Goal: Task Accomplishment & Management: Manage account settings

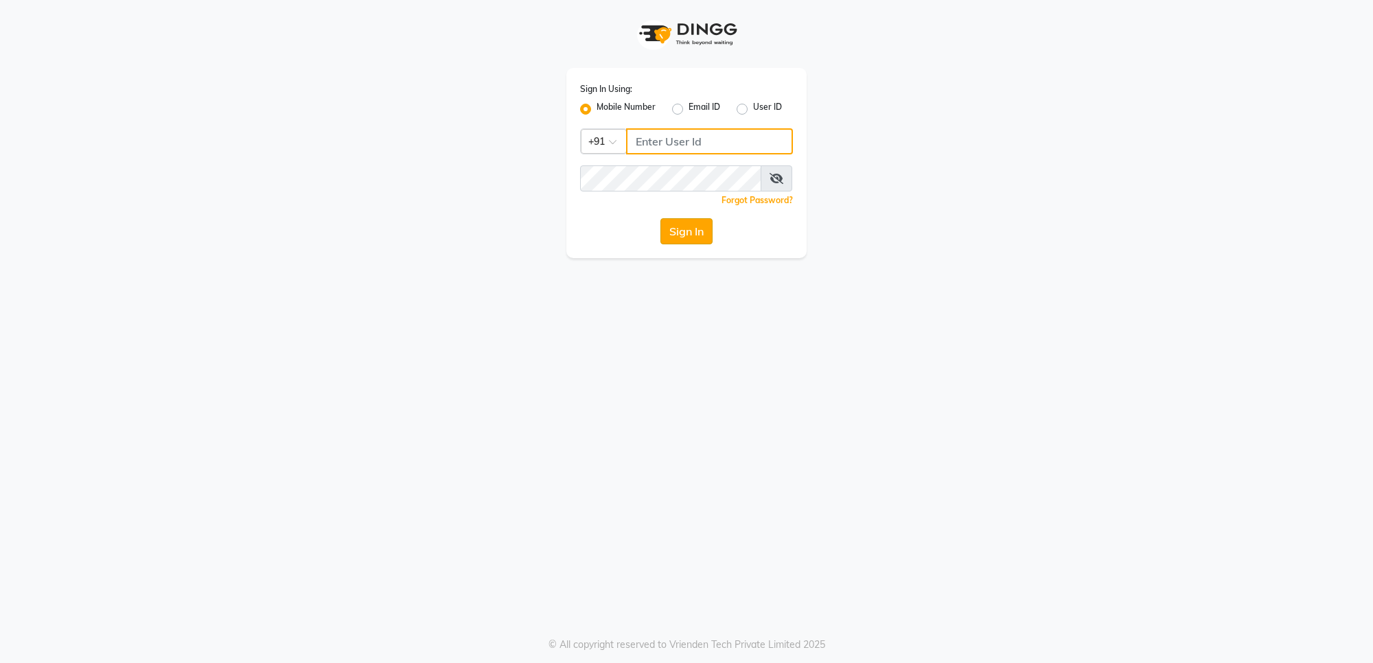
type input "8433719966"
click at [666, 231] on button "Sign In" at bounding box center [686, 231] width 52 height 26
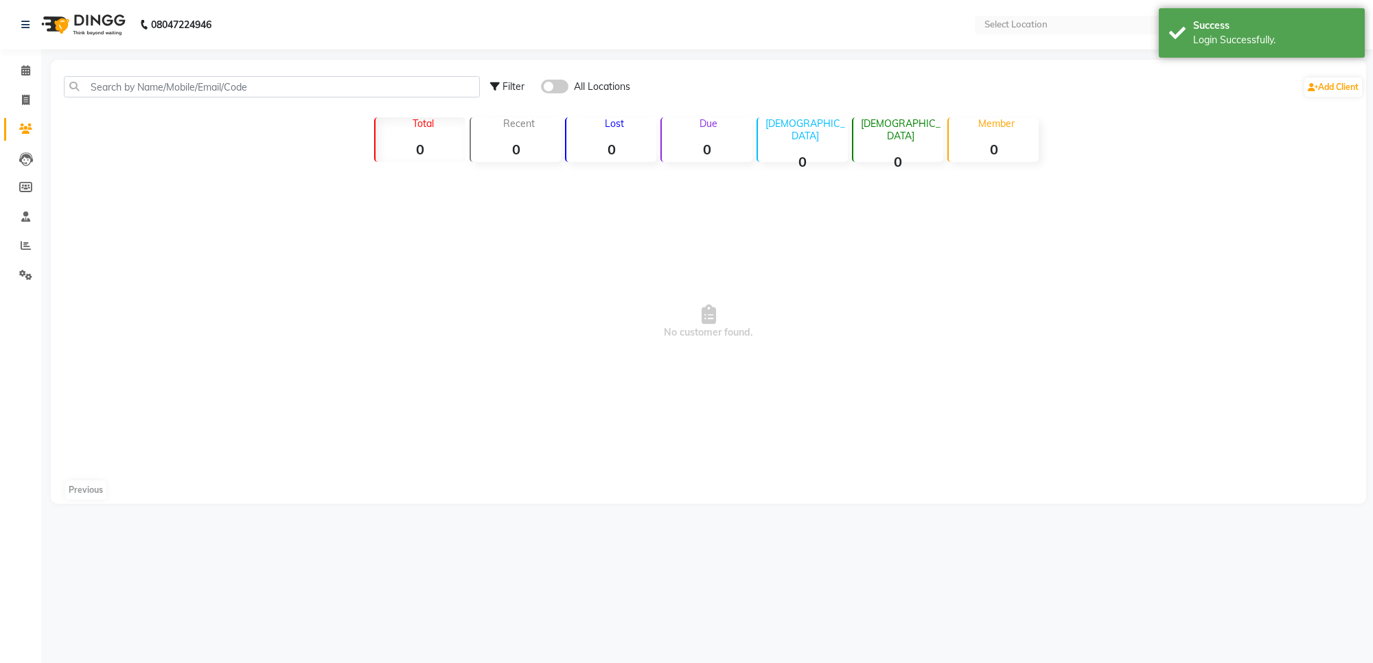
select select "en"
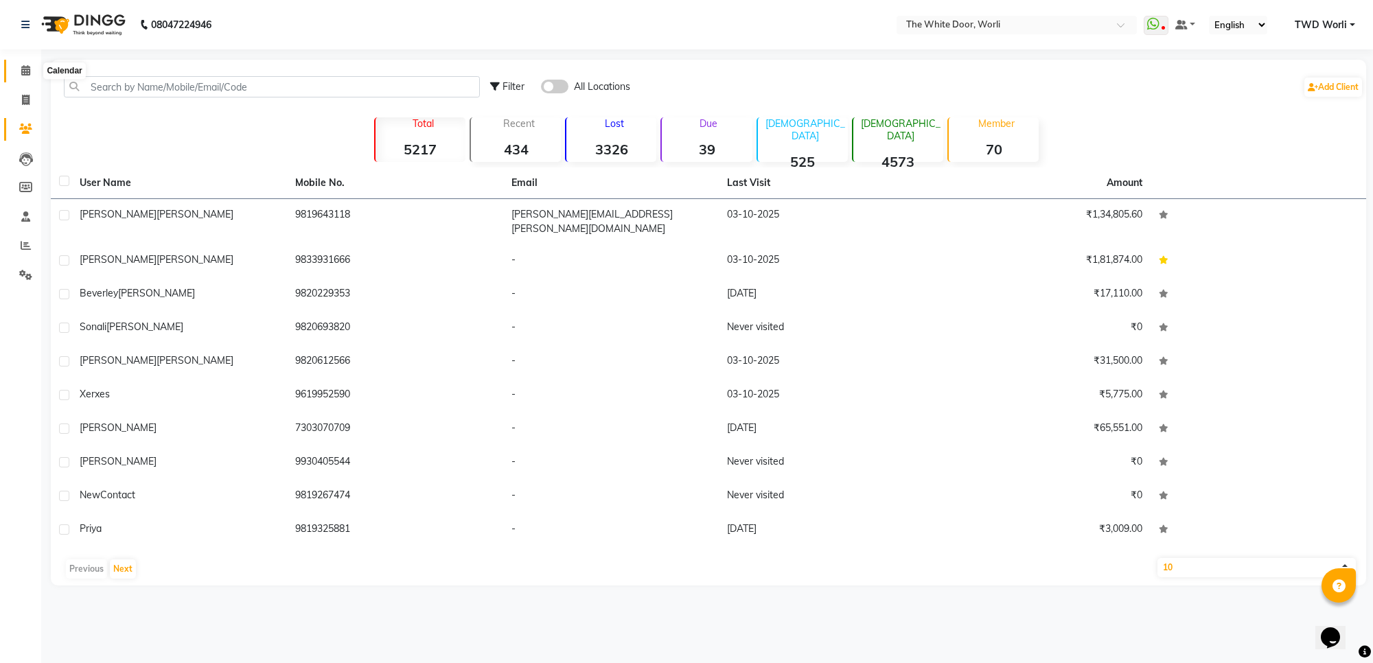
drag, startPoint x: 32, startPoint y: 71, endPoint x: 33, endPoint y: 62, distance: 8.4
click at [32, 71] on span at bounding box center [26, 71] width 24 height 16
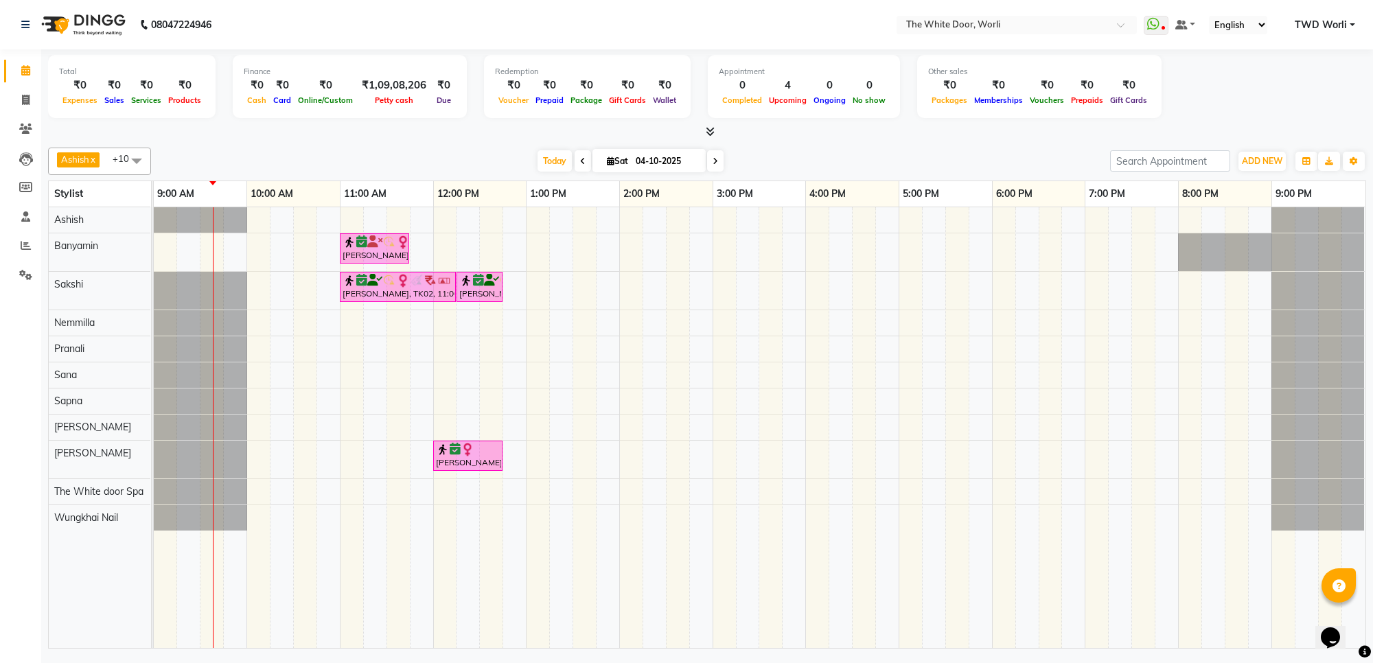
click at [580, 157] on icon at bounding box center [582, 161] width 5 height 8
type input "03-10-2025"
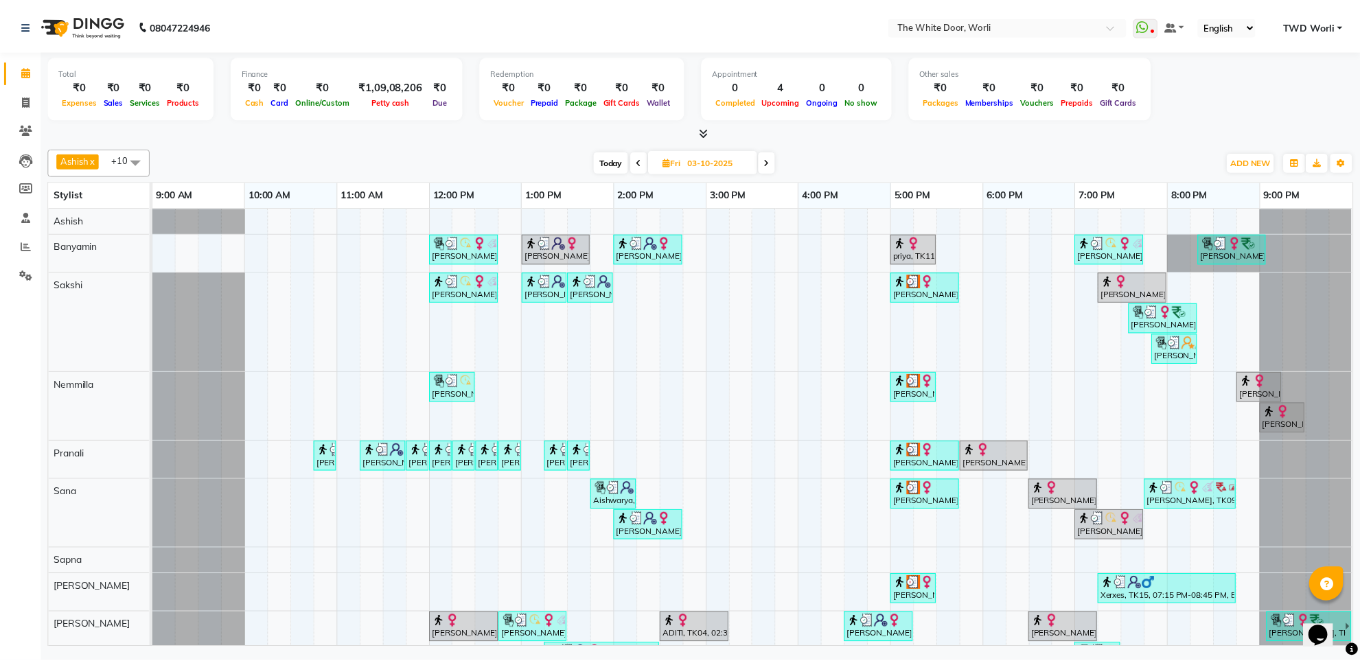
scroll to position [163, 0]
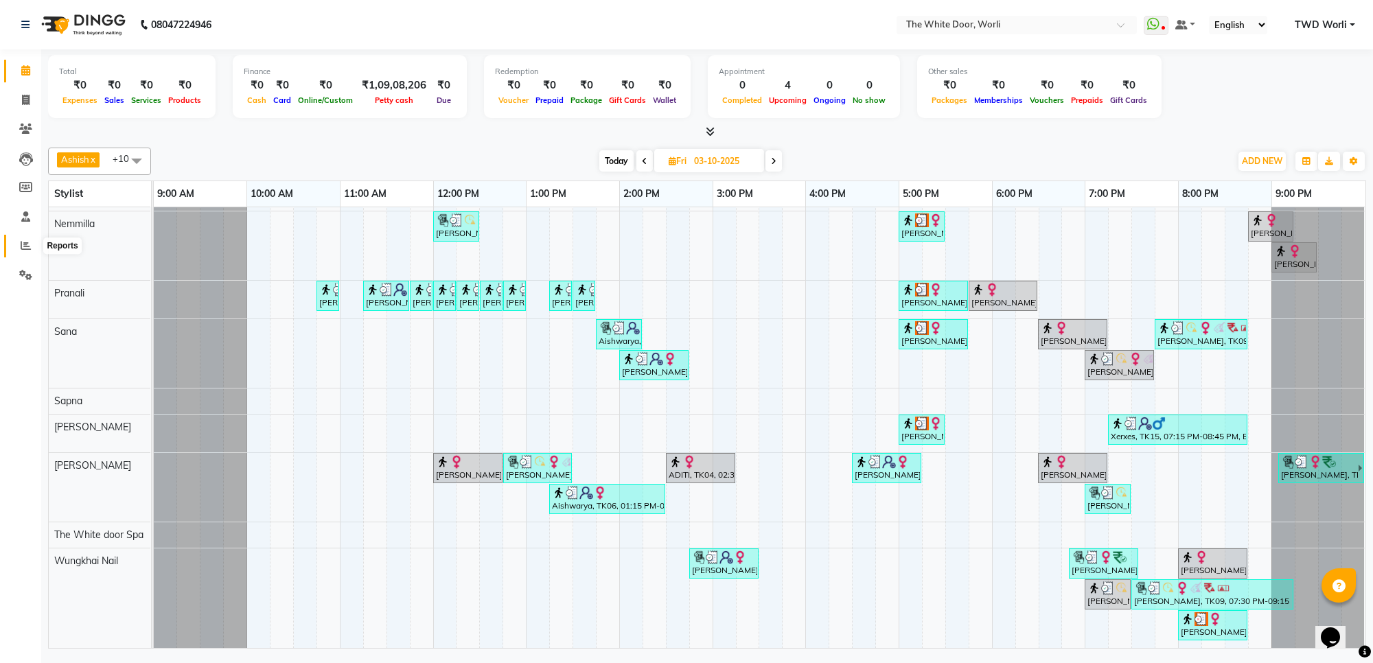
click at [23, 245] on icon at bounding box center [26, 245] width 10 height 10
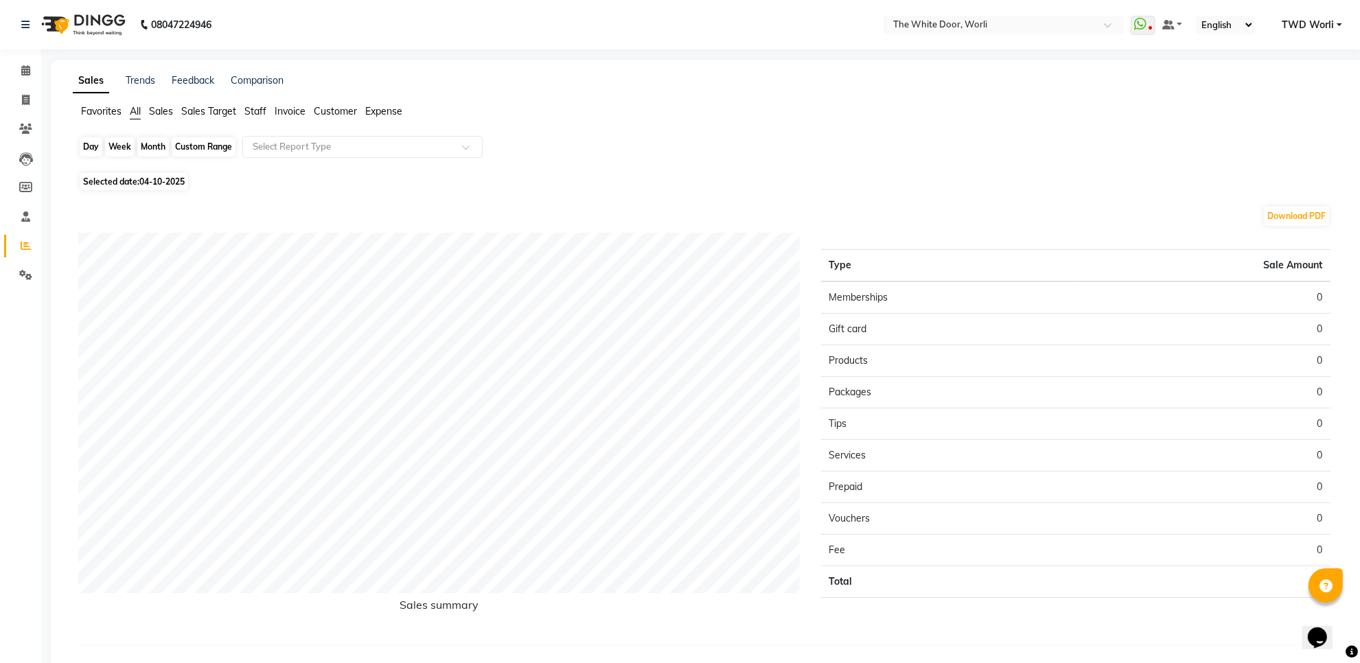
click at [87, 148] on div "Day" at bounding box center [91, 146] width 23 height 19
select select "10"
select select "2025"
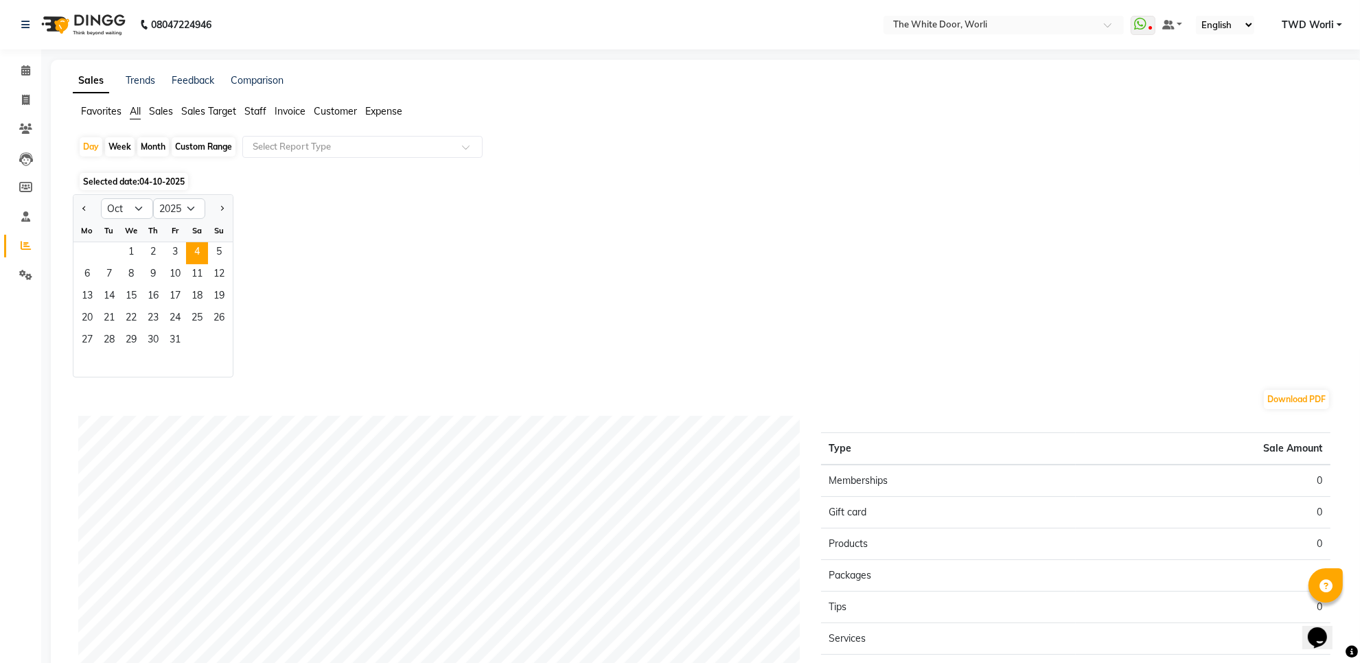
click at [124, 139] on div "Week" at bounding box center [120, 146] width 30 height 19
select select "10"
select select "2025"
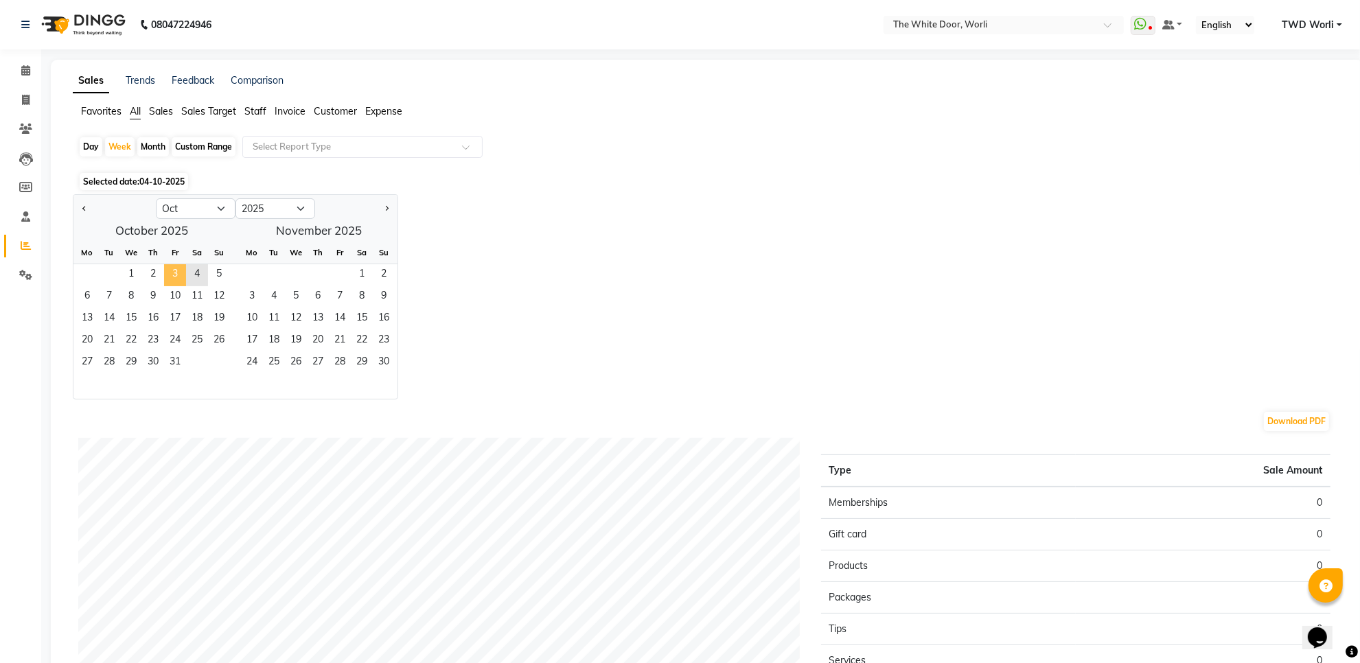
click at [172, 277] on span "3" at bounding box center [175, 275] width 22 height 22
click at [172, 276] on span "3" at bounding box center [175, 275] width 22 height 22
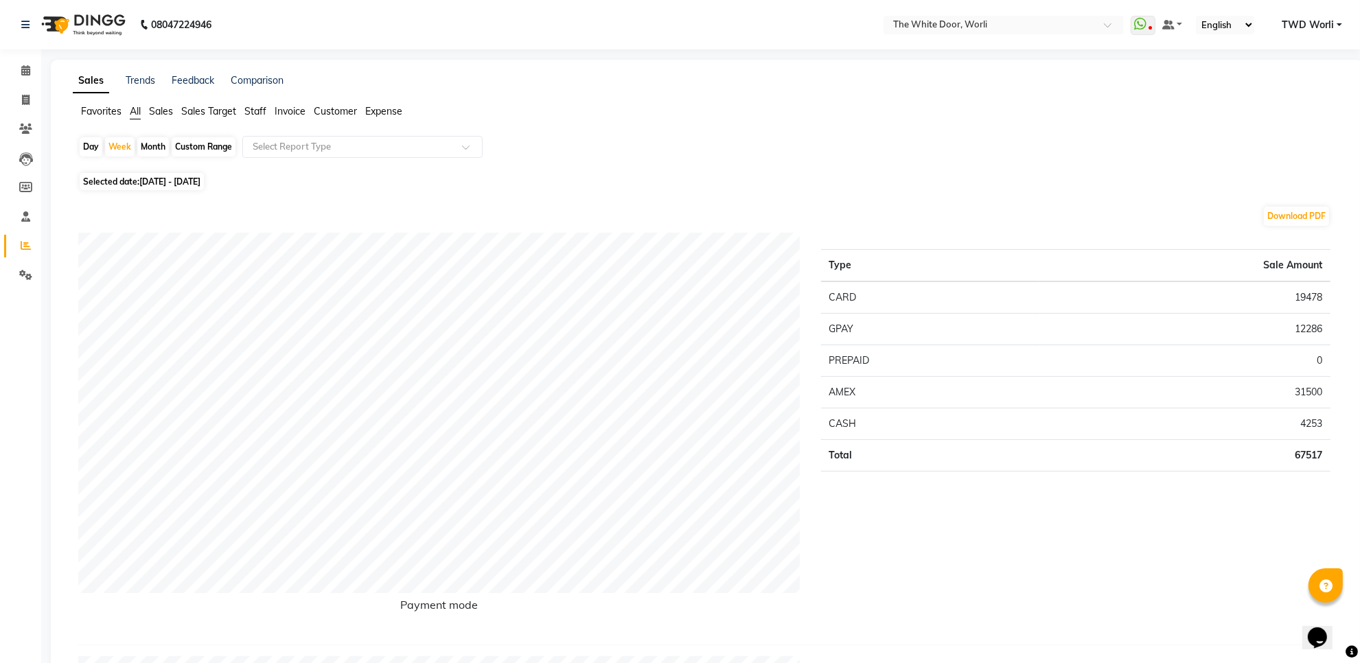
click at [155, 150] on div "Month" at bounding box center [153, 146] width 32 height 19
select select "10"
select select "2025"
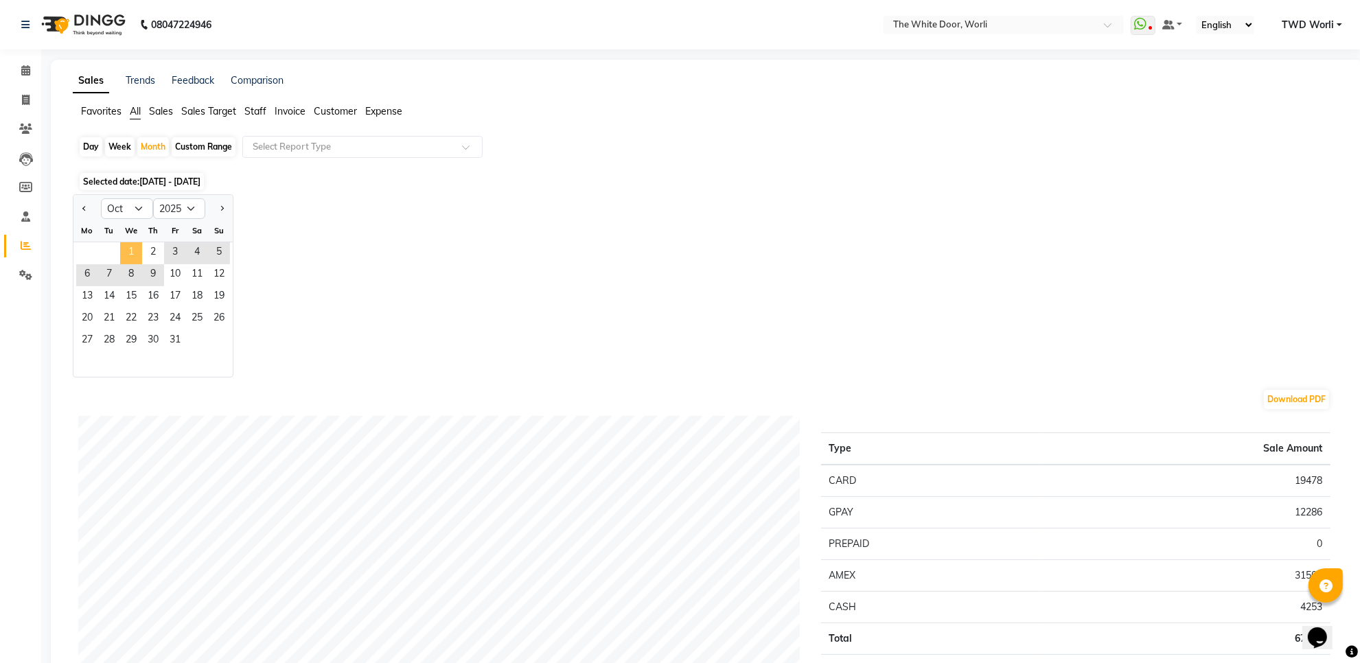
click at [128, 248] on span "1" at bounding box center [131, 253] width 22 height 22
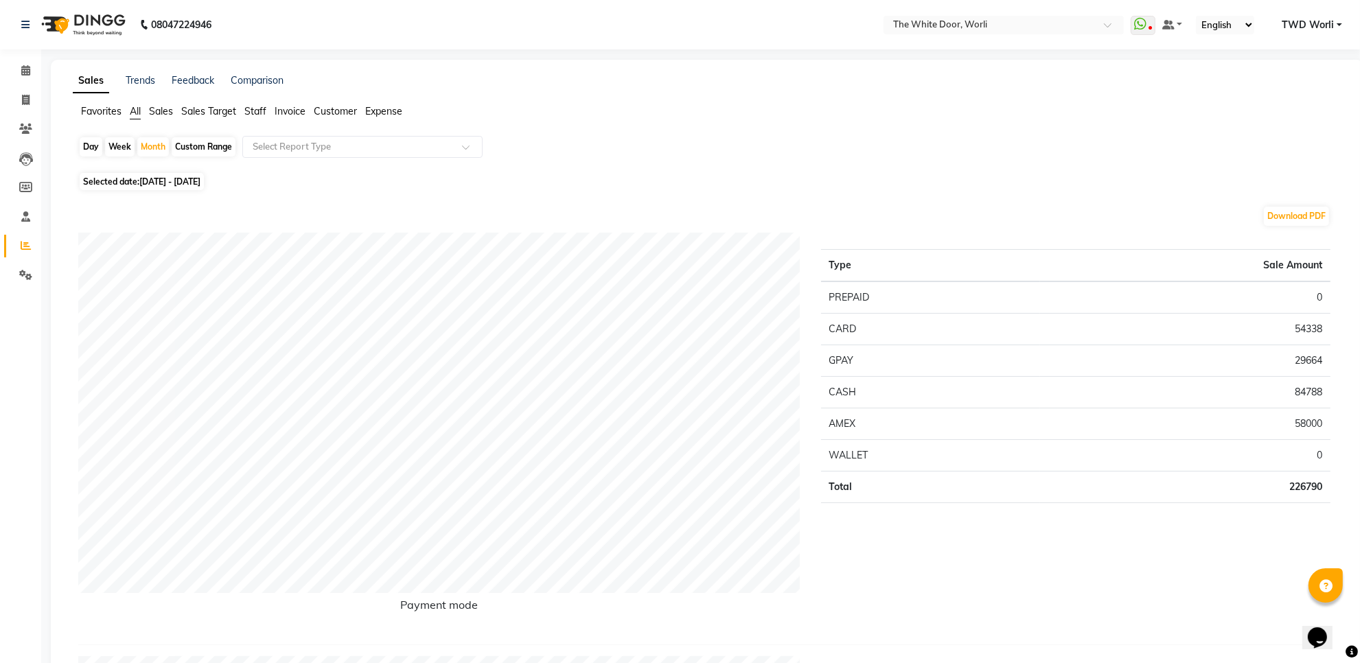
click at [21, 255] on link "Reports" at bounding box center [20, 246] width 33 height 23
click at [22, 249] on icon at bounding box center [26, 245] width 10 height 10
click at [118, 139] on div "Week" at bounding box center [120, 146] width 30 height 19
select select "10"
select select "2025"
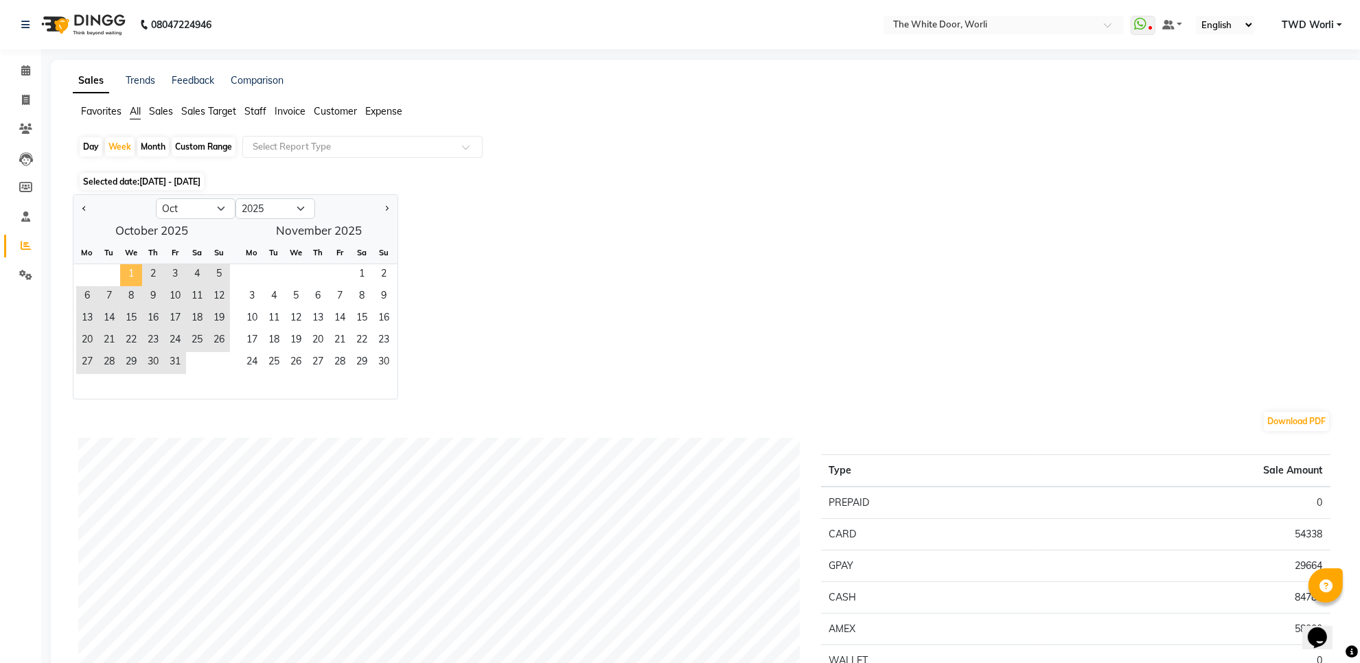
click at [128, 275] on span "1" at bounding box center [131, 275] width 22 height 22
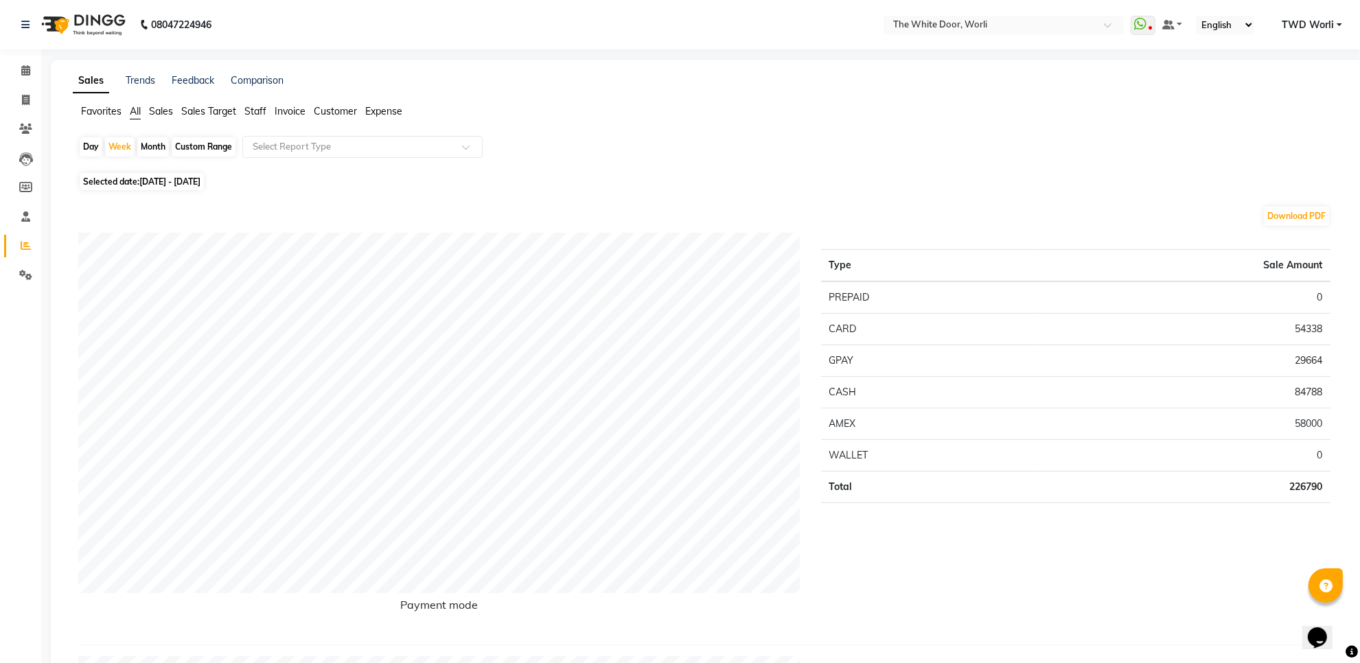
click at [254, 117] on li "Staff" at bounding box center [255, 111] width 22 height 14
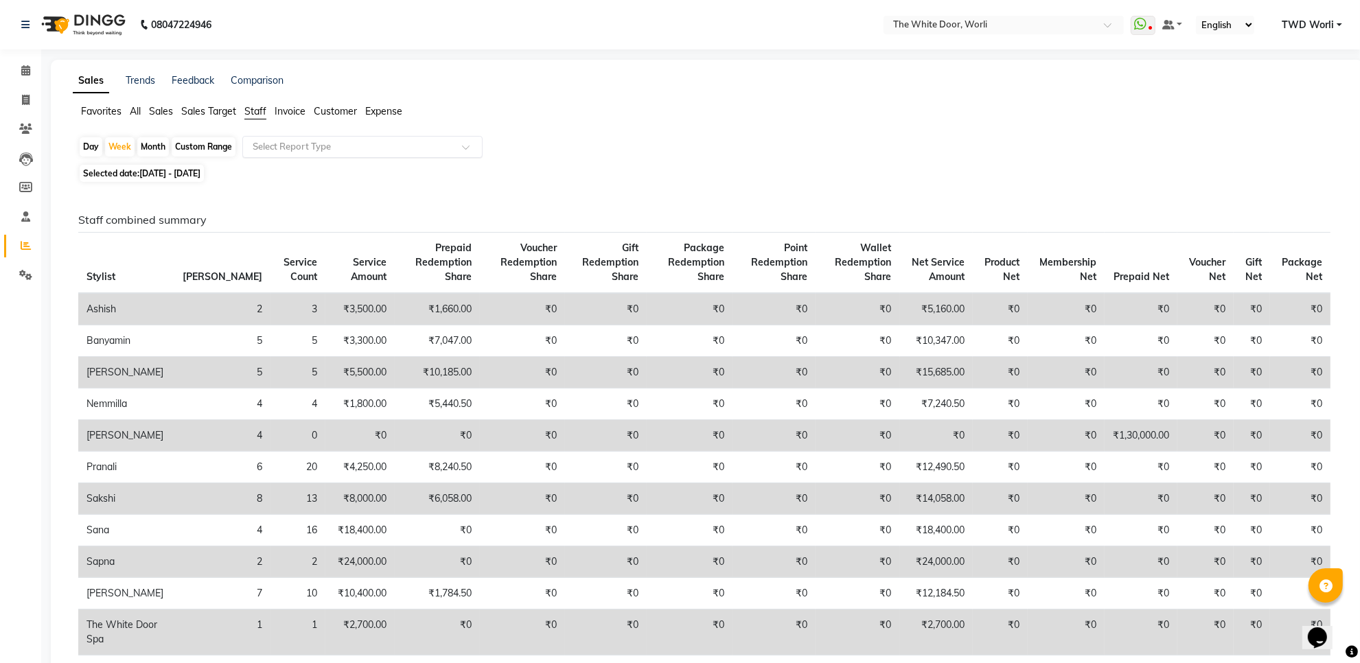
click at [292, 146] on input "text" at bounding box center [349, 147] width 198 height 14
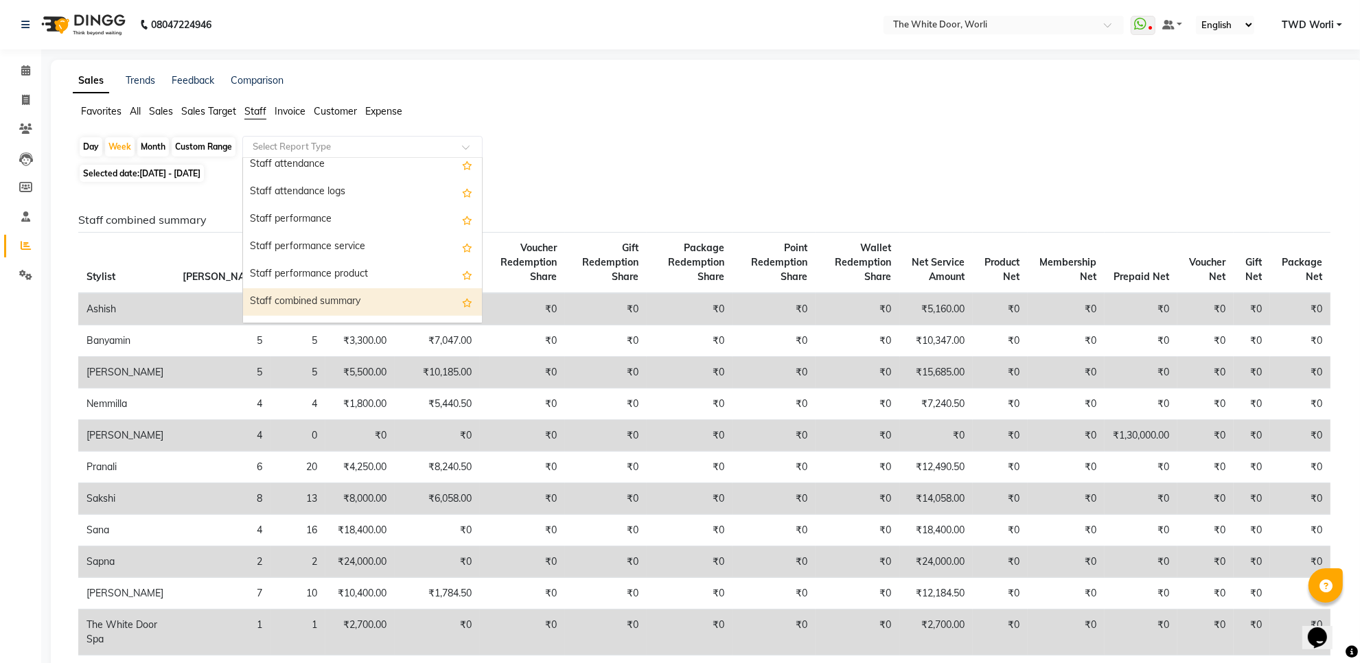
scroll to position [257, 0]
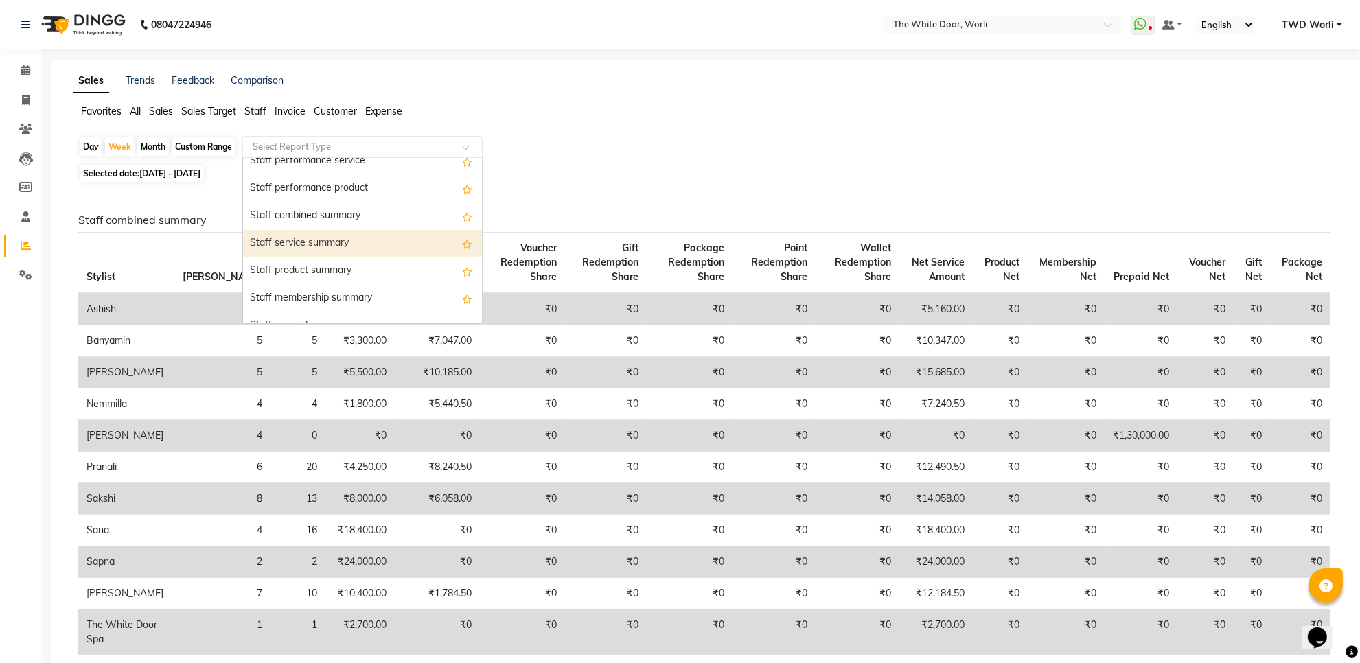
click at [285, 248] on div "Staff service summary" at bounding box center [362, 243] width 239 height 27
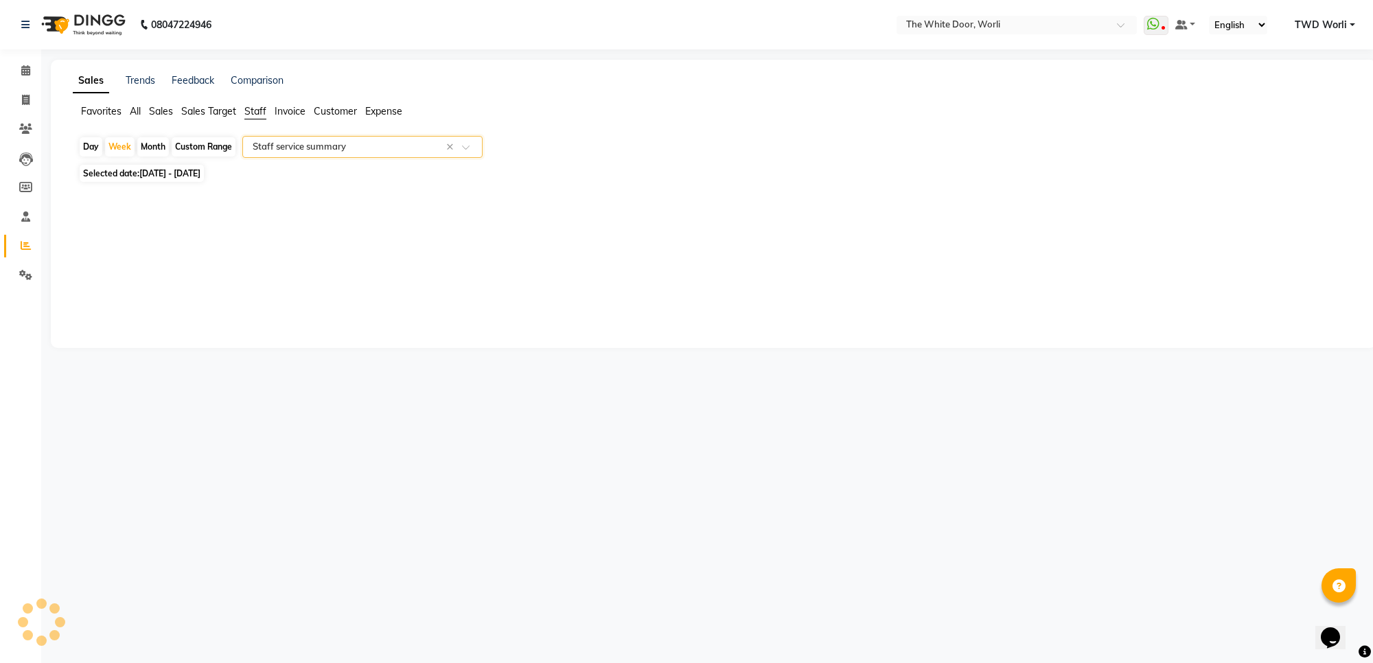
select select "full_report"
select select "csv"
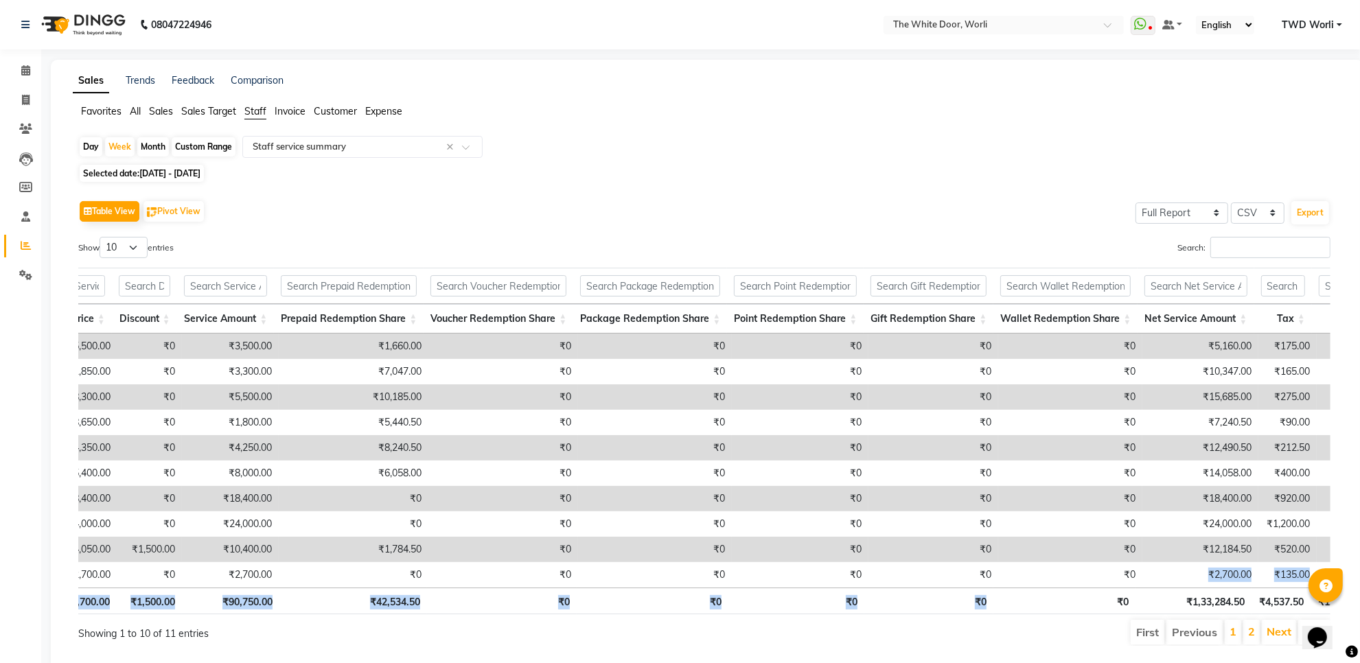
scroll to position [0, 139]
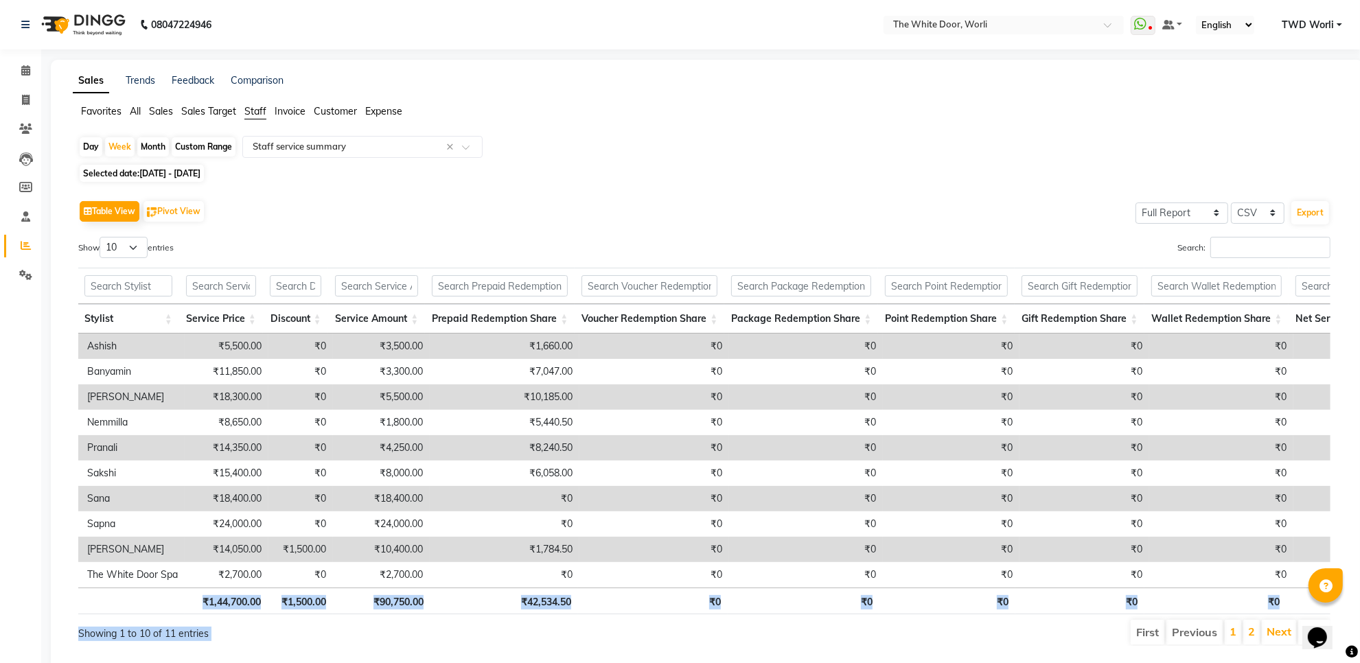
drag, startPoint x: 1102, startPoint y: 588, endPoint x: 942, endPoint y: 636, distance: 166.1
click at [942, 636] on div "Show 10 25 50 100 entries Search: Location Stylist Service Price Discount Servi…" at bounding box center [704, 441] width 1252 height 409
click at [86, 142] on div "Day" at bounding box center [91, 146] width 23 height 19
select select "10"
select select "2025"
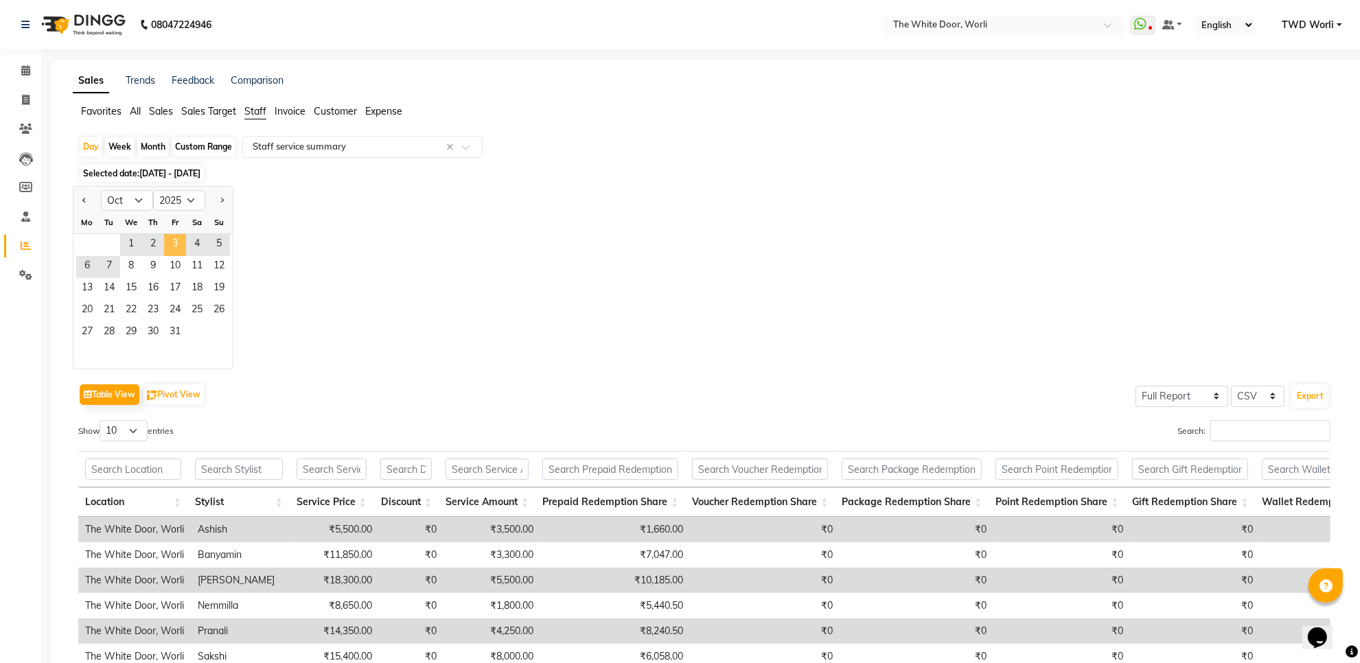
click at [168, 251] on span "3" at bounding box center [175, 245] width 22 height 22
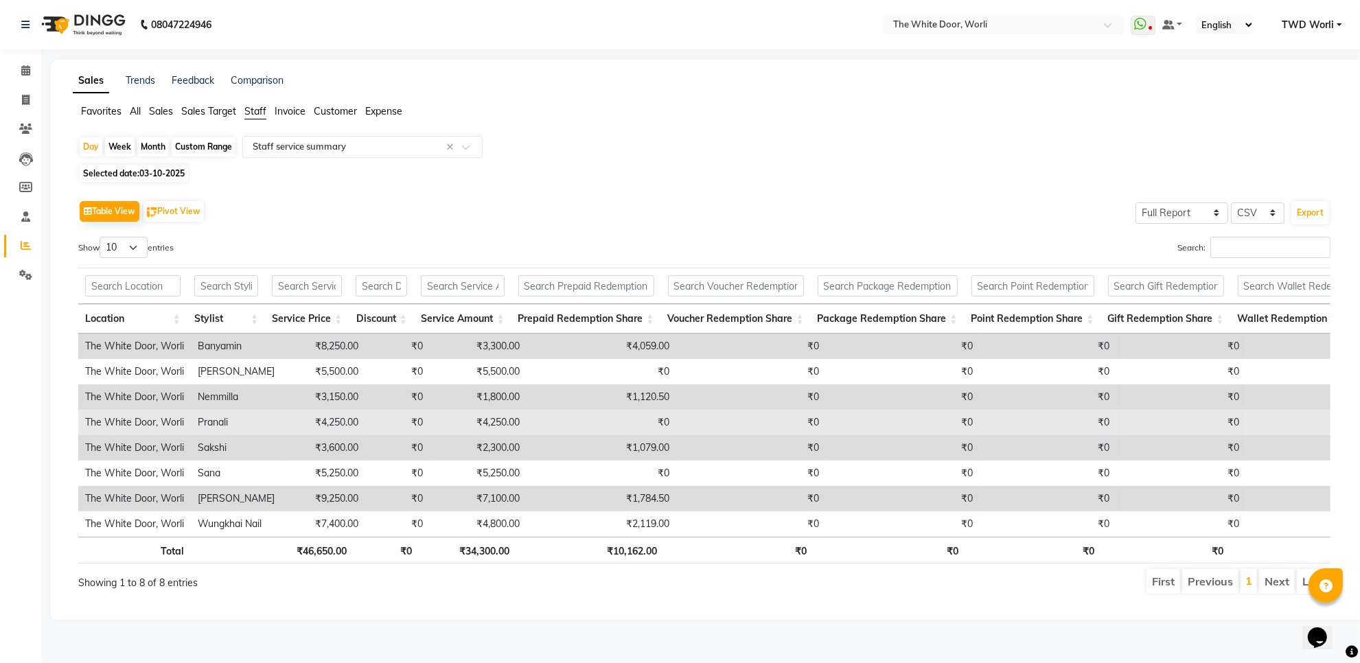
click at [365, 427] on td "₹0" at bounding box center [397, 422] width 65 height 25
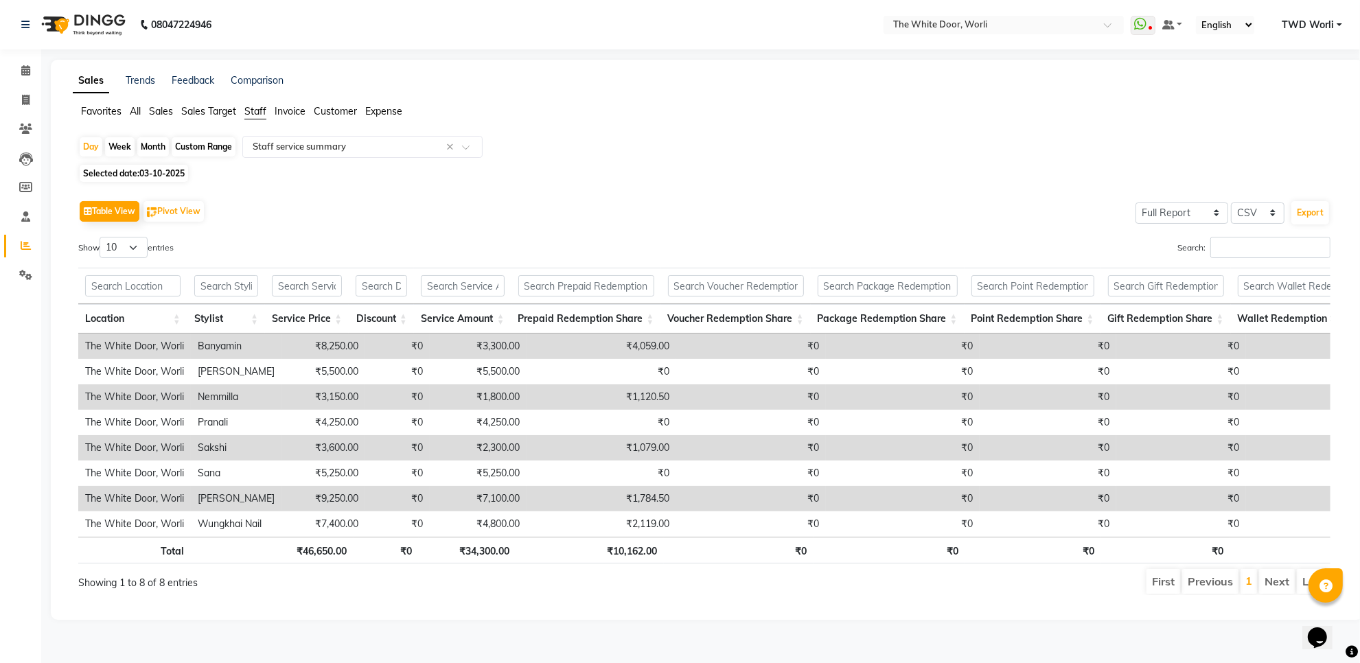
click at [211, 349] on td "Banyamin" at bounding box center [236, 346] width 91 height 25
click at [211, 348] on td "Banyamin" at bounding box center [236, 346] width 91 height 25
click at [245, 279] on input "text" at bounding box center [226, 285] width 64 height 21
click at [245, 280] on input "text" at bounding box center [226, 285] width 64 height 21
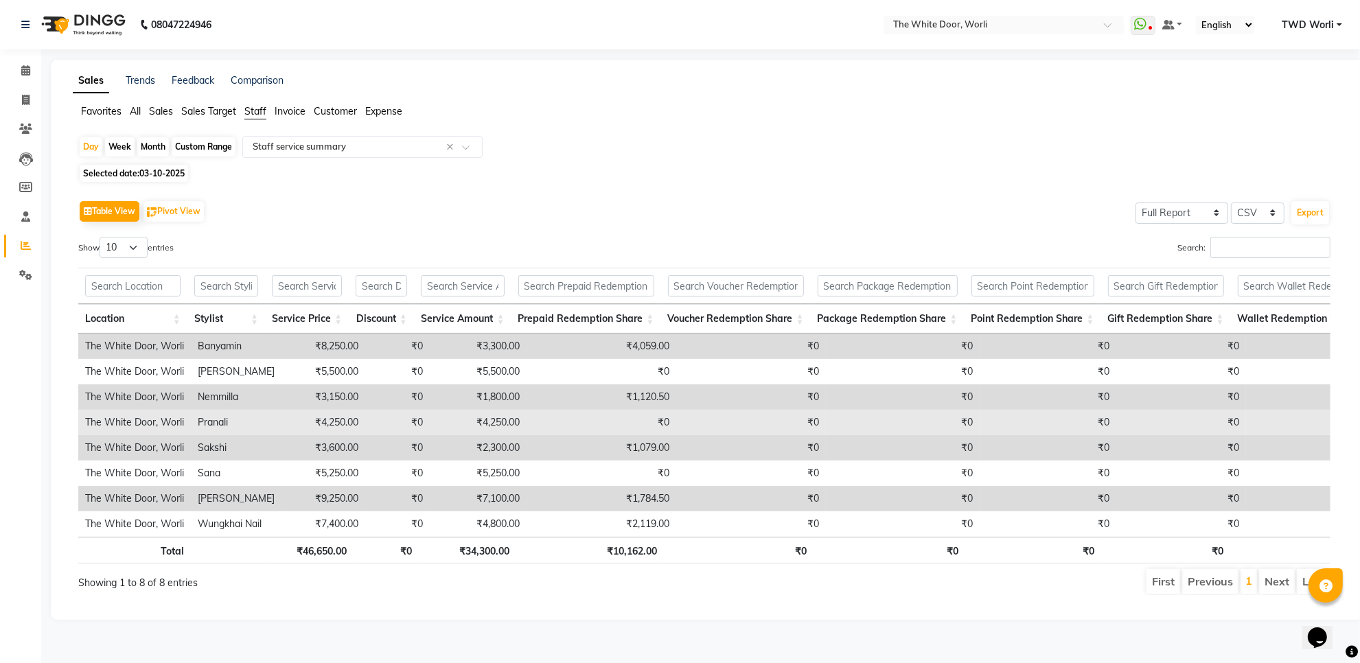
click at [181, 427] on td "The White Door, Worli" at bounding box center [134, 422] width 113 height 25
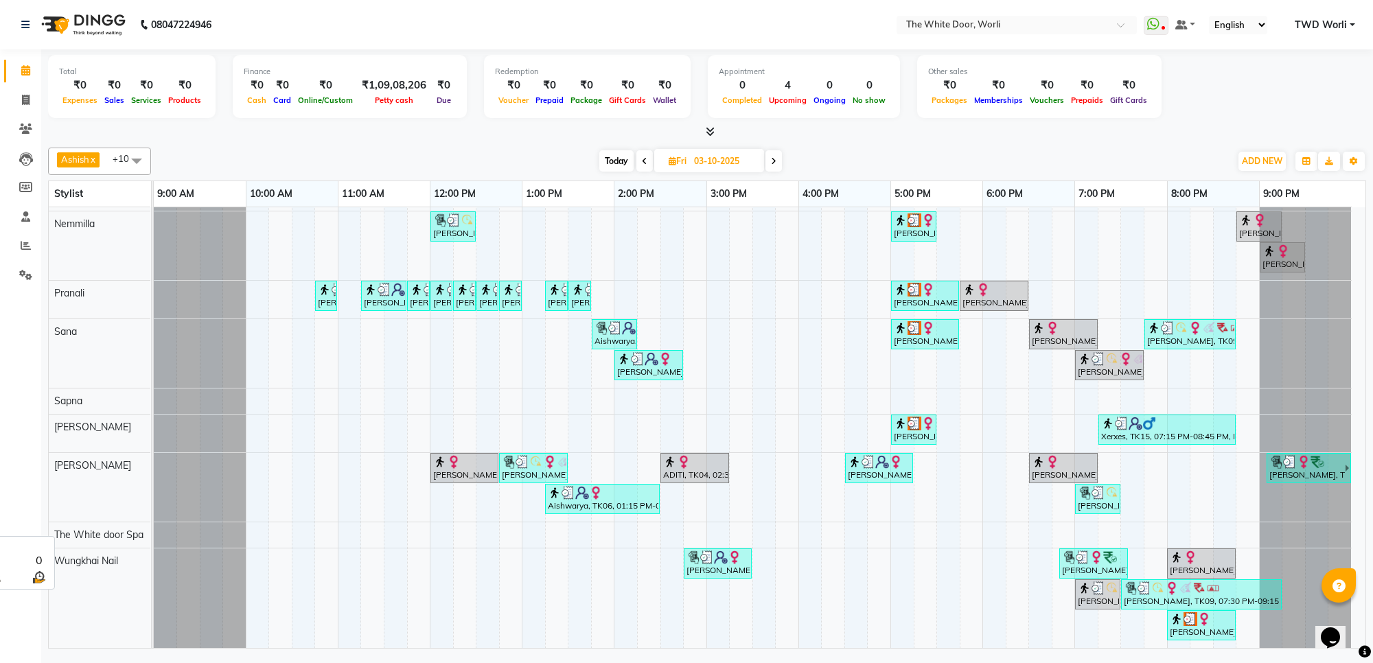
scroll to position [3, 0]
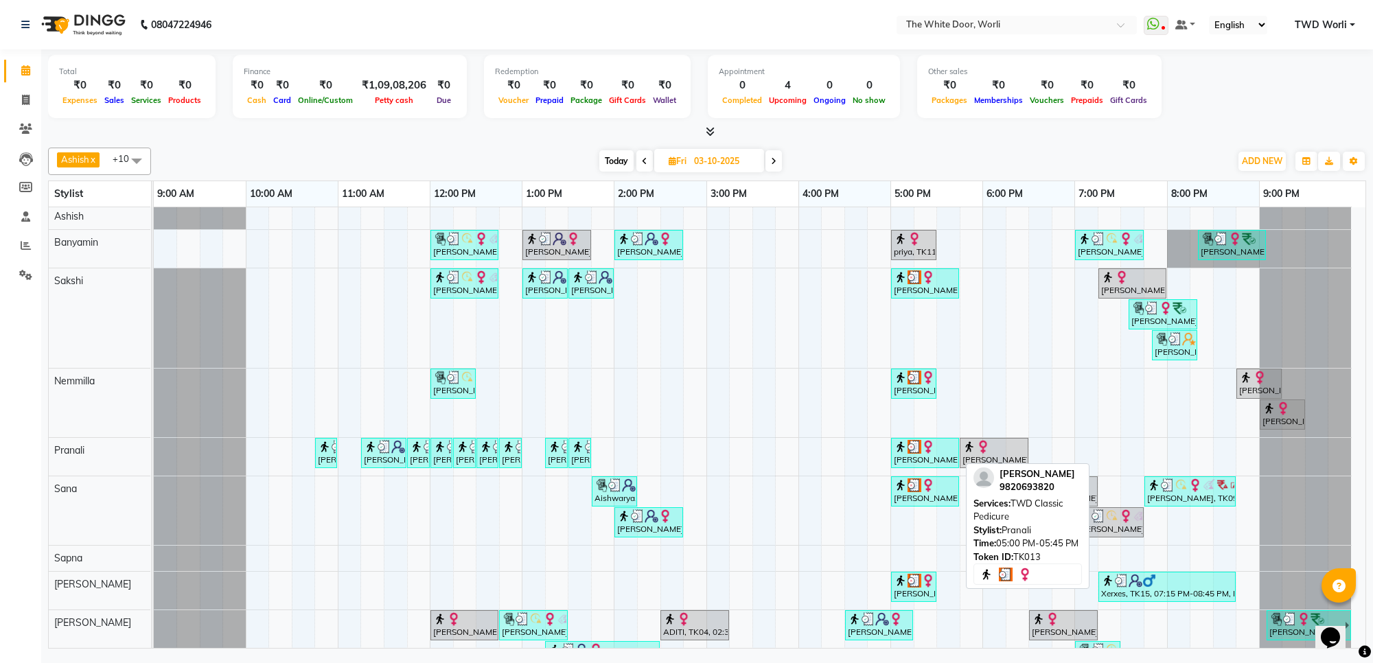
click at [894, 454] on img at bounding box center [901, 447] width 14 height 14
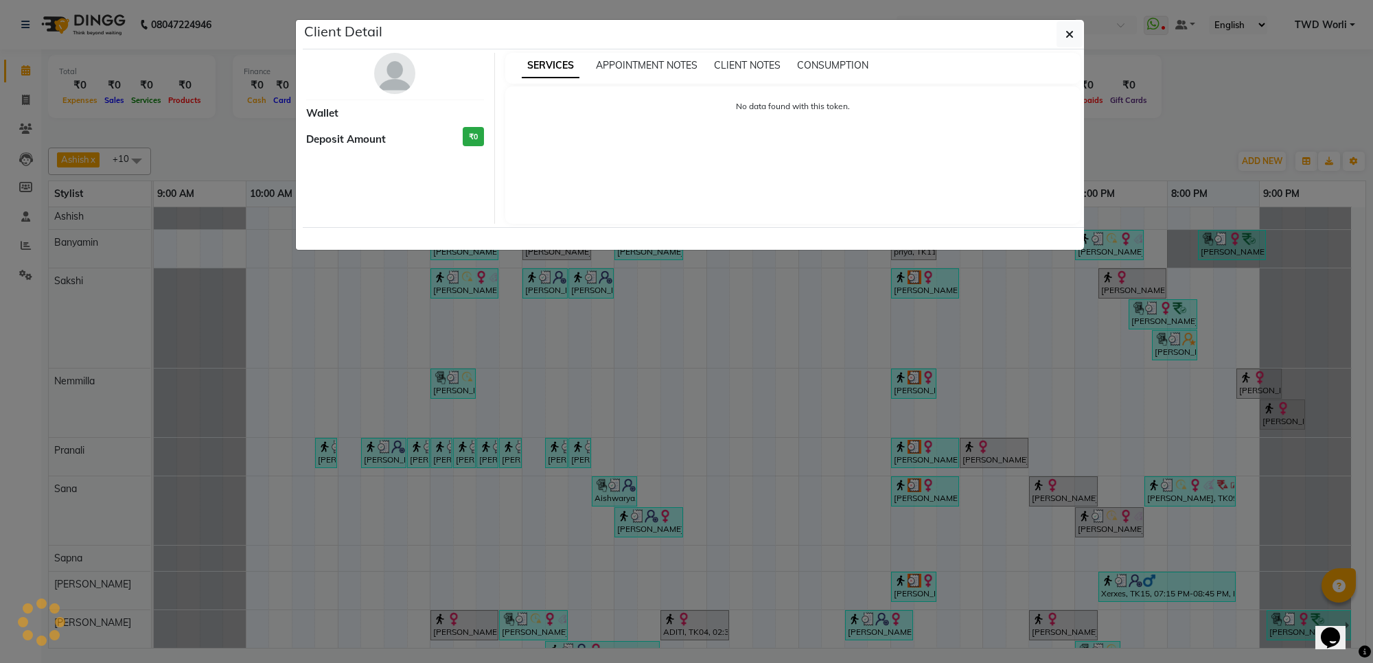
select select "3"
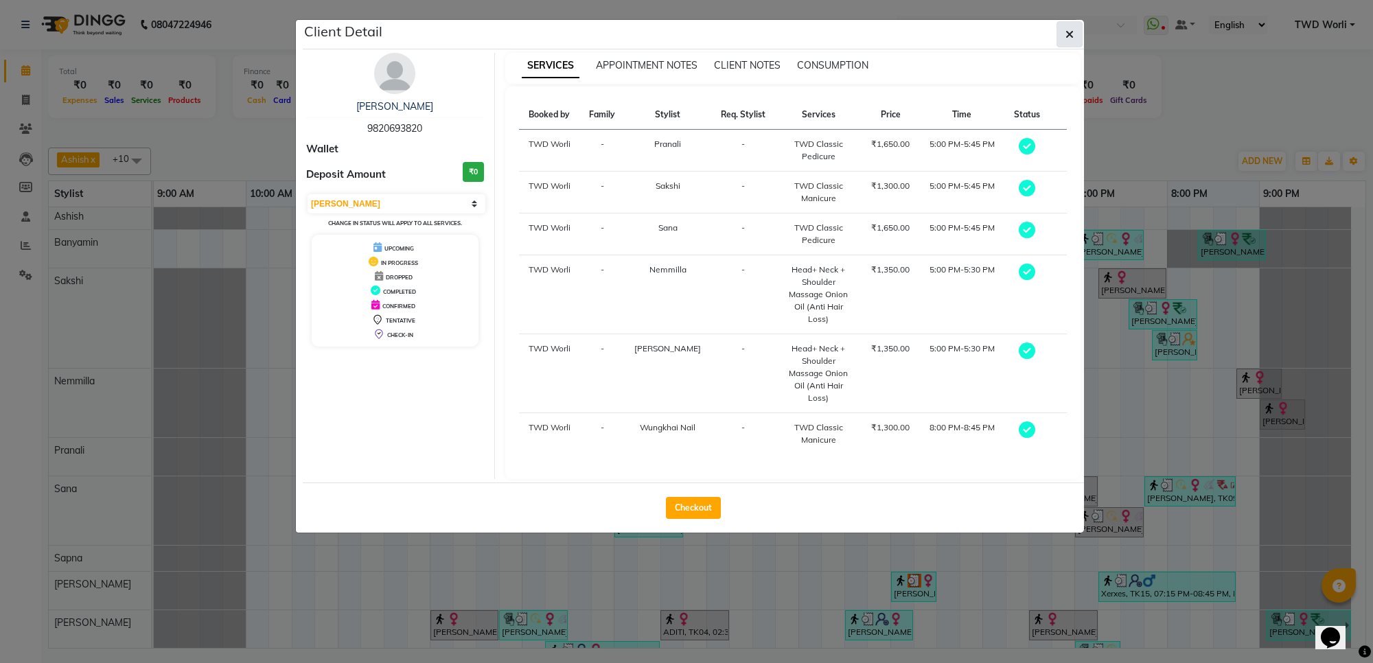
click at [1065, 34] on icon "button" at bounding box center [1069, 34] width 8 height 11
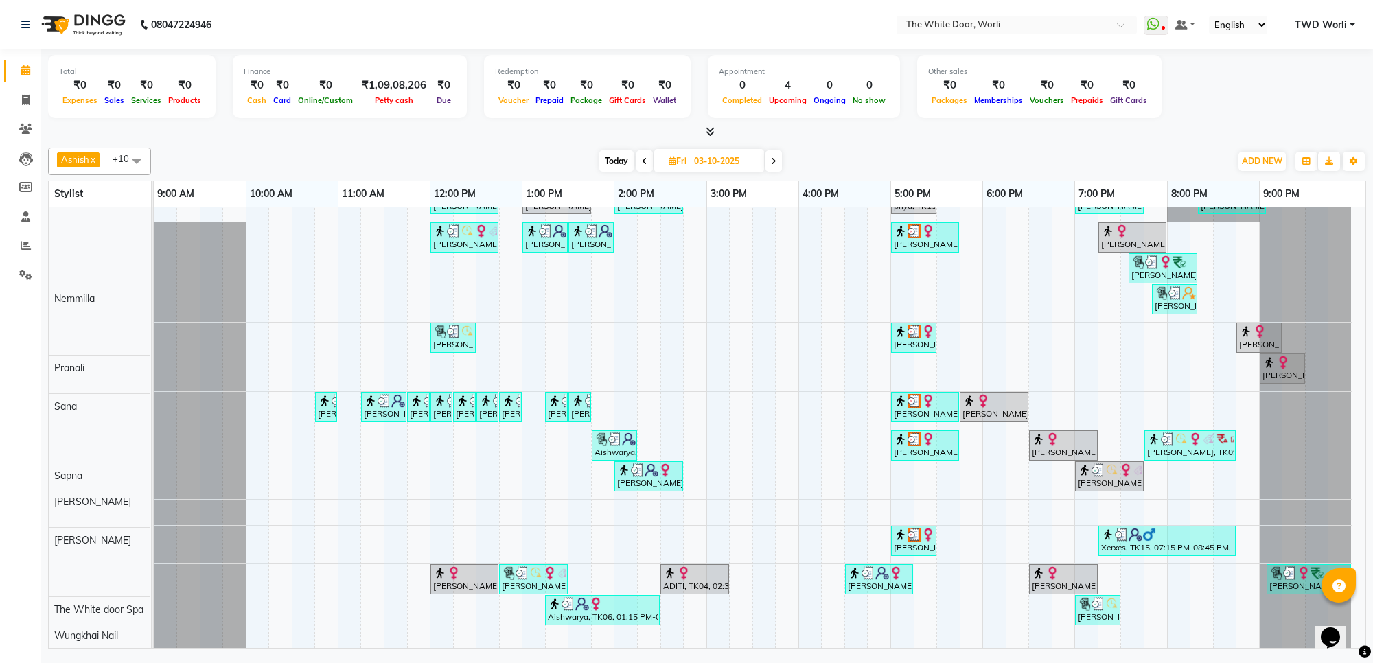
scroll to position [0, 0]
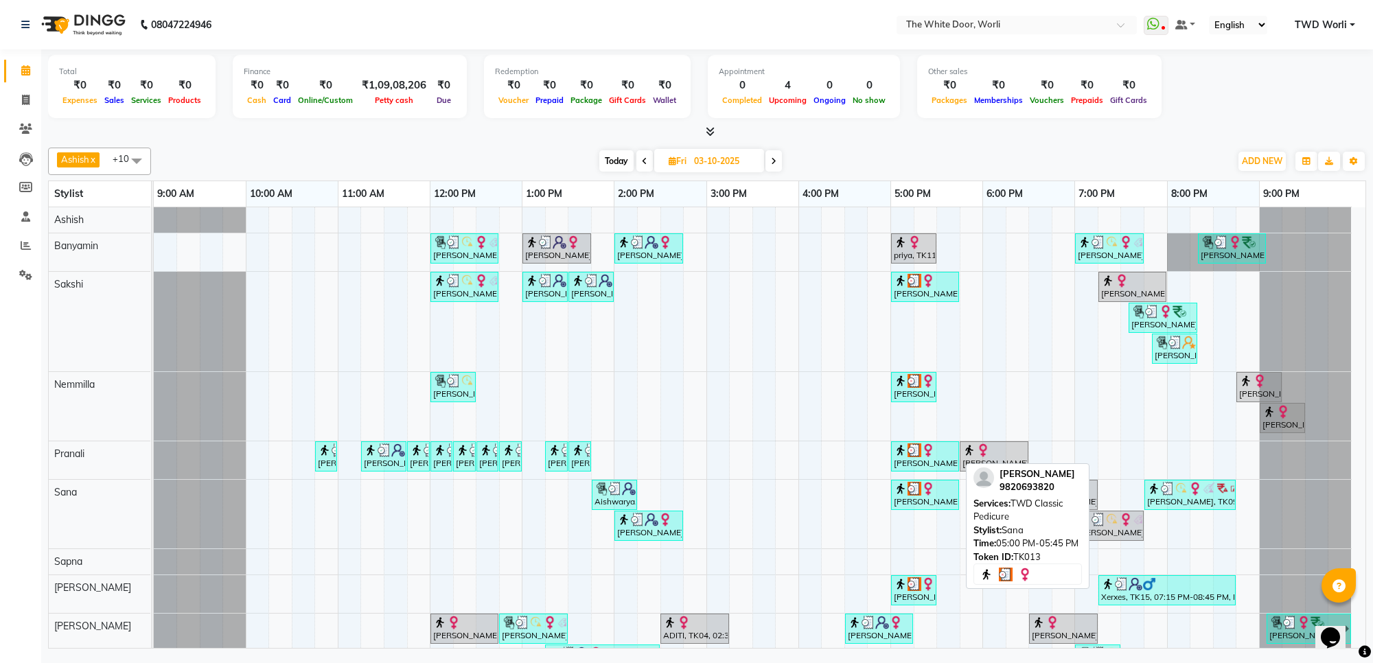
click at [900, 503] on div "sonali desai, TK13, 05:00 PM-05:45 PM, TWD Classic Pedicure" at bounding box center [924, 495] width 65 height 26
select select "3"
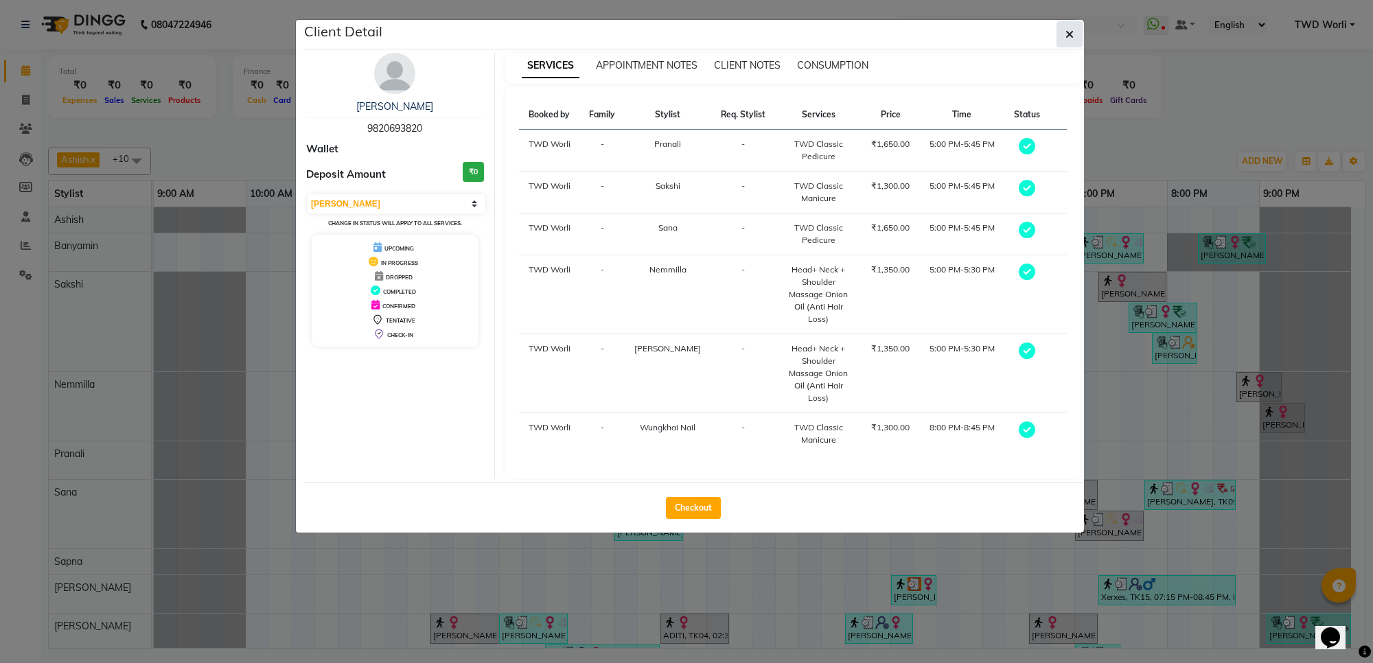
click at [1066, 34] on icon "button" at bounding box center [1069, 34] width 8 height 11
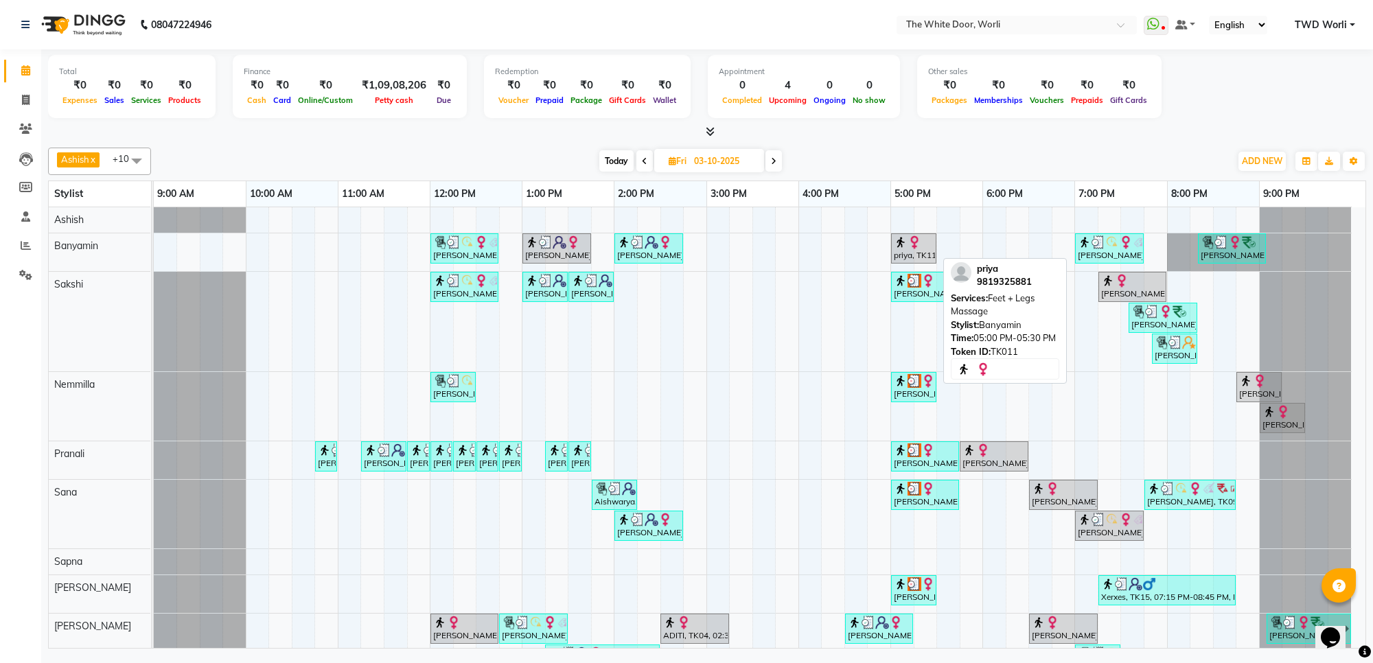
click at [898, 247] on img at bounding box center [901, 242] width 14 height 14
select select "3"
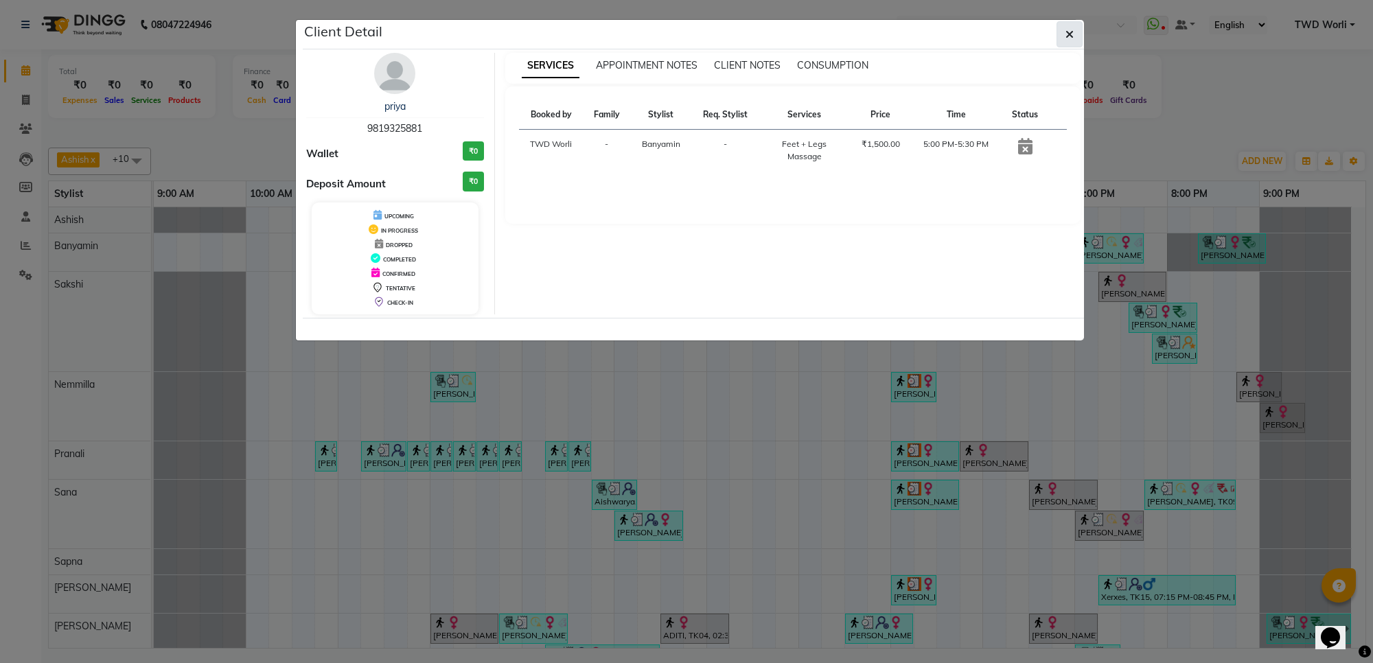
click at [1066, 45] on button "button" at bounding box center [1069, 34] width 26 height 26
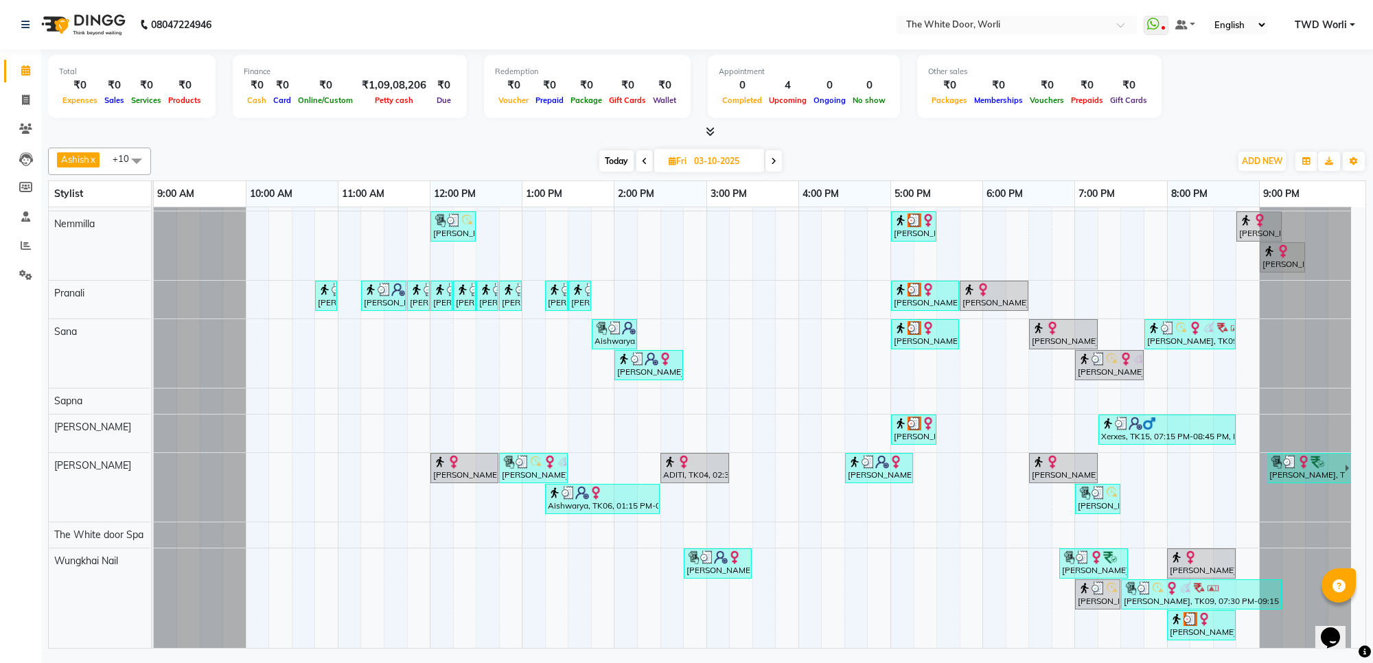
scroll to position [175, 0]
click at [622, 166] on span "Today" at bounding box center [616, 160] width 34 height 21
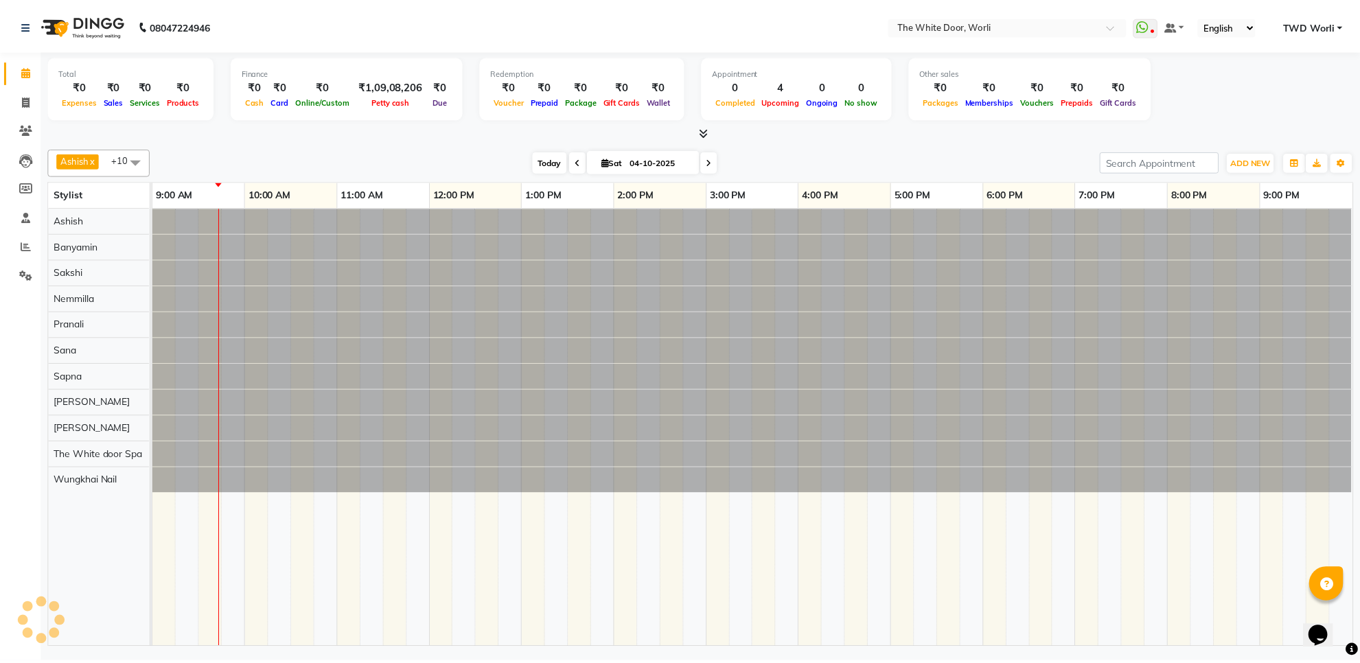
scroll to position [0, 0]
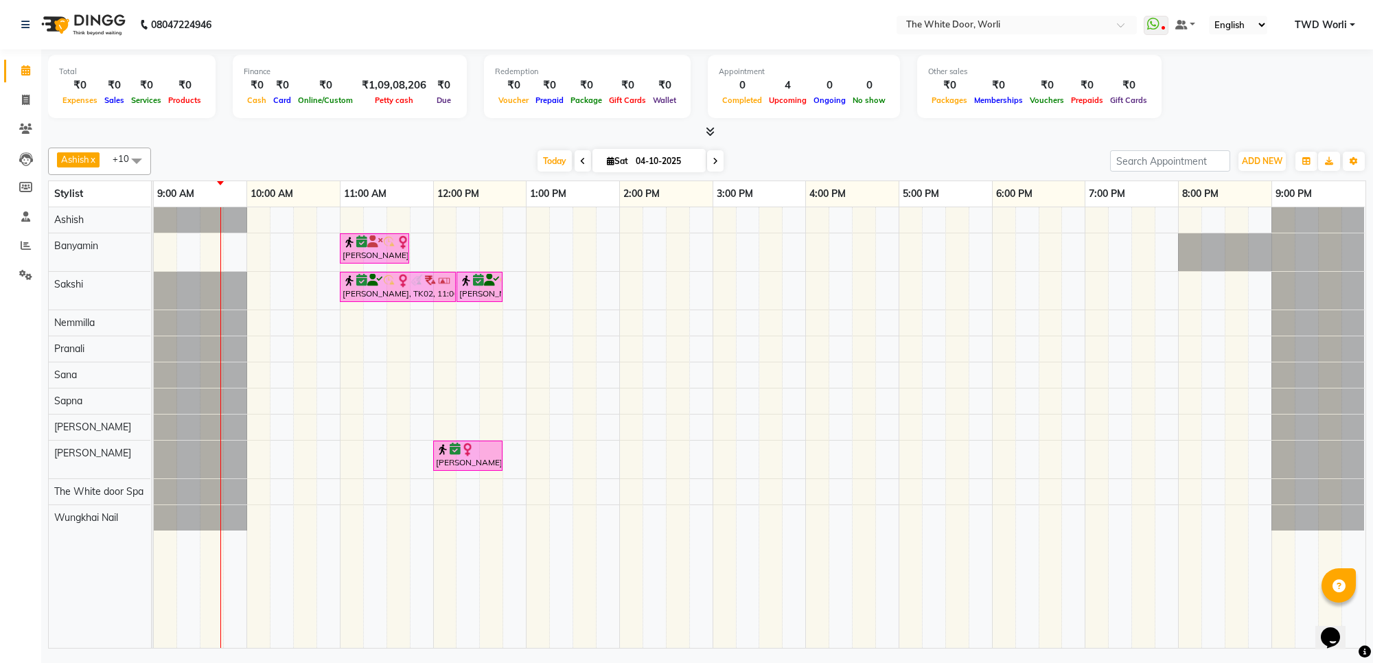
click at [717, 163] on span at bounding box center [715, 160] width 16 height 21
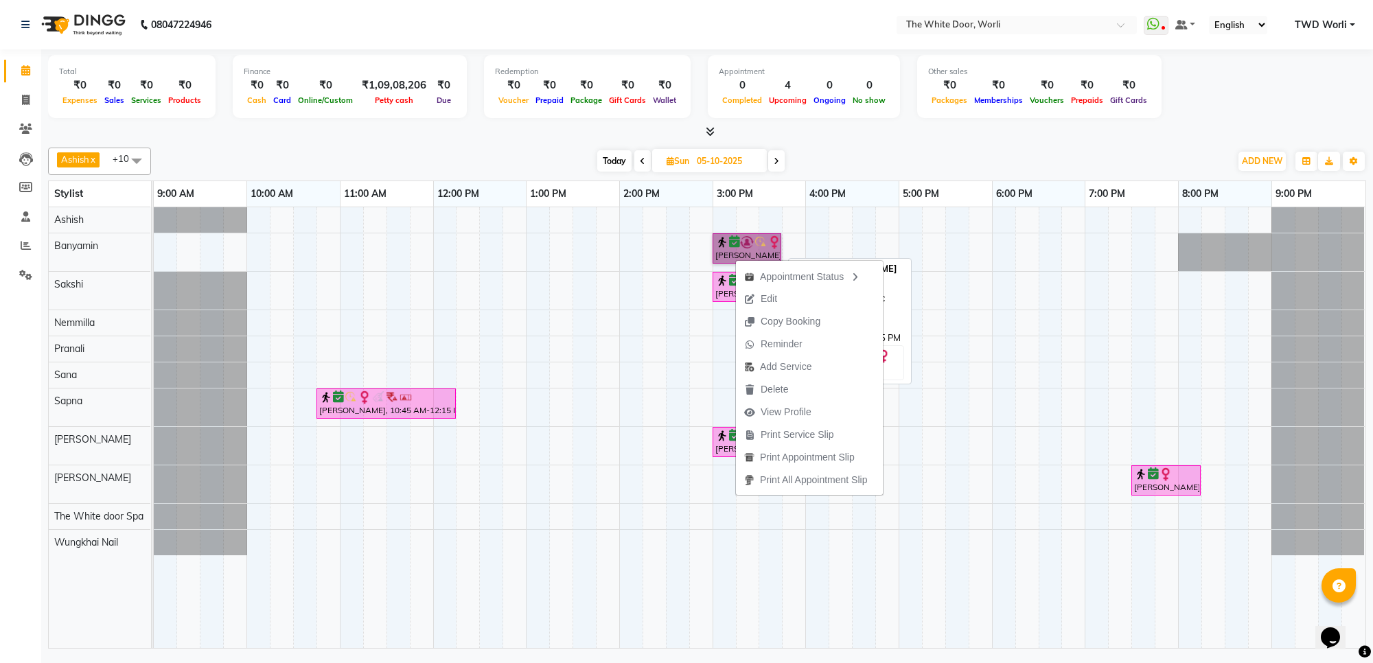
click at [730, 259] on link "[PERSON_NAME], 03:00 PM-03:45 PM, TWD Classic Pedicure" at bounding box center [746, 248] width 69 height 30
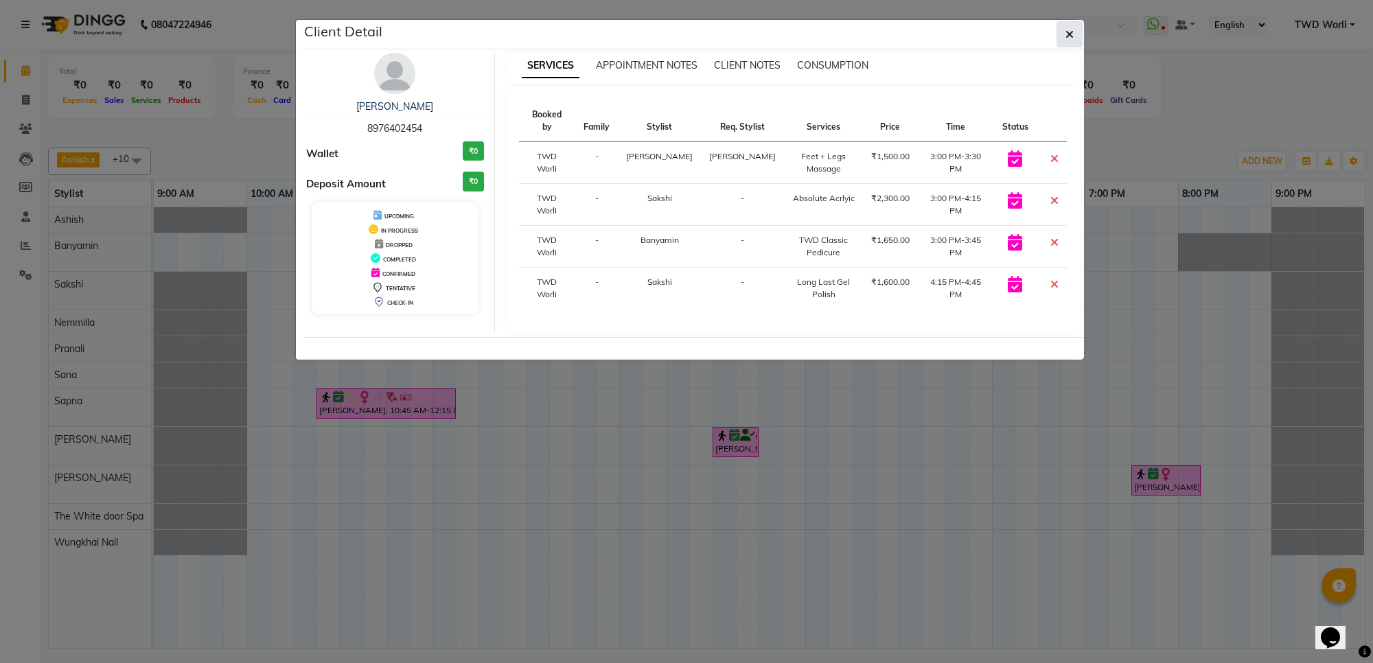
click at [1067, 38] on icon "button" at bounding box center [1069, 34] width 8 height 11
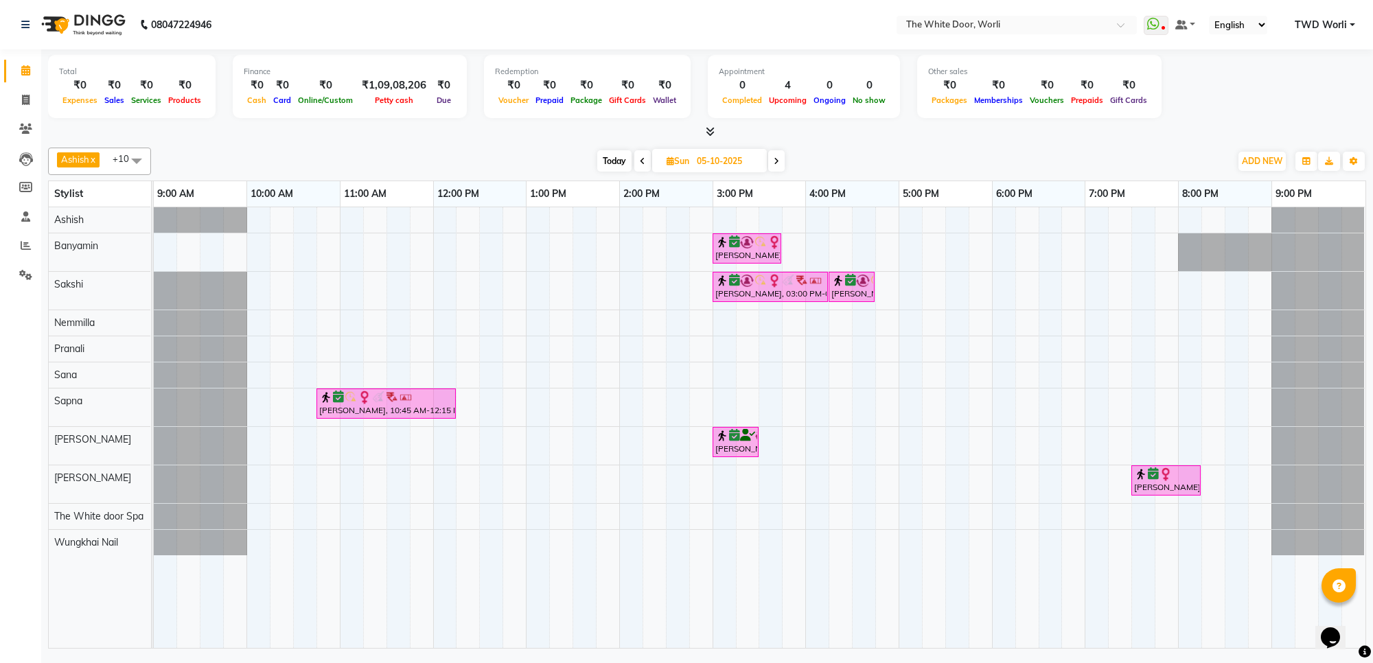
click at [618, 165] on span "Today" at bounding box center [614, 160] width 34 height 21
type input "04-10-2025"
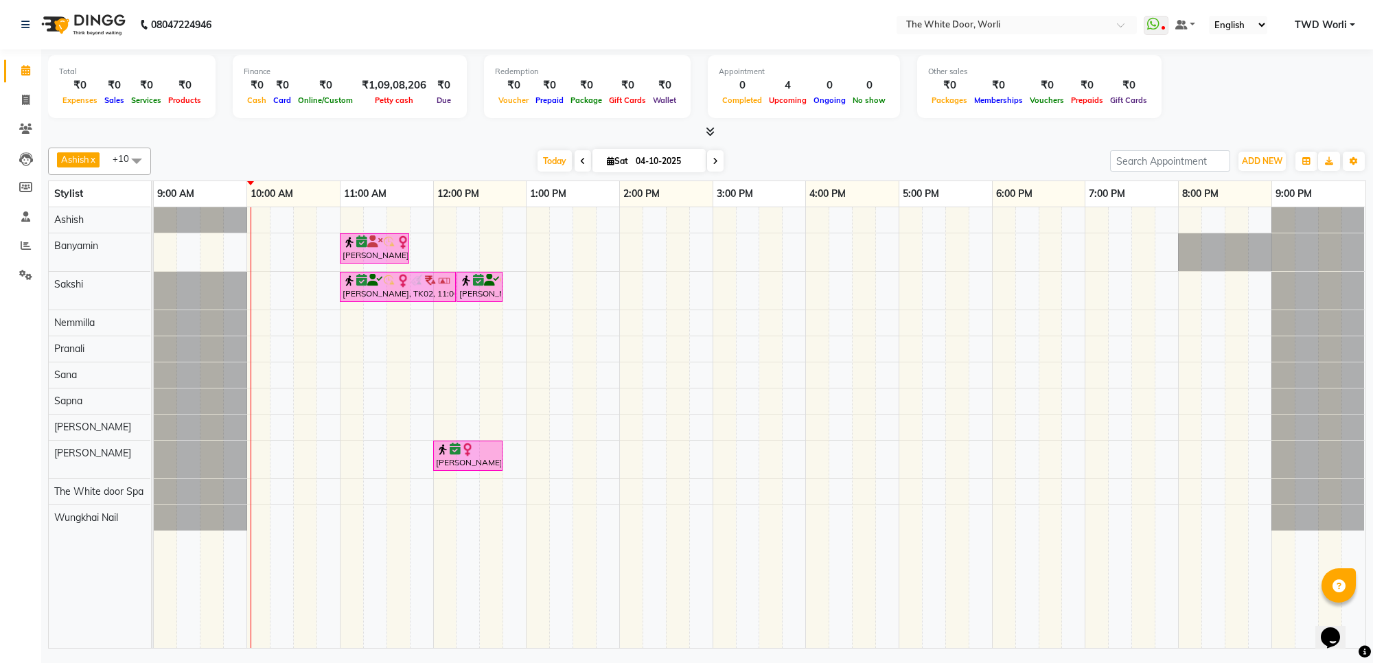
drag, startPoint x: 1261, startPoint y: 69, endPoint x: 838, endPoint y: 141, distance: 428.9
click at [838, 142] on div "Ashish x Banyamin x Sakshi x Nemmilla x Pranali x Sana x Sapna x Leyla Lash x S…" at bounding box center [707, 395] width 1318 height 507
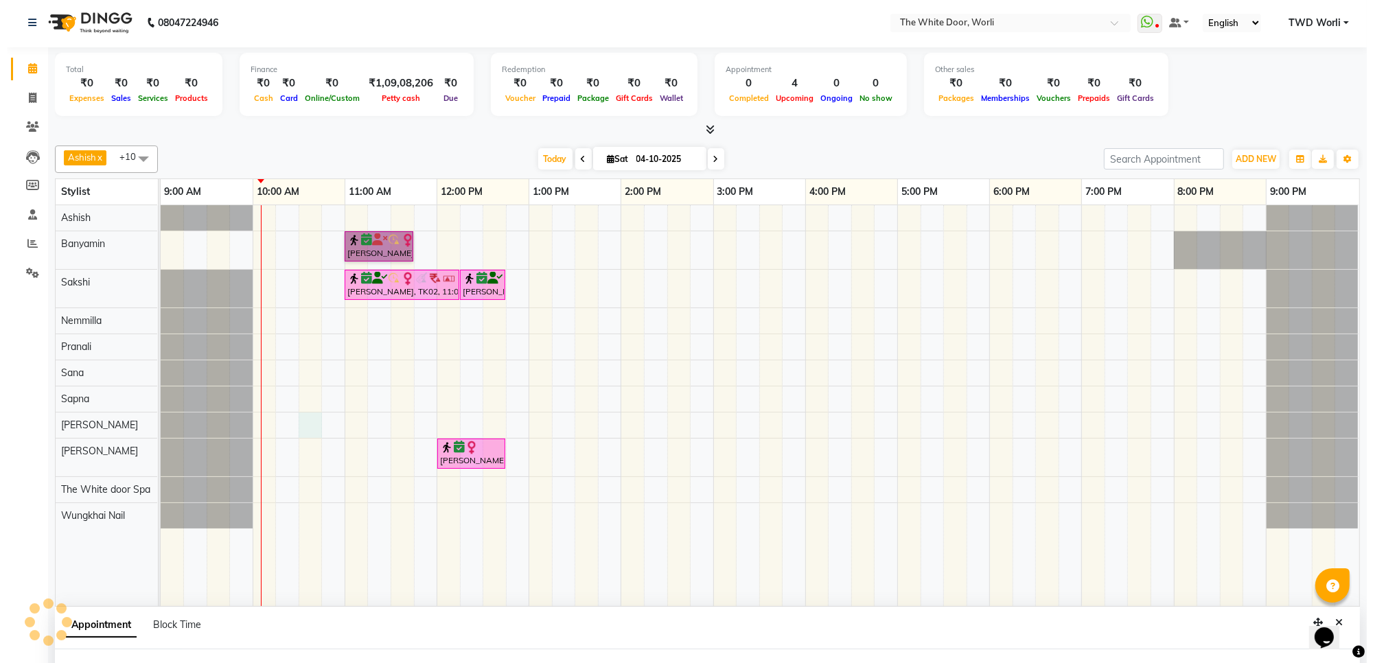
scroll to position [33, 0]
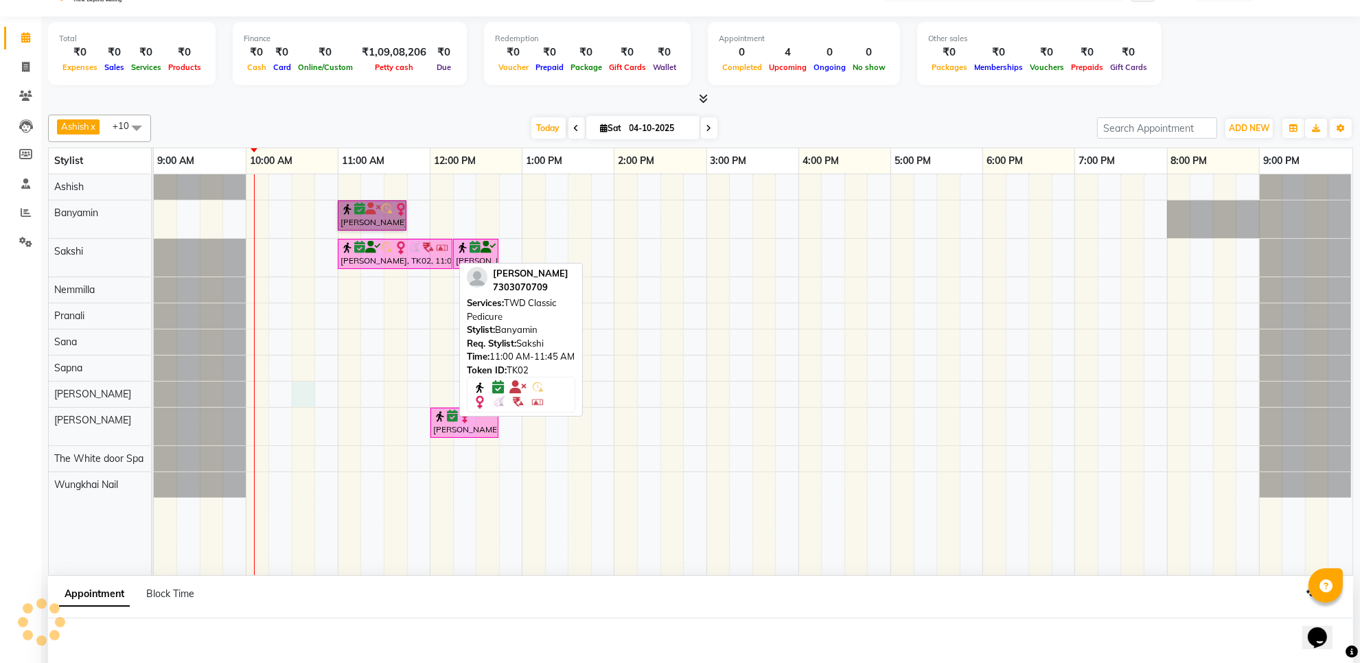
click at [355, 222] on link "[PERSON_NAME], TK02, 11:00 AM-11:45 AM, TWD Classic Pedicure" at bounding box center [372, 215] width 69 height 30
select select "6"
select select "61880"
select select "630"
select select "tentative"
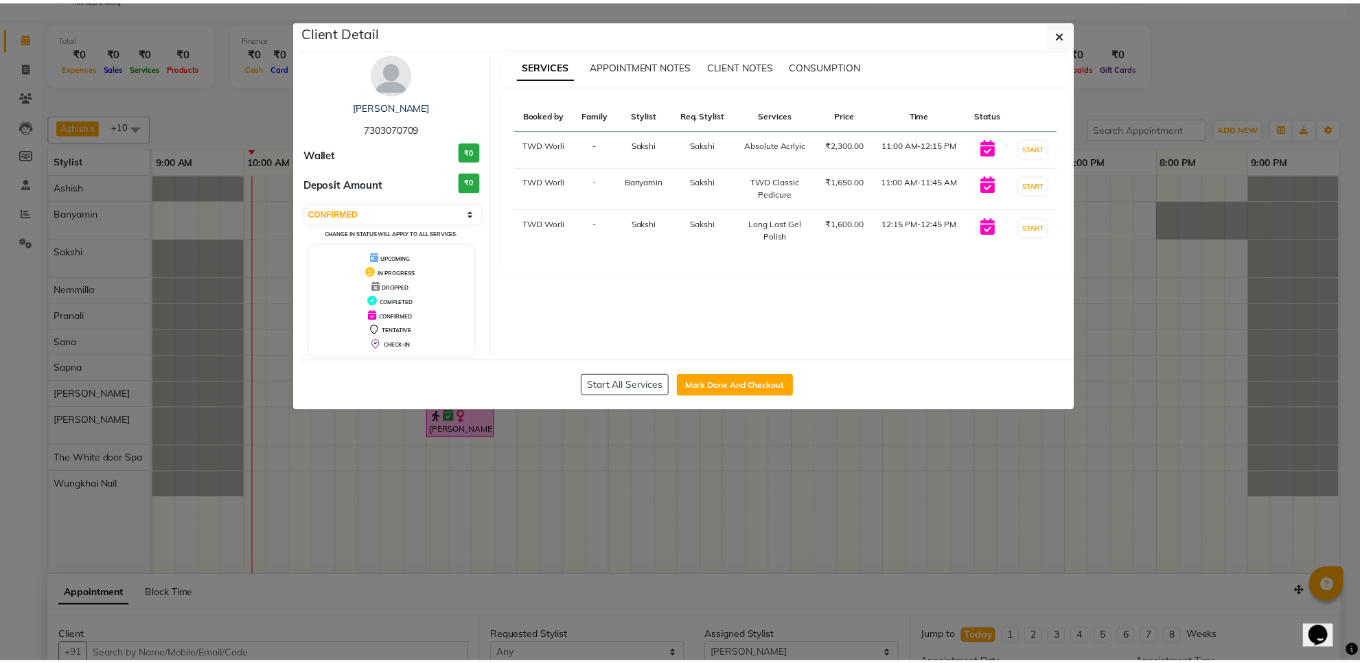
scroll to position [36, 0]
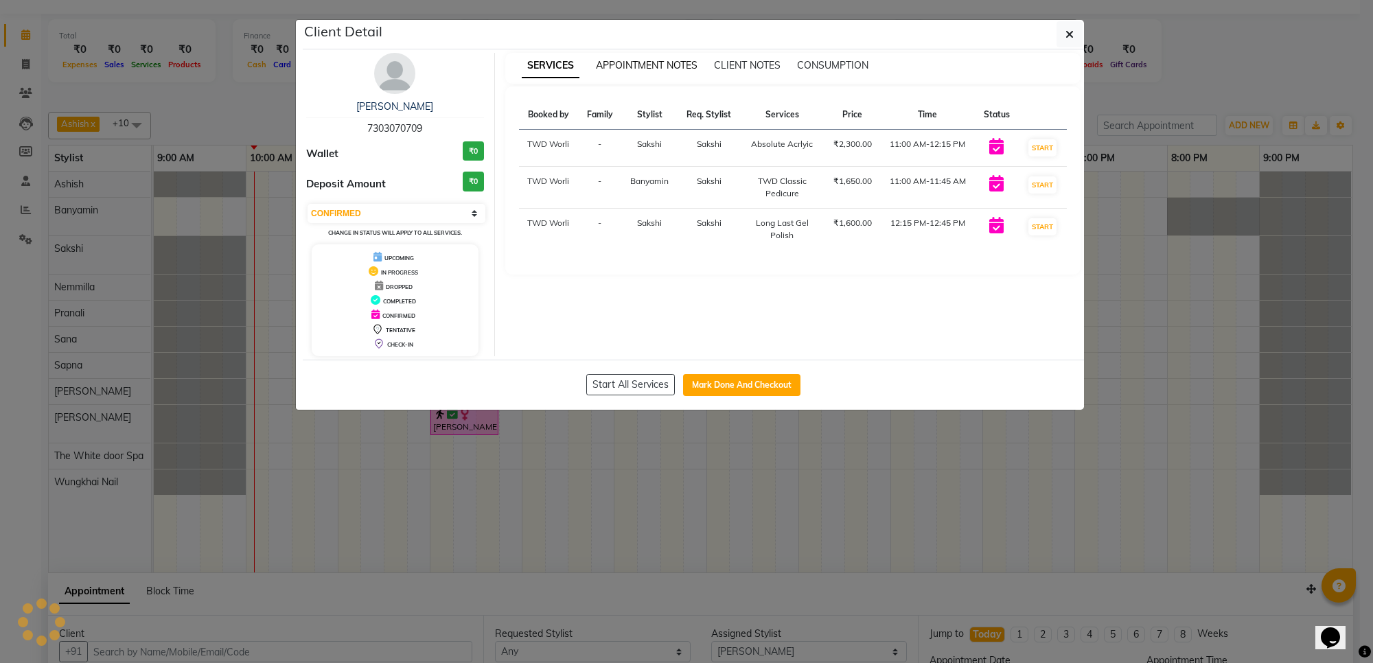
click at [656, 66] on span "APPOINTMENT NOTES" at bounding box center [647, 65] width 102 height 12
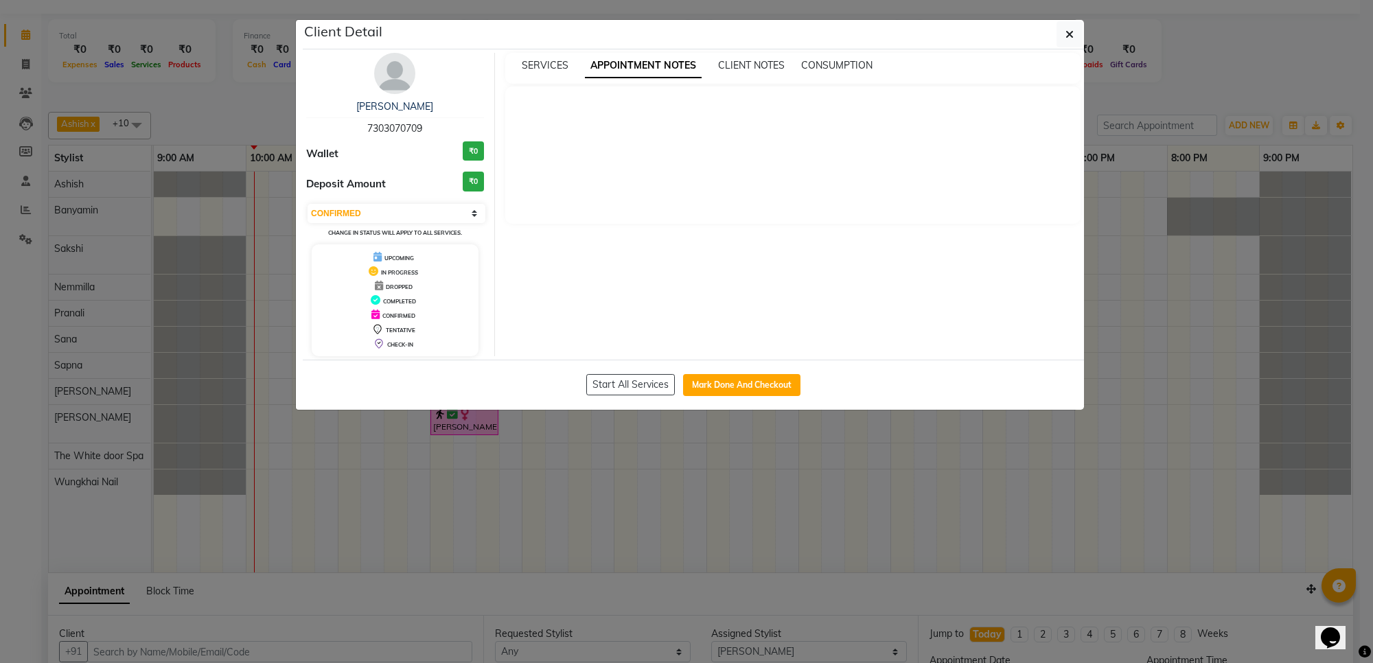
click at [726, 52] on div "sujata 7303070709 Wallet ₹0 Deposit Amount ₹0 Select IN SERVICE CONFIRMED TENTA…" at bounding box center [693, 204] width 781 height 310
click at [743, 65] on span "CLIENT NOTES" at bounding box center [751, 65] width 67 height 12
click at [807, 63] on span "CONSUMPTION" at bounding box center [835, 65] width 71 height 12
click at [531, 69] on span "SERVICES" at bounding box center [545, 65] width 47 height 12
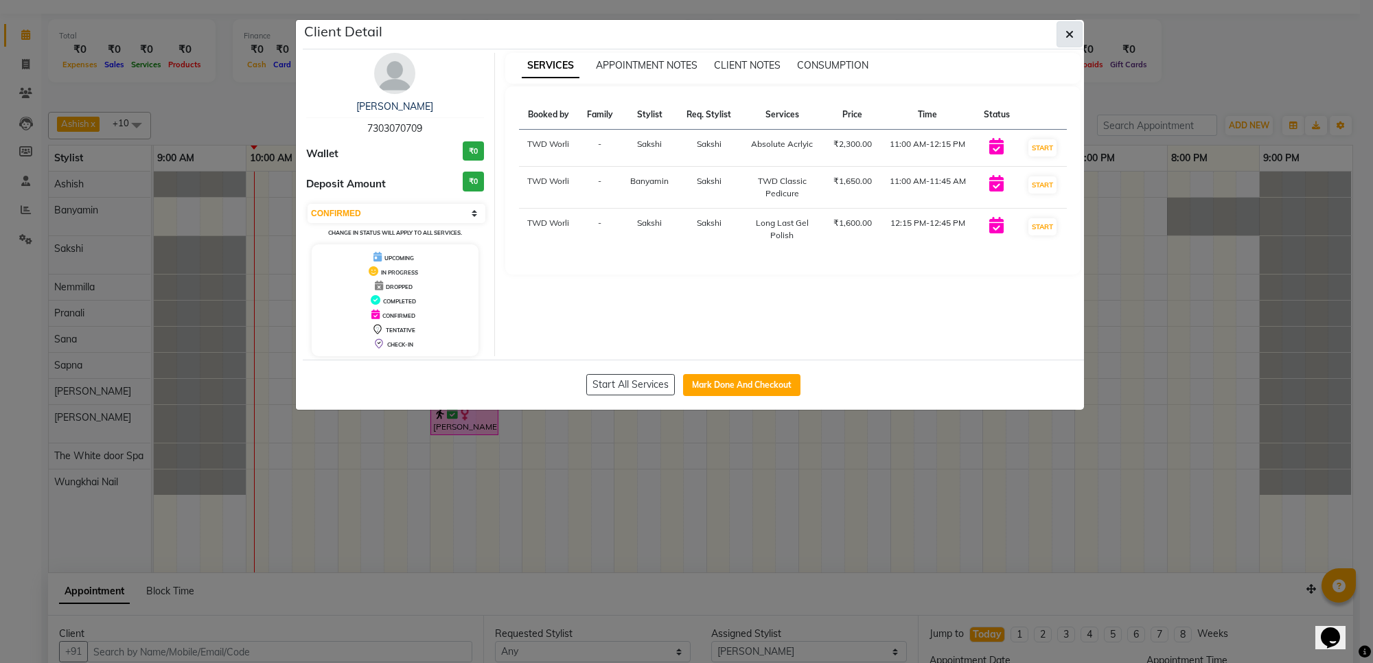
click at [1068, 35] on icon "button" at bounding box center [1069, 34] width 8 height 11
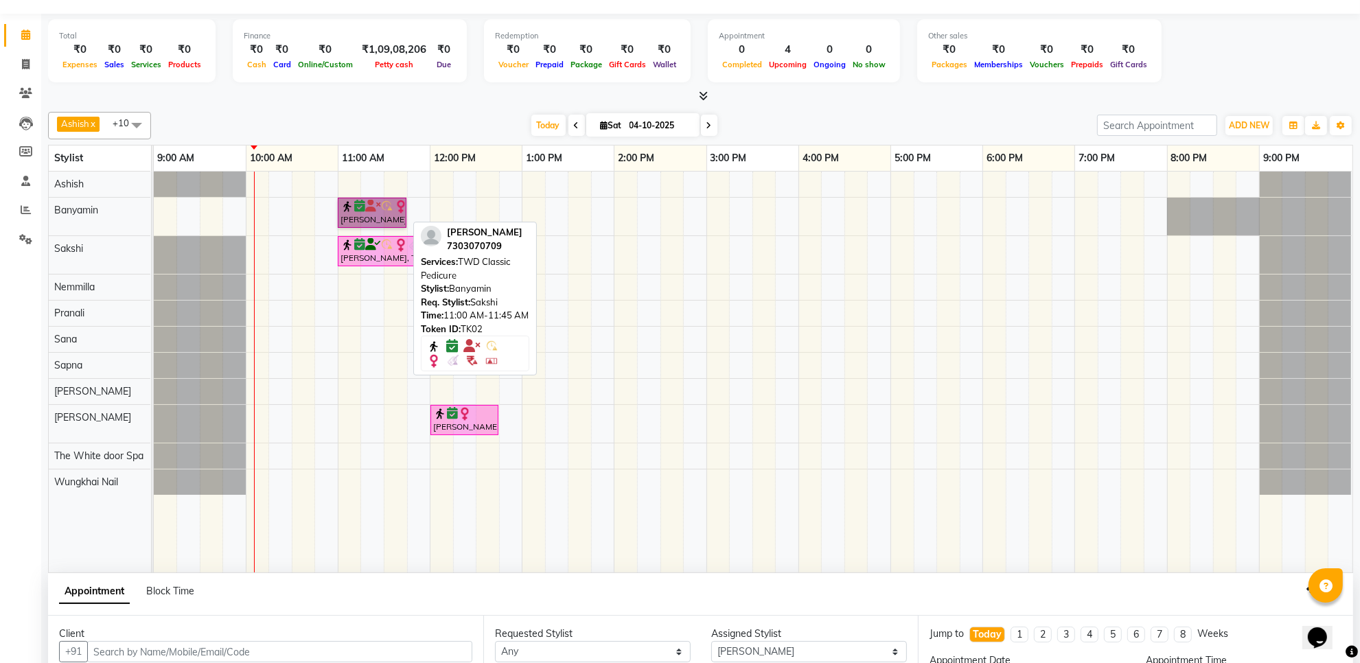
click at [362, 208] on link "[PERSON_NAME], TK02, 11:00 AM-11:45 AM, TWD Classic Pedicure" at bounding box center [372, 213] width 69 height 30
select select "6"
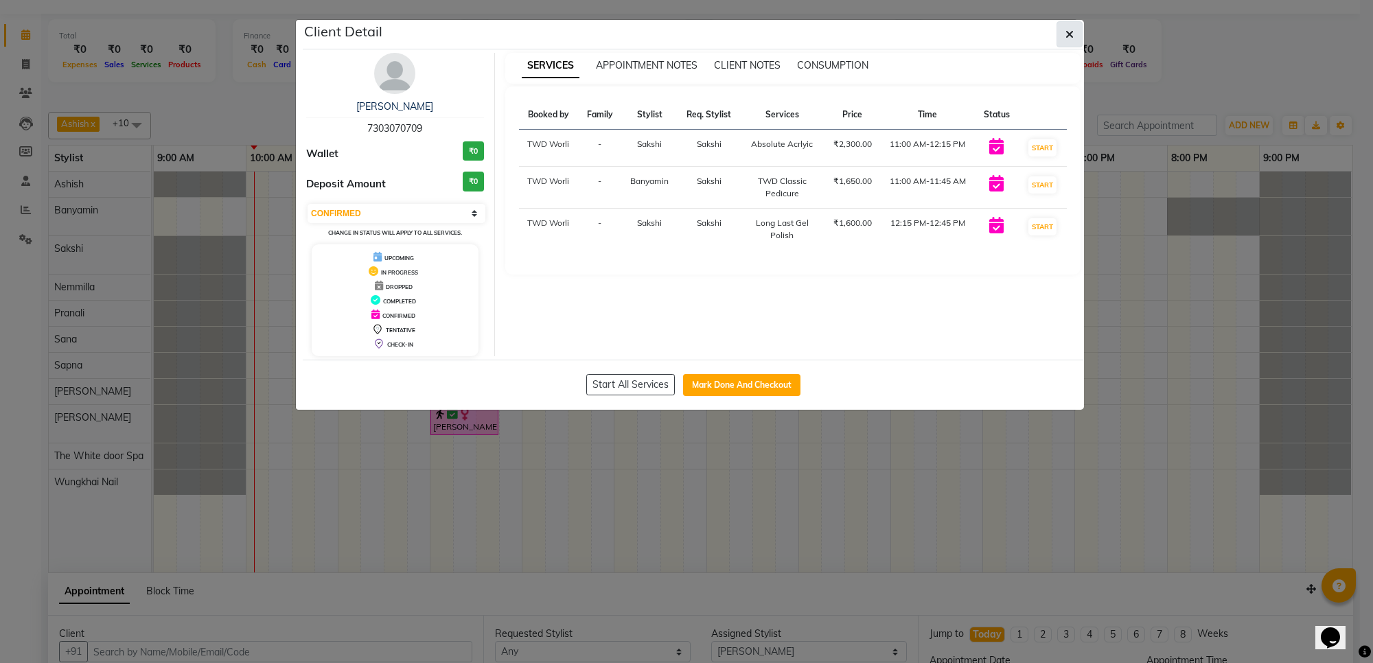
click at [1073, 47] on button "button" at bounding box center [1069, 34] width 26 height 26
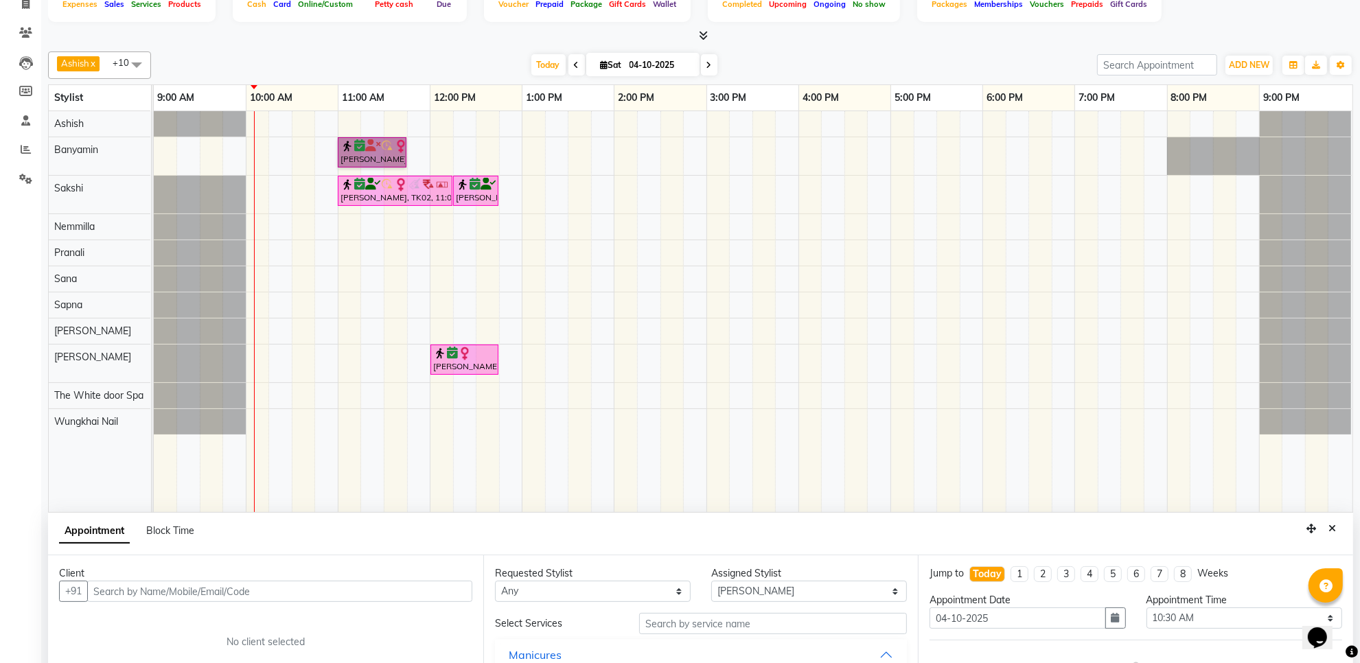
scroll to position [121, 0]
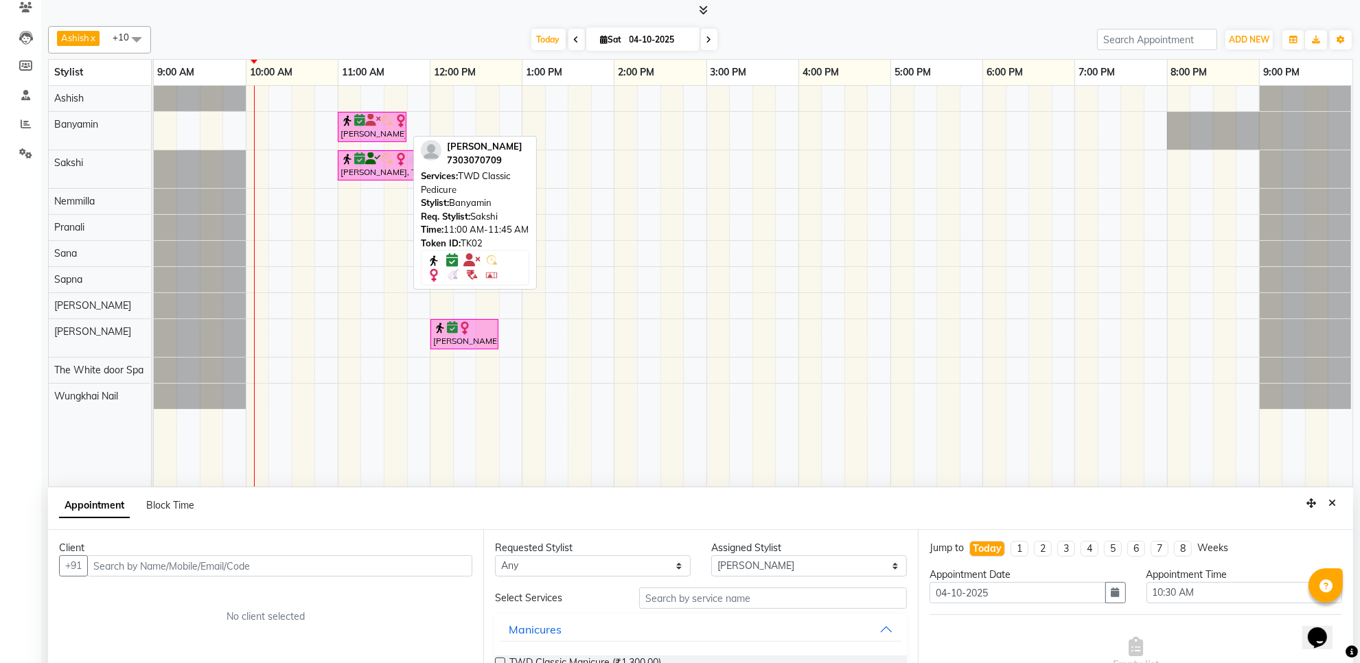
drag, startPoint x: 722, startPoint y: 170, endPoint x: 358, endPoint y: 122, distance: 367.0
click at [358, 121] on icon at bounding box center [359, 120] width 11 height 1
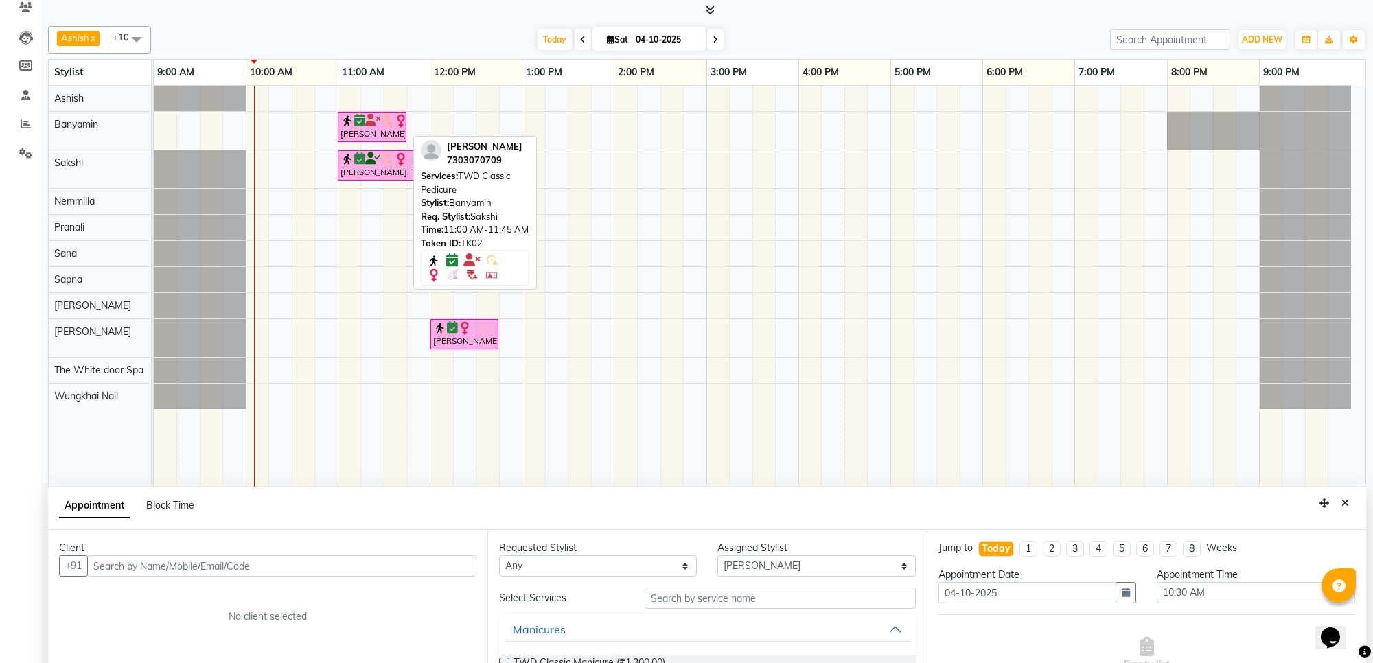
select select "6"
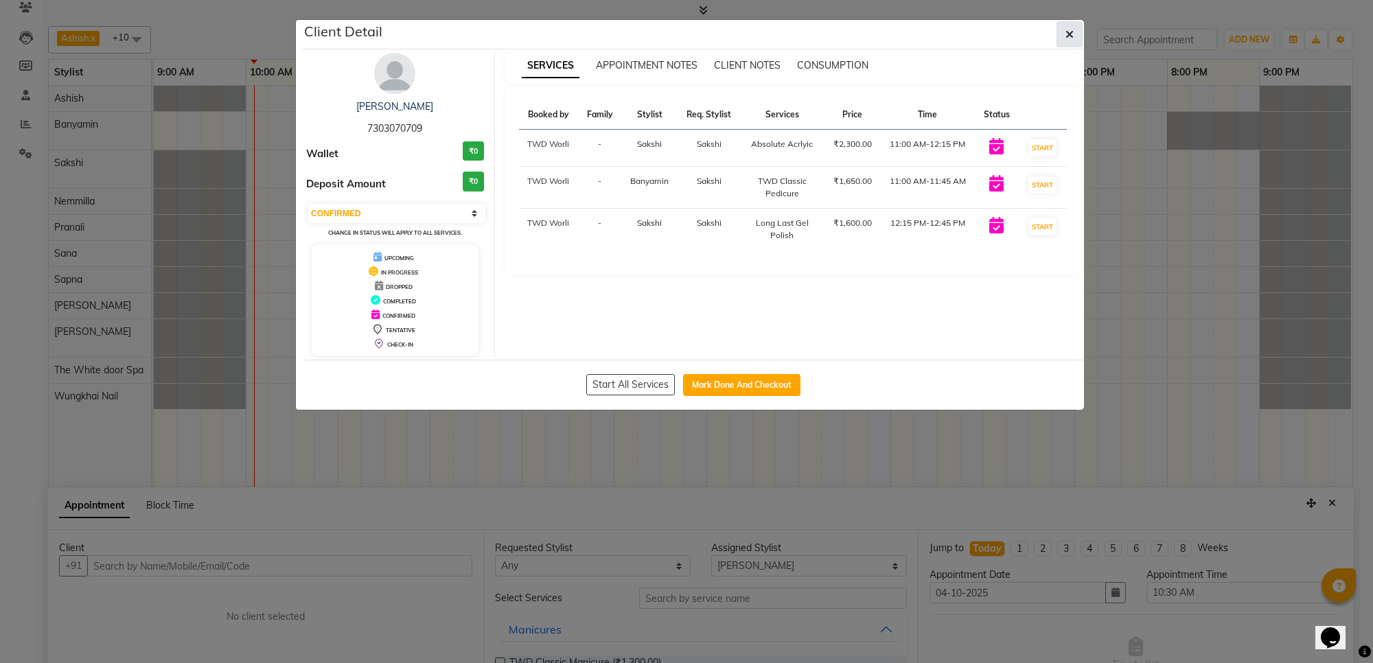
click at [1063, 38] on button "button" at bounding box center [1069, 34] width 26 height 26
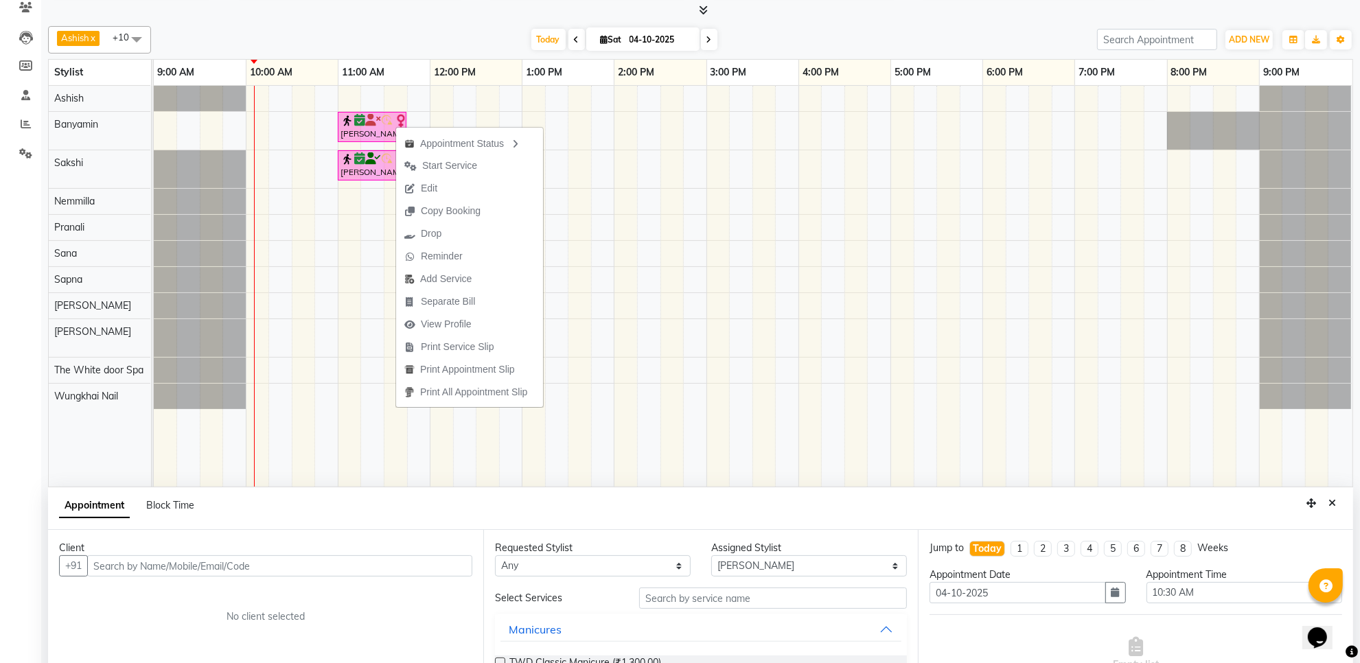
click at [395, 126] on div "Appointment Status Start Service Edit Copy Booking Drop Reminder Add Service Se…" at bounding box center [469, 267] width 148 height 282
click at [671, 124] on div "sujata, TK02, 11:00 AM-11:45 AM, TWD Classic Pedicure sujata, TK02, 11:00 AM-12…" at bounding box center [753, 286] width 1198 height 401
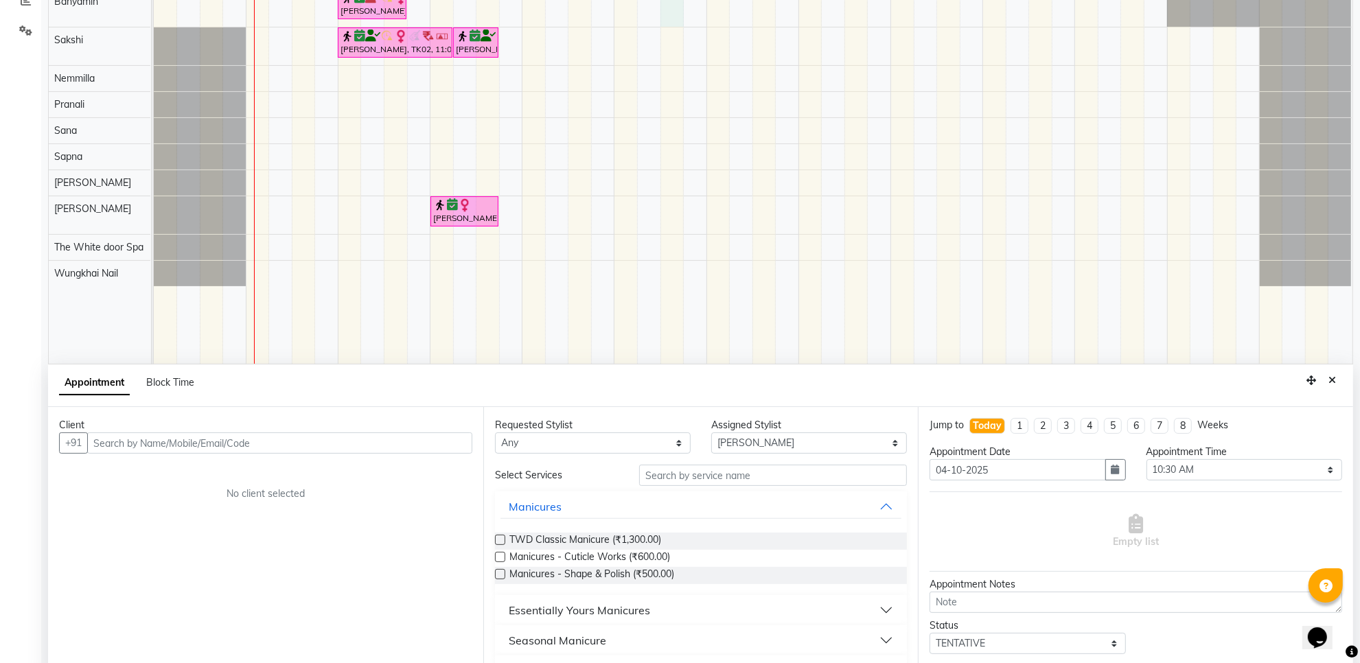
scroll to position [258, 0]
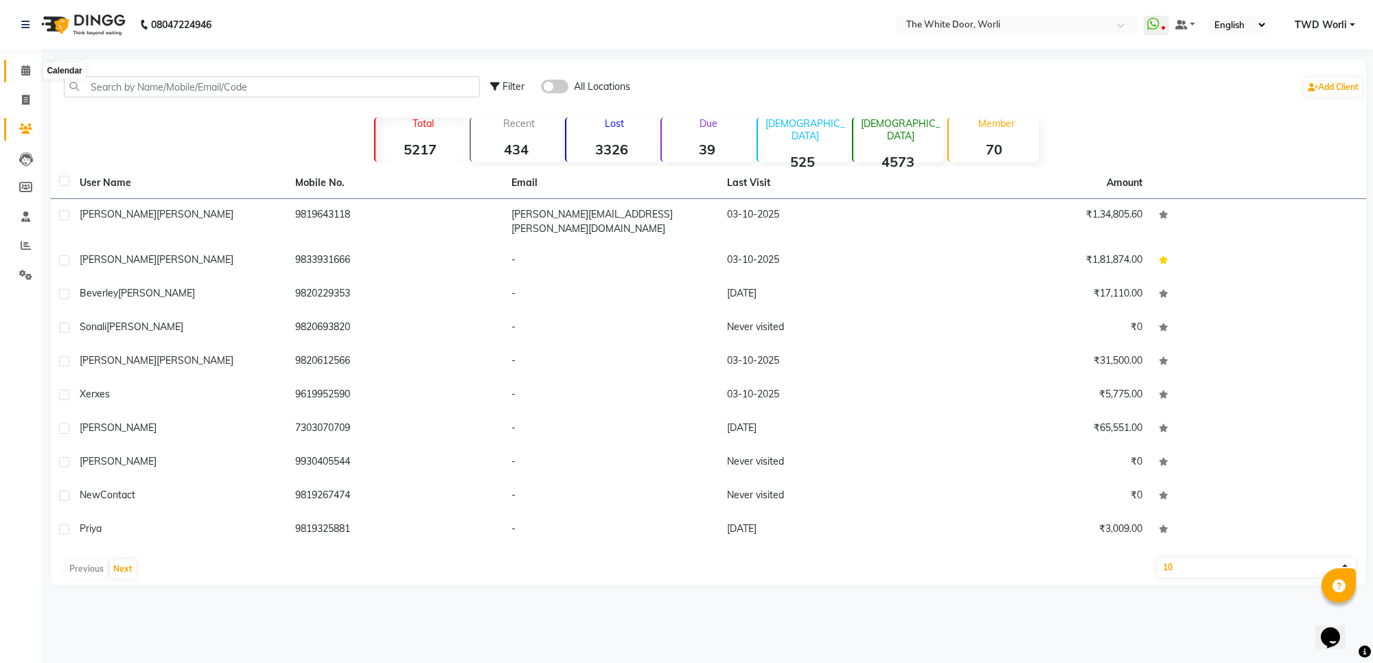
click at [25, 73] on icon at bounding box center [25, 70] width 9 height 10
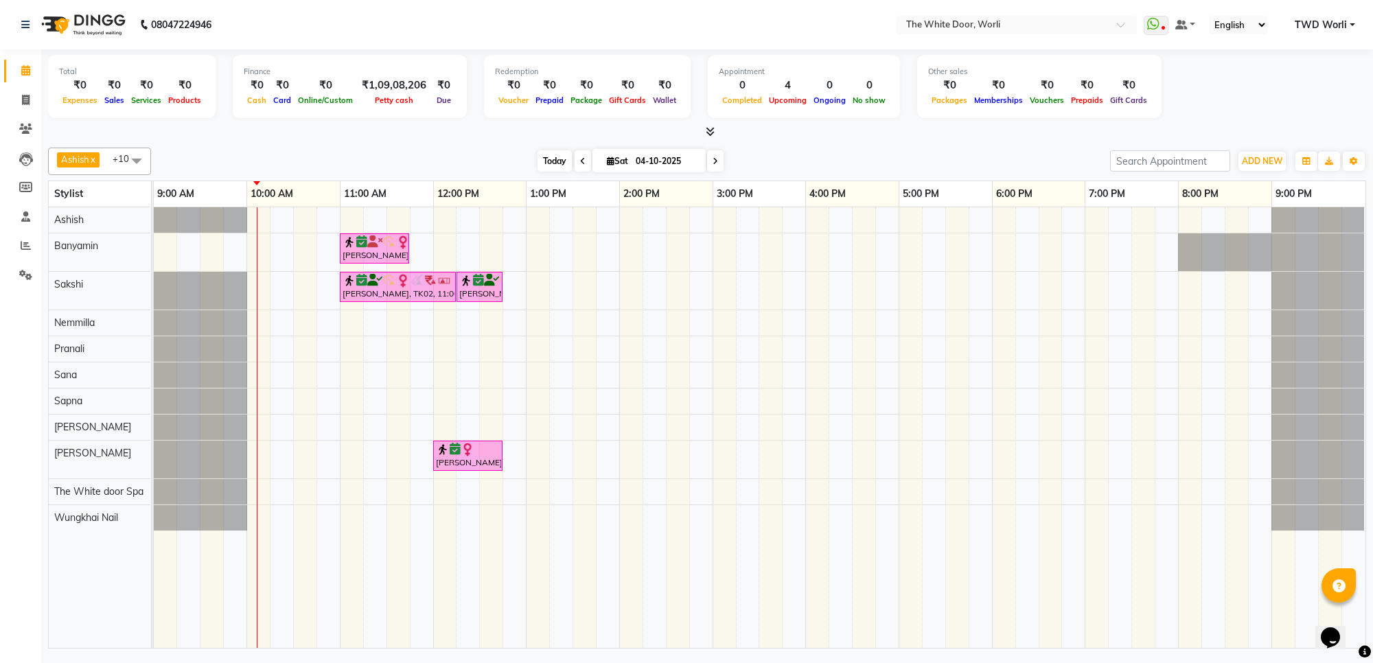
click at [555, 165] on span "Today" at bounding box center [554, 160] width 34 height 21
click at [537, 159] on span "Today" at bounding box center [554, 160] width 34 height 21
click at [712, 161] on icon at bounding box center [714, 161] width 5 height 8
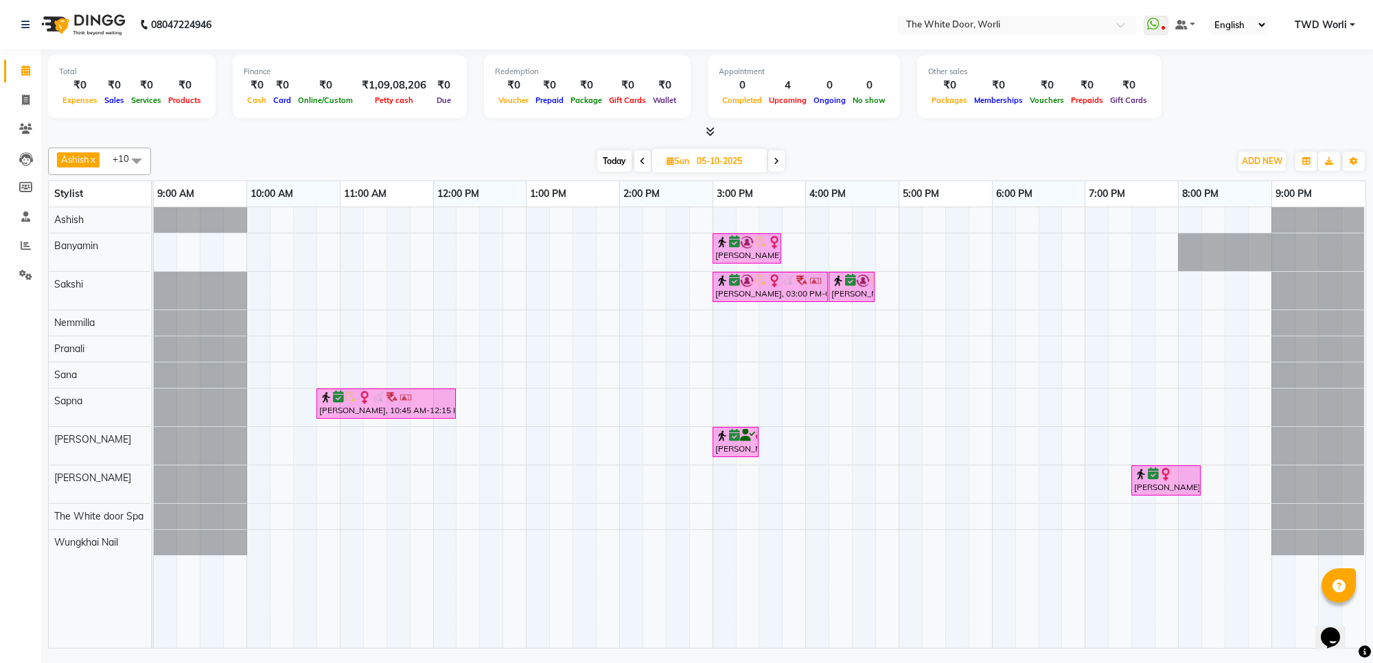
click at [622, 165] on span "Today" at bounding box center [614, 160] width 34 height 21
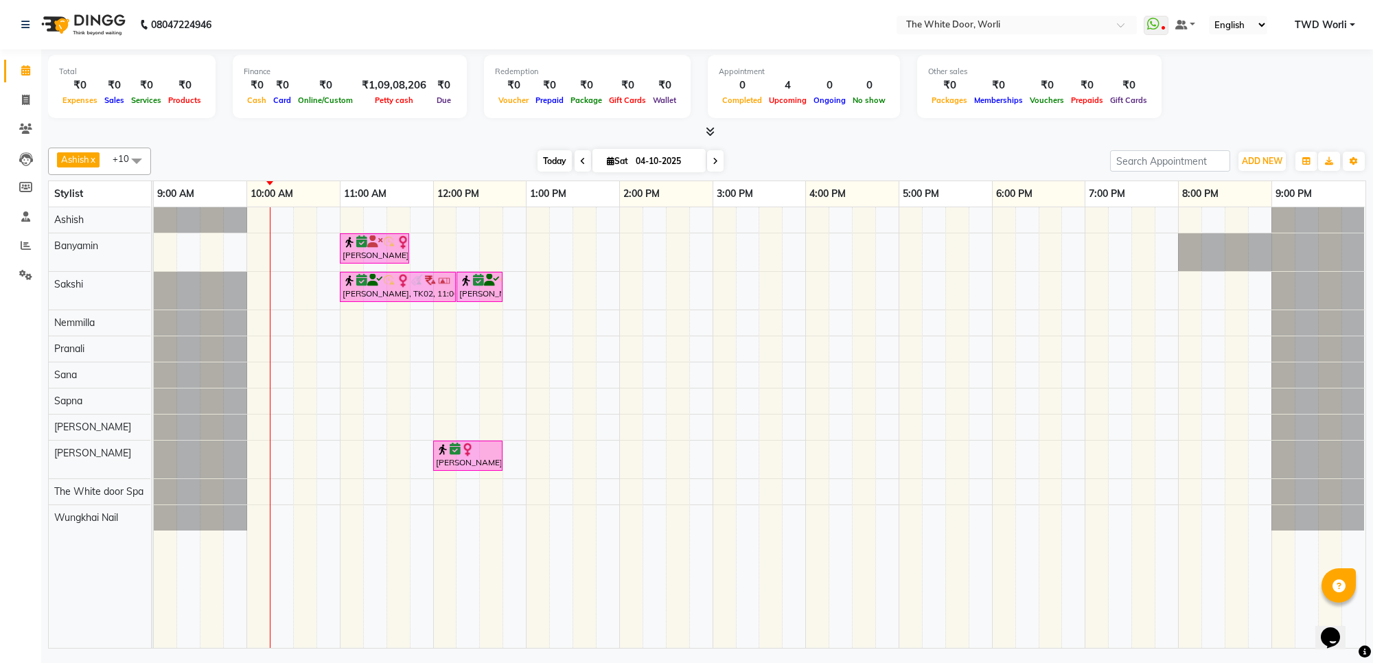
click at [550, 159] on span "Today" at bounding box center [554, 160] width 34 height 21
click at [708, 158] on span at bounding box center [715, 160] width 16 height 21
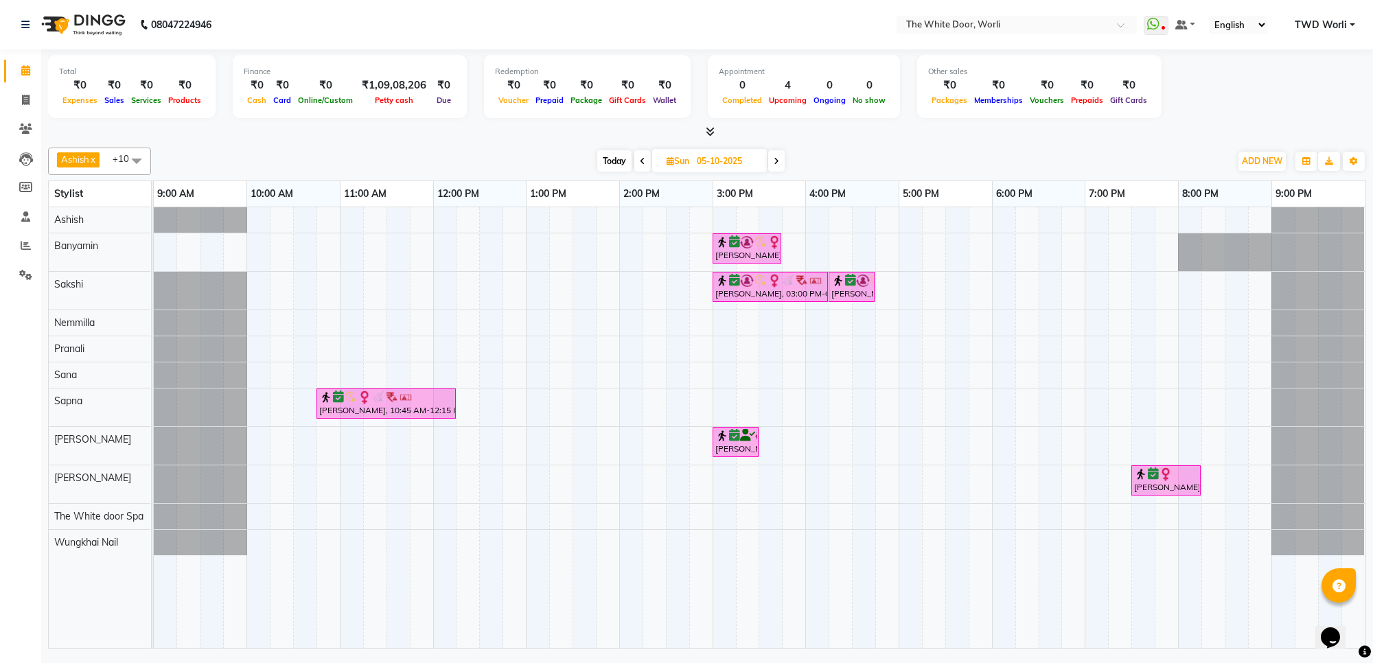
click at [640, 168] on span at bounding box center [642, 160] width 16 height 21
type input "04-10-2025"
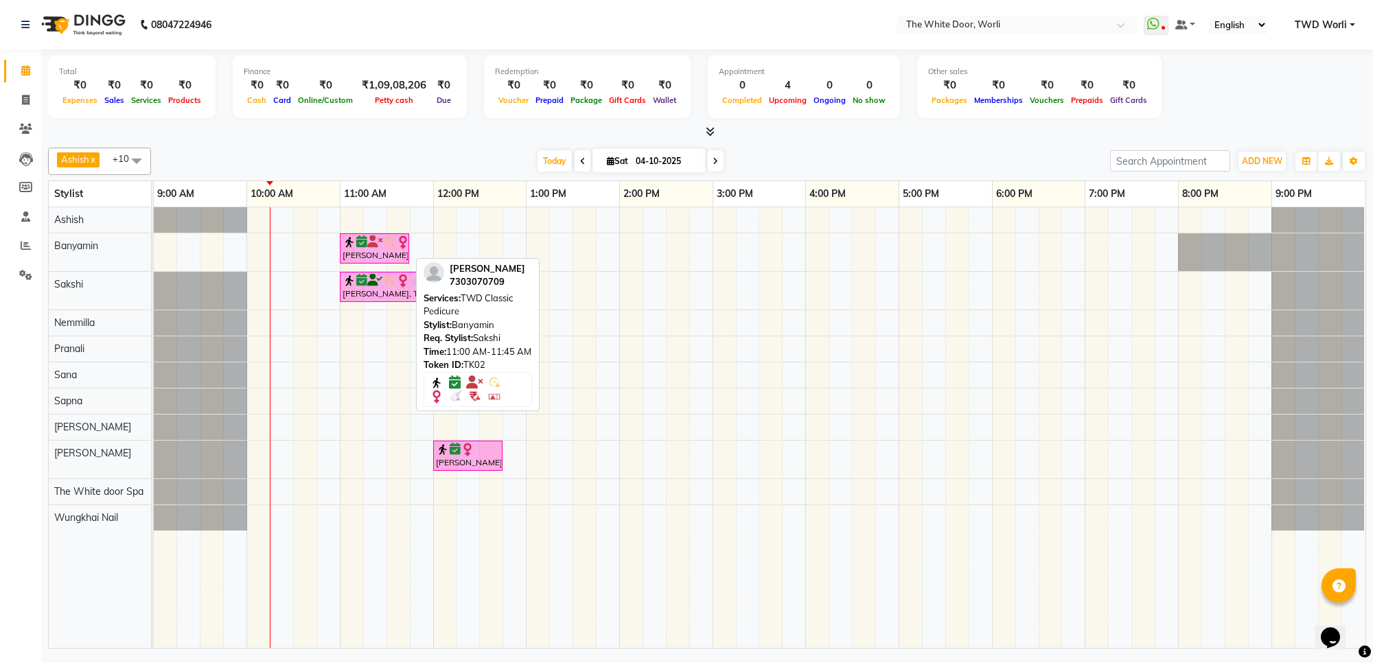
click at [355, 242] on img at bounding box center [350, 242] width 14 height 14
select select "6"
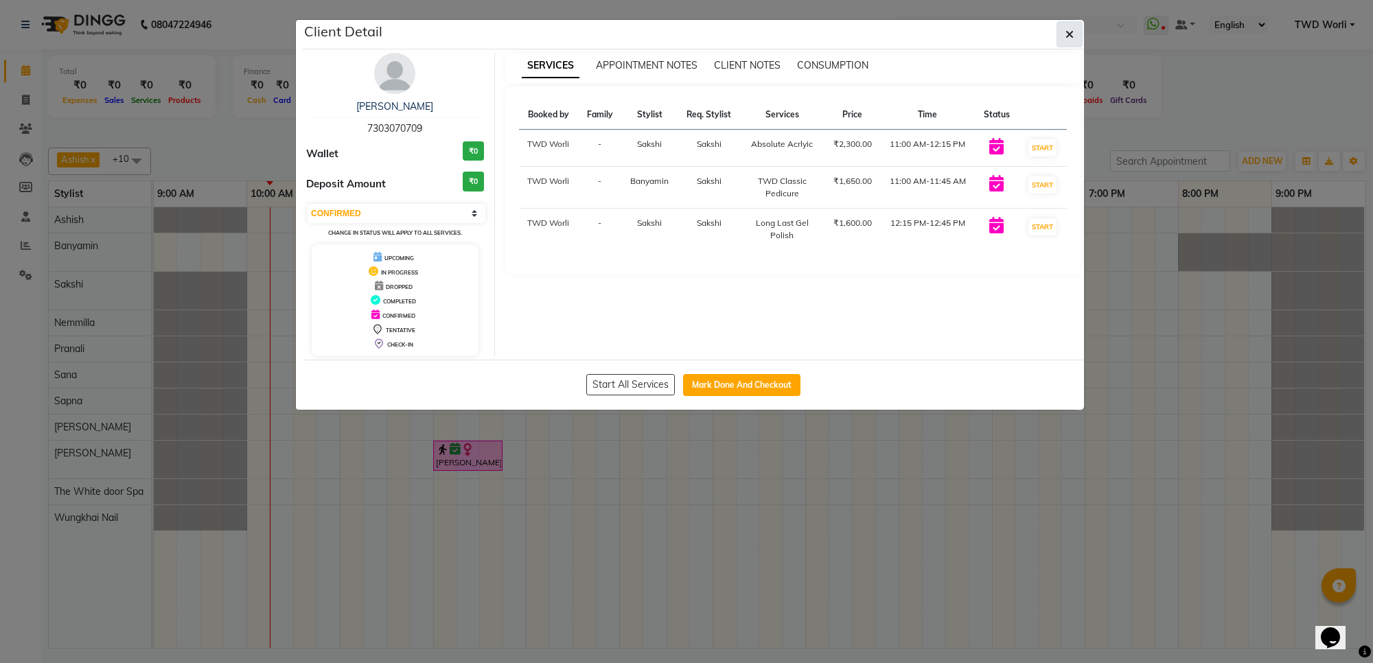
click at [1075, 45] on button "button" at bounding box center [1069, 34] width 26 height 26
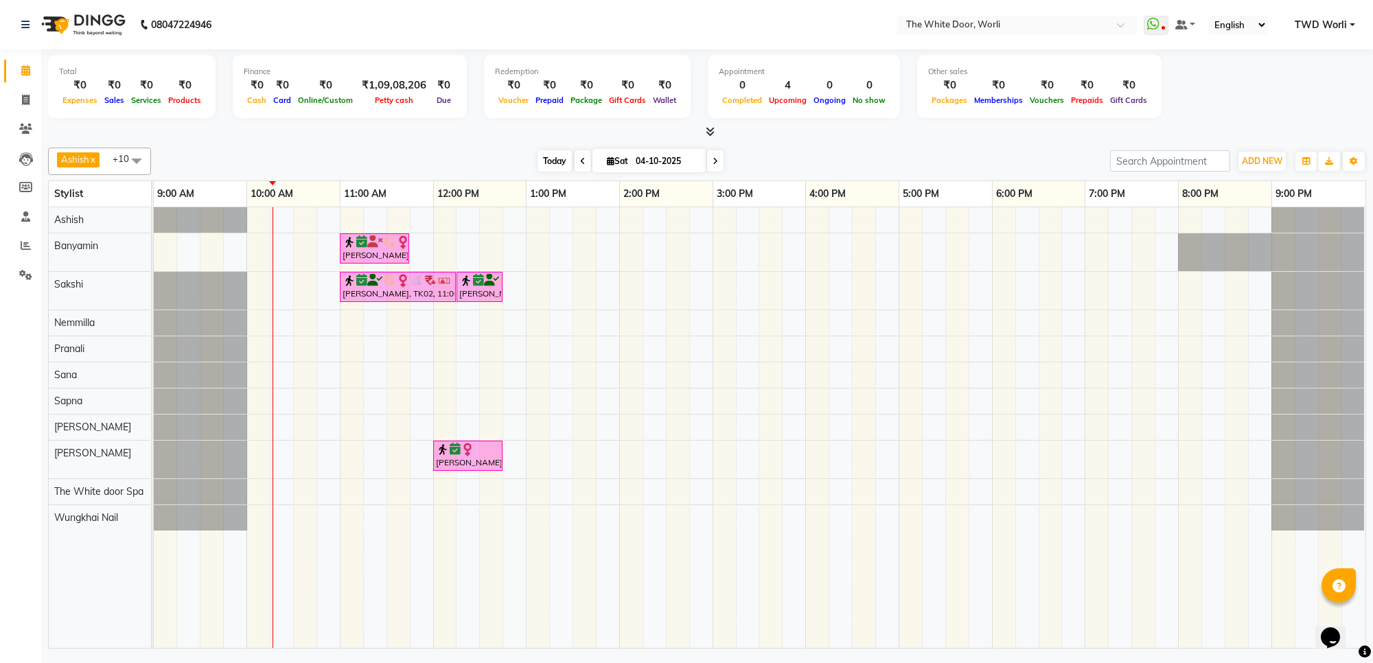
click at [557, 165] on span "Today" at bounding box center [554, 160] width 34 height 21
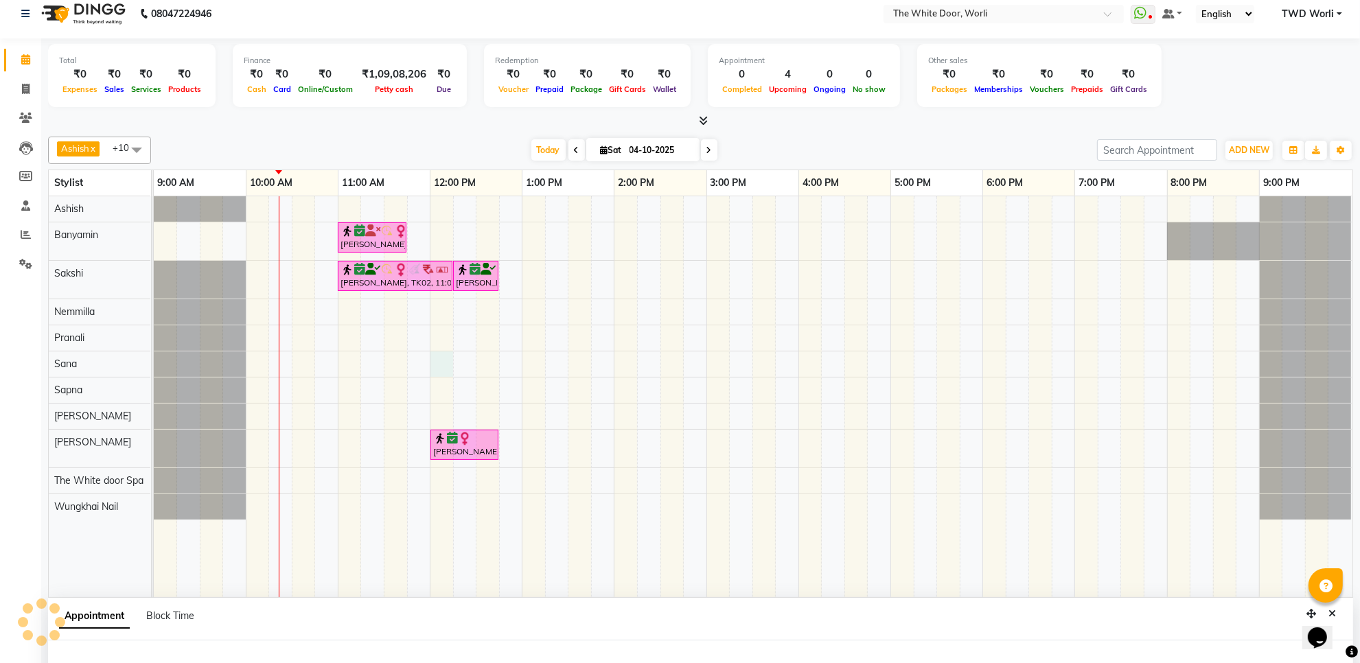
select select "20574"
select select "720"
select select "tentative"
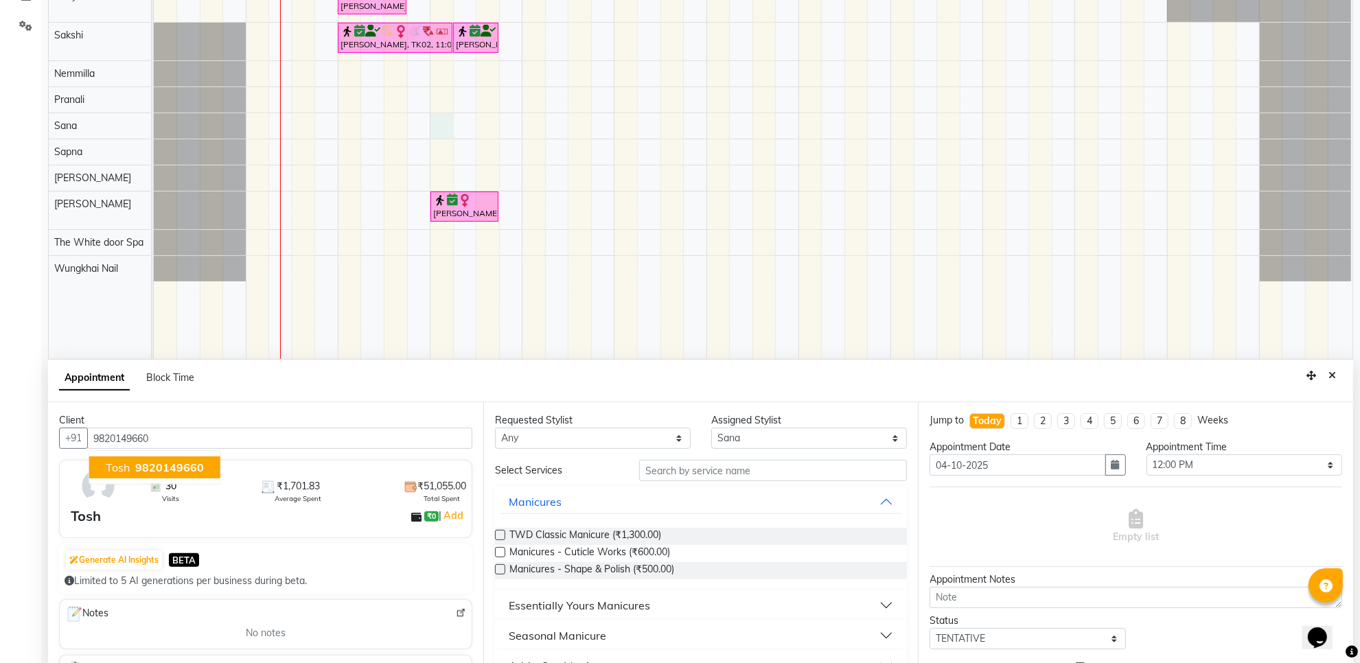
scroll to position [258, 0]
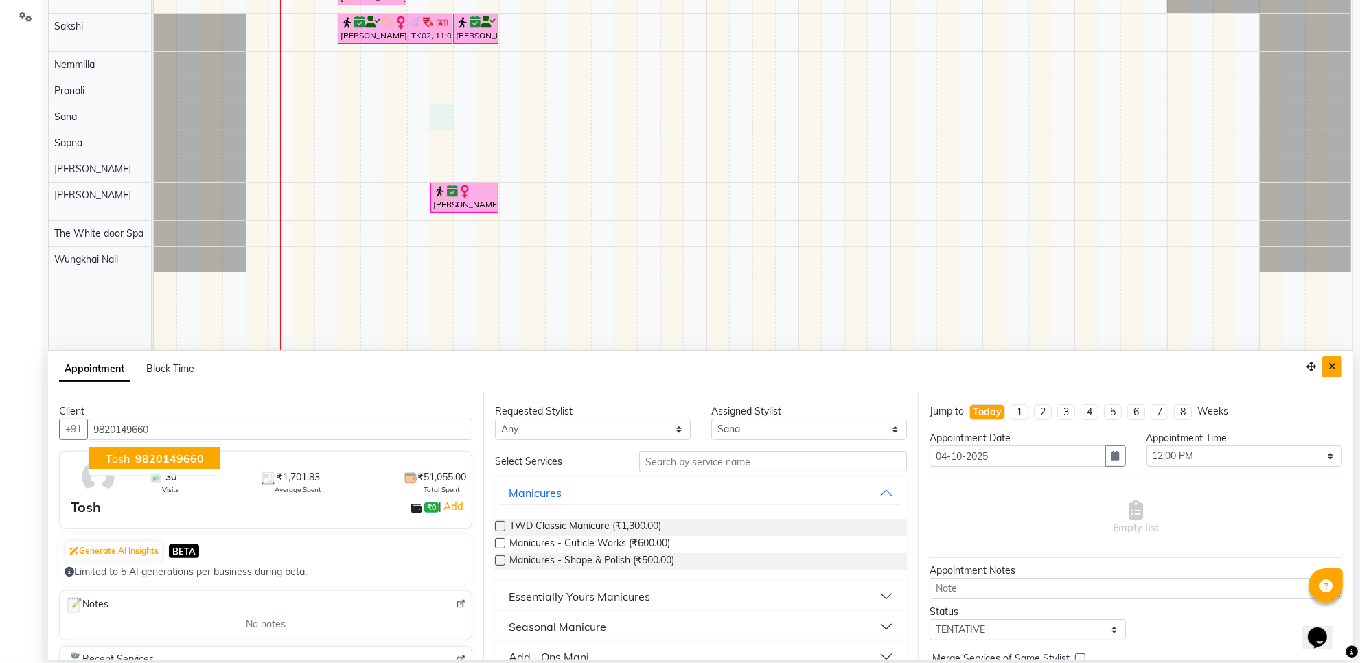
type input "9820149660"
click at [1332, 371] on icon "Close" at bounding box center [1332, 367] width 8 height 10
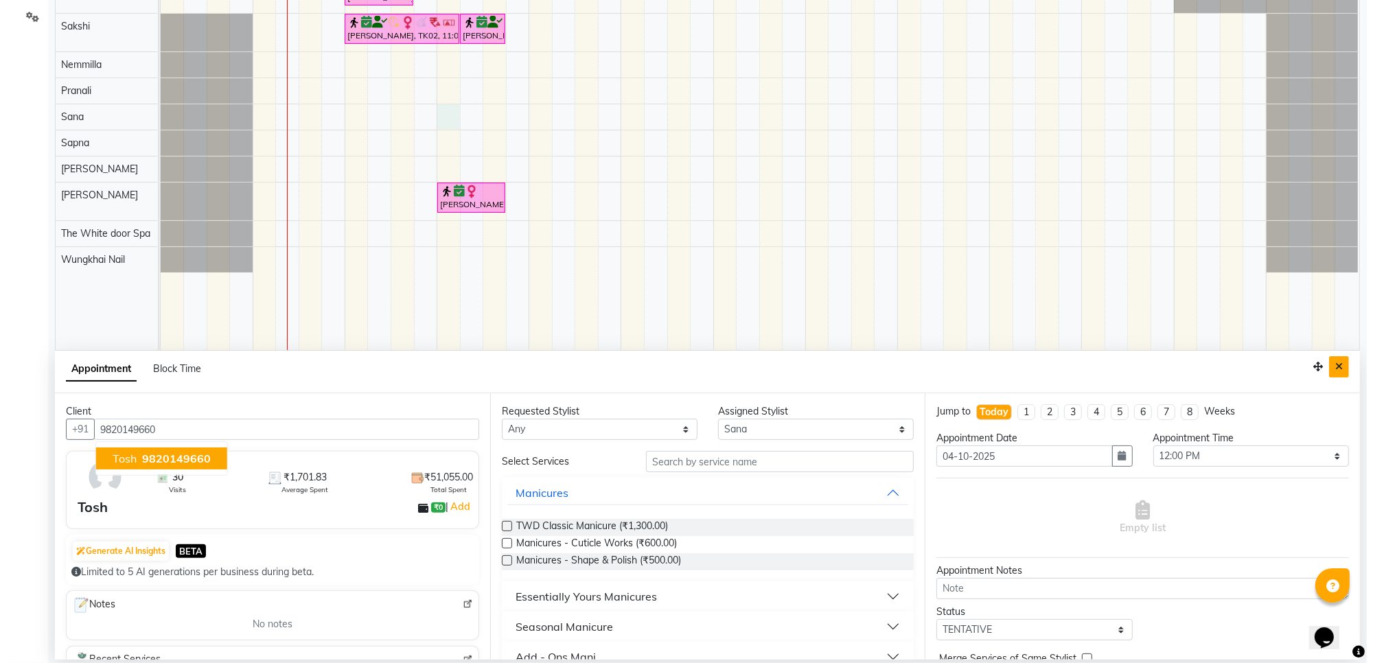
scroll to position [0, 0]
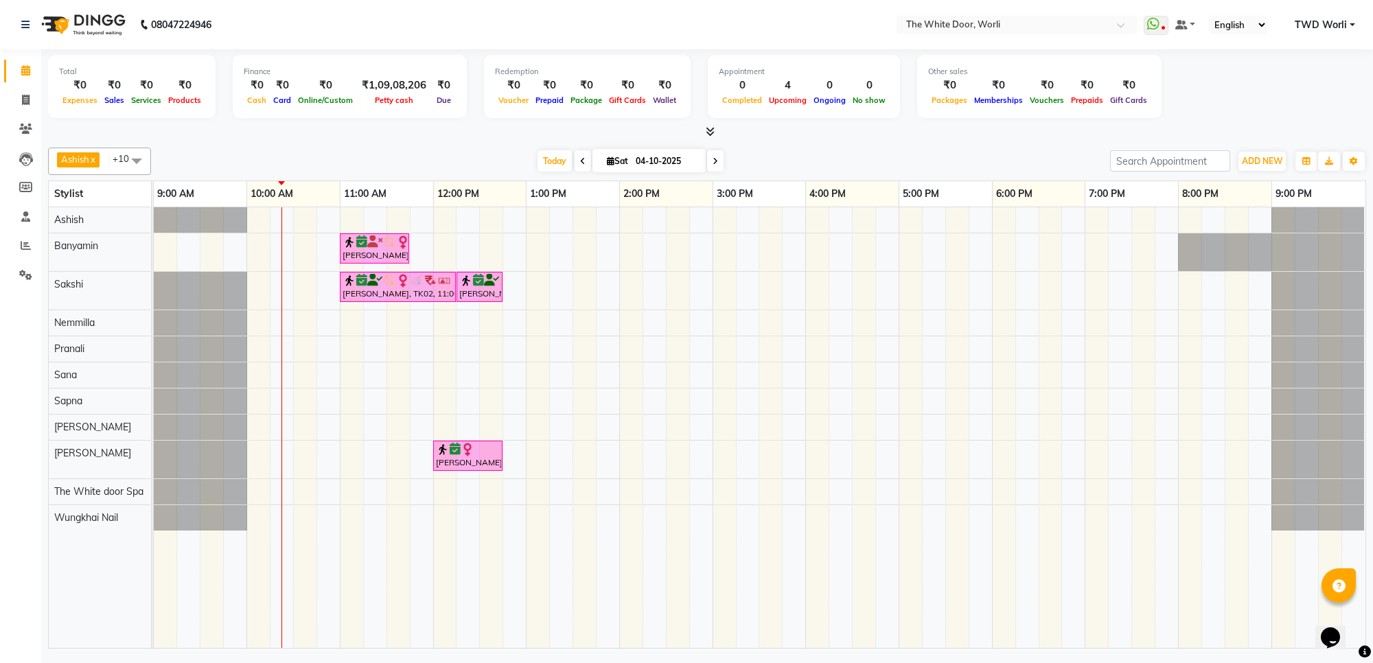
click at [715, 163] on icon at bounding box center [714, 161] width 5 height 8
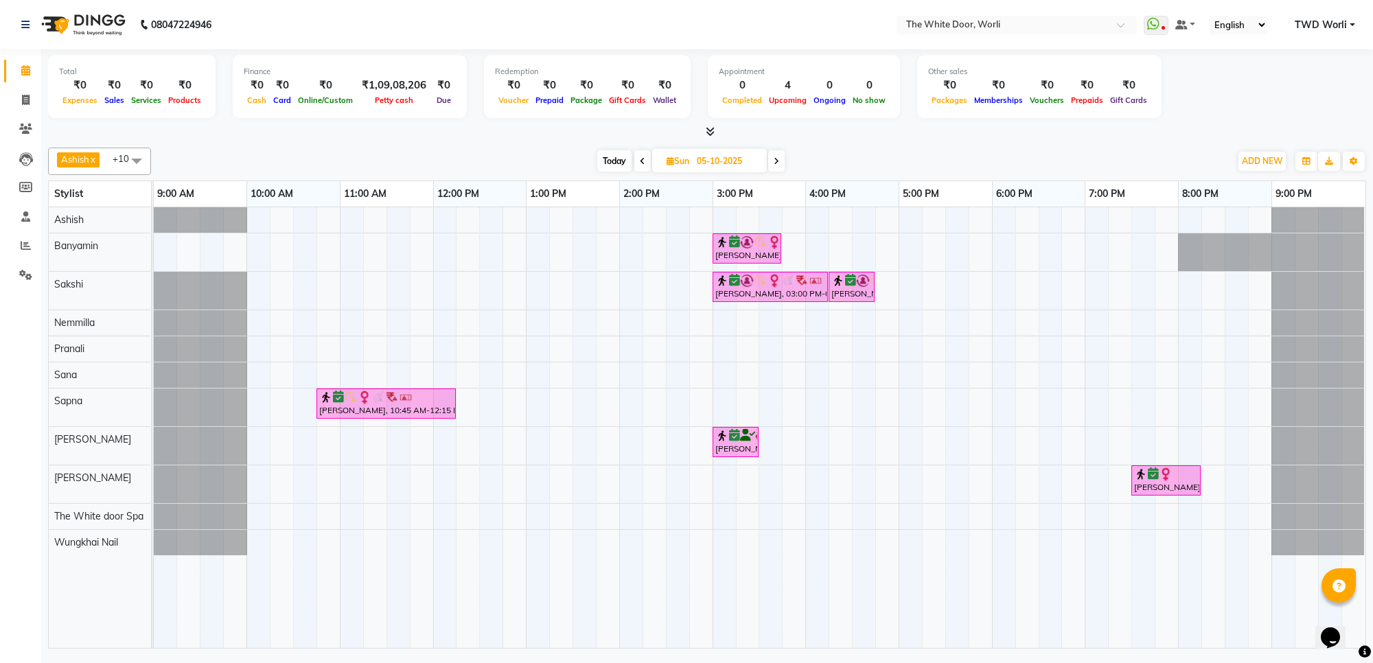
click at [784, 161] on span at bounding box center [776, 160] width 16 height 21
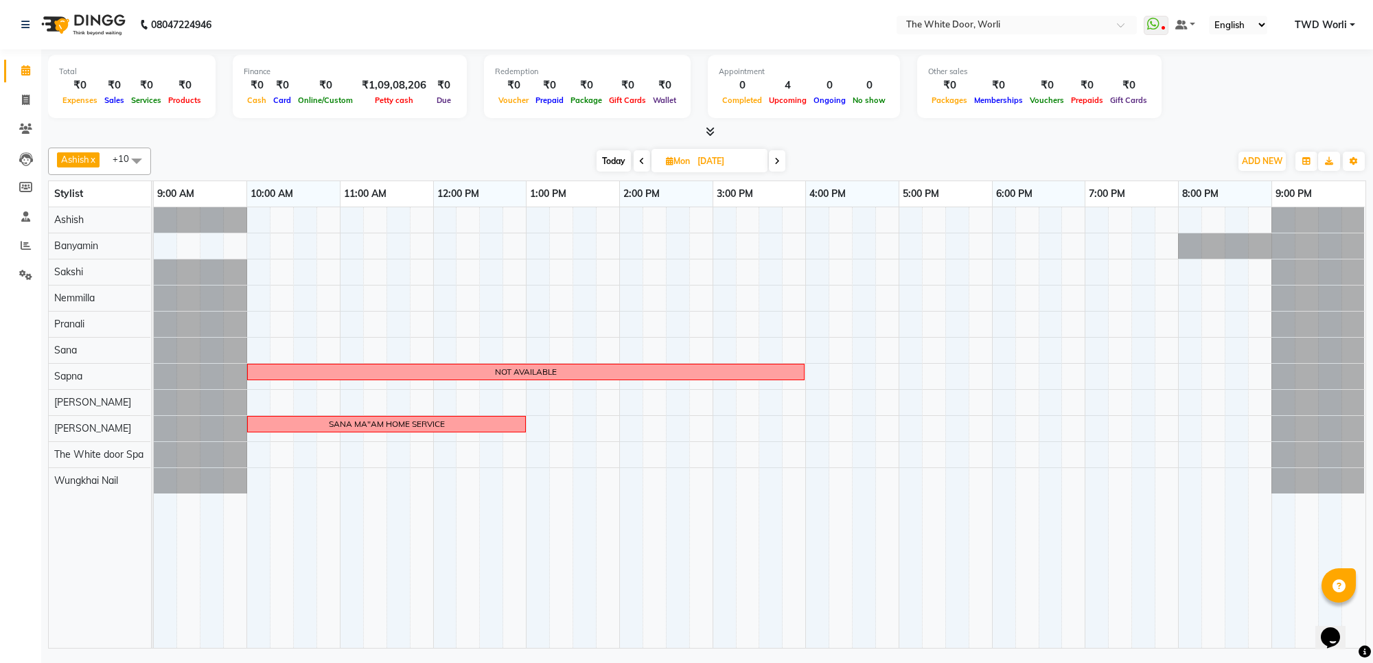
click at [784, 163] on span at bounding box center [777, 160] width 16 height 21
click at [776, 155] on span at bounding box center [775, 160] width 16 height 21
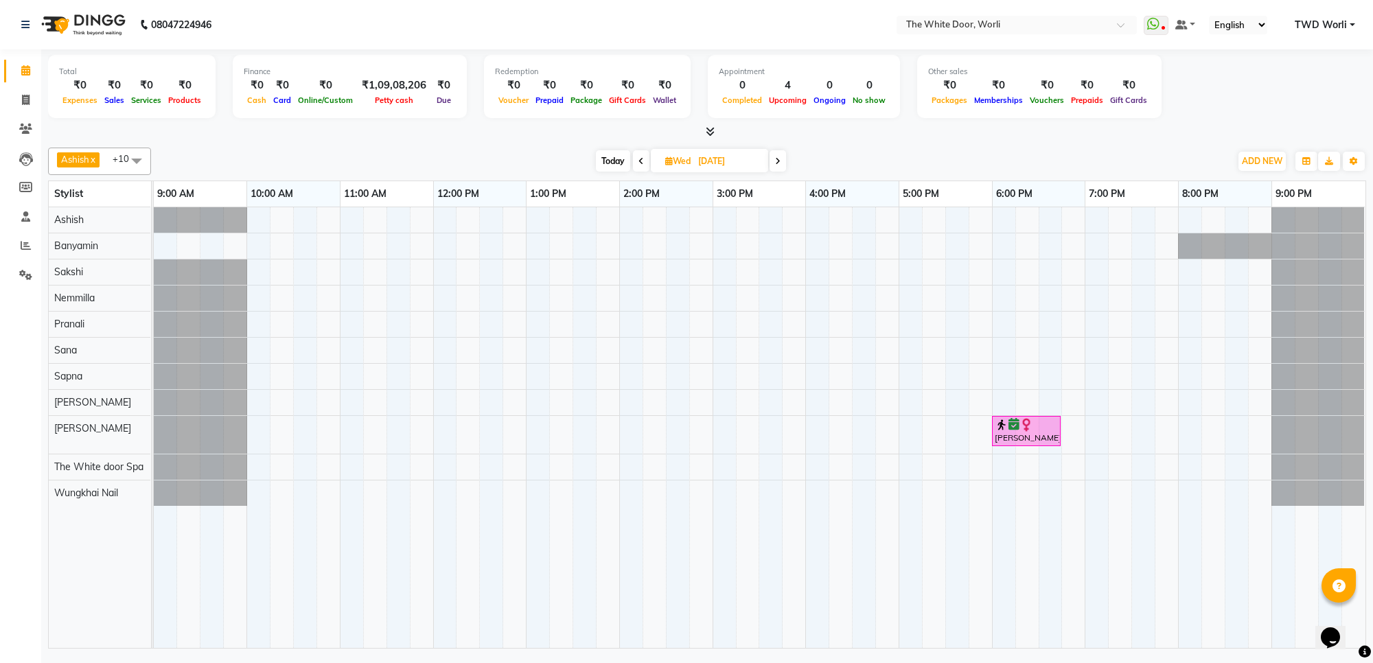
click at [605, 165] on span "Today" at bounding box center [613, 160] width 34 height 21
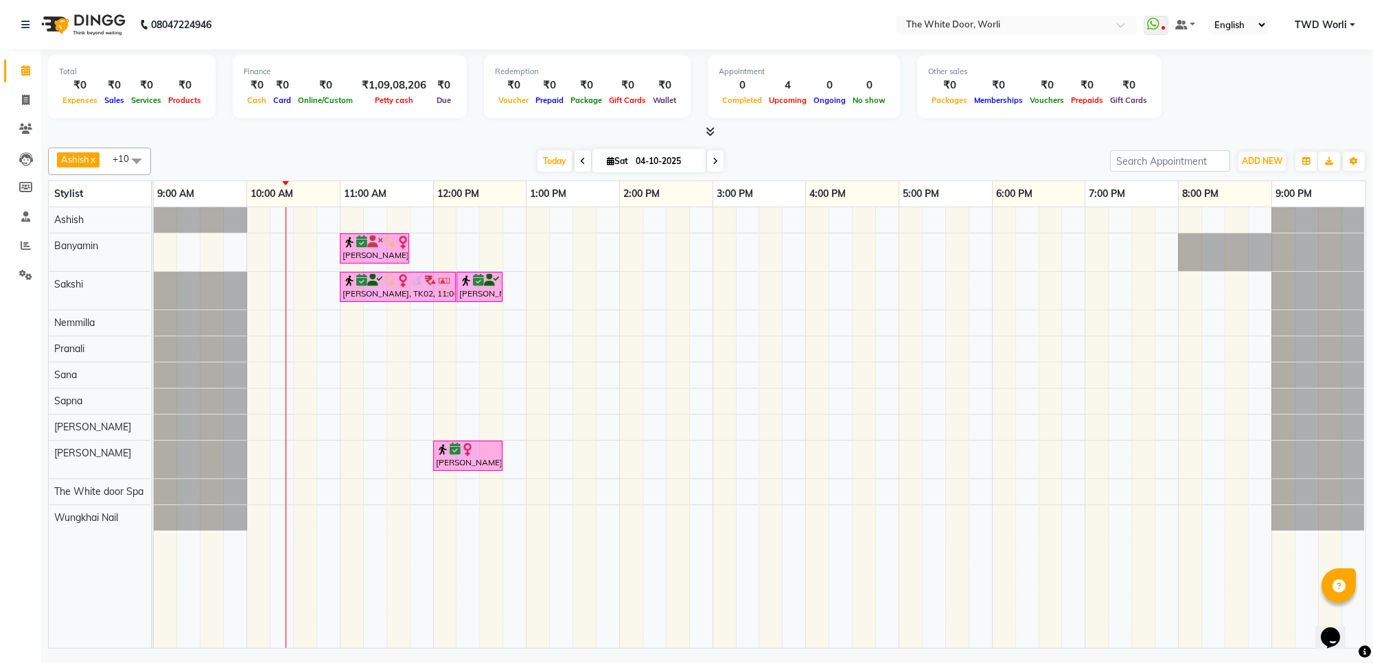
click at [712, 161] on icon at bounding box center [714, 161] width 5 height 8
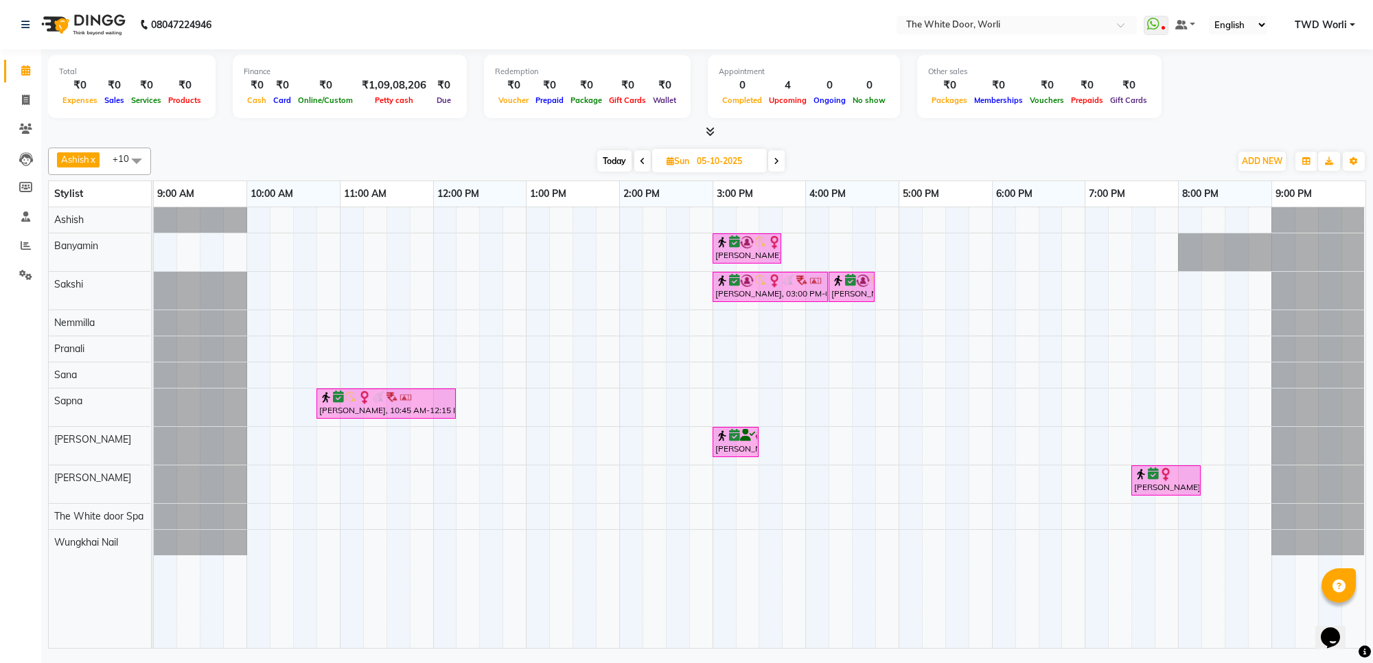
click at [776, 161] on icon at bounding box center [776, 161] width 5 height 8
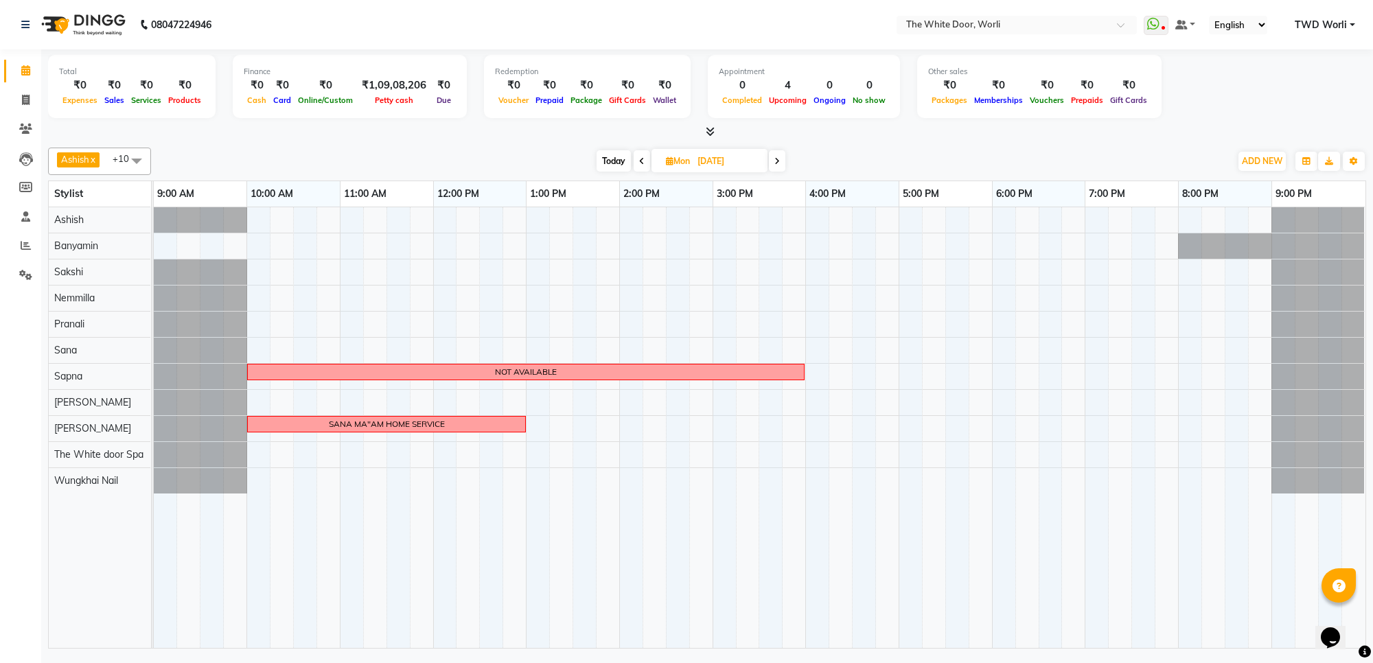
click at [771, 163] on span at bounding box center [777, 160] width 16 height 21
click at [622, 160] on span "Today" at bounding box center [615, 160] width 34 height 21
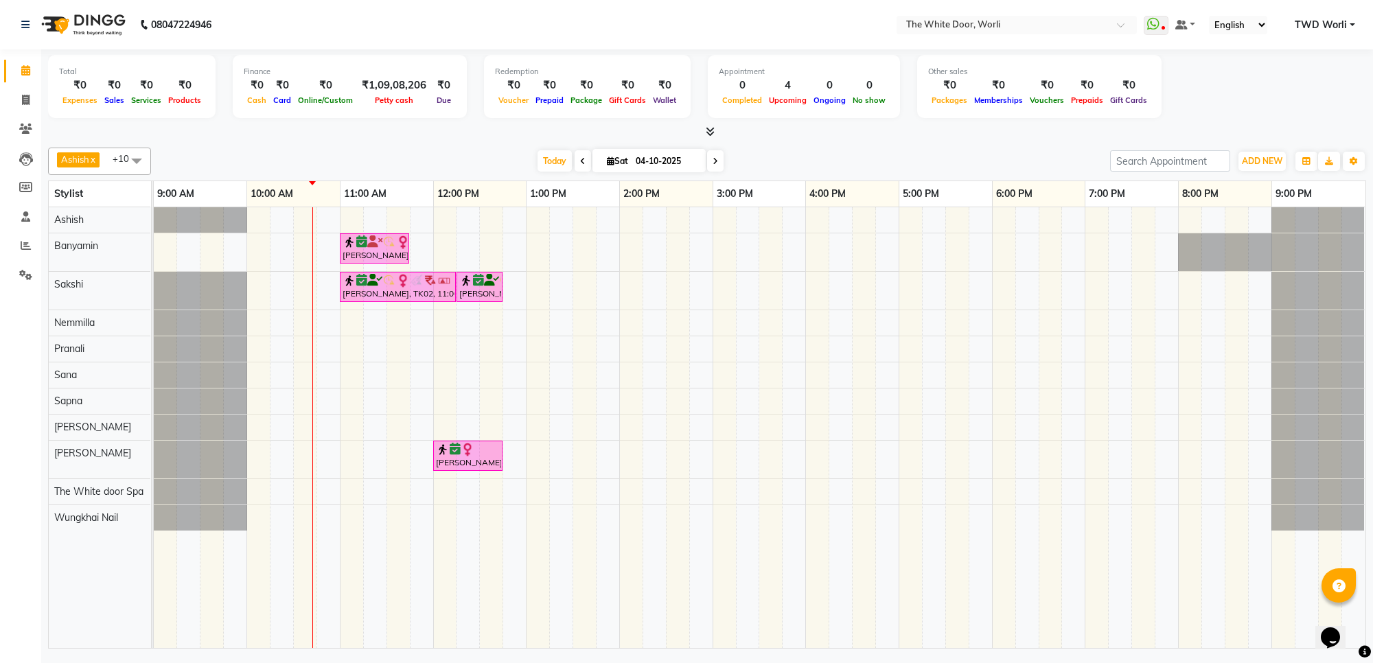
click at [580, 160] on icon at bounding box center [582, 161] width 5 height 8
type input "03-10-2025"
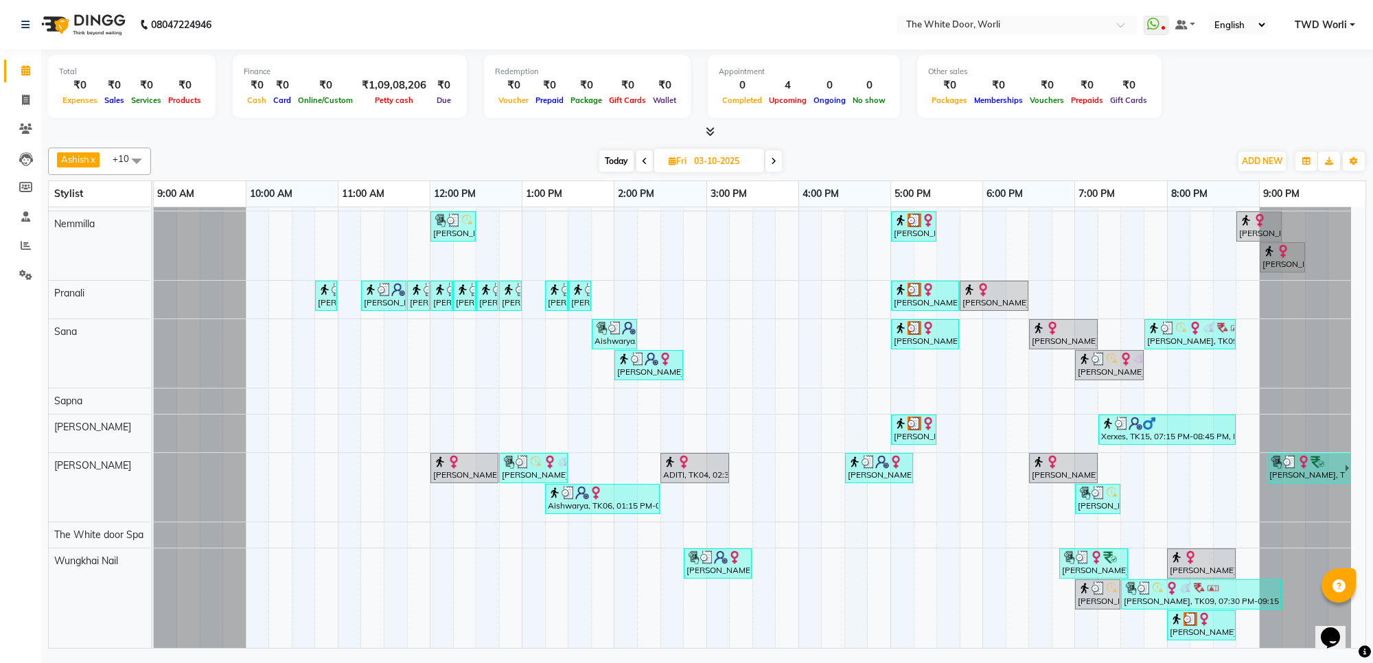
scroll to position [175, 0]
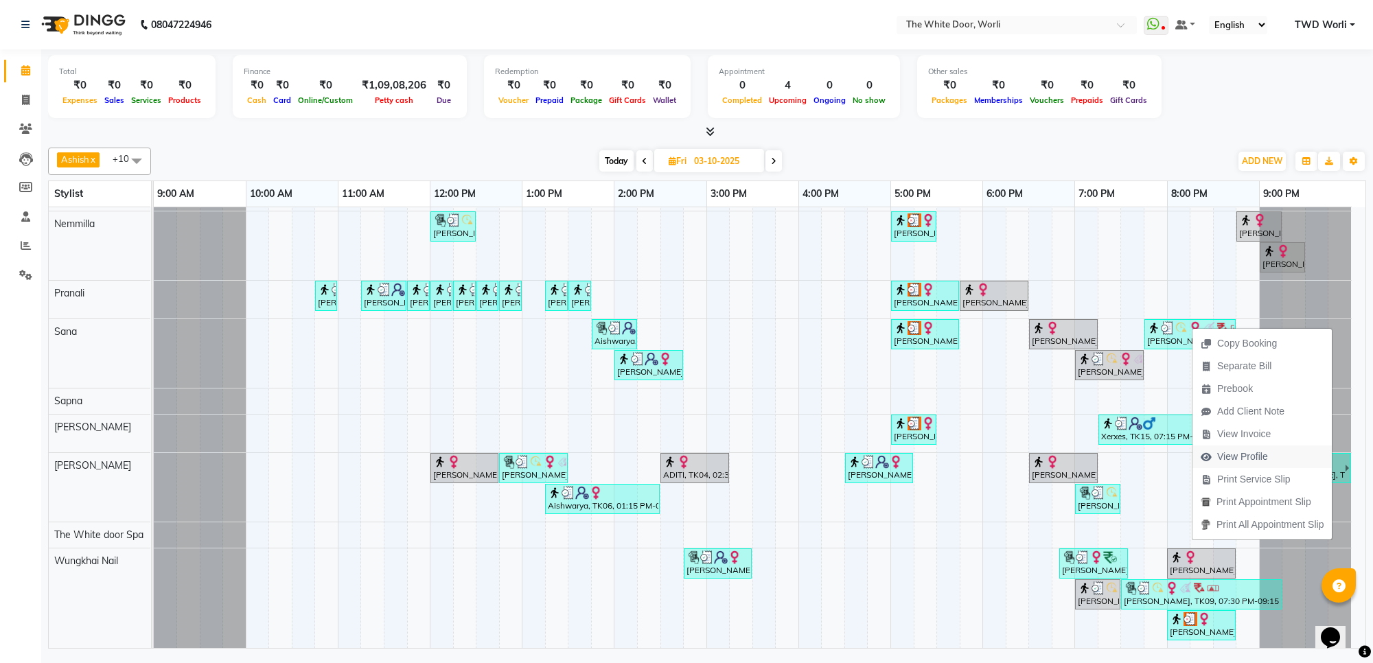
click at [1236, 453] on span "View Profile" at bounding box center [1242, 457] width 51 height 14
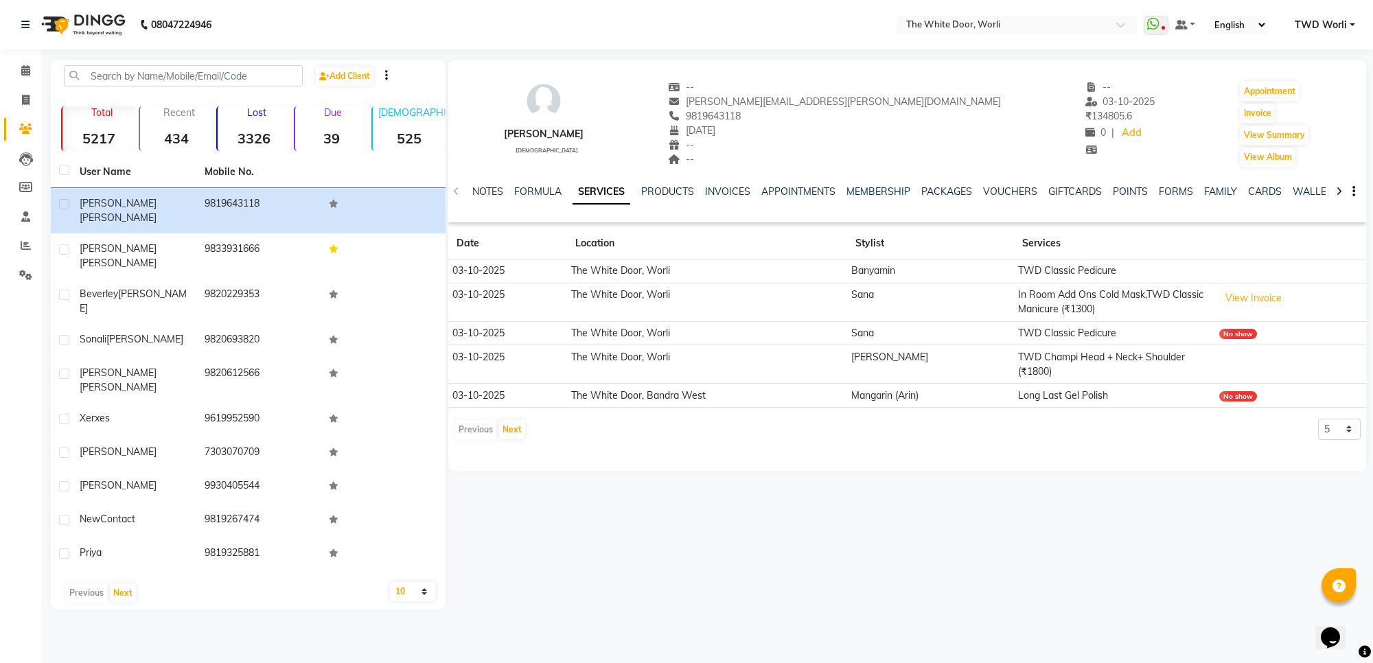
click at [84, 24] on img at bounding box center [82, 24] width 94 height 38
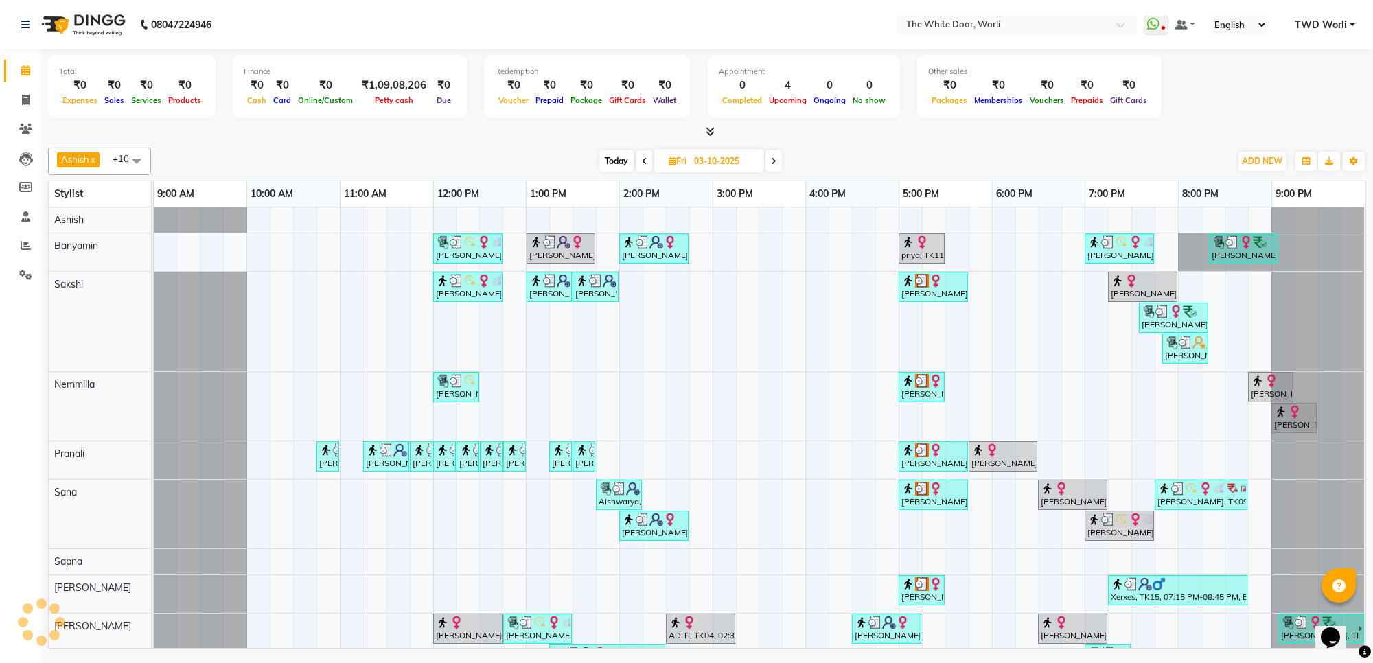
scroll to position [163, 0]
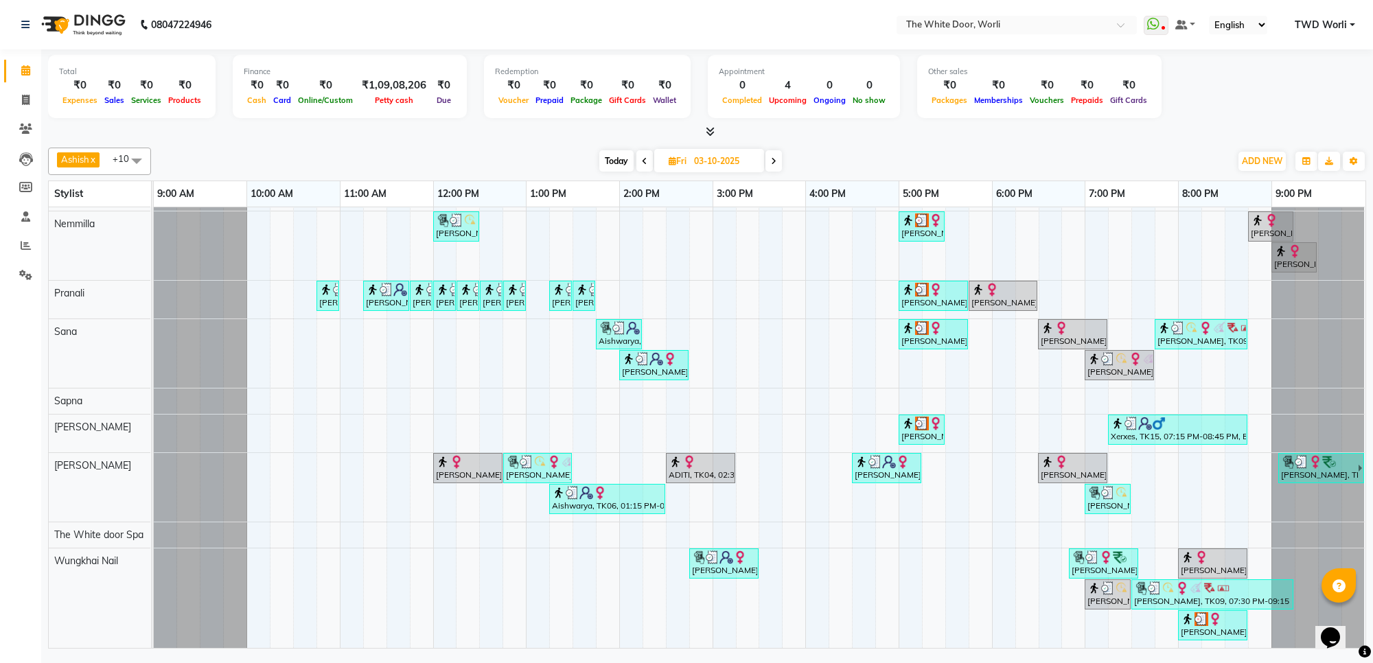
click at [778, 160] on span at bounding box center [773, 160] width 16 height 21
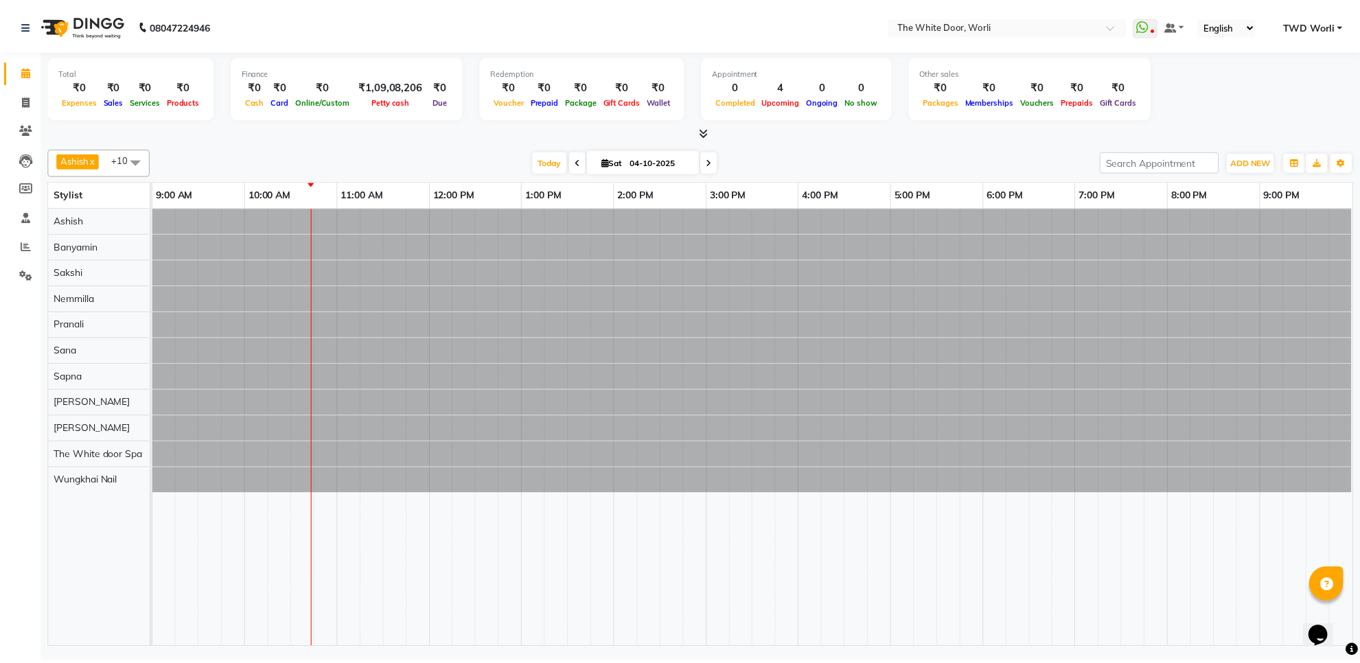
scroll to position [0, 0]
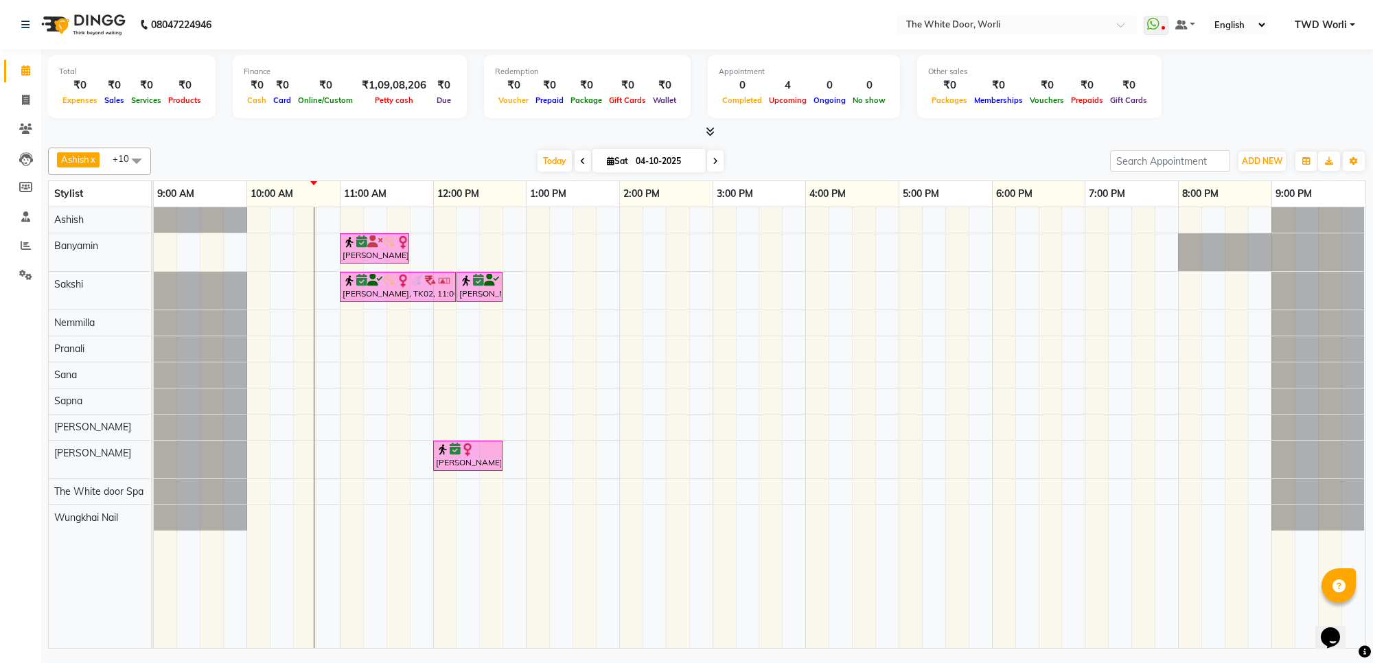
click at [715, 161] on icon at bounding box center [714, 161] width 5 height 8
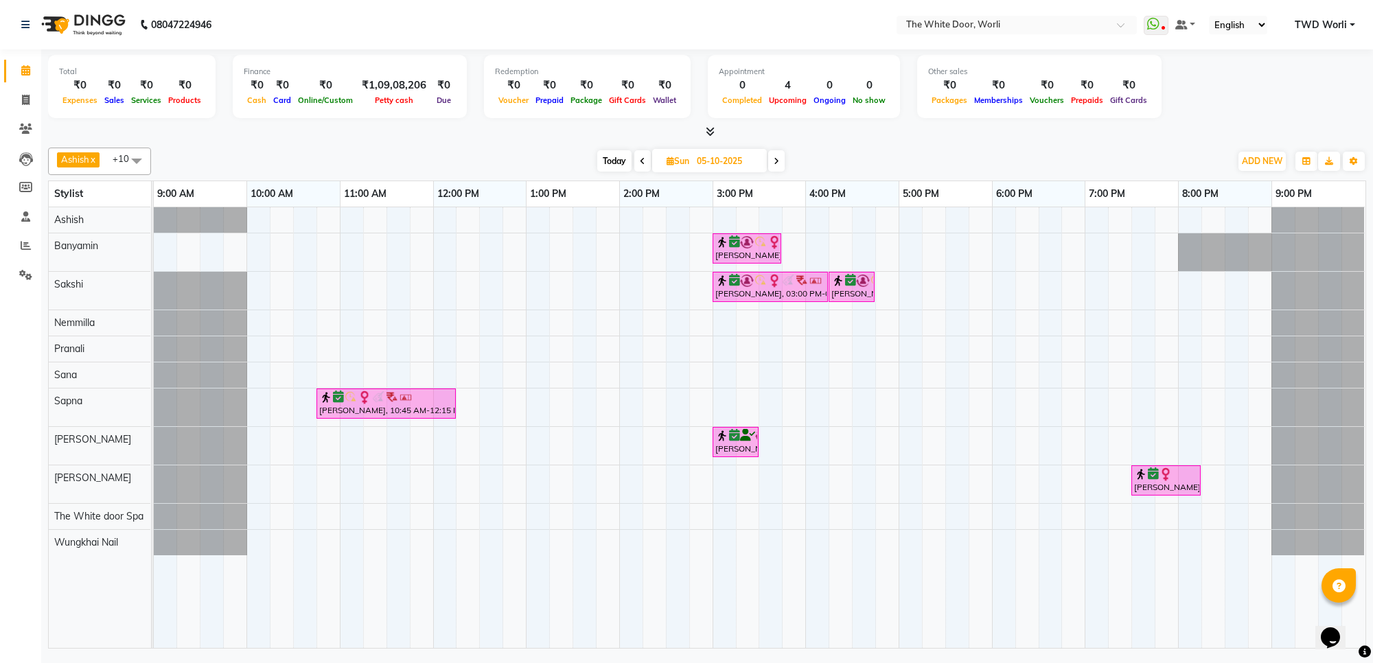
click at [774, 161] on icon at bounding box center [776, 161] width 5 height 8
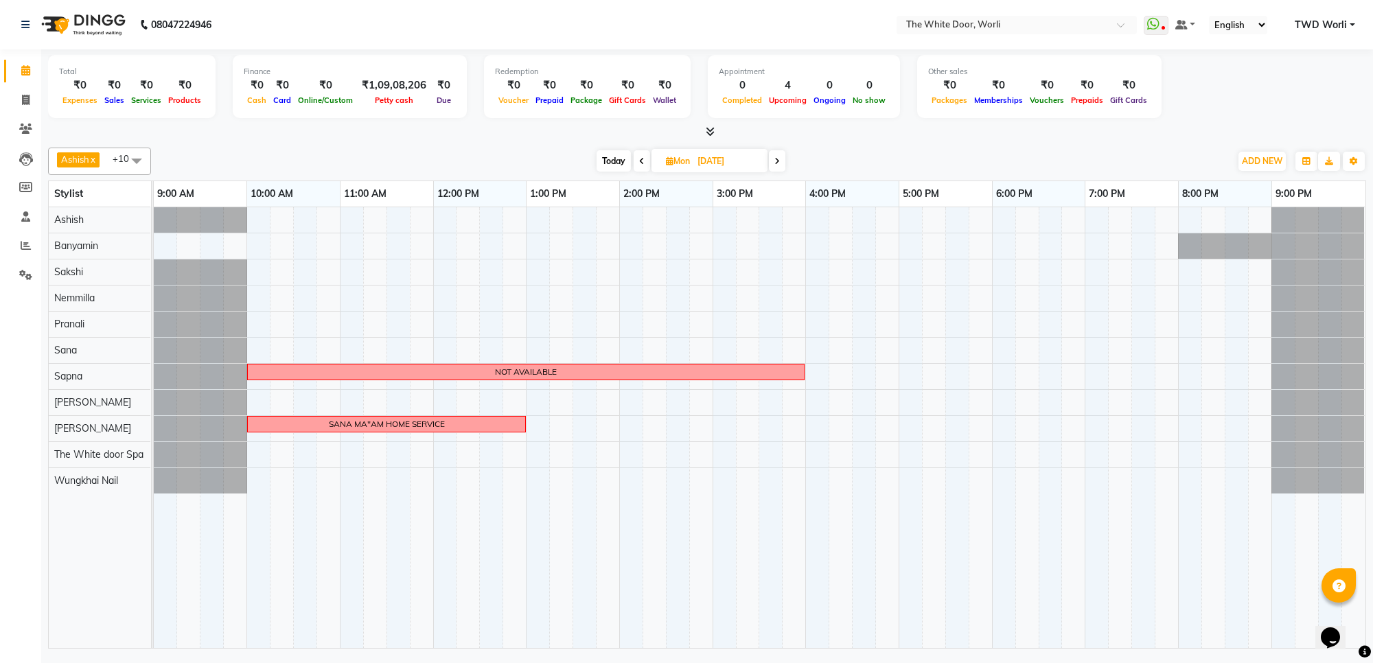
click at [609, 158] on span "Today" at bounding box center [613, 160] width 34 height 21
type input "04-10-2025"
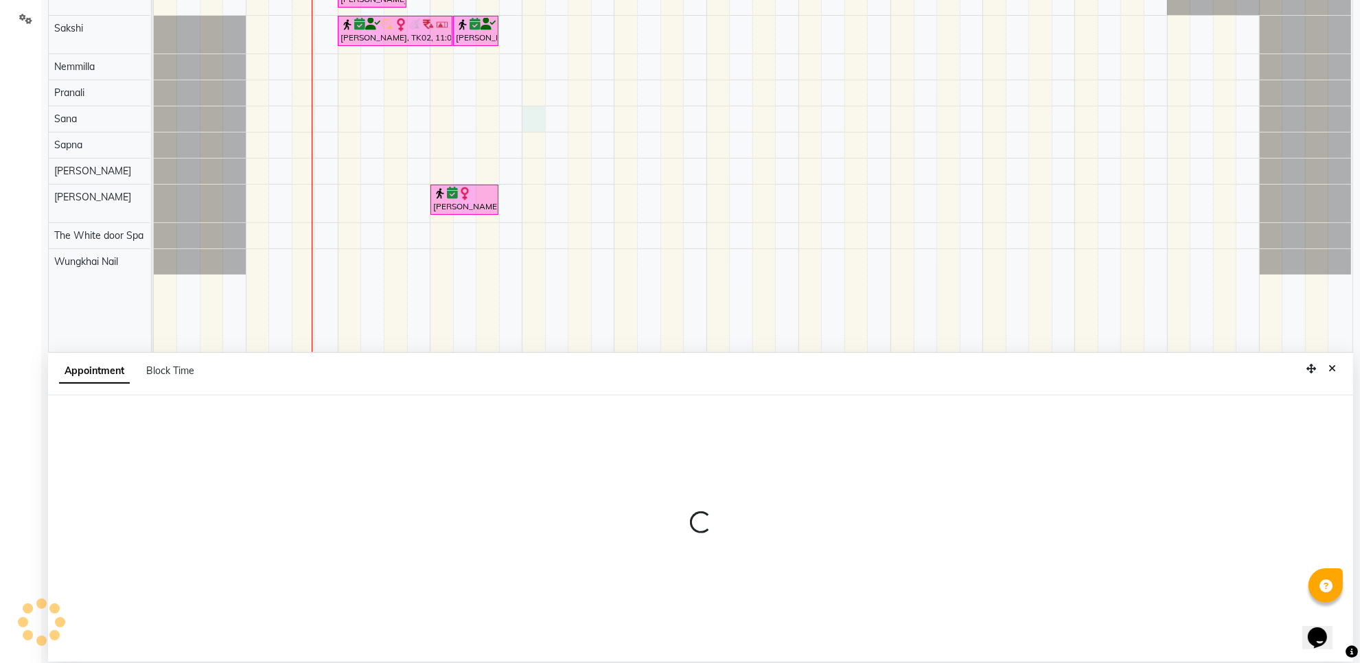
scroll to position [258, 0]
select select "20574"
select select "780"
select select "tentative"
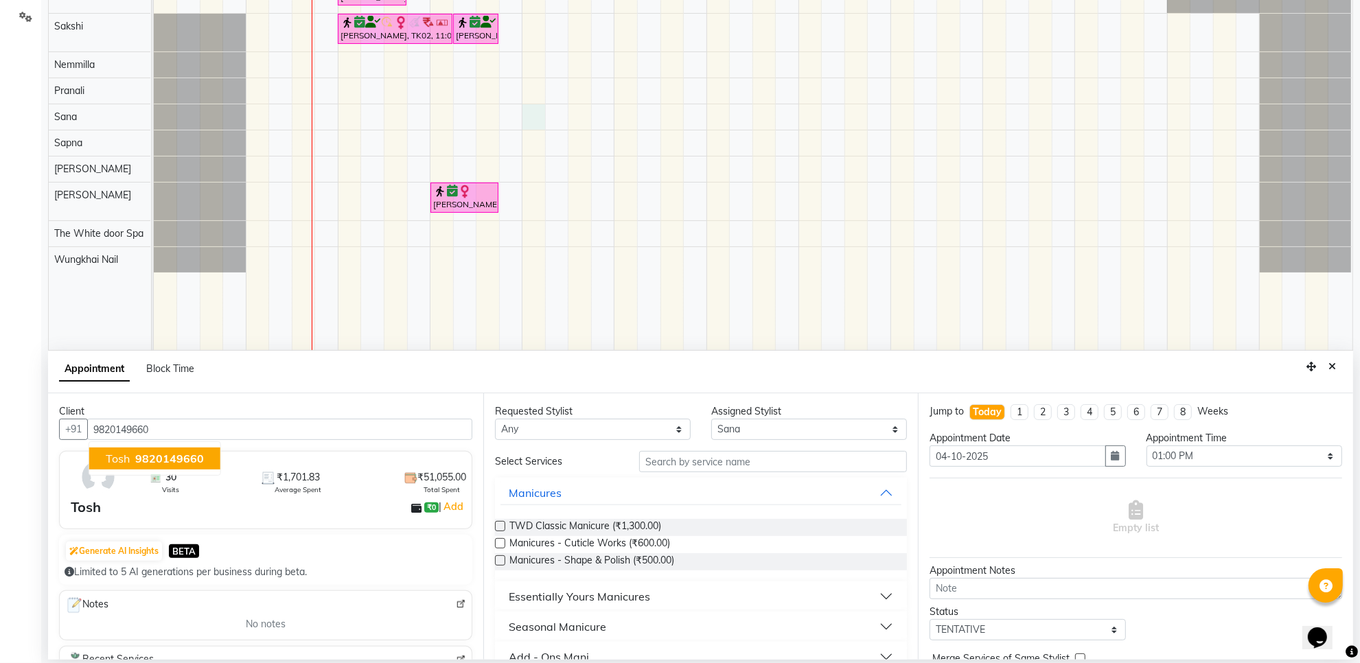
scroll to position [172, 0]
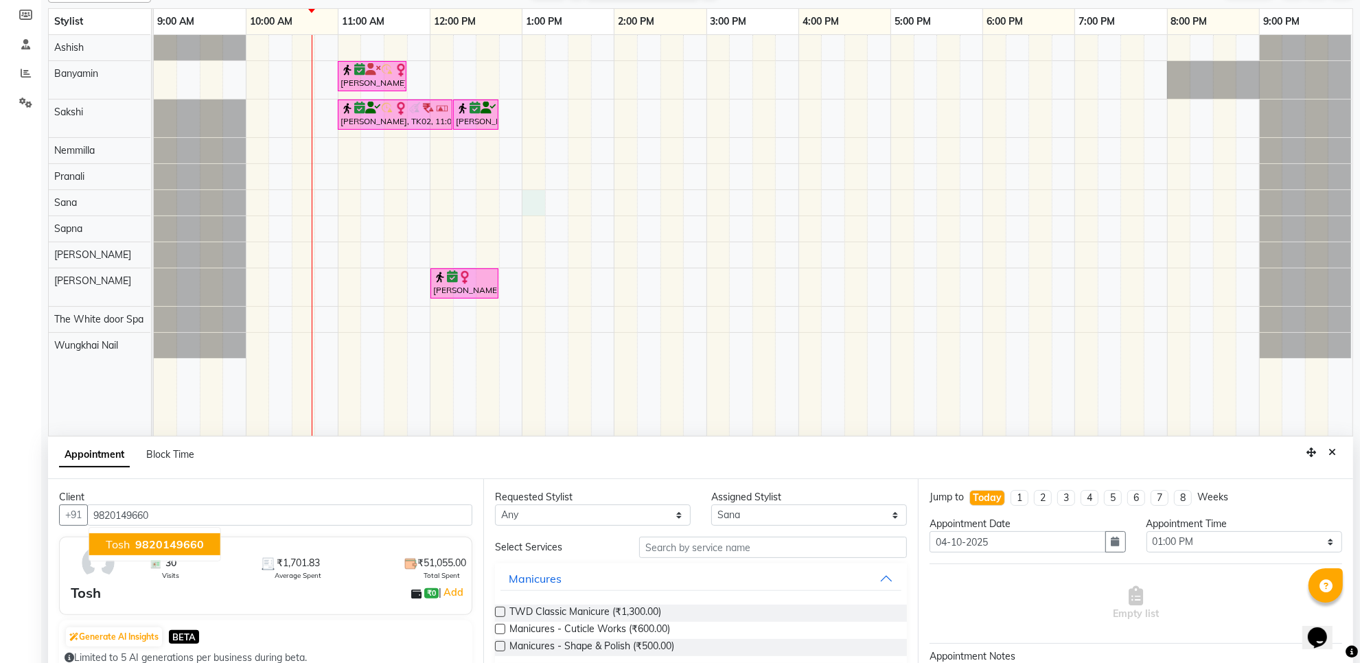
drag, startPoint x: 146, startPoint y: 540, endPoint x: 474, endPoint y: 540, distance: 327.4
click at [148, 539] on span "9820149660" at bounding box center [169, 544] width 69 height 14
type input "9820149660"
drag, startPoint x: 594, startPoint y: 513, endPoint x: 594, endPoint y: 506, distance: 6.9
click at [594, 513] on select "Any Aarti [PERSON_NAME] [PERSON_NAME] [PERSON_NAME] [PERSON_NAME] [PERSON_NAME]…" at bounding box center [593, 515] width 196 height 21
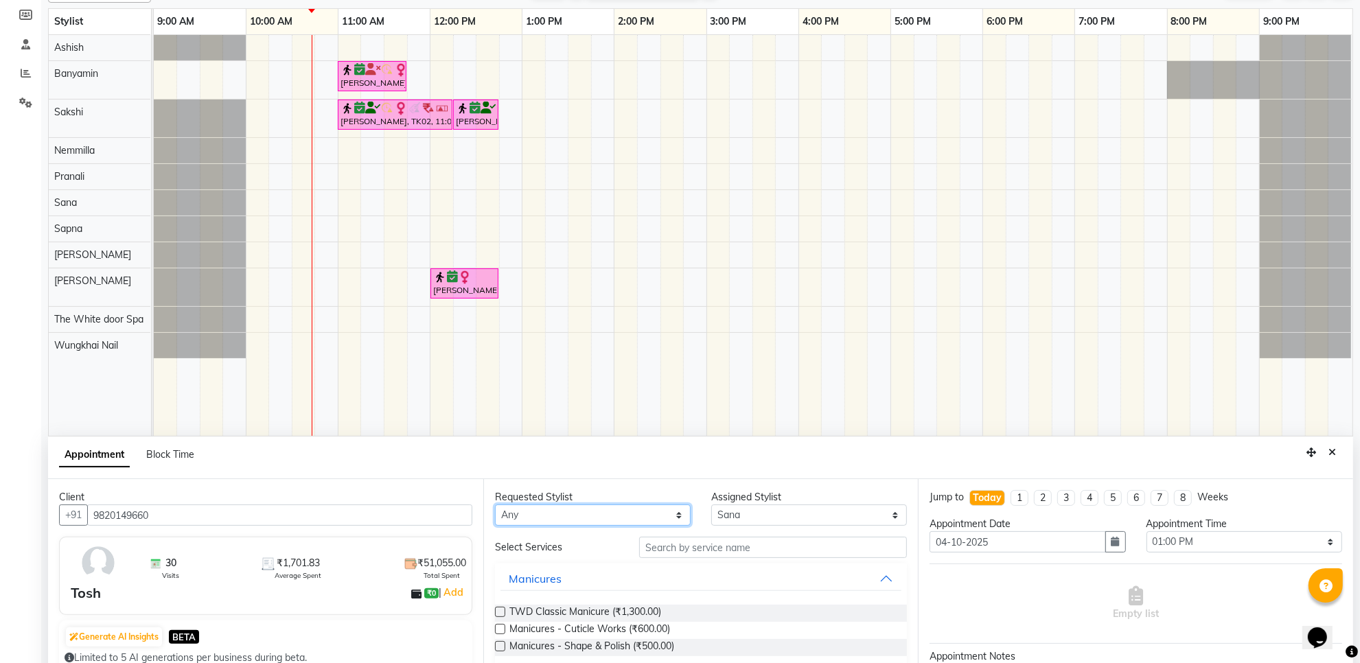
select select "20574"
click at [495, 505] on select "Any Aarti [PERSON_NAME] [PERSON_NAME] [PERSON_NAME] [PERSON_NAME] [PERSON_NAME]…" at bounding box center [593, 515] width 196 height 21
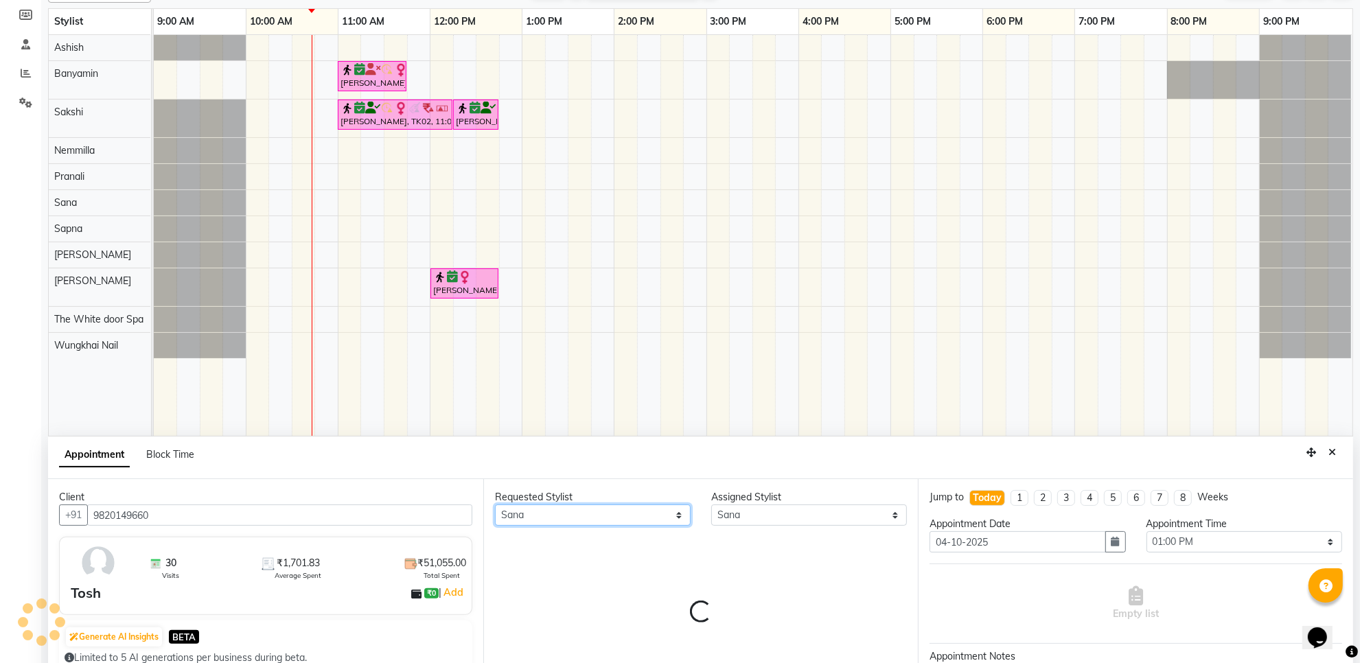
scroll to position [258, 0]
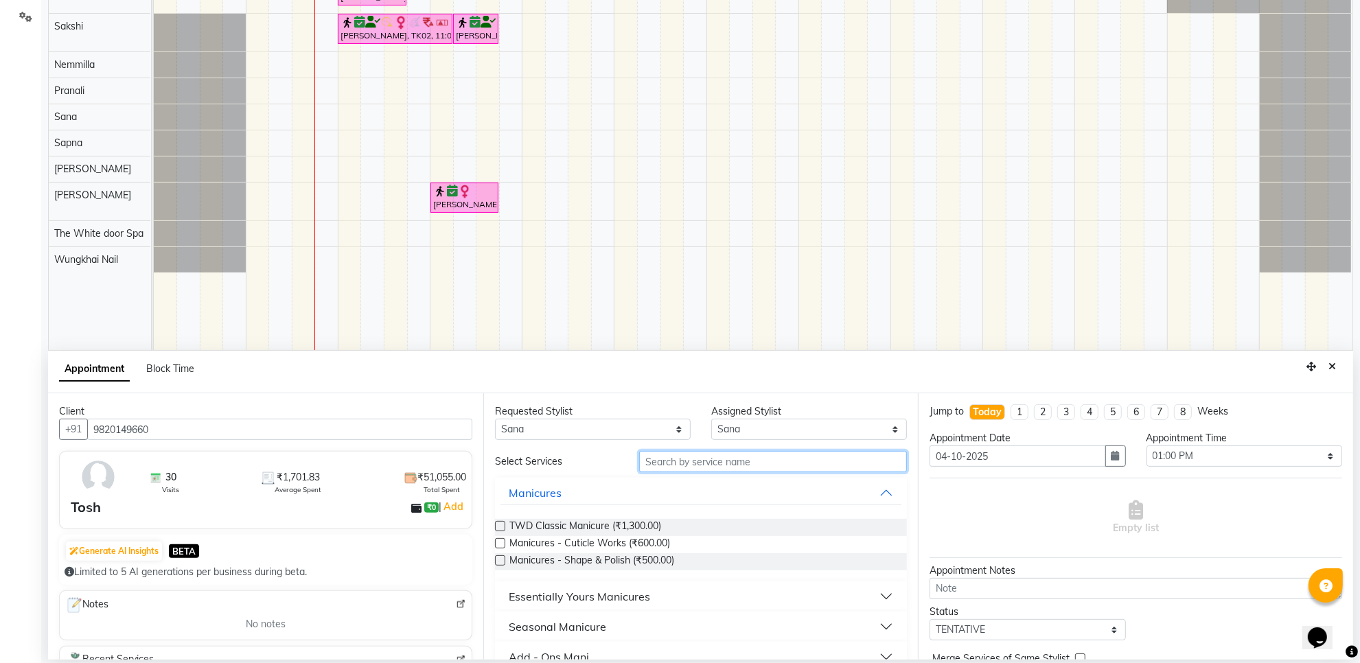
click at [723, 454] on input "text" at bounding box center [773, 461] width 268 height 21
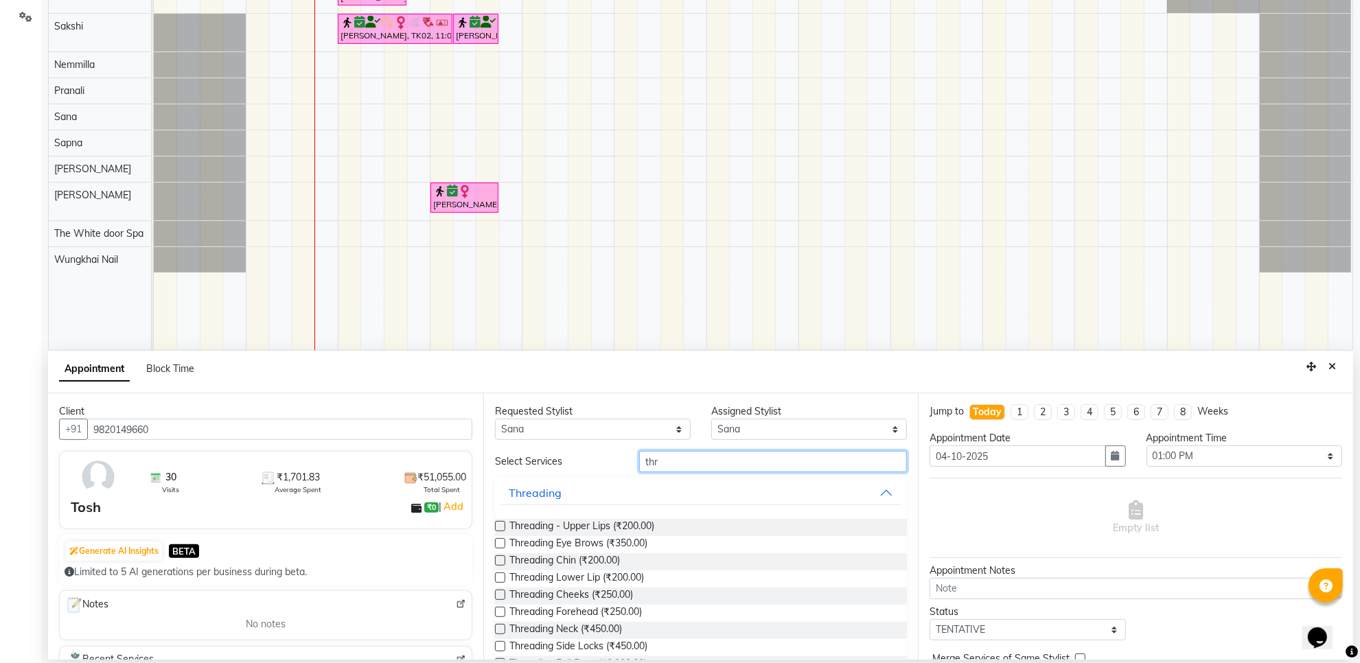
type input "thr"
click at [498, 541] on label at bounding box center [500, 543] width 10 height 10
click at [498, 541] on input "checkbox" at bounding box center [499, 544] width 9 height 9
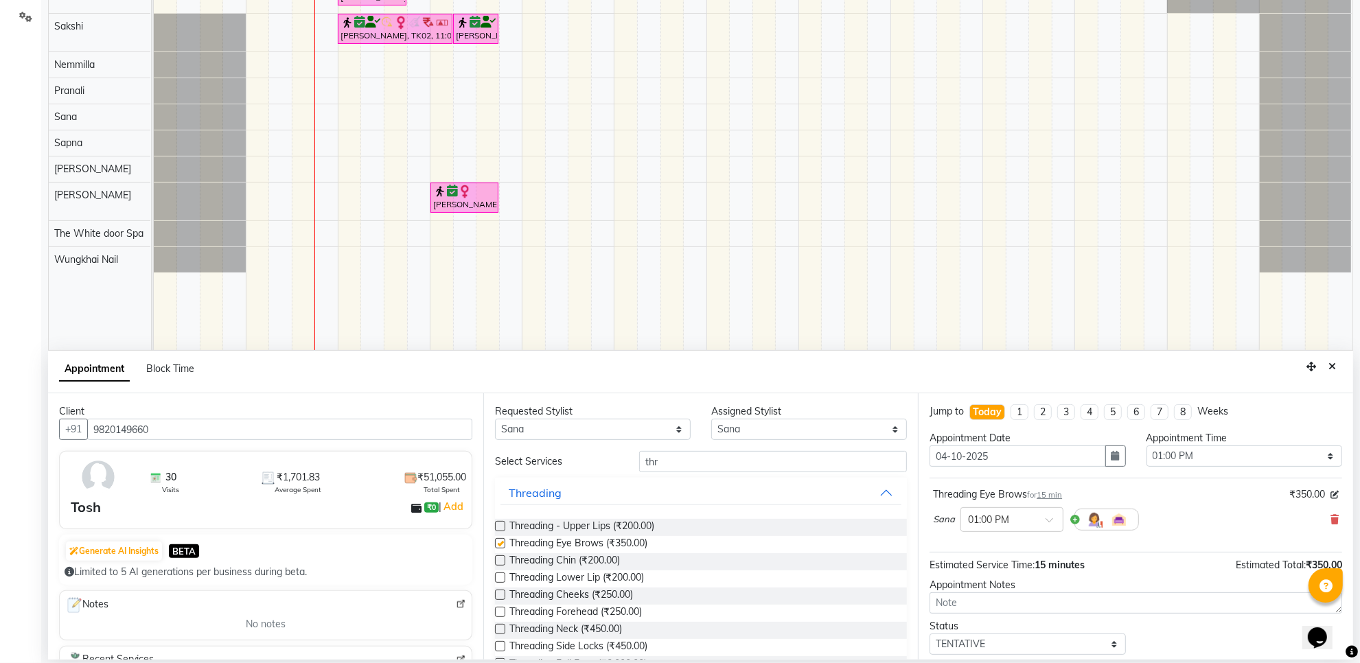
checkbox input "false"
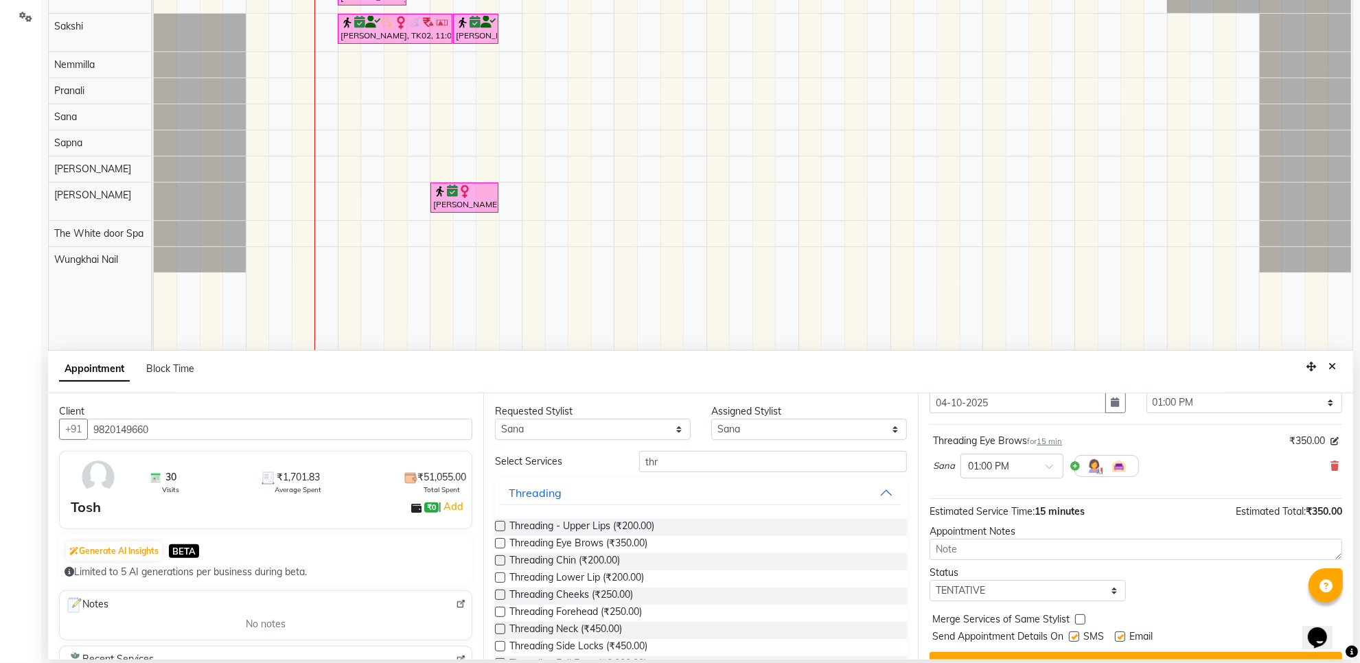
scroll to position [83, 0]
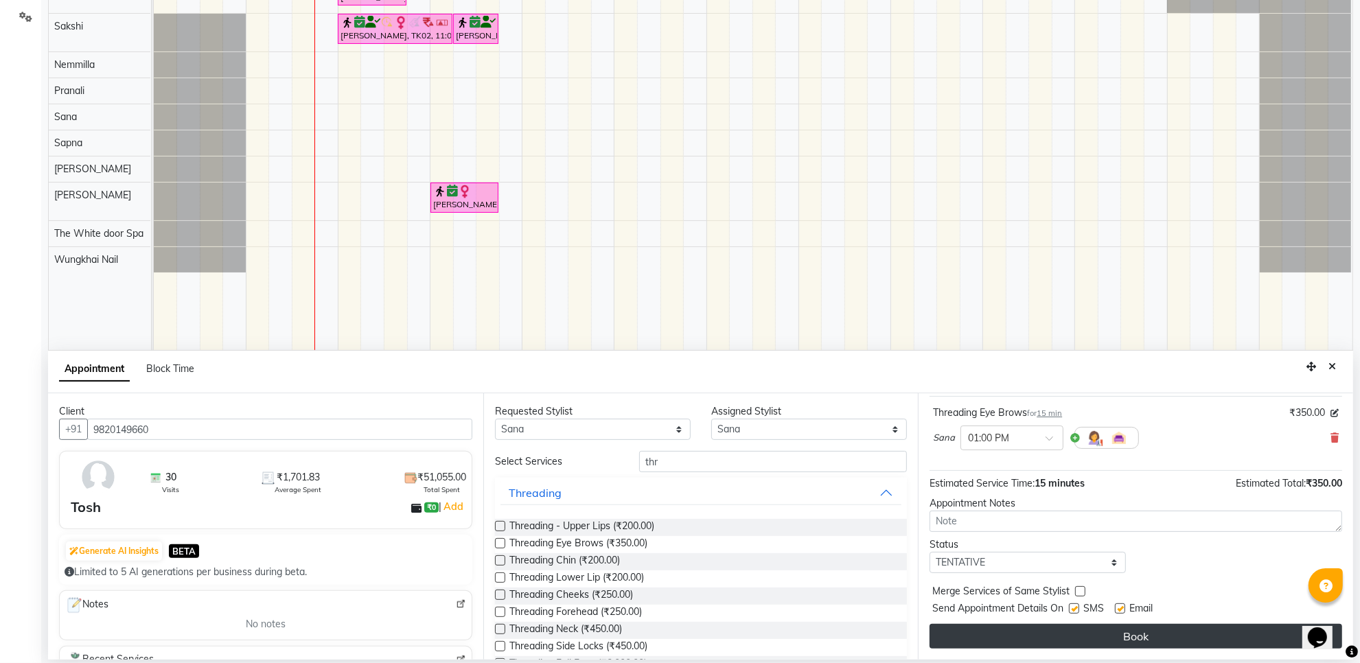
click at [1037, 634] on button "Book" at bounding box center [1135, 636] width 413 height 25
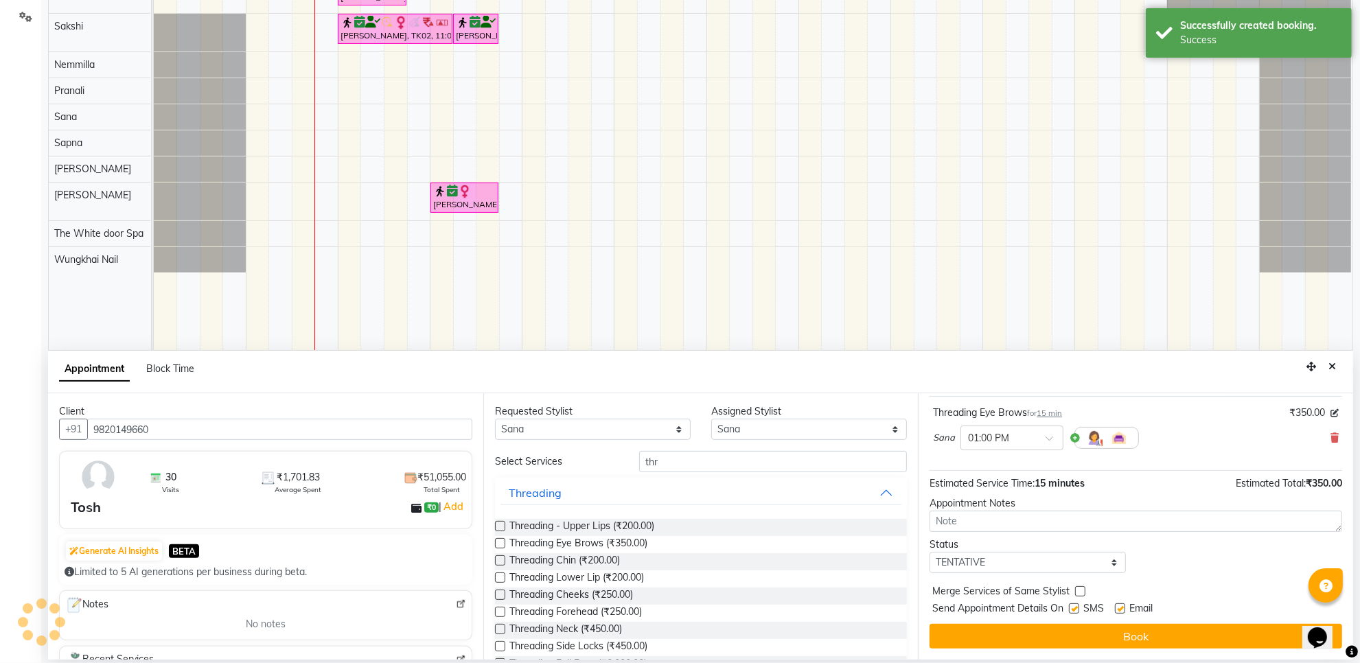
scroll to position [0, 0]
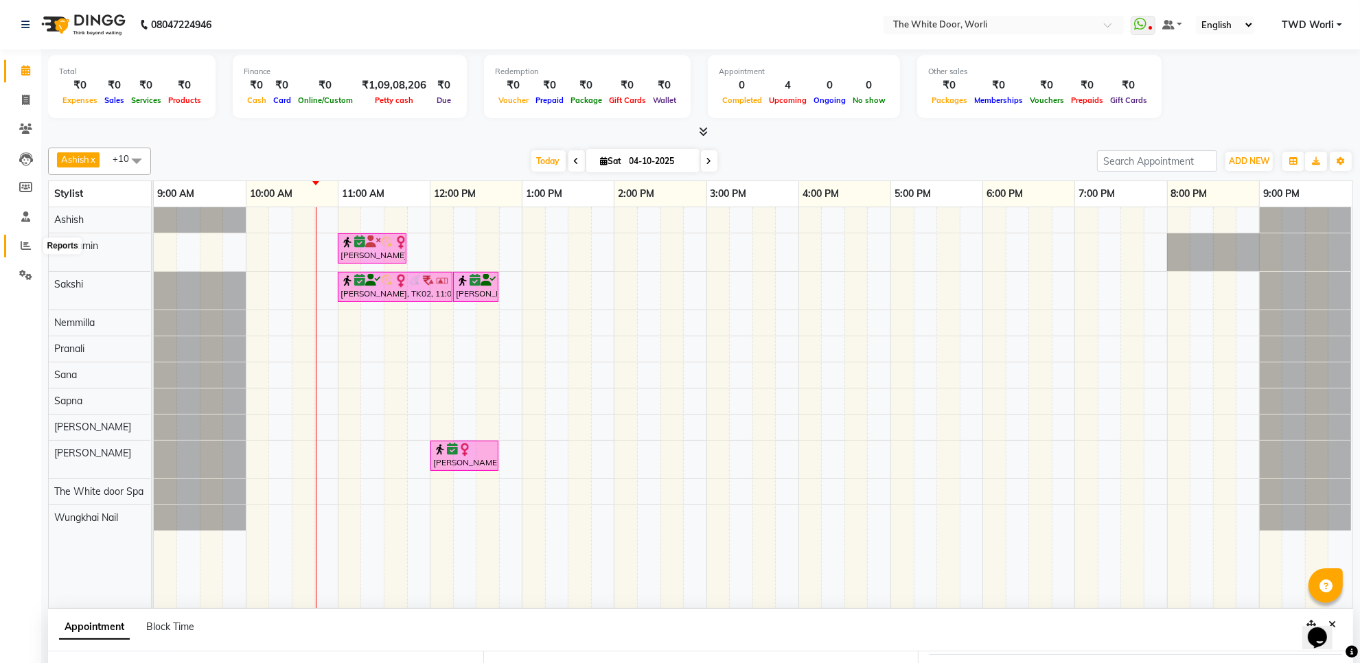
click at [28, 244] on icon at bounding box center [26, 245] width 10 height 10
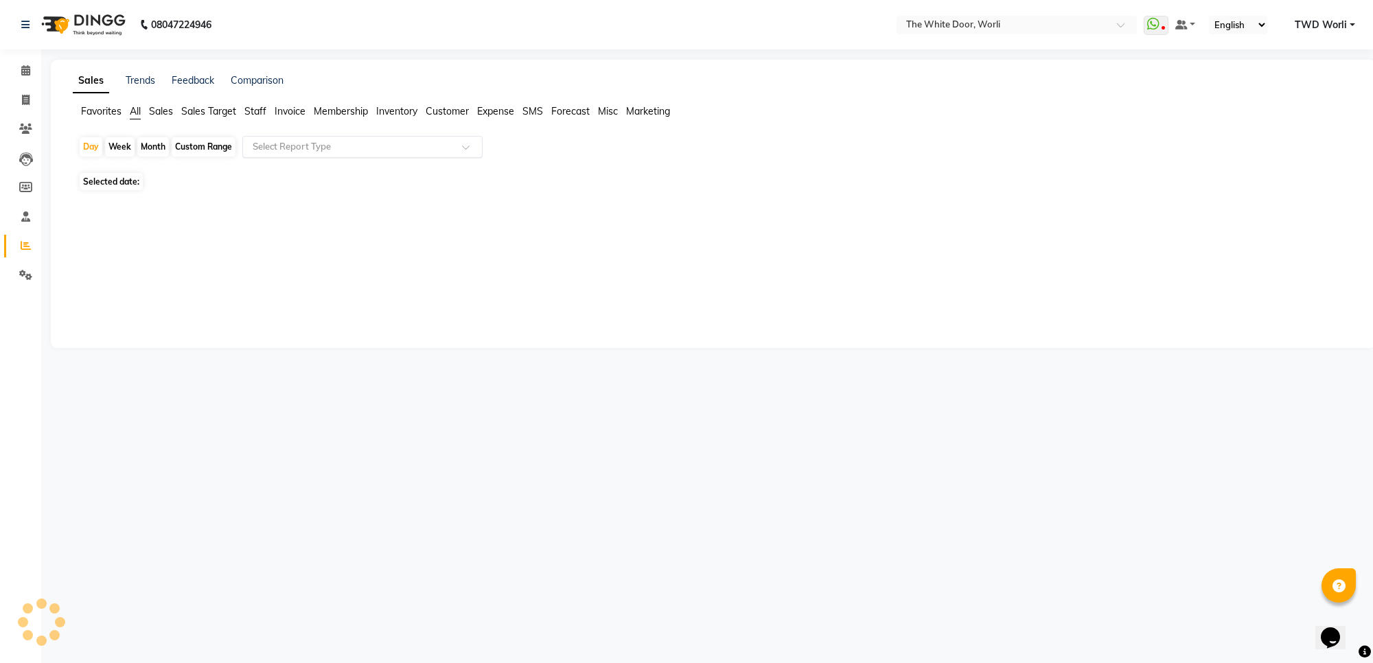
click at [320, 141] on input "text" at bounding box center [349, 147] width 198 height 14
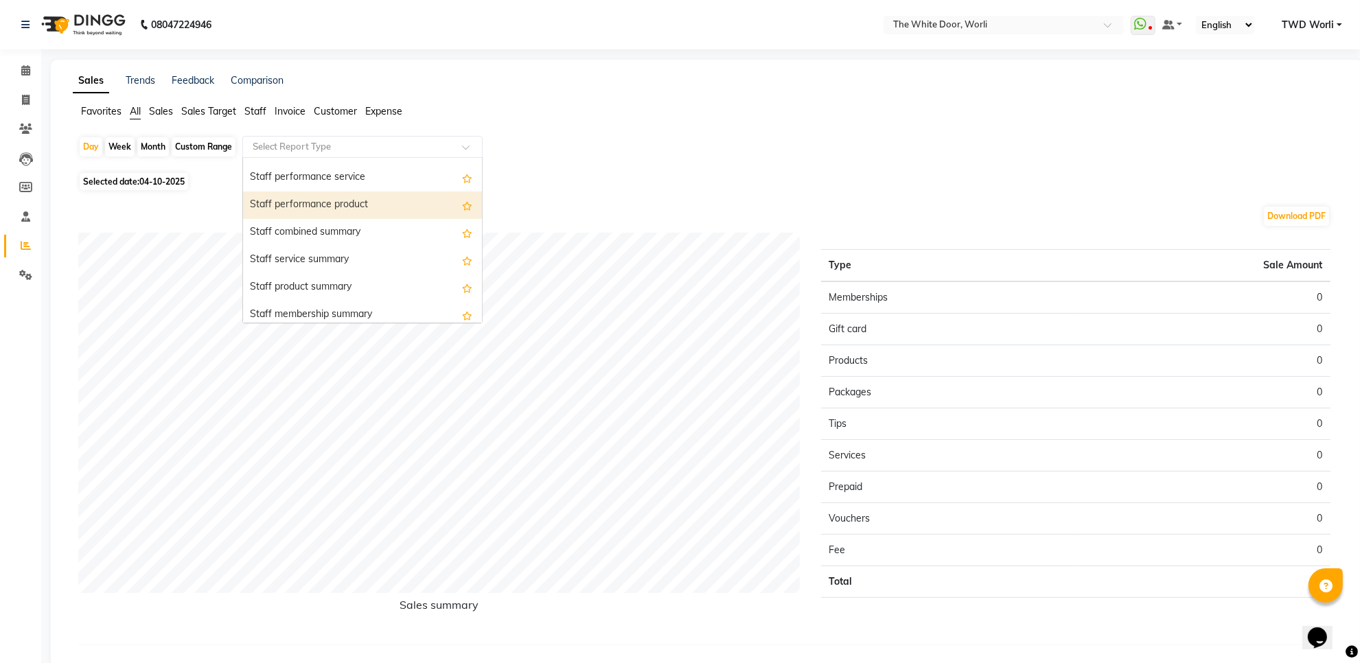
scroll to position [601, 0]
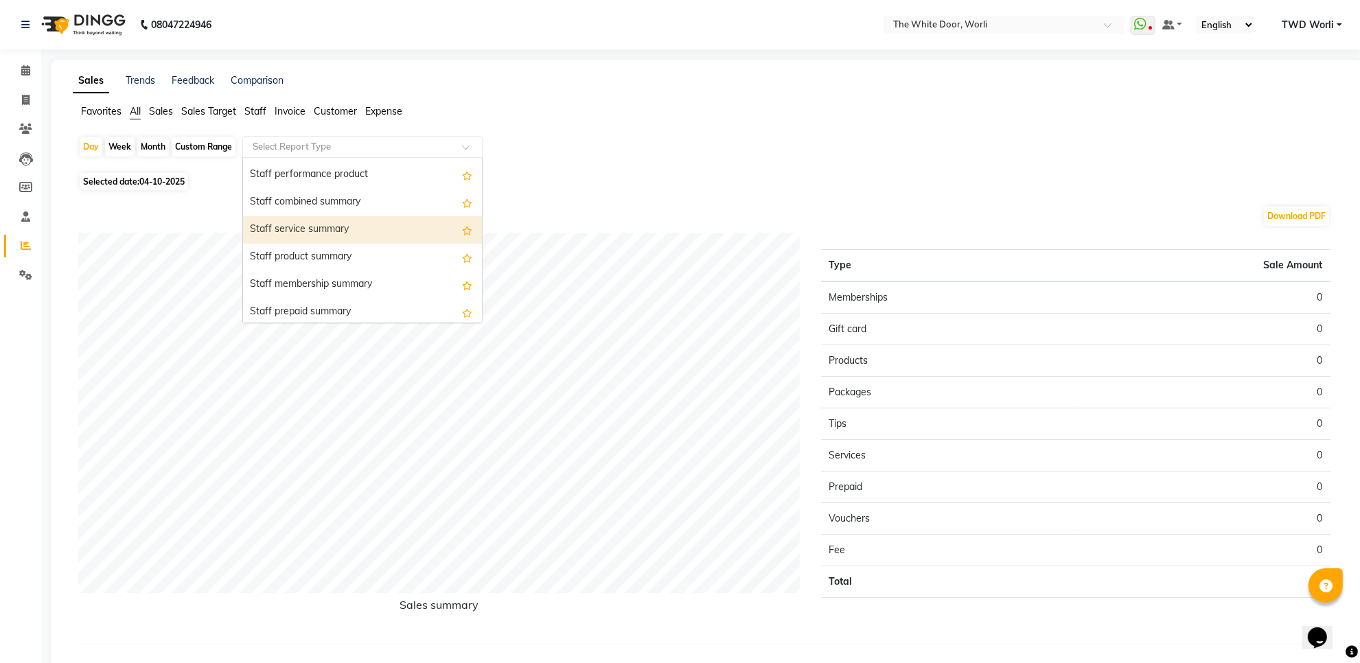
click at [338, 229] on div "Staff service summary" at bounding box center [362, 229] width 239 height 27
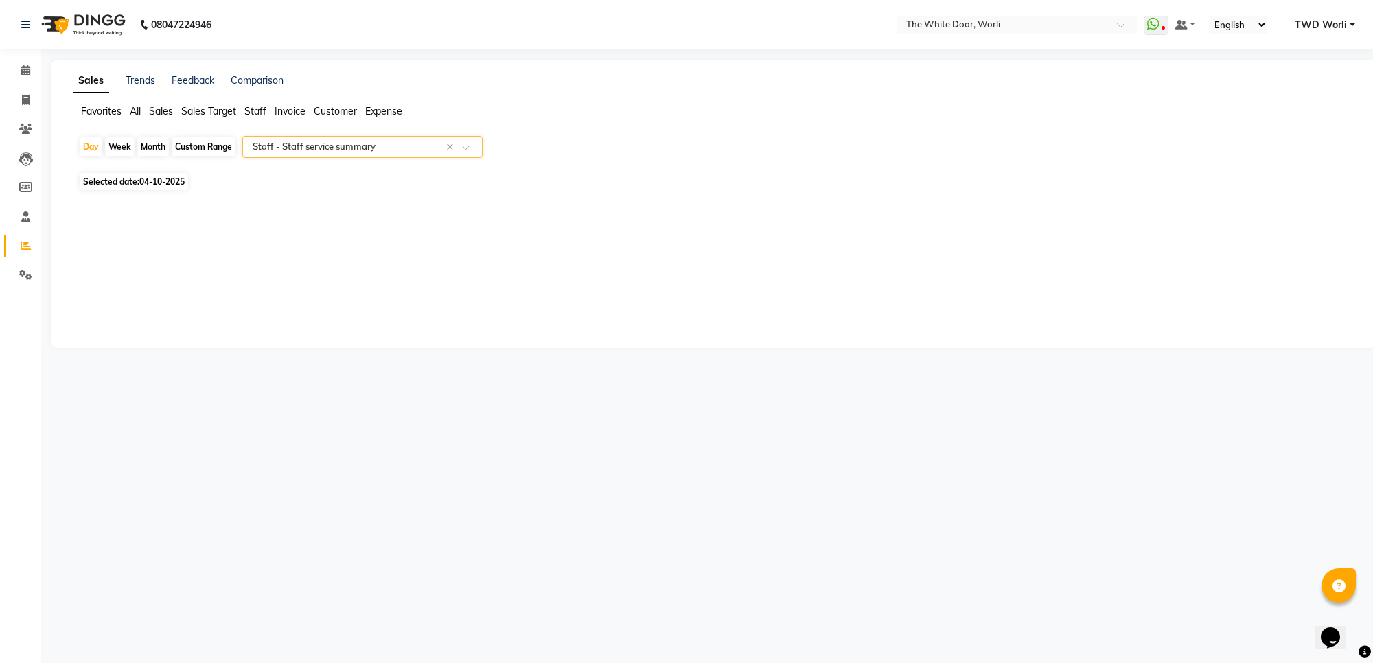
click at [148, 144] on div "Month" at bounding box center [153, 146] width 32 height 19
select select "10"
select select "2025"
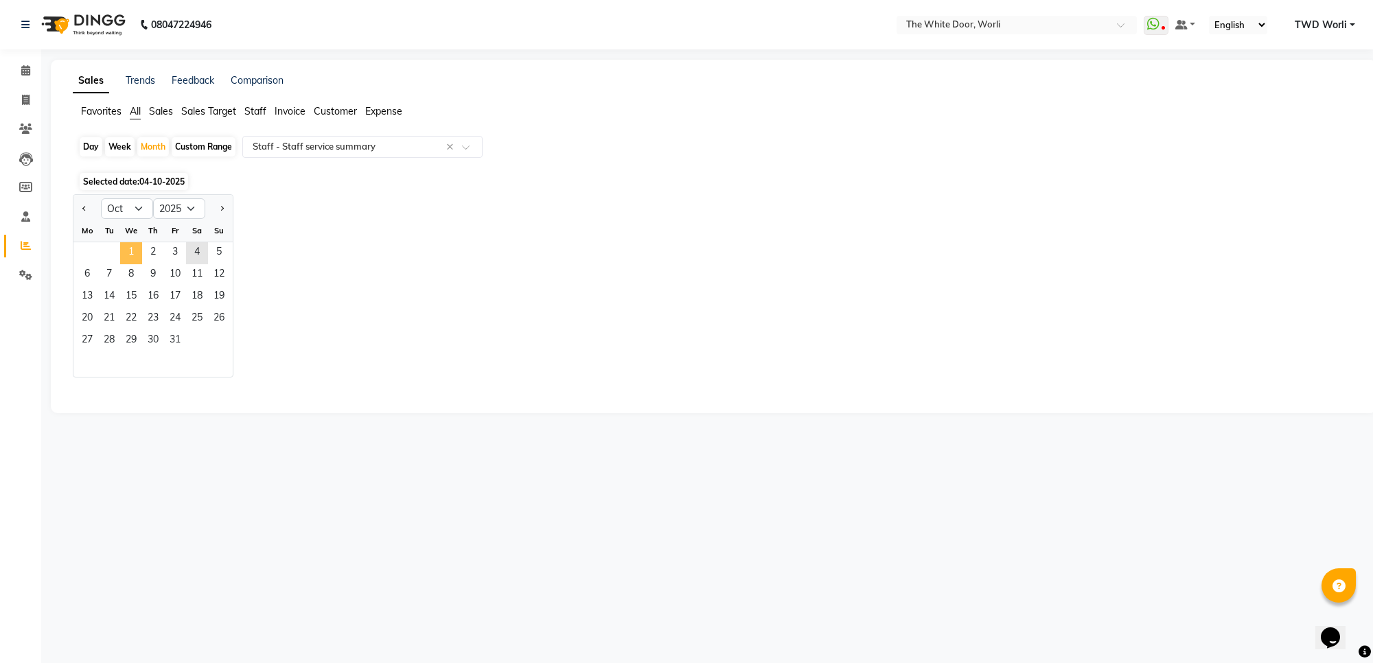
click at [125, 255] on span "1" at bounding box center [131, 253] width 22 height 22
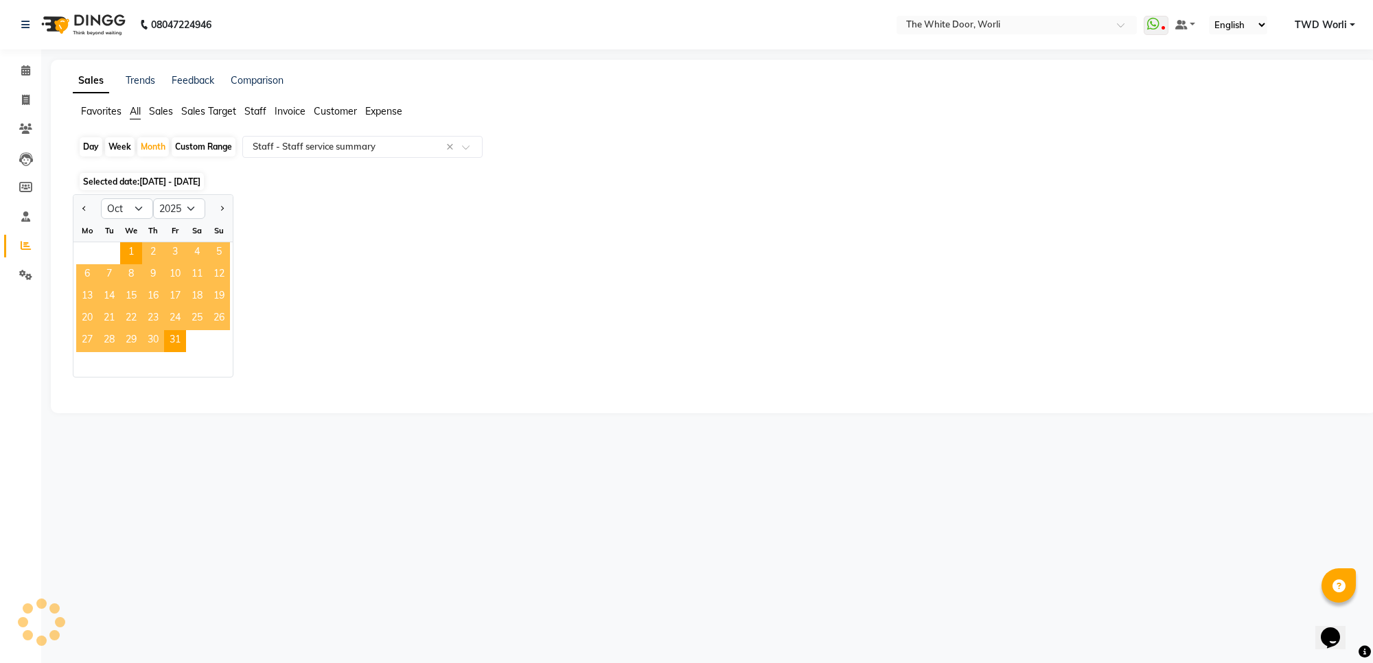
select select "full_report"
select select "csv"
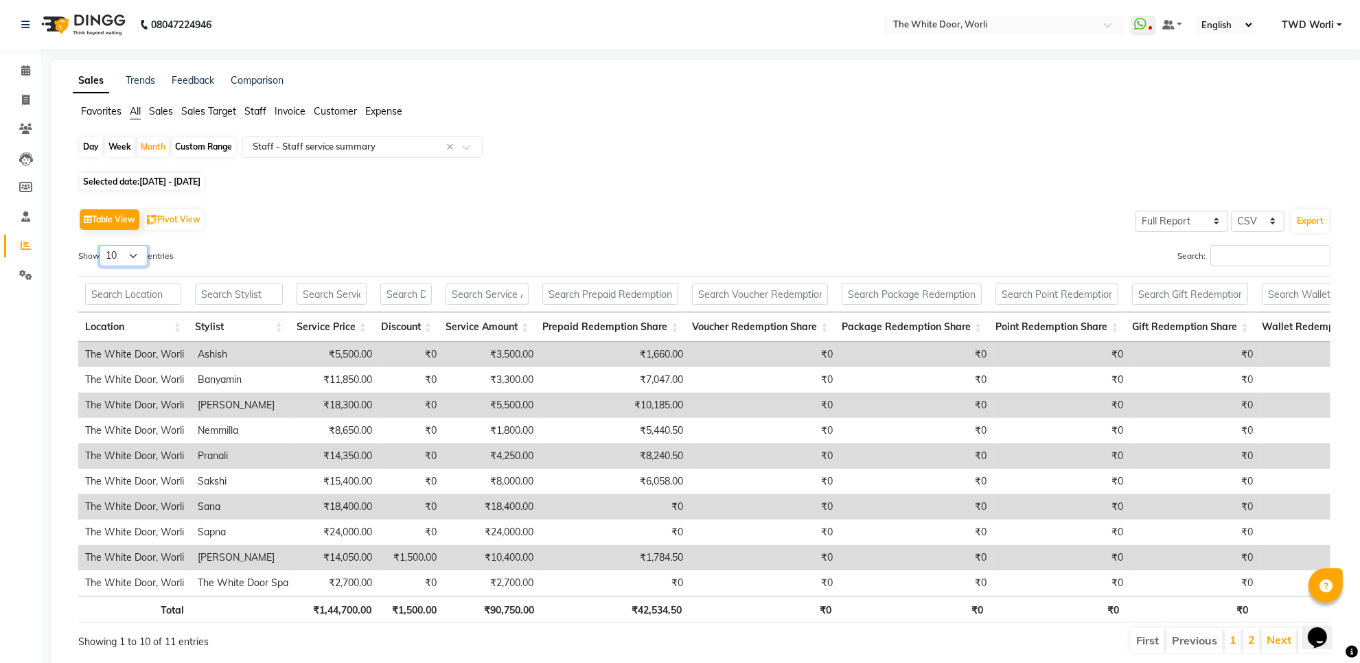
click at [128, 252] on select "10 25 50 100" at bounding box center [124, 255] width 48 height 21
select select "25"
click at [102, 245] on select "10 25 50 100" at bounding box center [124, 255] width 48 height 21
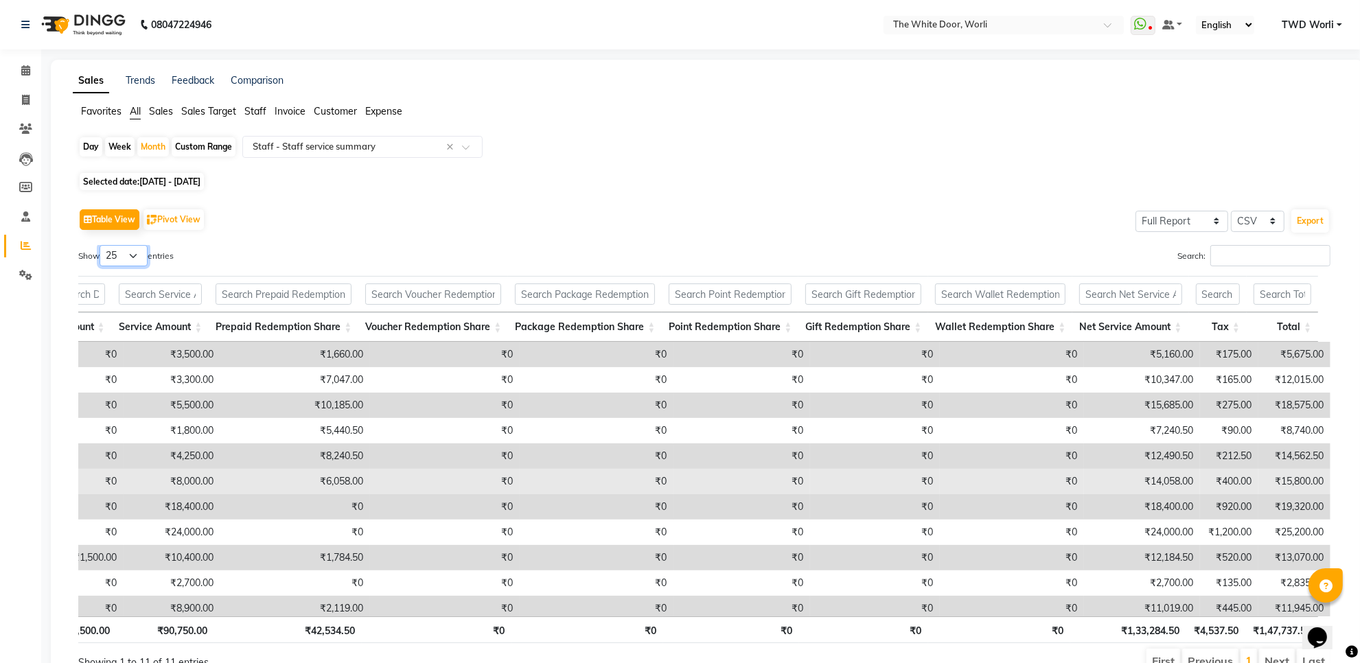
scroll to position [17, 327]
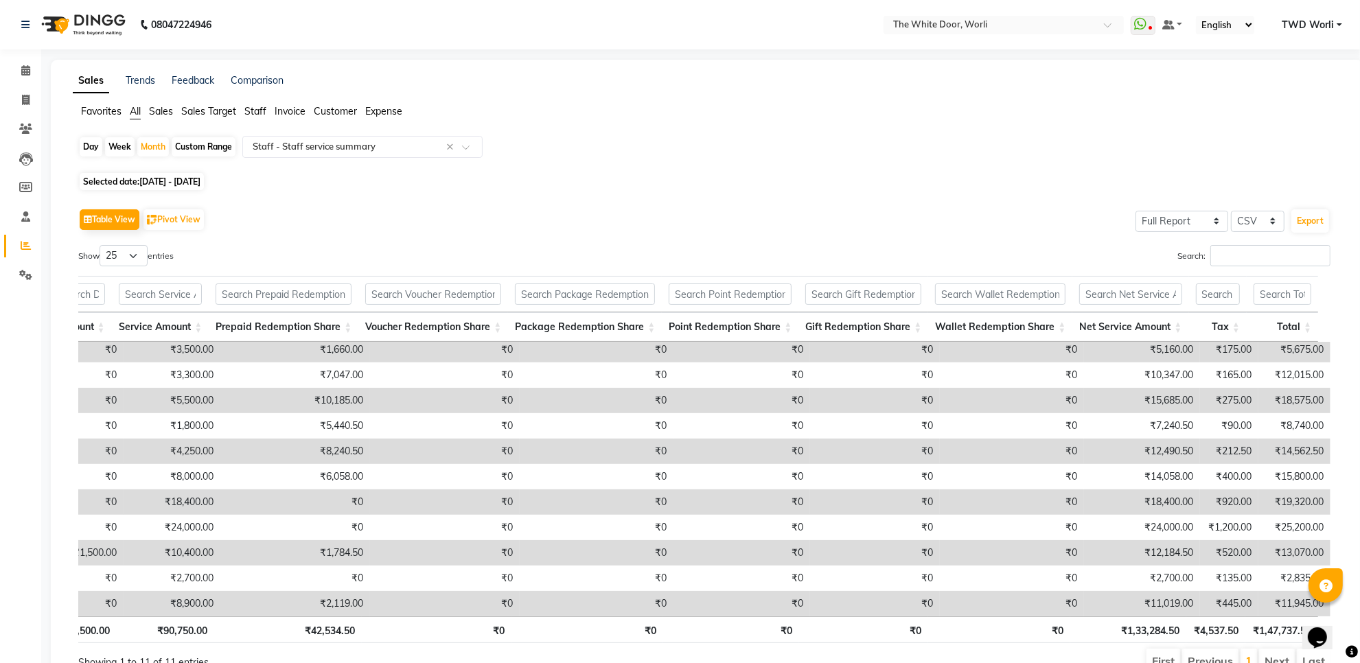
click at [105, 18] on img at bounding box center [82, 24] width 94 height 38
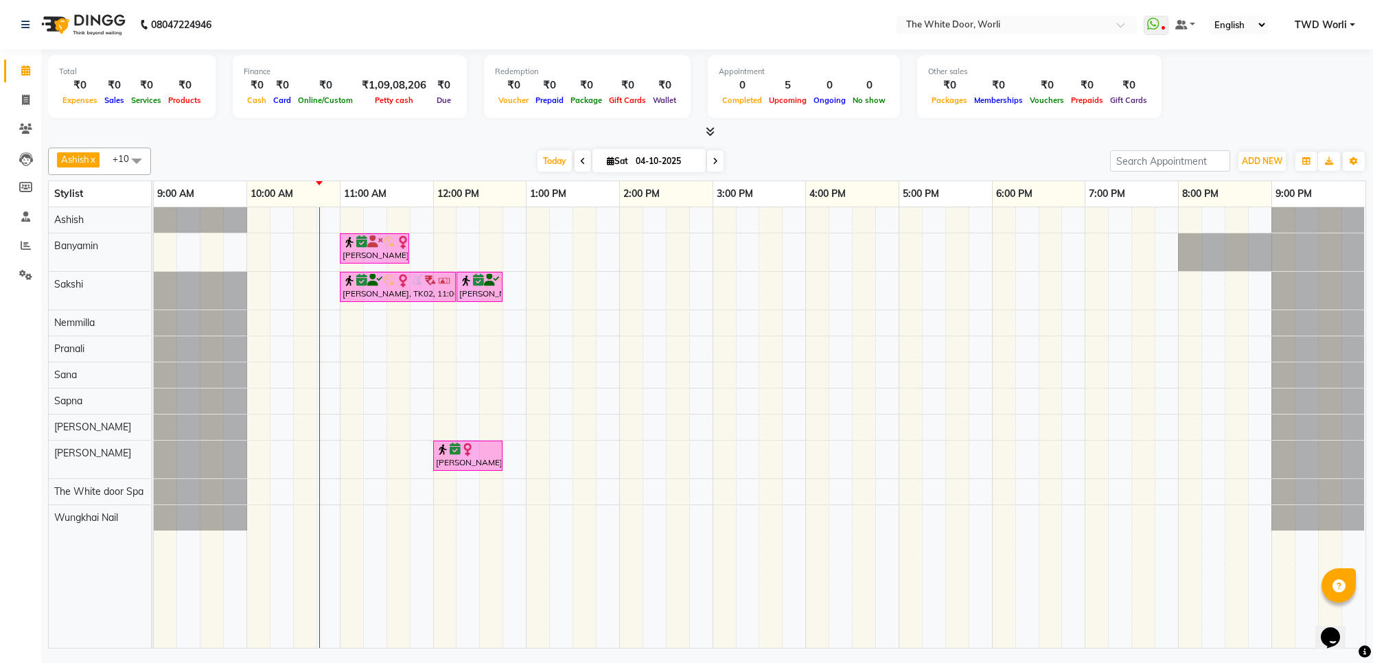
click at [581, 165] on icon at bounding box center [582, 161] width 5 height 8
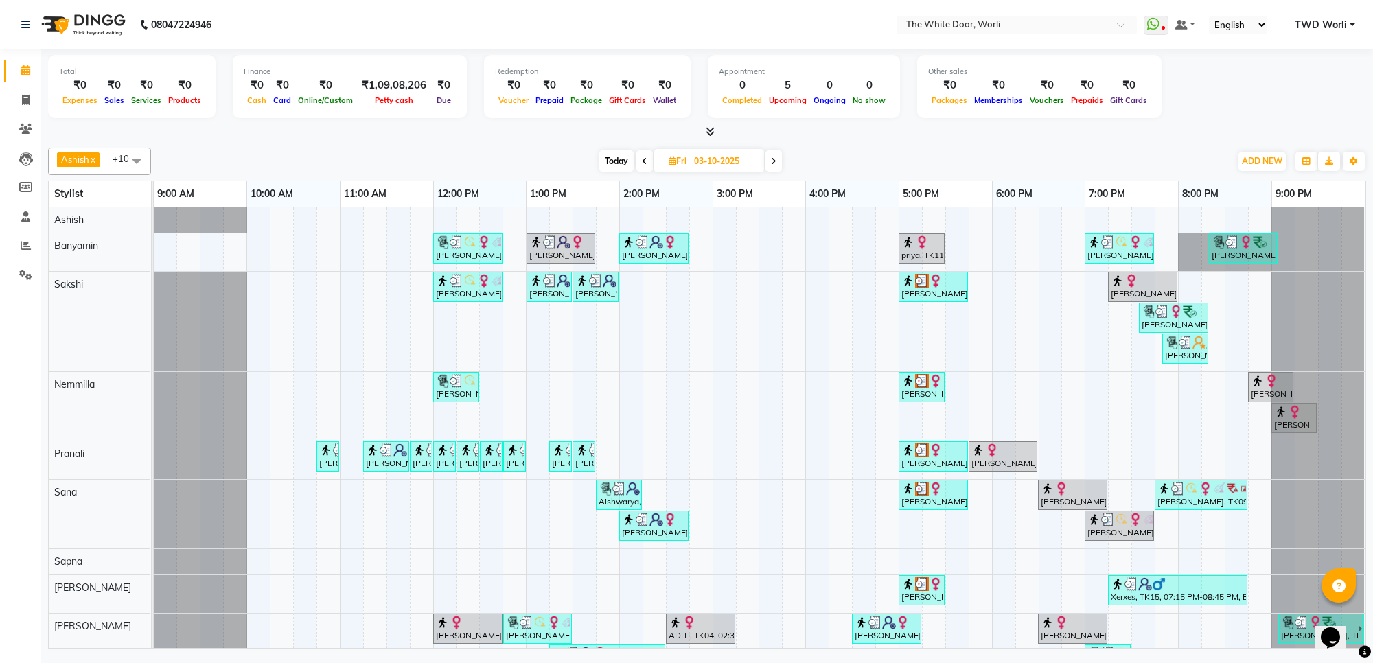
click at [642, 160] on icon at bounding box center [644, 161] width 5 height 8
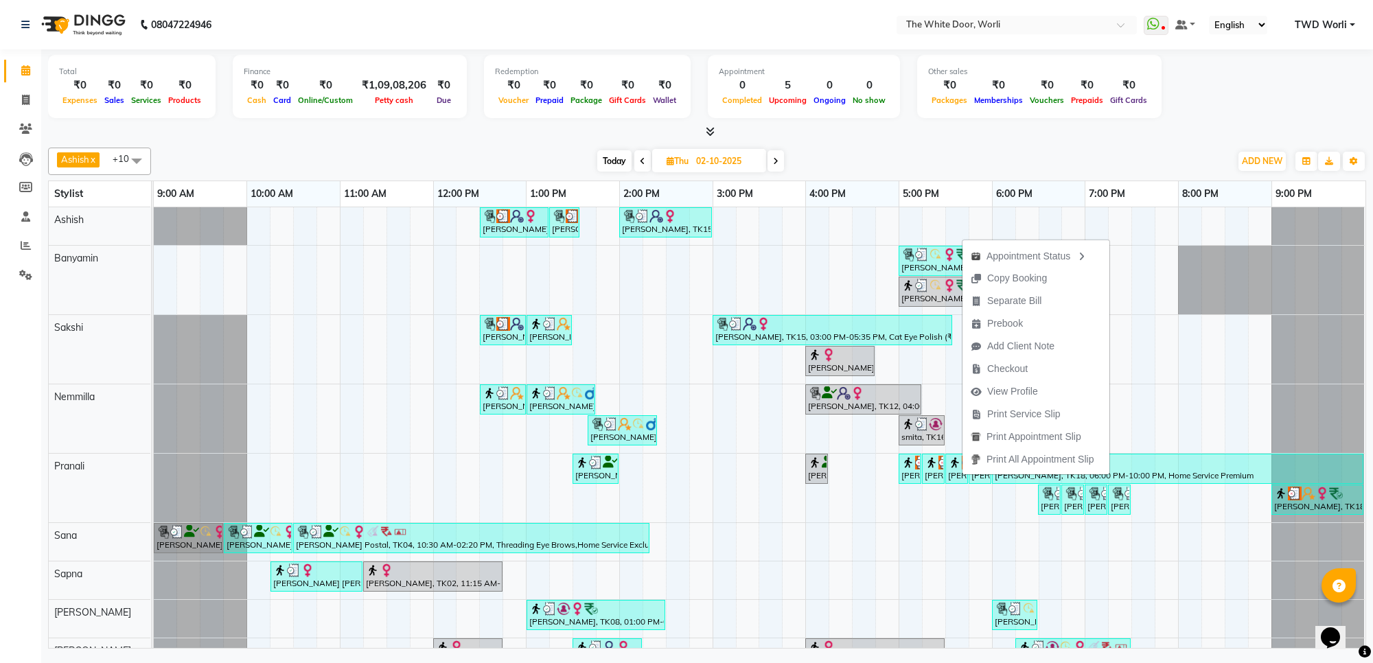
click at [616, 161] on span "Today" at bounding box center [614, 160] width 34 height 21
type input "04-10-2025"
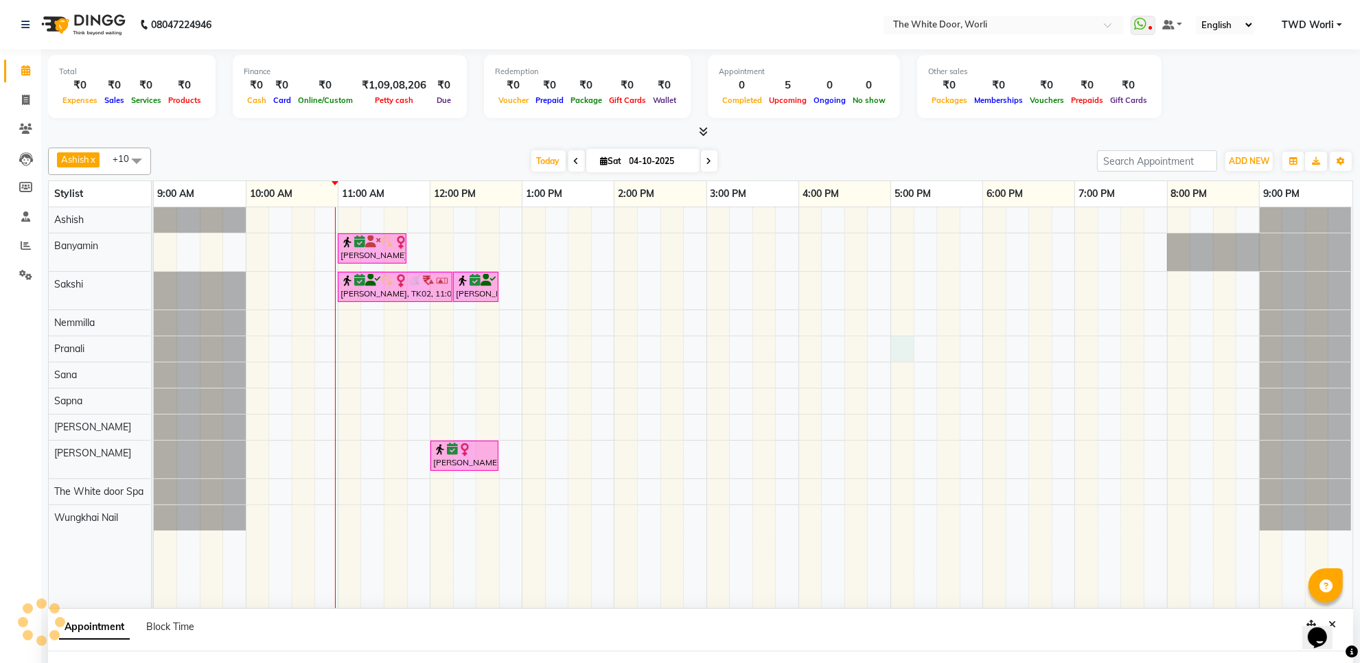
scroll to position [11, 0]
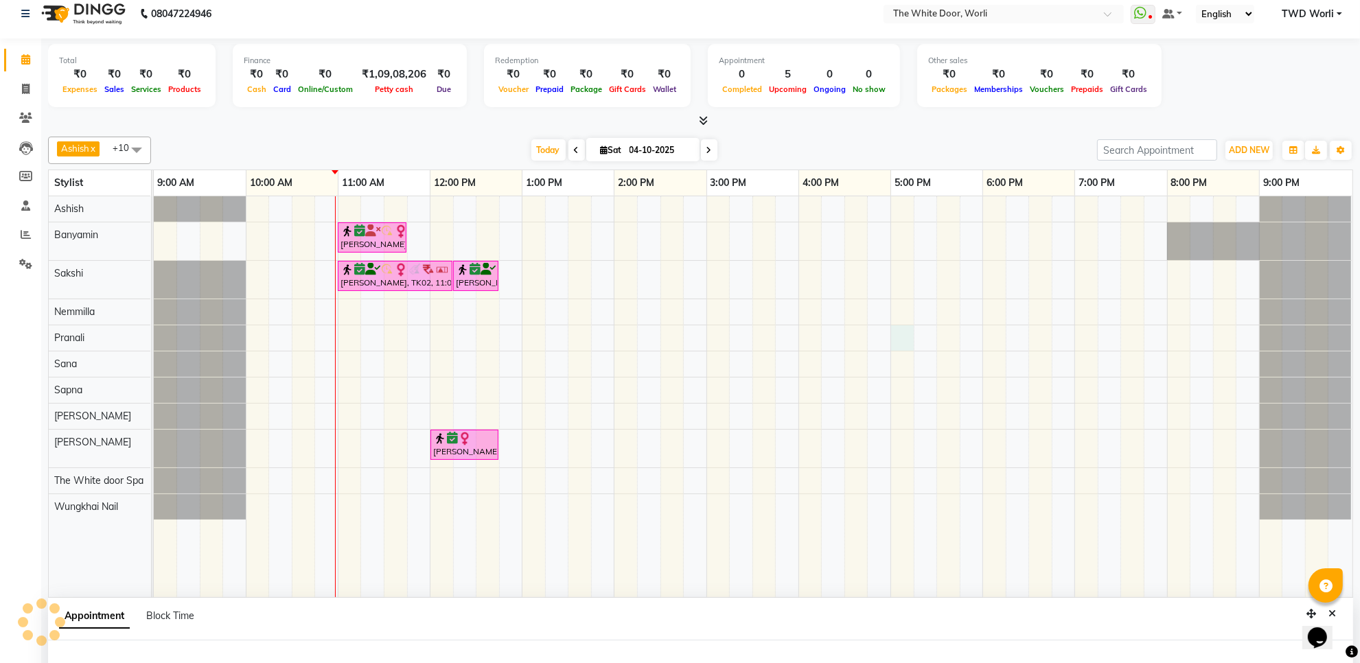
select select "22903"
select select "tentative"
select select "1020"
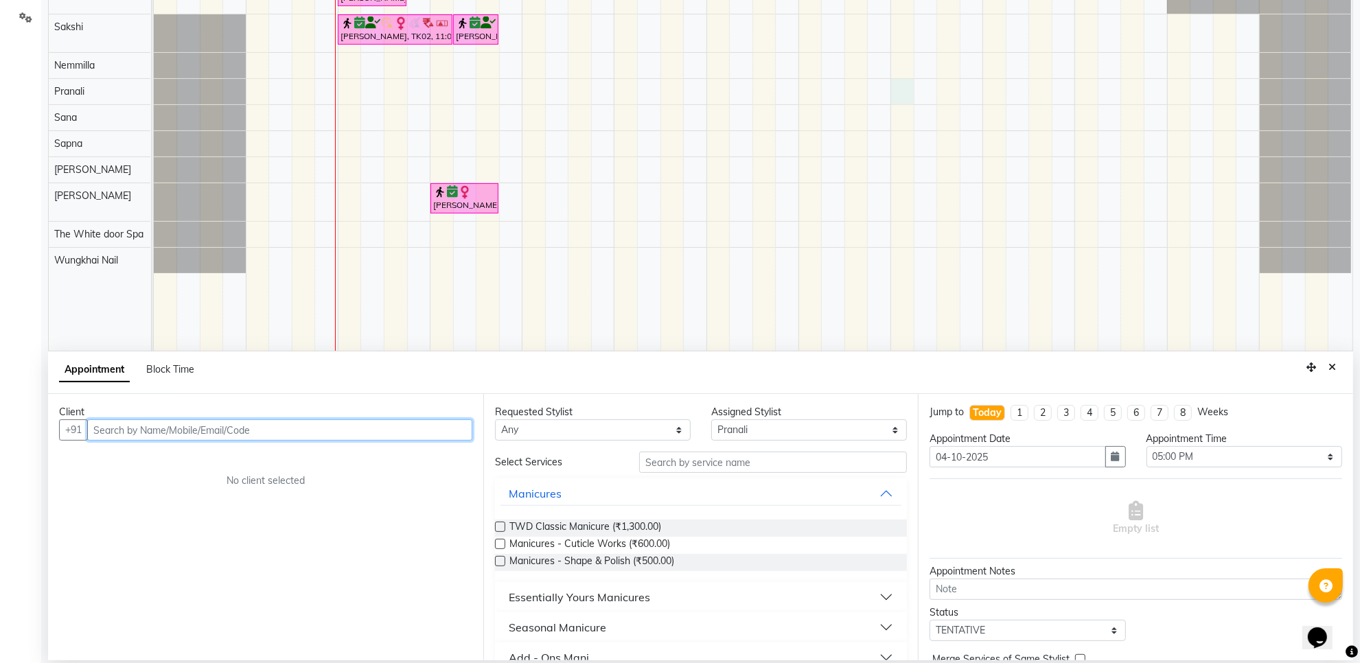
scroll to position [258, 0]
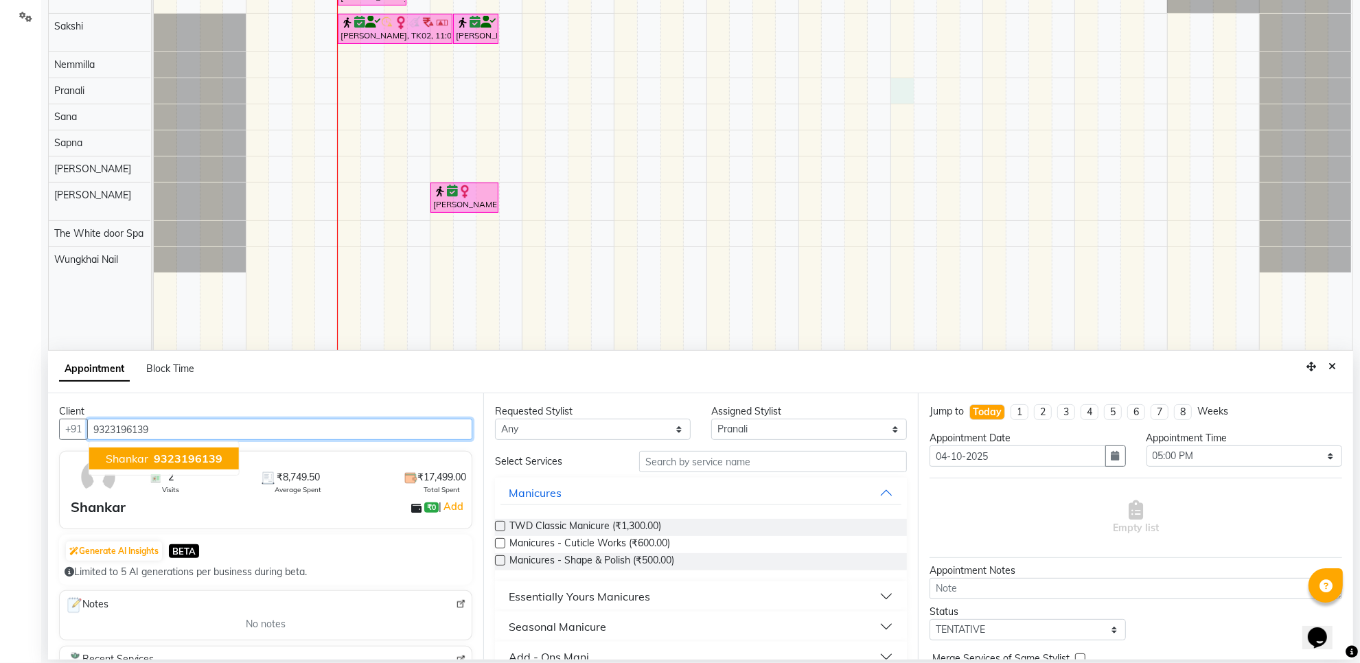
click at [167, 460] on span "9323196139" at bounding box center [188, 459] width 69 height 14
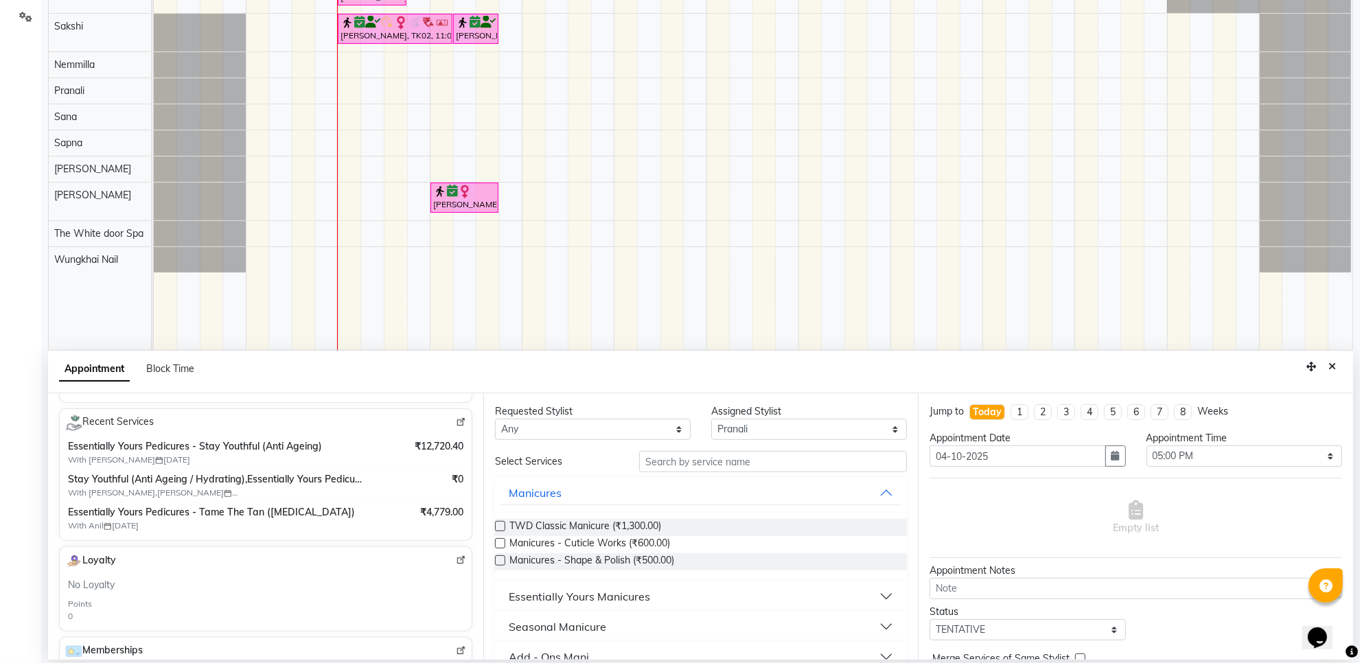
scroll to position [172, 0]
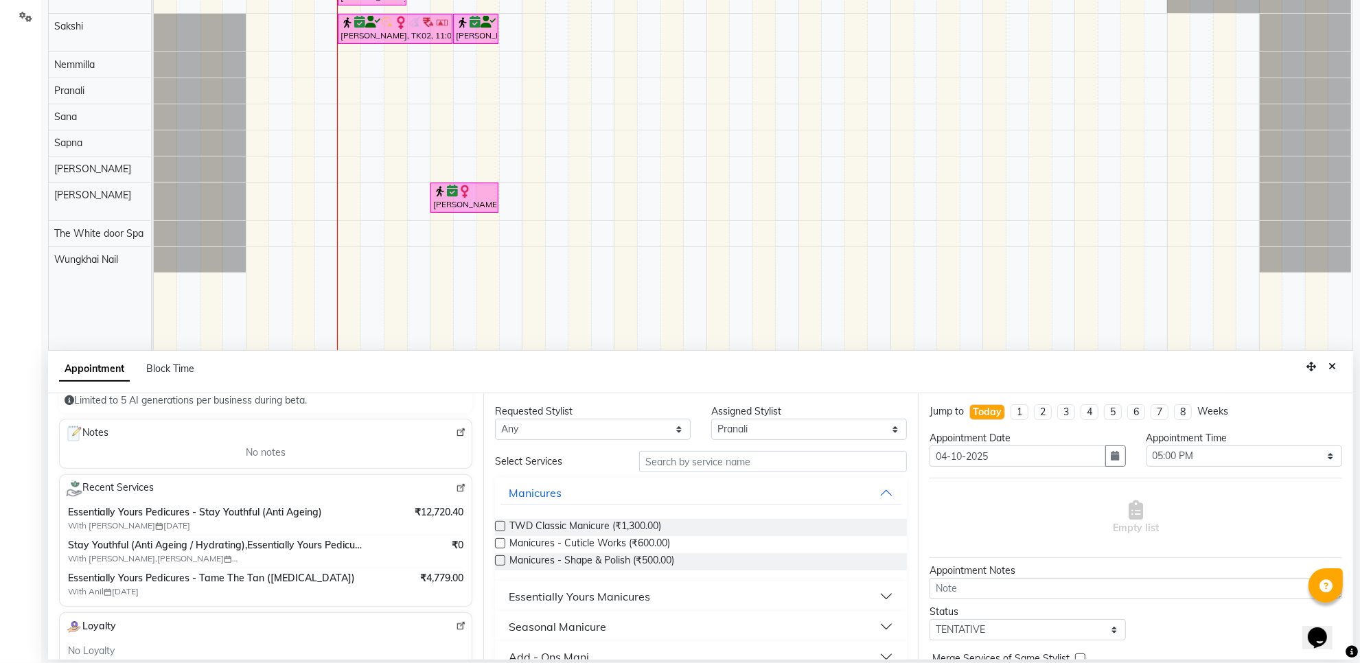
type input "9323196139"
click at [146, 522] on span "With Pranali 08-03-2024" at bounding box center [154, 526] width 172 height 12
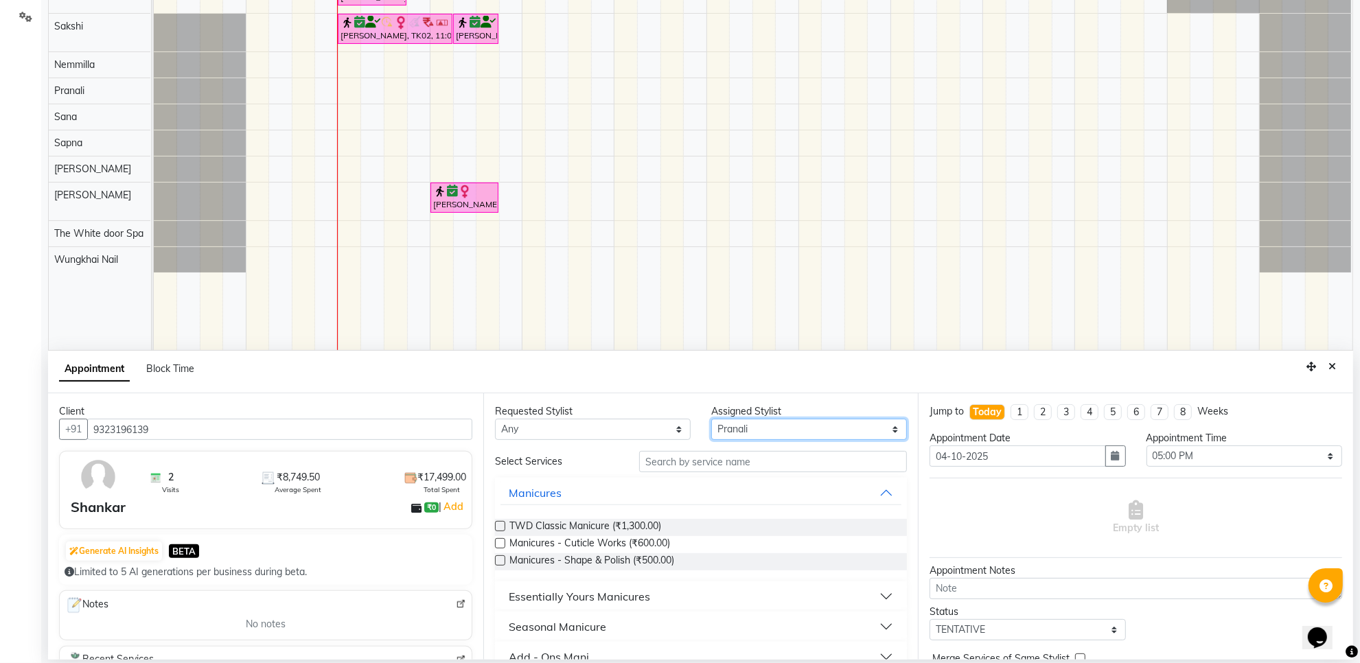
click at [756, 426] on select "Select Aarti Ashish Ashish S Banyamin Gautam Sharma Leyla Lash Nemmilla Pranali…" at bounding box center [809, 429] width 196 height 21
select select "20395"
click at [711, 419] on select "Select Aarti Ashish Ashish S Banyamin Gautam Sharma Leyla Lash Nemmilla Pranali…" at bounding box center [809, 429] width 196 height 21
click at [690, 460] on input "text" at bounding box center [773, 461] width 268 height 21
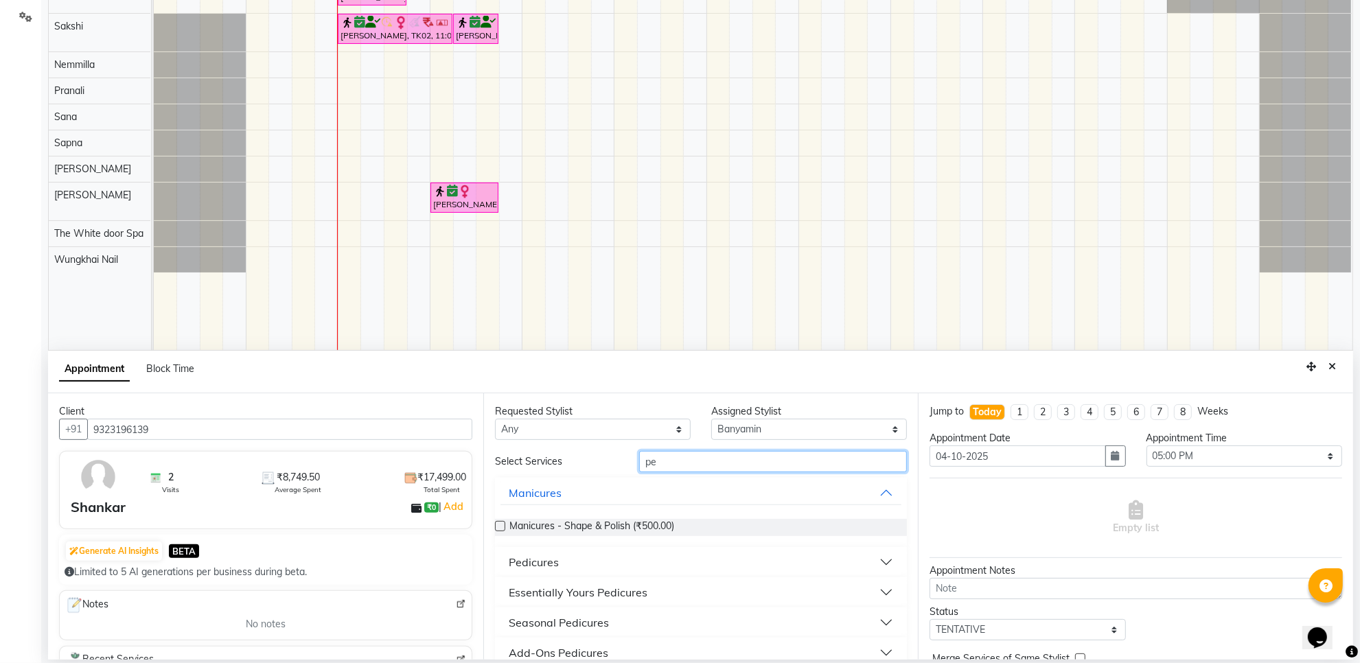
type input "pe"
drag, startPoint x: 530, startPoint y: 560, endPoint x: 553, endPoint y: 557, distance: 22.8
click at [534, 560] on div "Pedicures" at bounding box center [534, 562] width 50 height 16
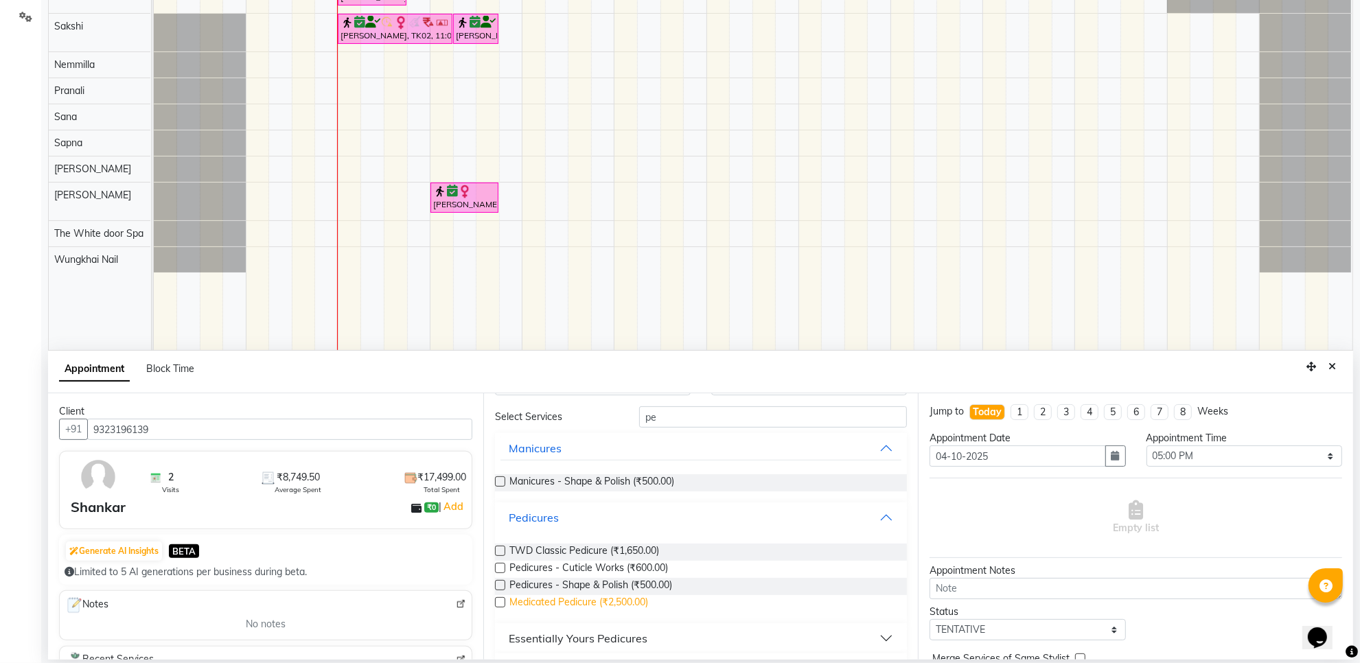
scroll to position [86, 0]
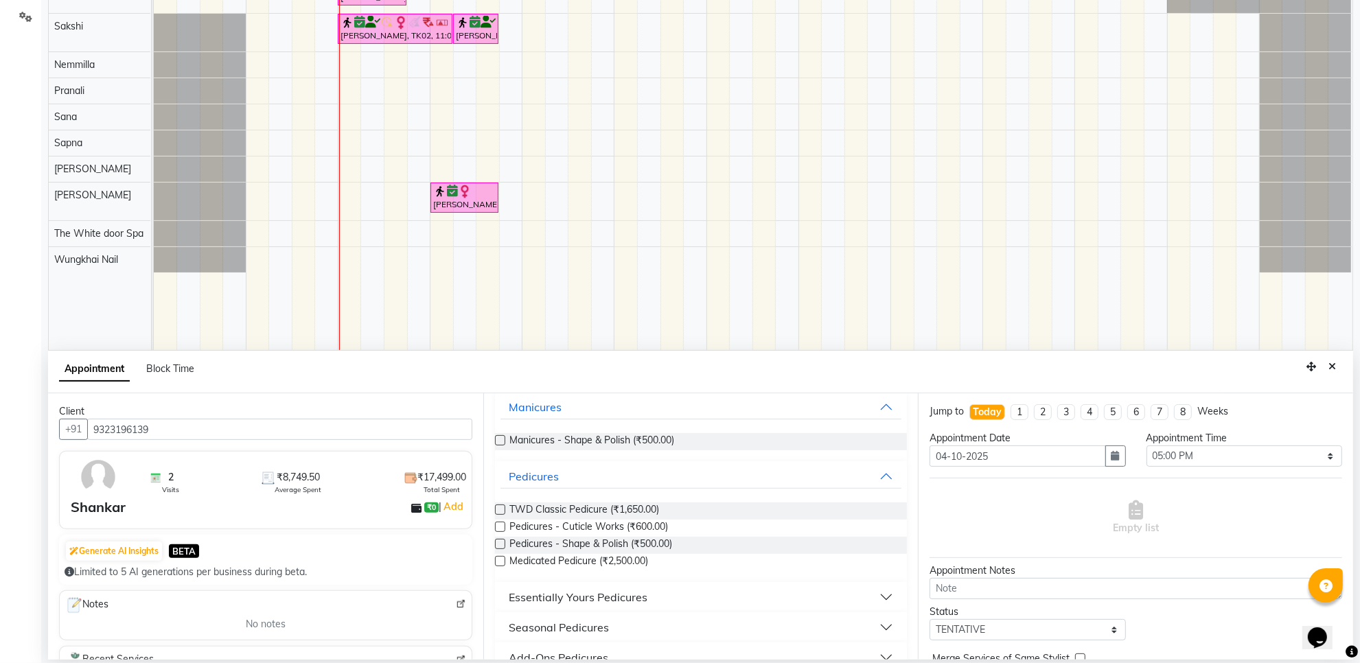
click at [501, 512] on label at bounding box center [500, 510] width 10 height 10
click at [501, 512] on input "checkbox" at bounding box center [499, 511] width 9 height 9
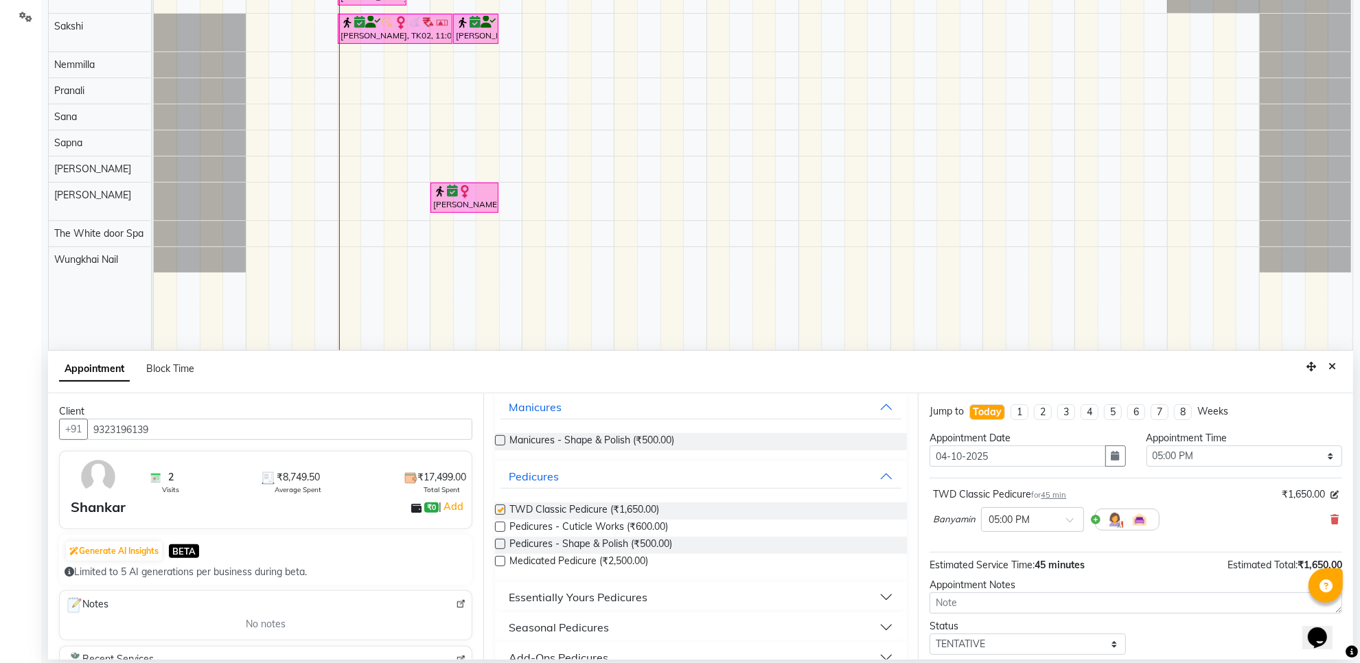
checkbox input "false"
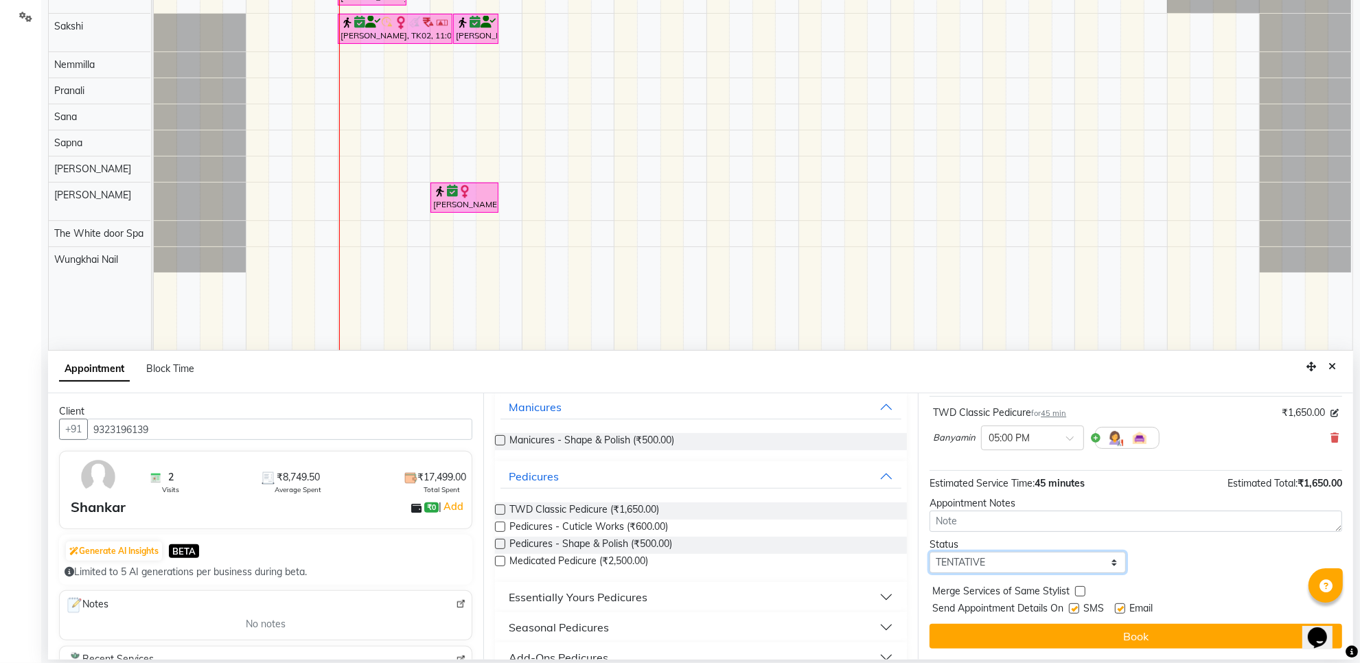
click at [984, 563] on select "Select TENTATIVE CONFIRM CHECK-IN UPCOMING" at bounding box center [1027, 562] width 196 height 21
select select "confirm booking"
click at [929, 552] on select "Select TENTATIVE CONFIRM CHECK-IN UPCOMING" at bounding box center [1027, 562] width 196 height 21
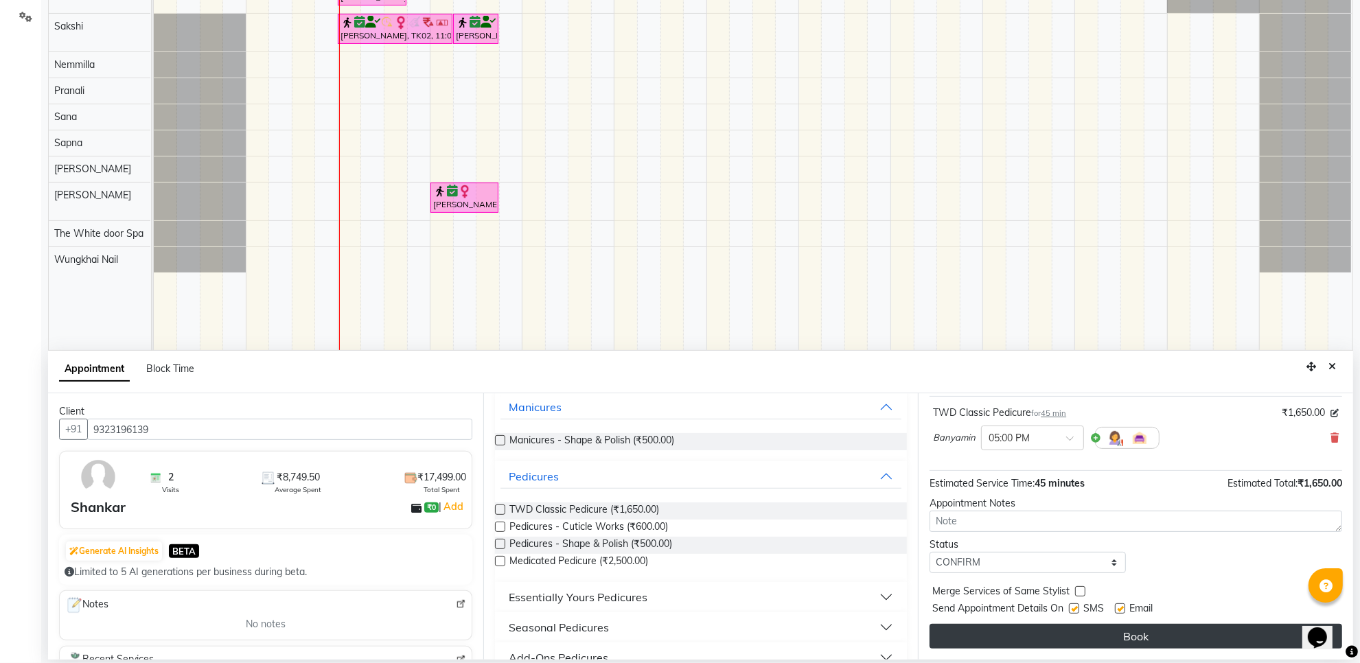
click at [1012, 628] on button "Book" at bounding box center [1135, 636] width 413 height 25
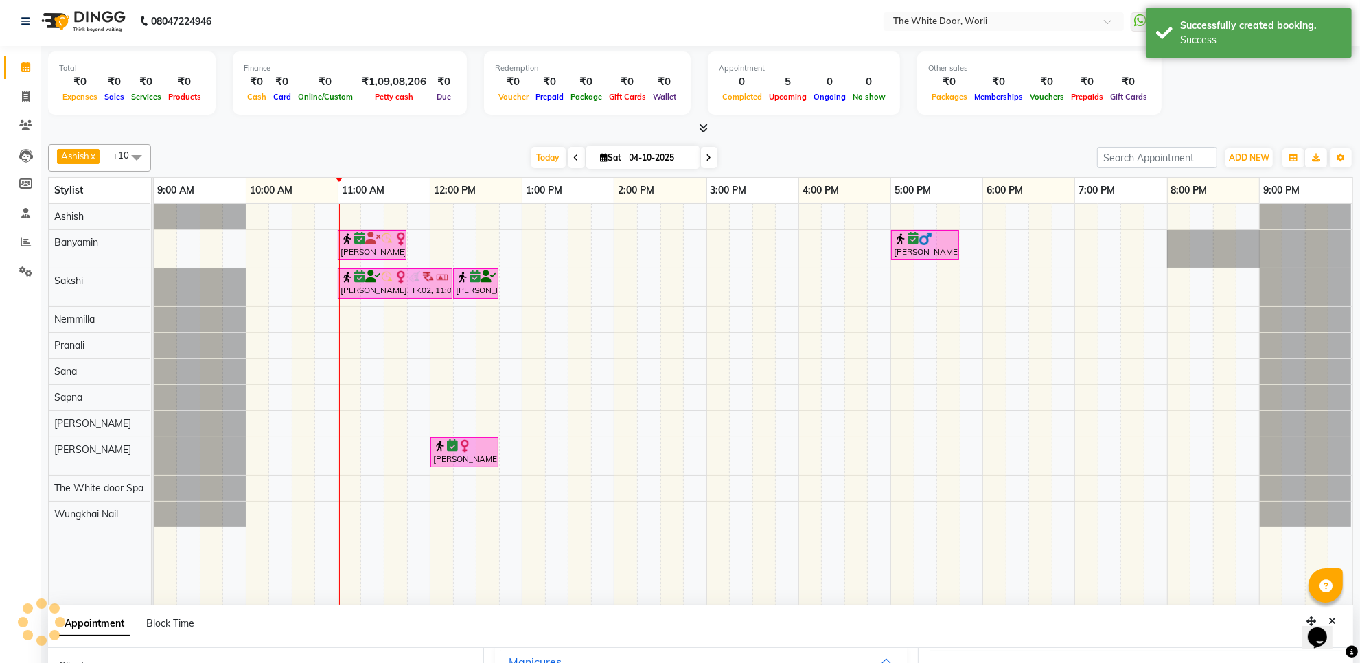
scroll to position [0, 0]
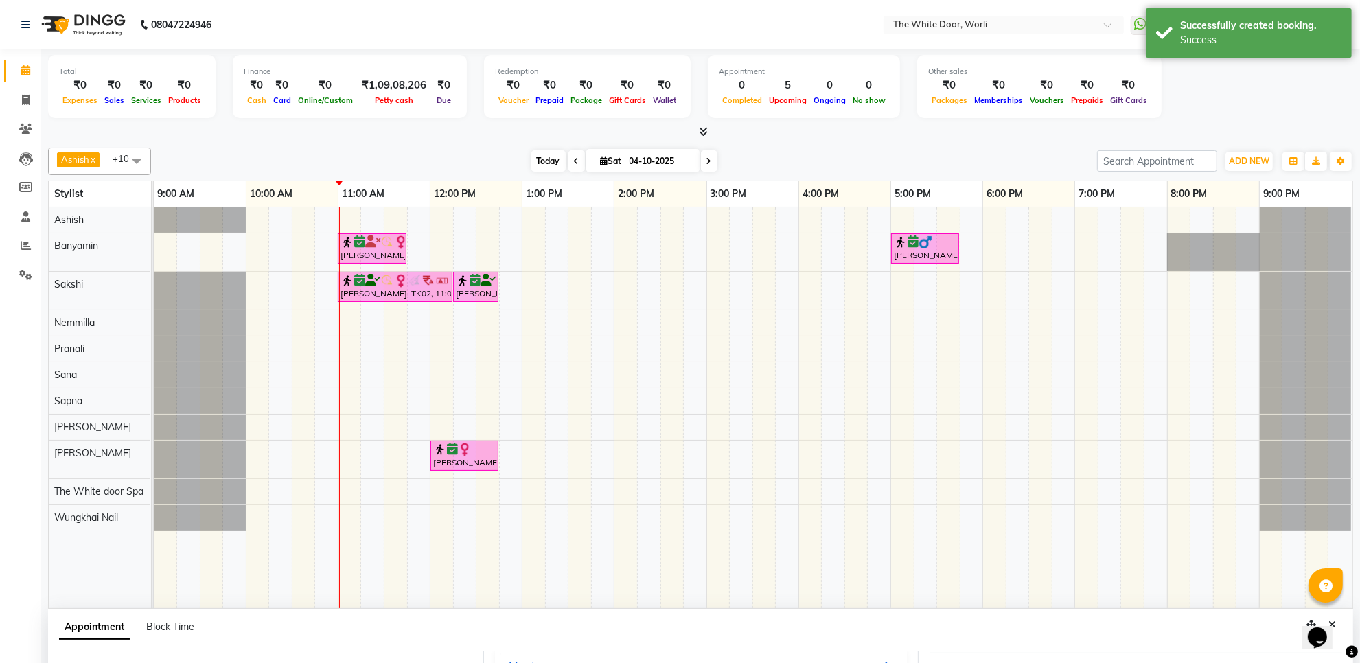
click at [537, 163] on span "Today" at bounding box center [548, 160] width 34 height 21
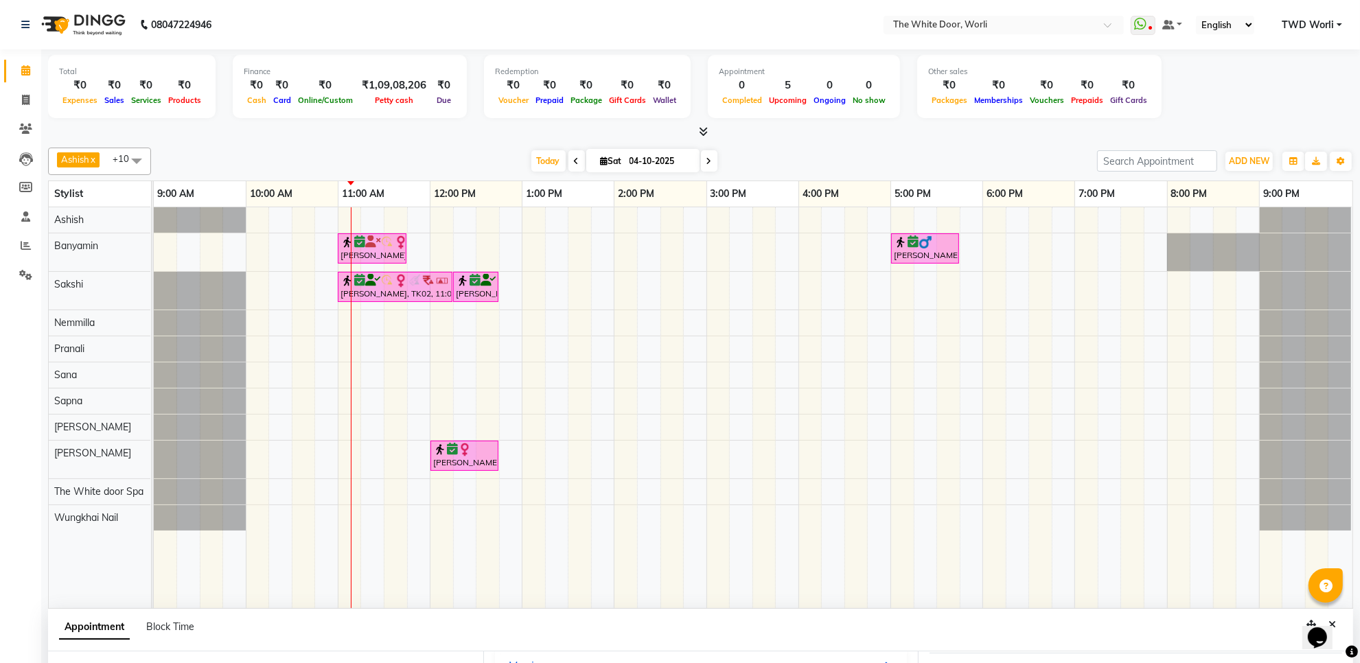
click at [709, 163] on span at bounding box center [709, 160] width 16 height 21
type input "05-10-2025"
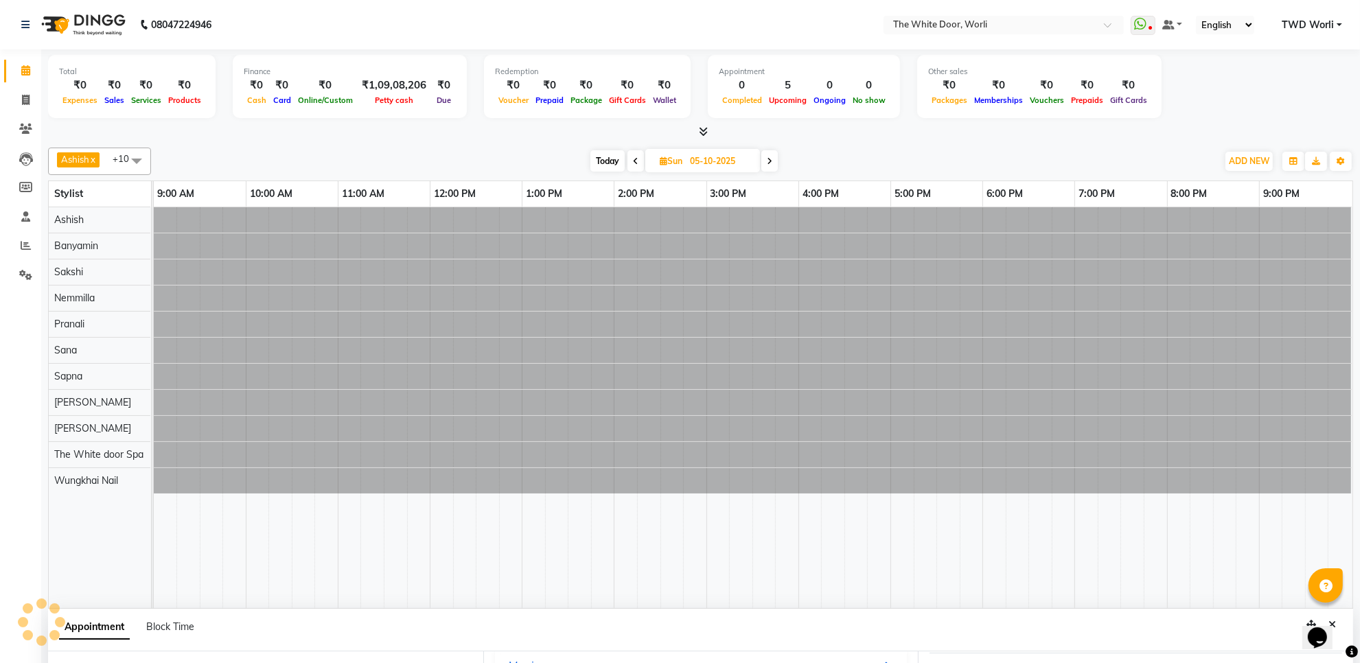
select select "1020"
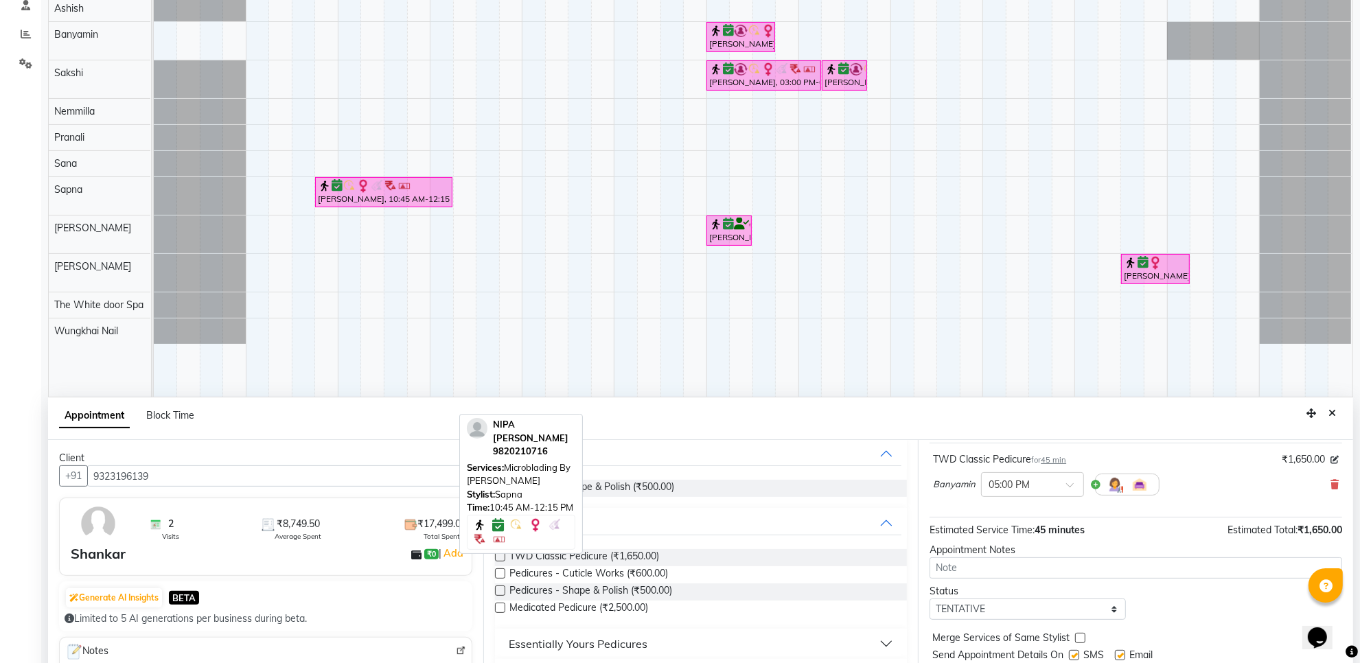
scroll to position [258, 0]
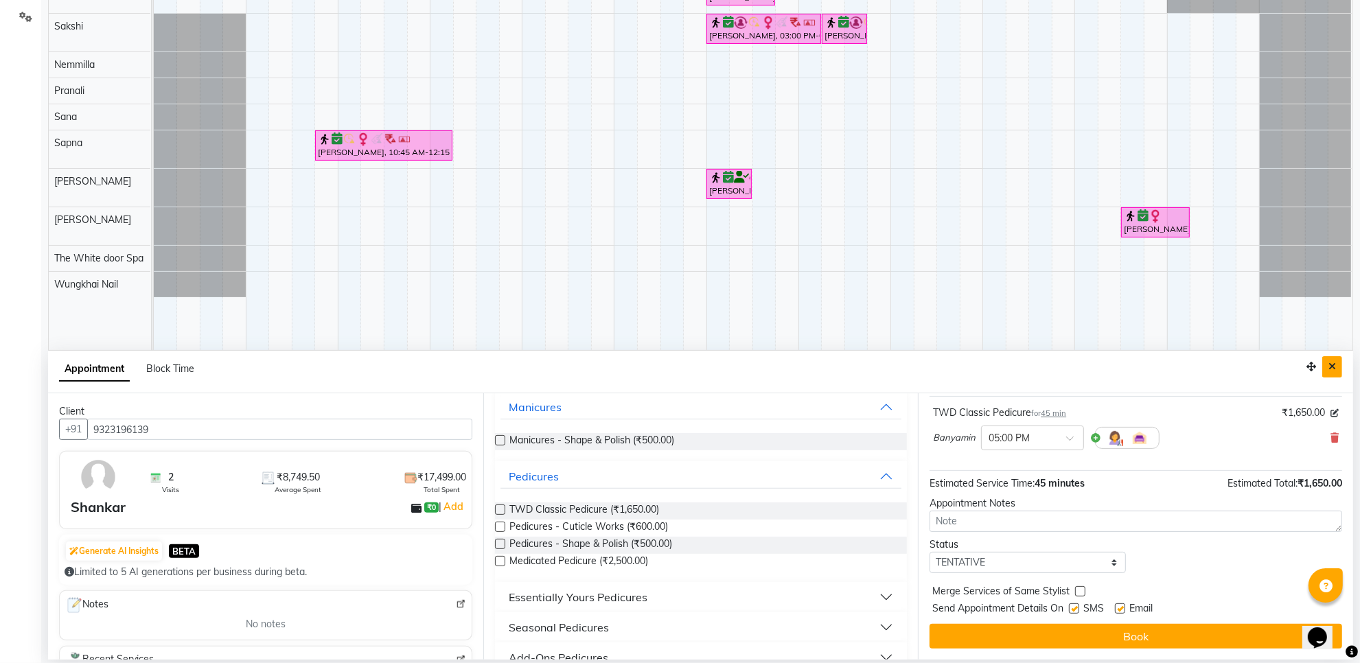
click at [1325, 366] on button "Close" at bounding box center [1332, 366] width 20 height 21
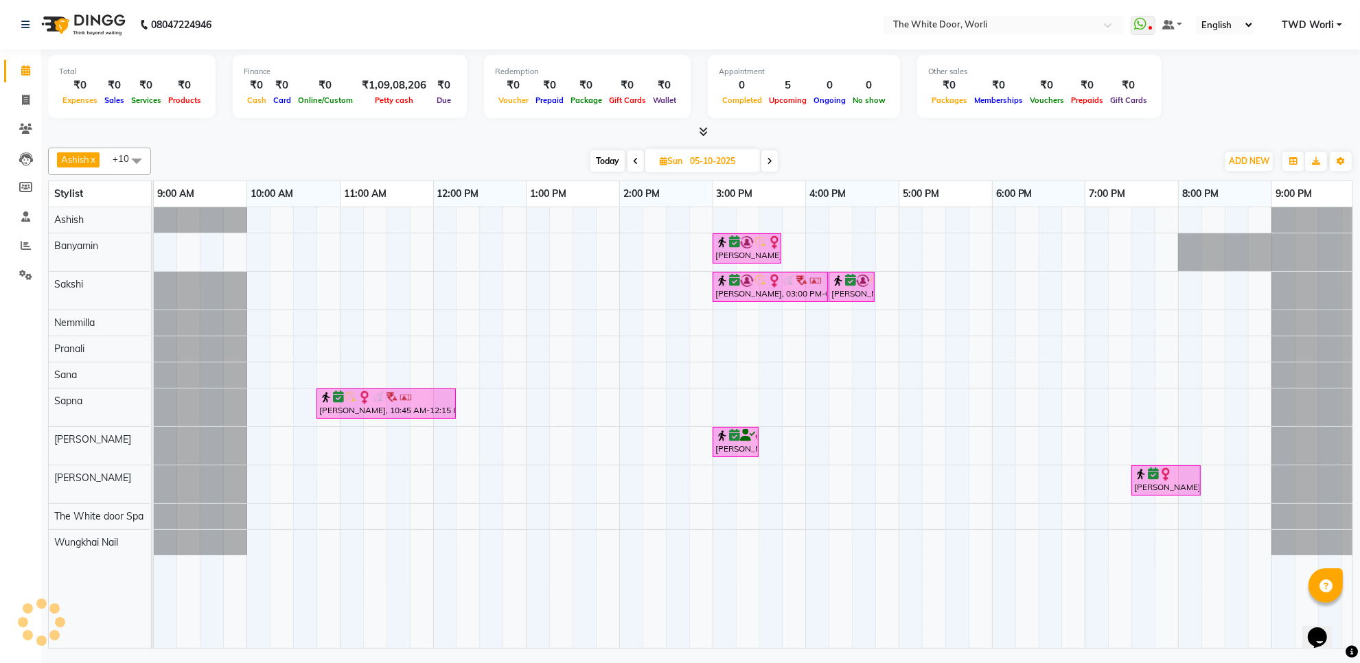
scroll to position [0, 0]
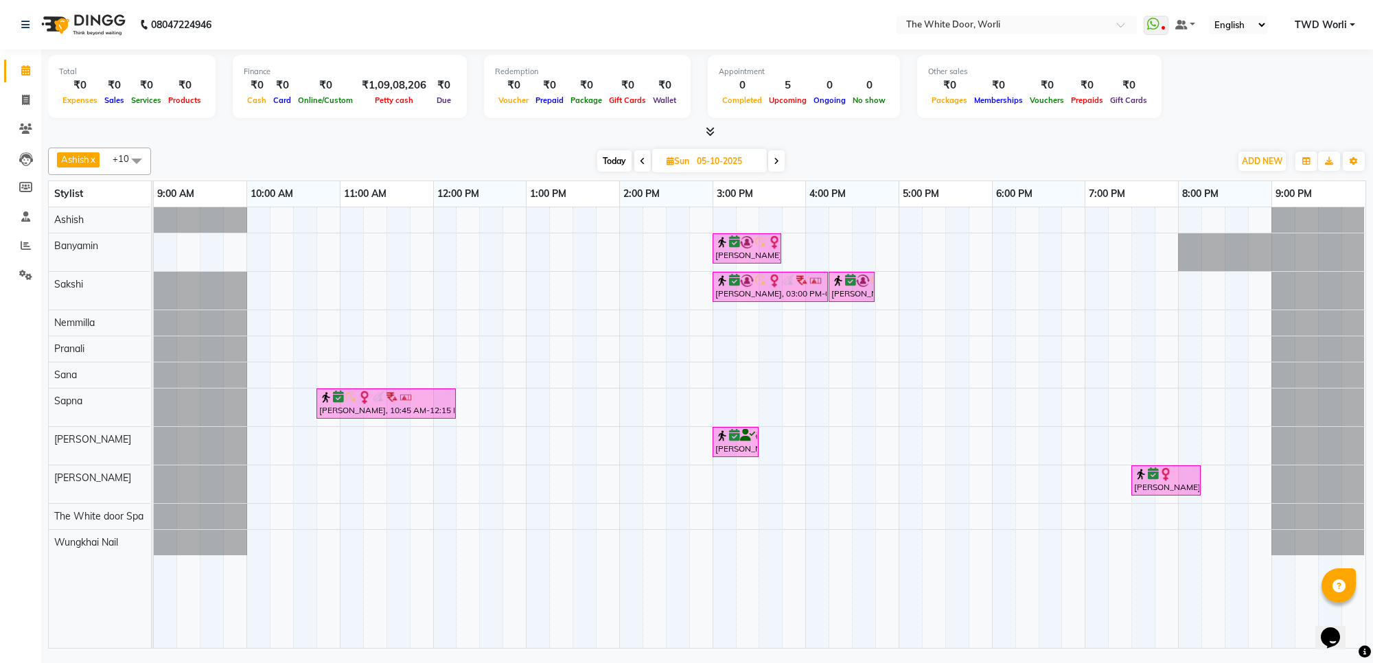
click at [614, 159] on span "Today" at bounding box center [614, 160] width 34 height 21
type input "04-10-2025"
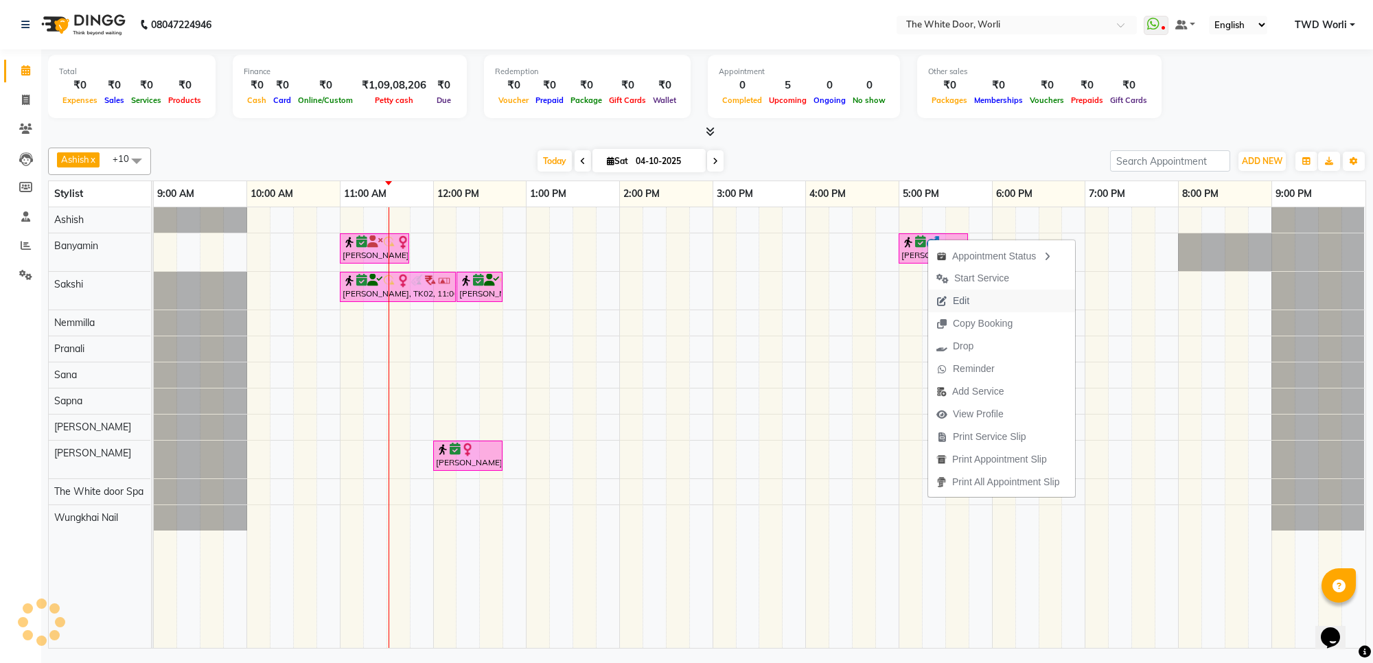
click at [976, 294] on span "Edit" at bounding box center [952, 301] width 49 height 23
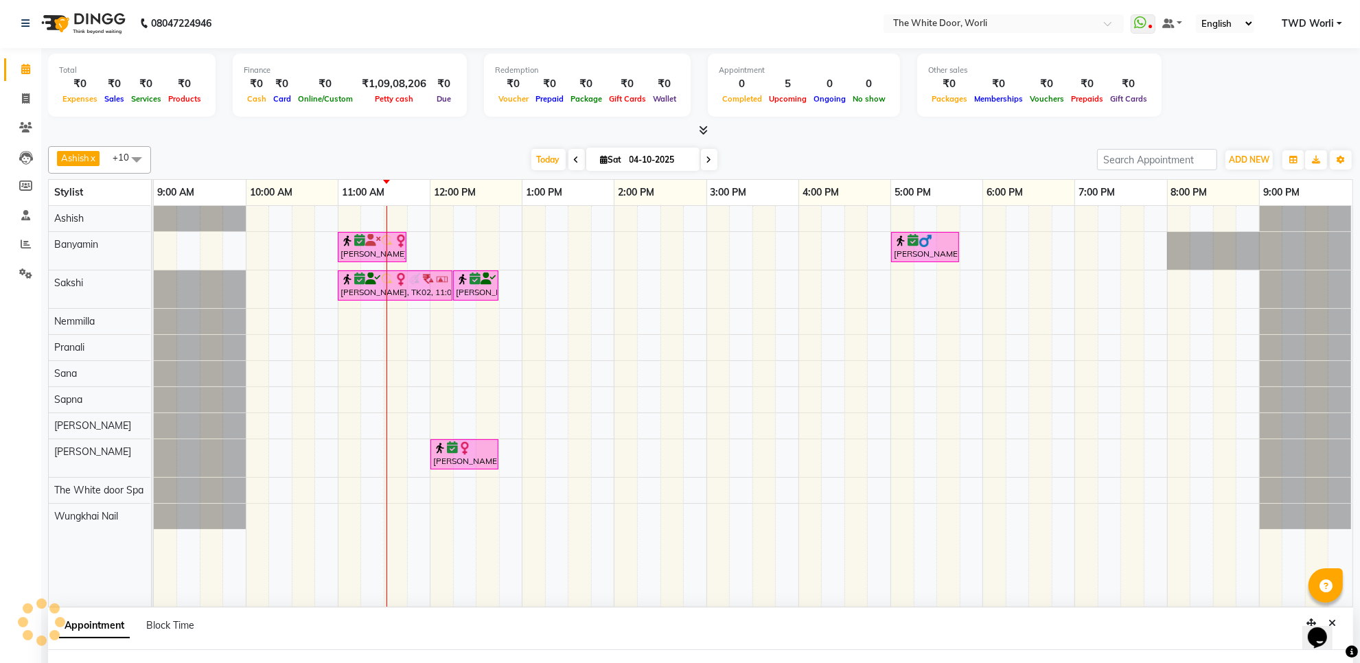
select select "tentative"
type input "04-10-2025"
select select "confirm booking"
select select "1020"
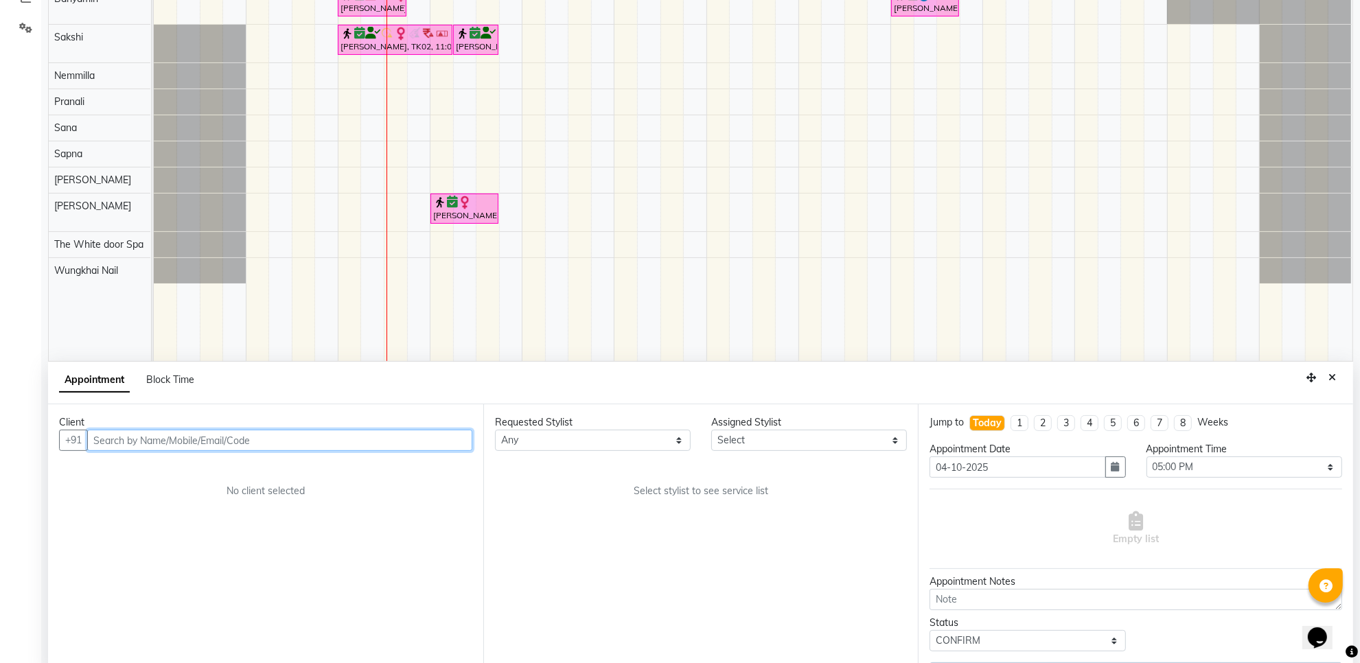
select select "20395"
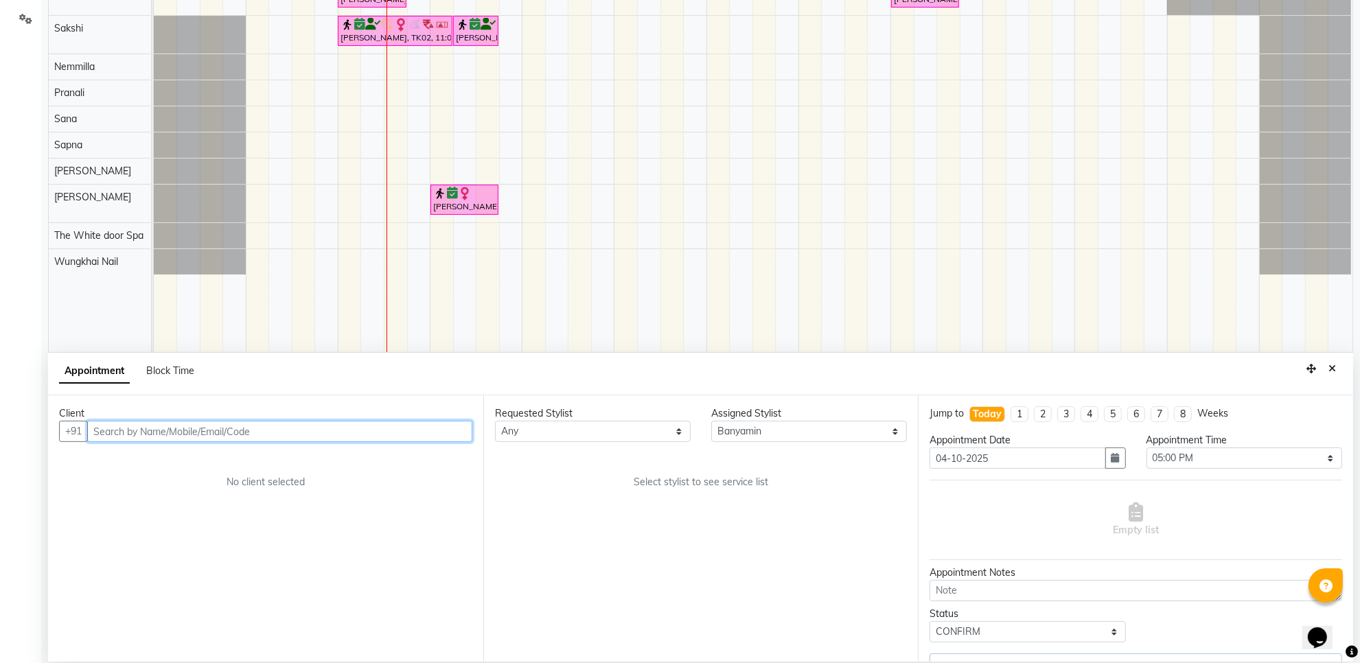
select select "1664"
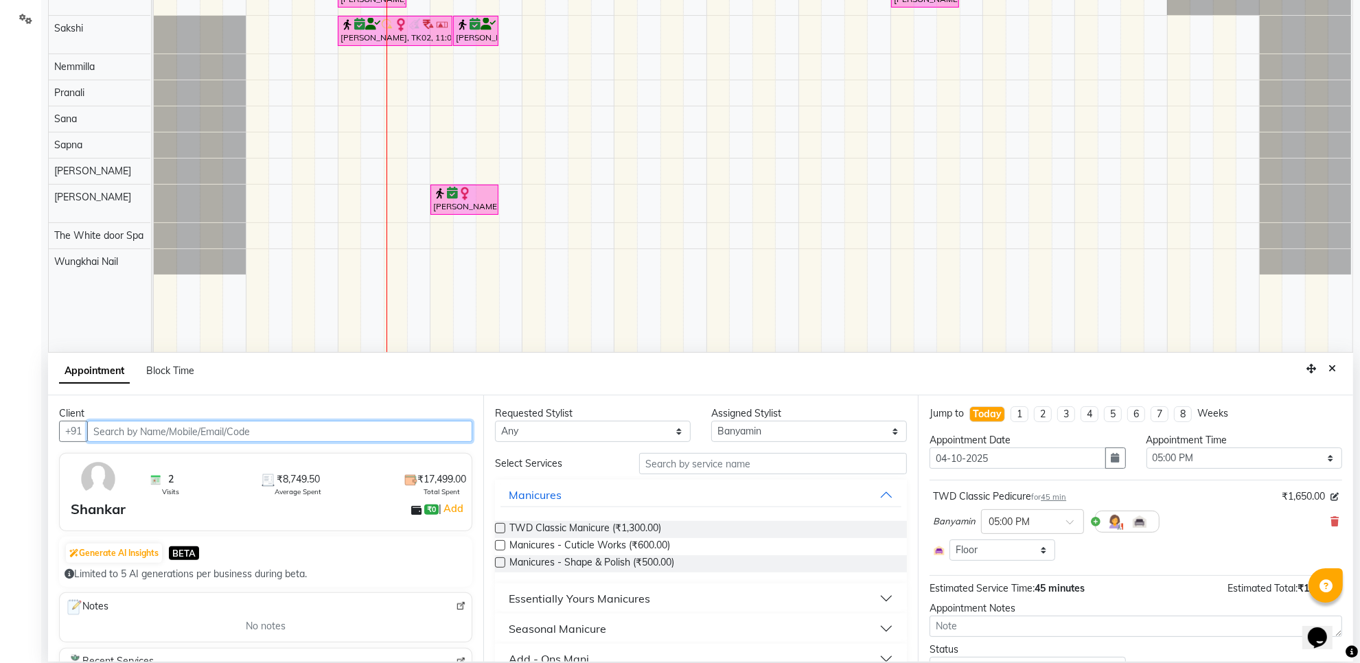
scroll to position [258, 0]
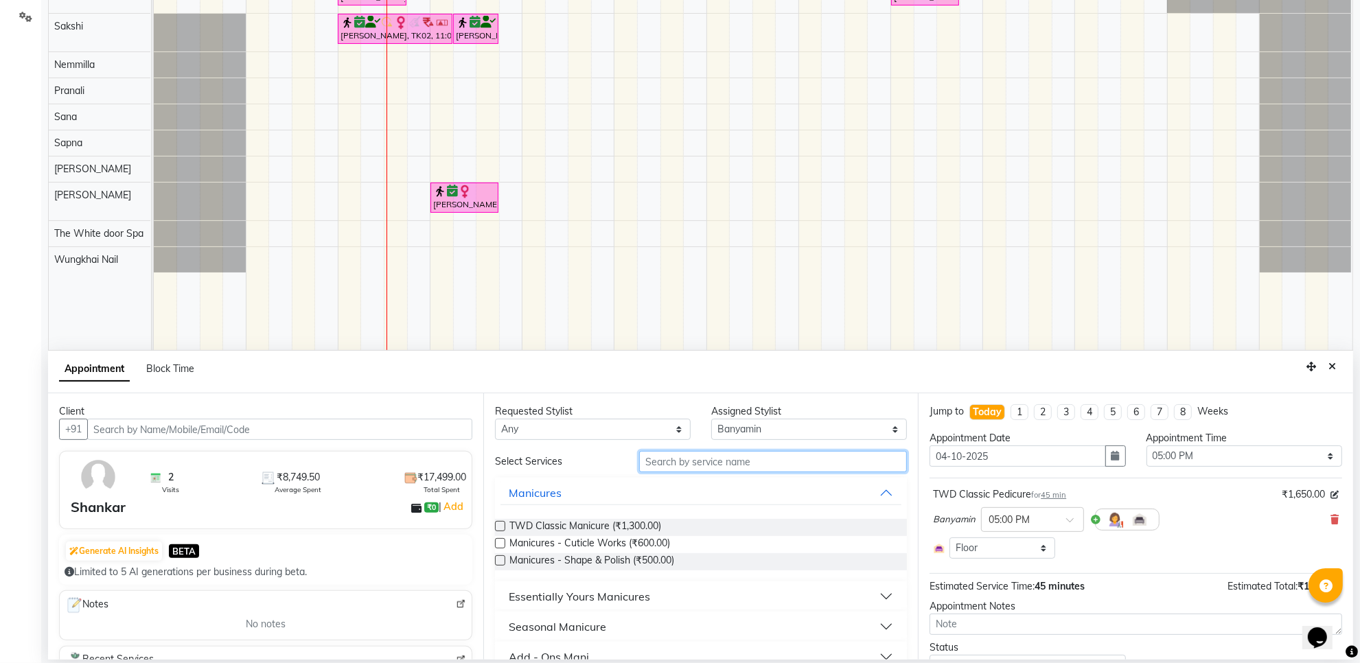
click at [707, 457] on input "text" at bounding box center [773, 461] width 268 height 21
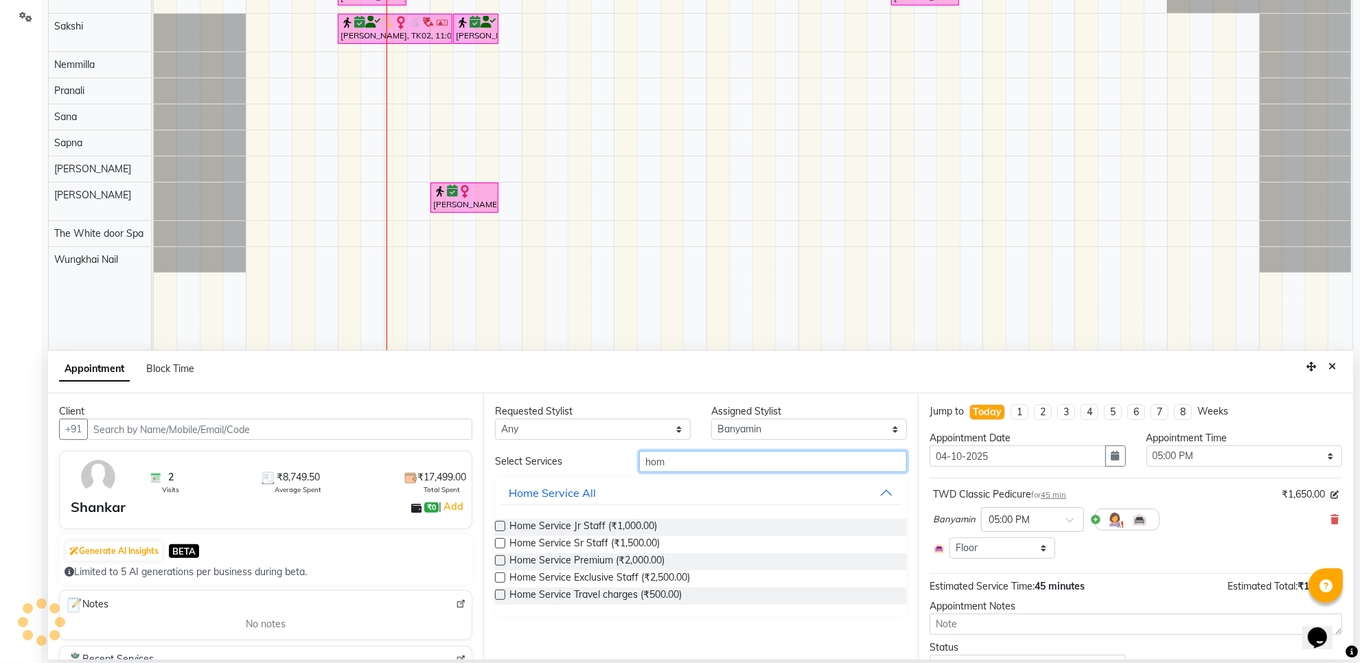
type input "hom"
click at [498, 559] on label at bounding box center [500, 560] width 10 height 10
click at [498, 559] on input "checkbox" at bounding box center [499, 561] width 9 height 9
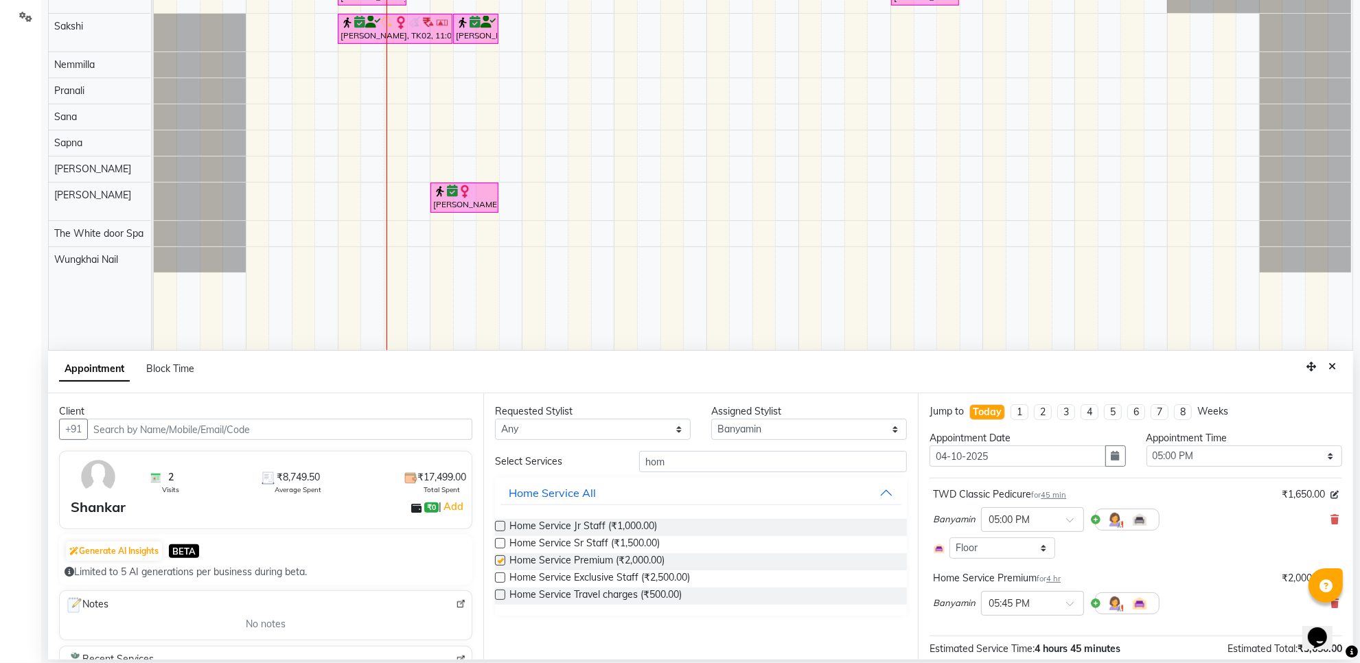
checkbox input "false"
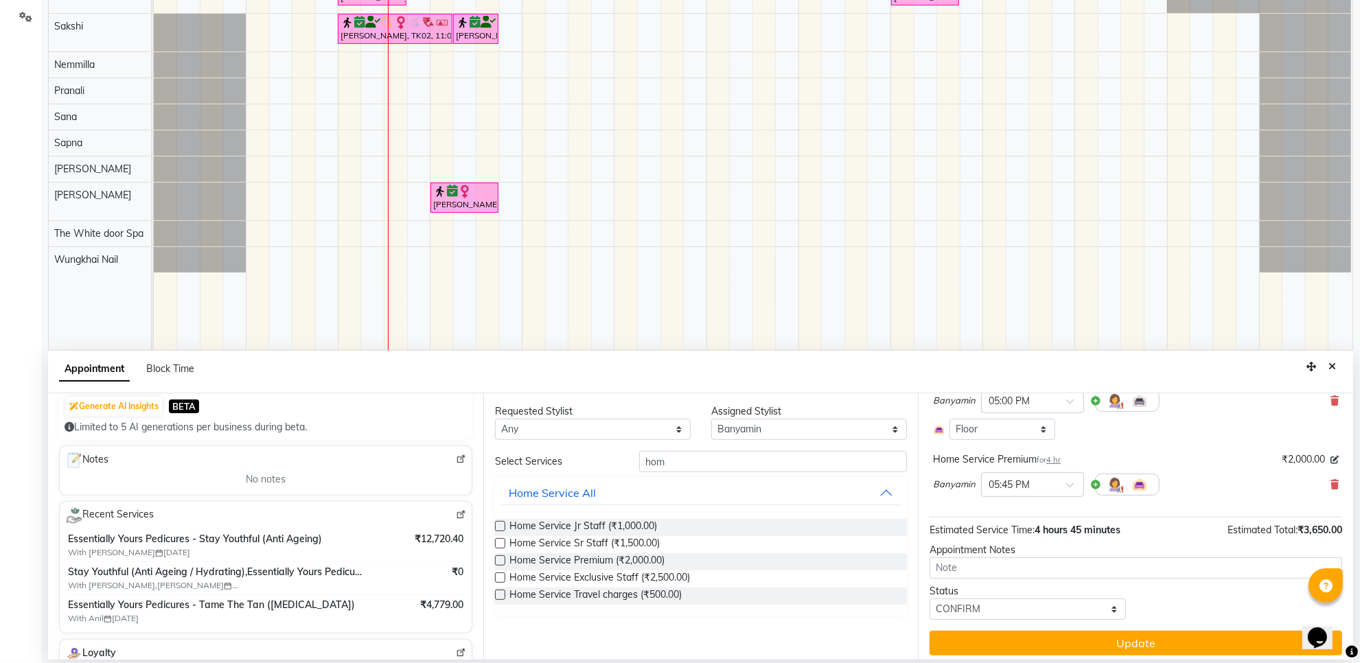
scroll to position [127, 0]
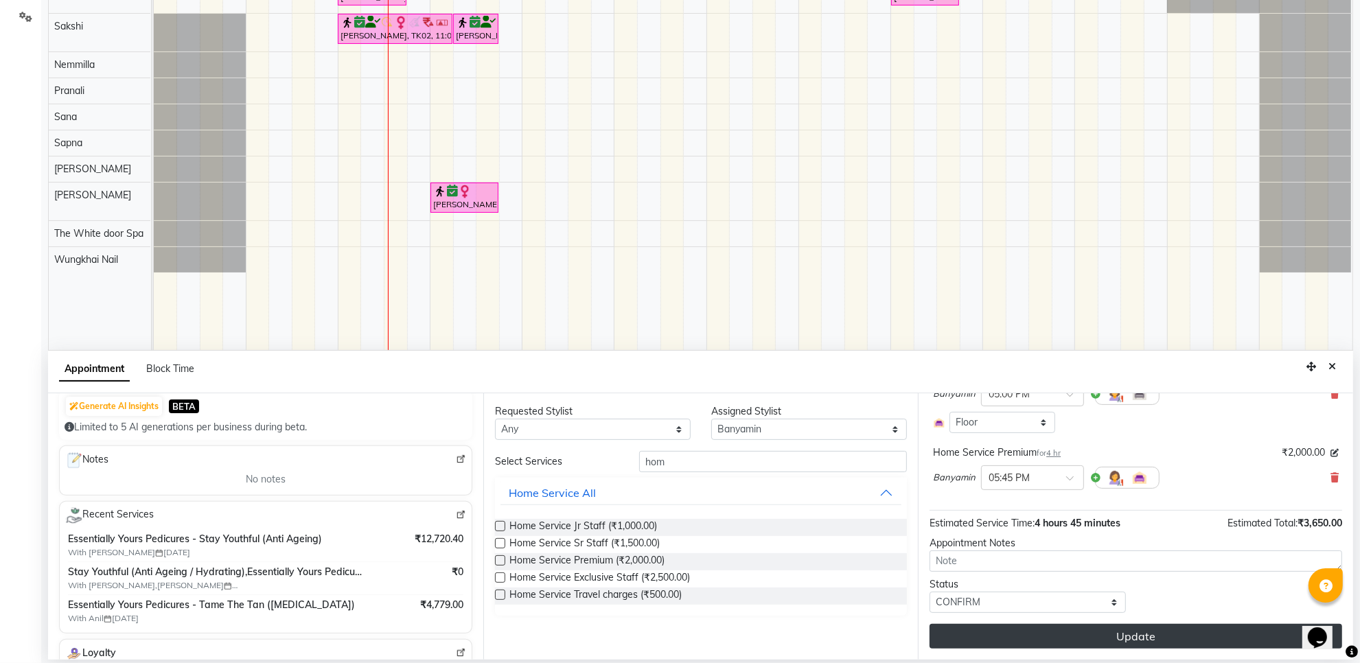
click at [999, 640] on button "Update" at bounding box center [1135, 636] width 413 height 25
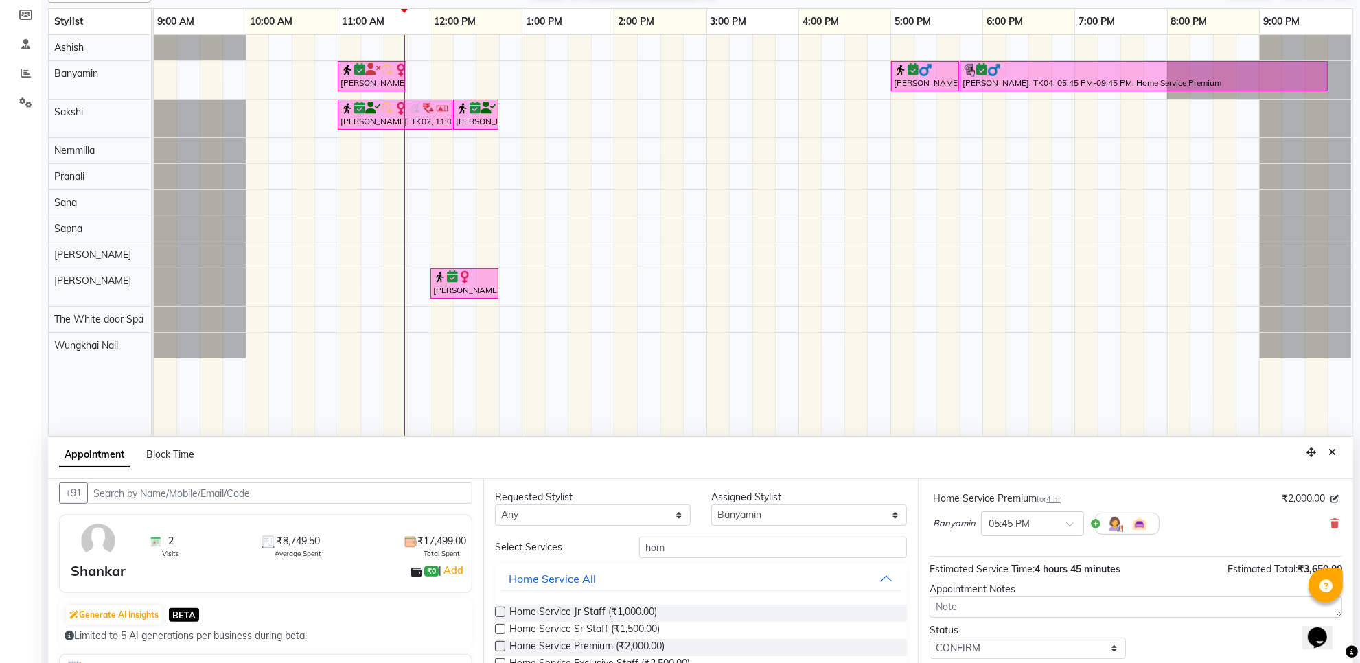
scroll to position [0, 0]
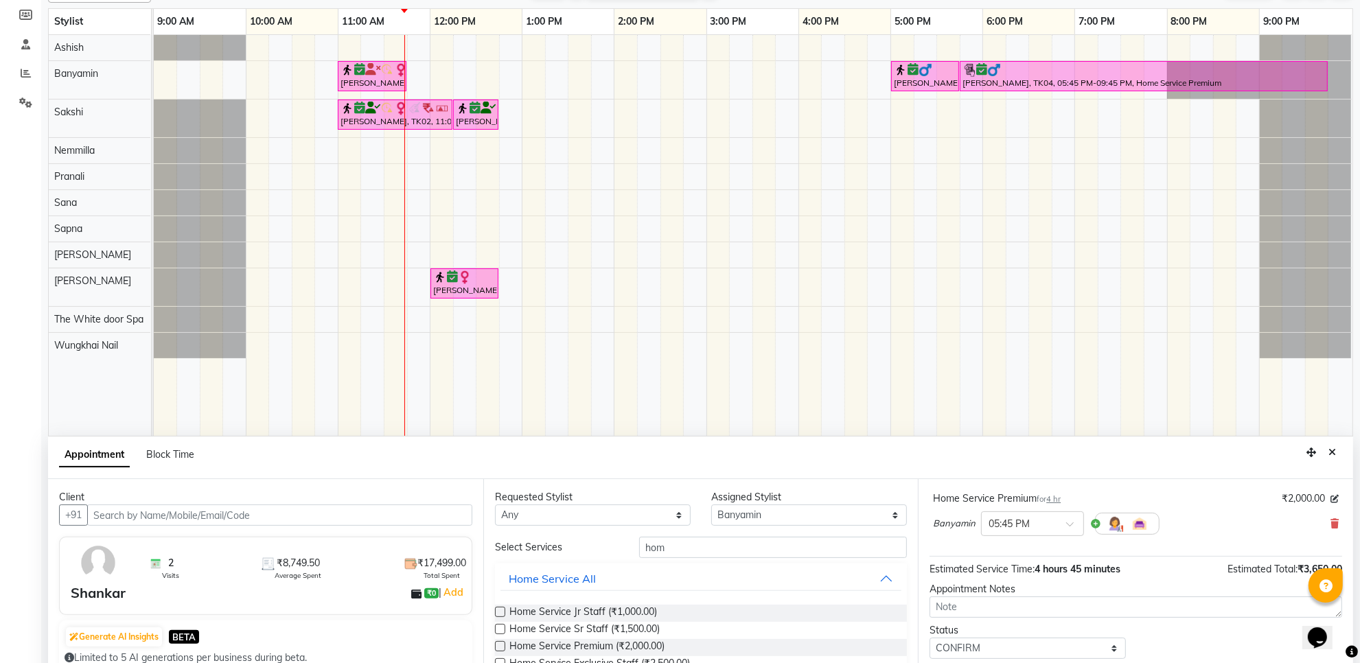
click at [289, 561] on span "₹8,749.50" at bounding box center [298, 563] width 43 height 14
click at [290, 561] on span "₹8,749.50" at bounding box center [298, 563] width 43 height 14
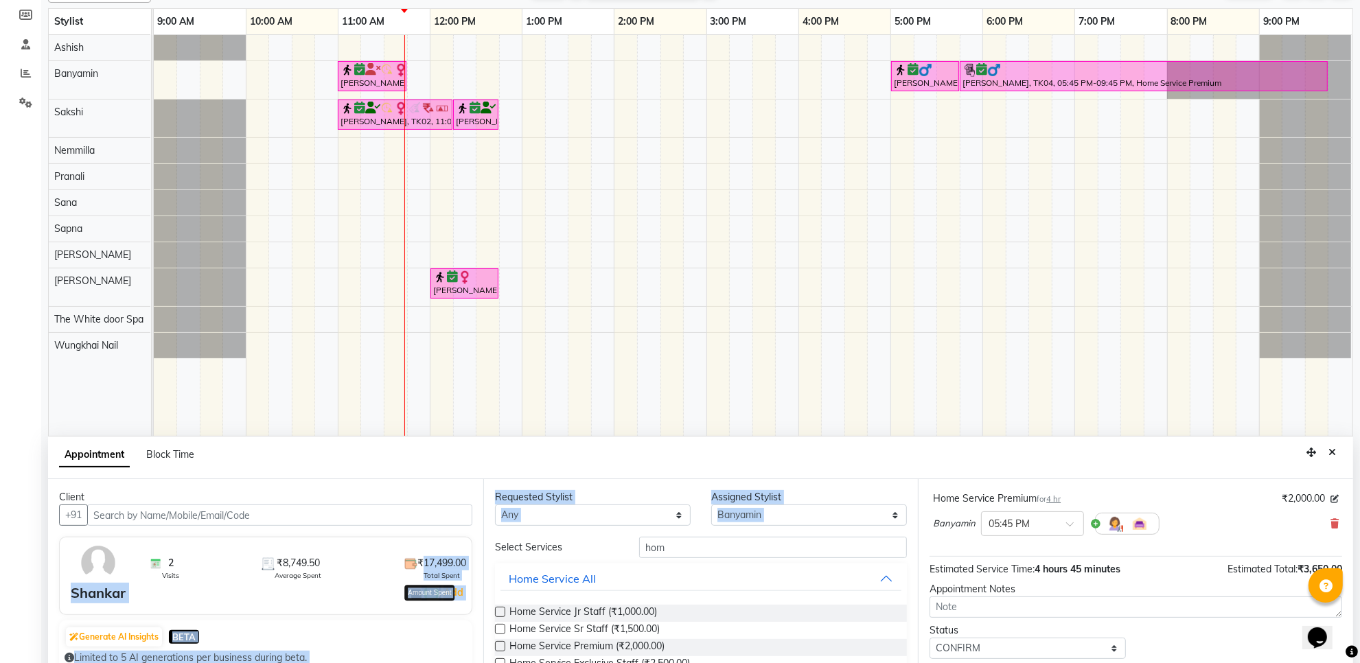
drag, startPoint x: 407, startPoint y: 557, endPoint x: 489, endPoint y: 557, distance: 81.7
click at [489, 557] on div "Client +91 2 Visits ₹8,749.50 Average Spent ₹17,499.00 Total Spent Amount Spent…" at bounding box center [700, 612] width 1305 height 266
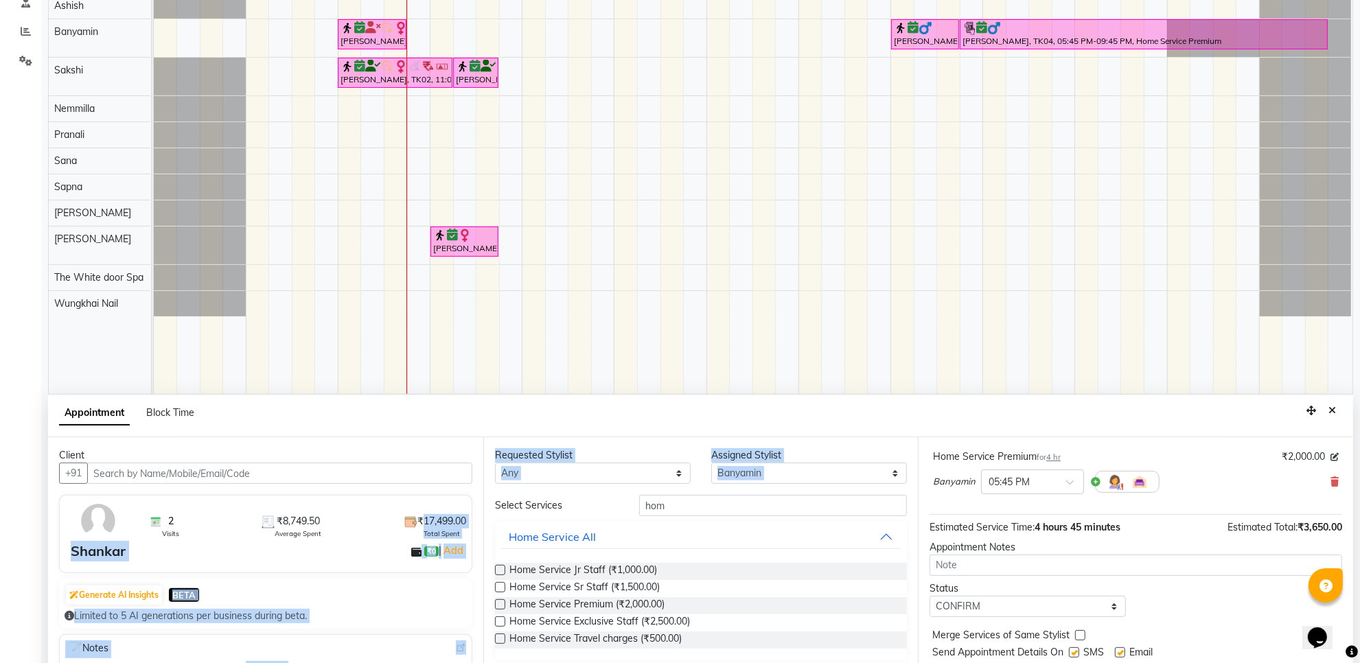
scroll to position [172, 0]
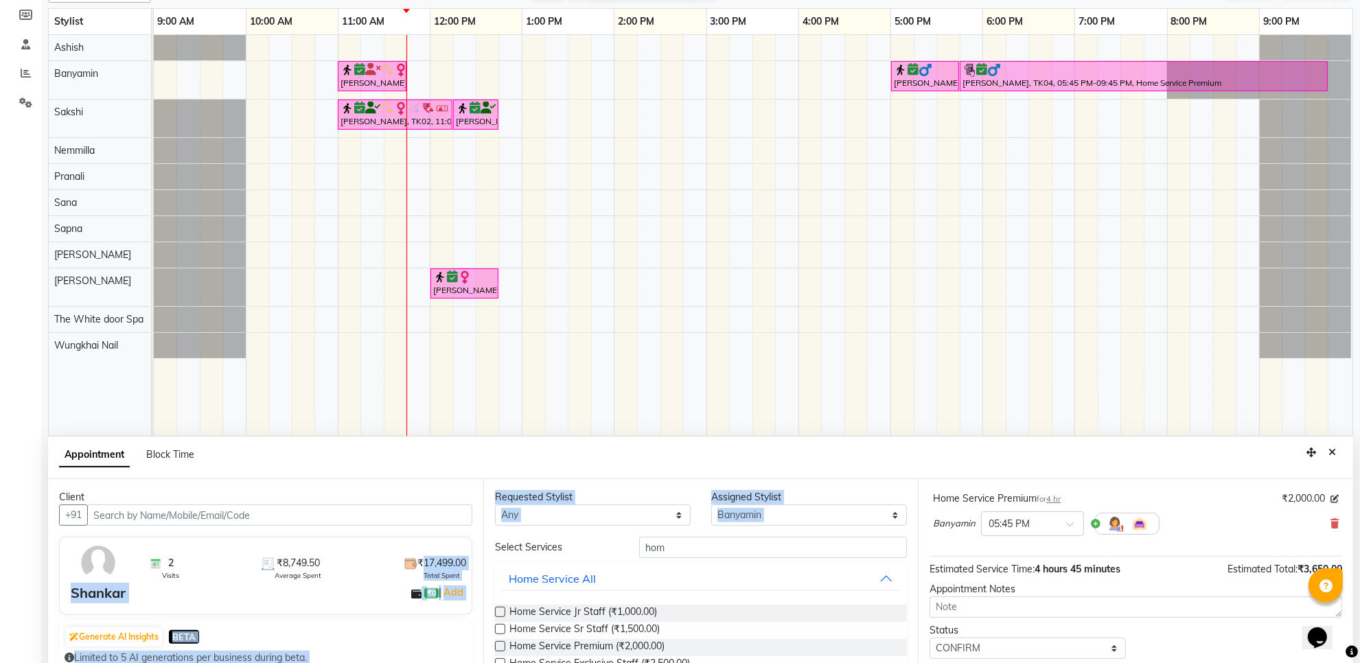
click at [677, 431] on td at bounding box center [671, 235] width 23 height 401
click at [1338, 453] on button "Close" at bounding box center [1332, 452] width 20 height 21
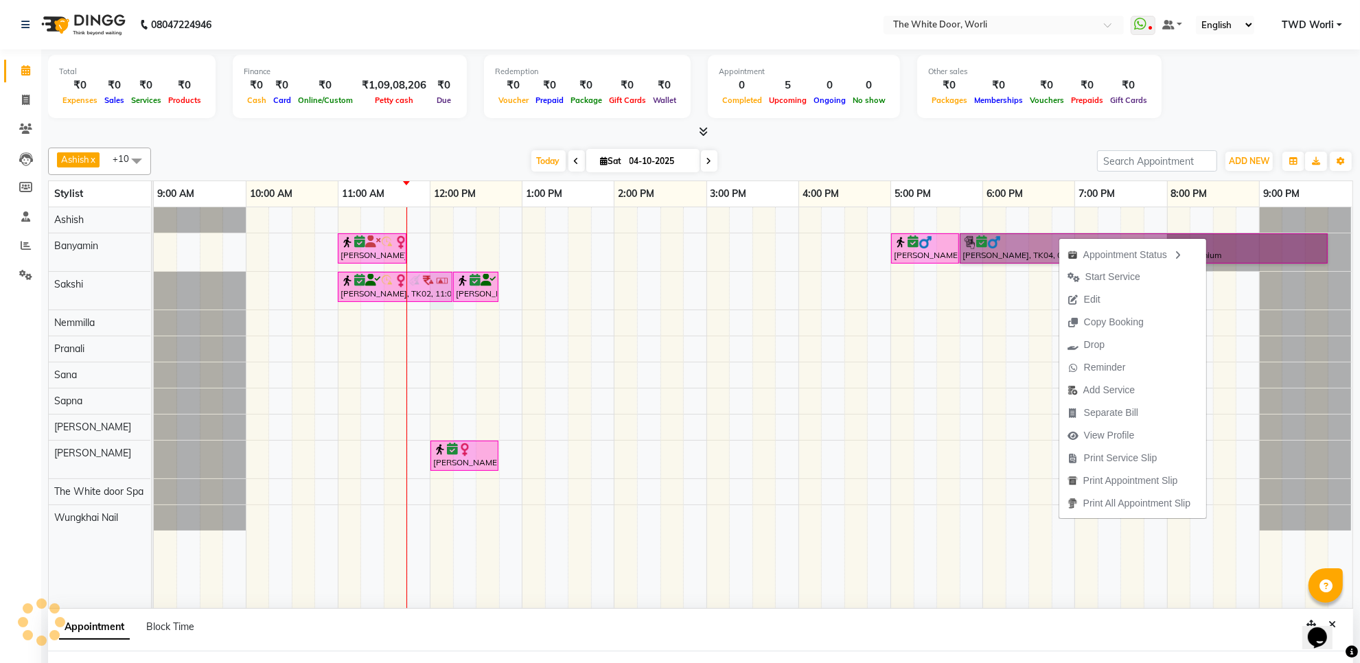
scroll to position [10, 0]
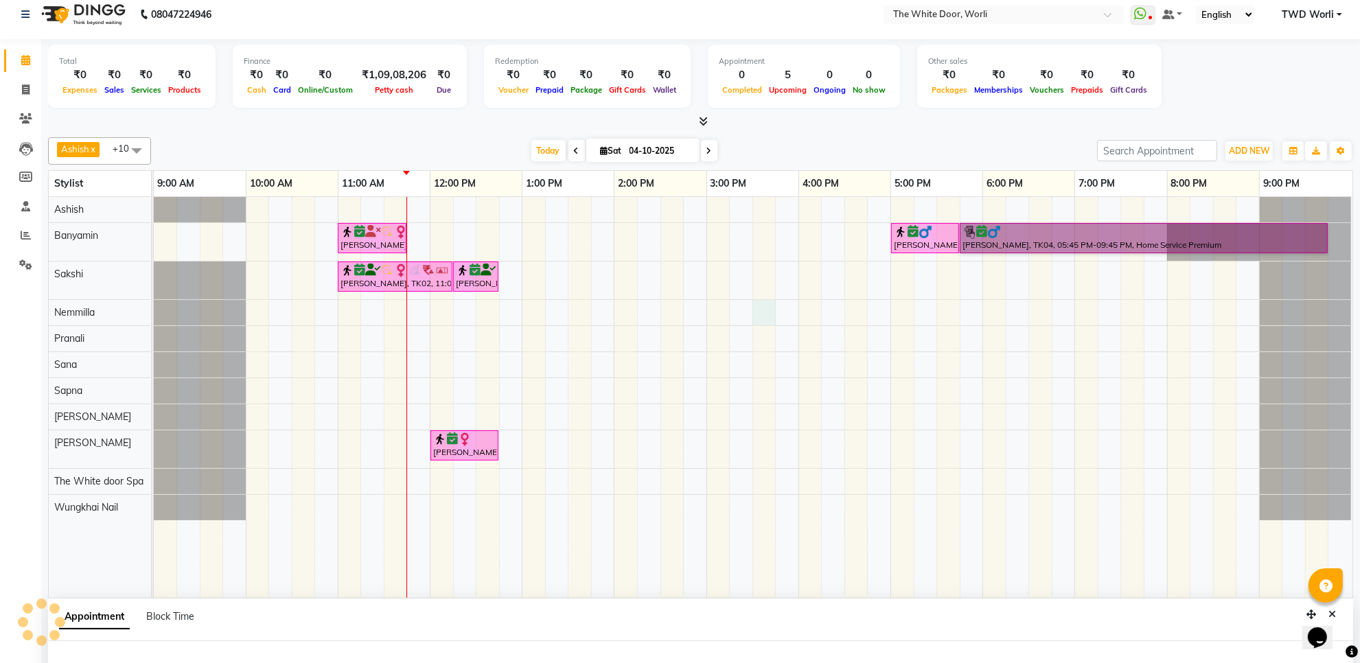
click at [753, 313] on div "sujata, TK02, 11:00 AM-11:45 AM, TWD Classic Pedicure Shankar, TK04, 05:00 PM-0…" at bounding box center [753, 397] width 1198 height 401
select select "930"
select select "tentative"
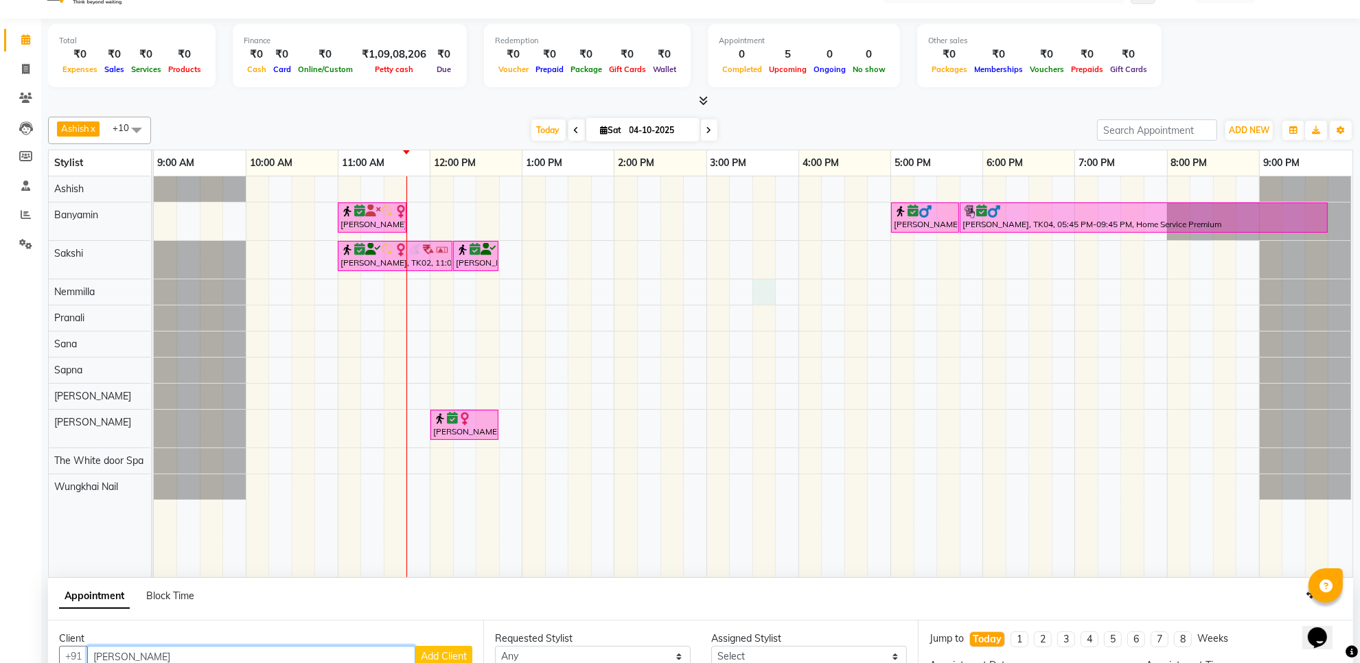
scroll to position [258, 0]
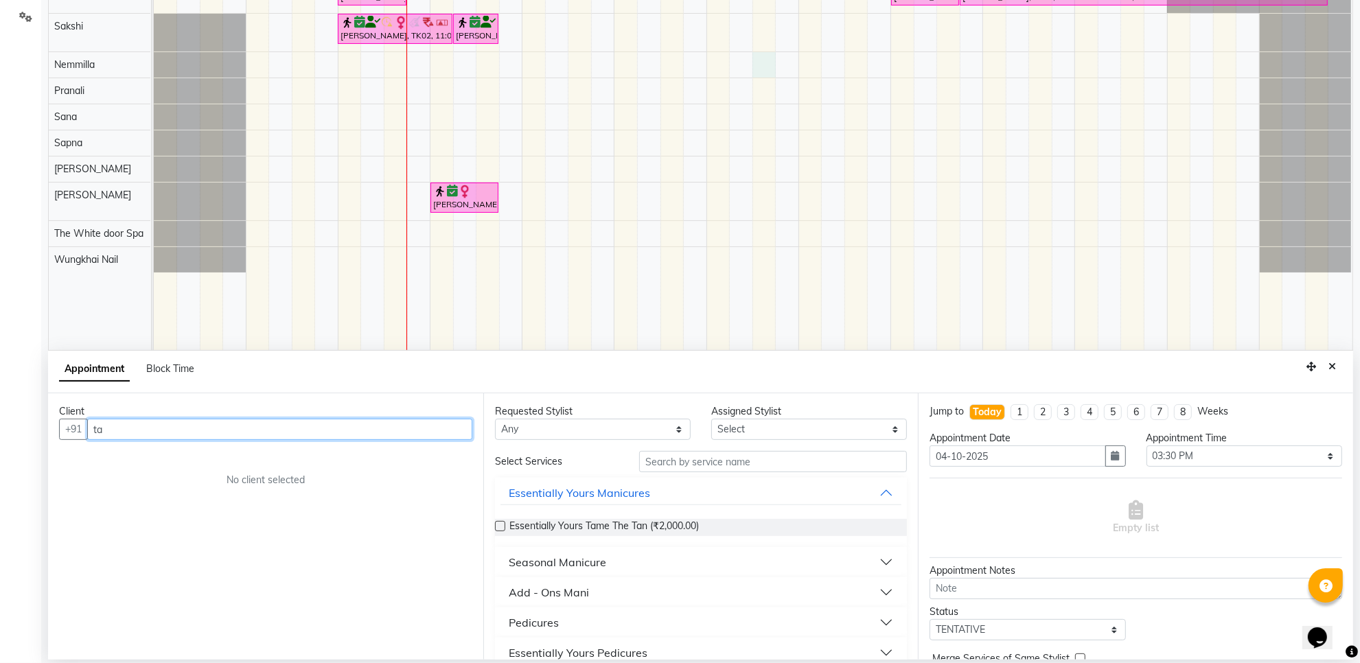
type input "t"
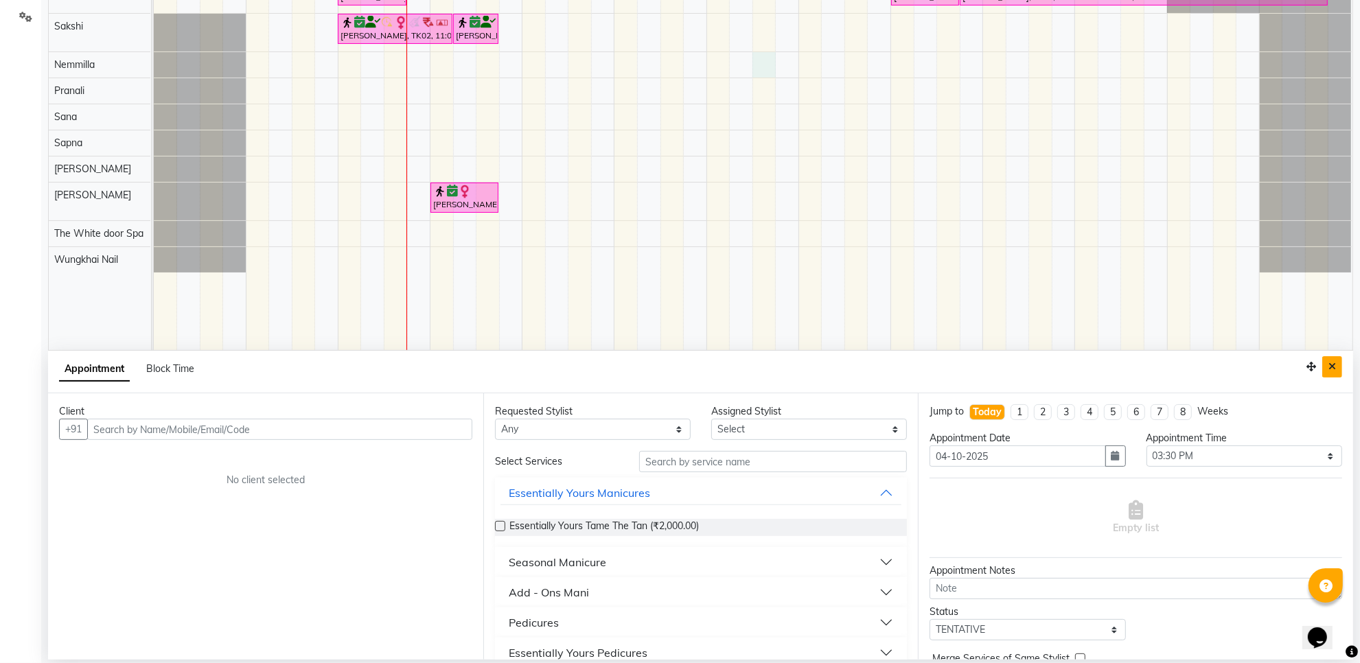
click at [1338, 364] on button "Close" at bounding box center [1332, 366] width 20 height 21
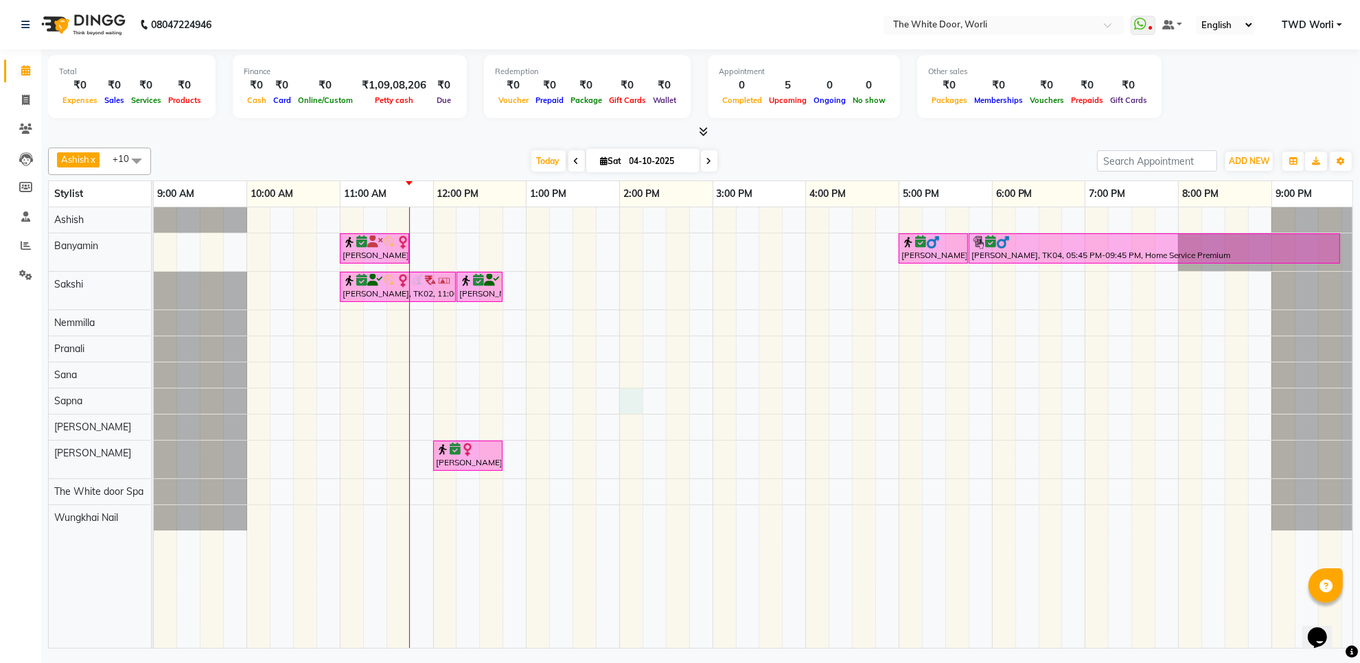
select select "22334"
select select "840"
select select "tentative"
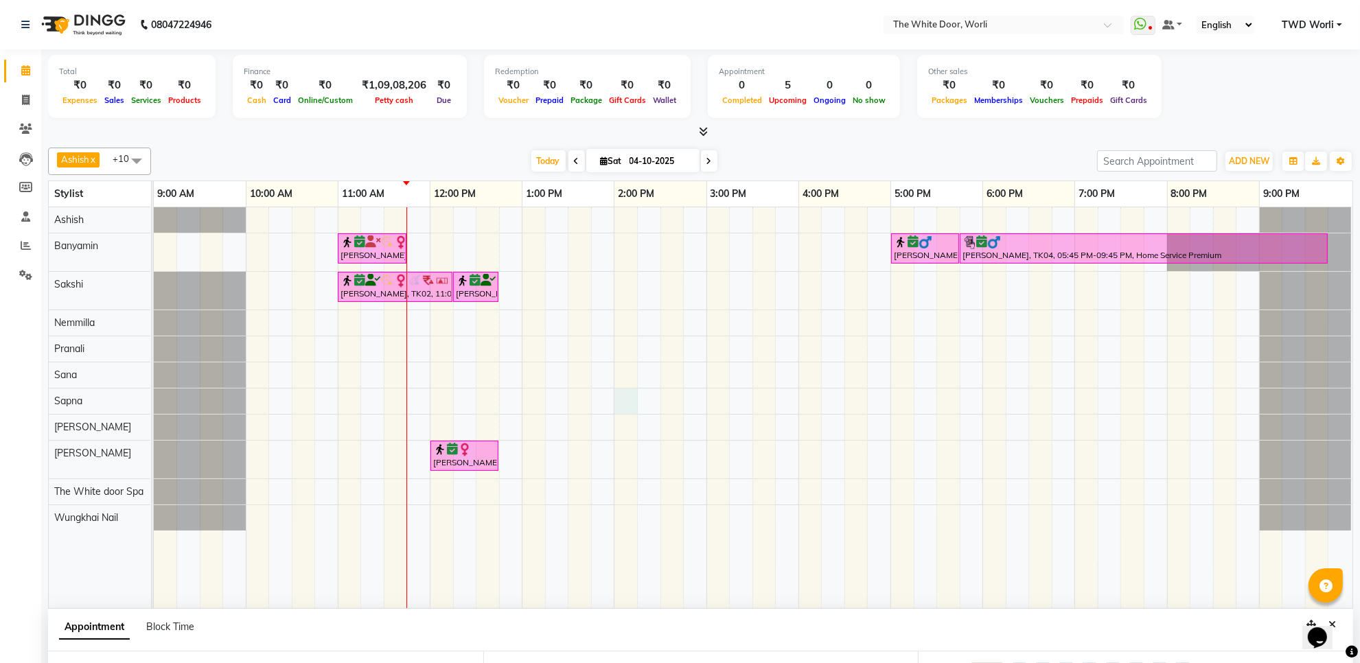
scroll to position [84, 0]
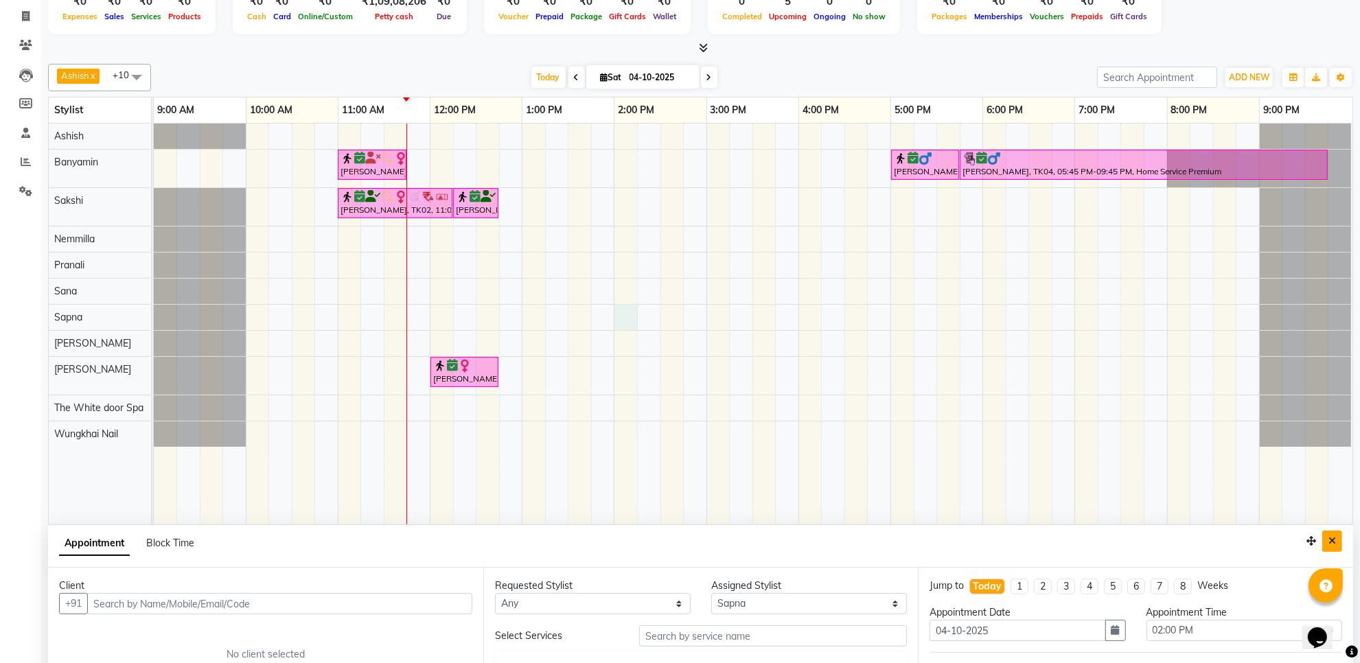
click at [1332, 542] on icon "Close" at bounding box center [1332, 541] width 8 height 10
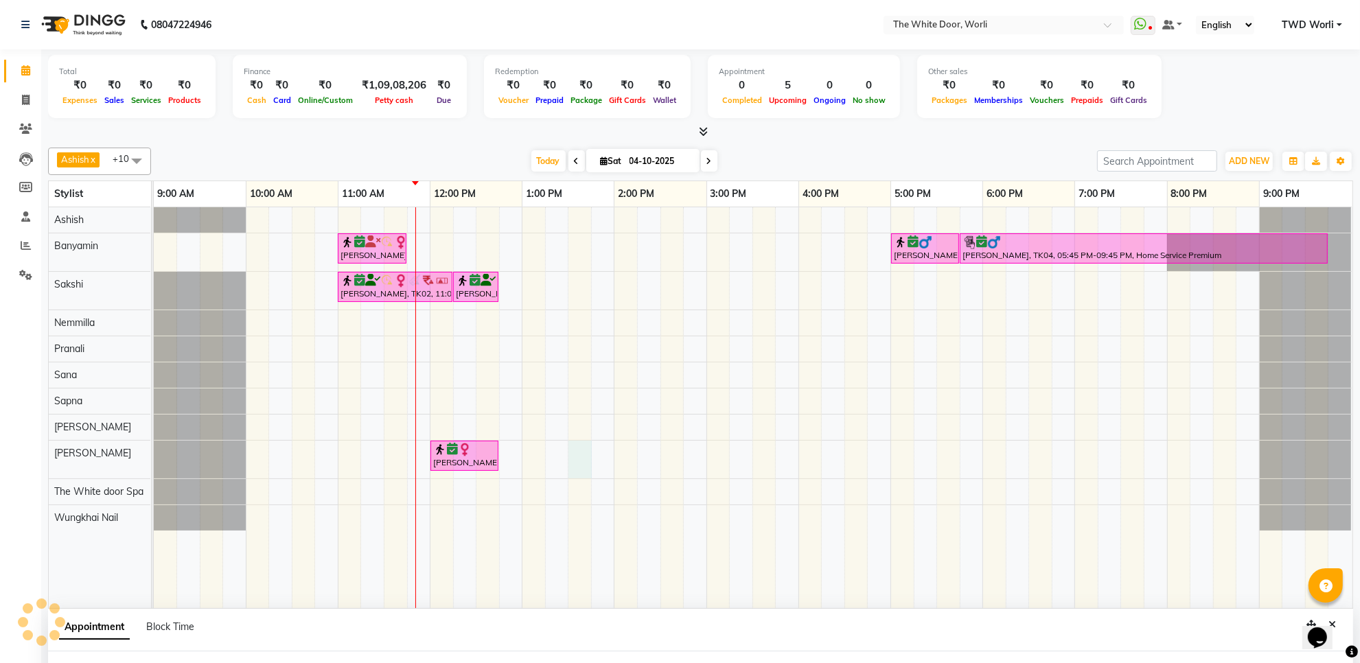
scroll to position [11, 0]
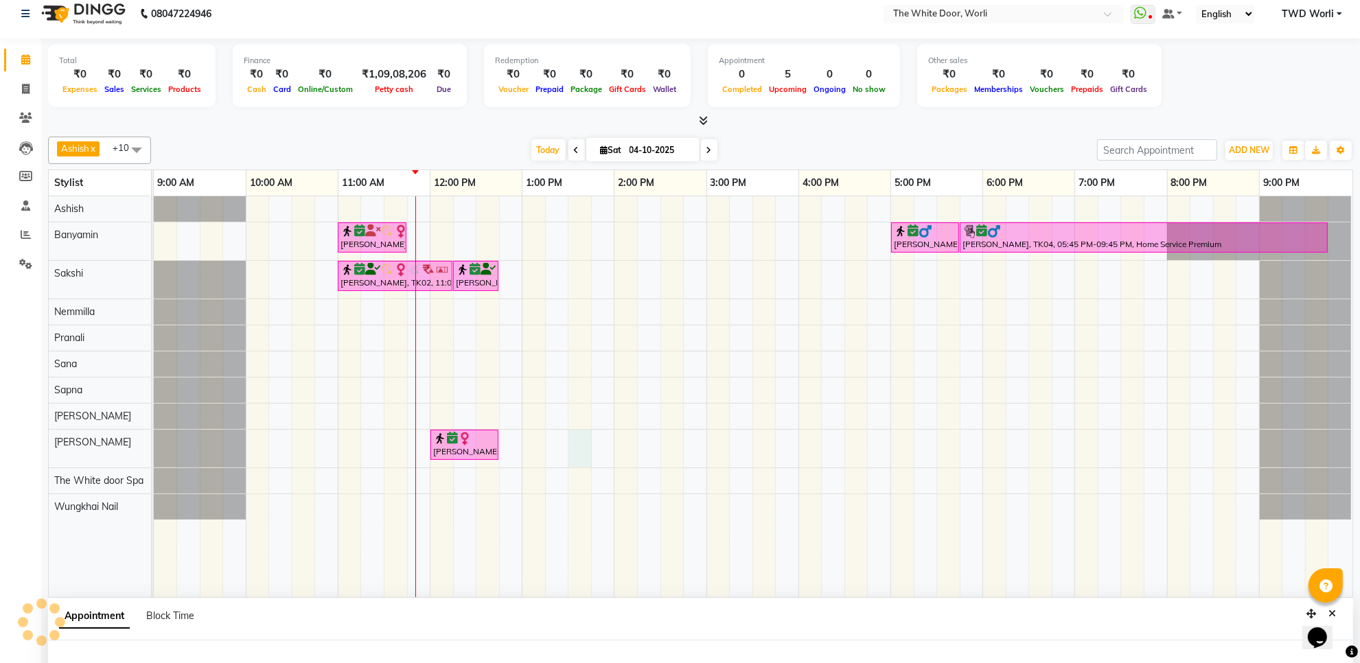
select select "50222"
select select "810"
select select "tentative"
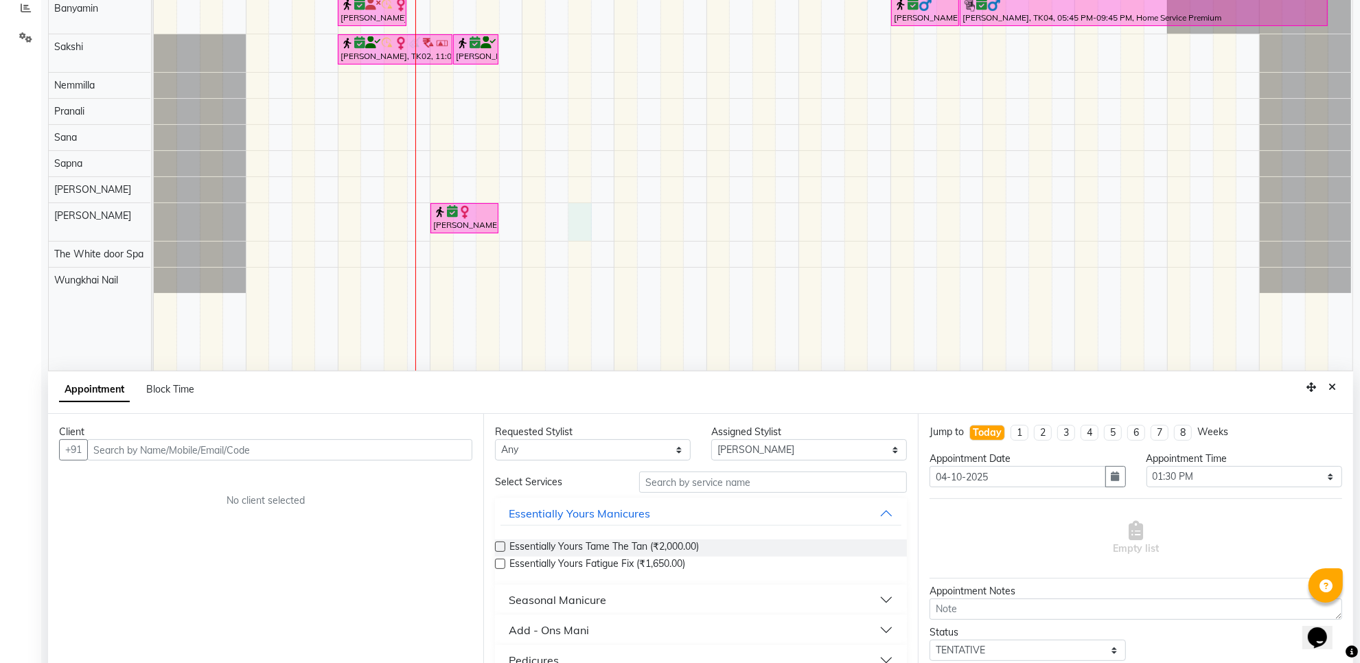
scroll to position [258, 0]
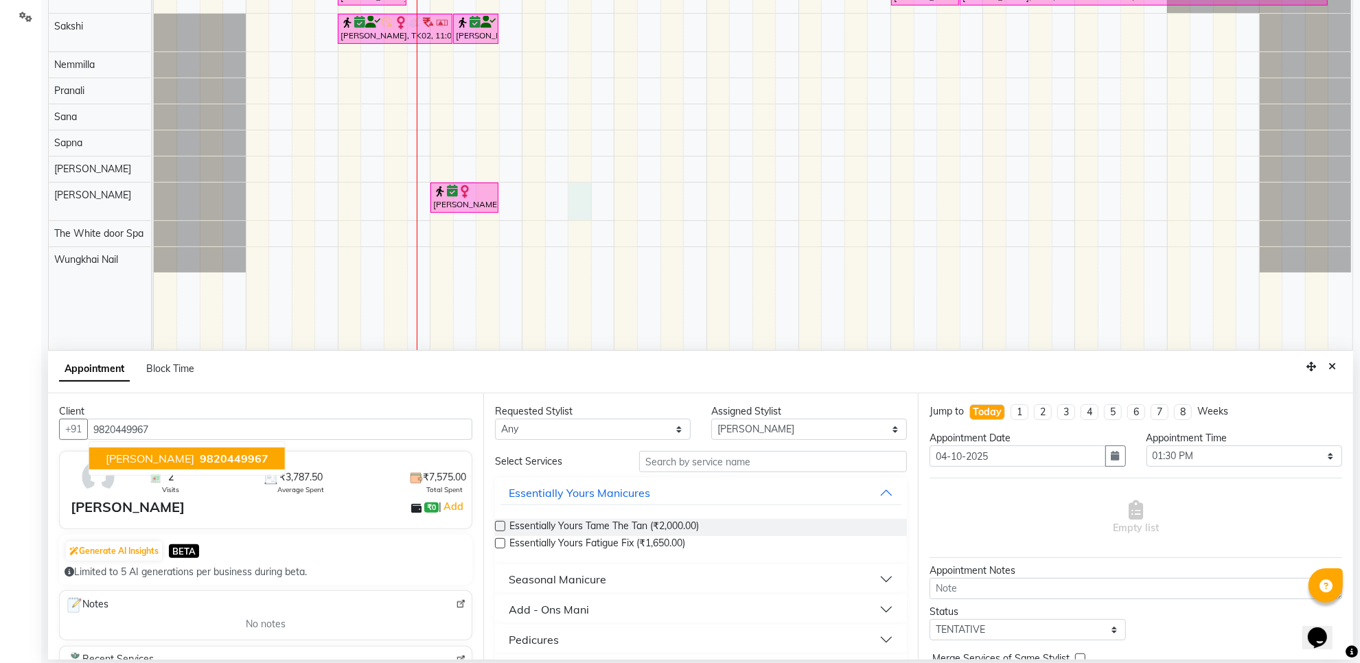
click at [189, 462] on button "Dimple Agrawal 9820449967" at bounding box center [187, 459] width 196 height 22
type input "9820449967"
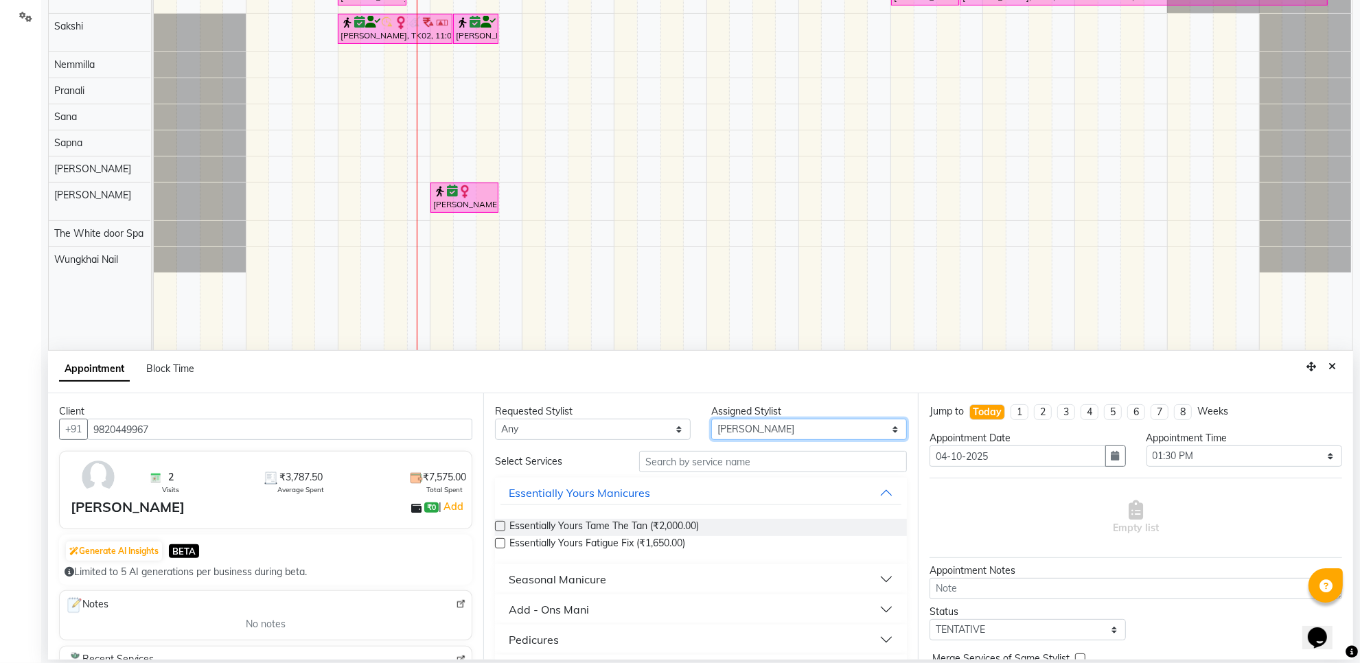
click at [767, 430] on select "Select Aarti Ashish Ashish S Banyamin Gautam Sharma Leyla Lash Nemmilla Pranali…" at bounding box center [809, 429] width 196 height 21
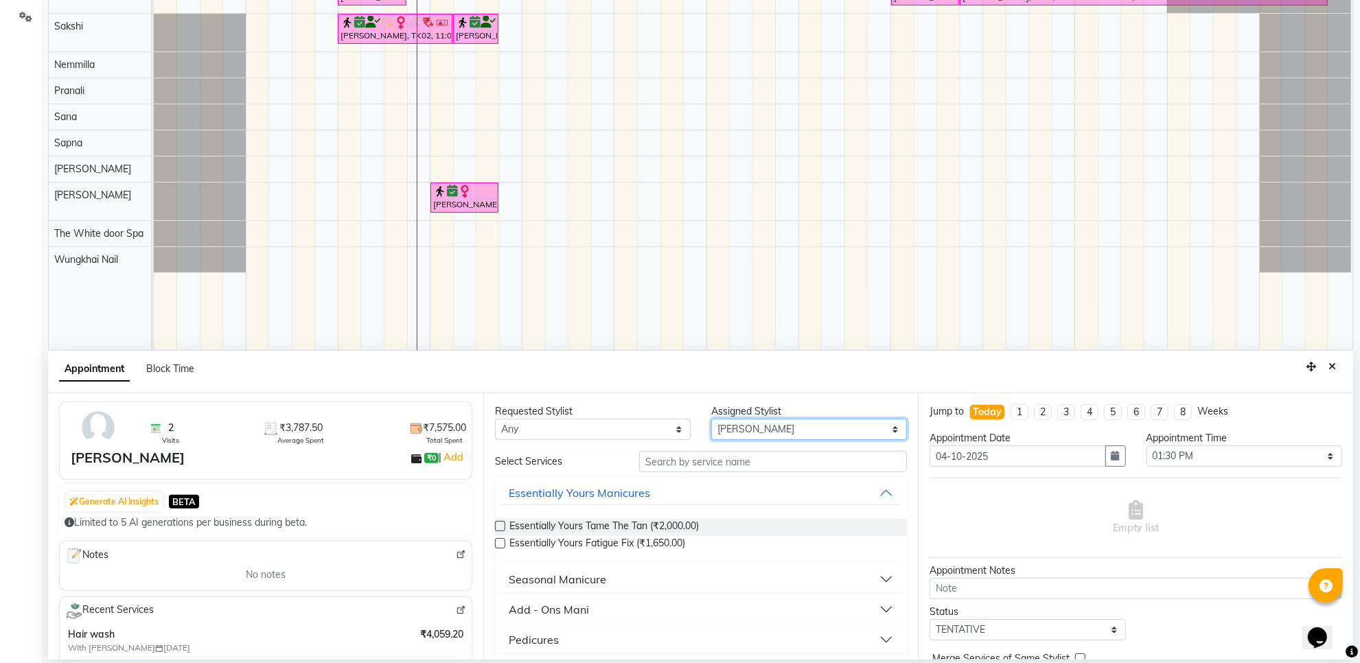
scroll to position [0, 0]
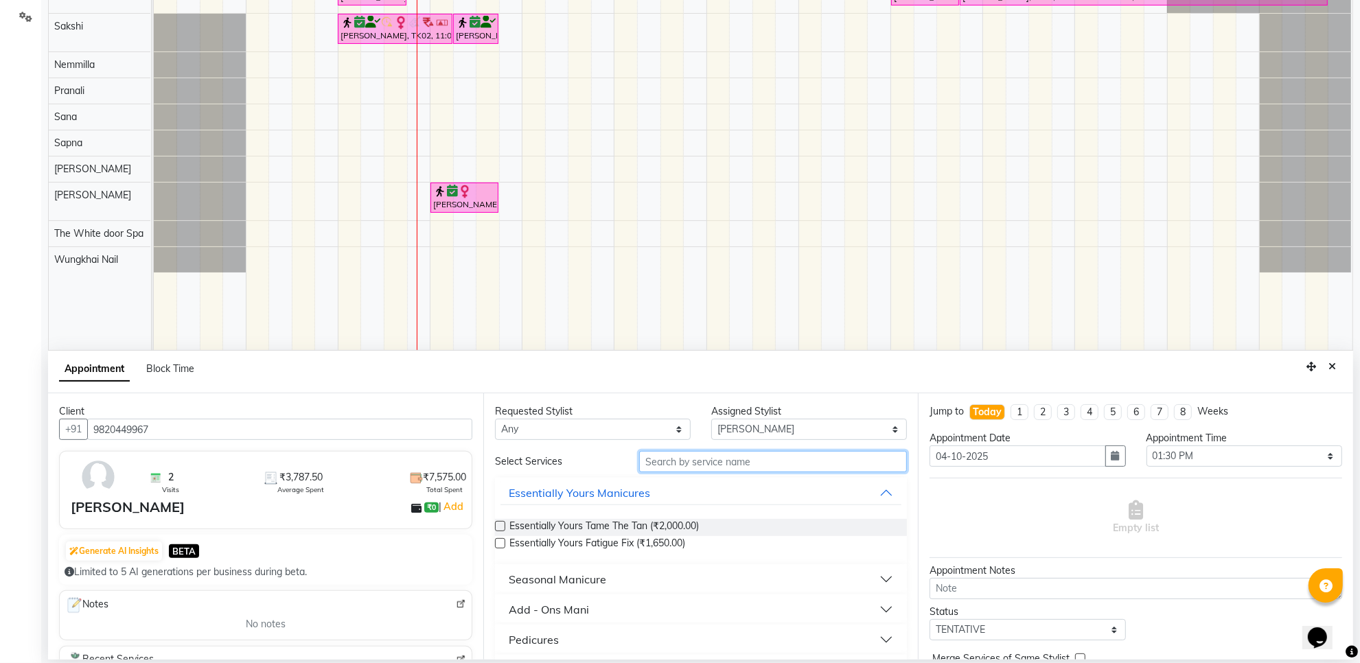
click at [704, 461] on input "text" at bounding box center [773, 461] width 268 height 21
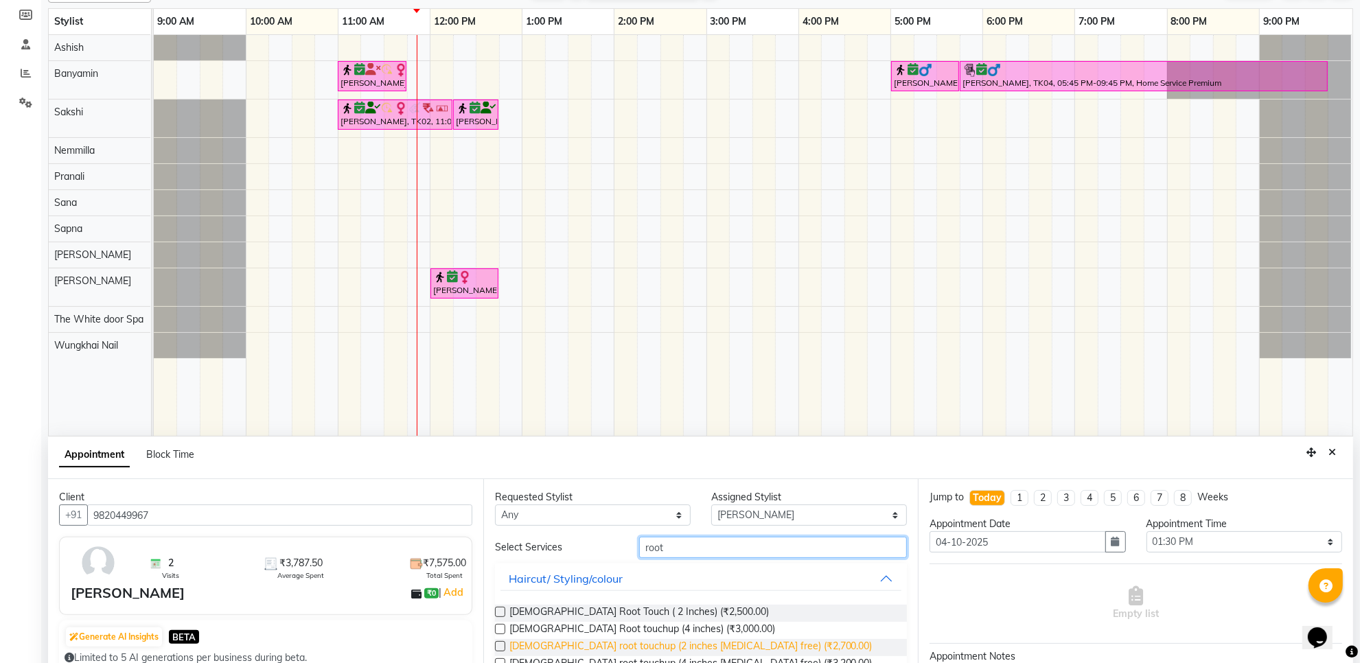
scroll to position [258, 0]
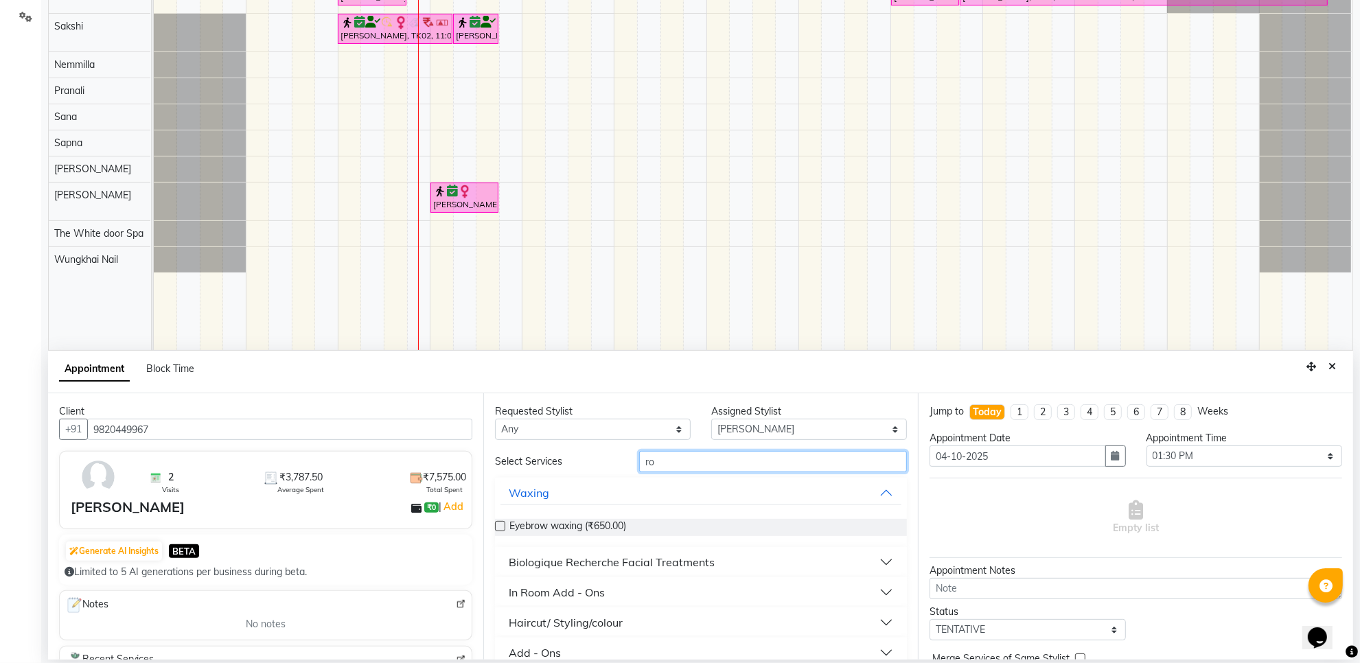
type input "r"
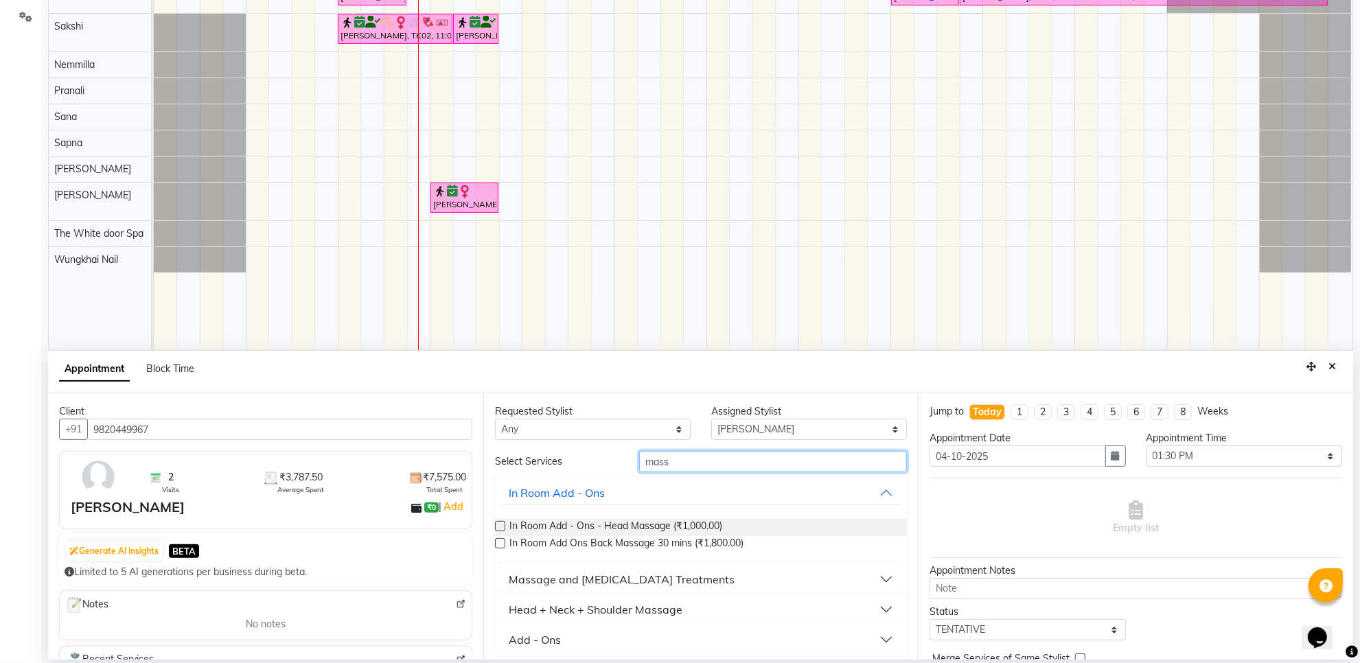
type input "mass"
click at [666, 612] on div "Head + Neck + Shoulder Massage" at bounding box center [596, 609] width 174 height 16
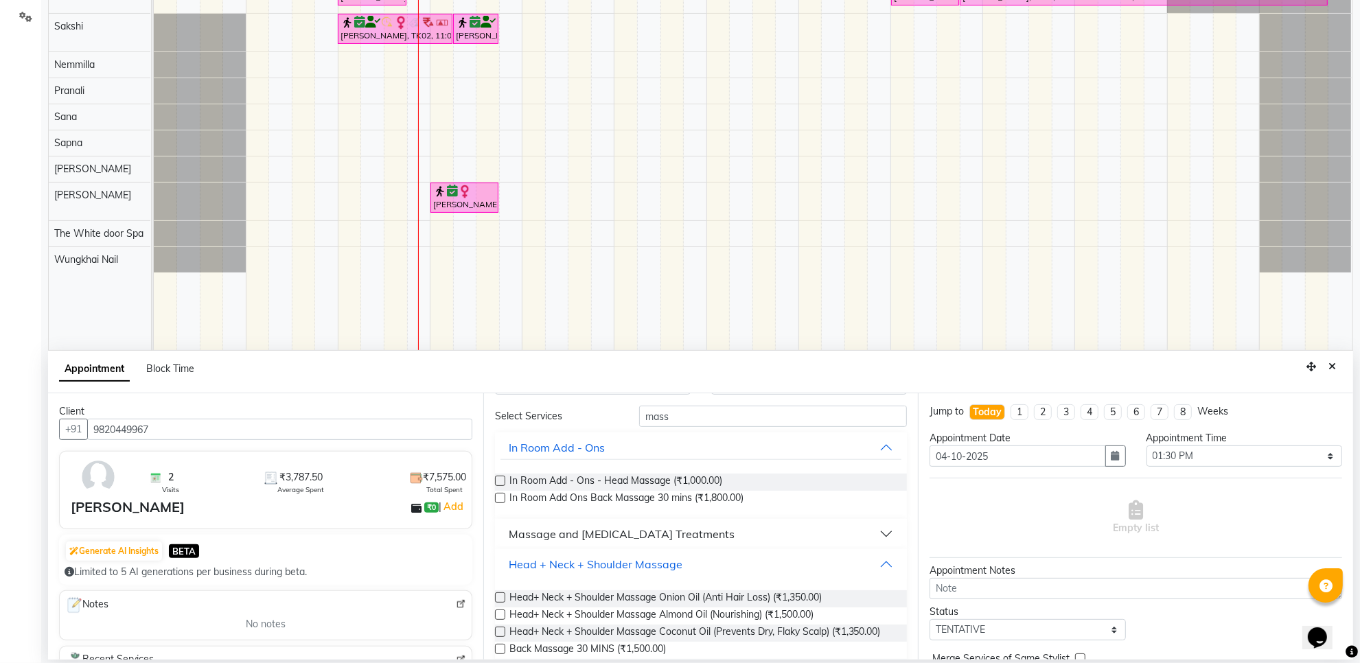
scroll to position [86, 0]
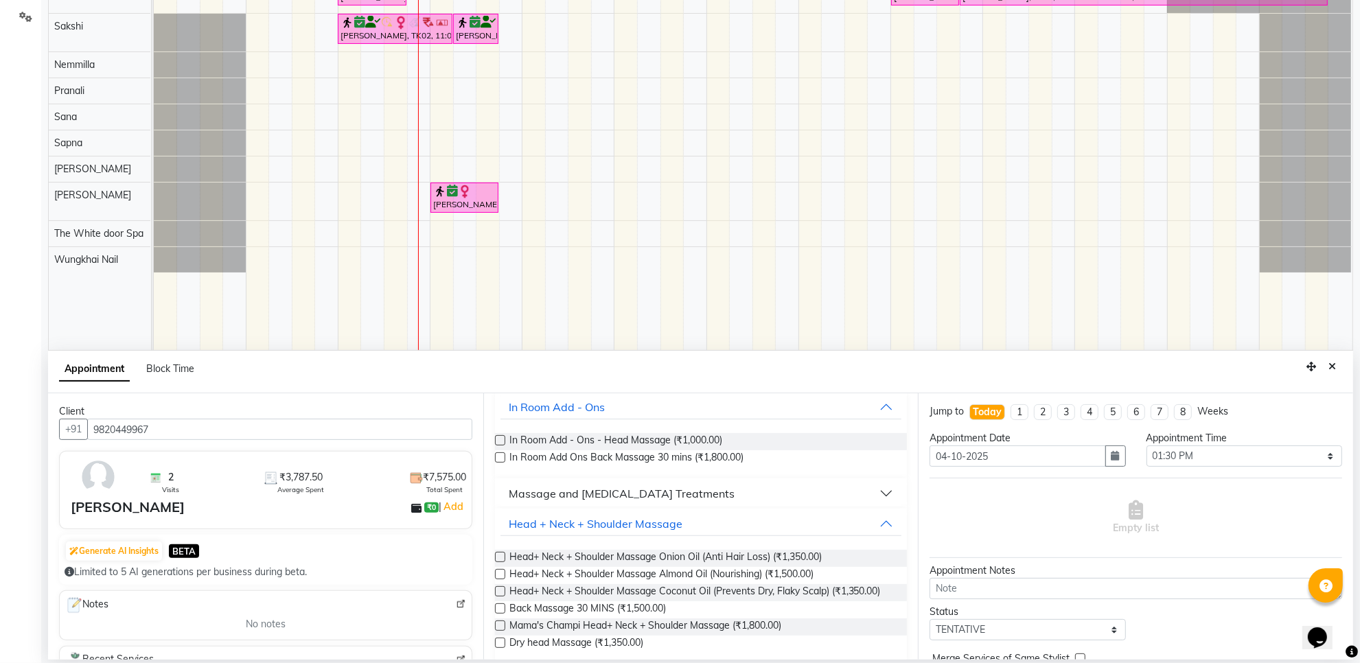
click at [498, 573] on label at bounding box center [500, 574] width 10 height 10
click at [498, 573] on input "checkbox" at bounding box center [499, 575] width 9 height 9
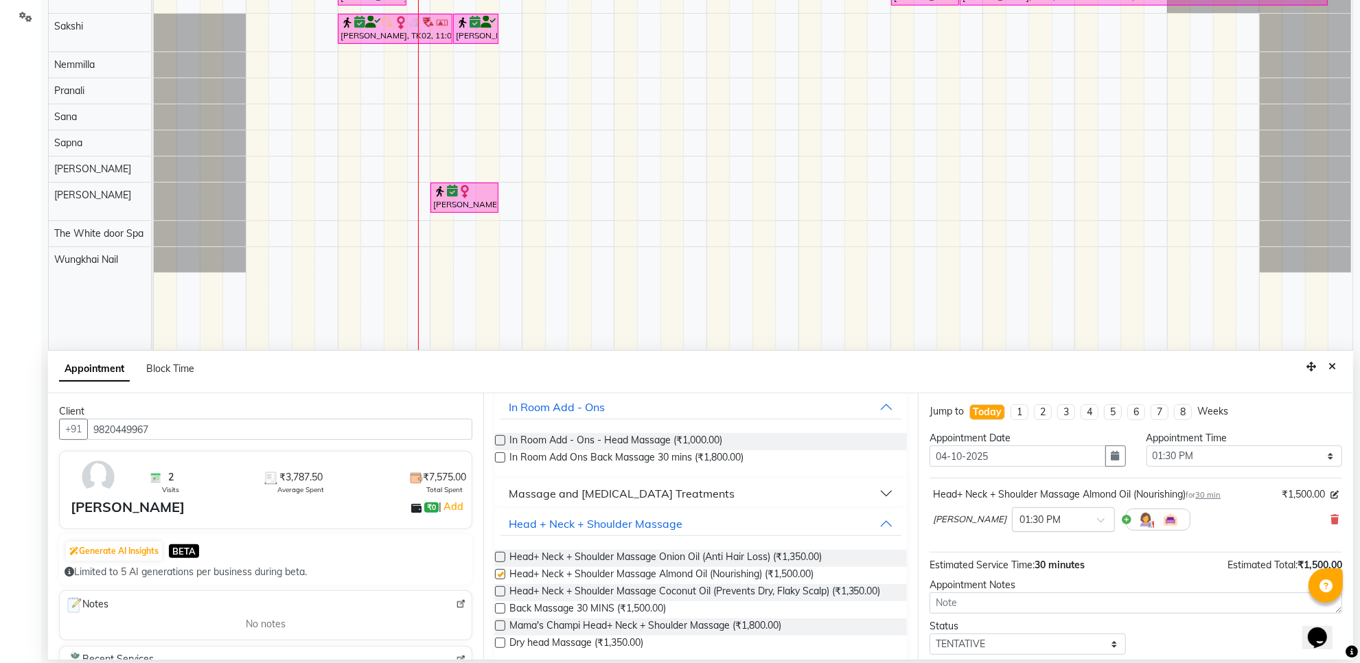
checkbox input "false"
click at [1097, 520] on span at bounding box center [1105, 524] width 17 height 14
click at [1017, 607] on div "05:30 PM" at bounding box center [1063, 606] width 102 height 25
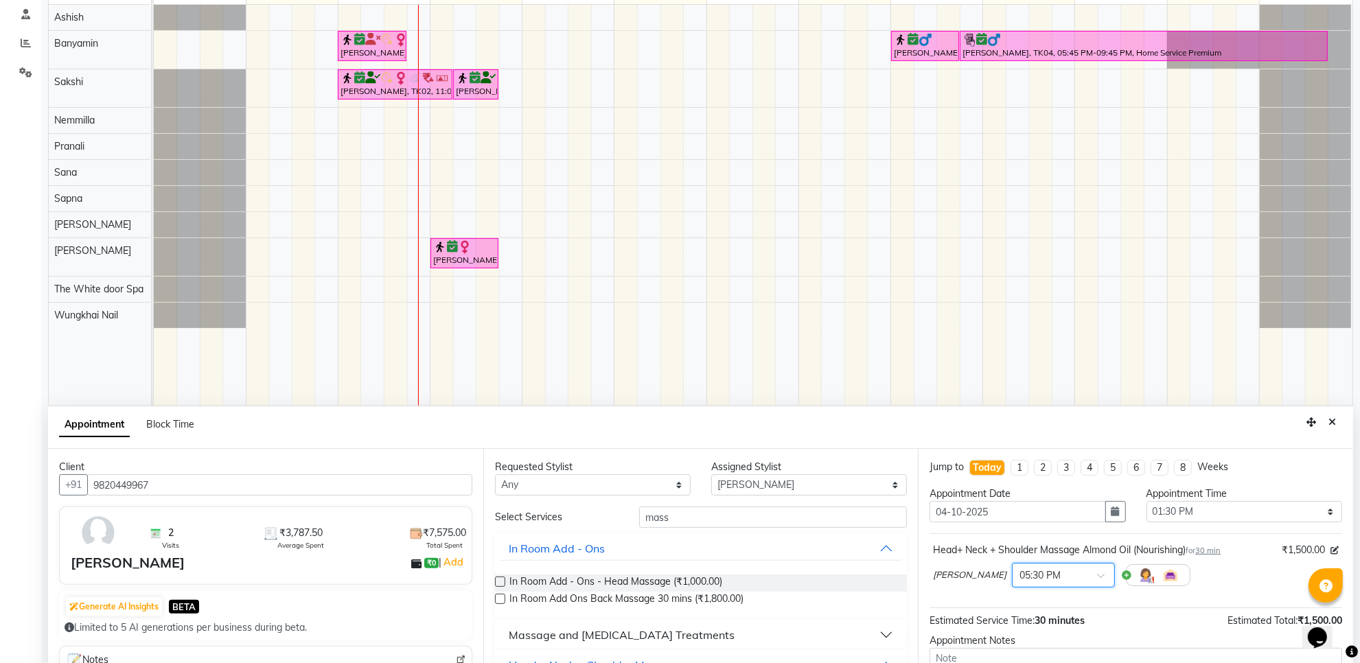
scroll to position [172, 0]
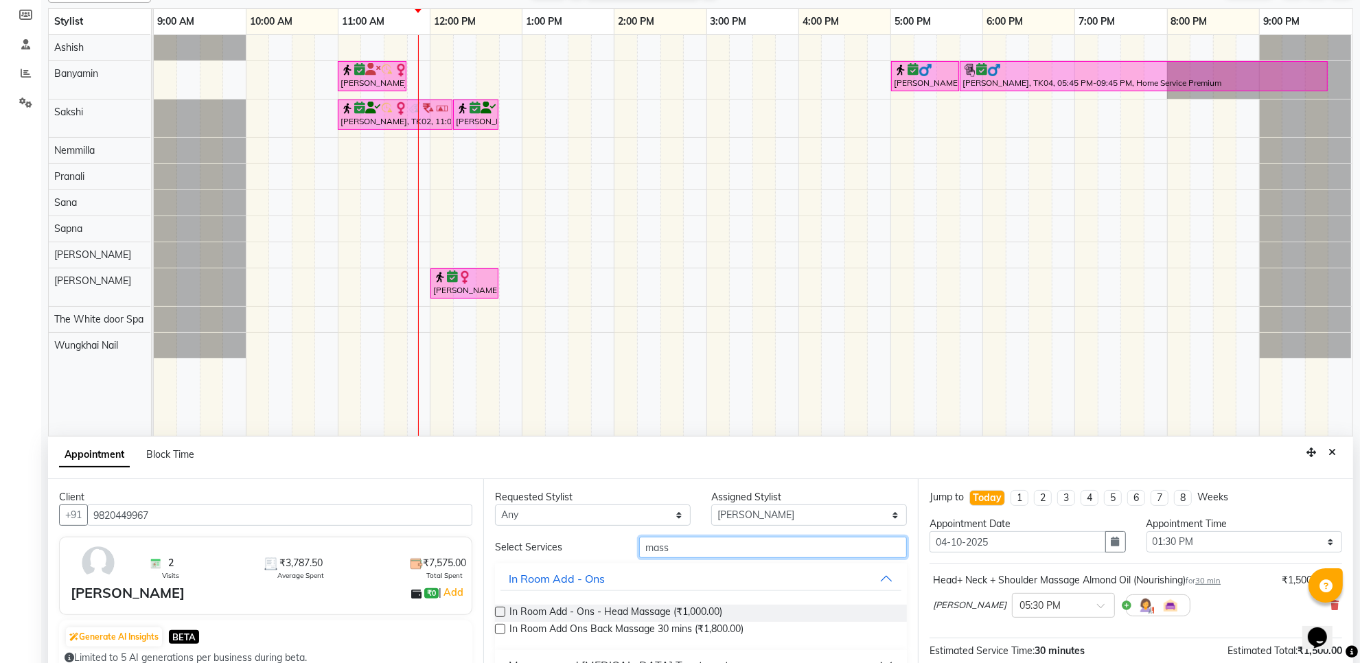
drag, startPoint x: 676, startPoint y: 554, endPoint x: 677, endPoint y: 566, distance: 12.4
click at [676, 557] on input "mass" at bounding box center [773, 547] width 268 height 21
type input "m"
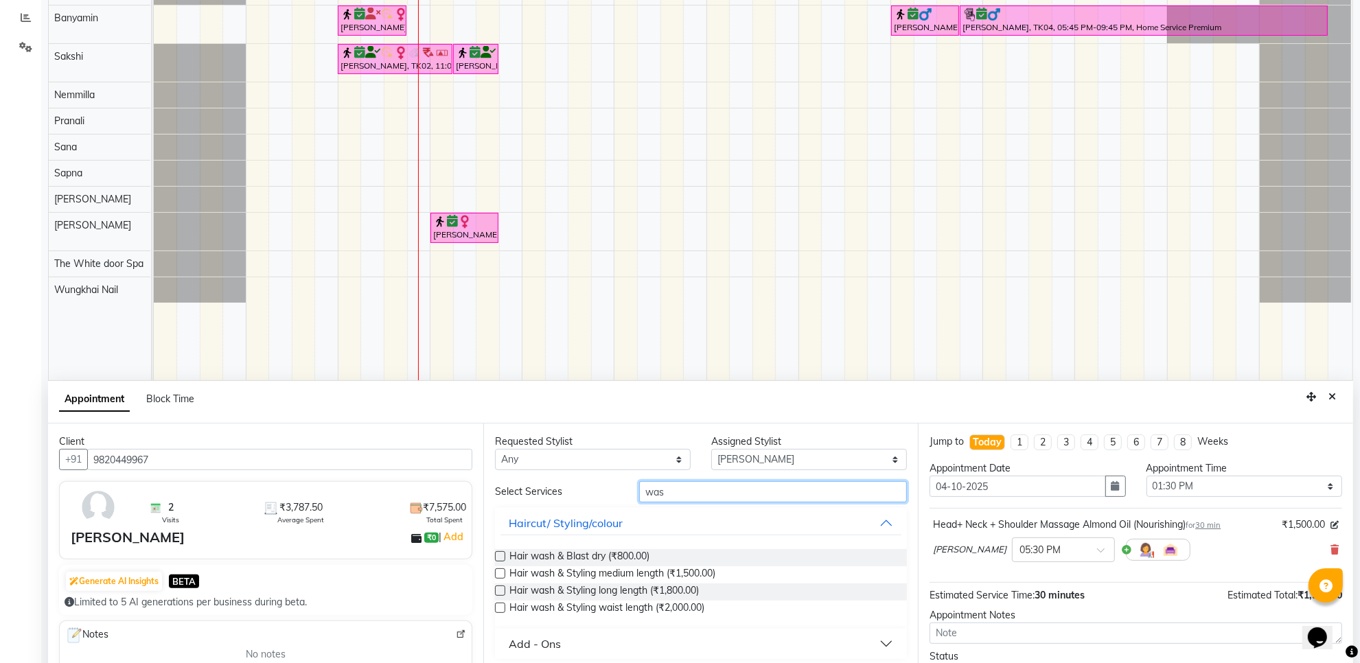
scroll to position [258, 0]
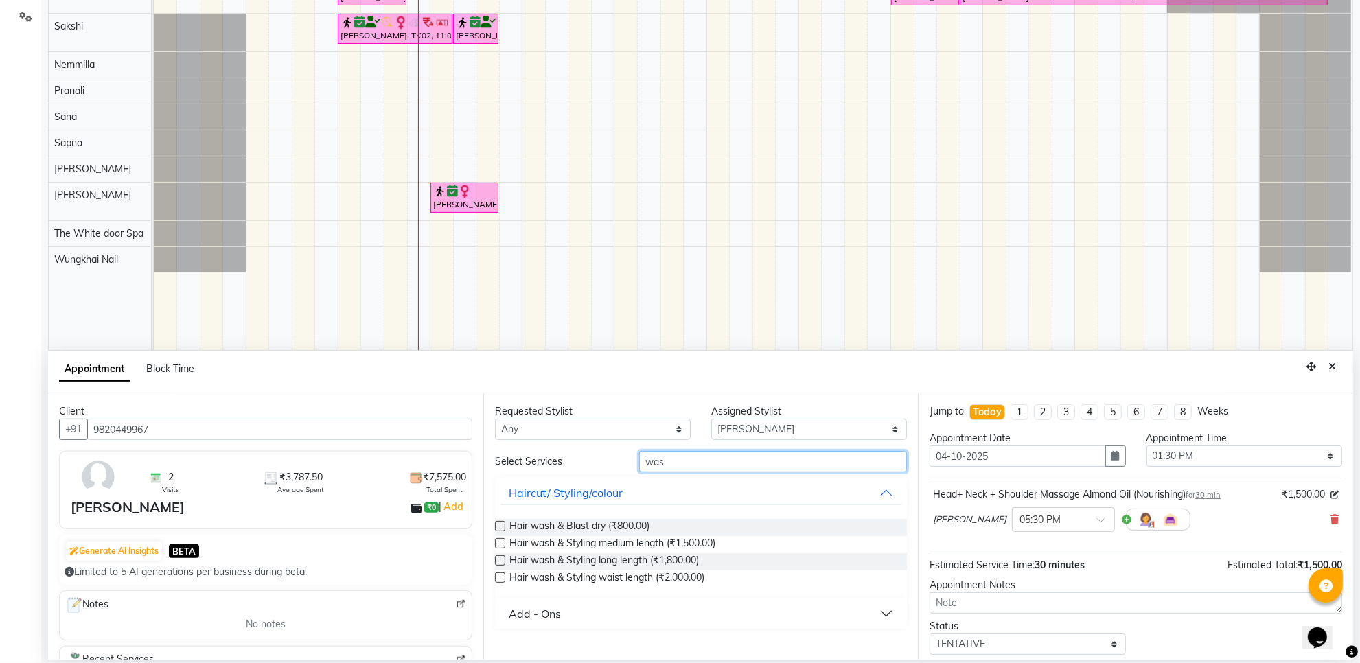
type input "was"
click at [501, 558] on label at bounding box center [500, 560] width 10 height 10
click at [501, 558] on input "checkbox" at bounding box center [499, 561] width 9 height 9
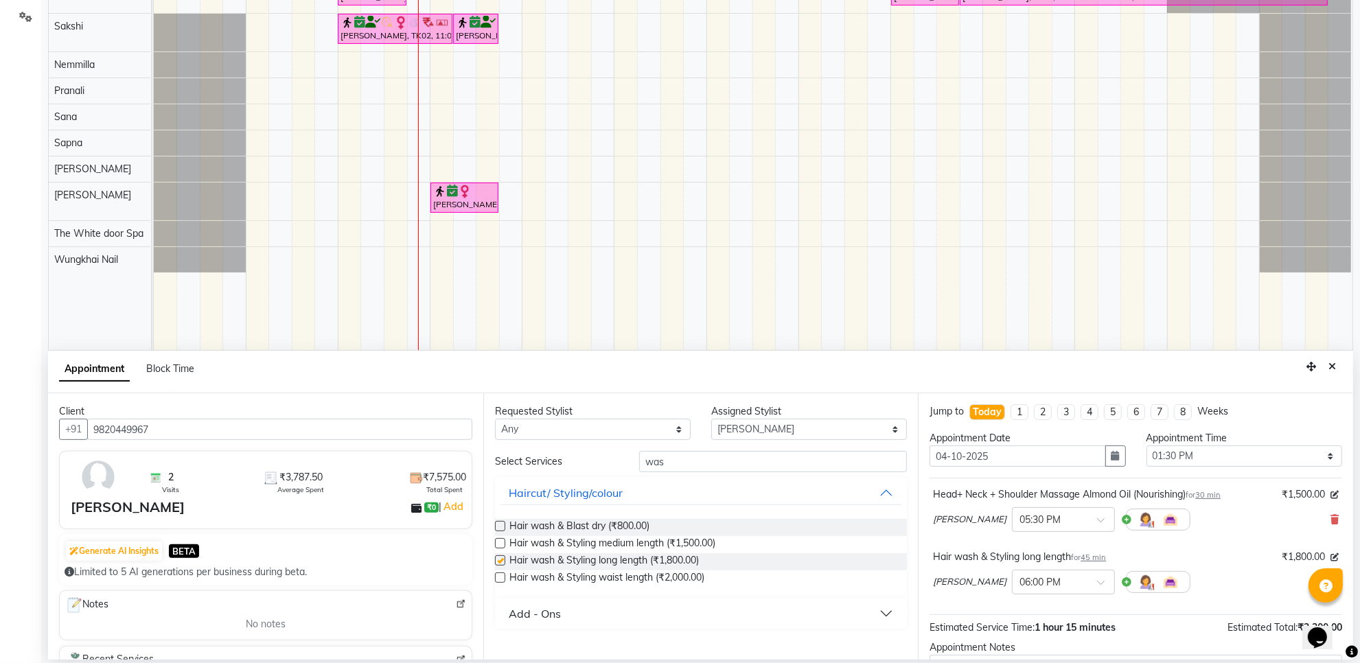
checkbox input "false"
click at [835, 419] on select "Select Aarti Ashish Ashish S Banyamin Gautam Sharma Leyla Lash Nemmilla Pranali…" at bounding box center [809, 429] width 196 height 21
select select "20532"
click at [711, 419] on select "Select Aarti Ashish Ashish S Banyamin Gautam Sharma Leyla Lash Nemmilla Pranali…" at bounding box center [809, 429] width 196 height 21
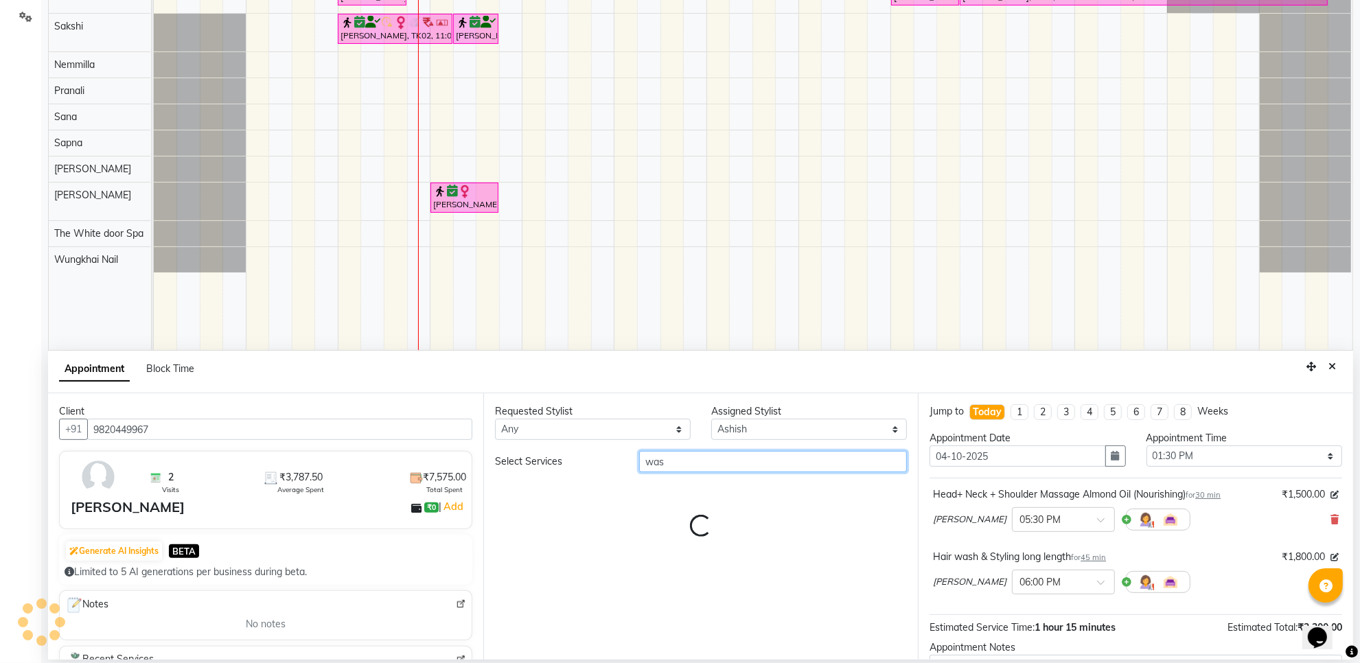
click at [676, 457] on input "was" at bounding box center [773, 461] width 268 height 21
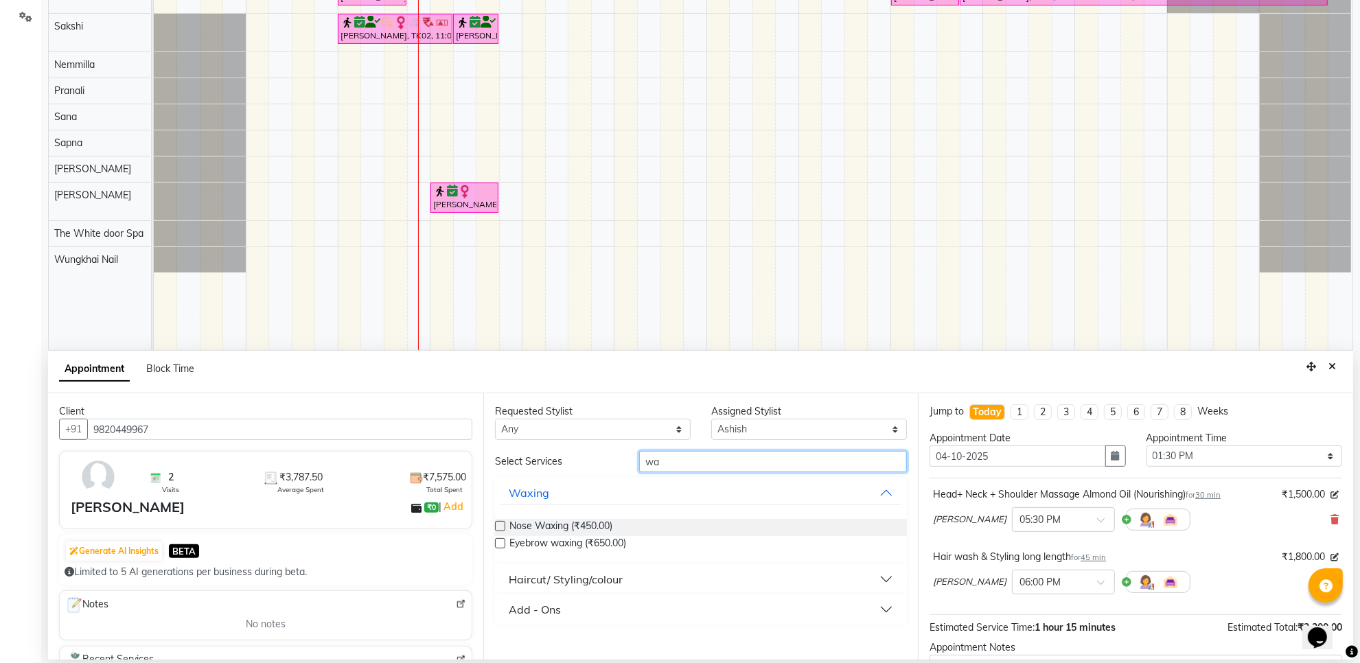
type input "w"
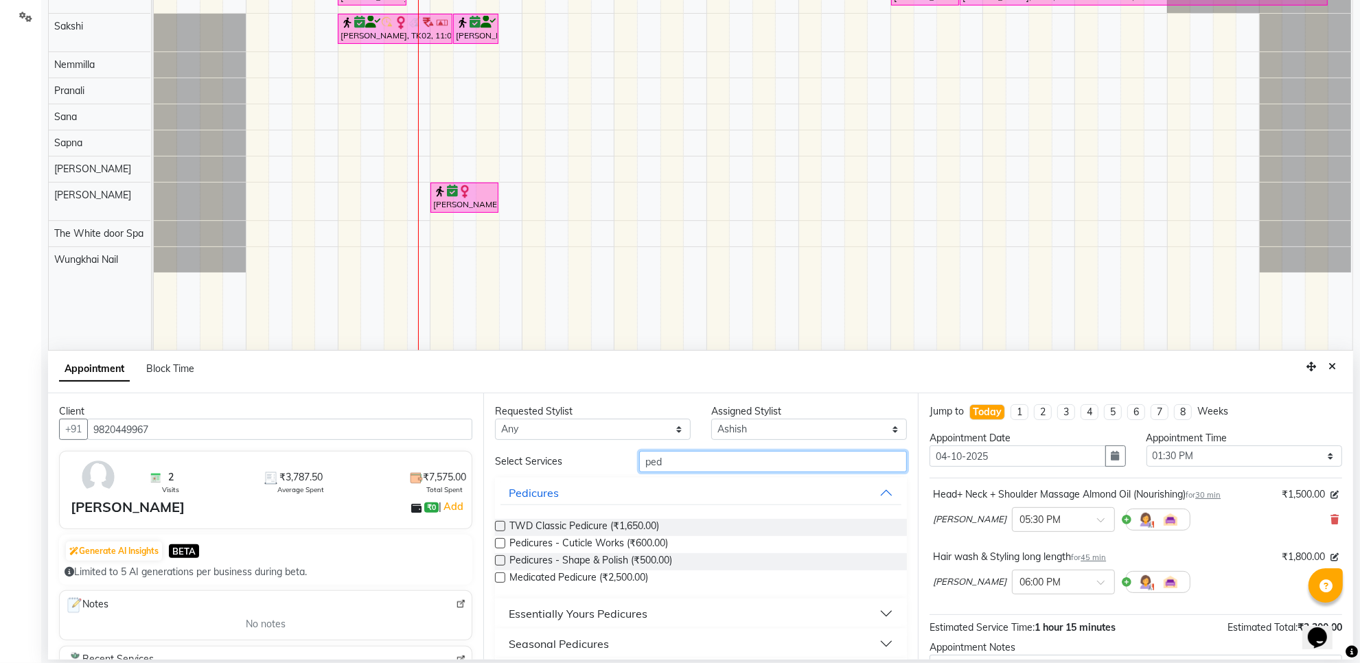
type input "ped"
click at [501, 527] on label at bounding box center [500, 526] width 10 height 10
click at [501, 527] on input "checkbox" at bounding box center [499, 527] width 9 height 9
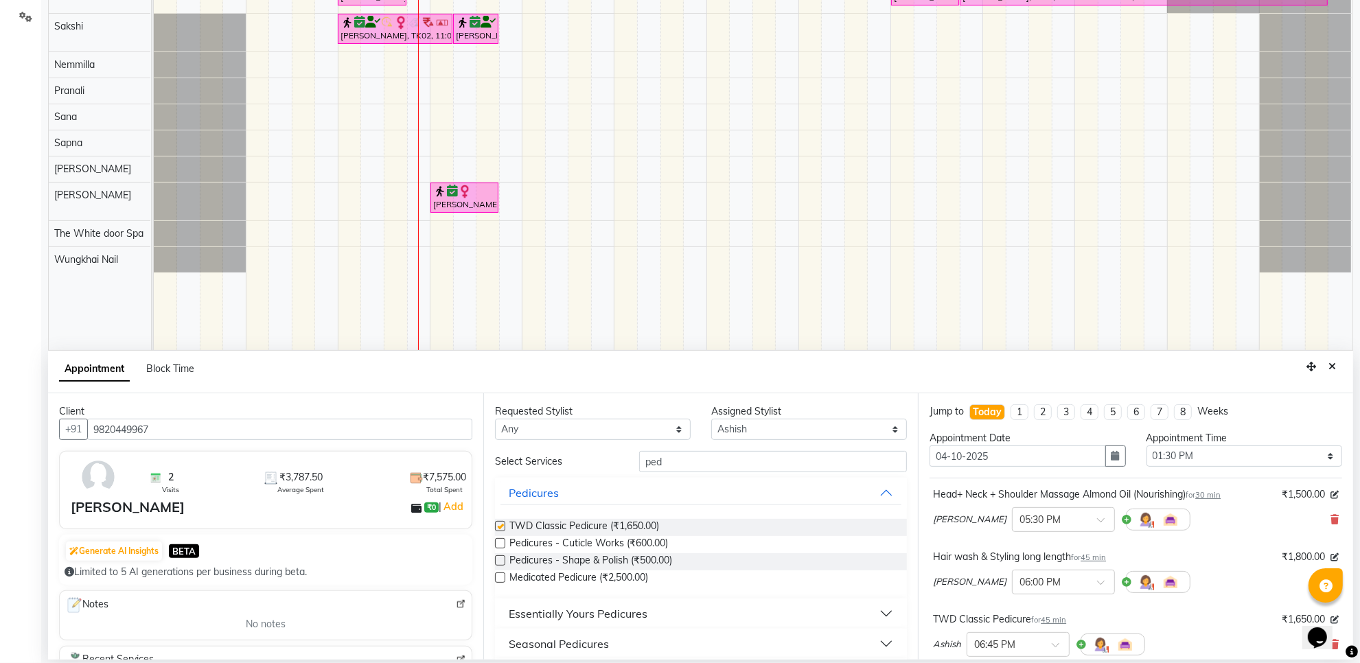
checkbox input "false"
click at [787, 430] on select "Select Aarti Ashish Ashish S Banyamin Gautam Sharma Leyla Lash Nemmilla Pranali…" at bounding box center [809, 429] width 196 height 21
select select "65695"
click at [711, 419] on select "Select Aarti Ashish Ashish S Banyamin Gautam Sharma Leyla Lash Nemmilla Pranali…" at bounding box center [809, 429] width 196 height 21
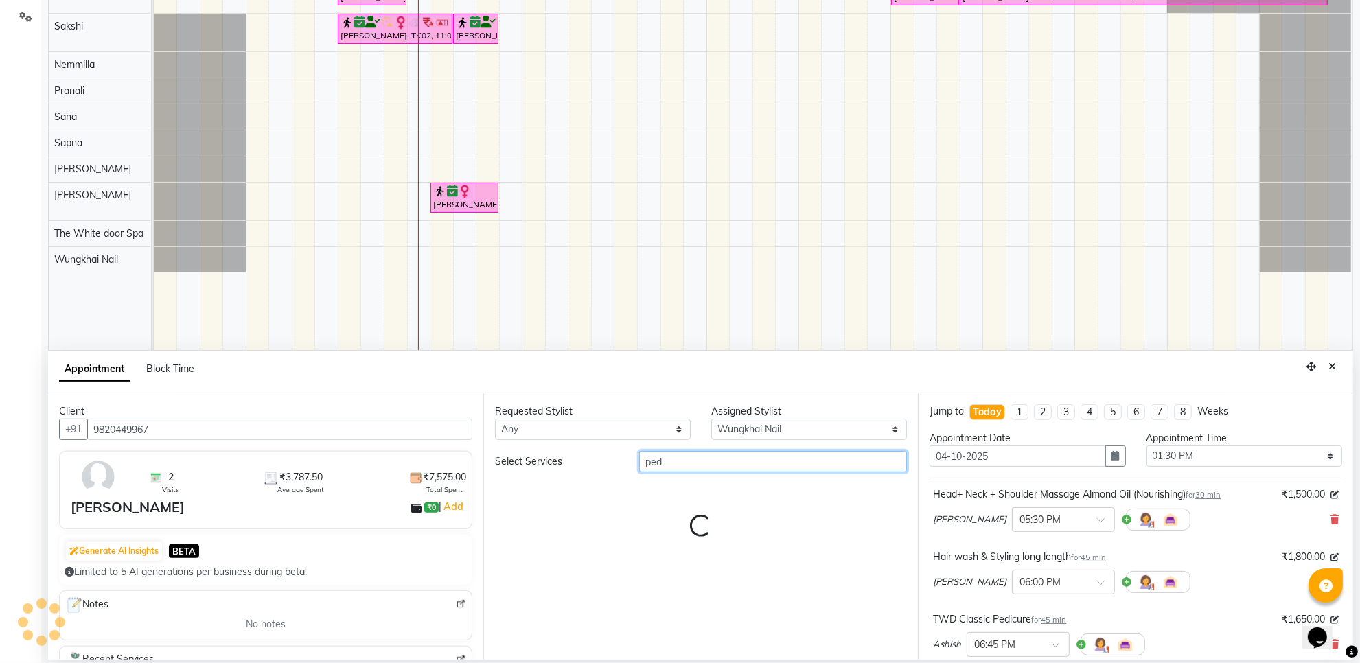
click at [682, 459] on input "ped" at bounding box center [773, 461] width 268 height 21
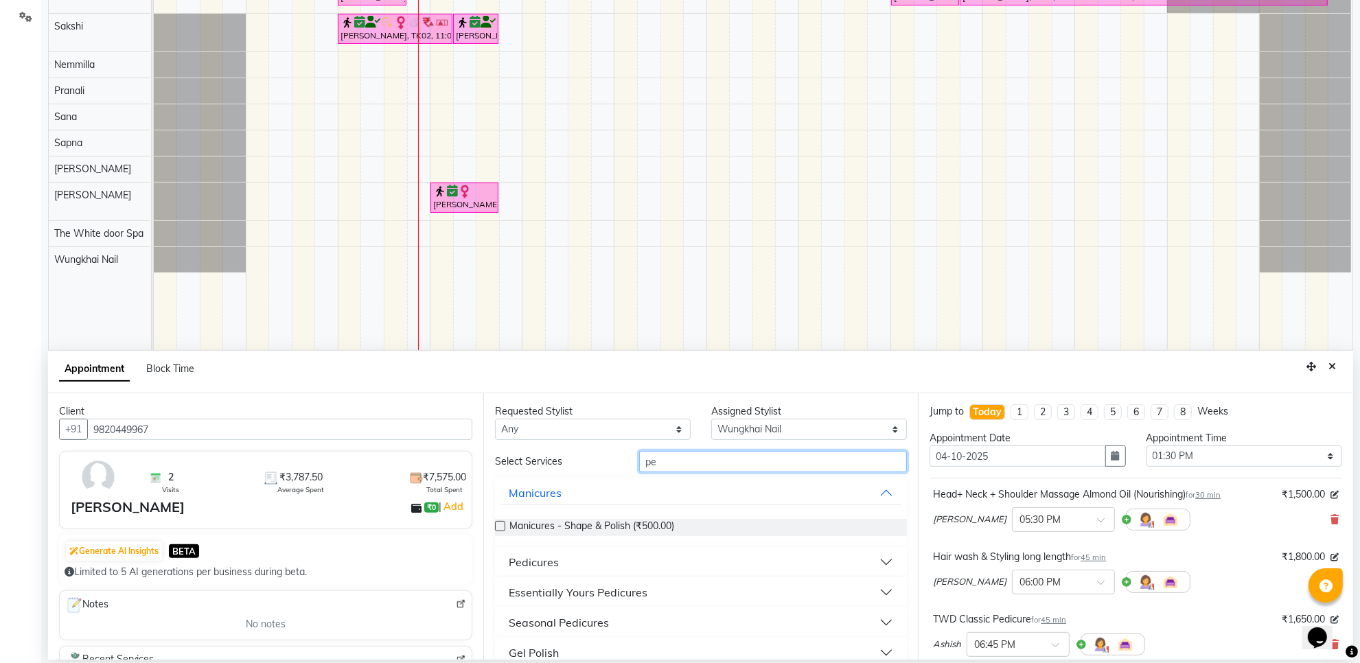
type input "p"
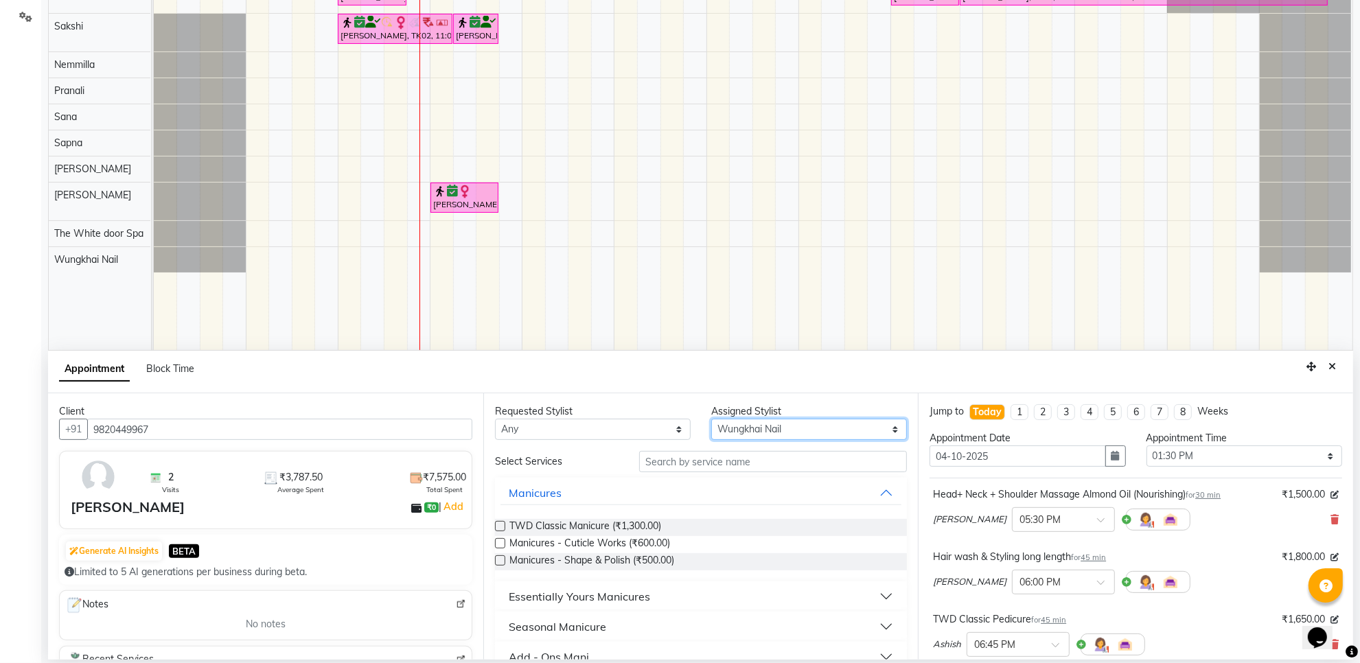
drag, startPoint x: 834, startPoint y: 426, endPoint x: 818, endPoint y: 426, distance: 15.8
click at [834, 426] on select "Select Aarti Ashish Ashish S Banyamin Gautam Sharma Leyla Lash Nemmilla Pranali…" at bounding box center [809, 429] width 196 height 21
select select "22335"
click at [711, 419] on select "Select Aarti Ashish Ashish S Banyamin Gautam Sharma Leyla Lash Nemmilla Pranali…" at bounding box center [809, 429] width 196 height 21
click at [498, 522] on label at bounding box center [500, 526] width 10 height 10
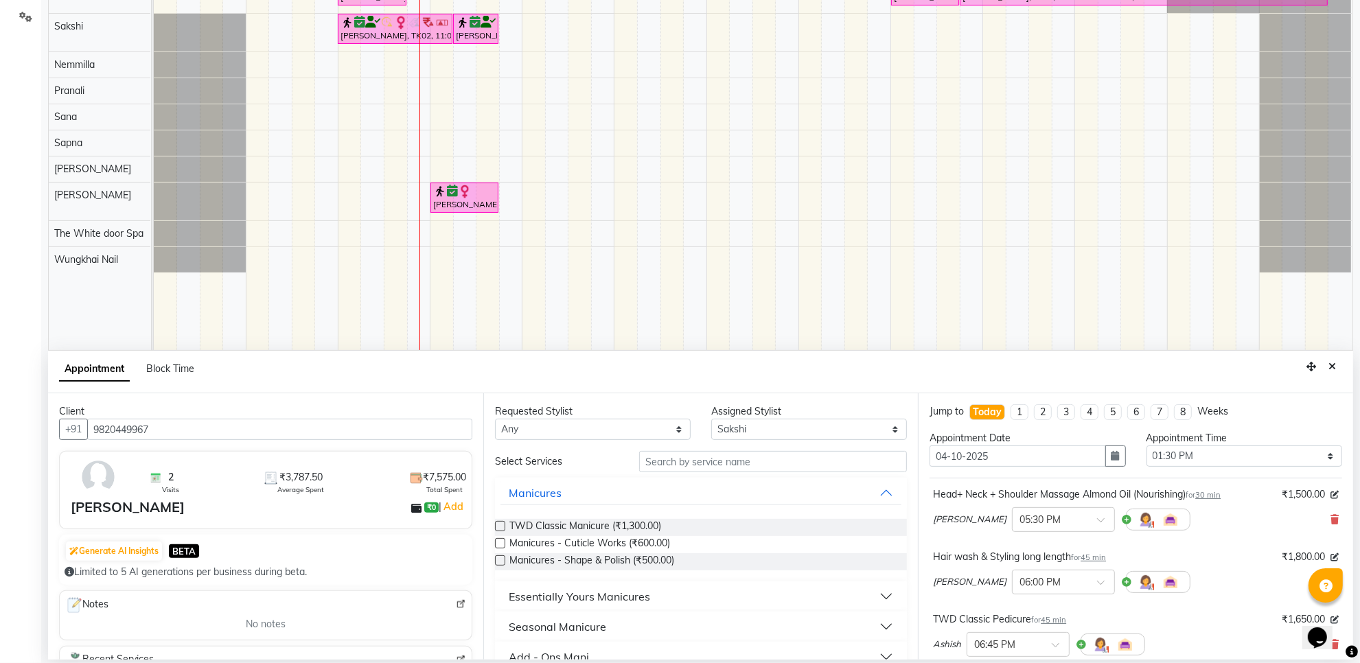
click at [498, 523] on input "checkbox" at bounding box center [499, 527] width 9 height 9
checkbox input "false"
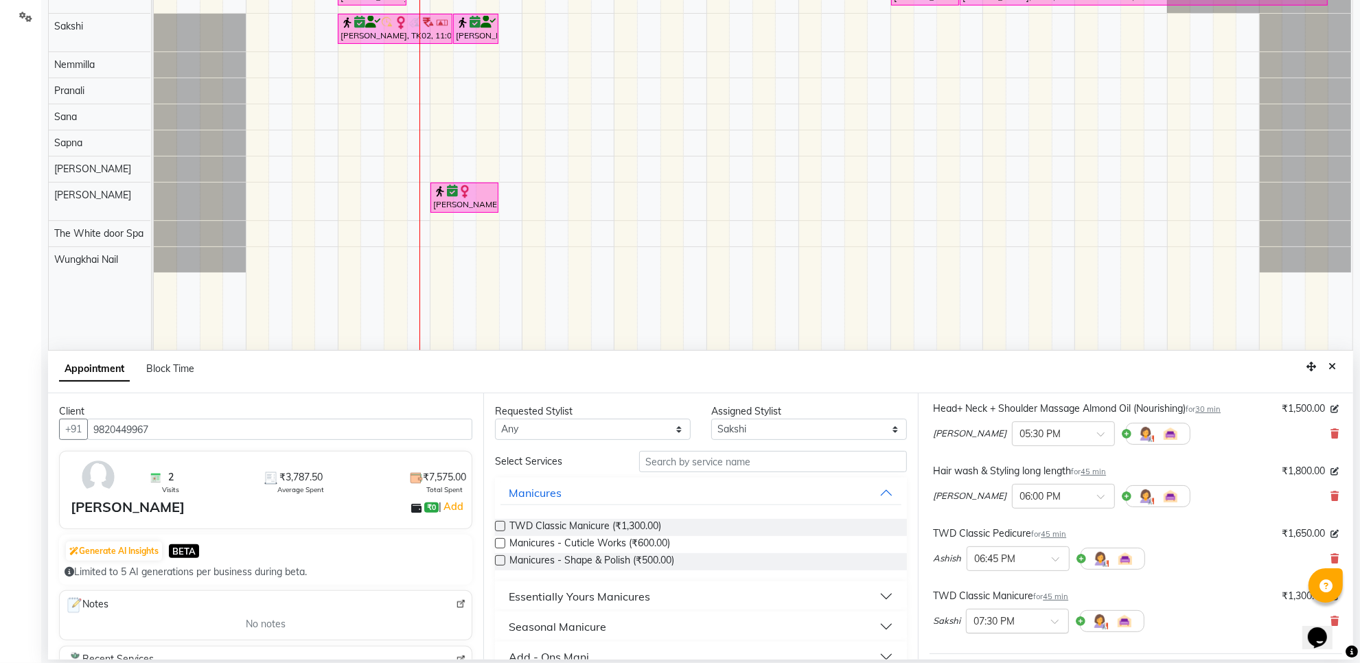
click at [1044, 618] on div at bounding box center [1017, 620] width 102 height 14
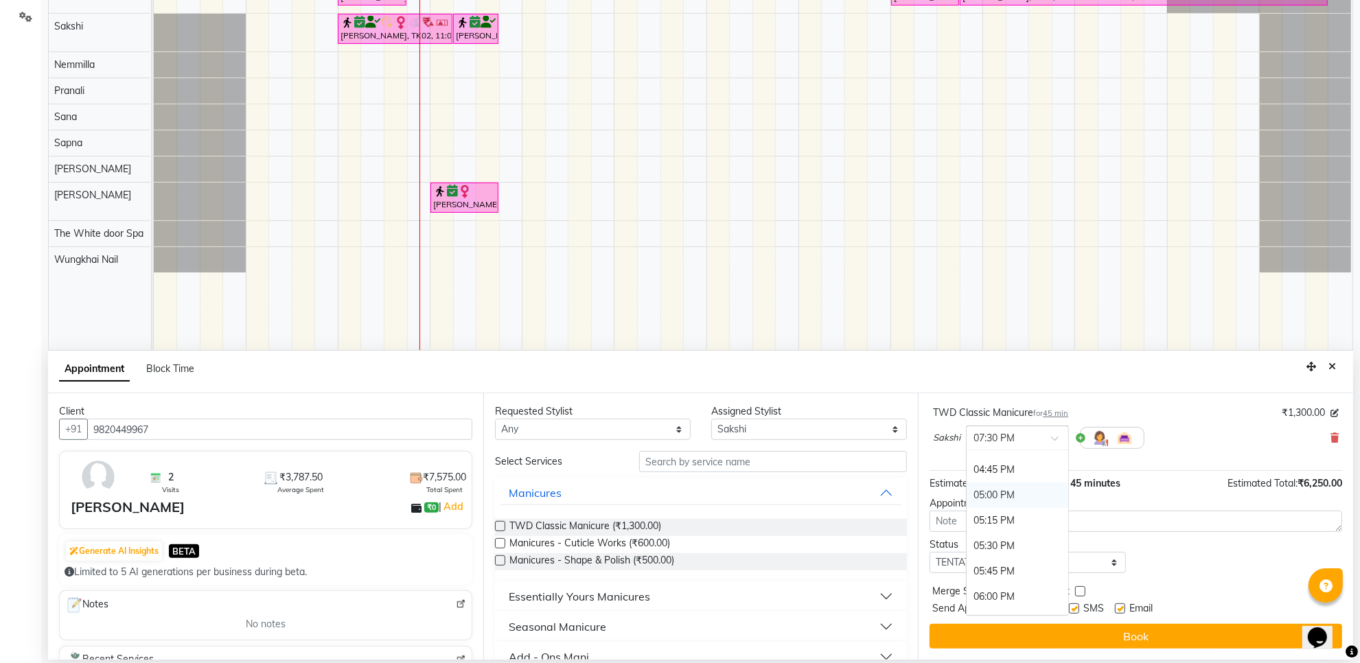
scroll to position [719, 0]
click at [1014, 518] on div "05:30 PM" at bounding box center [1017, 515] width 102 height 25
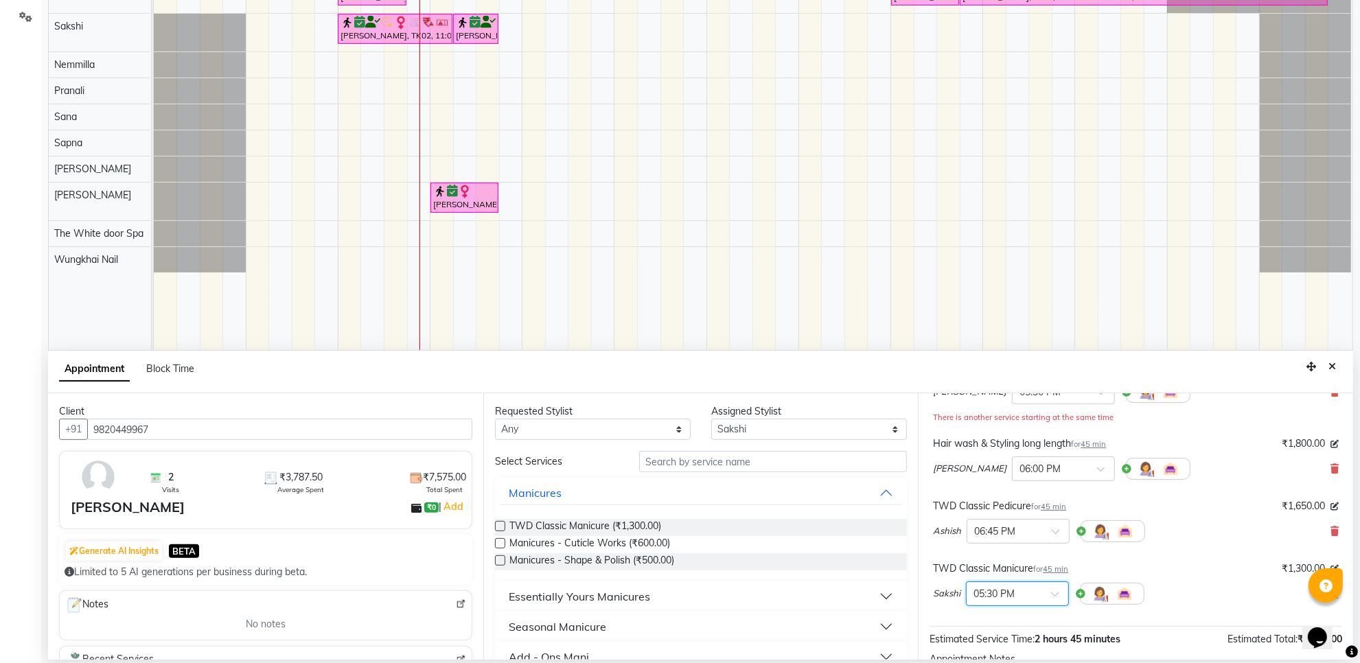
scroll to position [113, 0]
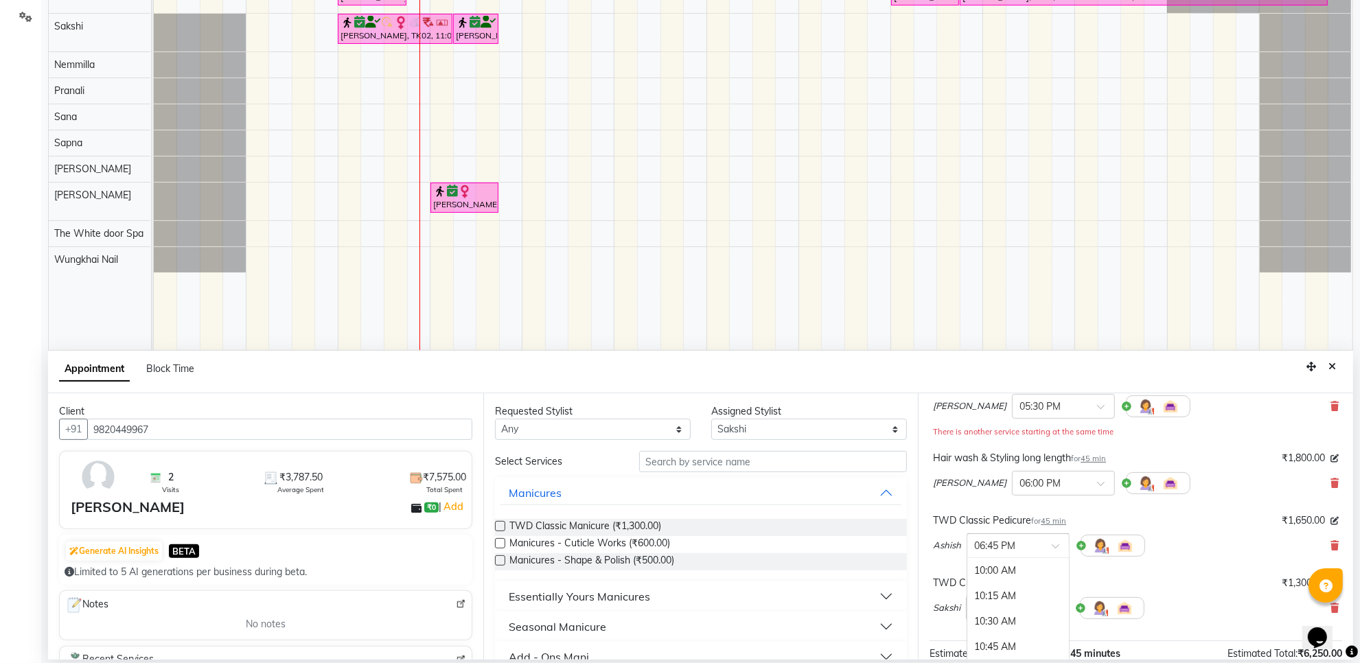
click at [1042, 540] on div at bounding box center [1018, 544] width 102 height 14
click at [1017, 611] on div "05:30 PM" at bounding box center [1018, 616] width 102 height 25
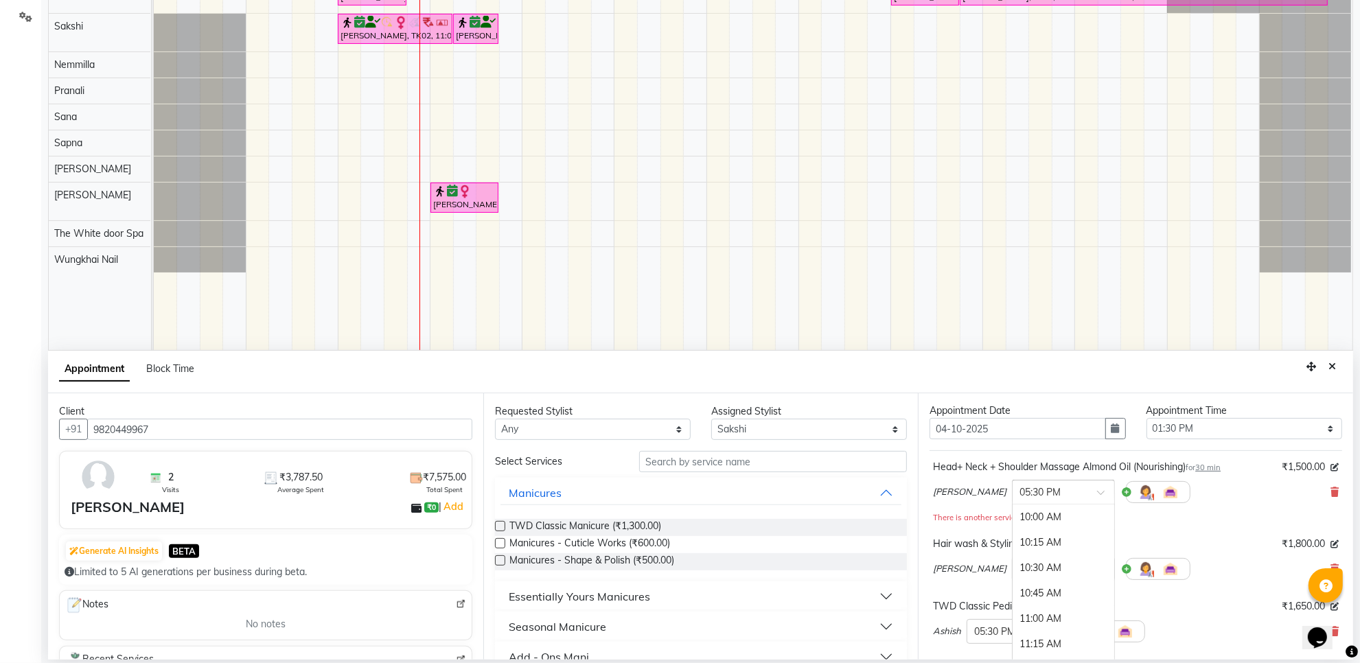
click at [1059, 488] on div at bounding box center [1063, 491] width 102 height 14
click at [1026, 536] on div "06:30 PM" at bounding box center [1063, 532] width 102 height 25
click at [1052, 575] on div at bounding box center [1063, 568] width 102 height 14
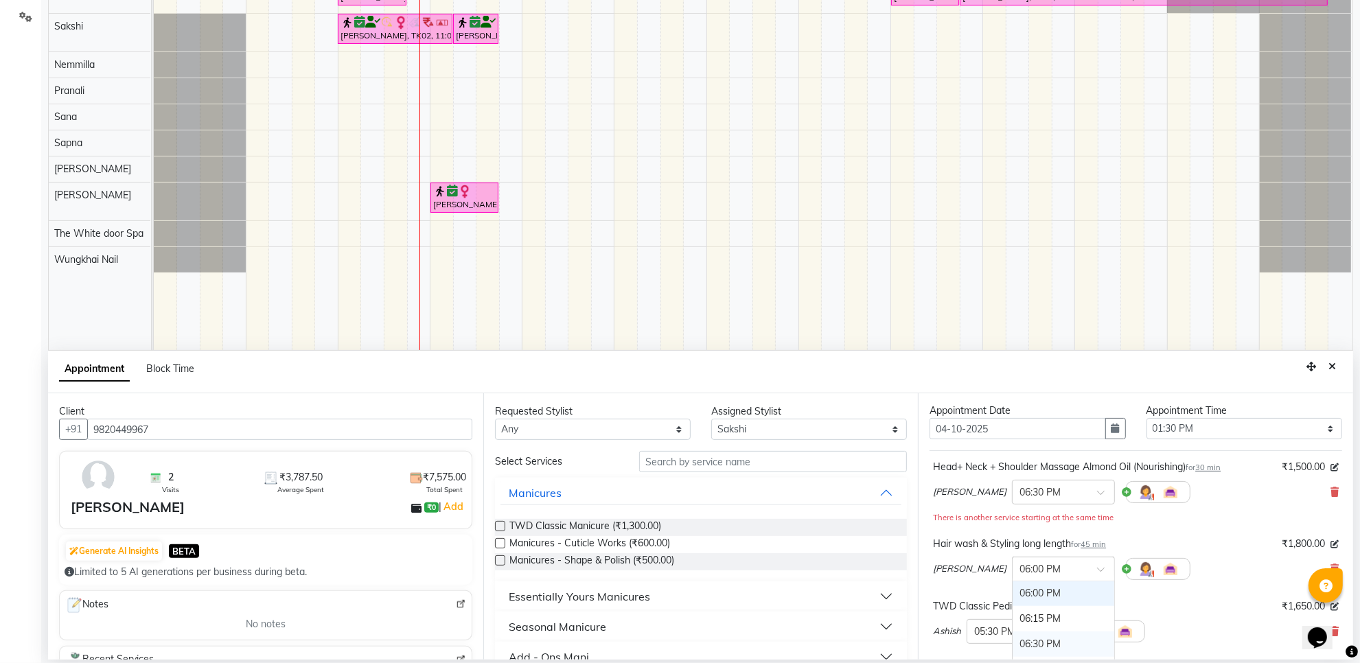
click at [1016, 645] on div "06:30 PM" at bounding box center [1063, 643] width 102 height 25
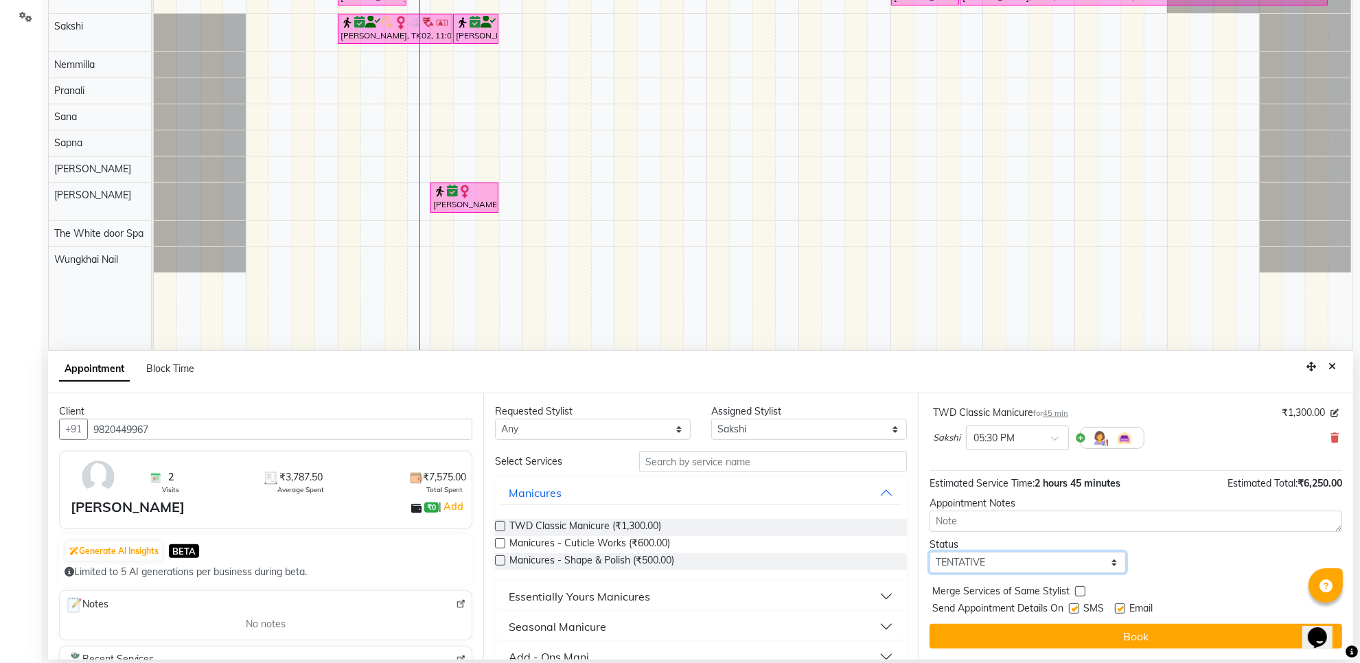
click at [1026, 572] on select "Select TENTATIVE CONFIRM CHECK-IN UPCOMING" at bounding box center [1027, 562] width 196 height 21
select select "confirm booking"
click at [929, 552] on select "Select TENTATIVE CONFIRM CHECK-IN UPCOMING" at bounding box center [1027, 562] width 196 height 21
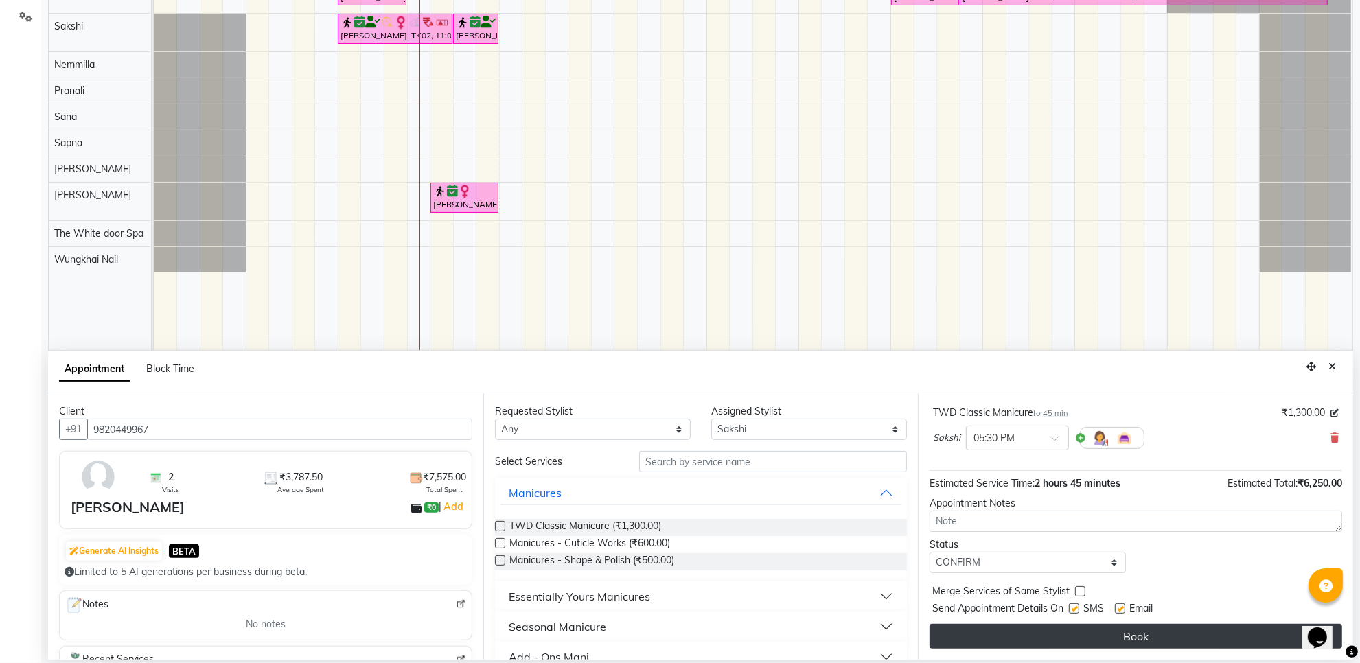
click at [984, 635] on button "Book" at bounding box center [1135, 636] width 413 height 25
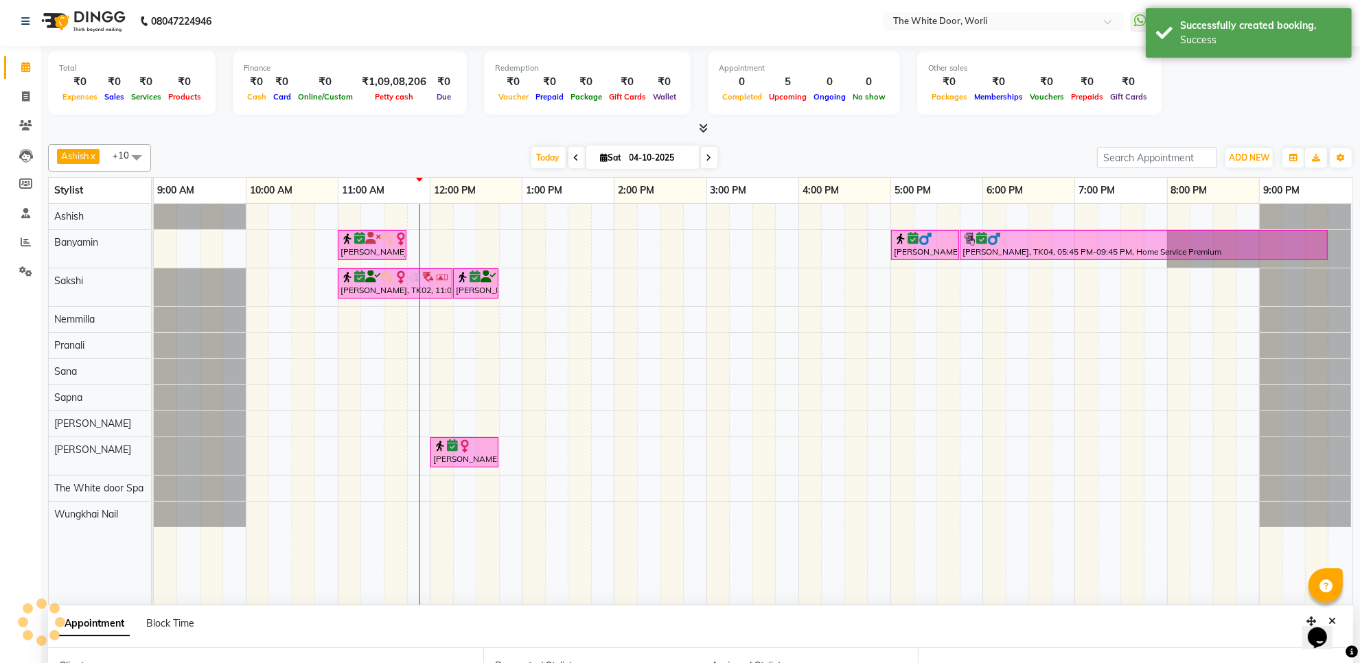
scroll to position [0, 0]
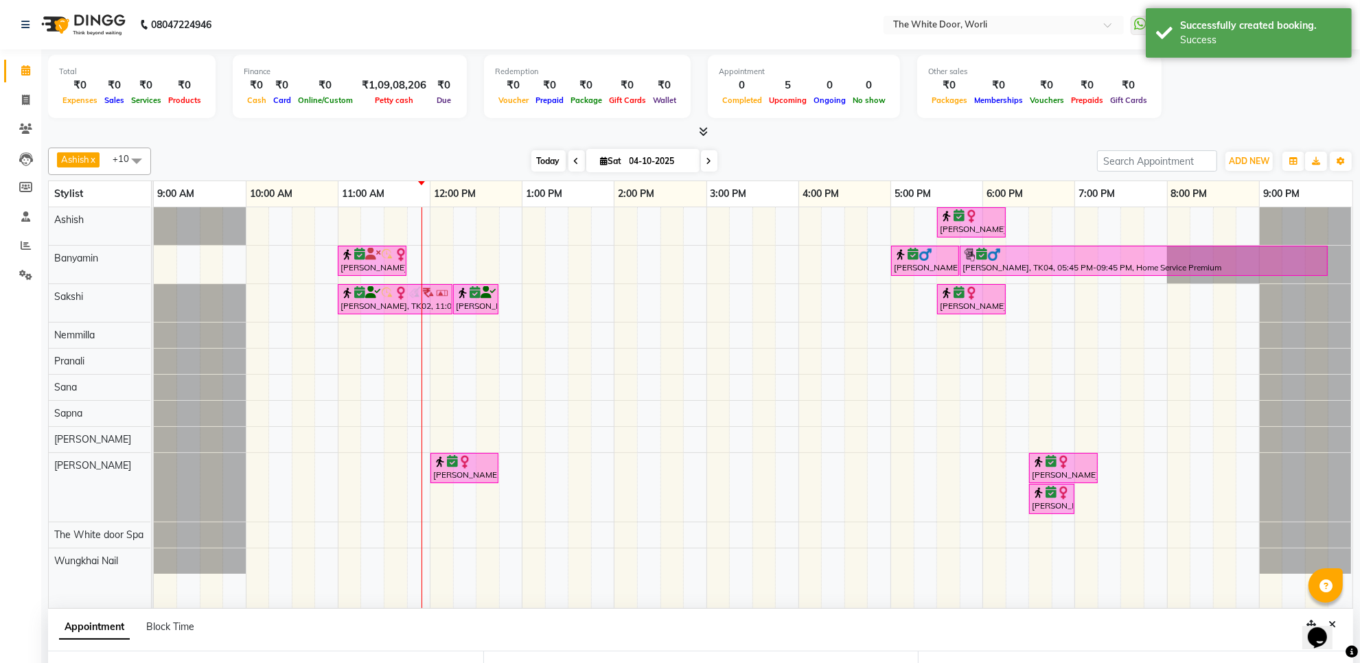
click at [550, 166] on span "Today" at bounding box center [548, 160] width 34 height 21
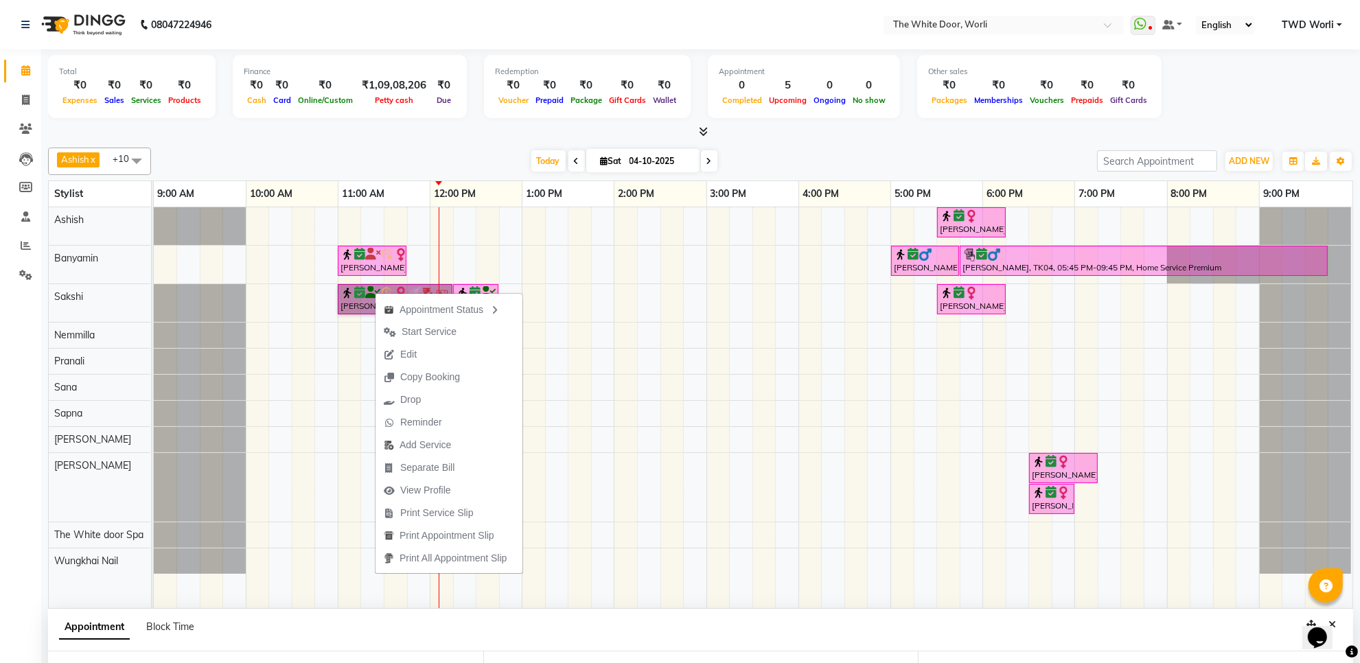
click at [865, 542] on tr at bounding box center [753, 407] width 1198 height 401
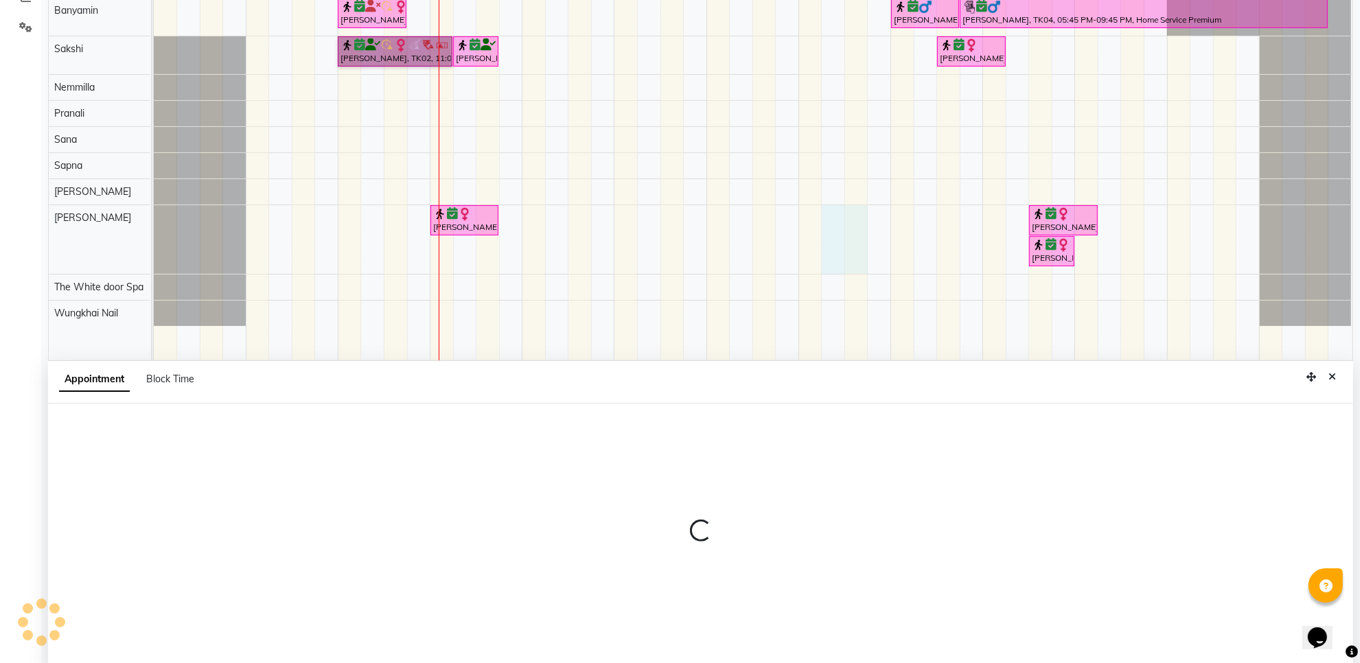
scroll to position [258, 0]
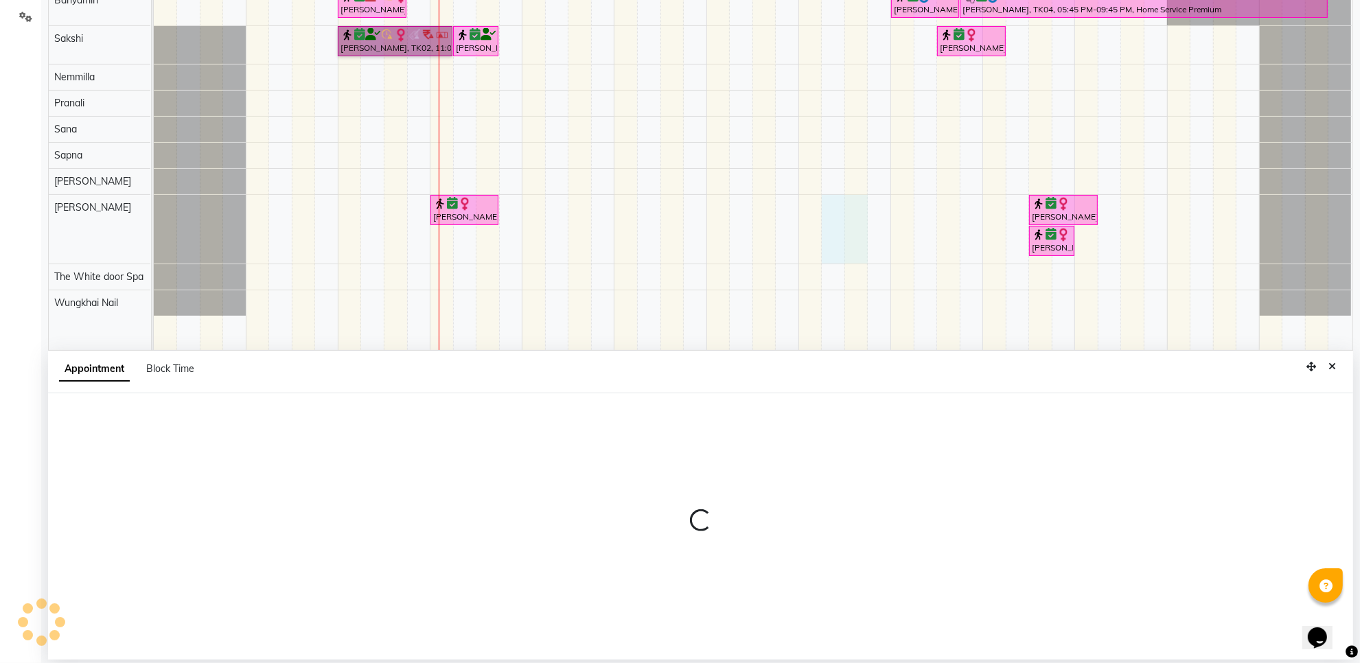
select select "50222"
select select "tentative"
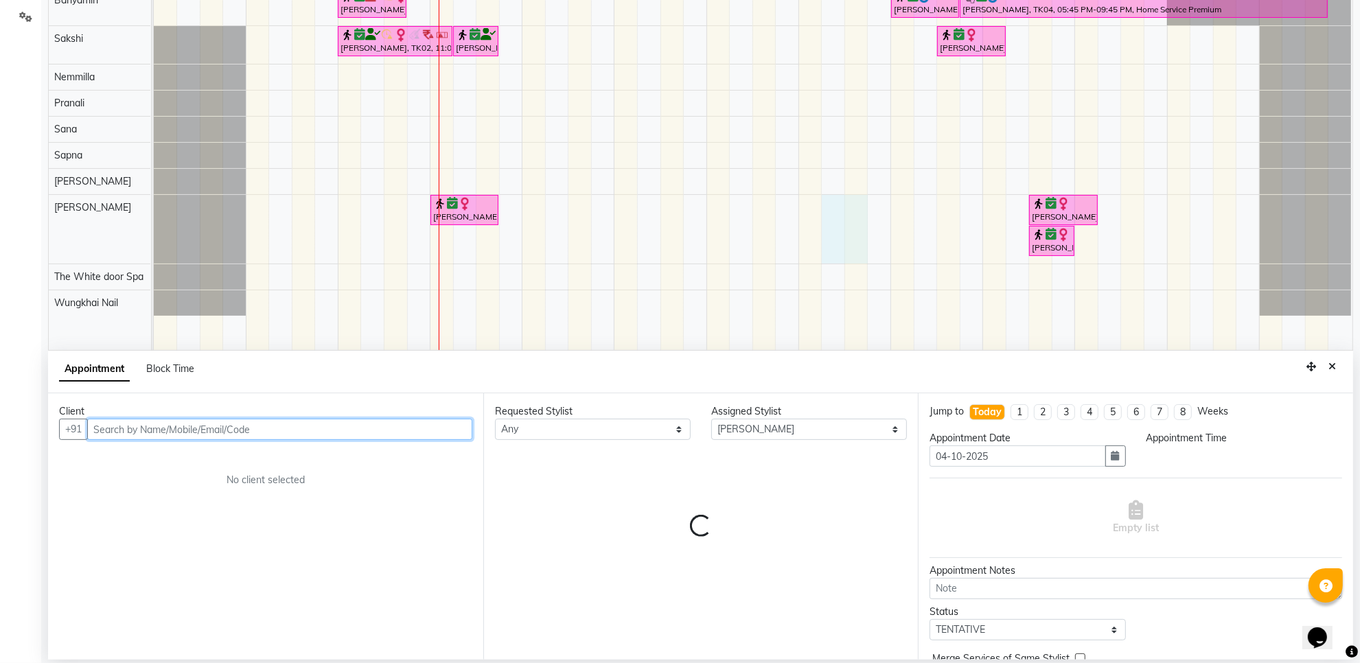
select select "975"
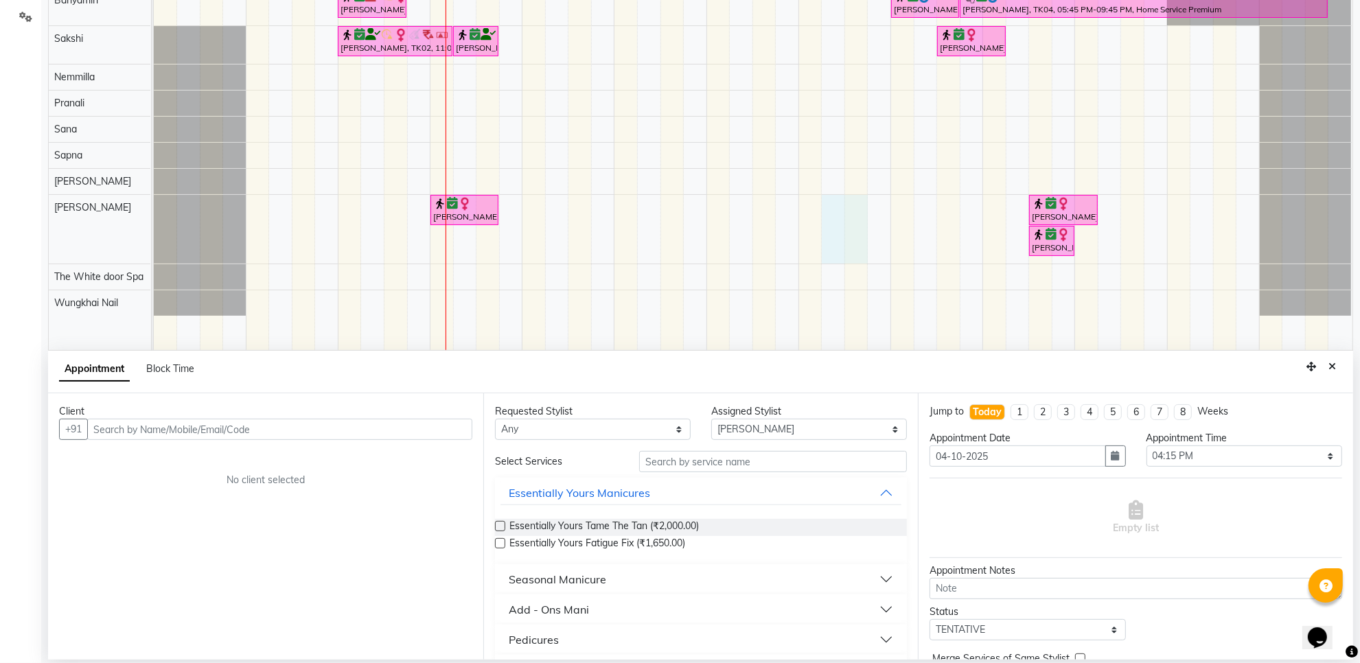
drag, startPoint x: 808, startPoint y: 210, endPoint x: 254, endPoint y: 240, distance: 554.8
drag, startPoint x: 254, startPoint y: 240, endPoint x: 925, endPoint y: 156, distance: 675.9
drag, startPoint x: 925, startPoint y: 156, endPoint x: 1337, endPoint y: 371, distance: 465.1
click at [1337, 371] on button "Close" at bounding box center [1332, 366] width 20 height 21
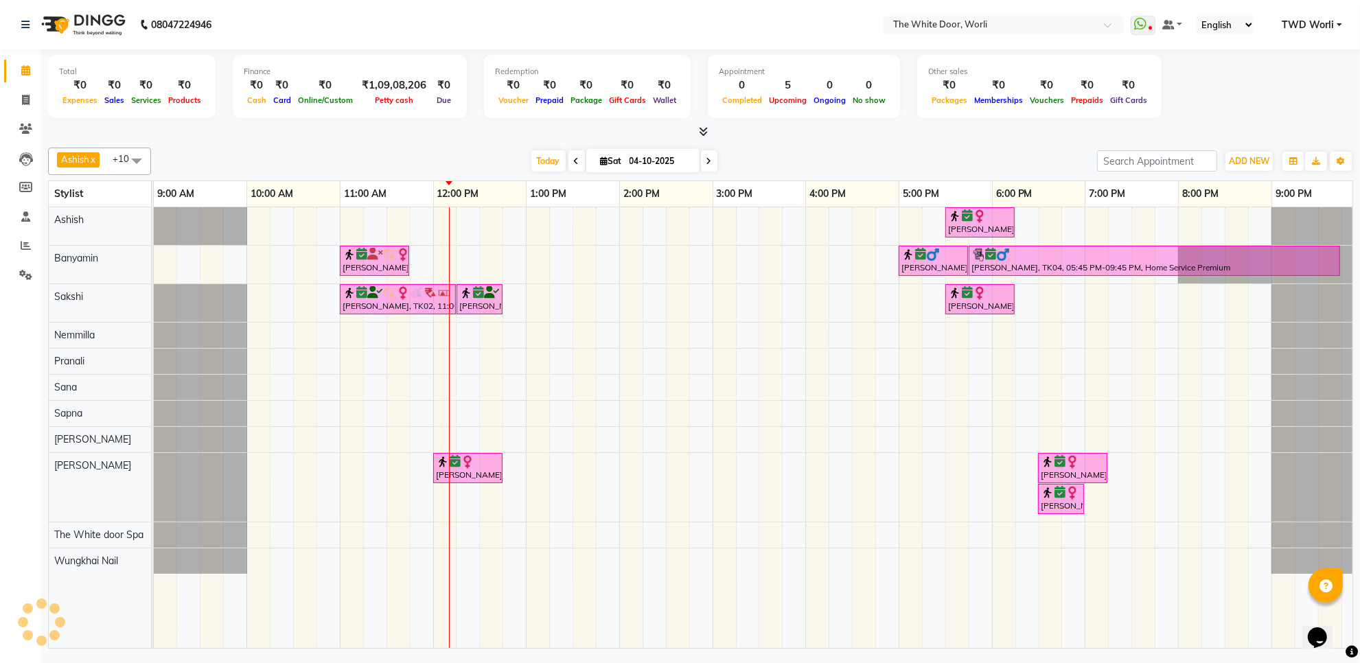
scroll to position [0, 0]
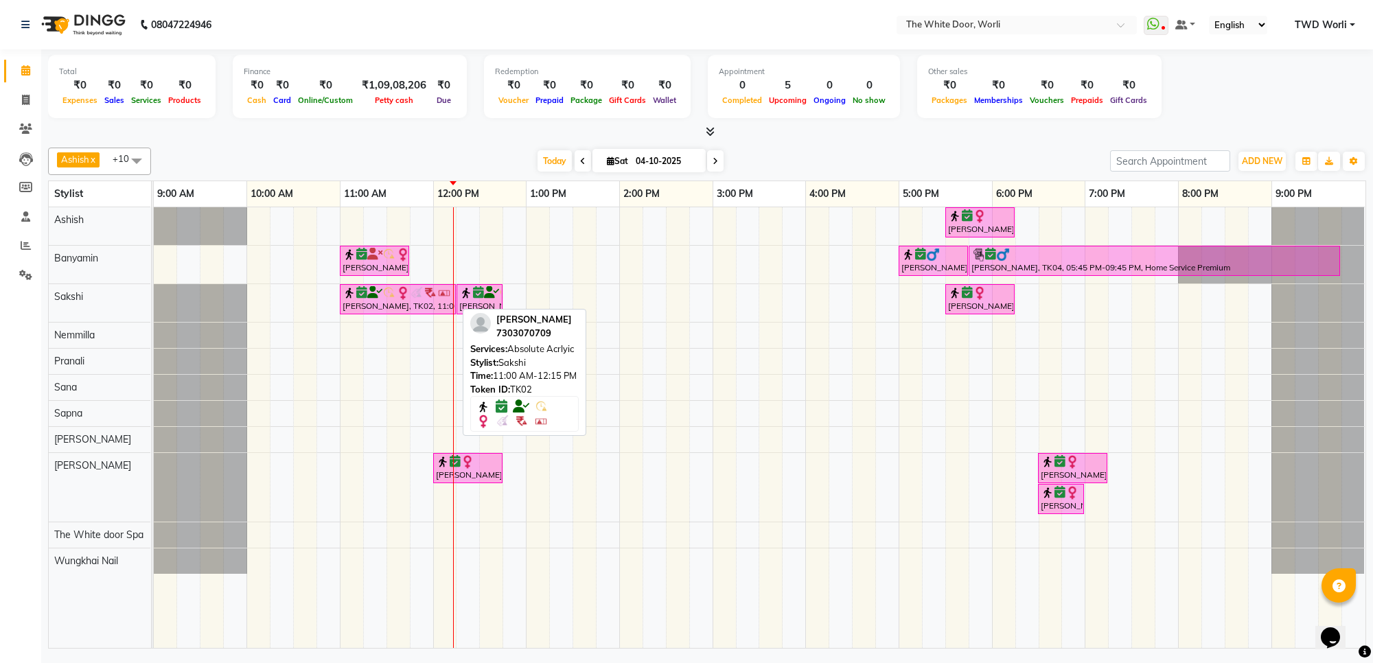
click at [396, 293] on img at bounding box center [403, 293] width 14 height 14
select select "6"
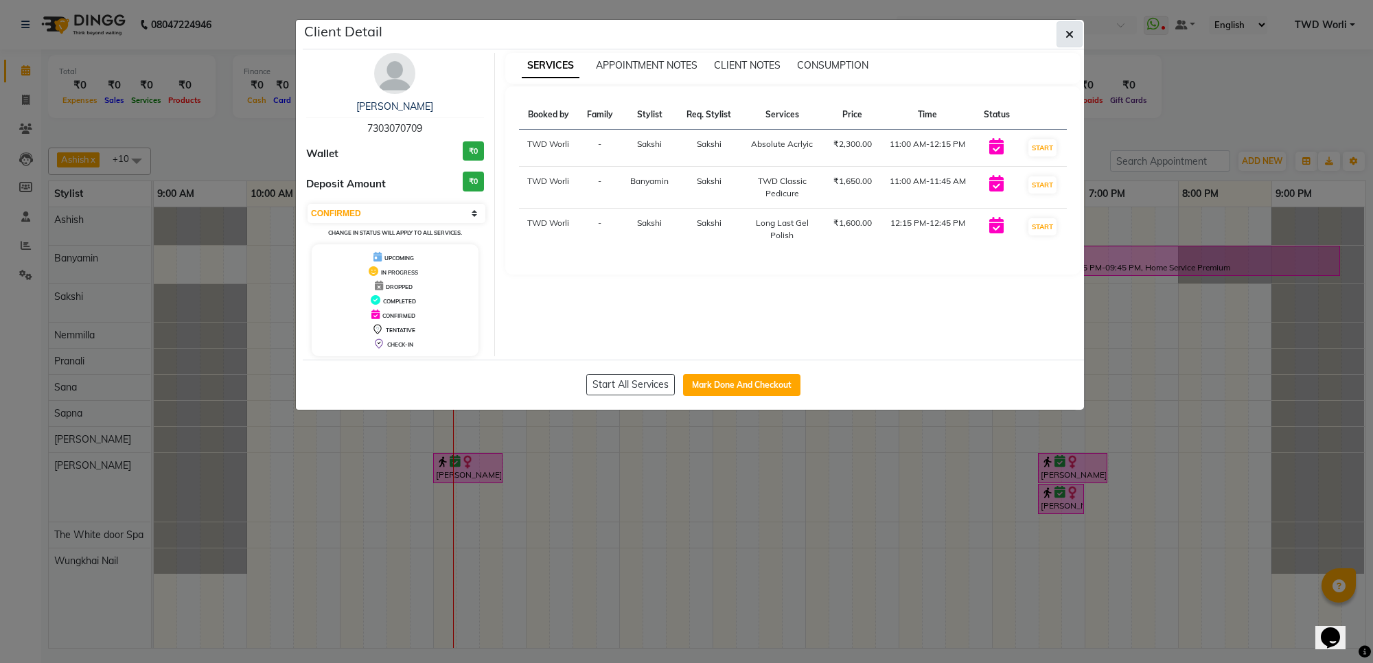
click at [1064, 34] on button "button" at bounding box center [1069, 34] width 26 height 26
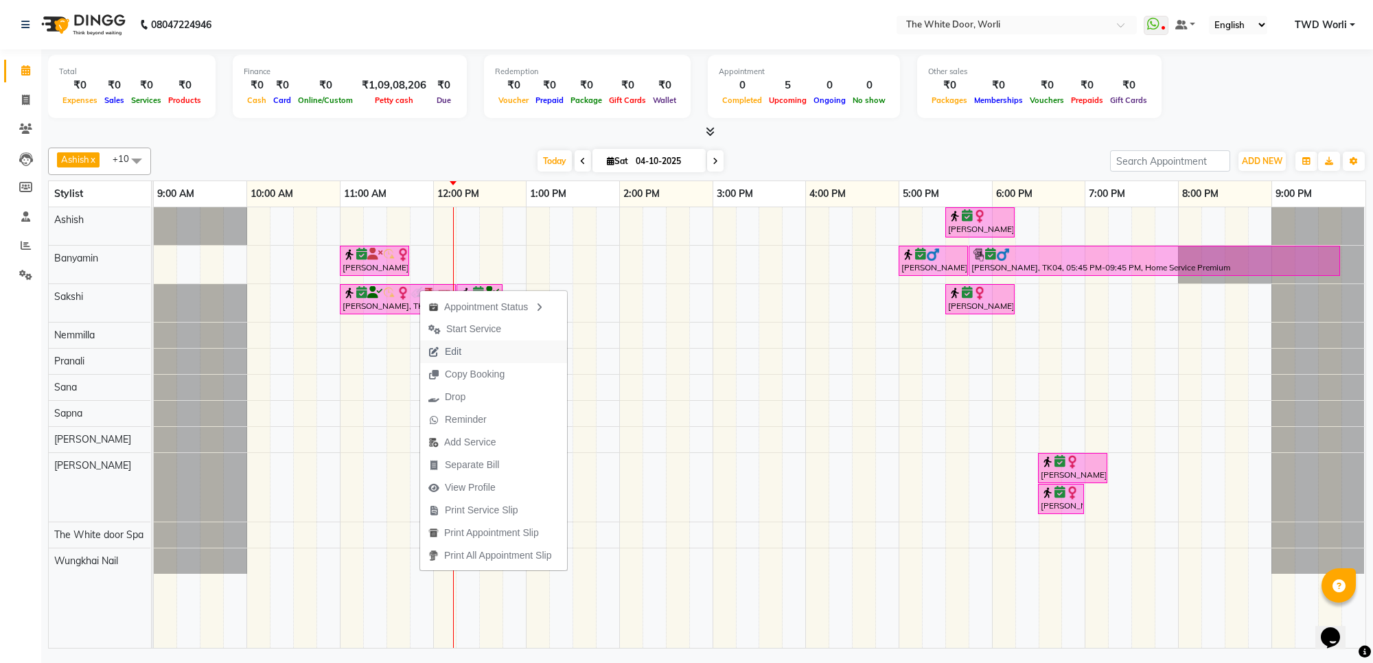
click at [485, 349] on button "Edit" at bounding box center [493, 351] width 147 height 23
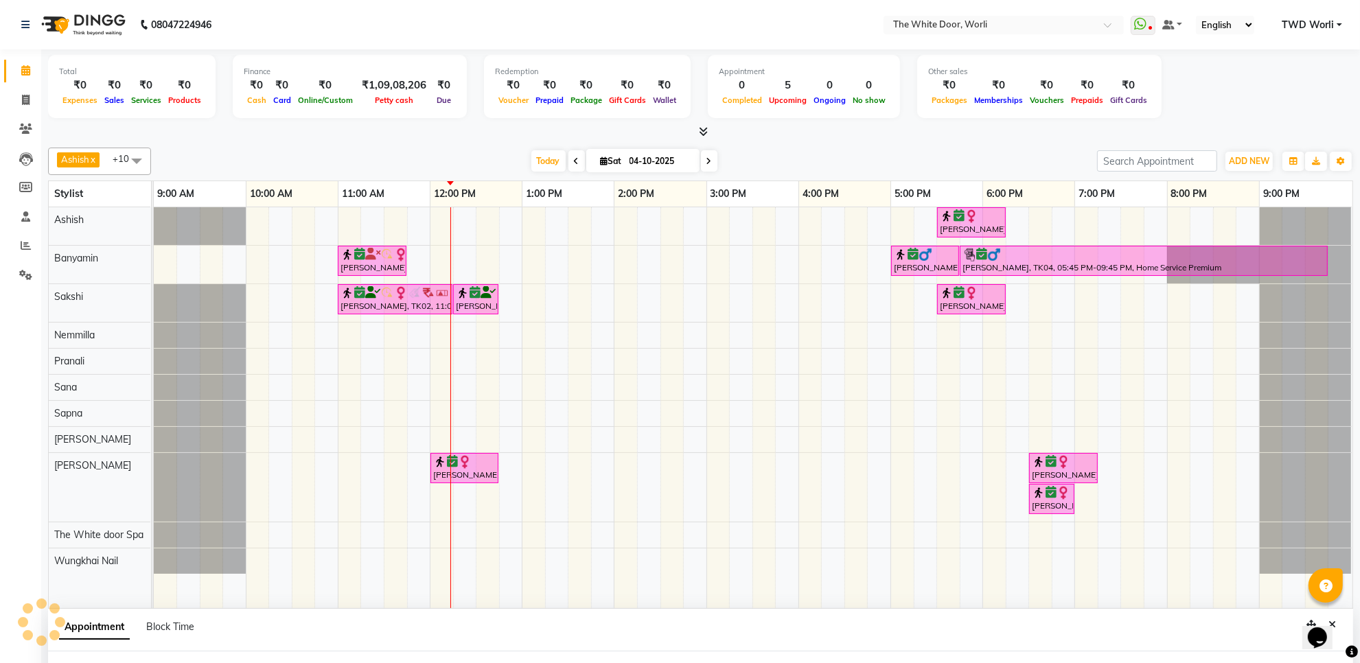
scroll to position [84, 0]
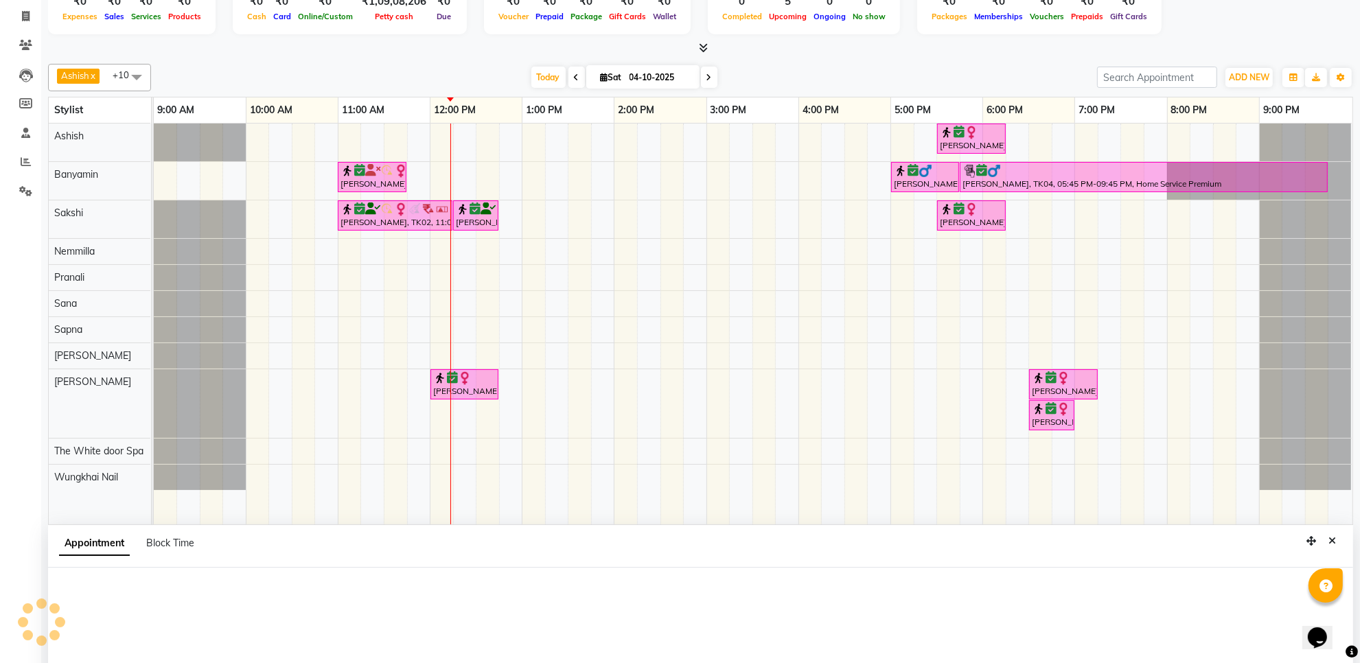
select select "tentative"
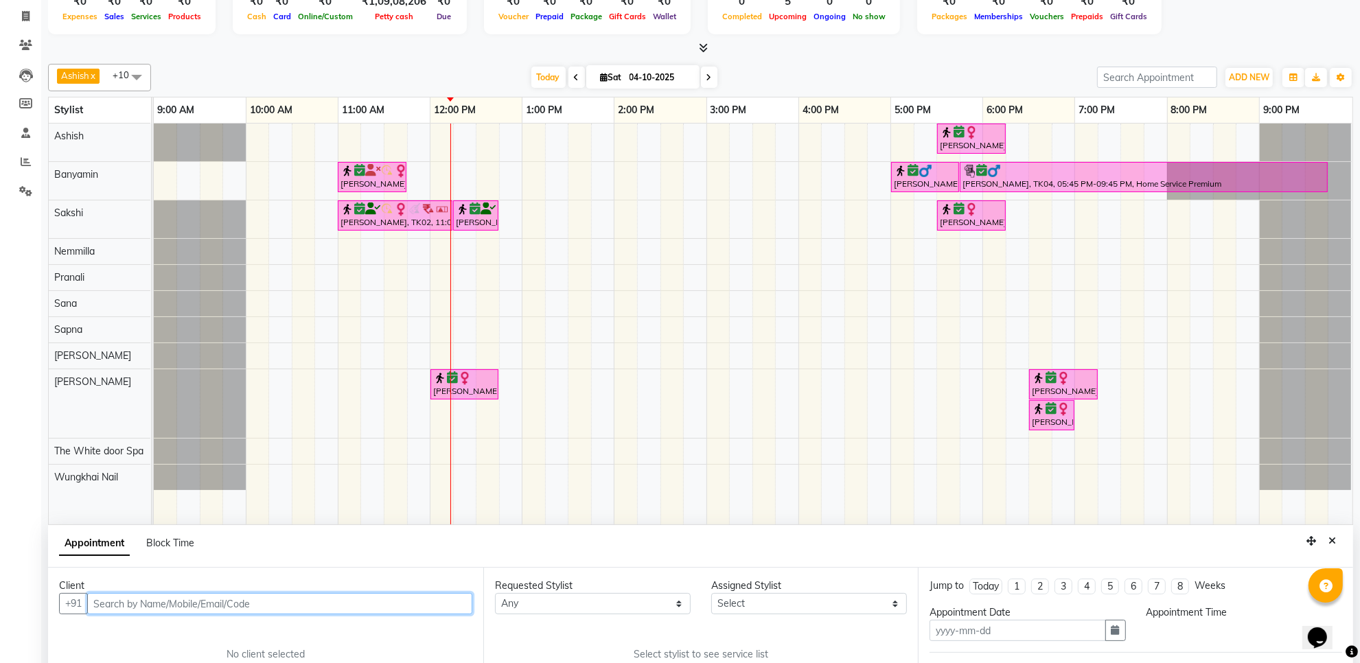
type input "04-10-2025"
select select "confirm booking"
select select "22335"
select select "660"
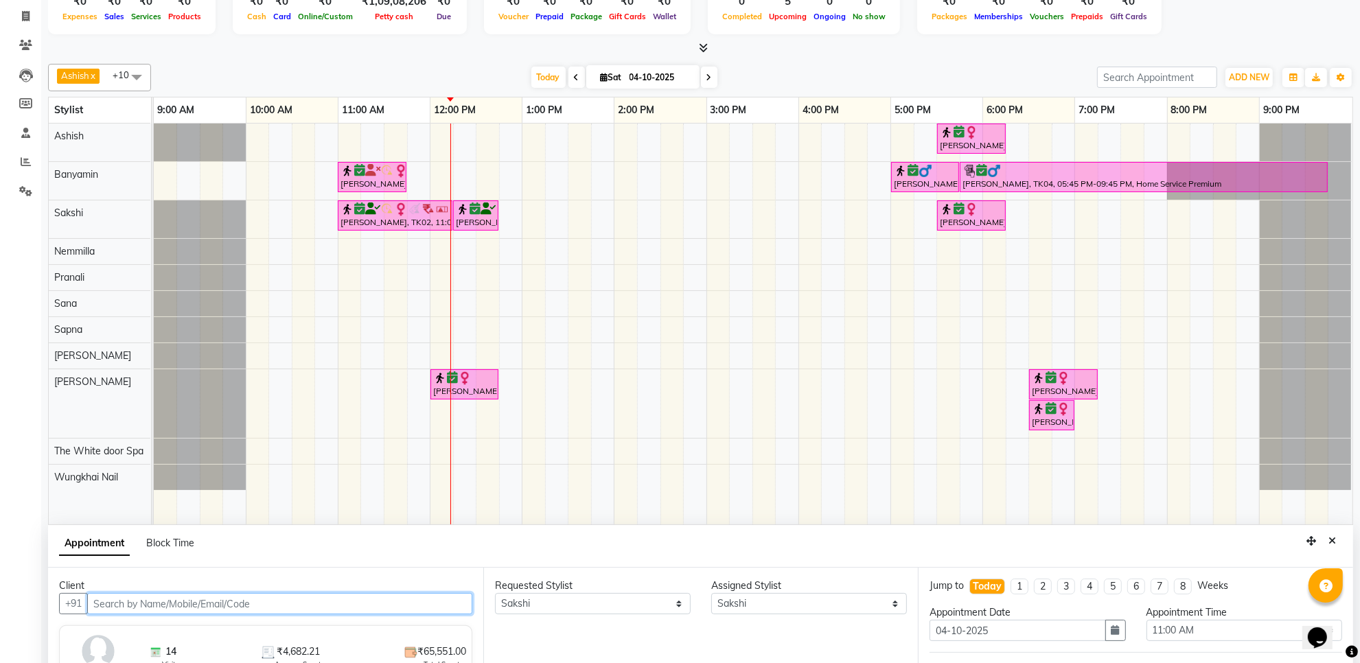
select select "1664"
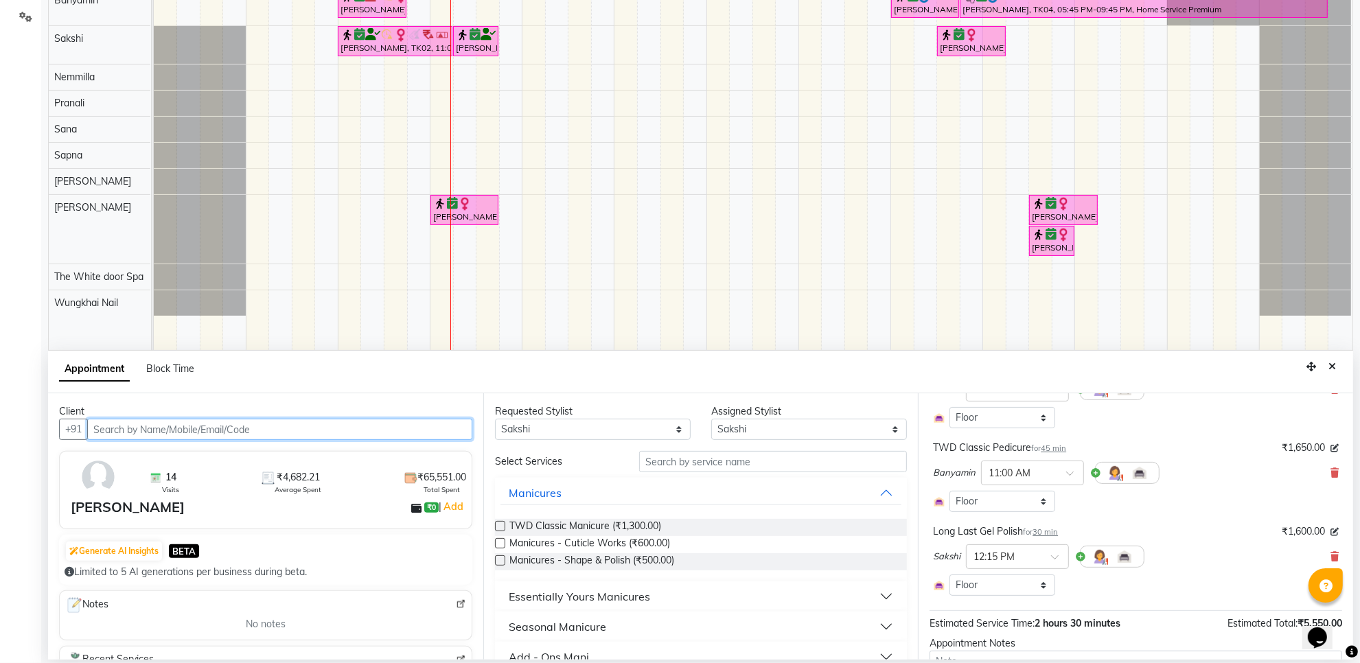
scroll to position [172, 0]
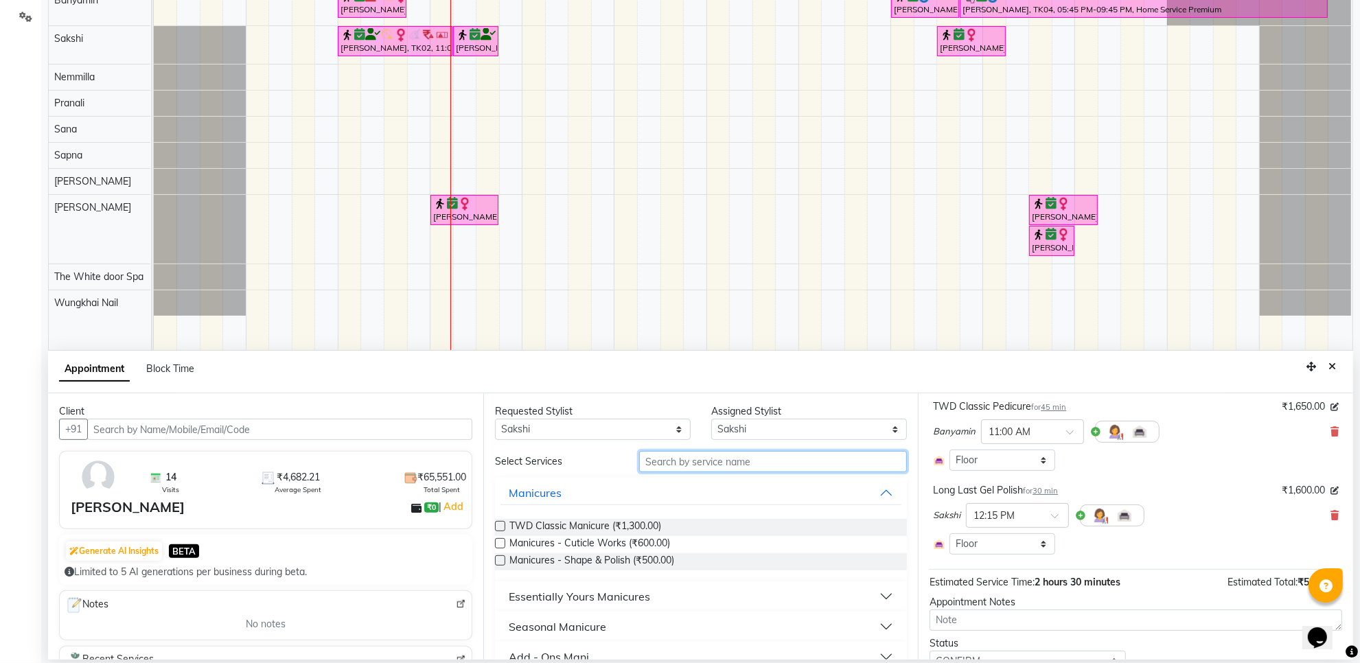
drag, startPoint x: 787, startPoint y: 461, endPoint x: 776, endPoint y: 461, distance: 10.3
click at [784, 461] on input "text" at bounding box center [773, 461] width 268 height 21
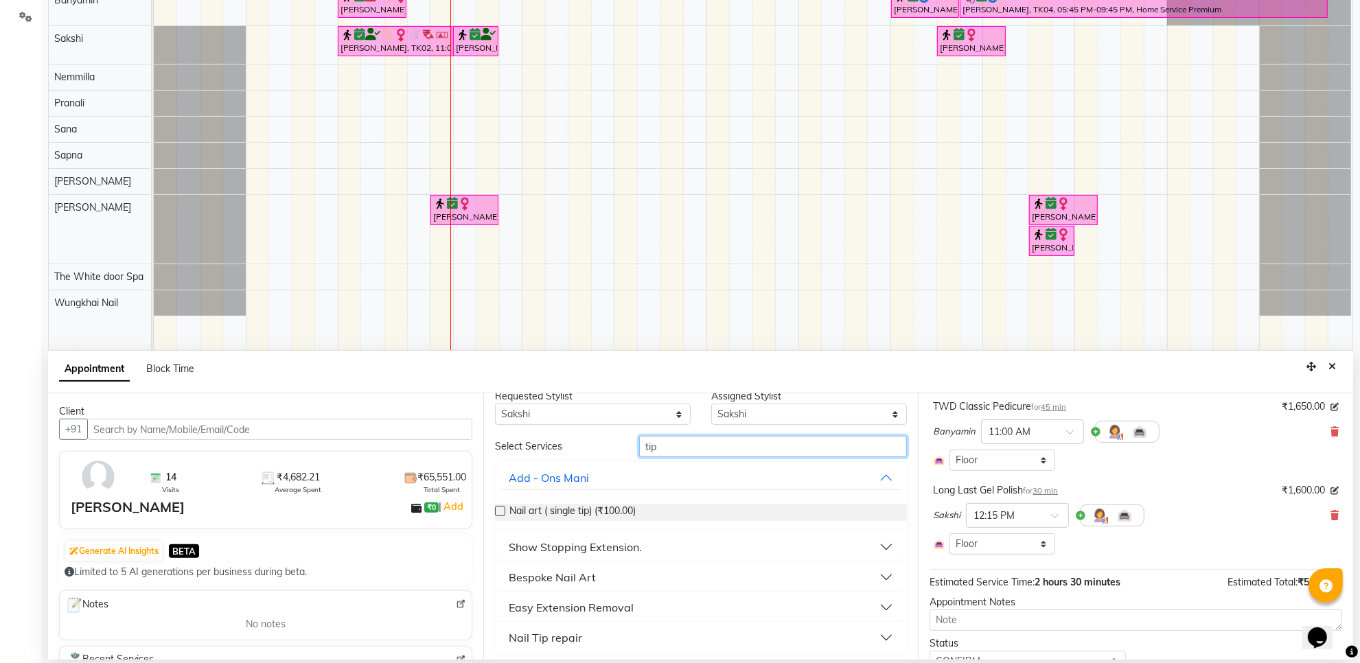
scroll to position [19, 0]
type input "tip"
click at [547, 623] on button "Nail Tip repair" at bounding box center [701, 633] width 402 height 25
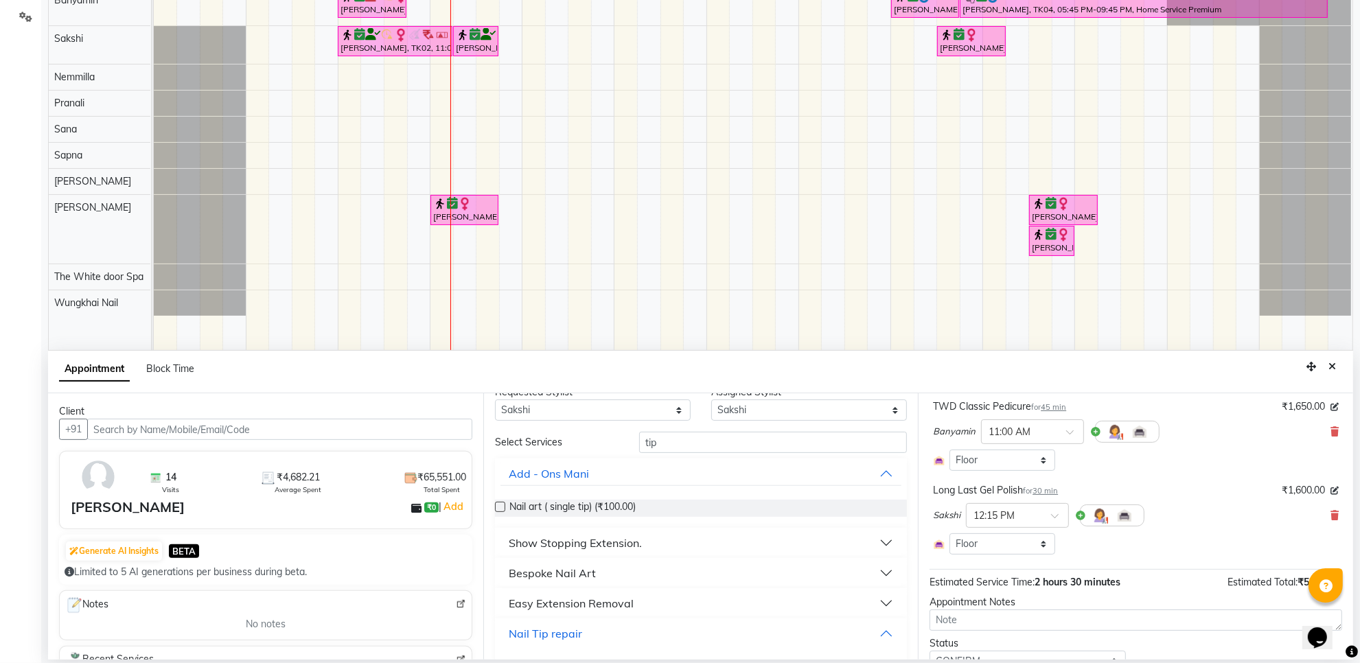
click at [542, 632] on div "Nail Tip repair" at bounding box center [545, 633] width 73 height 16
click at [556, 632] on div "Nail Tip repair" at bounding box center [545, 633] width 73 height 16
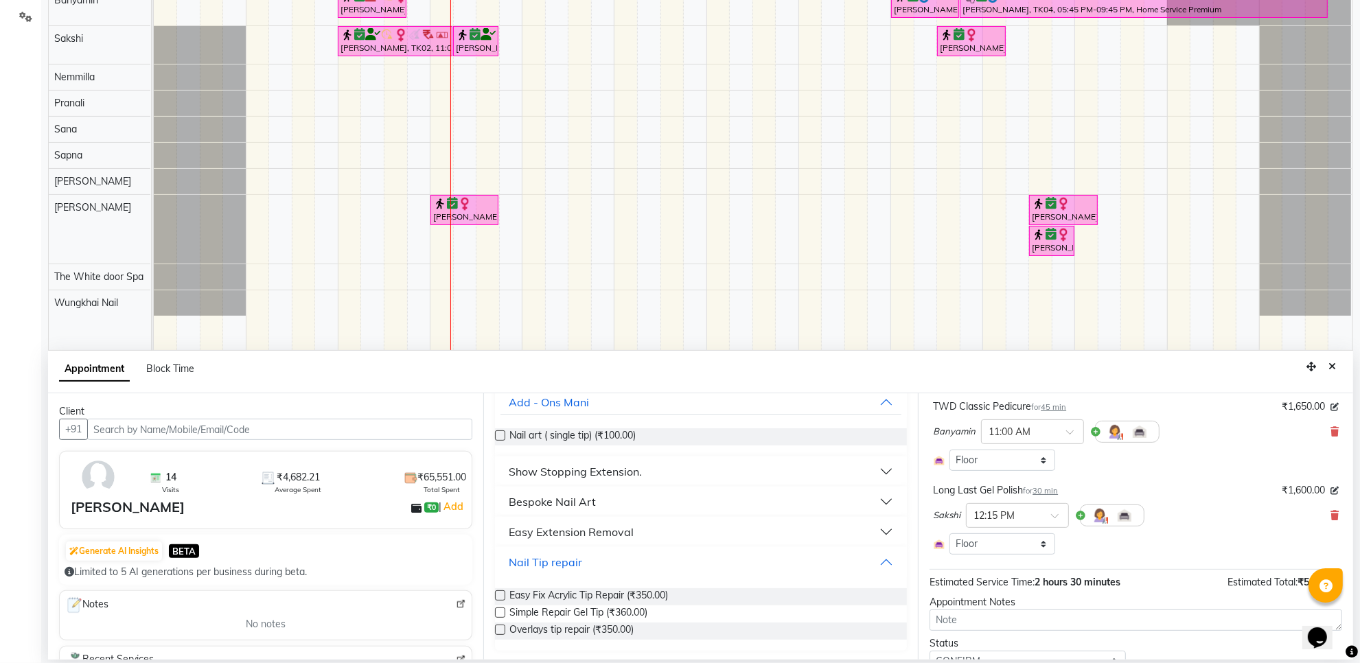
scroll to position [93, 0]
click at [499, 592] on label at bounding box center [500, 593] width 10 height 10
click at [499, 592] on input "checkbox" at bounding box center [499, 594] width 9 height 9
checkbox input "false"
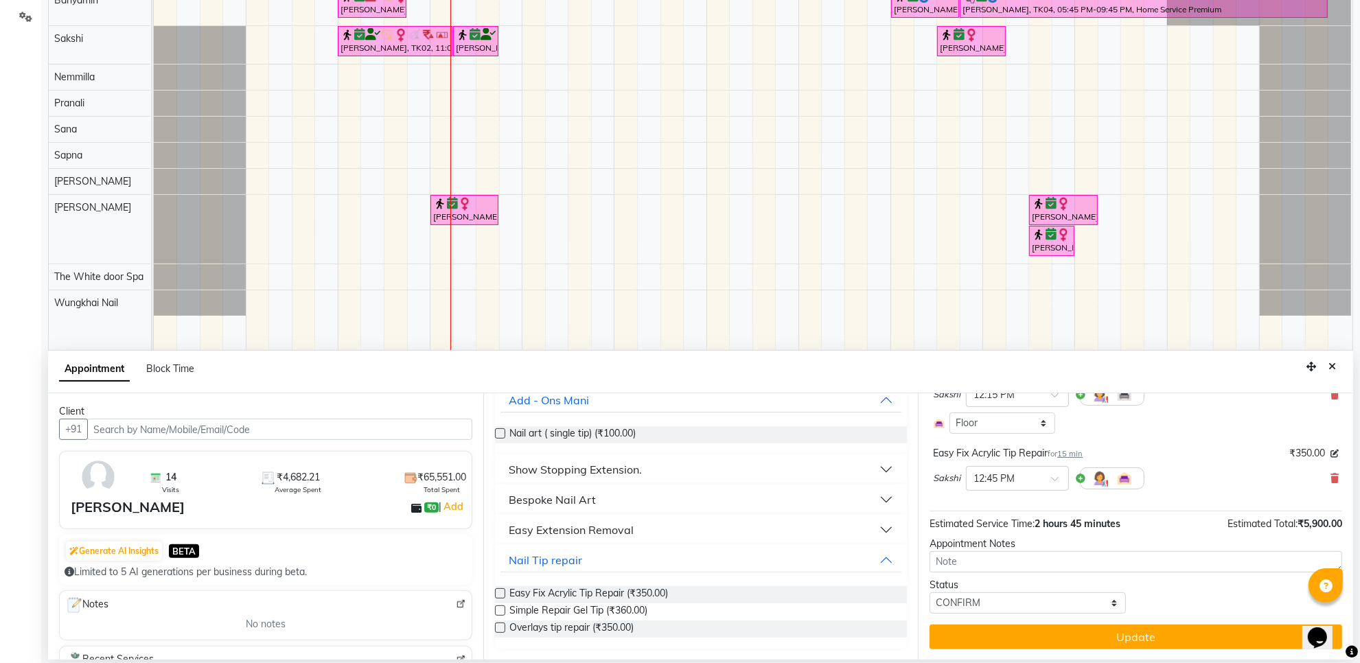
scroll to position [294, 0]
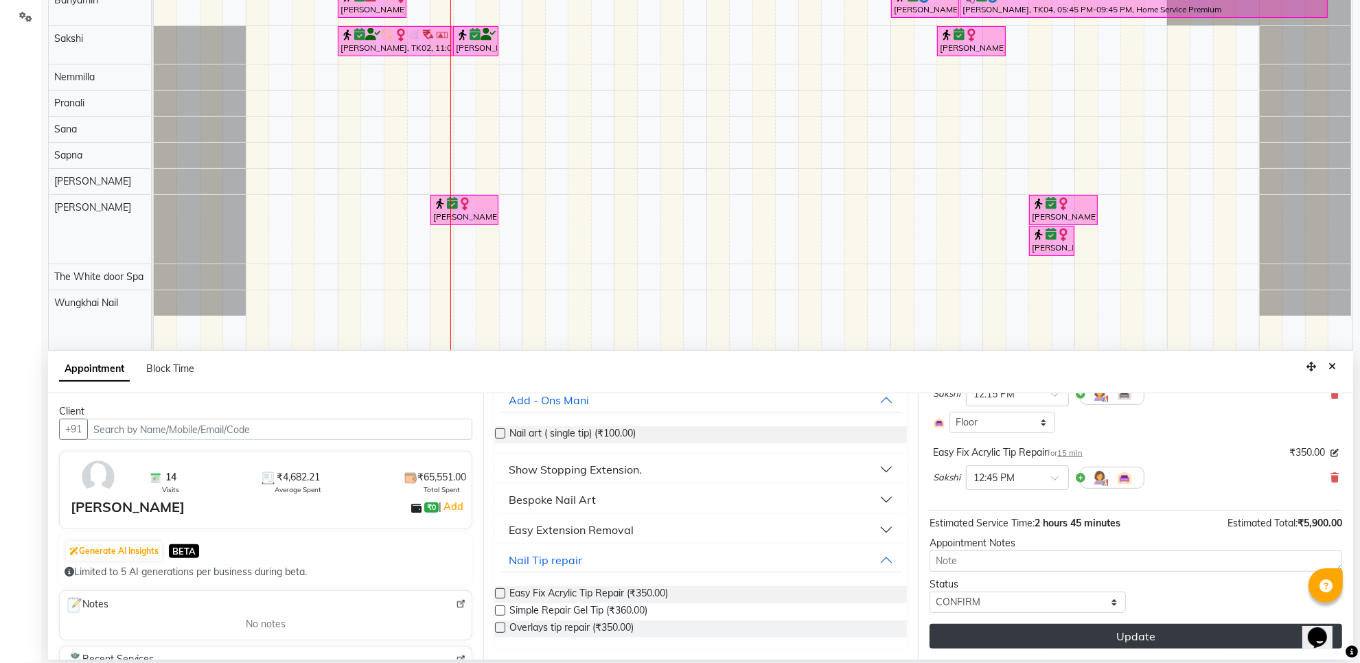
click at [1021, 625] on button "Update" at bounding box center [1135, 636] width 413 height 25
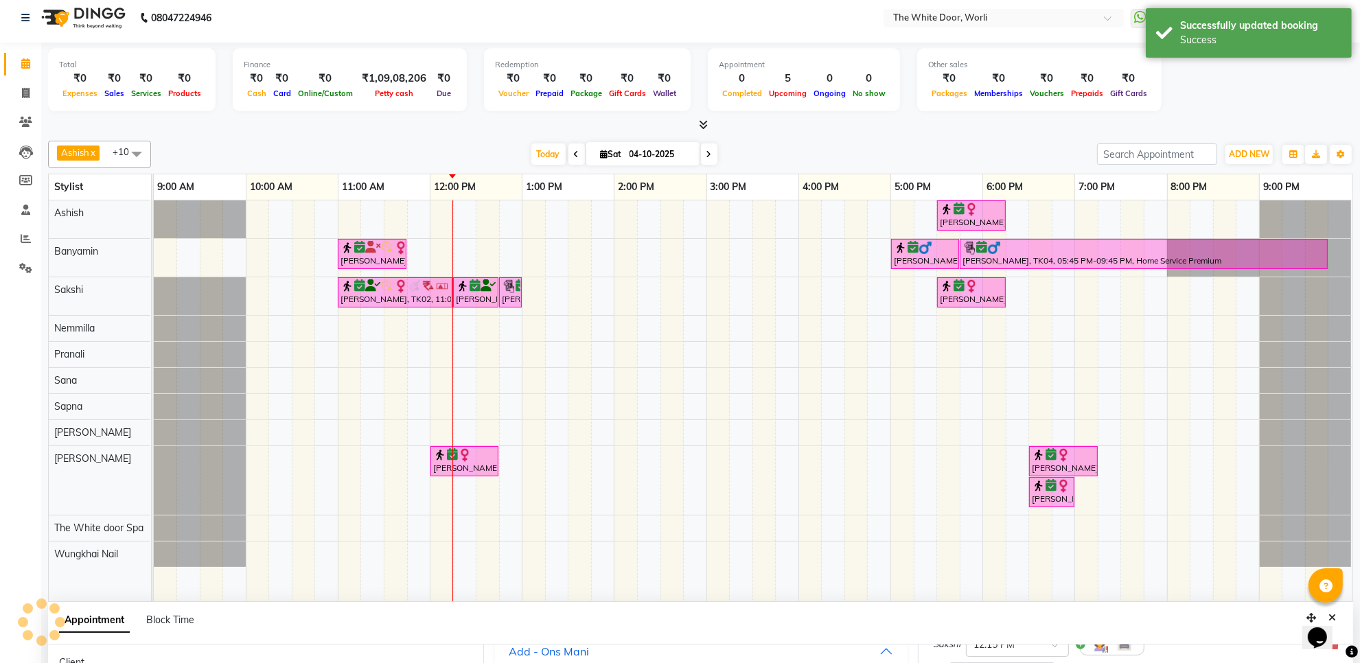
scroll to position [0, 0]
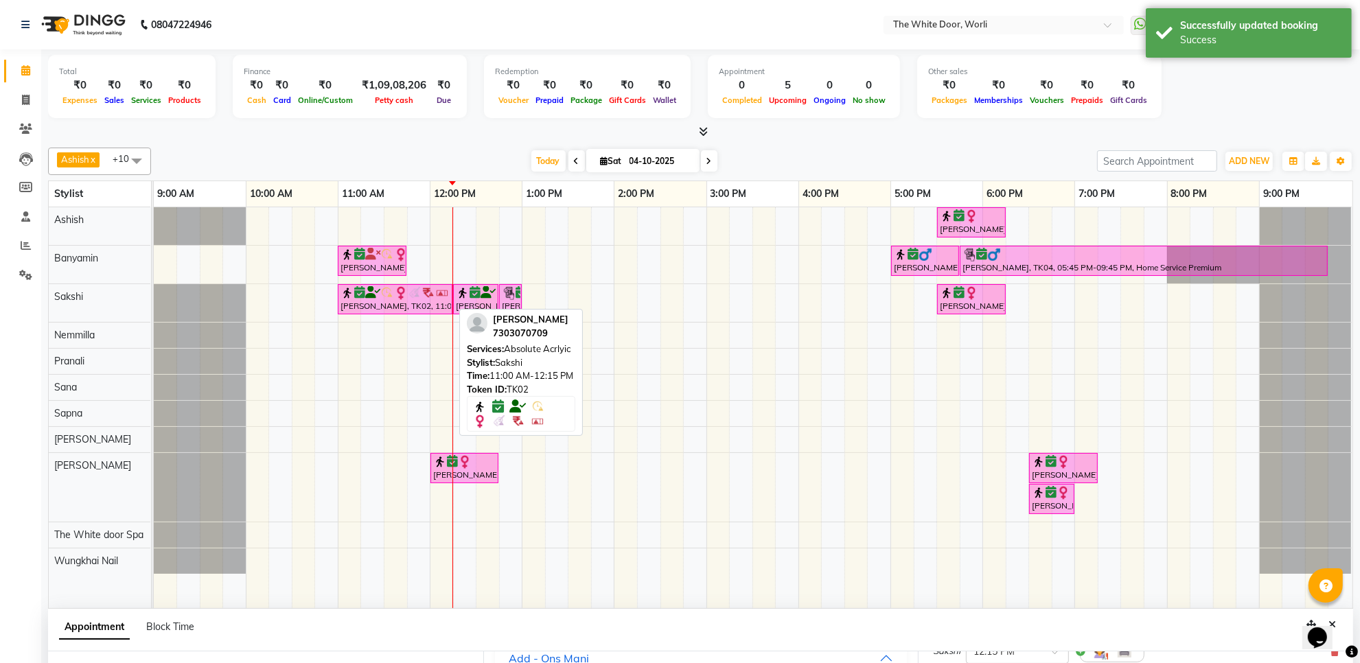
click at [391, 290] on img at bounding box center [387, 293] width 14 height 14
select select "6"
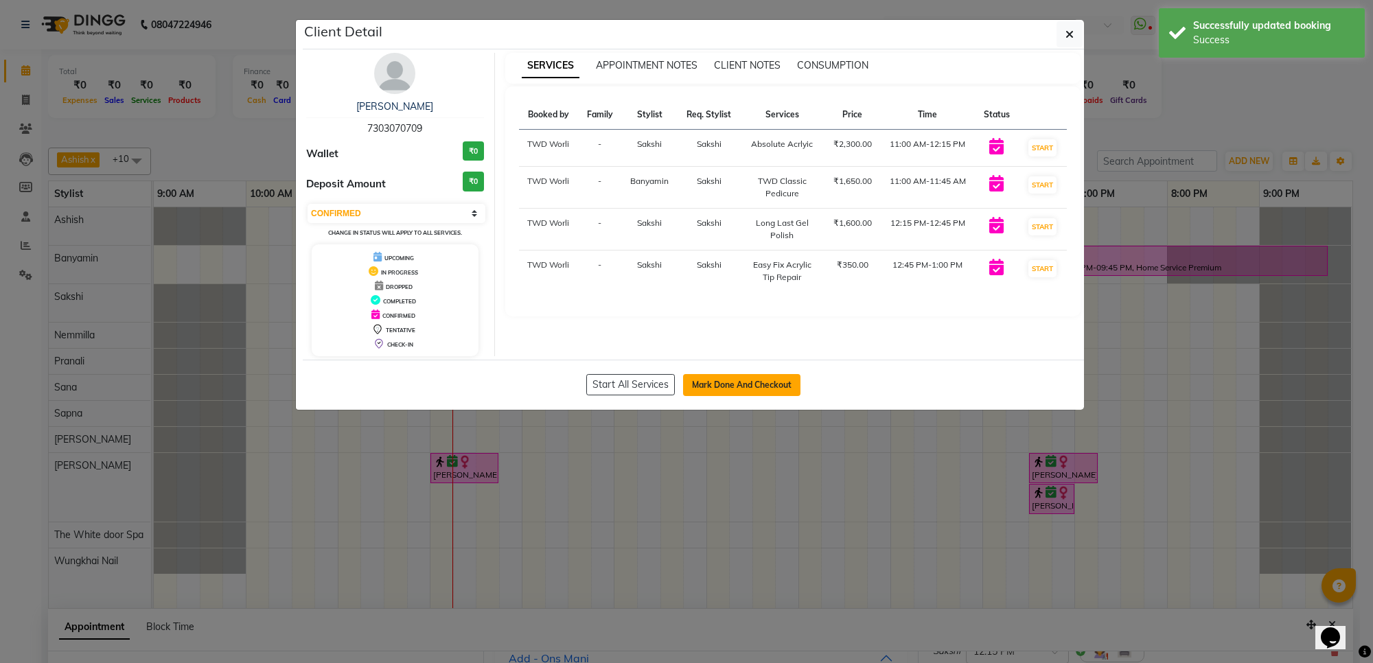
click at [715, 384] on button "Mark Done And Checkout" at bounding box center [741, 385] width 117 height 22
select select "4027"
select select "service"
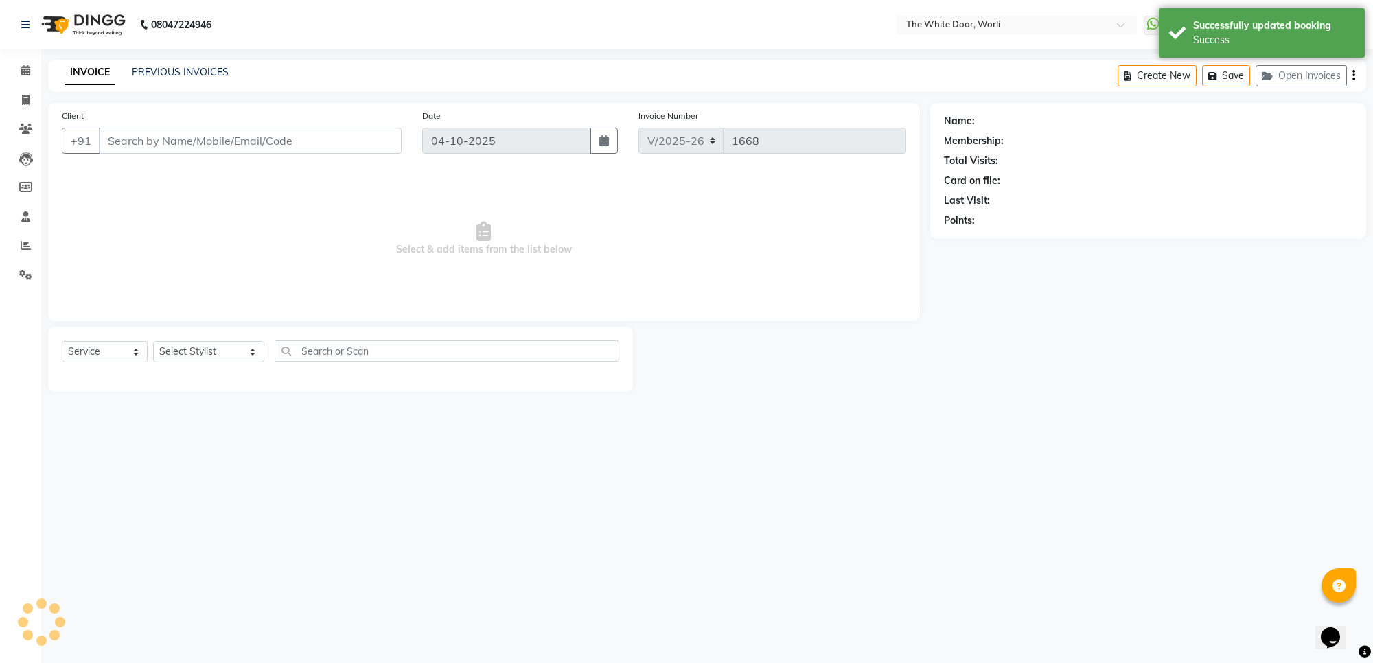
type input "7303070709"
select select "22335"
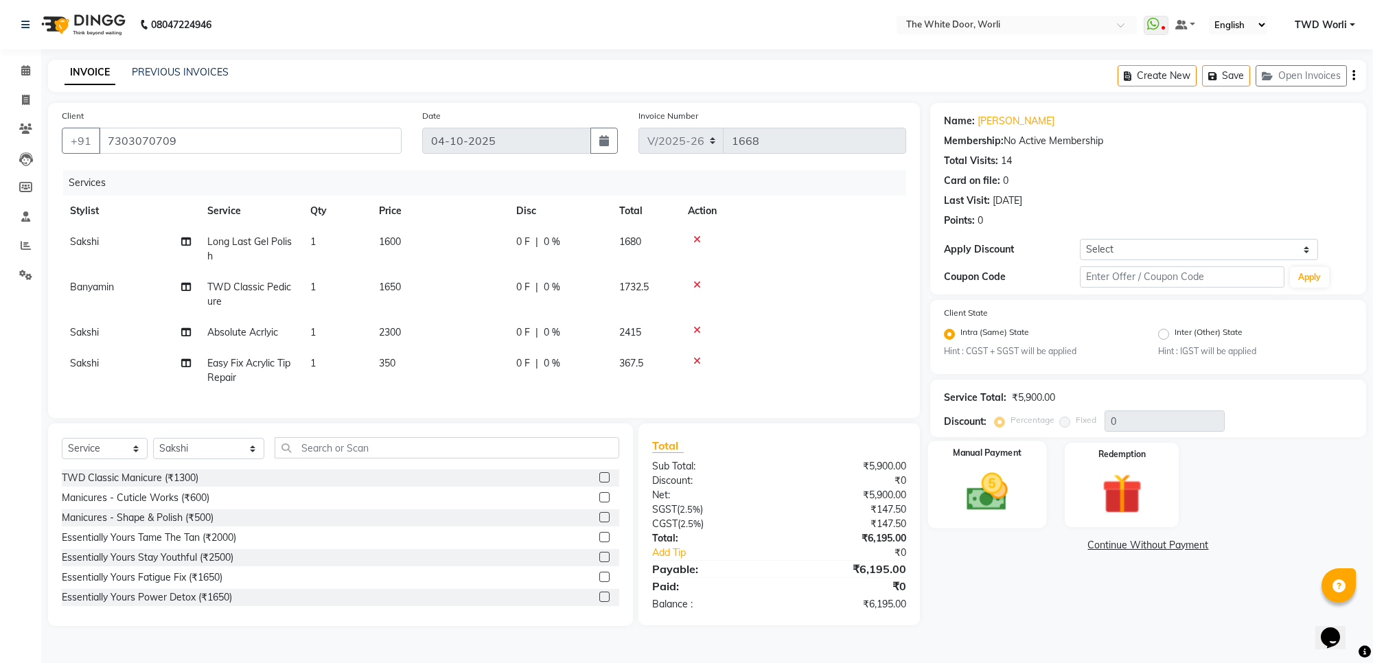
click at [997, 471] on img at bounding box center [986, 492] width 67 height 48
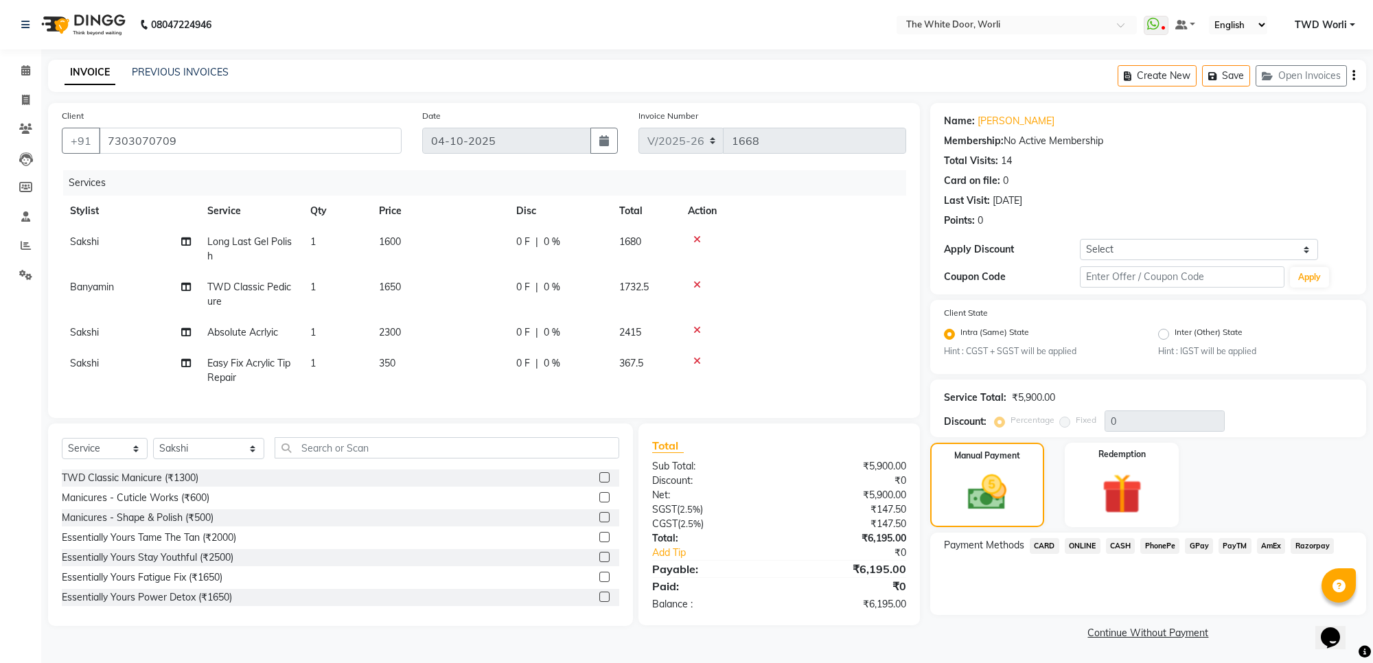
click at [1205, 543] on span "GPay" at bounding box center [1199, 546] width 28 height 16
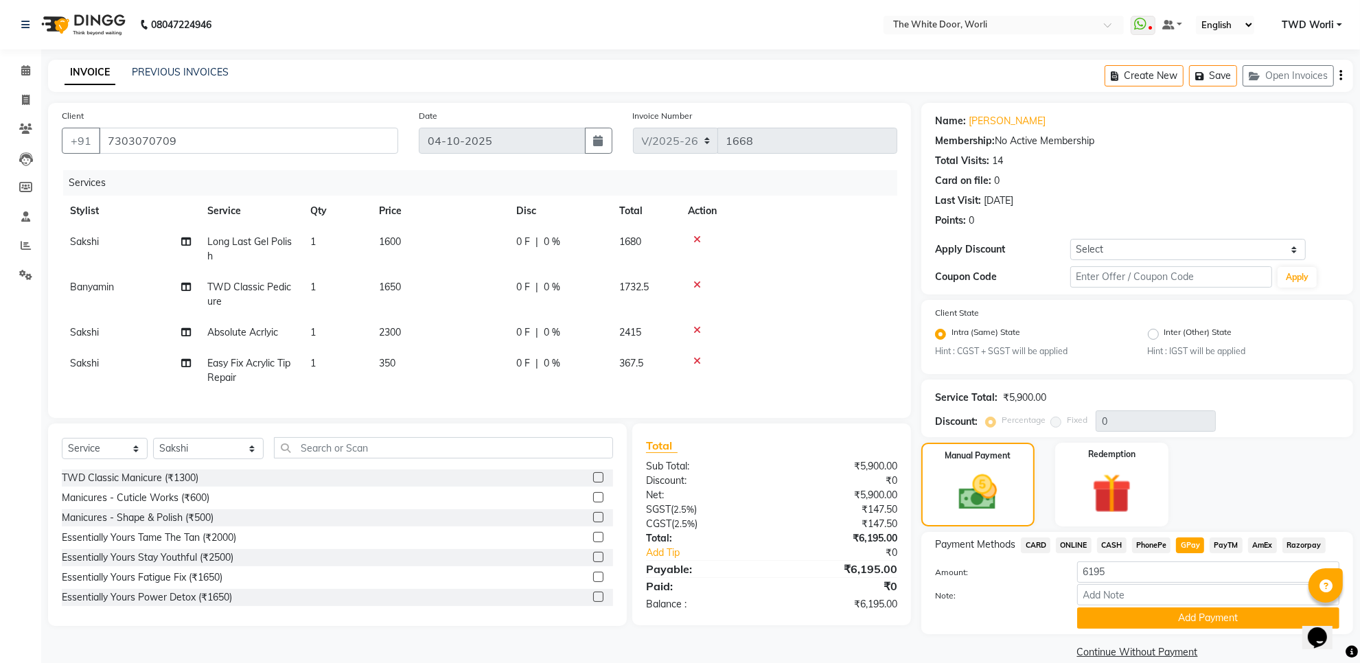
click at [1114, 540] on span "CASH" at bounding box center [1112, 545] width 30 height 16
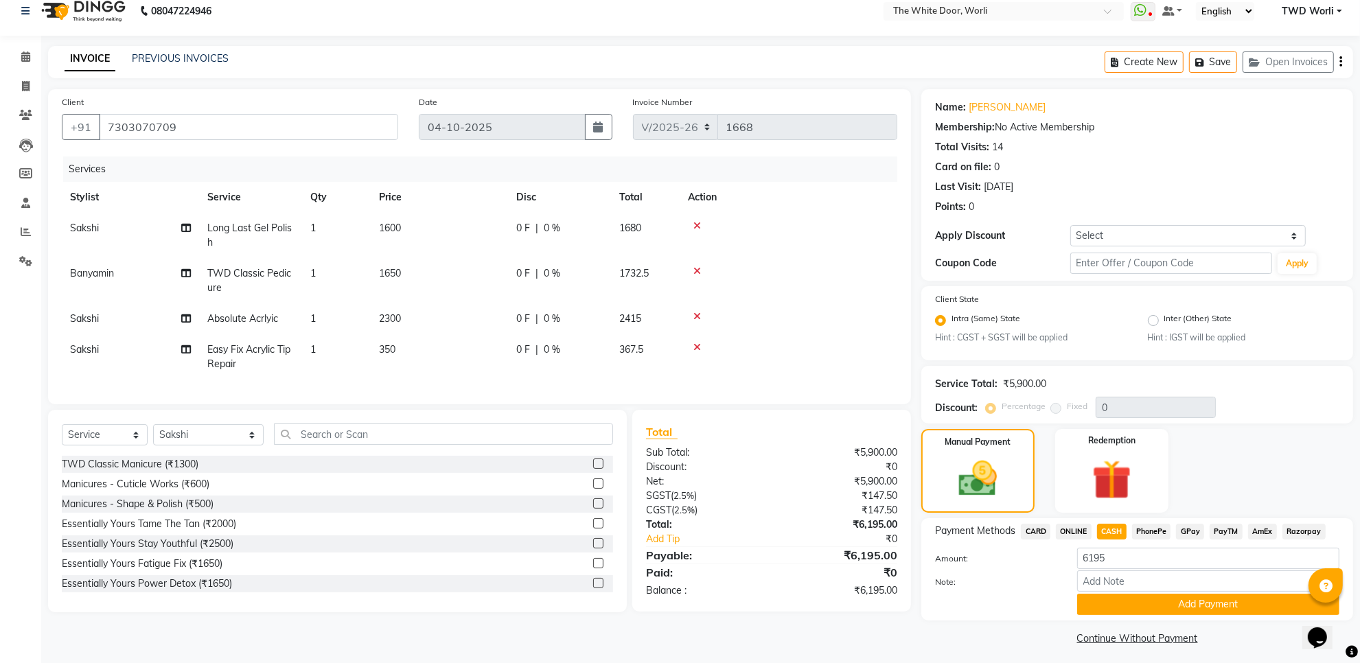
scroll to position [18, 0]
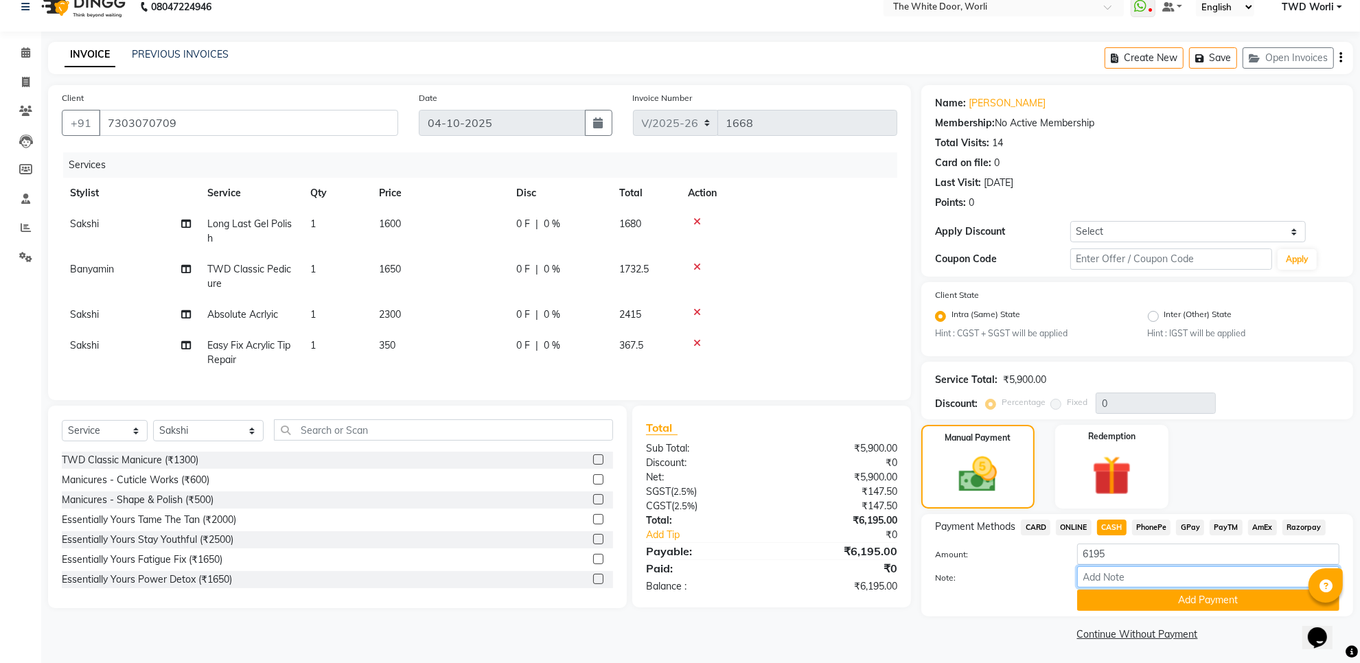
click at [1161, 575] on input "Note:" at bounding box center [1208, 576] width 262 height 21
type input "0029"
click at [1179, 606] on button "Add Payment" at bounding box center [1208, 600] width 262 height 21
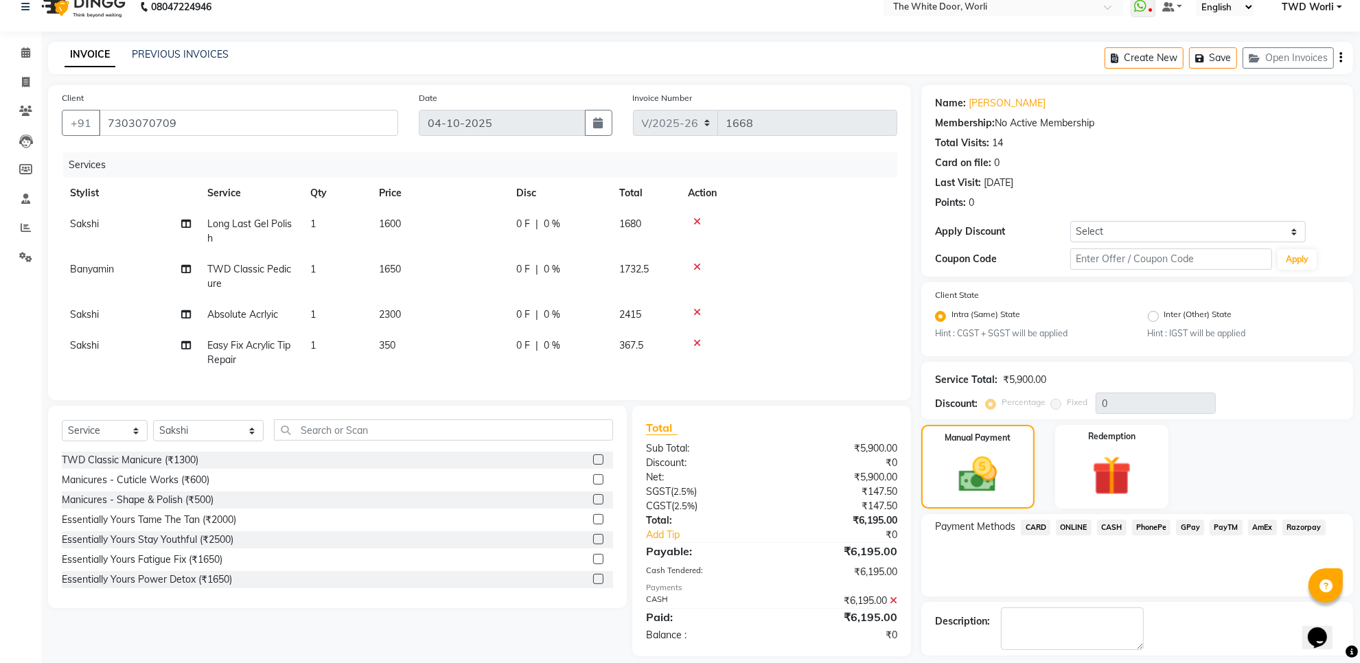
click at [893, 605] on icon at bounding box center [894, 601] width 8 height 10
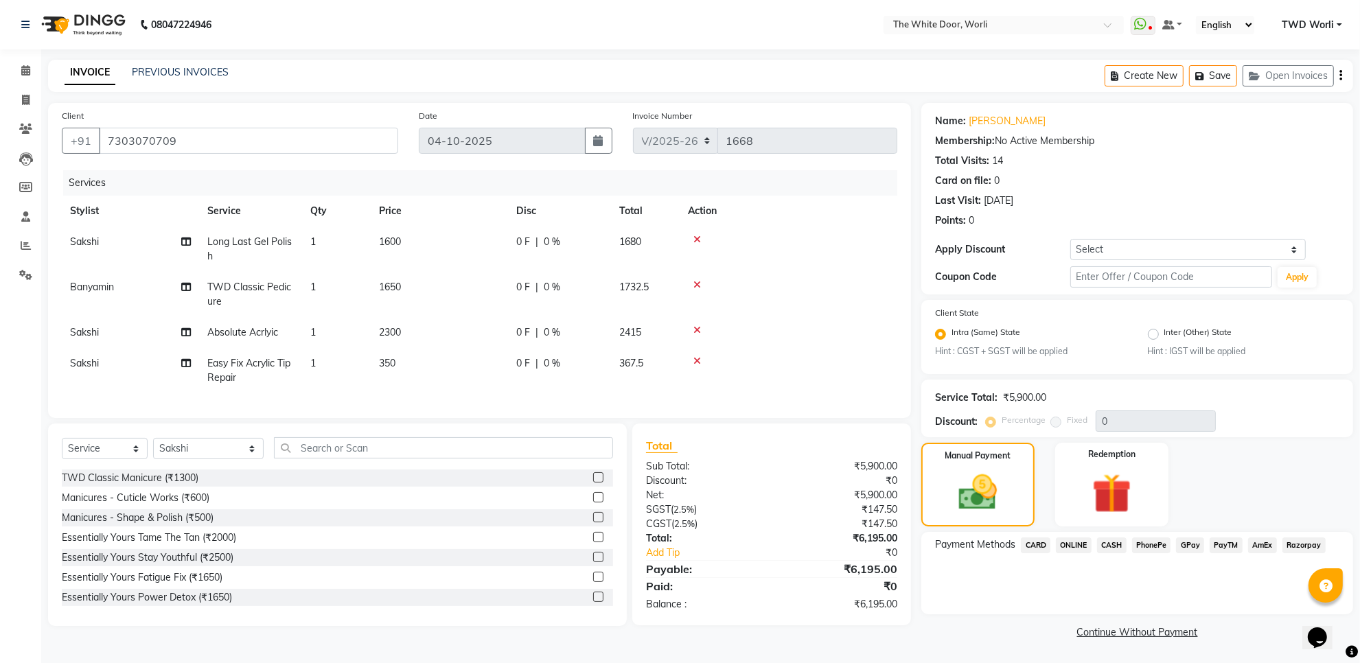
scroll to position [0, 0]
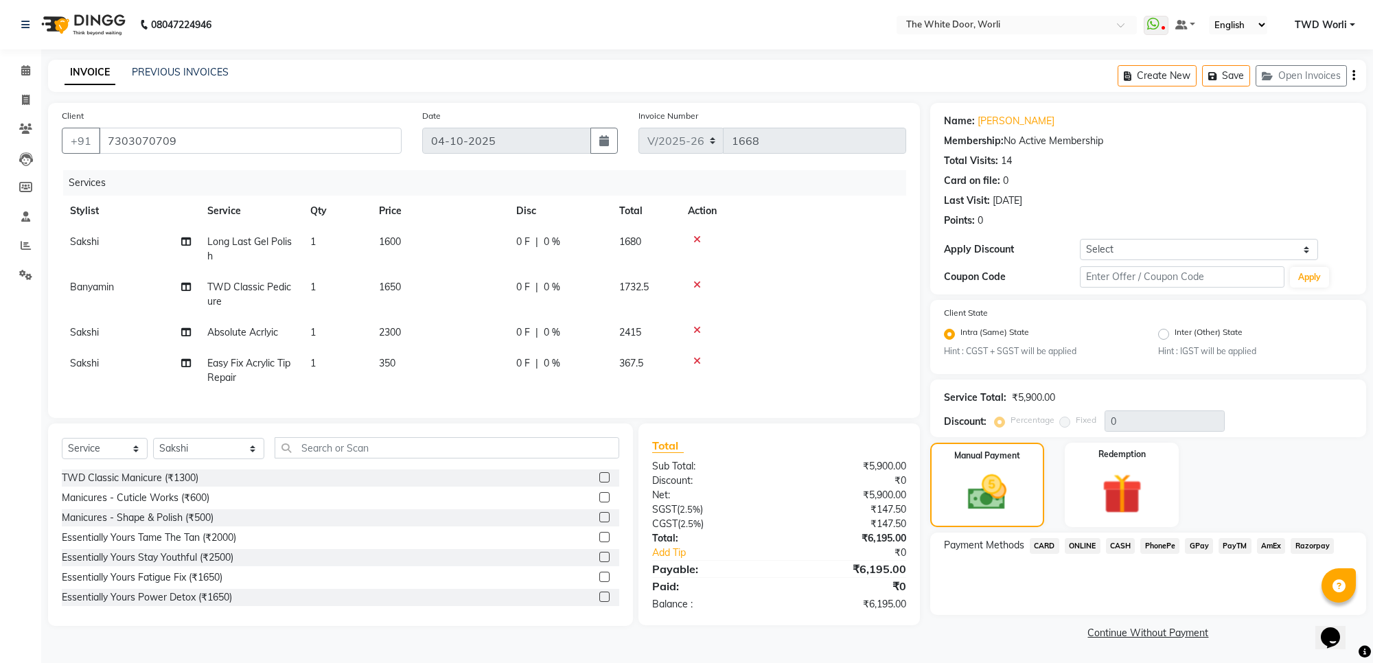
click at [1040, 549] on span "CARD" at bounding box center [1045, 546] width 30 height 16
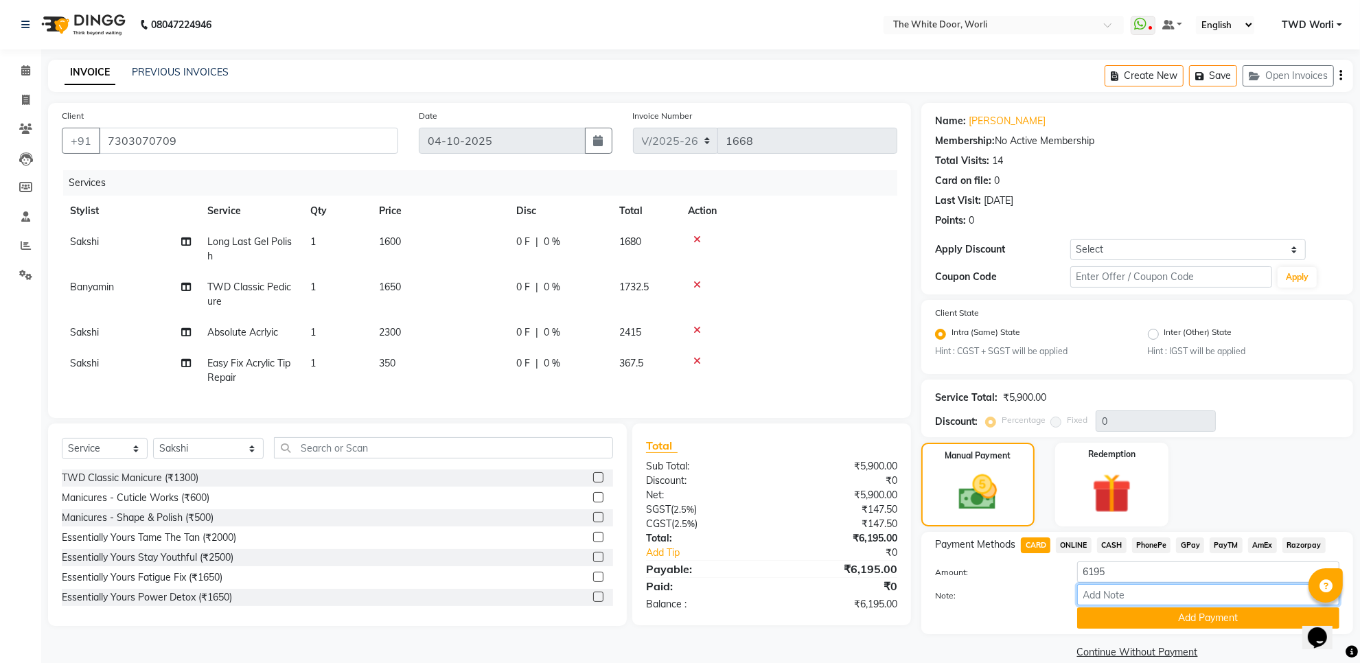
click at [1130, 589] on input "Note:" at bounding box center [1208, 594] width 262 height 21
type input "0029"
click at [1170, 612] on button "Add Payment" at bounding box center [1208, 617] width 262 height 21
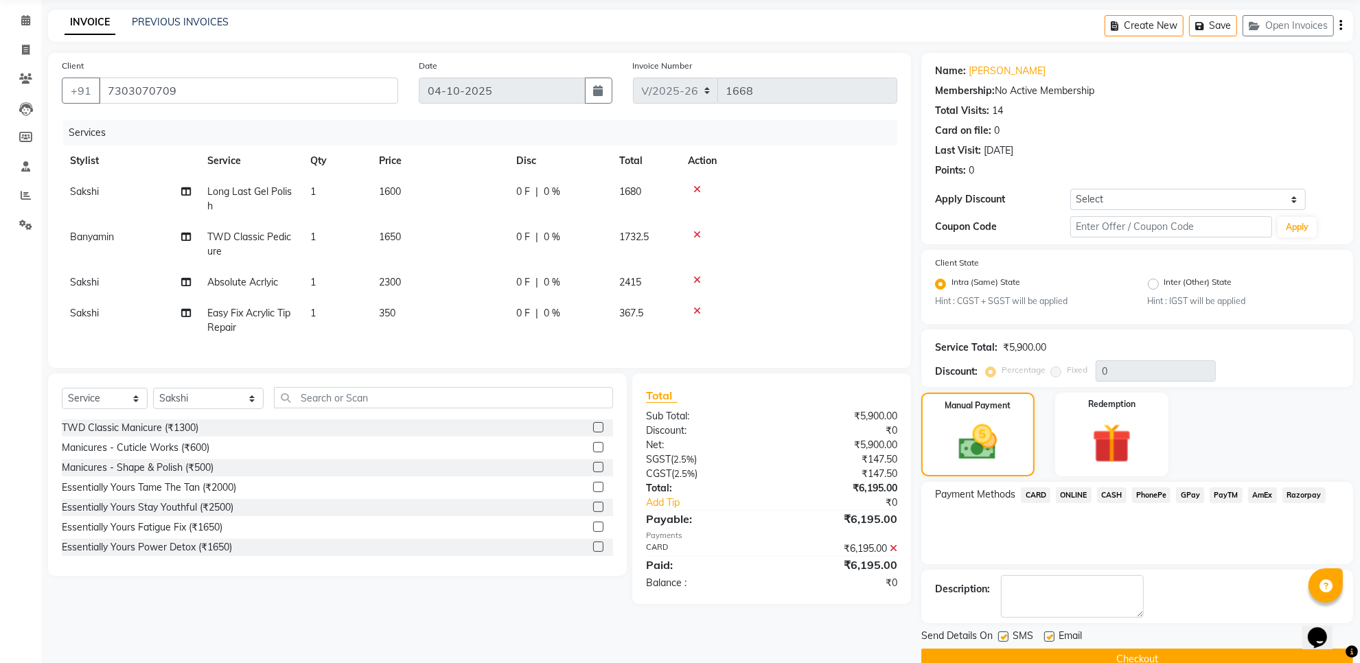
scroll to position [77, 0]
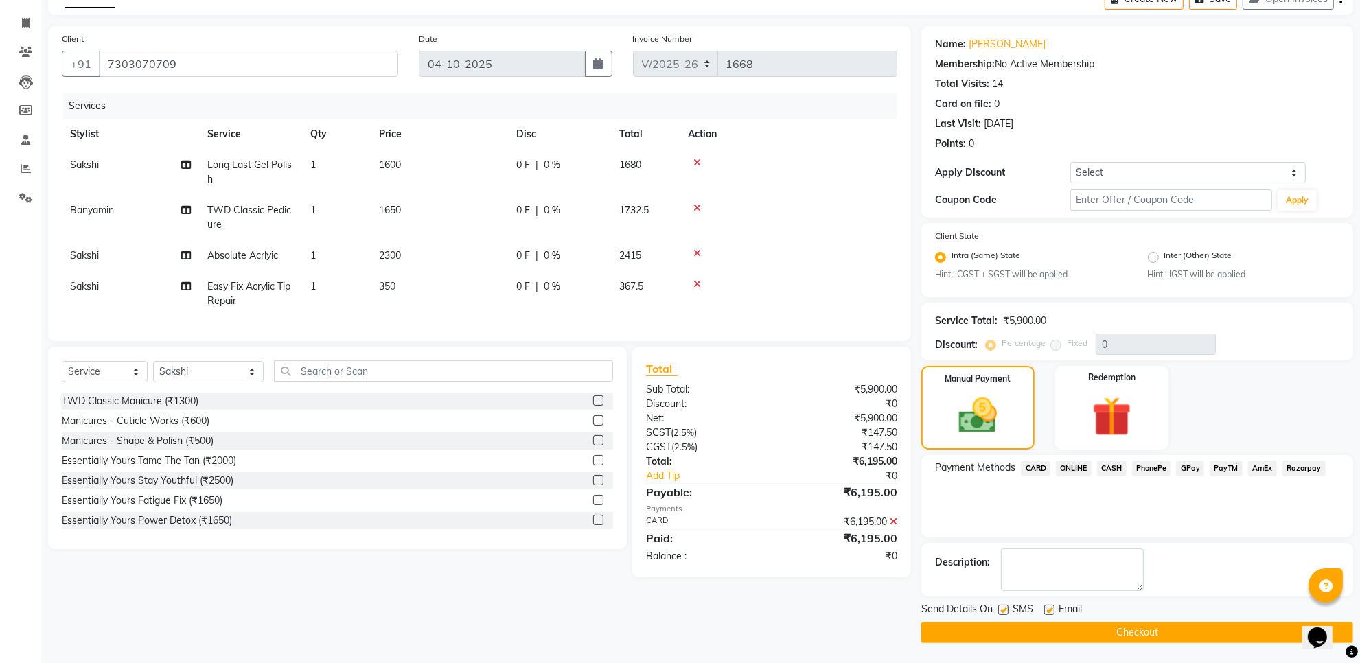
click at [1123, 630] on button "Checkout" at bounding box center [1137, 632] width 432 height 21
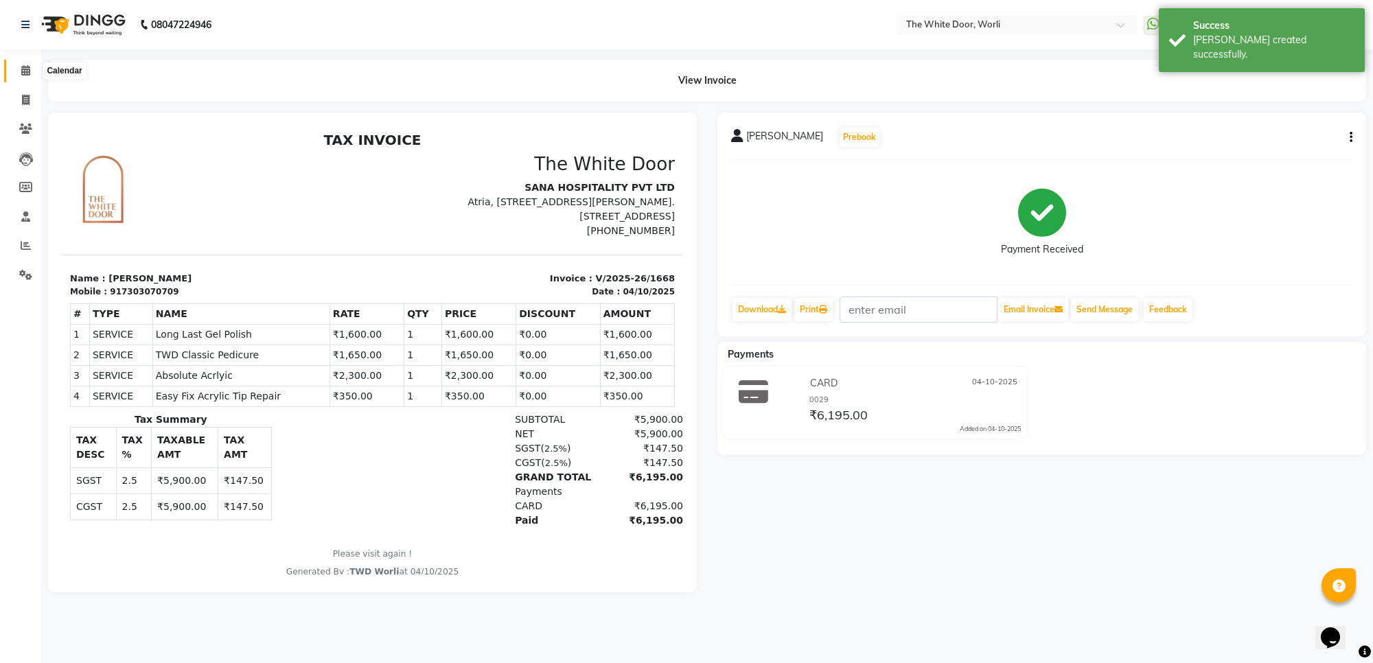
click at [25, 76] on icon at bounding box center [25, 70] width 9 height 10
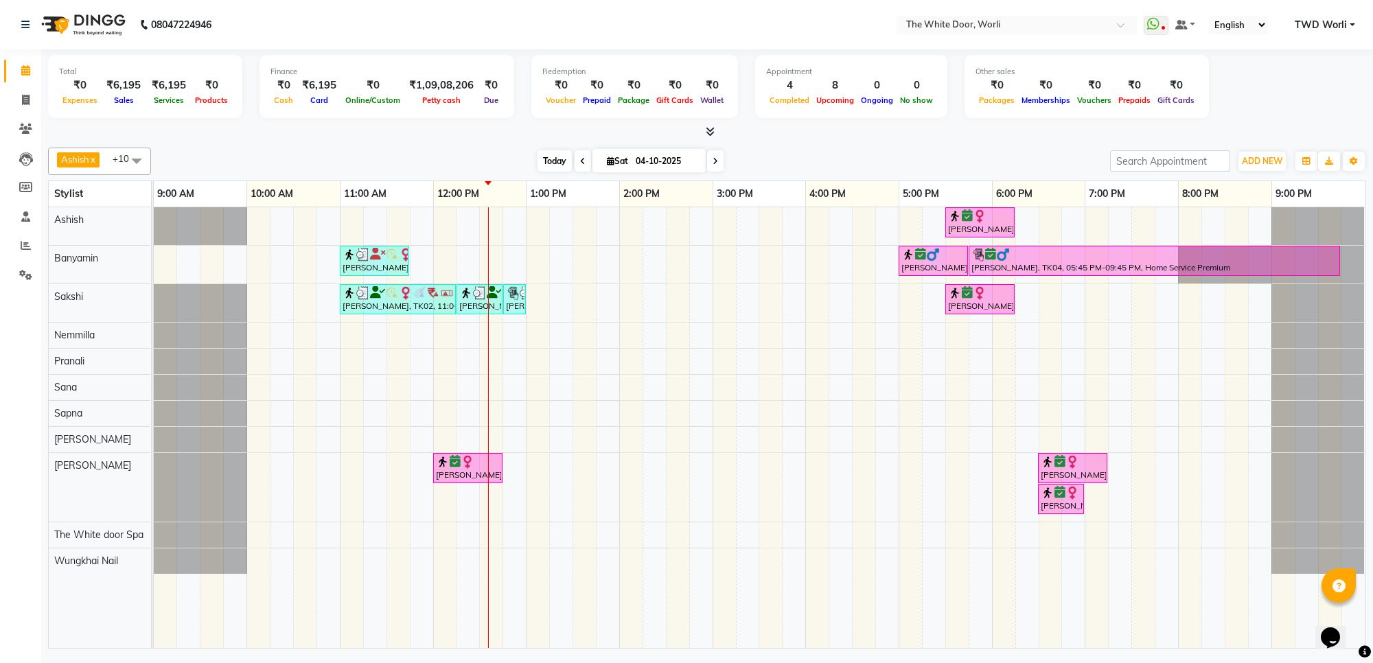
click at [554, 159] on span "Today" at bounding box center [554, 160] width 34 height 21
click at [712, 165] on icon at bounding box center [714, 161] width 5 height 8
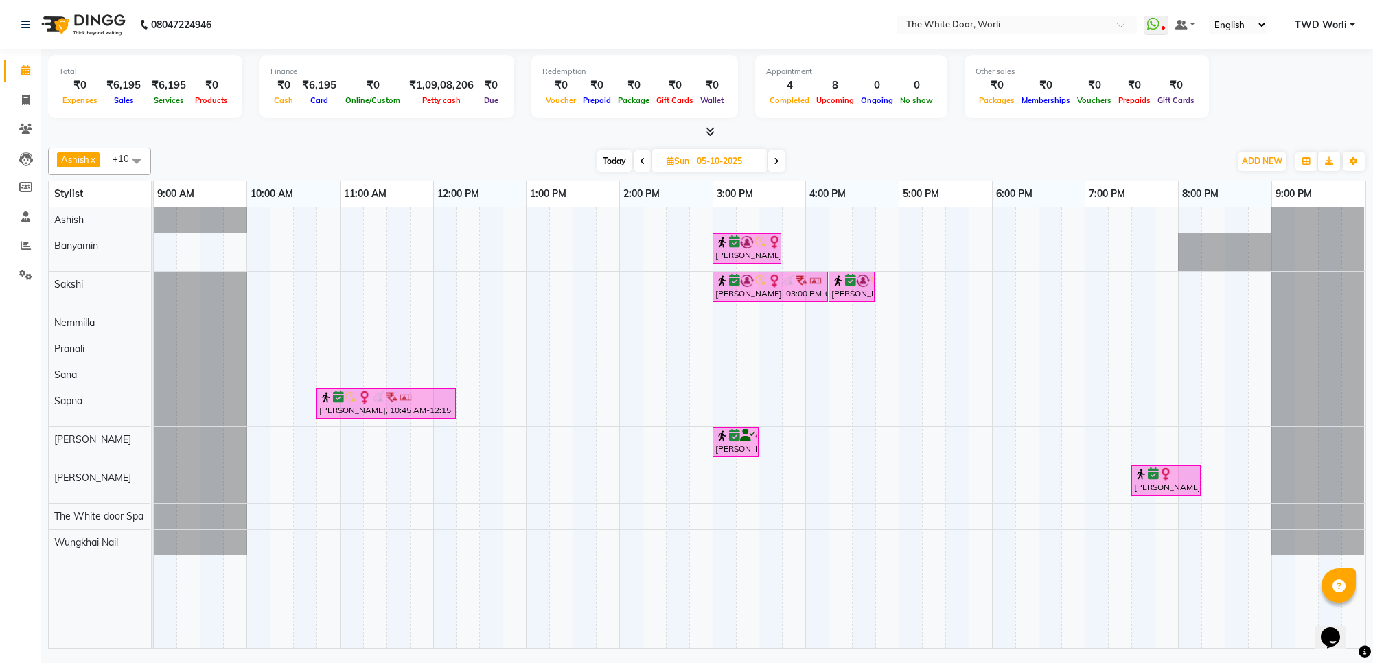
click at [642, 157] on icon at bounding box center [642, 161] width 5 height 8
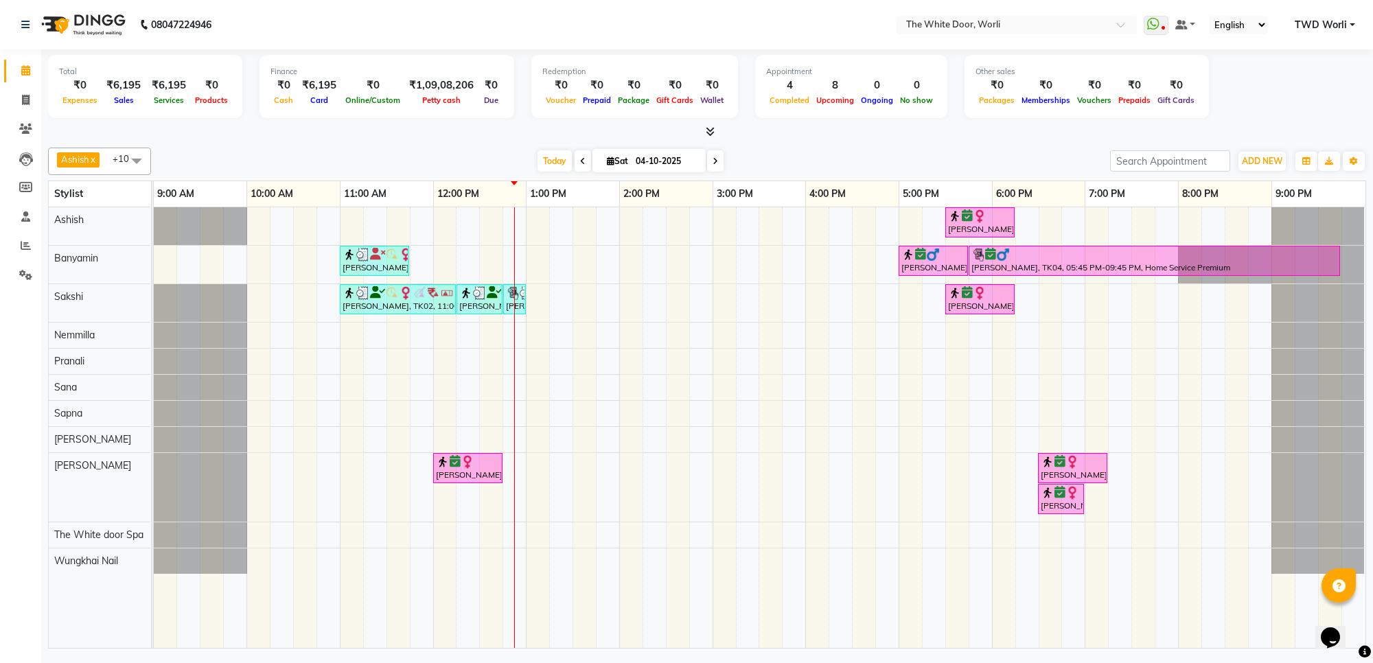
click at [717, 161] on span at bounding box center [715, 160] width 16 height 21
type input "05-10-2025"
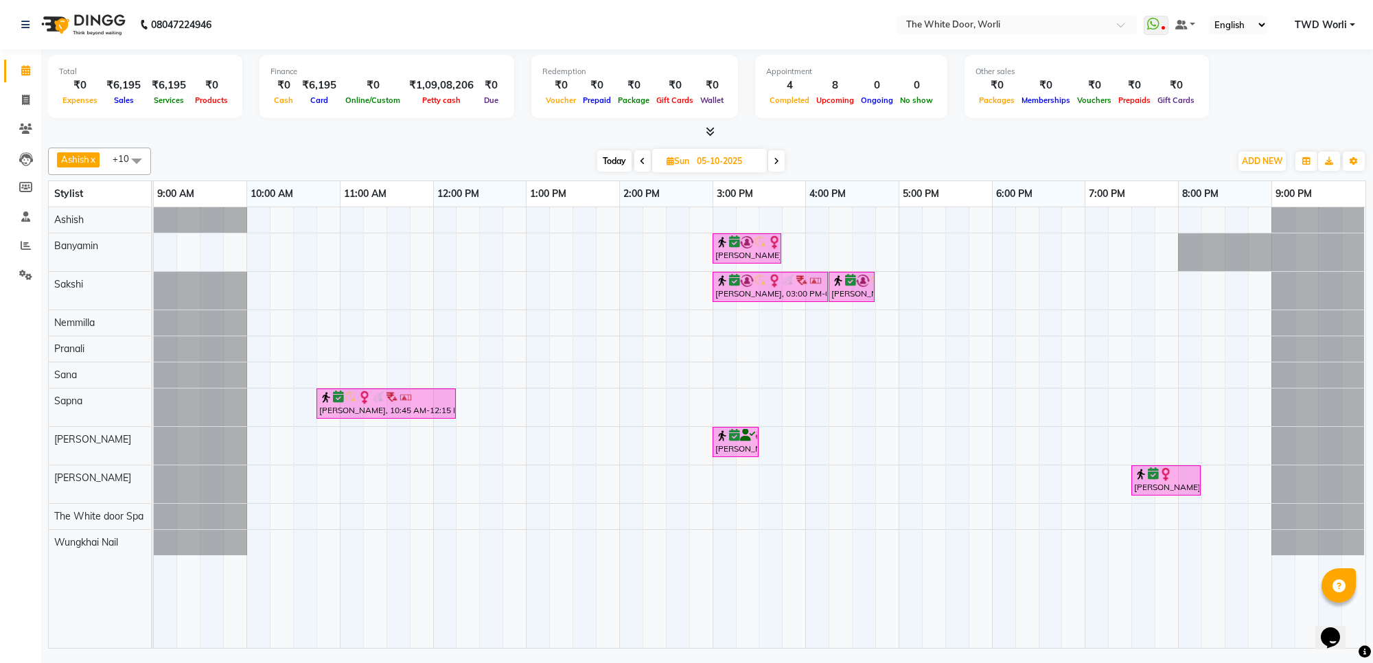
click at [439, 539] on td at bounding box center [444, 427] width 23 height 441
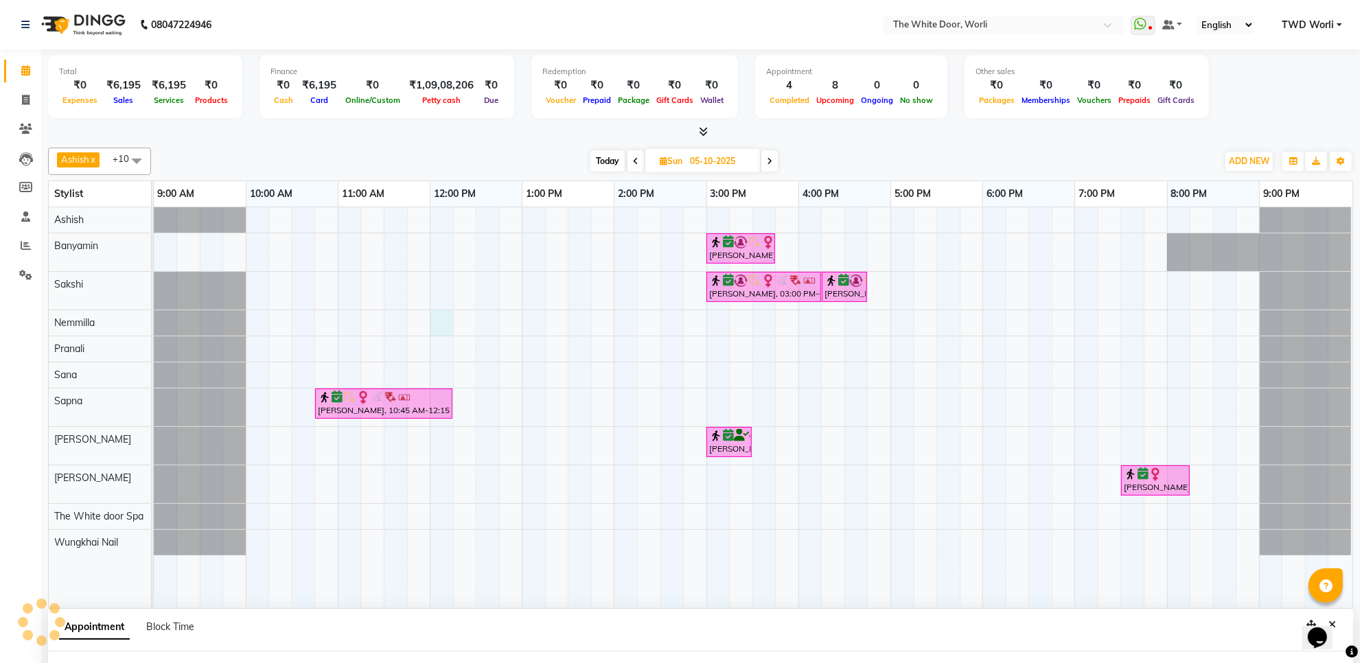
select select "20573"
select select "tentative"
select select "720"
click at [633, 161] on icon at bounding box center [635, 161] width 5 height 8
type input "04-10-2025"
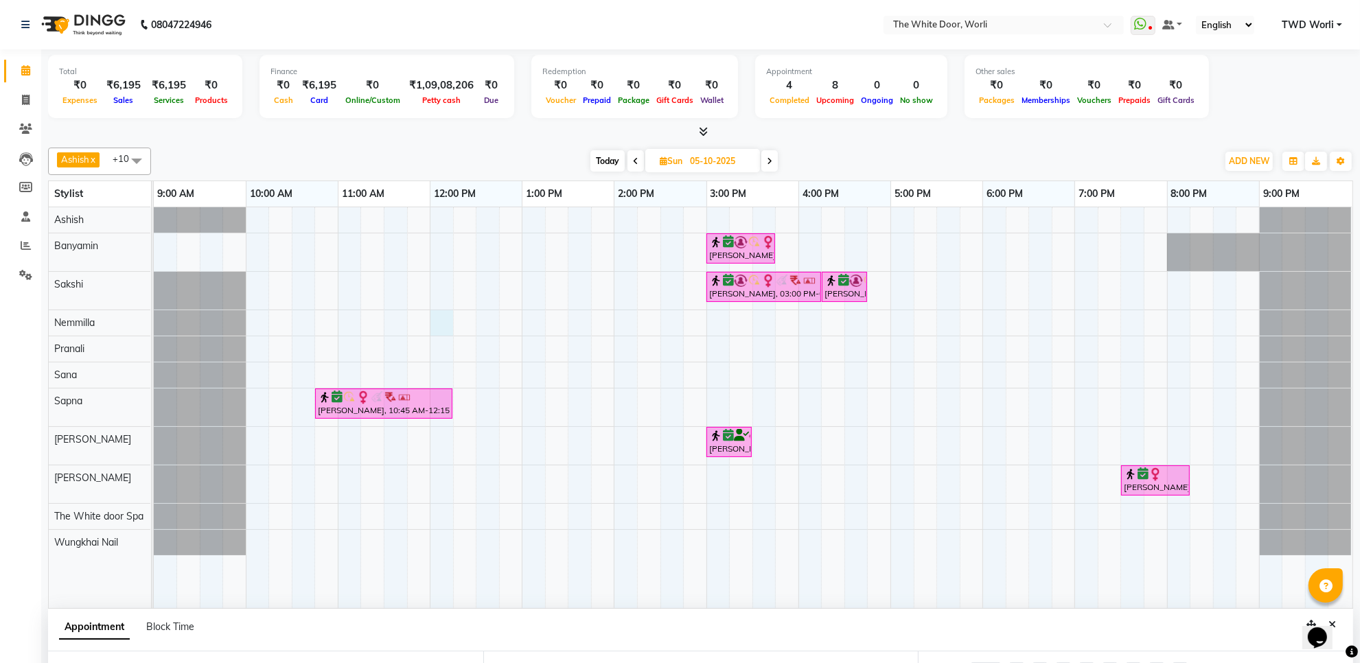
type input "04-10-2025"
select select "720"
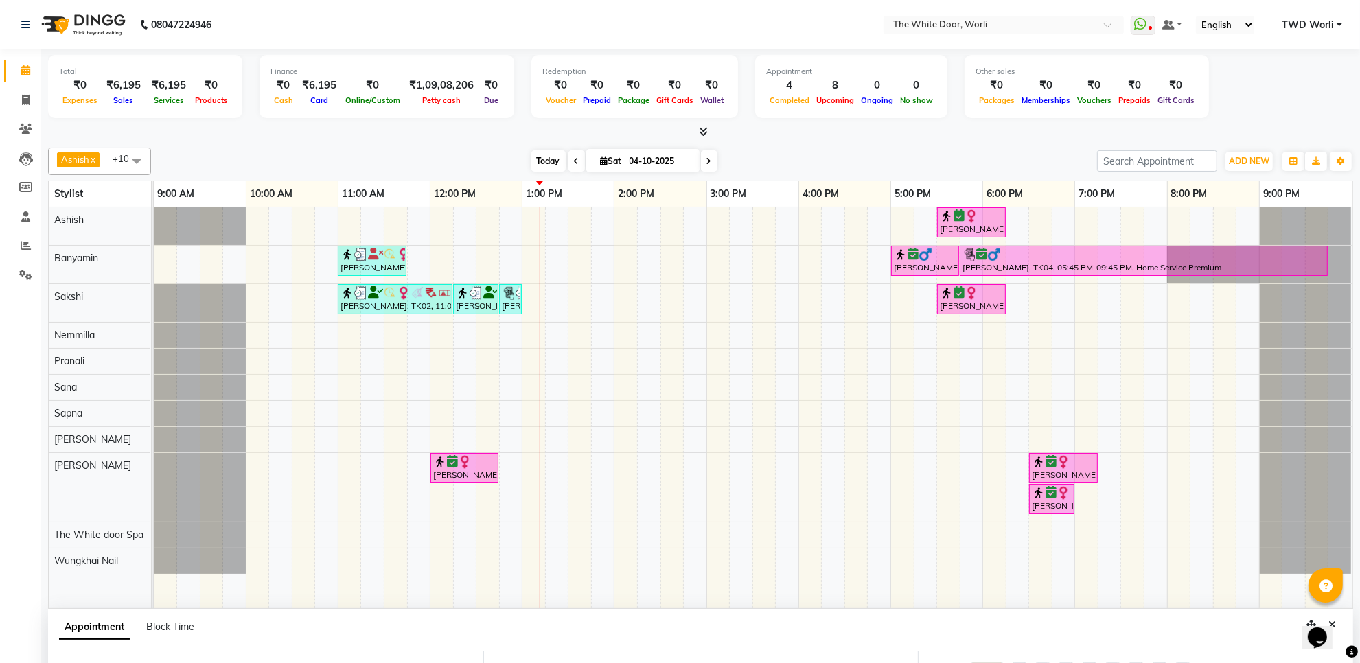
click at [546, 163] on span "Today" at bounding box center [548, 160] width 34 height 21
click at [568, 161] on span at bounding box center [576, 160] width 16 height 21
type input "03-10-2025"
select select "720"
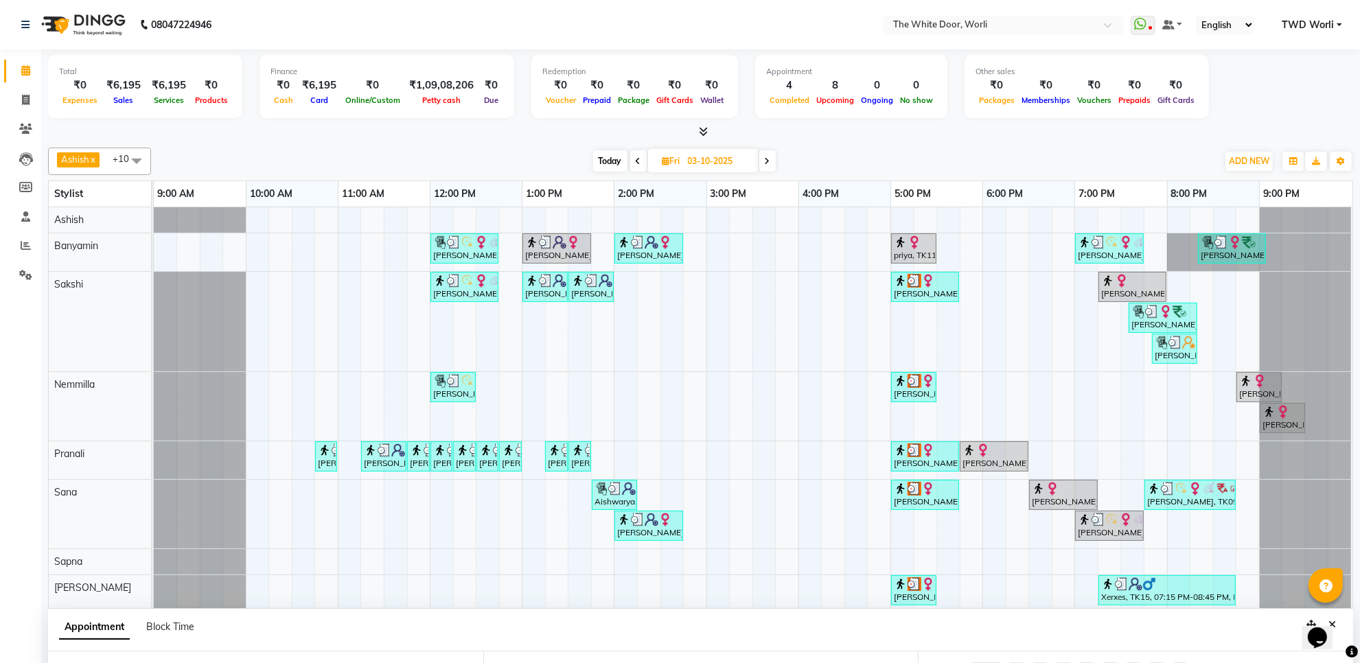
click at [607, 157] on span "Today" at bounding box center [610, 160] width 34 height 21
type input "04-10-2025"
select select "720"
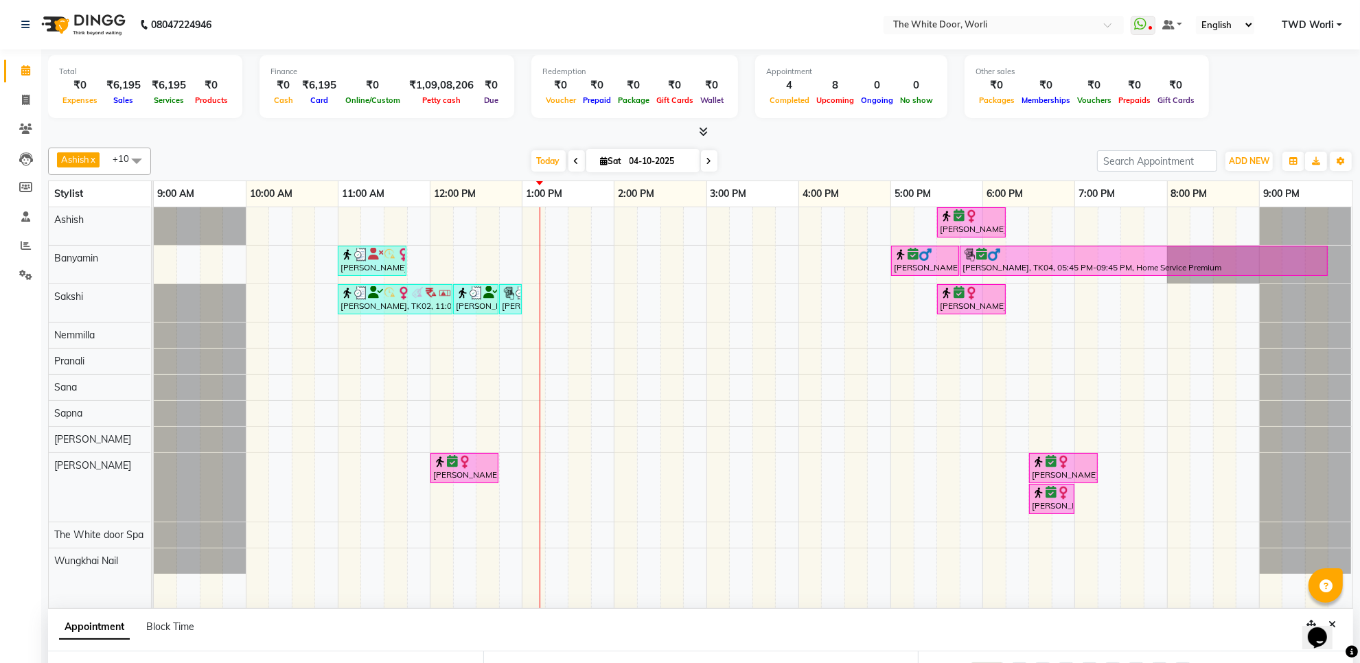
click at [706, 159] on icon at bounding box center [708, 161] width 5 height 8
type input "05-10-2025"
select select "720"
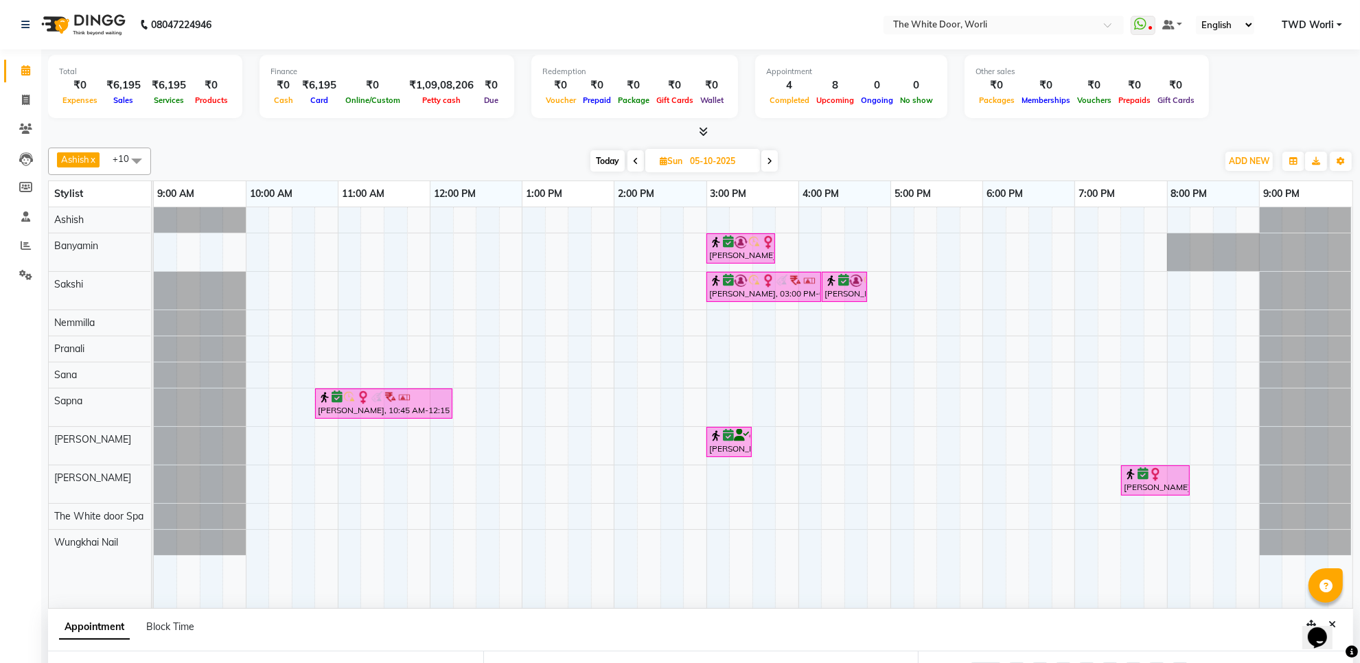
click at [770, 162] on icon at bounding box center [769, 161] width 5 height 8
type input "[DATE]"
select select "720"
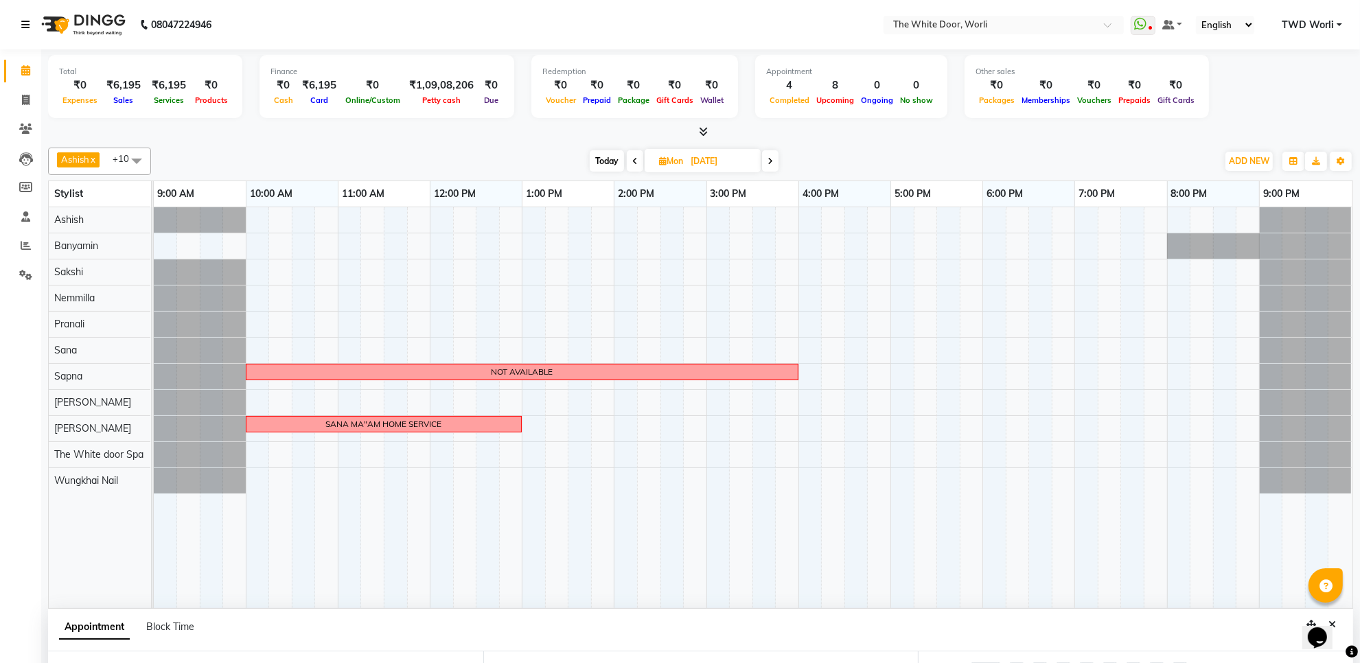
click at [24, 18] on link at bounding box center [28, 24] width 14 height 38
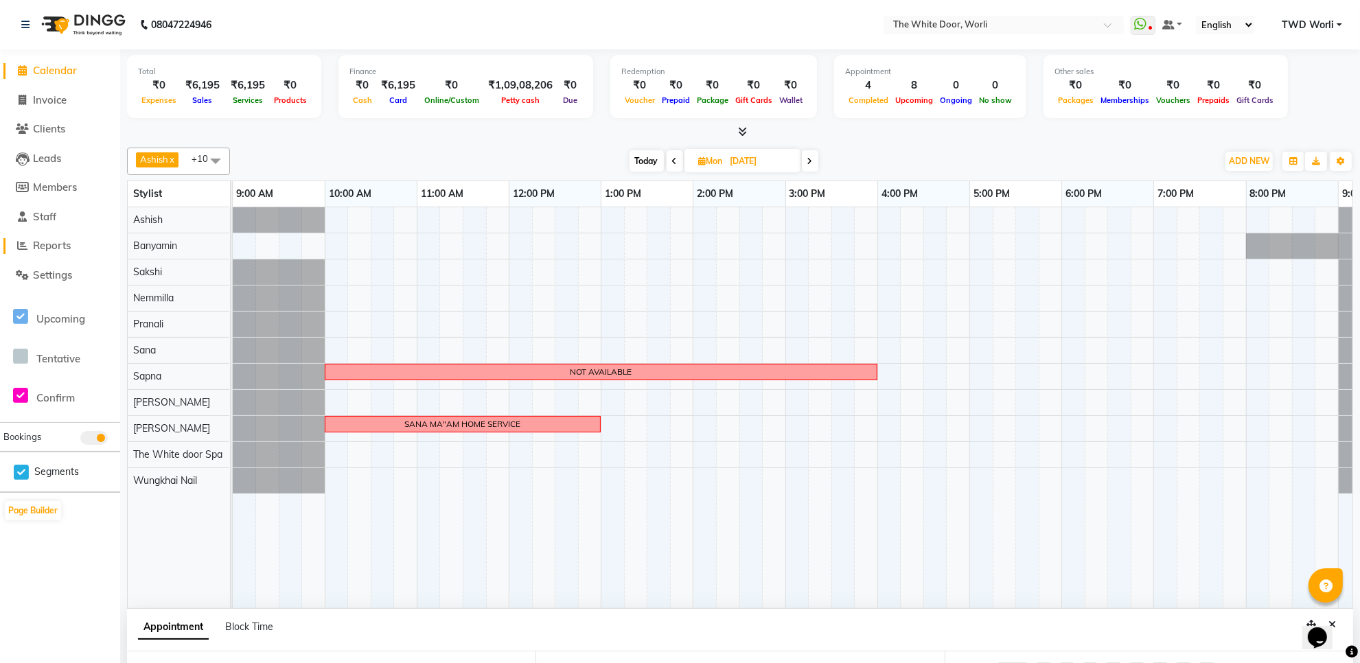
click at [52, 242] on span "Reports" at bounding box center [52, 245] width 38 height 13
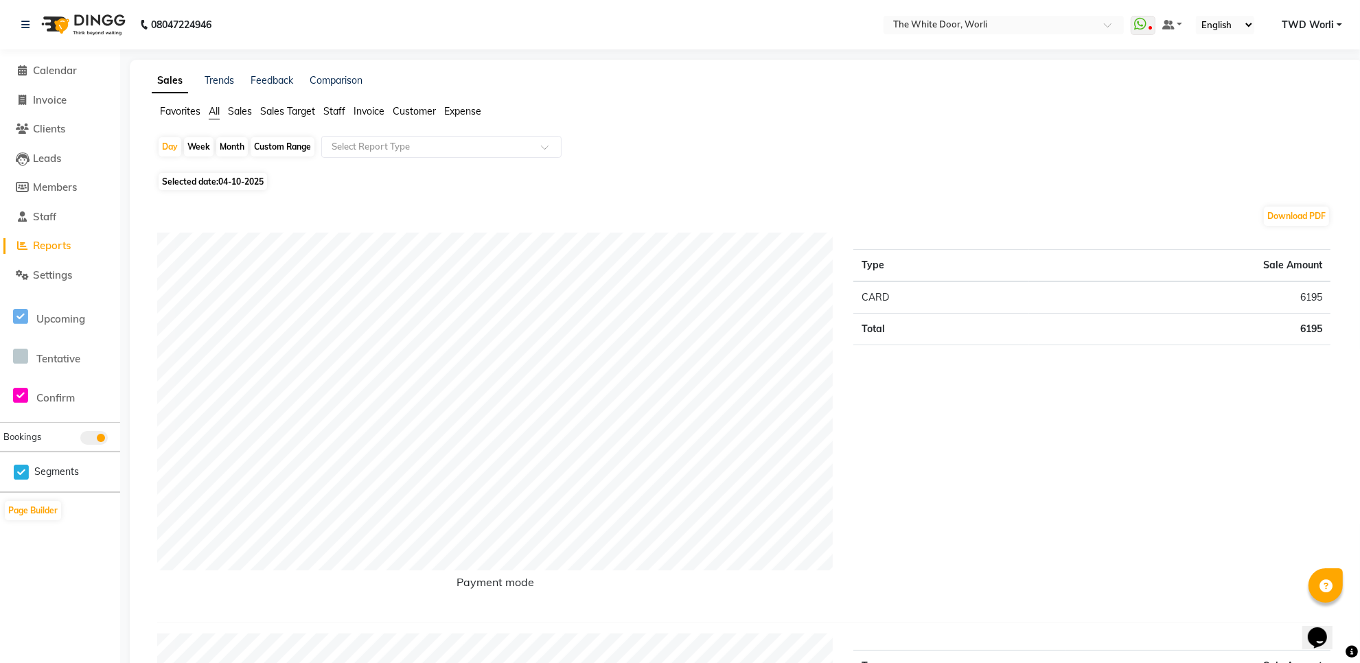
click at [334, 108] on span "Staff" at bounding box center [334, 111] width 22 height 12
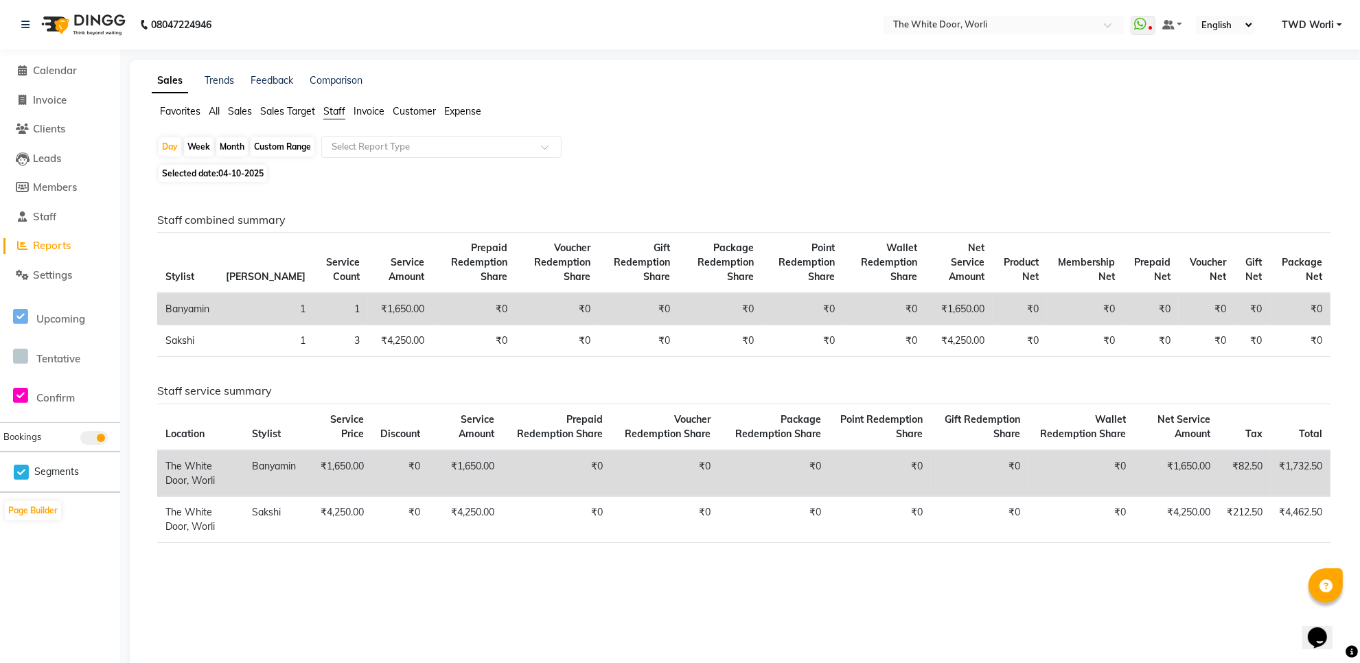
click at [300, 151] on div "Custom Range" at bounding box center [283, 146] width 64 height 19
select select "10"
select select "2025"
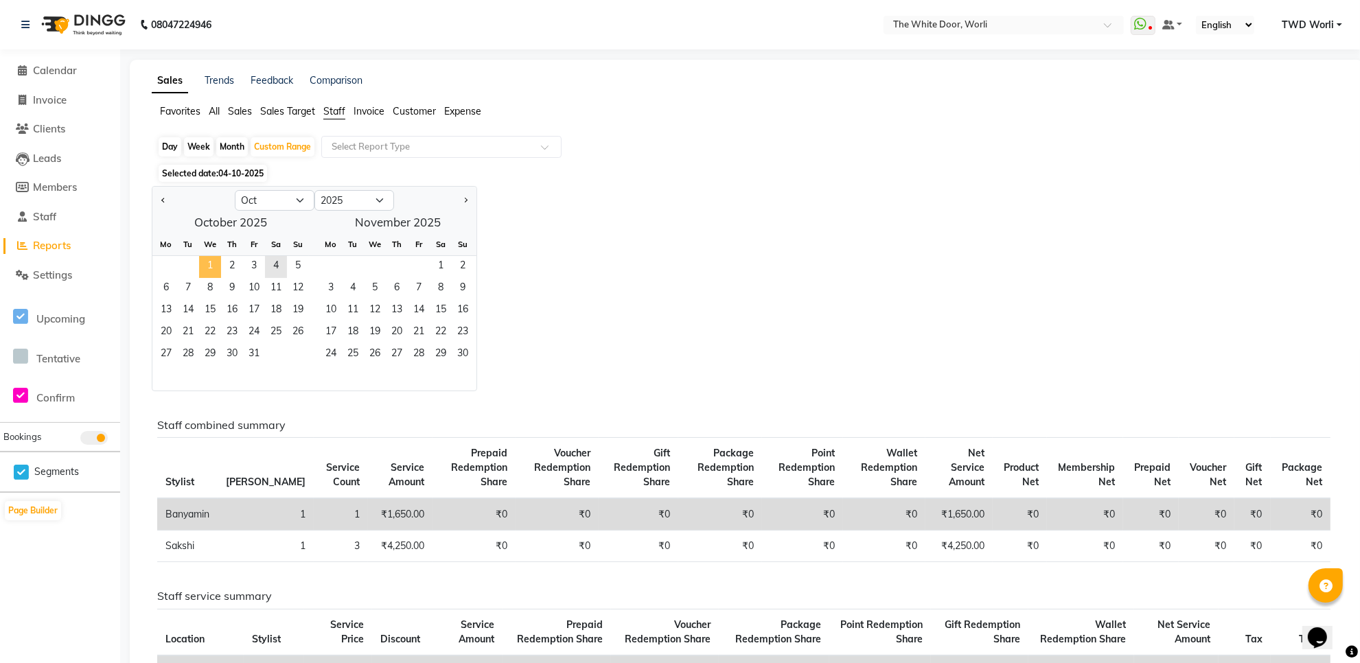
click at [214, 265] on span "1" at bounding box center [210, 267] width 22 height 22
click at [276, 264] on span "4" at bounding box center [276, 267] width 22 height 22
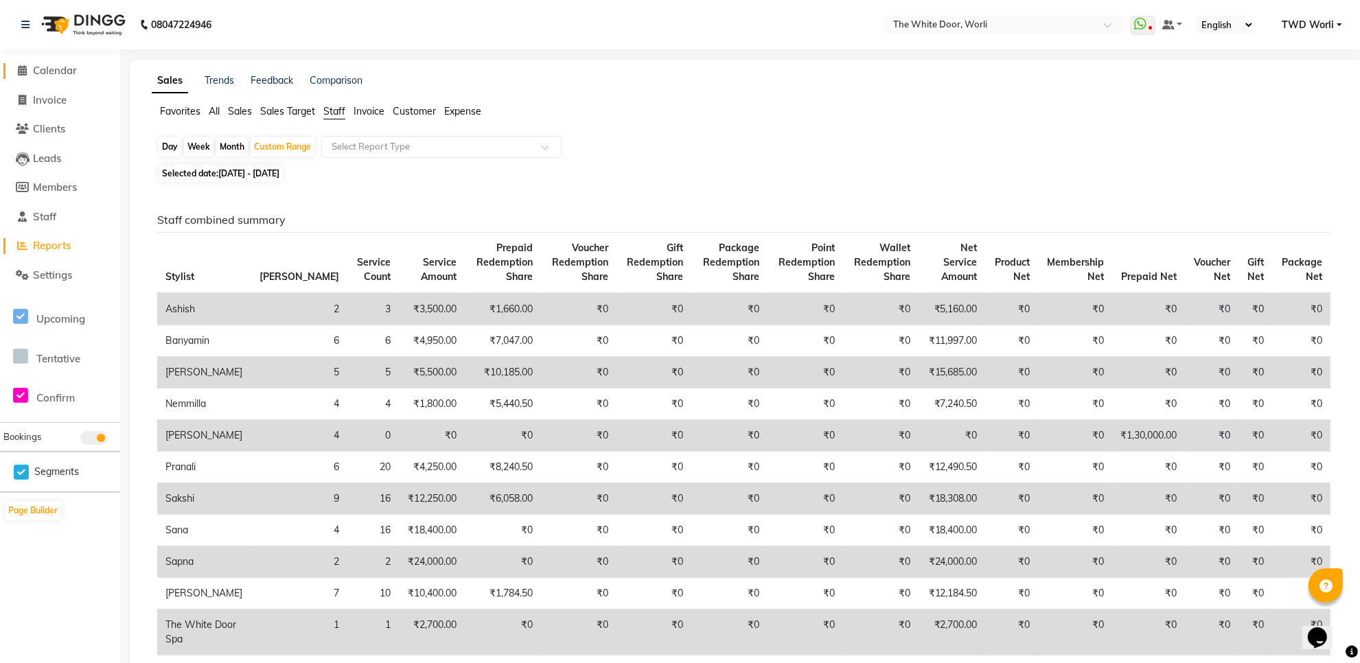
click at [55, 69] on span "Calendar" at bounding box center [55, 70] width 44 height 13
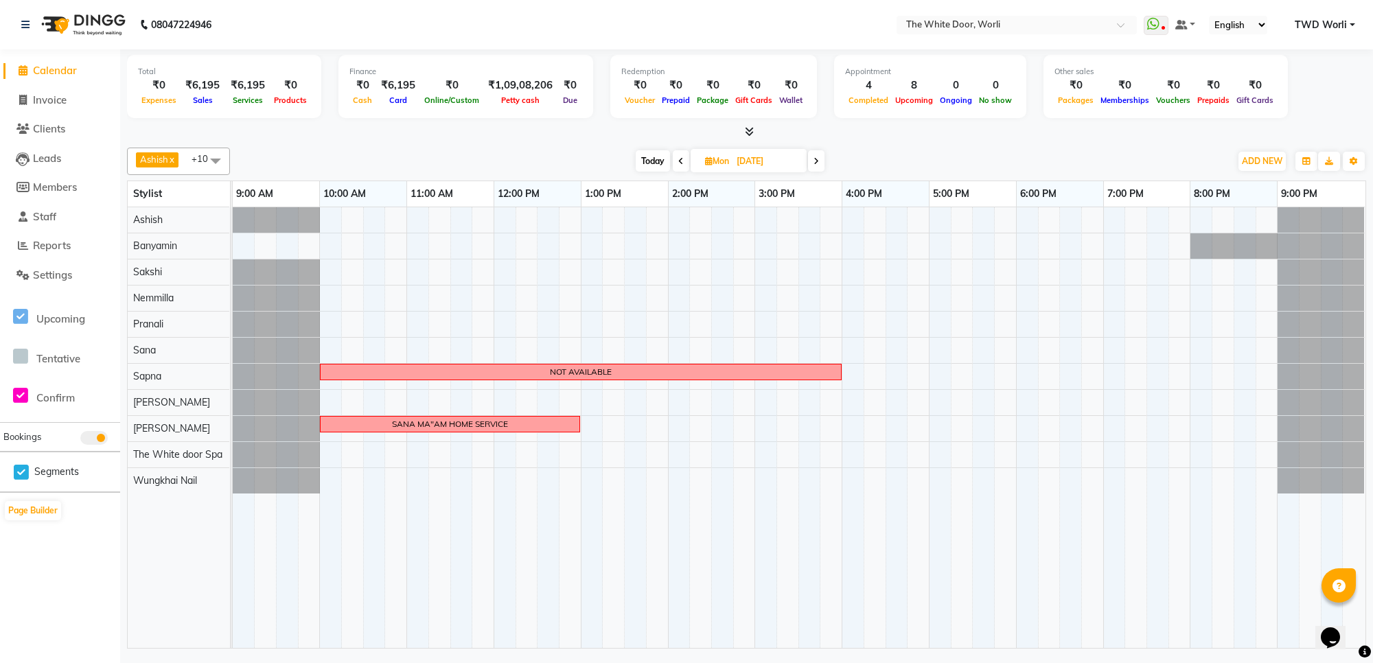
click at [649, 159] on span "Today" at bounding box center [653, 160] width 34 height 21
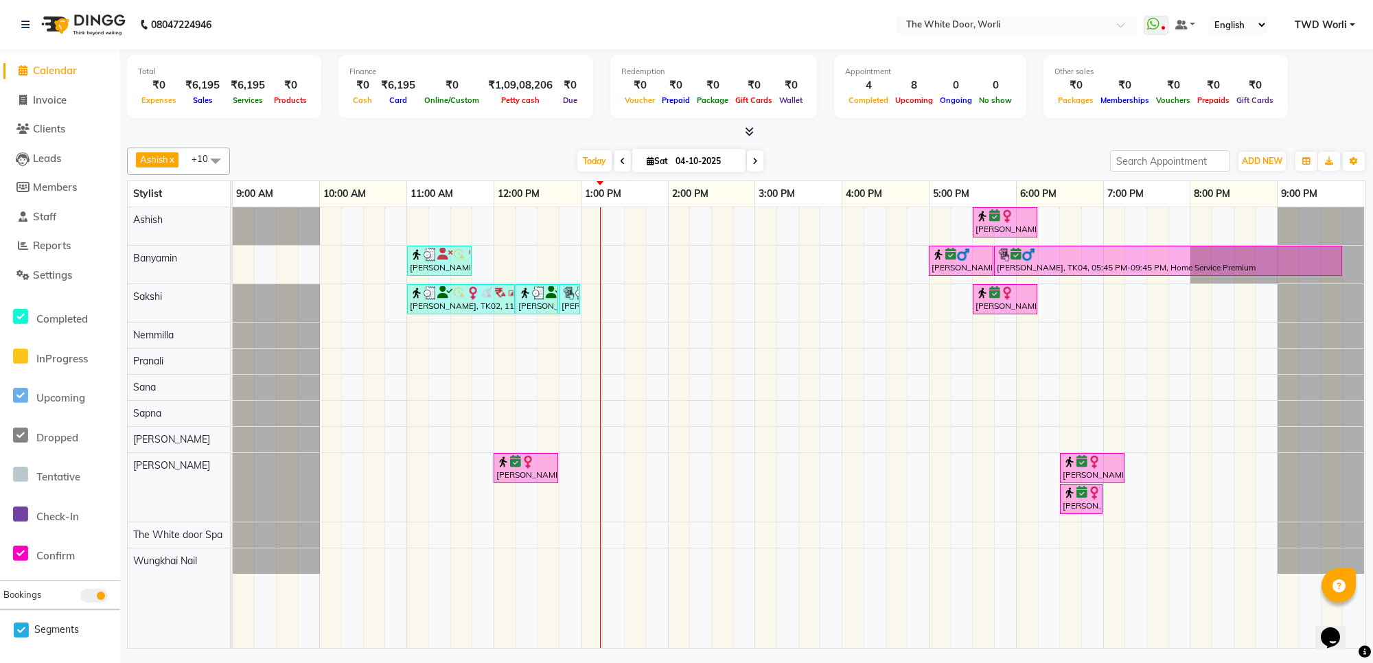
click at [616, 156] on span at bounding box center [622, 160] width 16 height 21
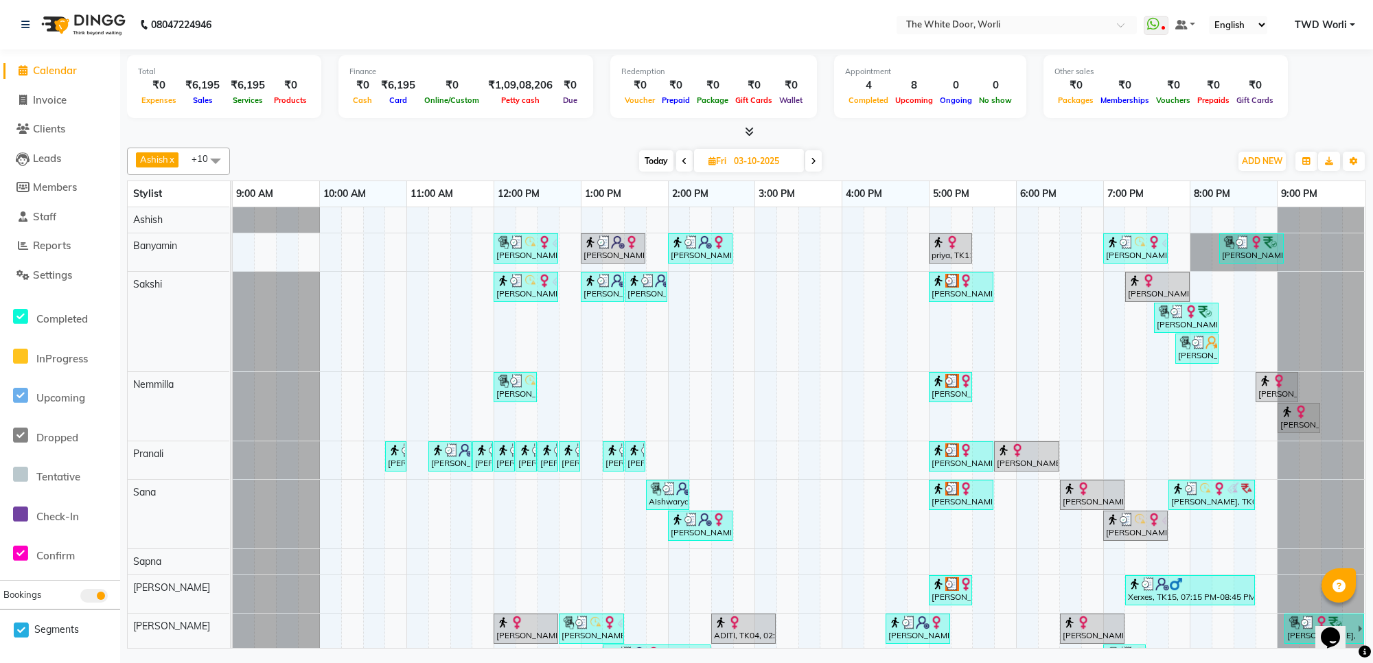
click at [684, 158] on icon at bounding box center [684, 161] width 5 height 8
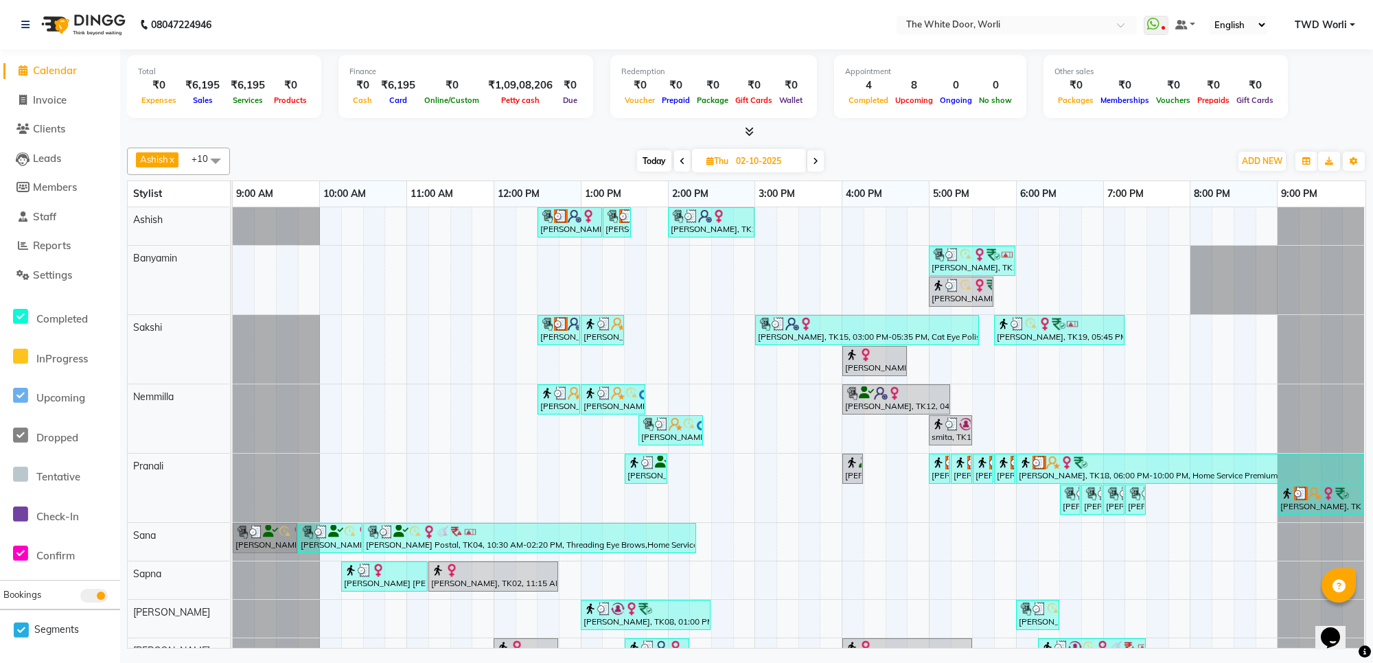
click at [680, 159] on icon at bounding box center [682, 161] width 5 height 8
type input "01-10-2025"
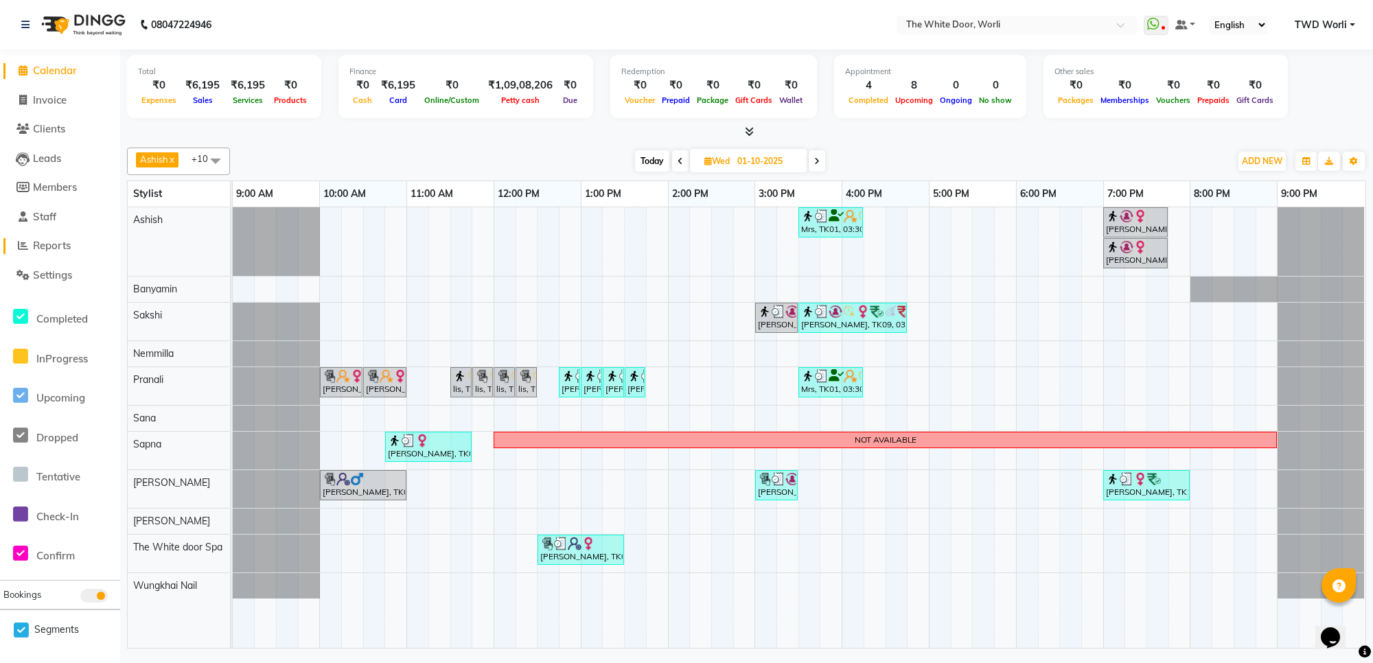
click at [56, 240] on span "Reports" at bounding box center [52, 245] width 38 height 13
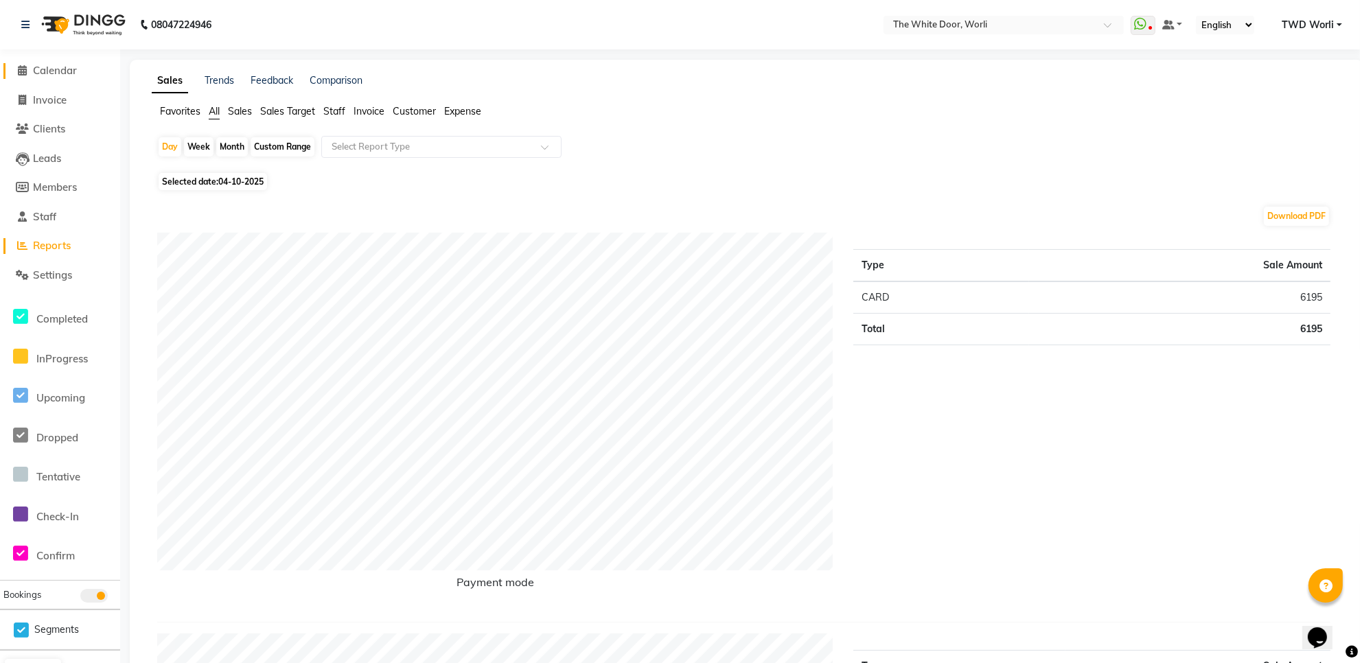
click at [60, 63] on link "Calendar" at bounding box center [59, 71] width 113 height 16
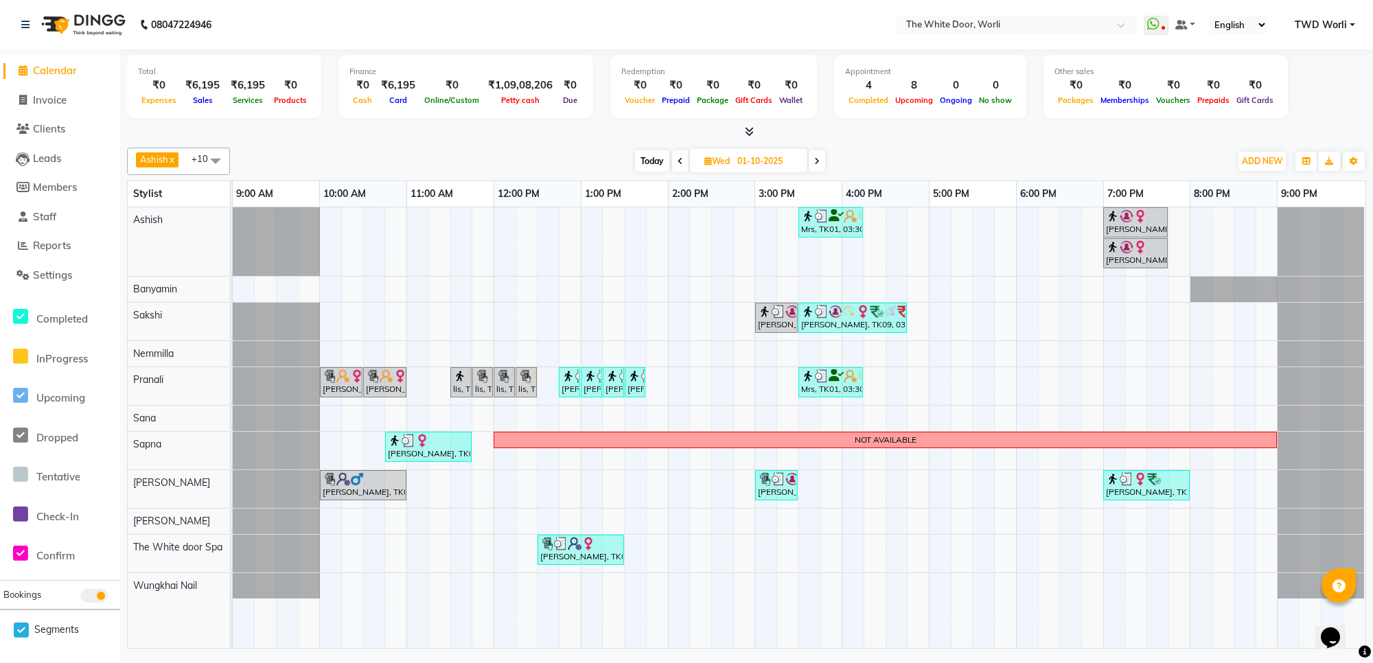
click at [814, 161] on span at bounding box center [817, 160] width 16 height 21
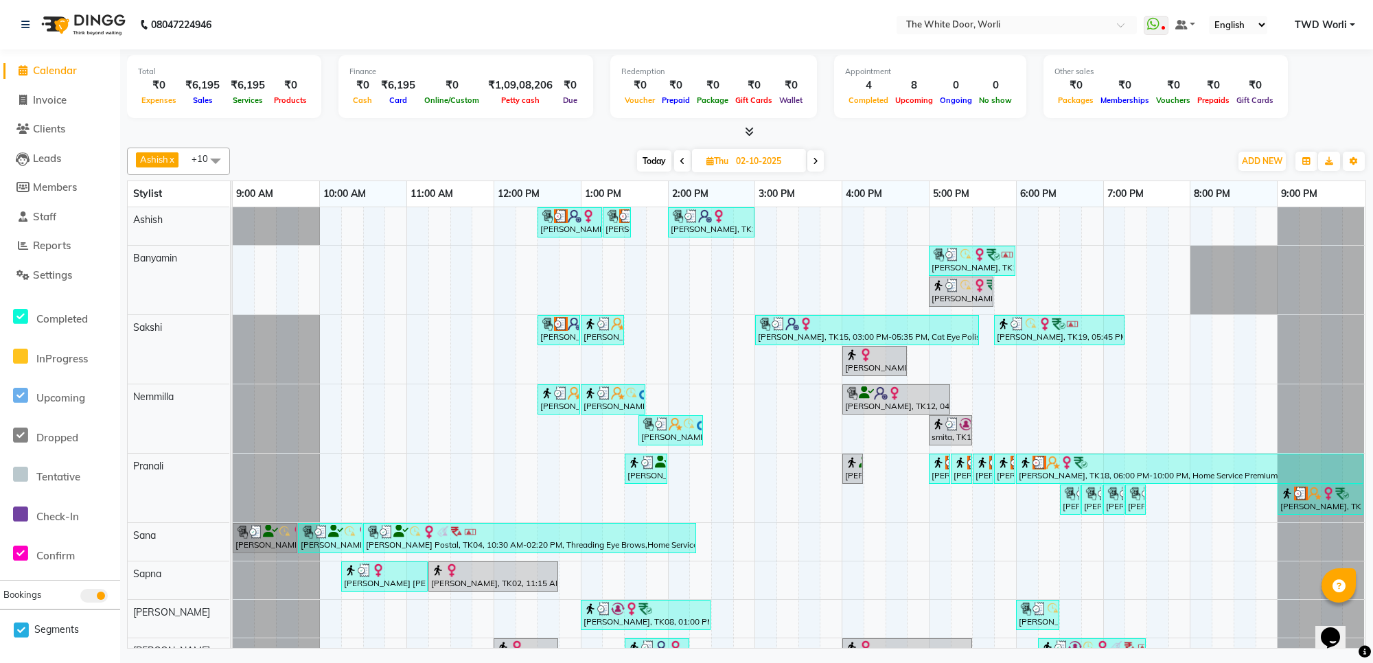
click at [643, 165] on span "Today" at bounding box center [654, 160] width 34 height 21
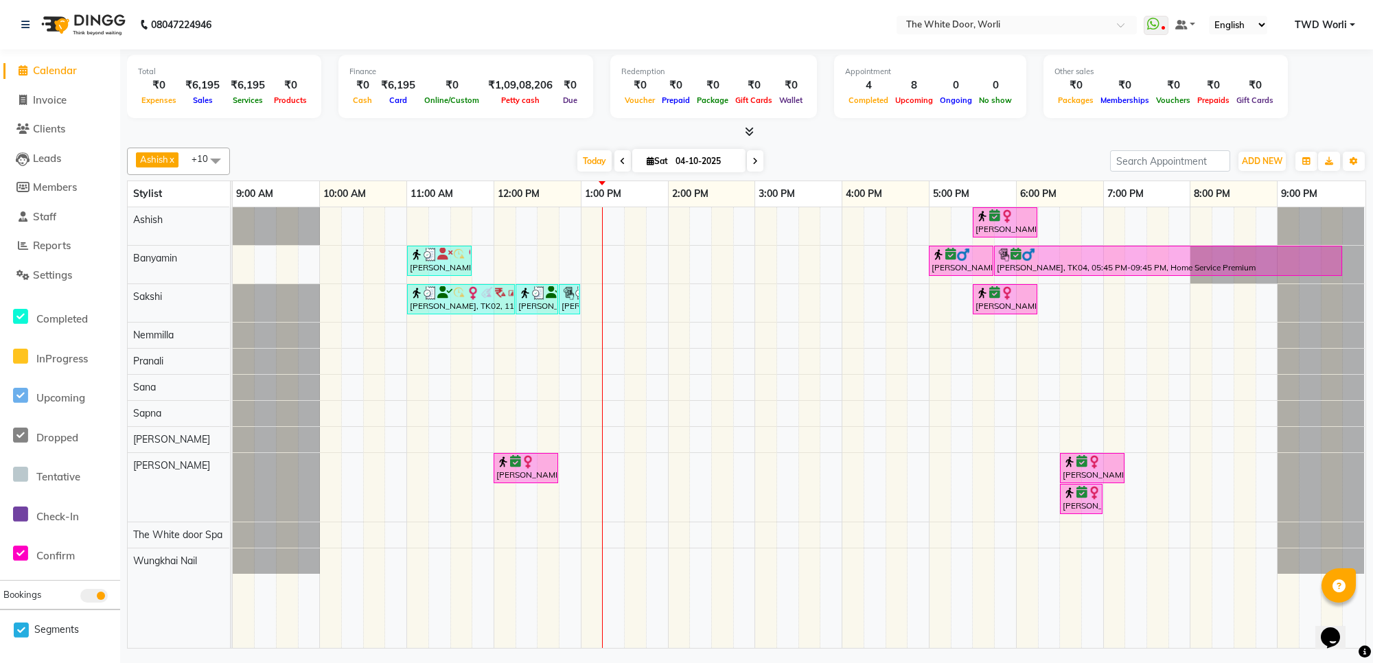
click at [623, 162] on span at bounding box center [622, 160] width 16 height 21
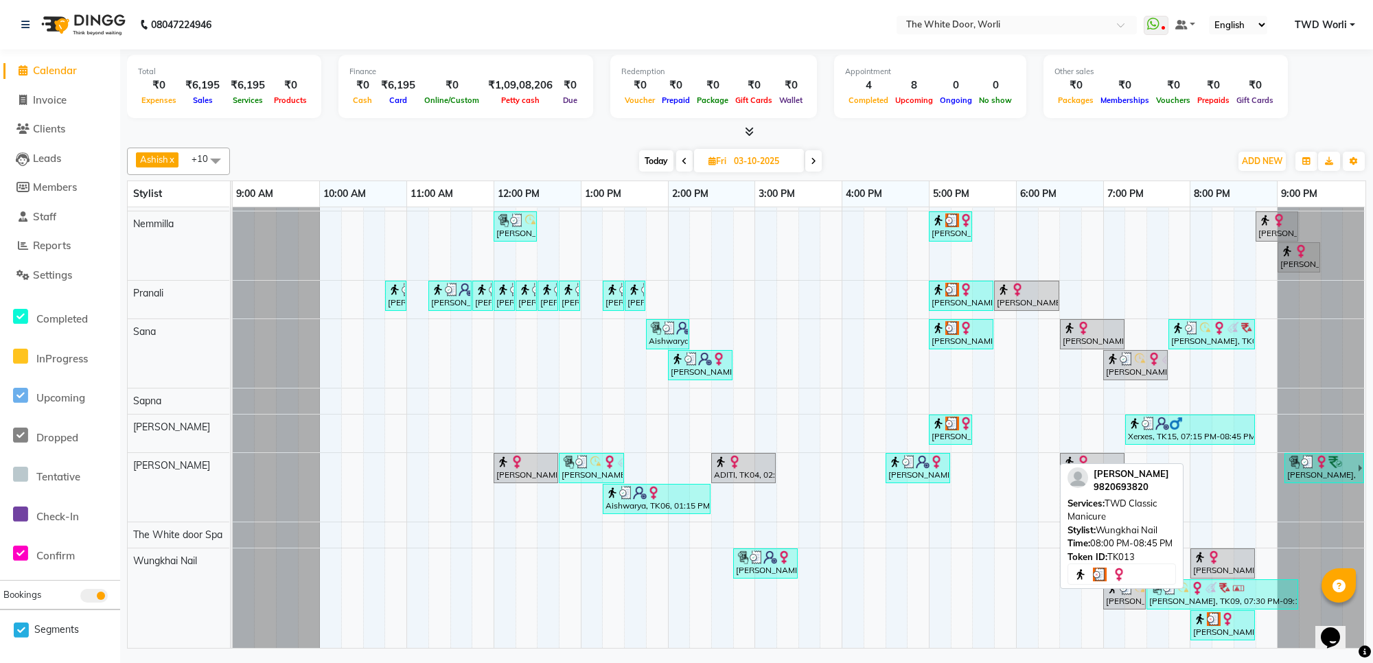
scroll to position [175, 0]
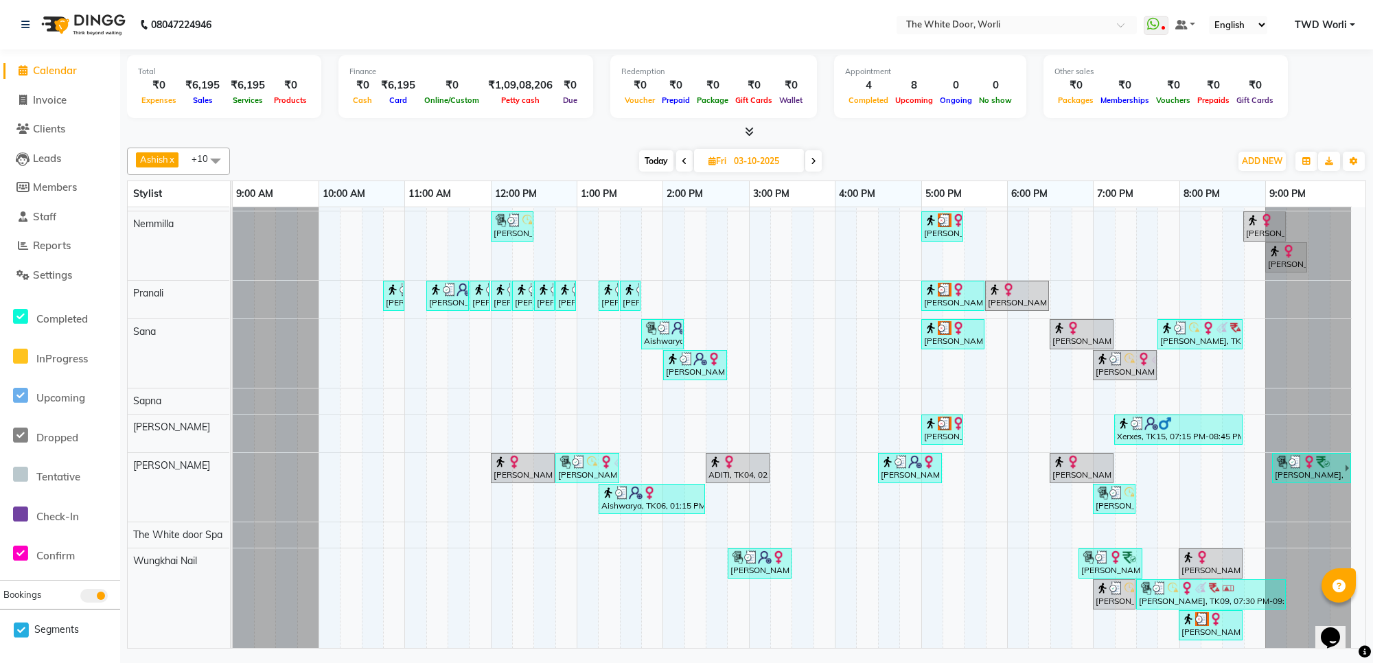
click at [656, 165] on span "Today" at bounding box center [656, 160] width 34 height 21
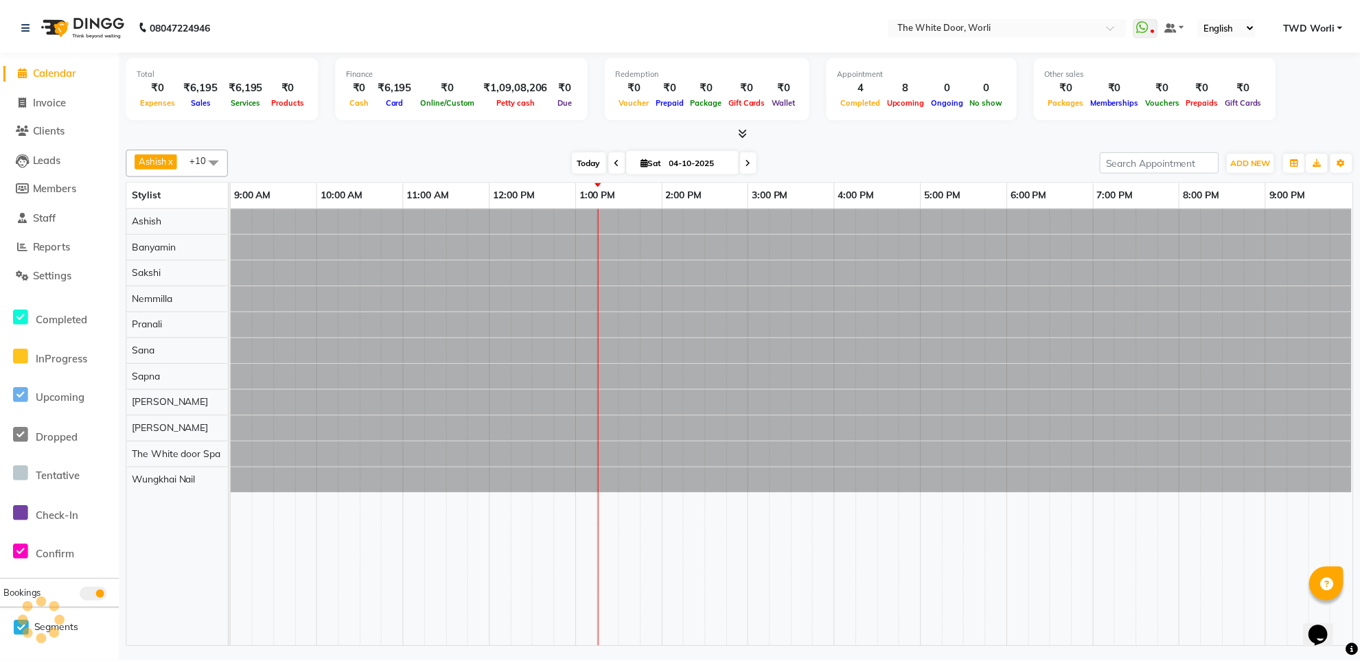
scroll to position [0, 0]
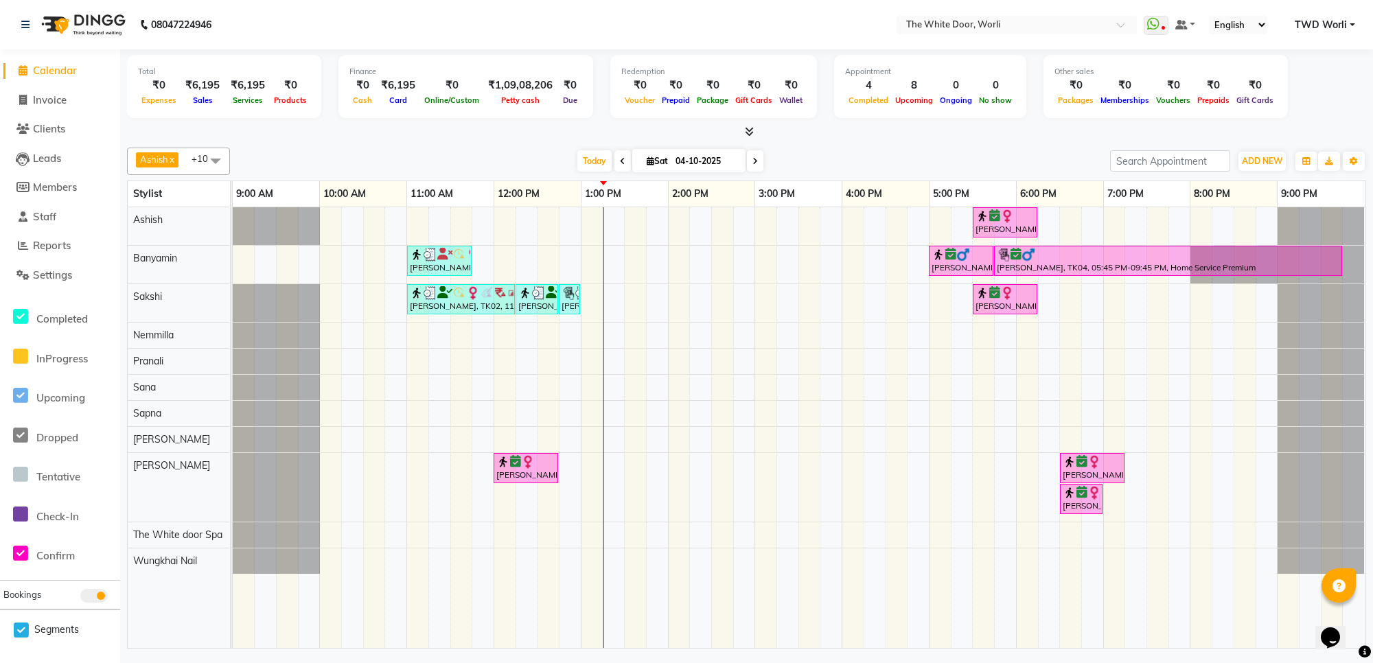
click at [620, 160] on icon at bounding box center [622, 161] width 5 height 8
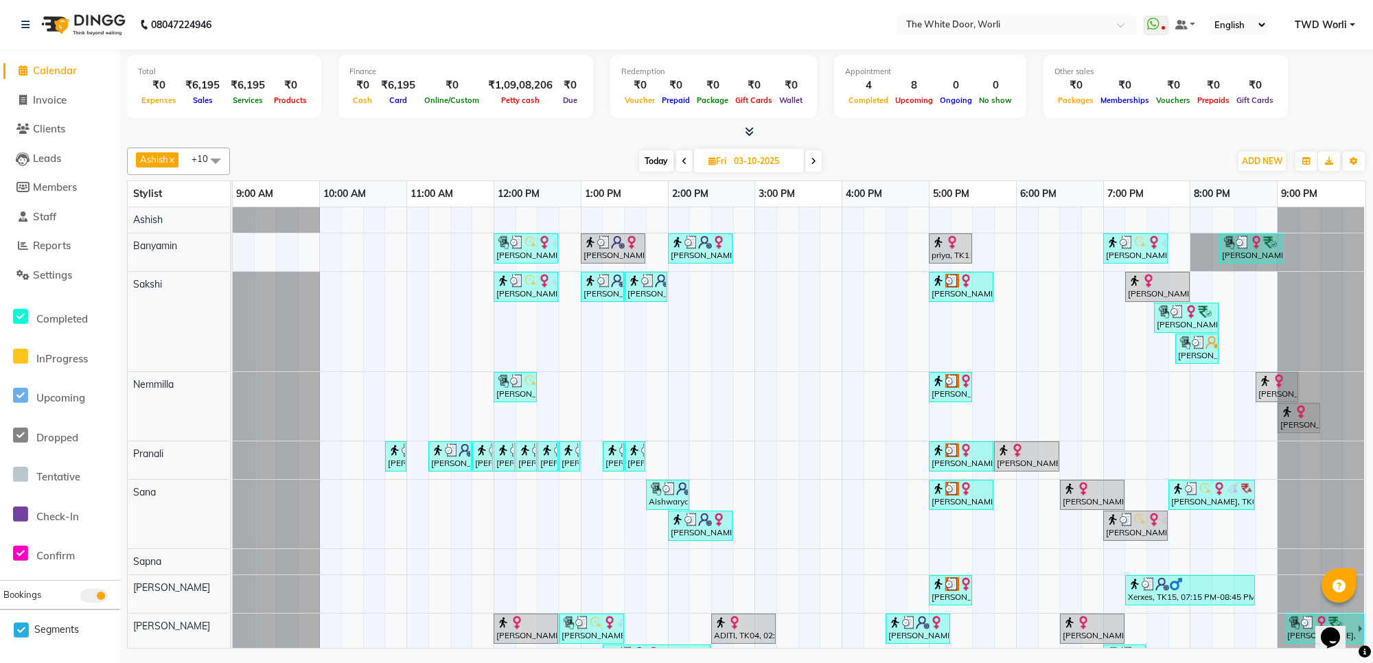
click at [643, 158] on span "Today" at bounding box center [656, 160] width 34 height 21
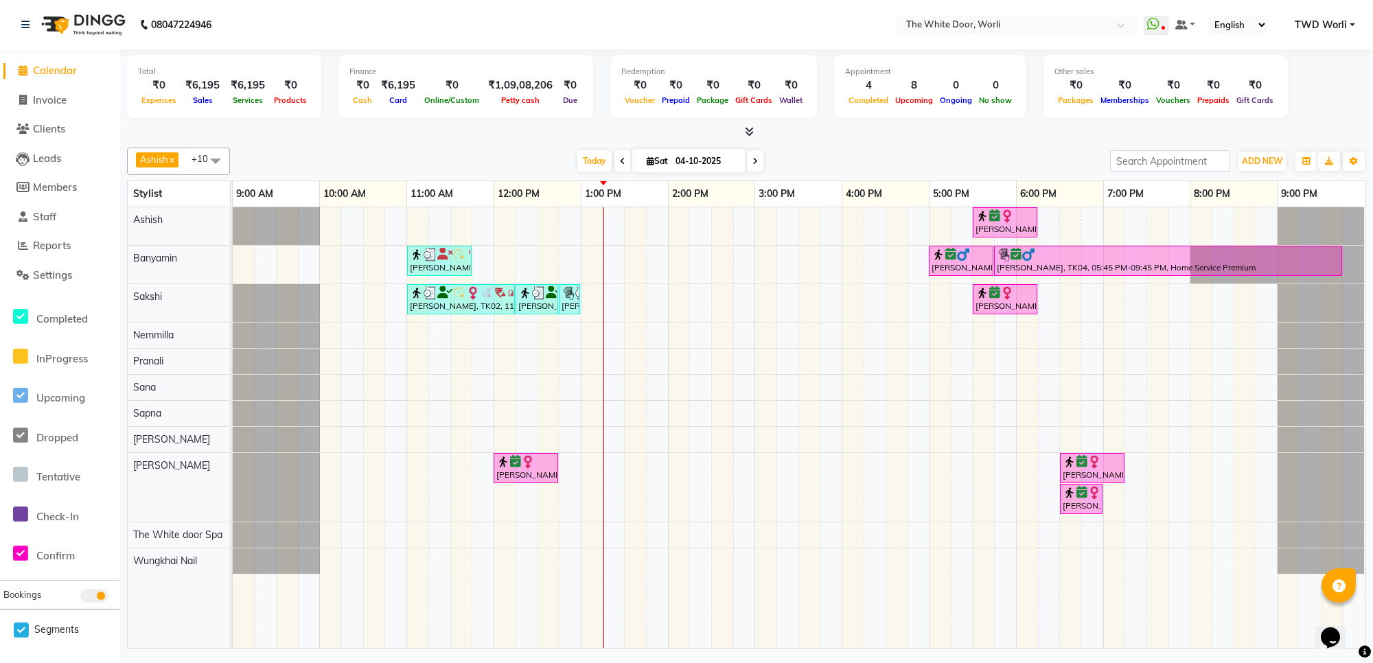
click at [620, 159] on icon at bounding box center [622, 161] width 5 height 8
type input "03-10-2025"
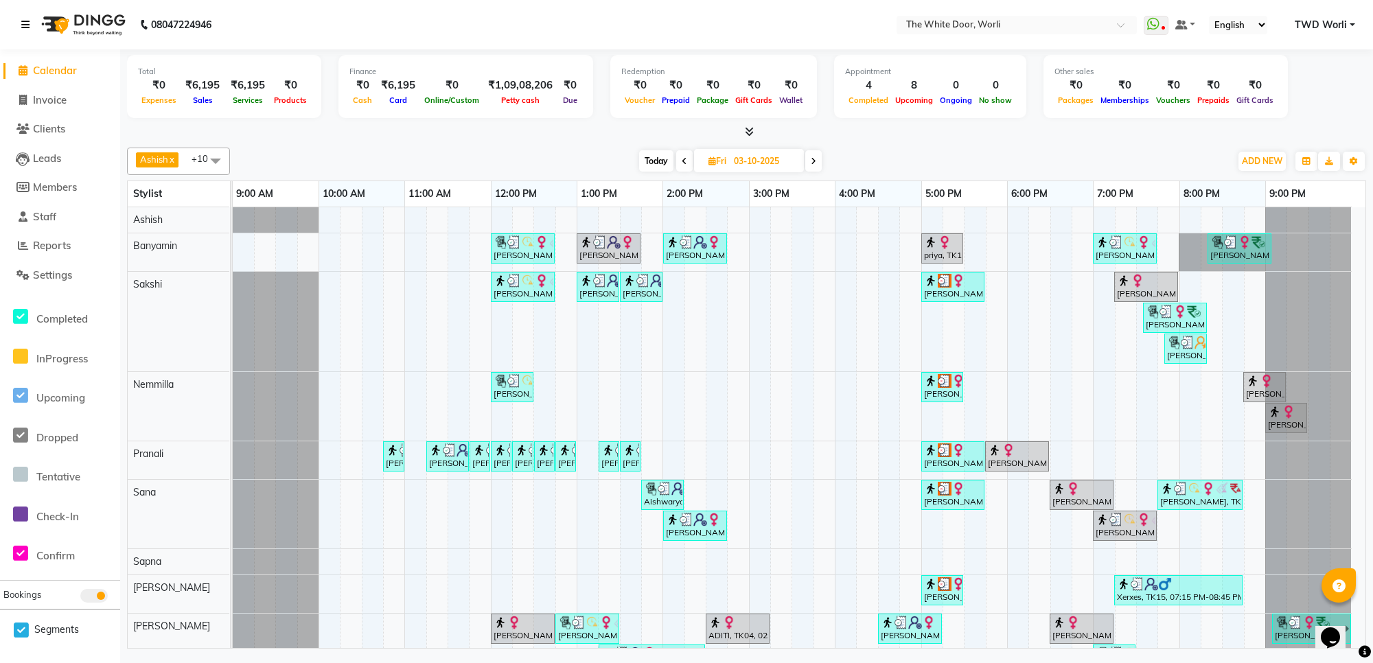
click at [27, 22] on icon at bounding box center [25, 25] width 8 height 10
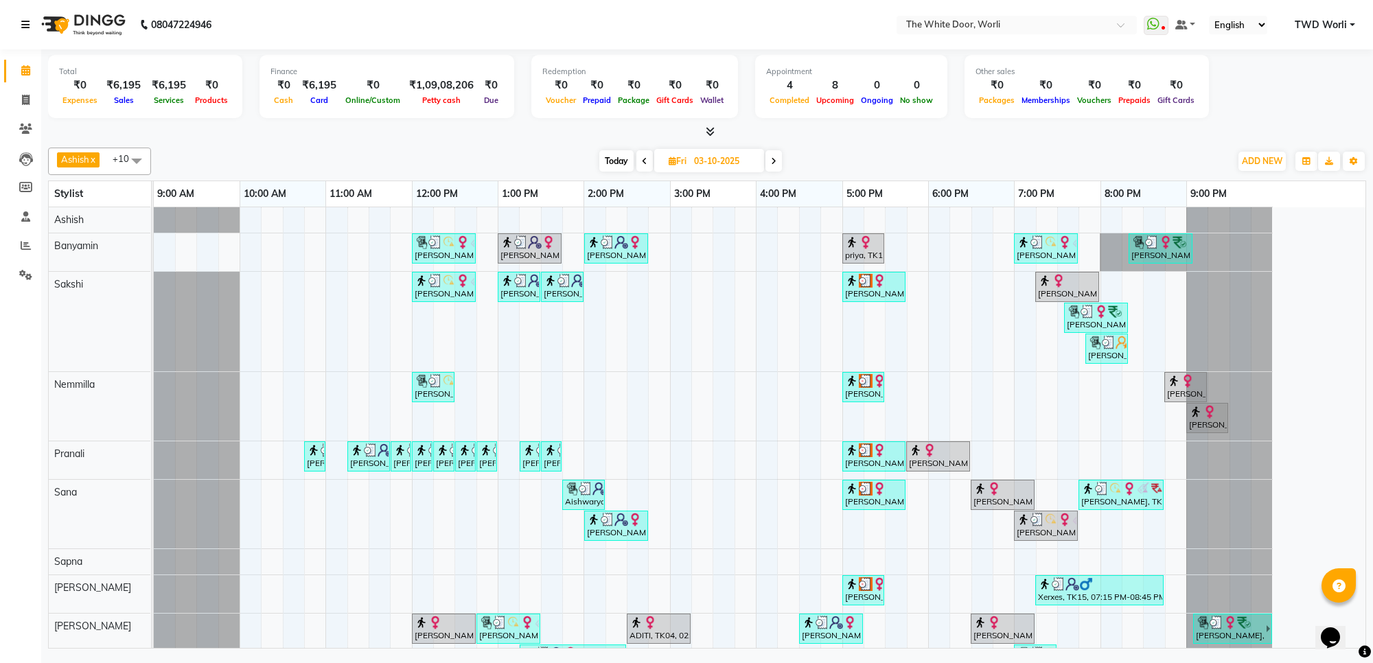
click at [27, 22] on icon at bounding box center [25, 25] width 8 height 10
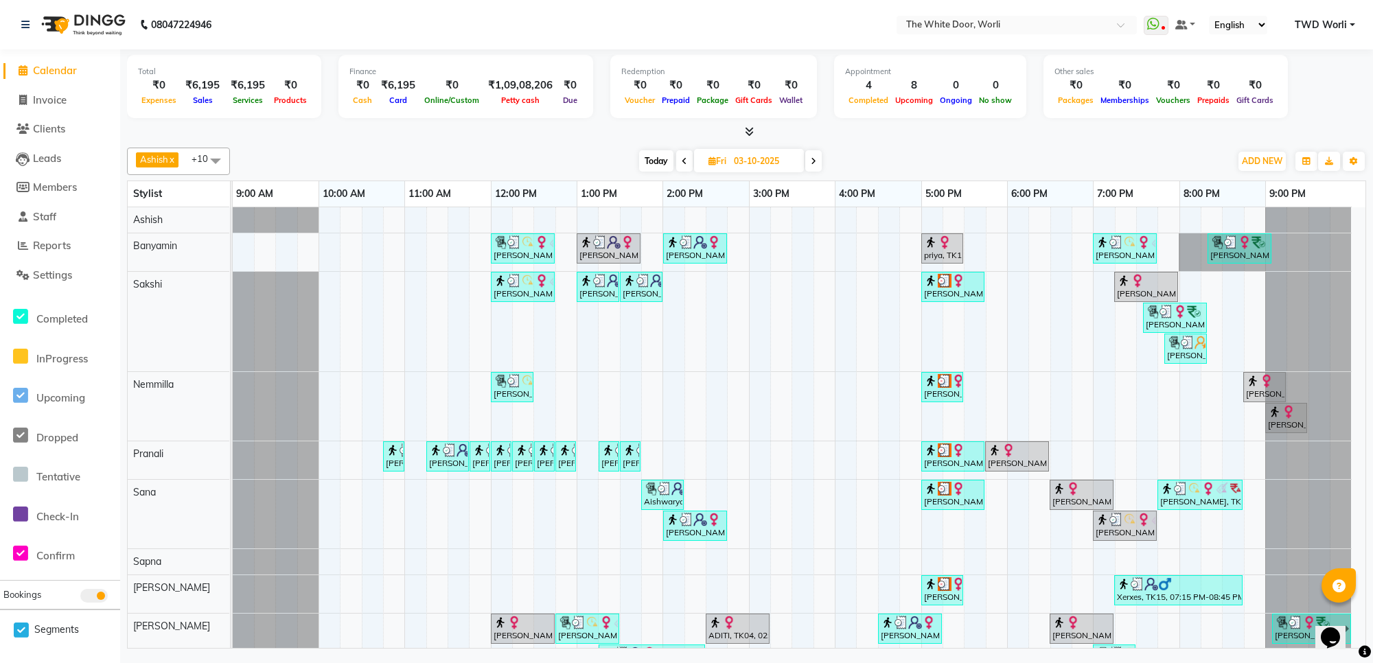
click at [54, 237] on li "Reports" at bounding box center [60, 246] width 120 height 30
click at [54, 240] on span "Reports" at bounding box center [52, 245] width 38 height 13
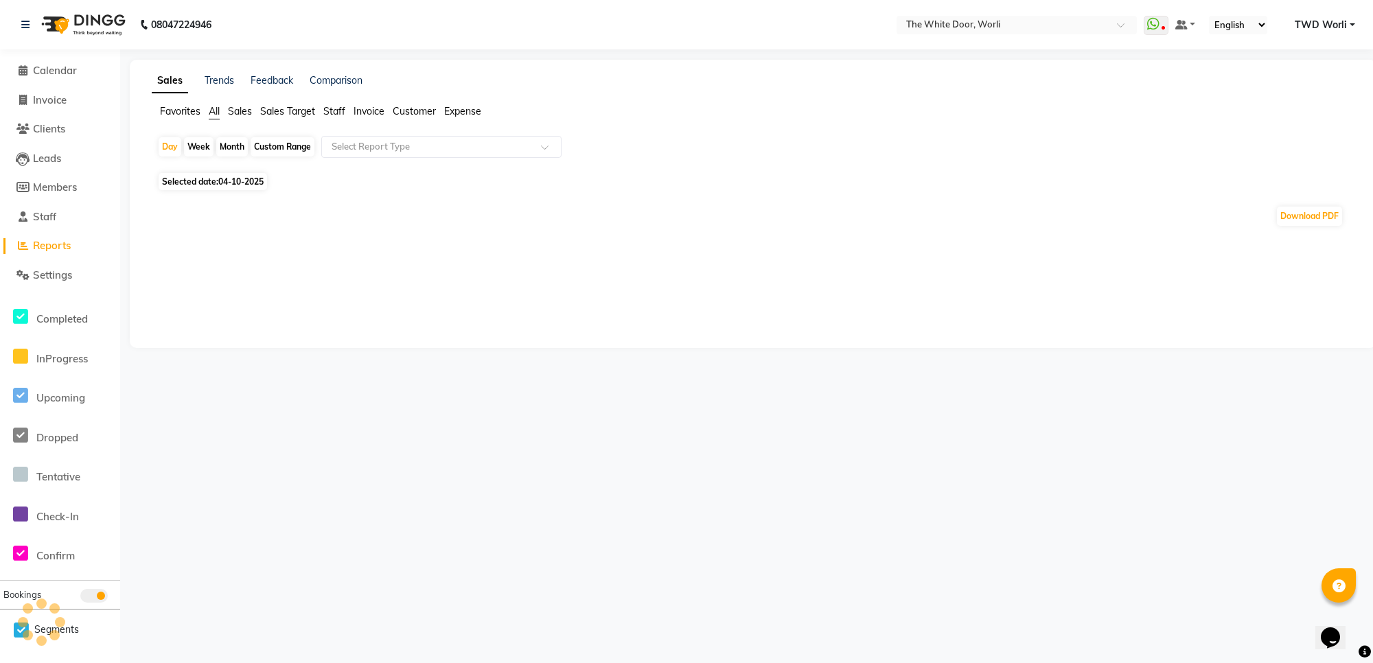
click at [334, 104] on li "Staff" at bounding box center [334, 111] width 22 height 14
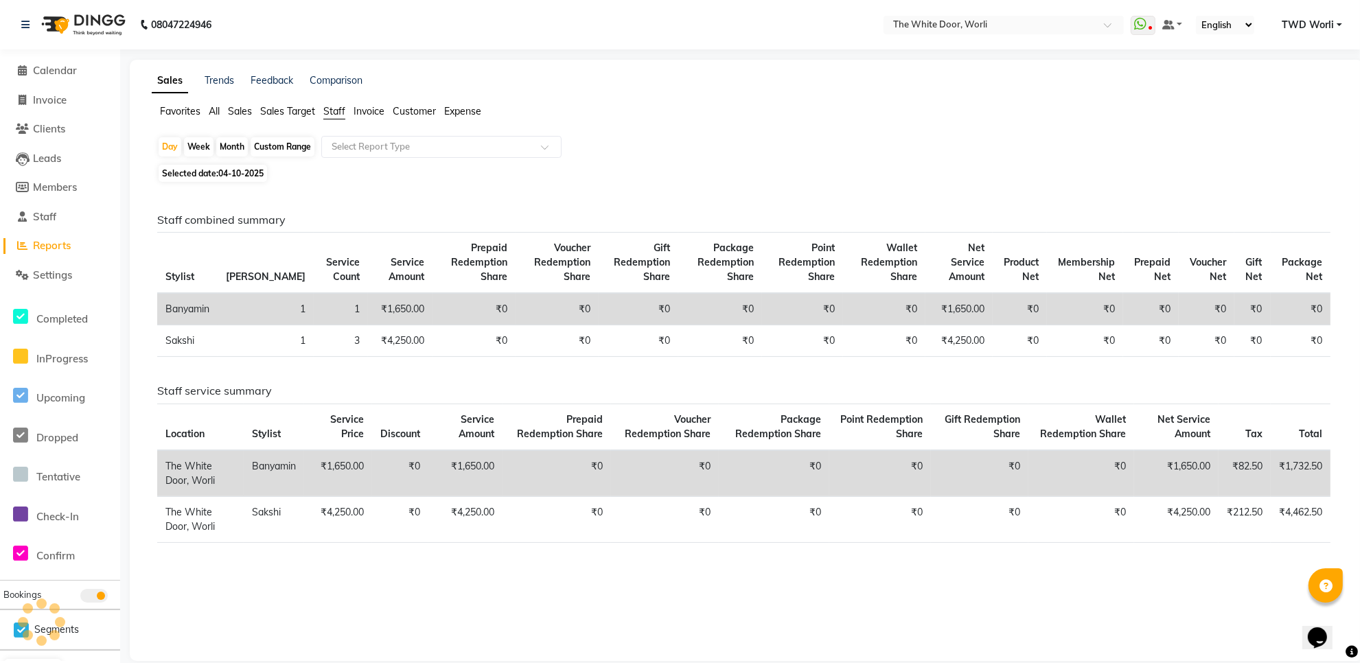
click at [297, 138] on div "Custom Range" at bounding box center [283, 146] width 64 height 19
select select "10"
select select "2025"
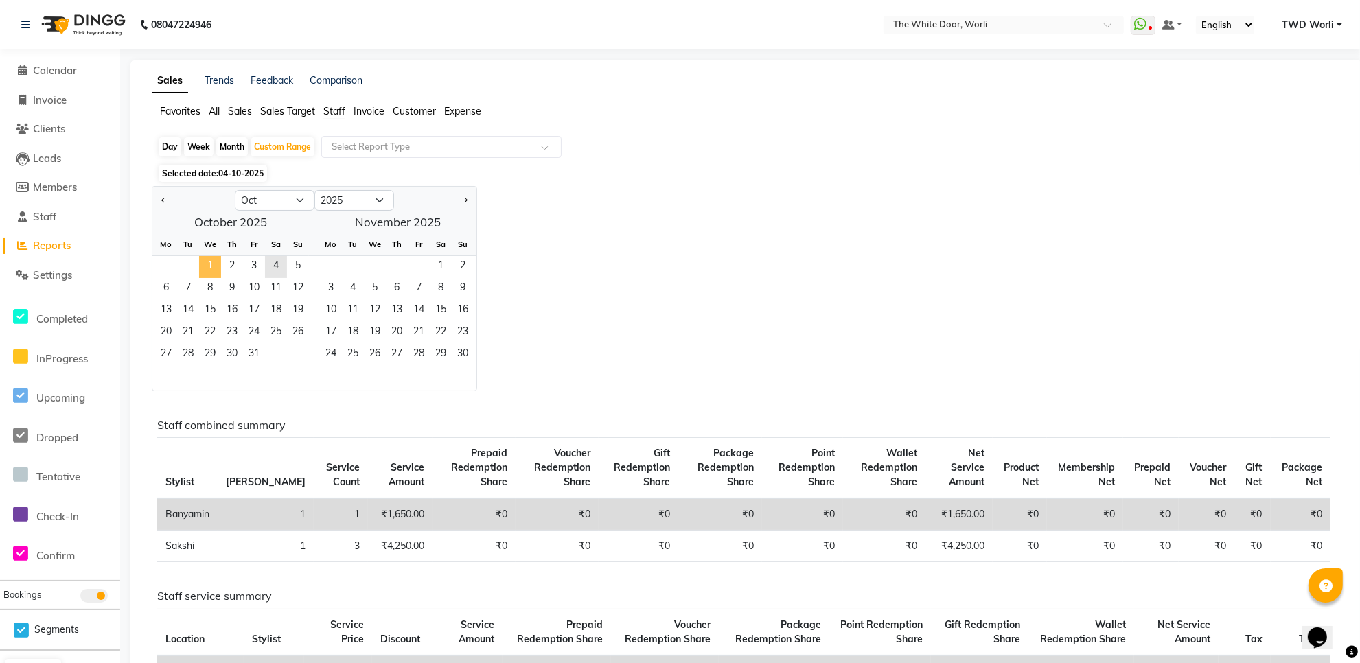
click at [205, 266] on span "1" at bounding box center [210, 267] width 22 height 22
click at [266, 268] on span "4" at bounding box center [276, 267] width 22 height 22
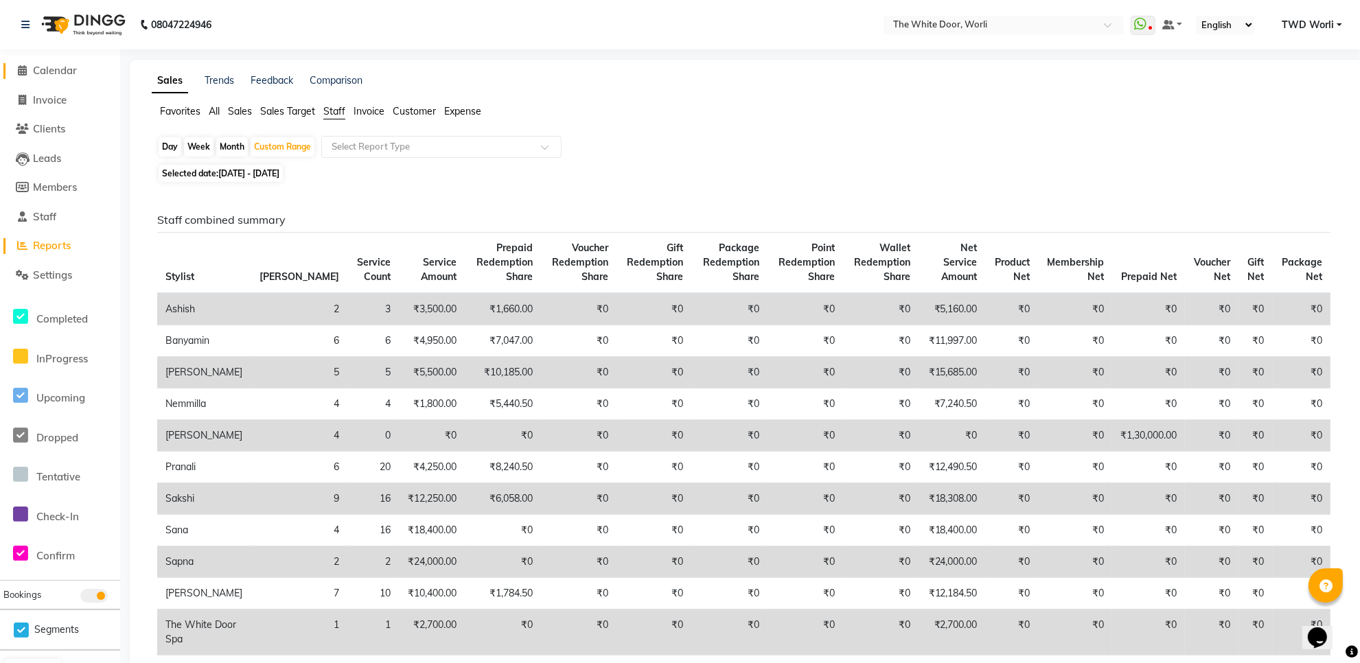
click at [62, 65] on span "Calendar" at bounding box center [55, 70] width 44 height 13
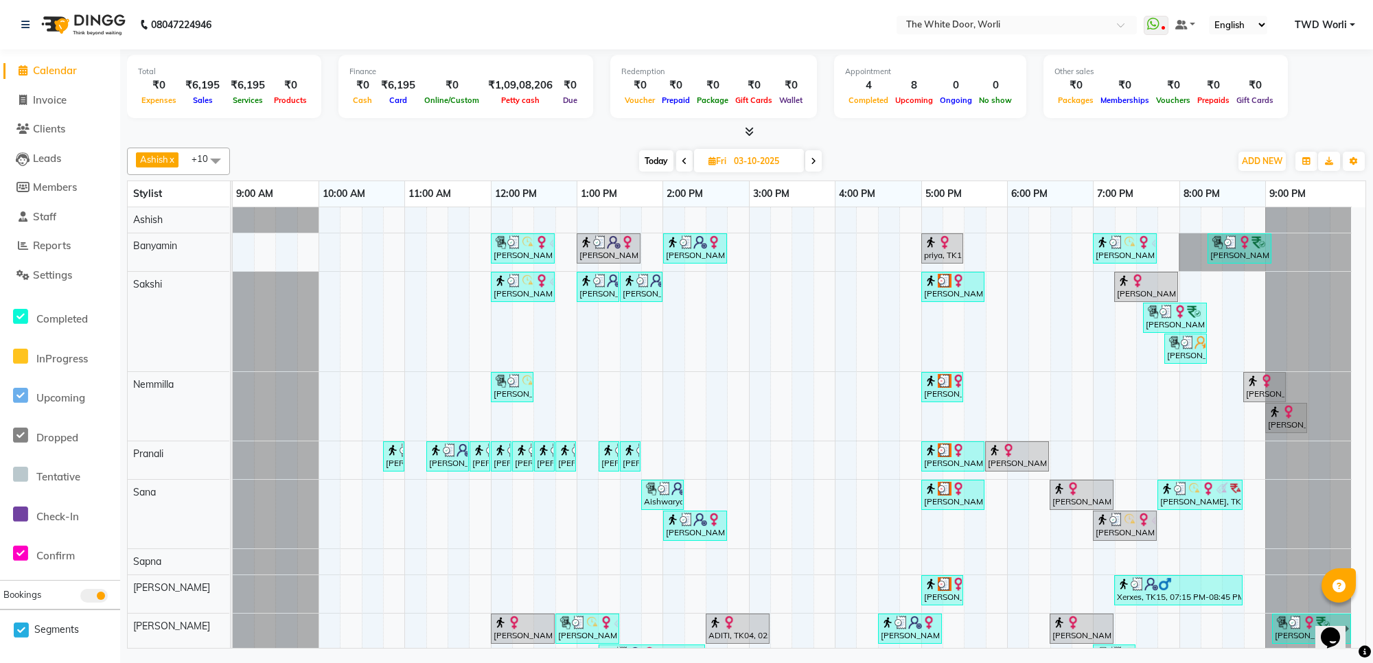
click at [661, 159] on span "Today" at bounding box center [656, 160] width 34 height 21
type input "04-10-2025"
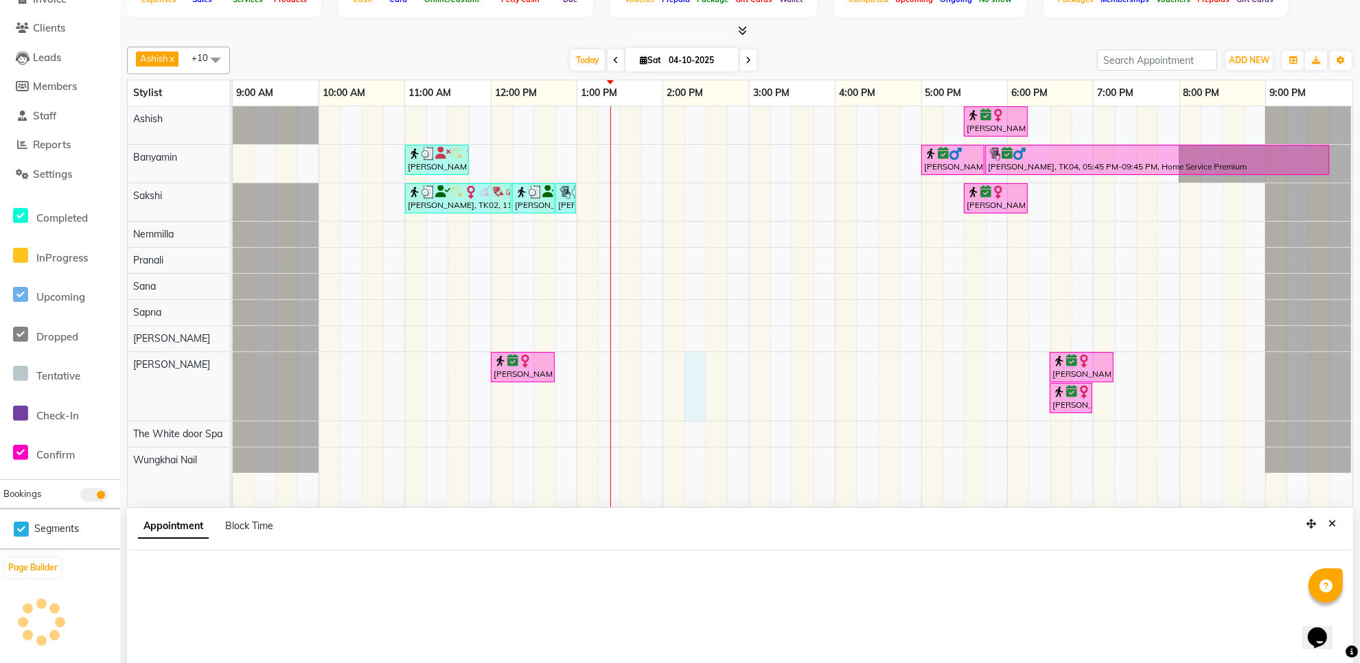
scroll to position [182, 0]
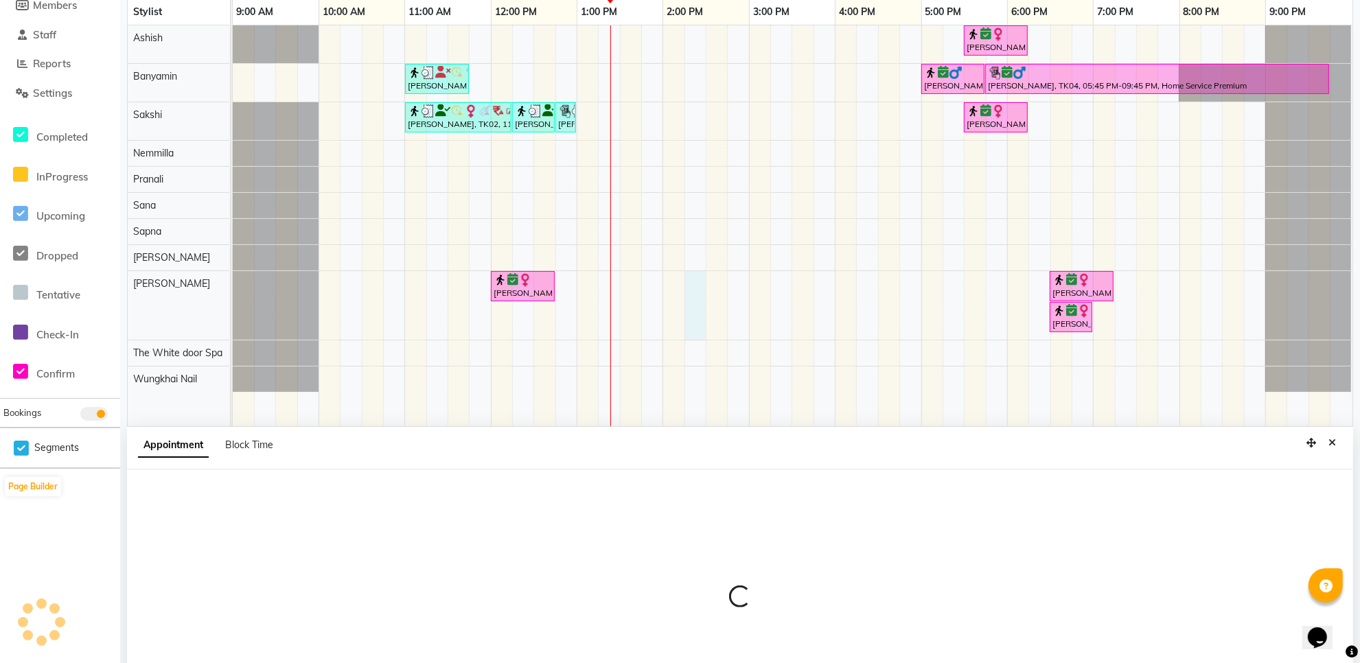
select select "50222"
select select "tentative"
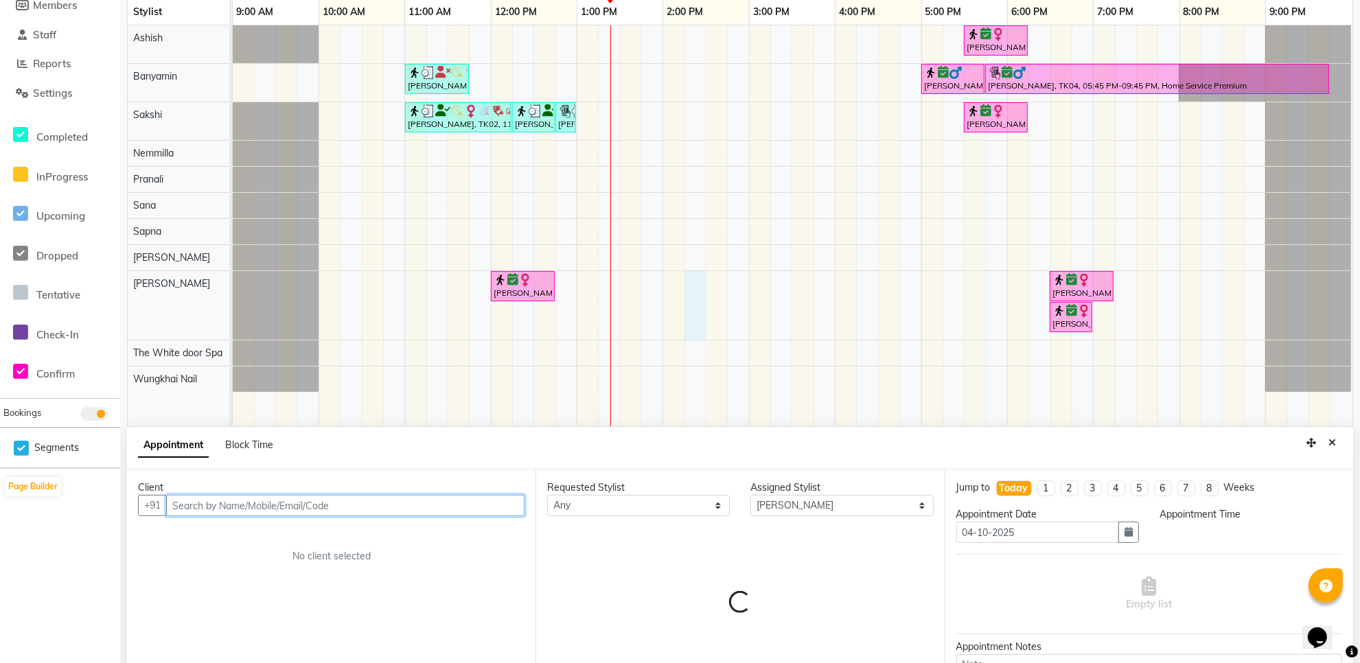
select select "855"
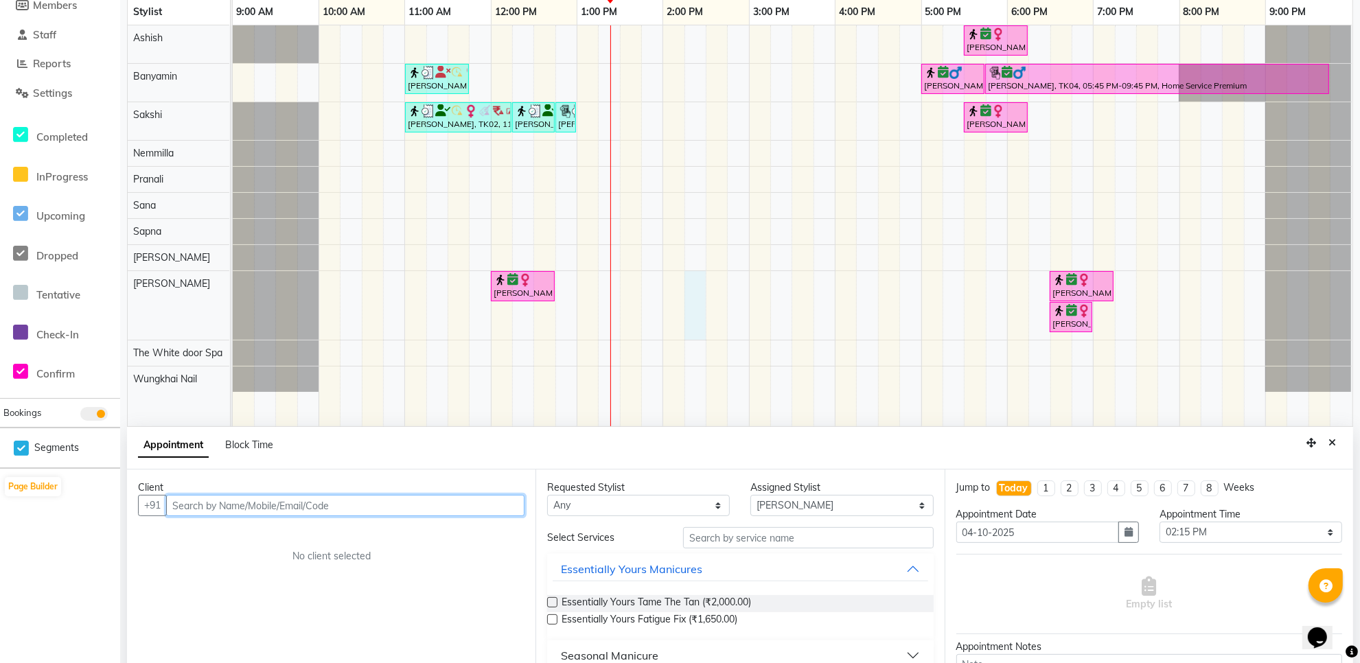
click at [271, 509] on input "text" at bounding box center [345, 505] width 358 height 21
type input "a"
click at [273, 502] on input "text" at bounding box center [345, 505] width 358 height 21
paste input "+91 75069 90310"
click at [189, 505] on input "+91 75069 90310" at bounding box center [316, 505] width 301 height 21
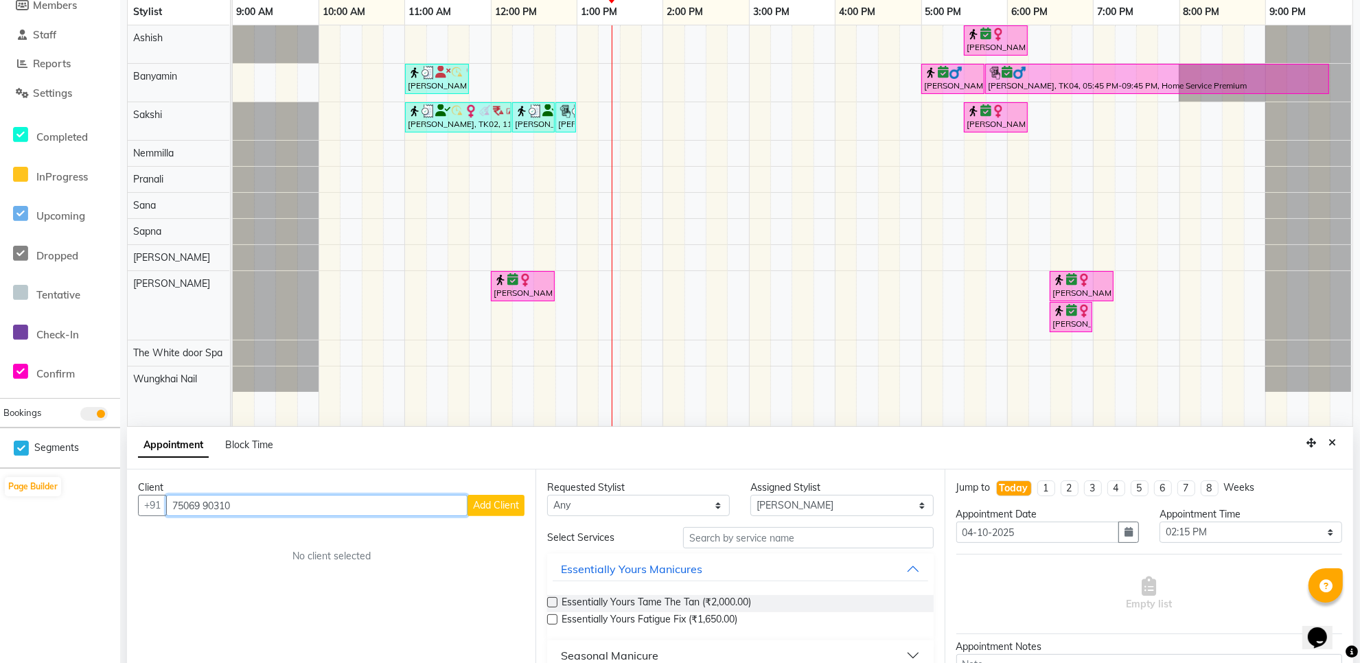
click at [303, 502] on input "75069 90310" at bounding box center [316, 505] width 301 height 21
type input "7"
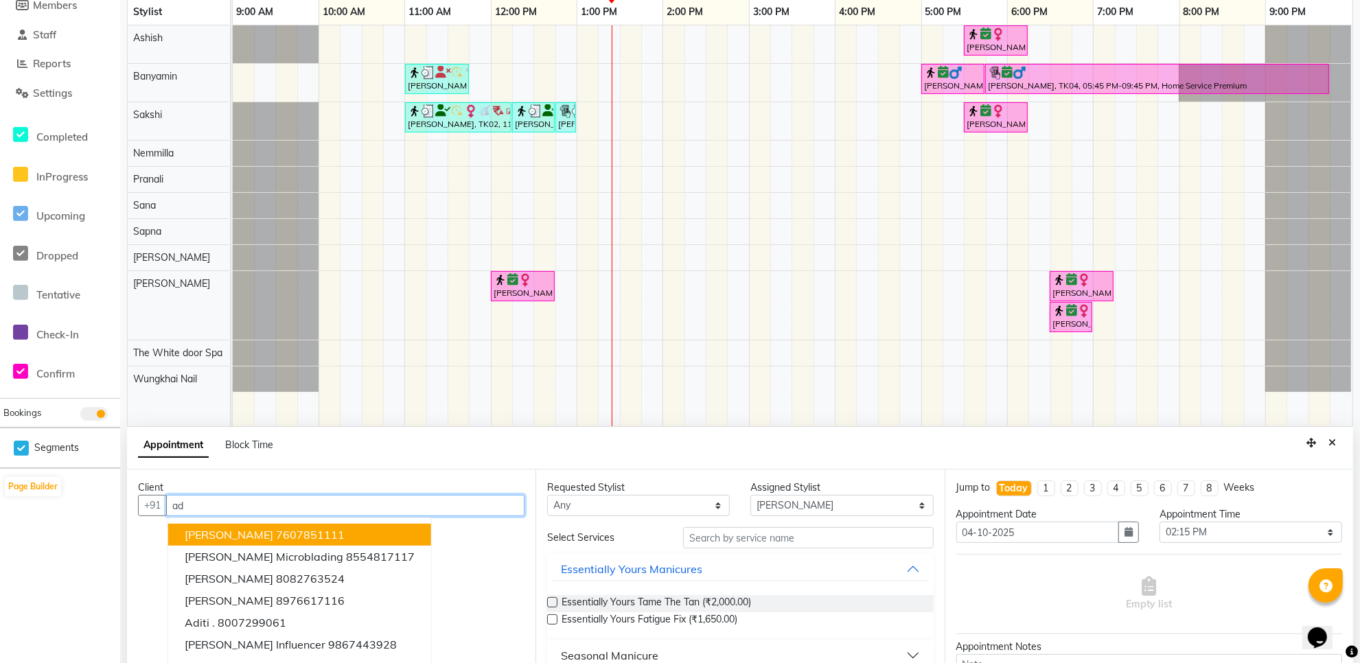
type input "a"
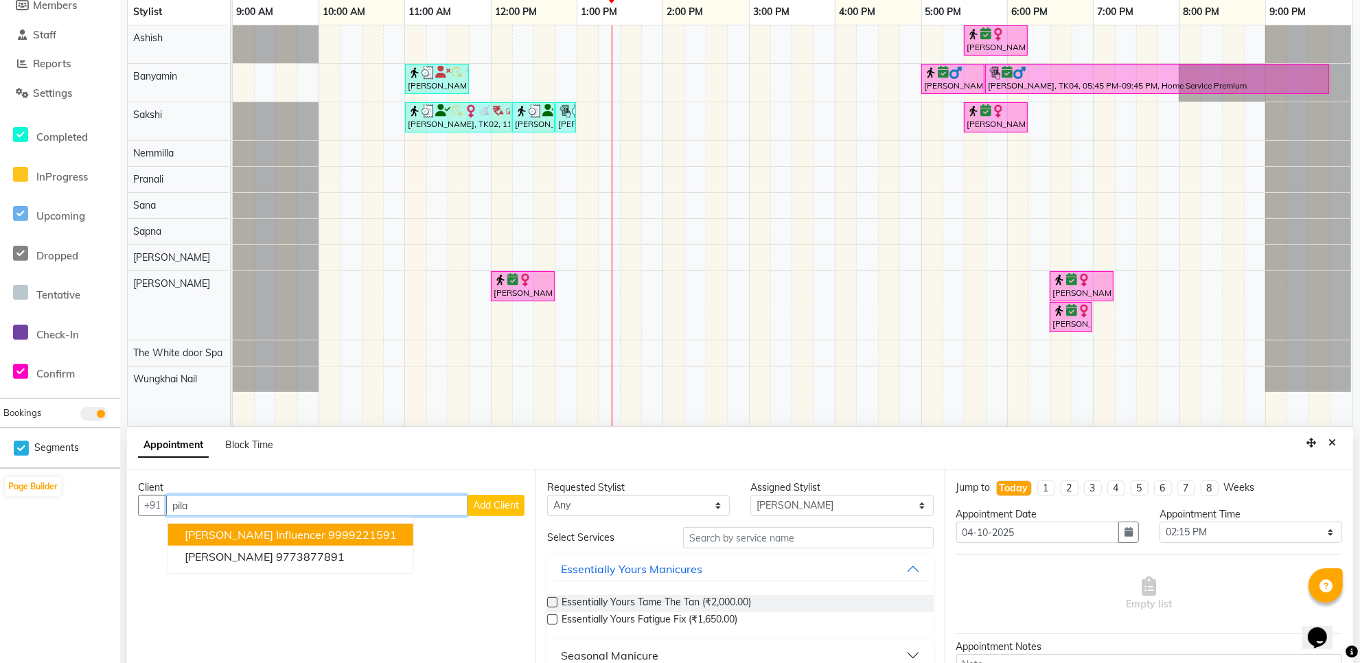
click at [228, 496] on input "pila" at bounding box center [316, 505] width 301 height 21
type input "p"
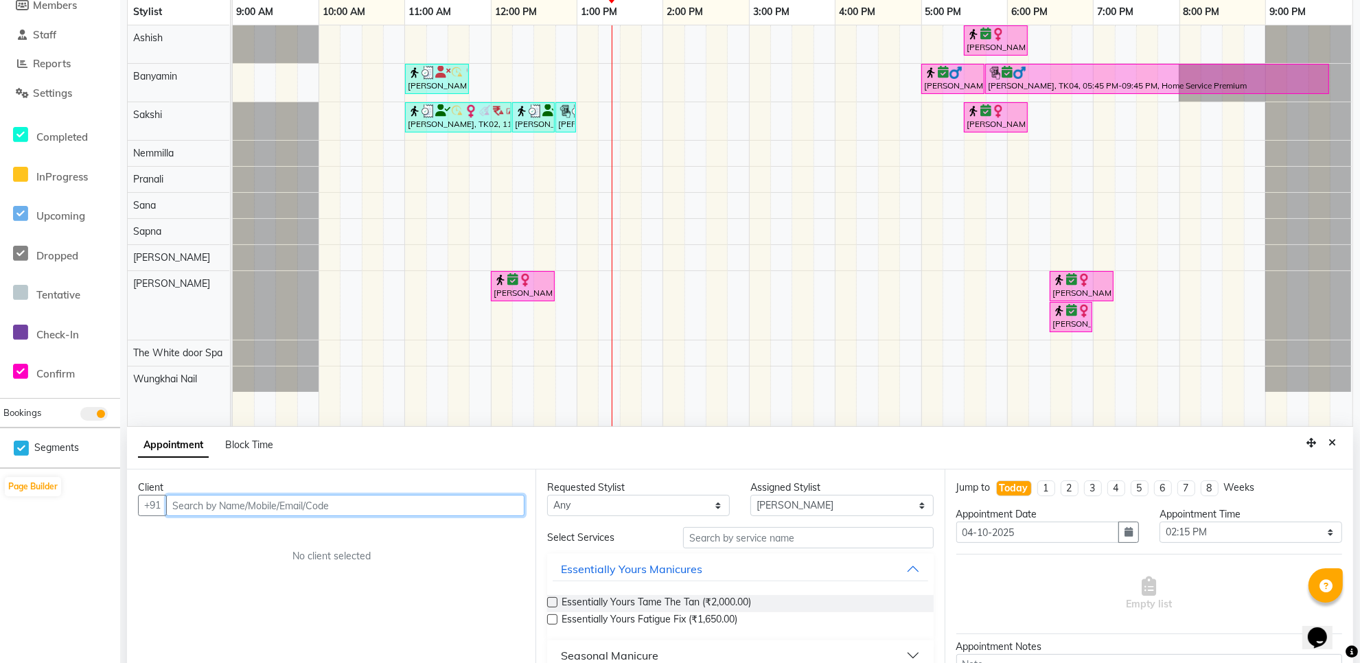
click at [264, 505] on input "text" at bounding box center [345, 505] width 358 height 21
type input "a"
type input "Aditi"
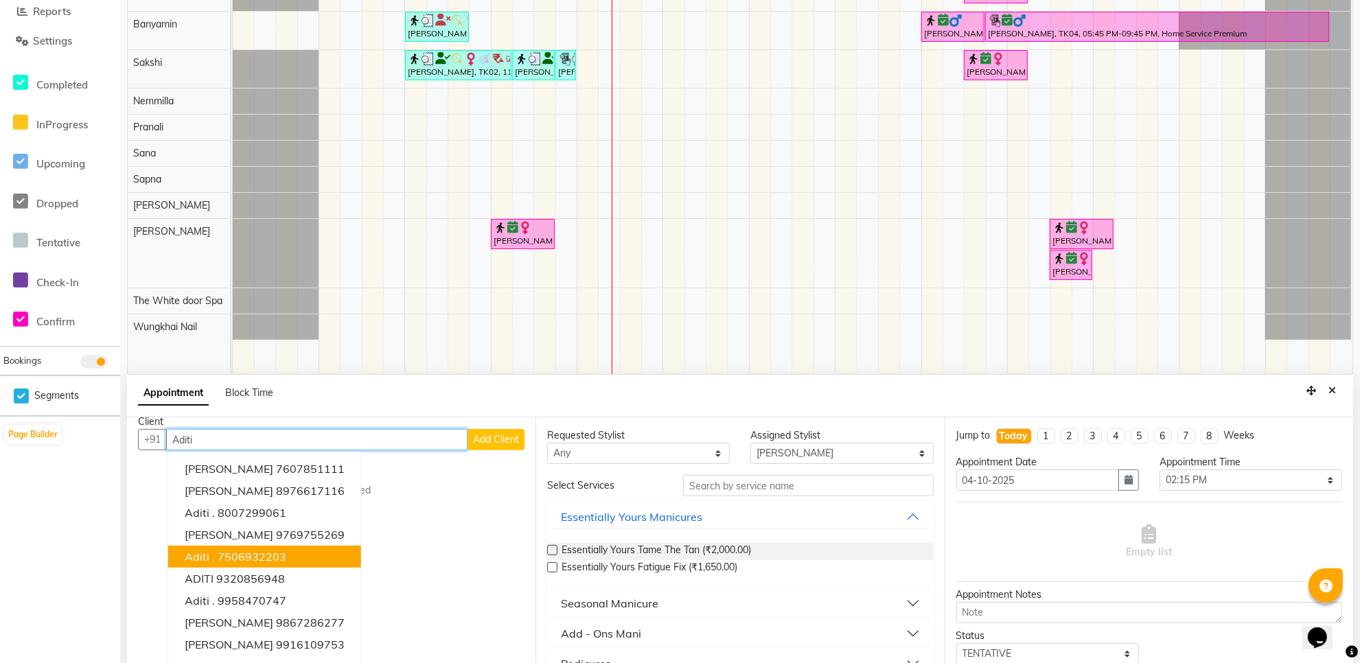
scroll to position [258, 0]
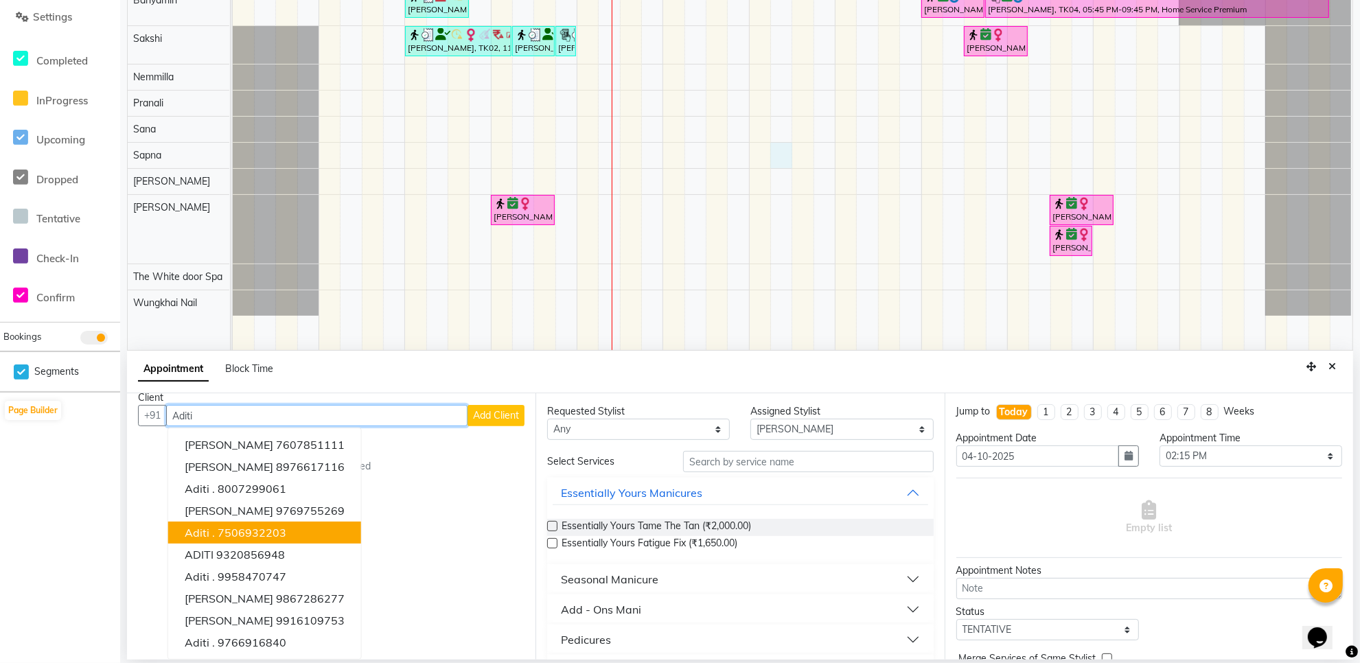
click at [779, 152] on div "Dimple Agrawal, TK05, 05:30 PM-06:15 PM, TWD Classic Pedicure sujata, TK02, 11:…" at bounding box center [793, 149] width 1120 height 401
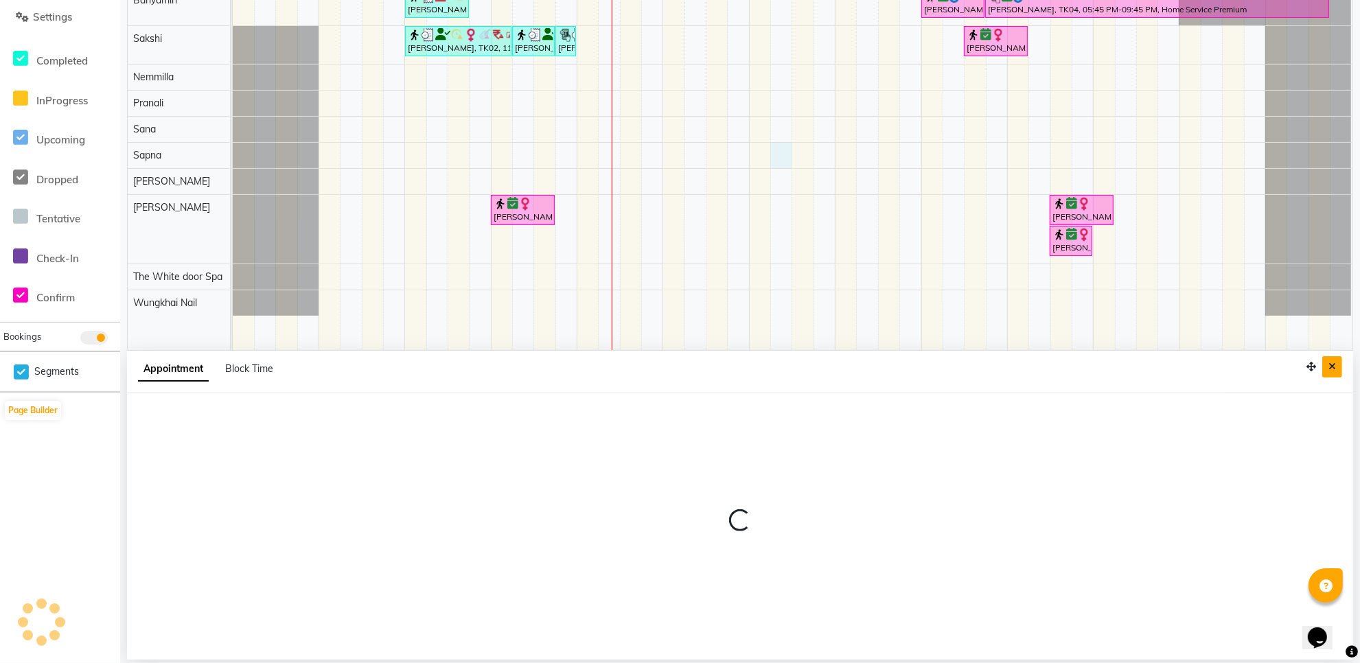
click at [1328, 360] on button "Close" at bounding box center [1332, 366] width 20 height 21
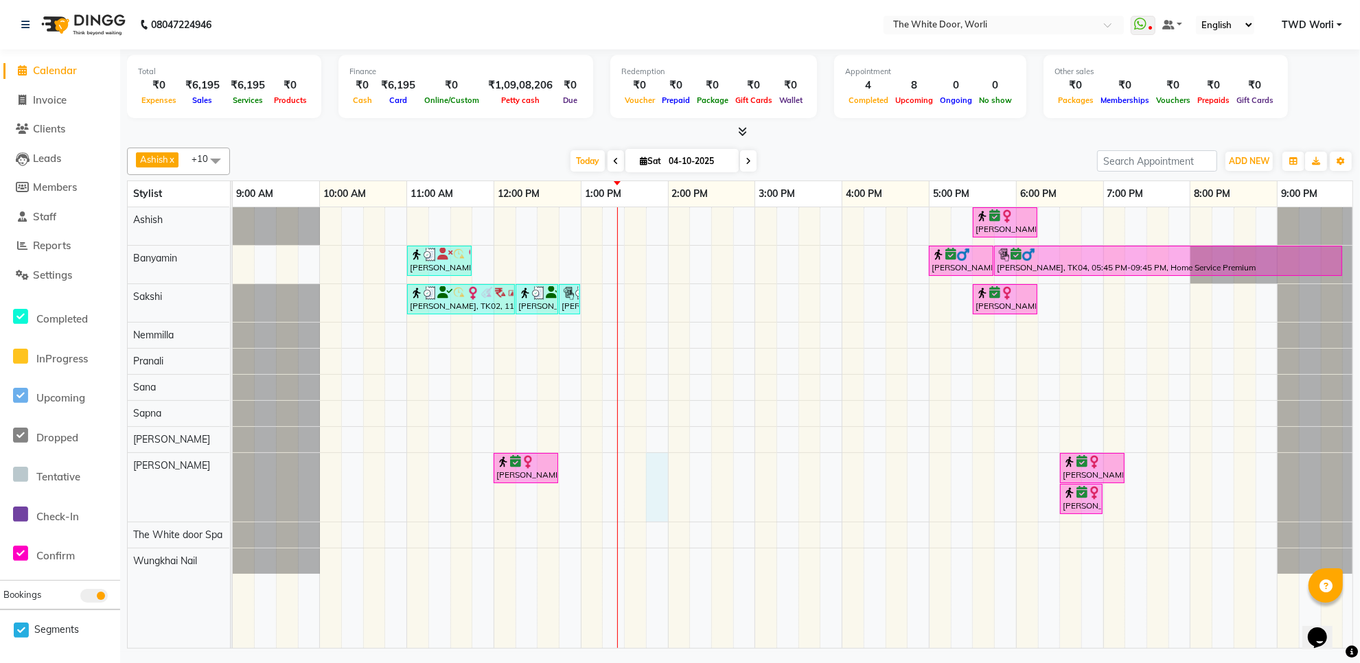
select select "50222"
select select "825"
select select "tentative"
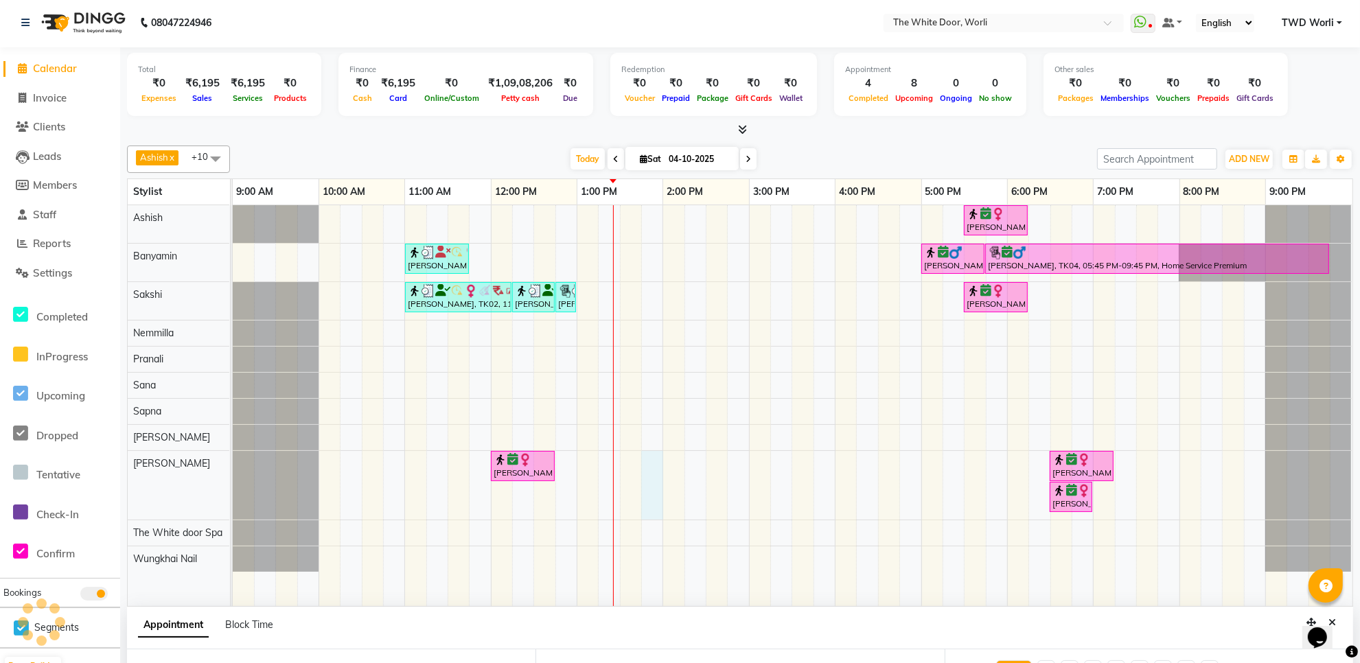
scroll to position [11, 0]
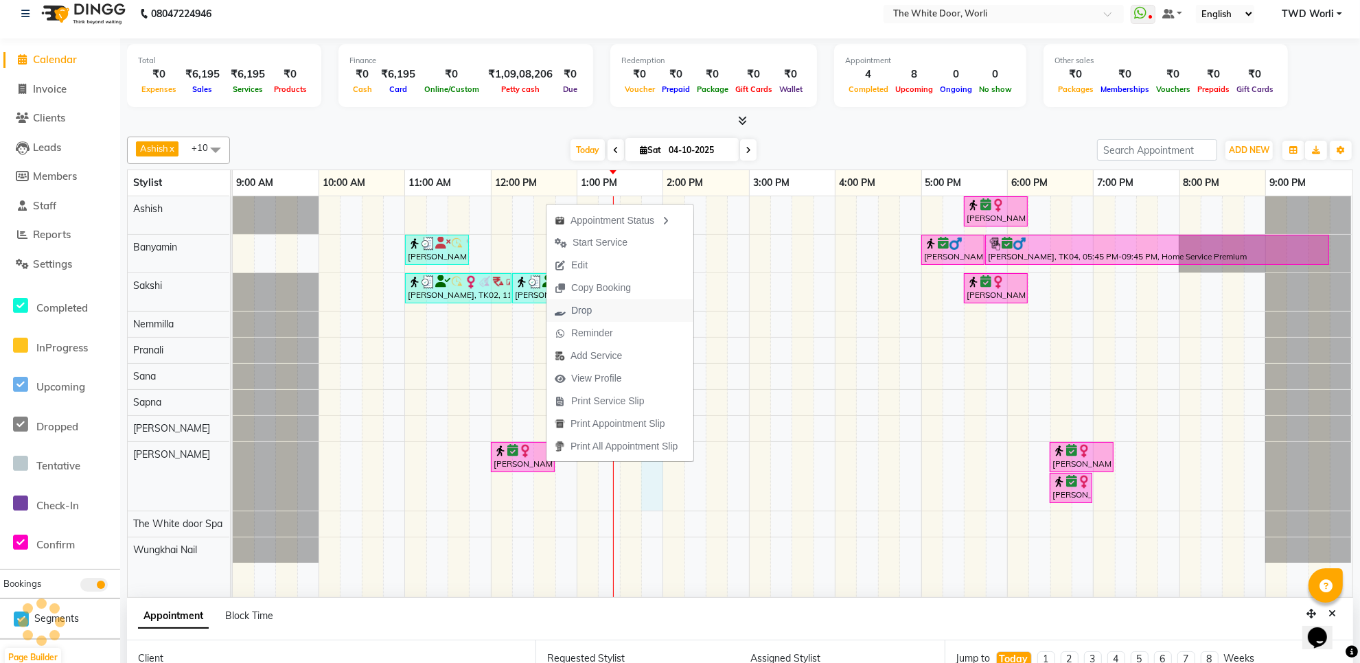
click at [606, 310] on button "Drop" at bounding box center [619, 310] width 147 height 23
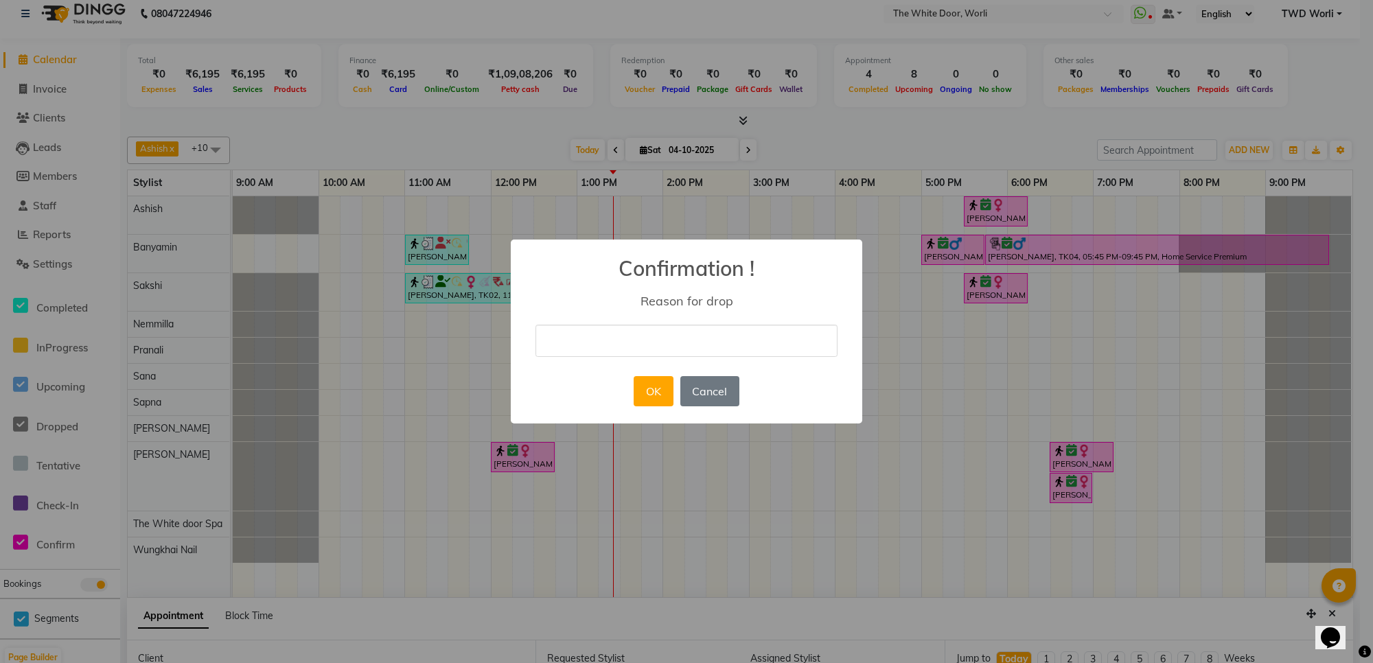
click at [596, 340] on input "text" at bounding box center [686, 341] width 302 height 32
type input "no show"
click at [658, 389] on button "OK" at bounding box center [653, 391] width 39 height 30
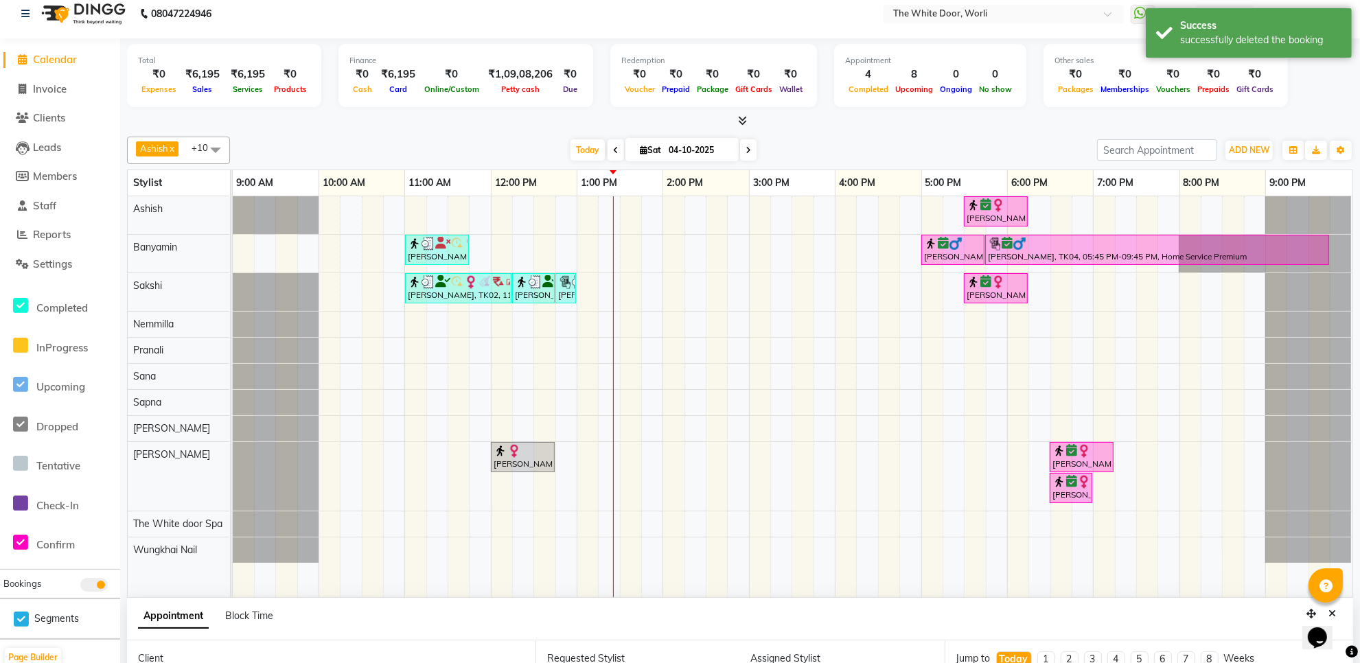
click at [722, 467] on div "Dimple Agrawal, TK05, 05:30 PM-06:15 PM, TWD Classic Pedicure sujata, TK02, 11:…" at bounding box center [793, 396] width 1120 height 401
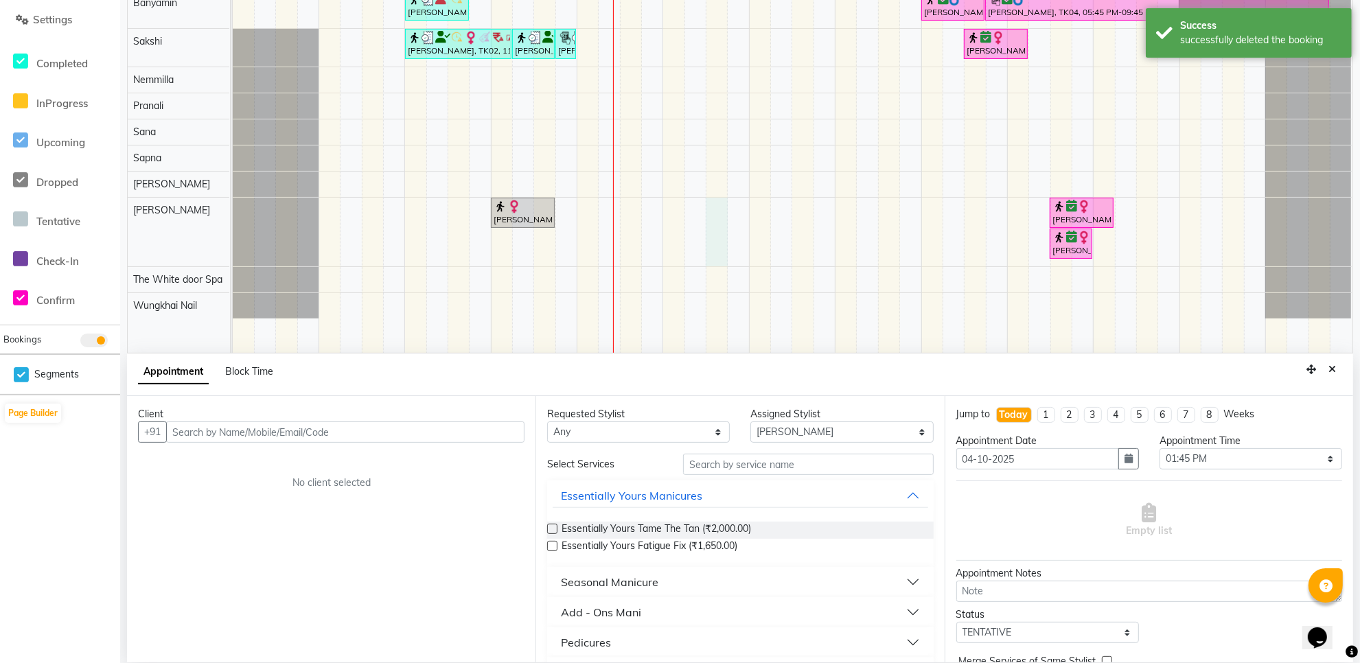
scroll to position [258, 0]
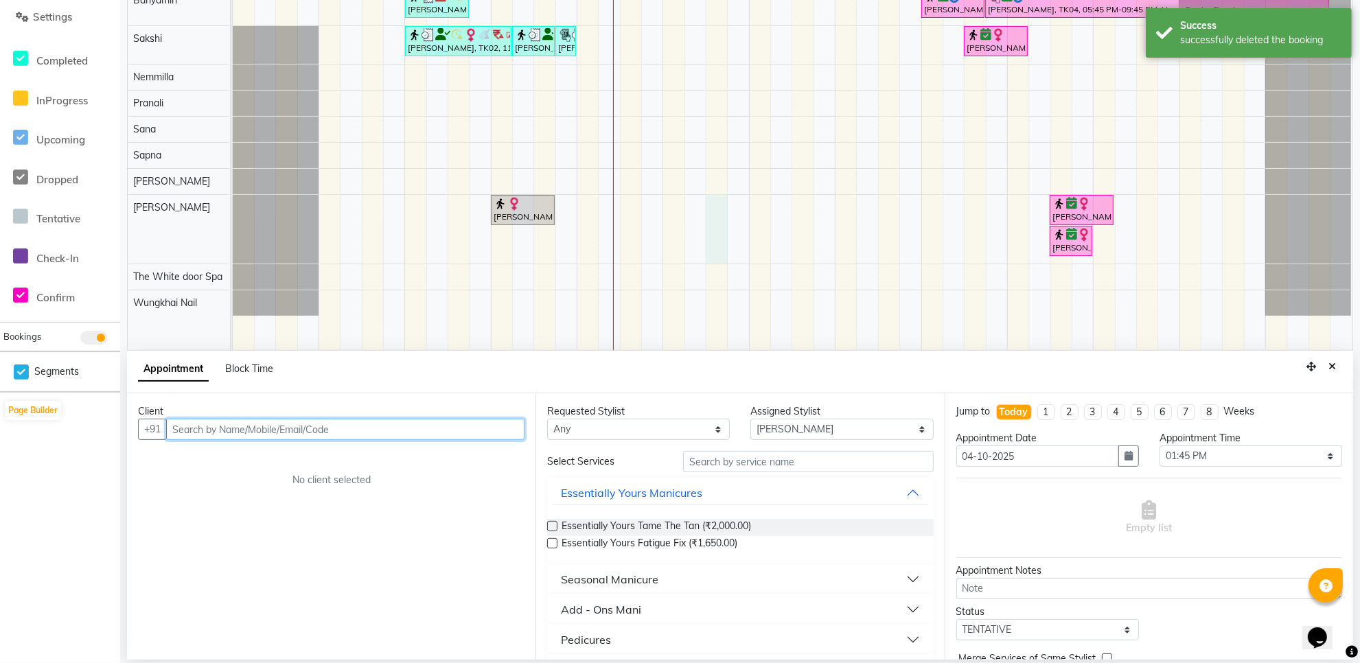
click at [344, 426] on input "text" at bounding box center [345, 429] width 358 height 21
paste input "75069 90310"
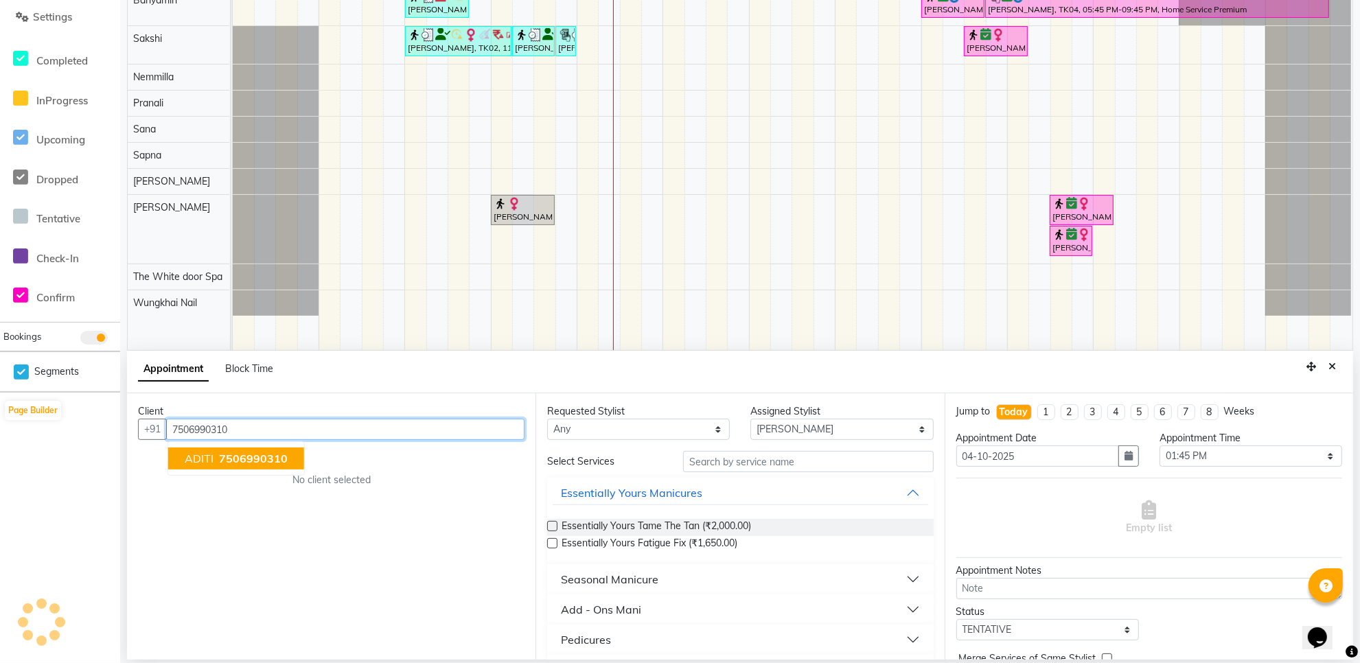
click at [488, 438] on input "7506990310" at bounding box center [345, 429] width 358 height 21
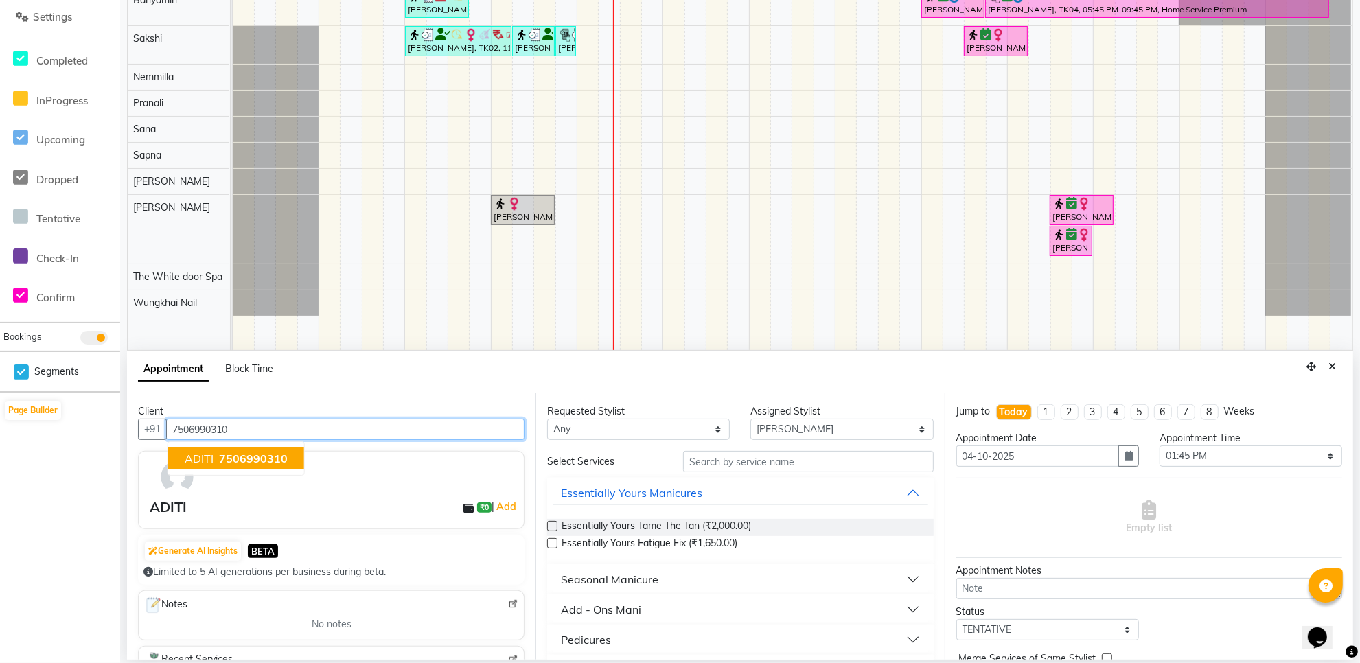
click at [255, 456] on span "7506990310" at bounding box center [253, 459] width 69 height 14
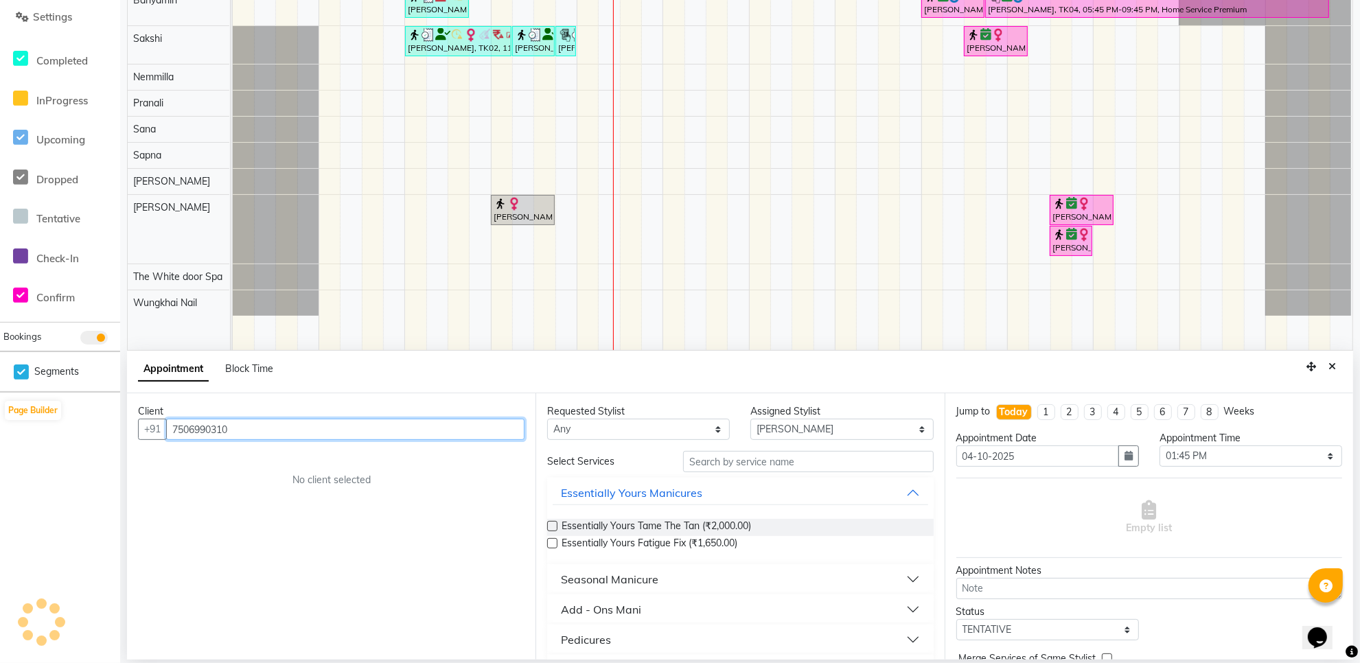
type input "7506990310"
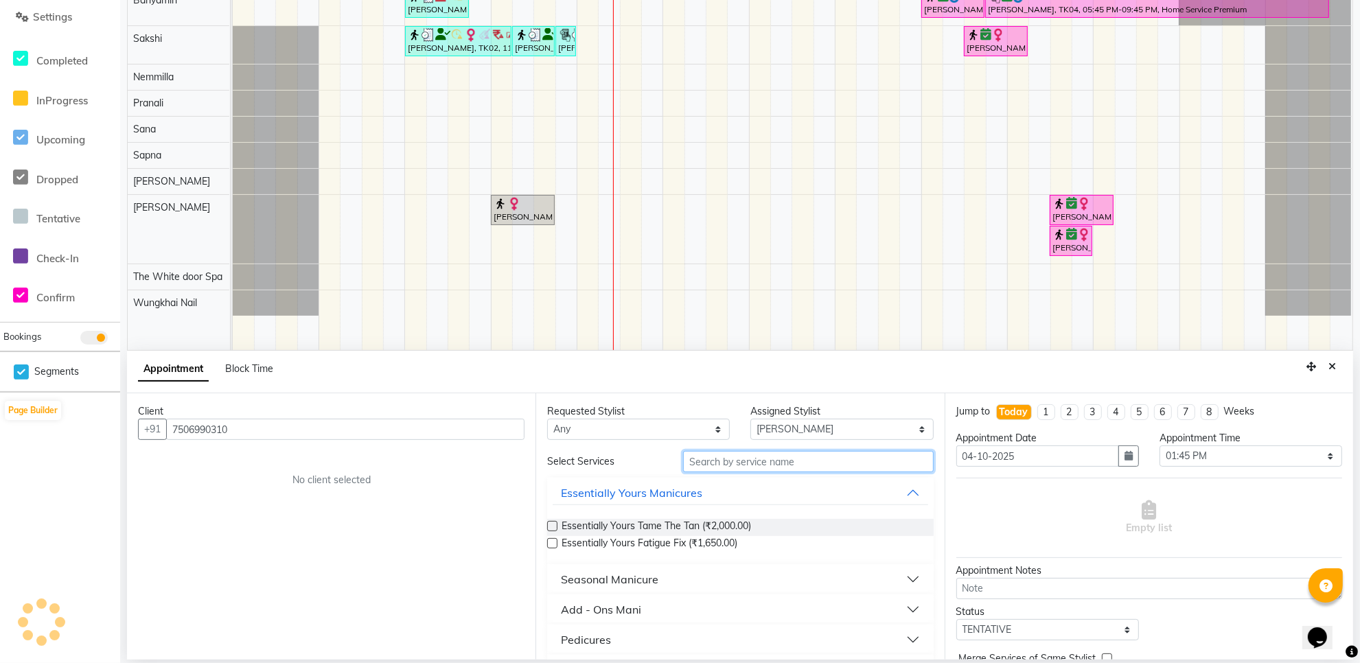
click at [756, 469] on input "text" at bounding box center [808, 461] width 251 height 21
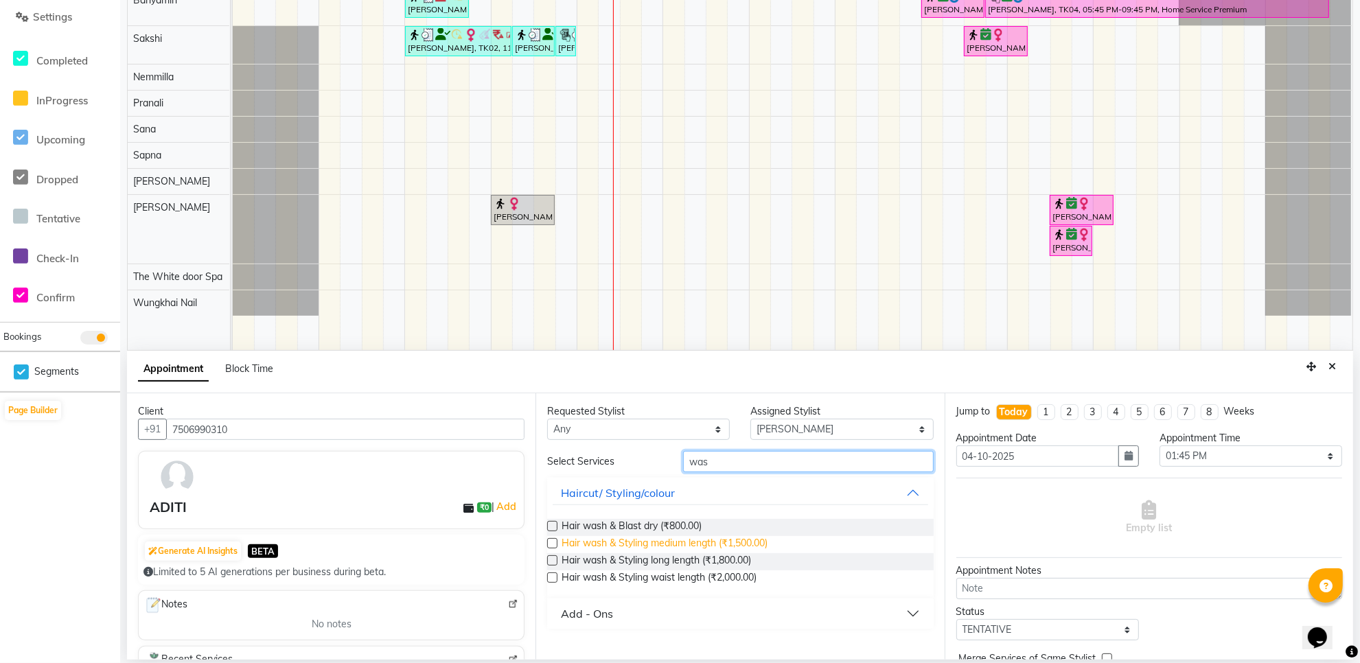
type input "was"
click at [745, 548] on span "Hair wash & Styling medium length (₹1,500.00)" at bounding box center [664, 544] width 206 height 17
checkbox input "false"
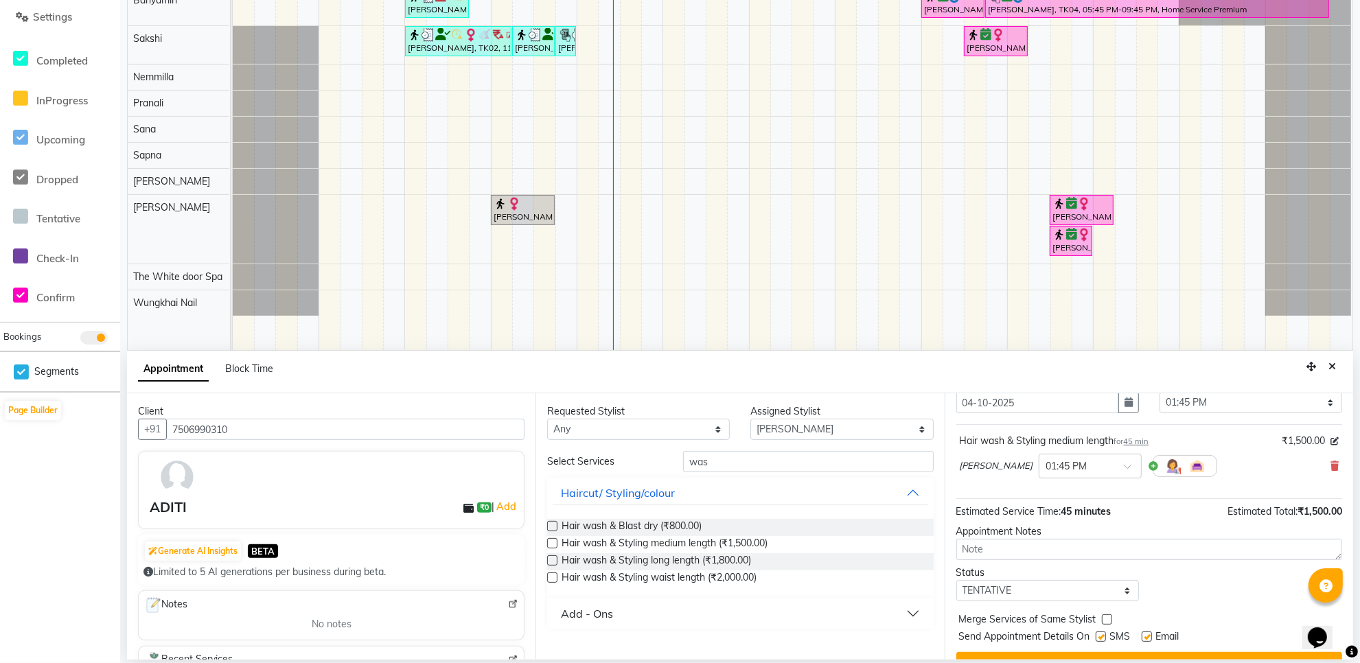
scroll to position [83, 0]
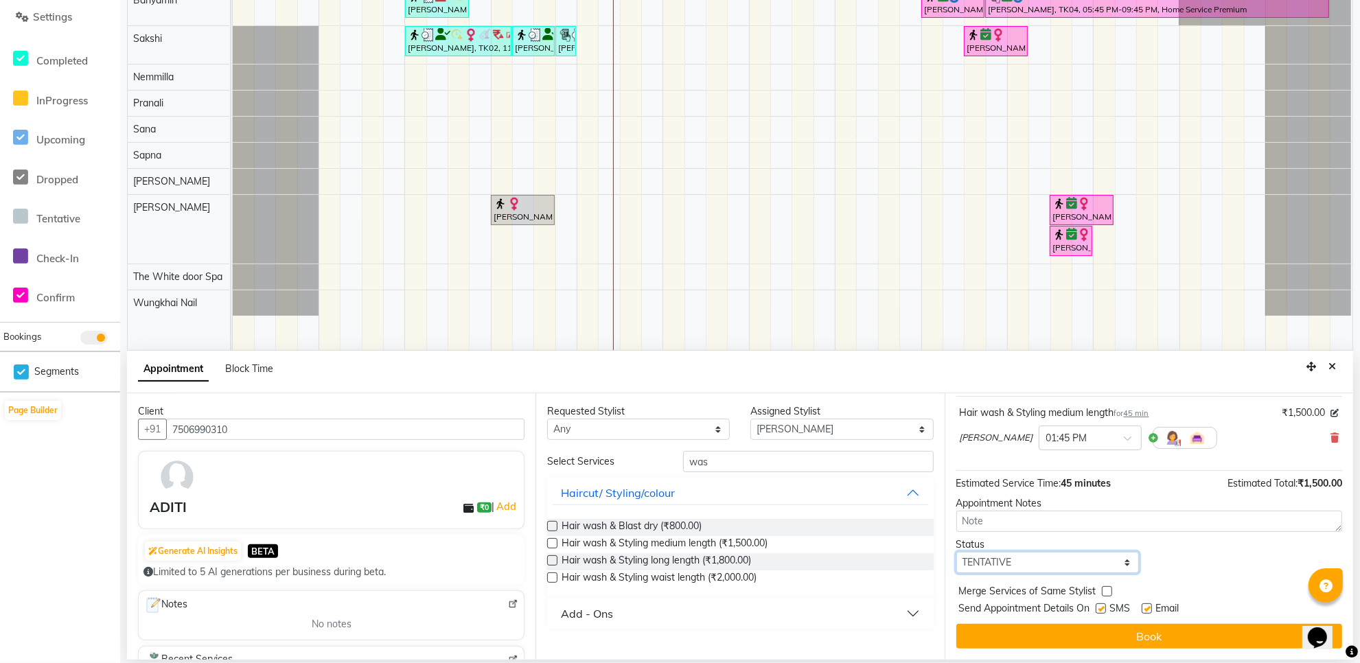
click at [1096, 557] on select "Select TENTATIVE CONFIRM CHECK-IN UPCOMING" at bounding box center [1047, 562] width 183 height 21
select select "confirm booking"
click at [956, 552] on select "Select TENTATIVE CONFIRM CHECK-IN UPCOMING" at bounding box center [1047, 562] width 183 height 21
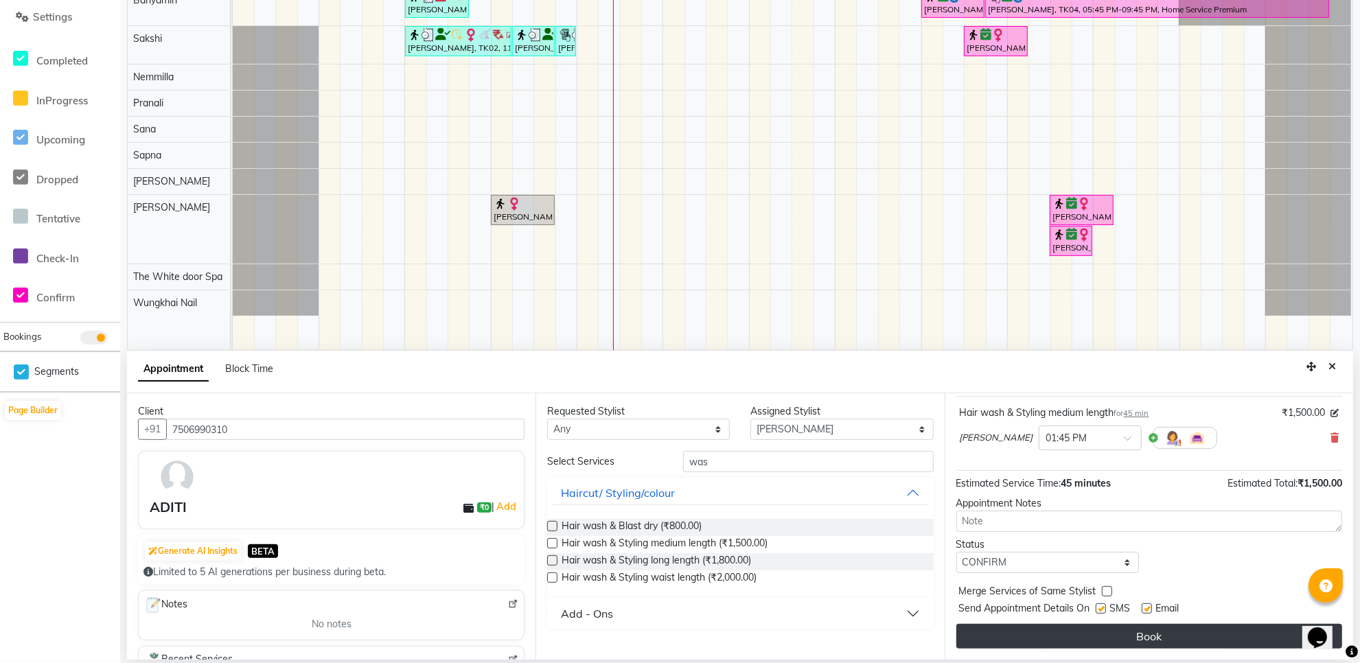
click at [1143, 639] on button "Book" at bounding box center [1149, 636] width 386 height 25
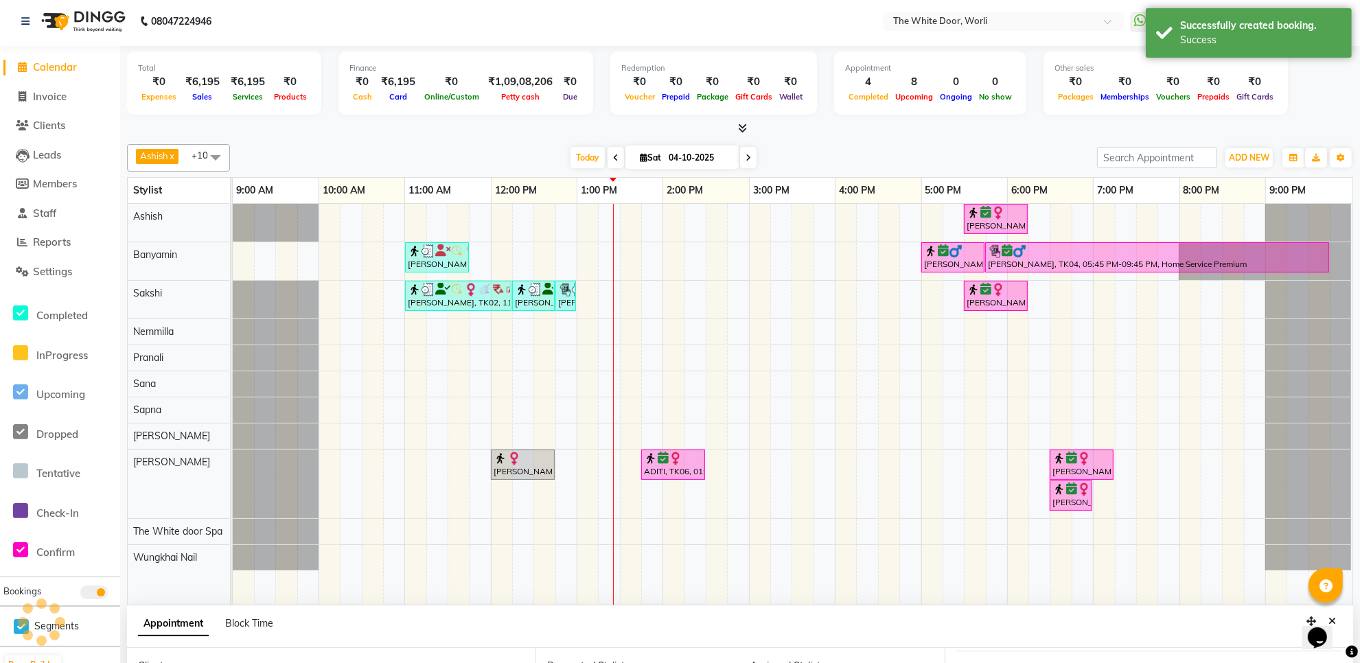
scroll to position [0, 0]
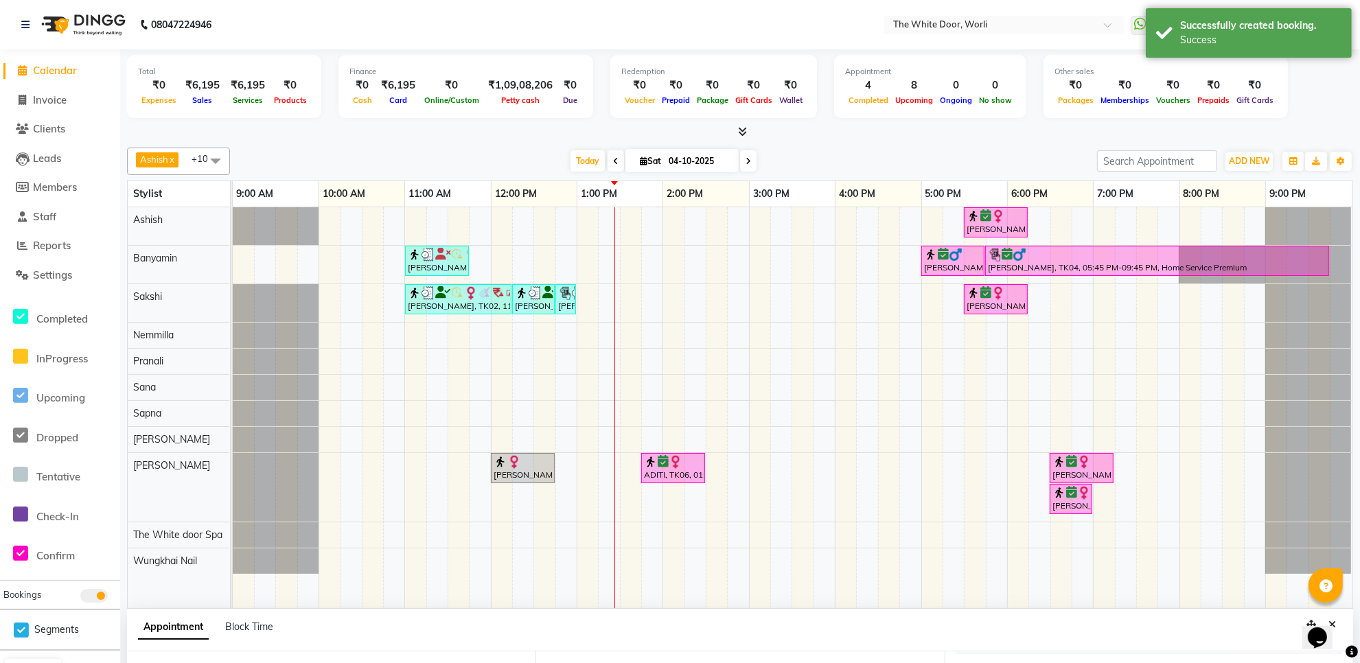
click at [745, 163] on icon at bounding box center [747, 161] width 5 height 8
type input "05-10-2025"
select select "825"
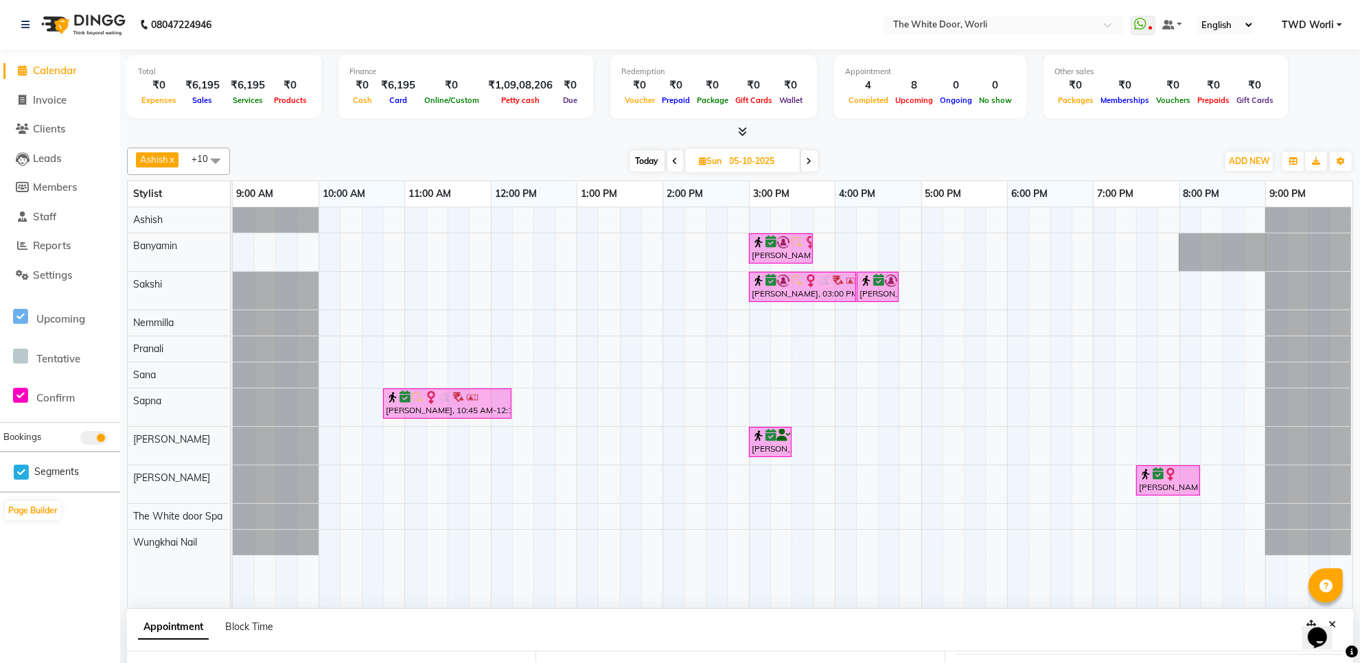
click at [807, 165] on icon at bounding box center [809, 161] width 5 height 8
type input "[DATE]"
select select "825"
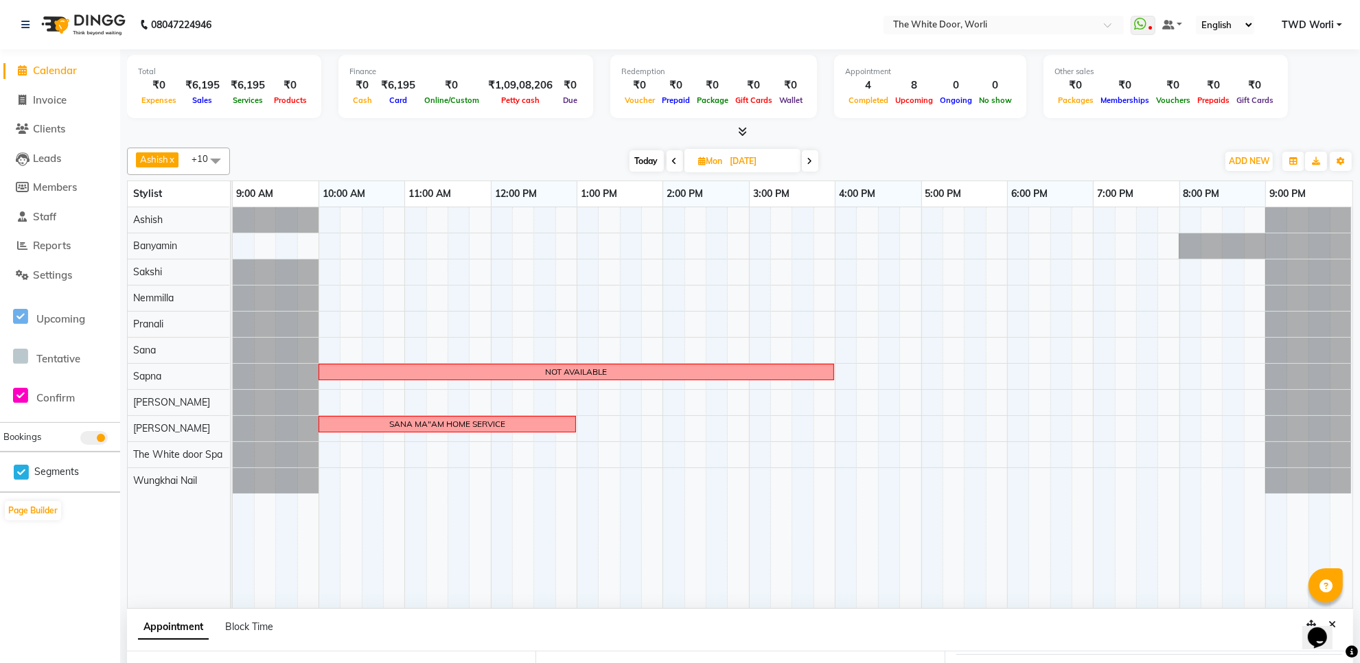
click at [807, 165] on span at bounding box center [810, 160] width 16 height 21
type input "[DATE]"
select select "825"
click at [637, 166] on span "Today" at bounding box center [648, 160] width 34 height 21
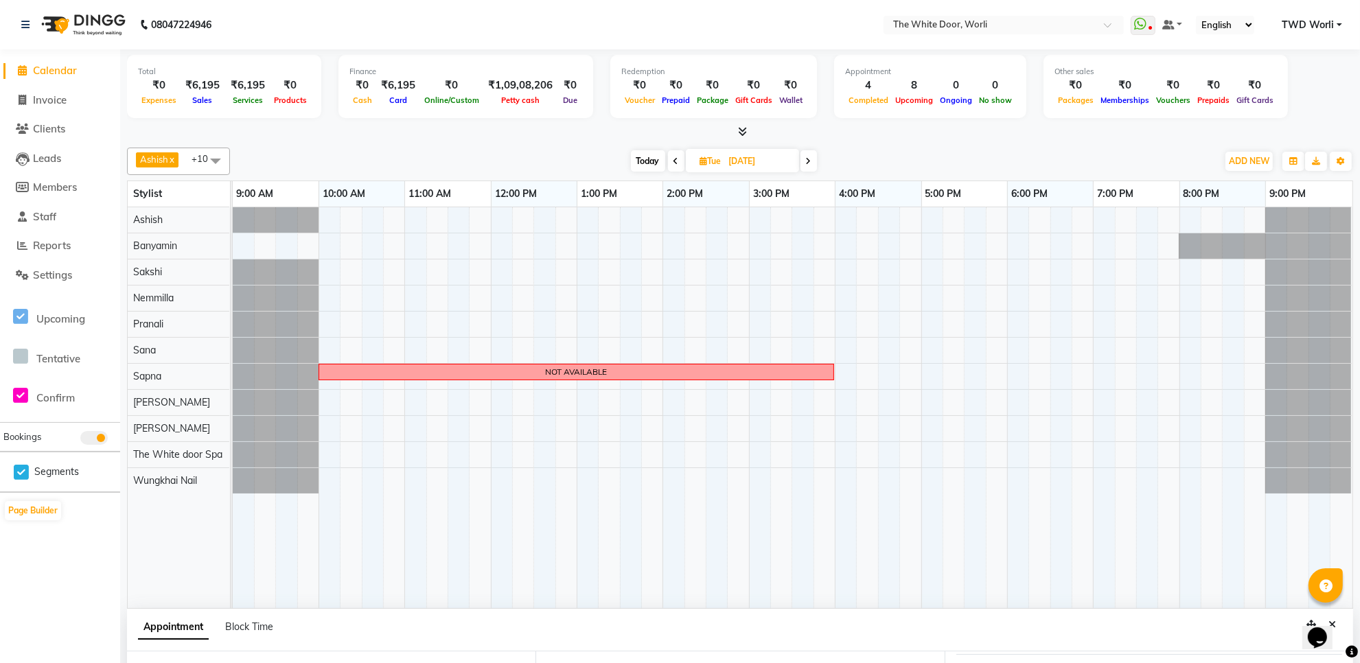
type input "04-10-2025"
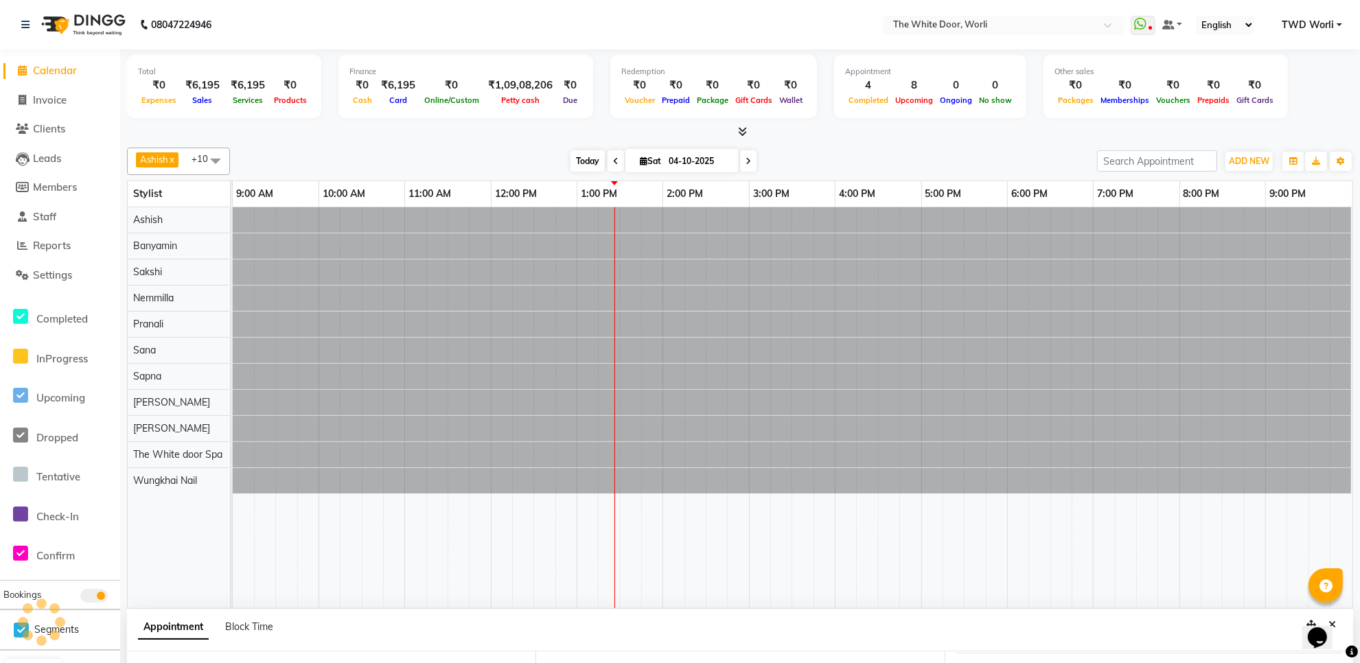
select select "825"
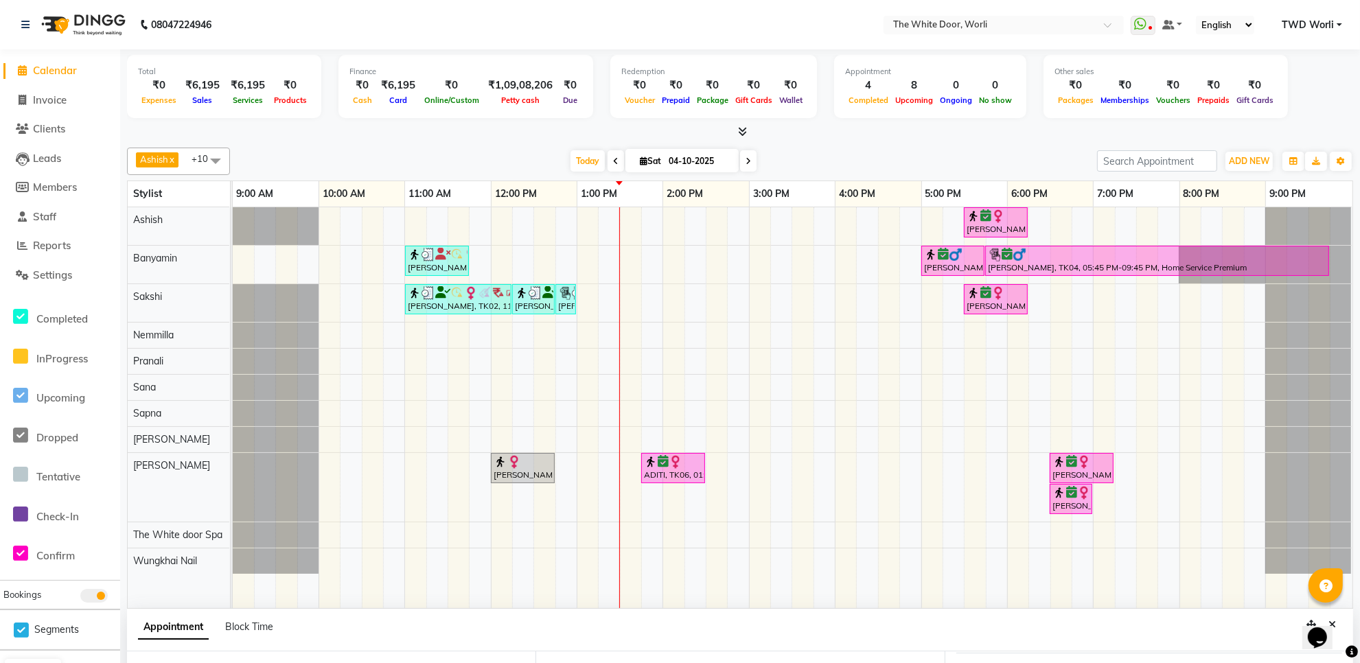
click at [750, 163] on span at bounding box center [748, 160] width 16 height 21
type input "05-10-2025"
select select "825"
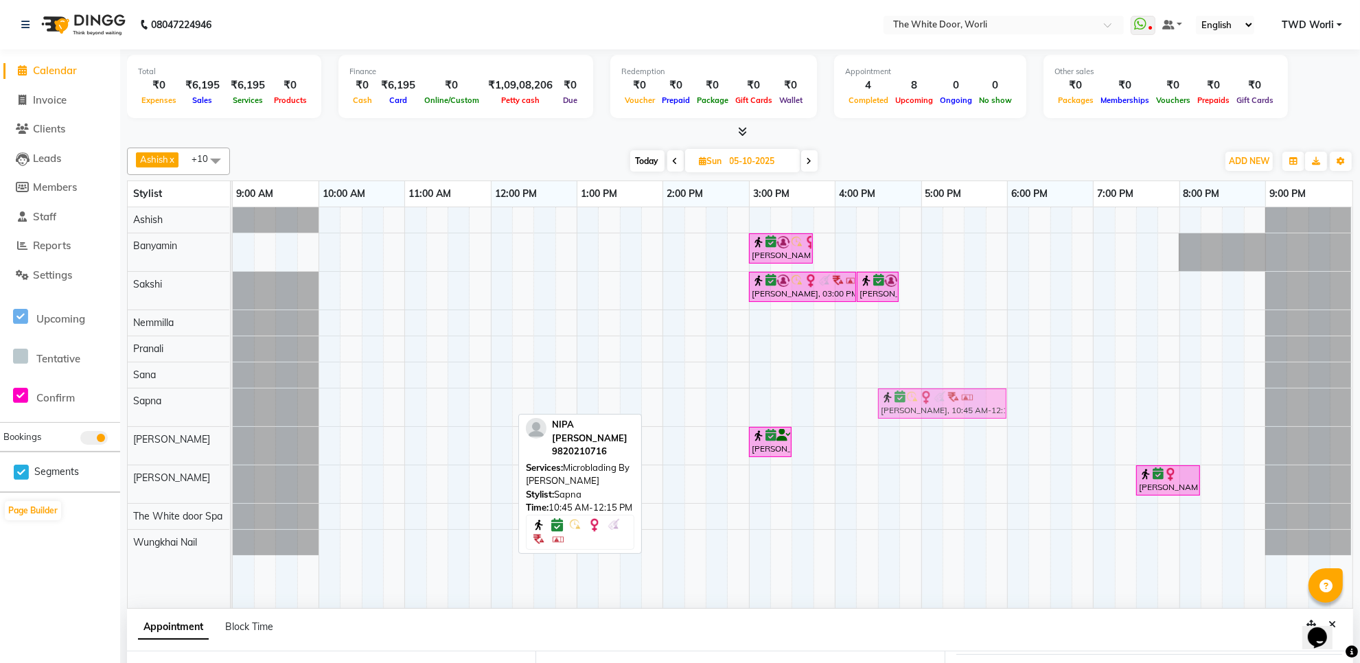
drag, startPoint x: 434, startPoint y: 402, endPoint x: 918, endPoint y: 405, distance: 484.6
click at [233, 405] on div "NIPA SETH, 10:45 AM-12:15 PM, Microblading By Sapna NIPA SETH, 10:45 AM-12:15 P…" at bounding box center [233, 408] width 0 height 38
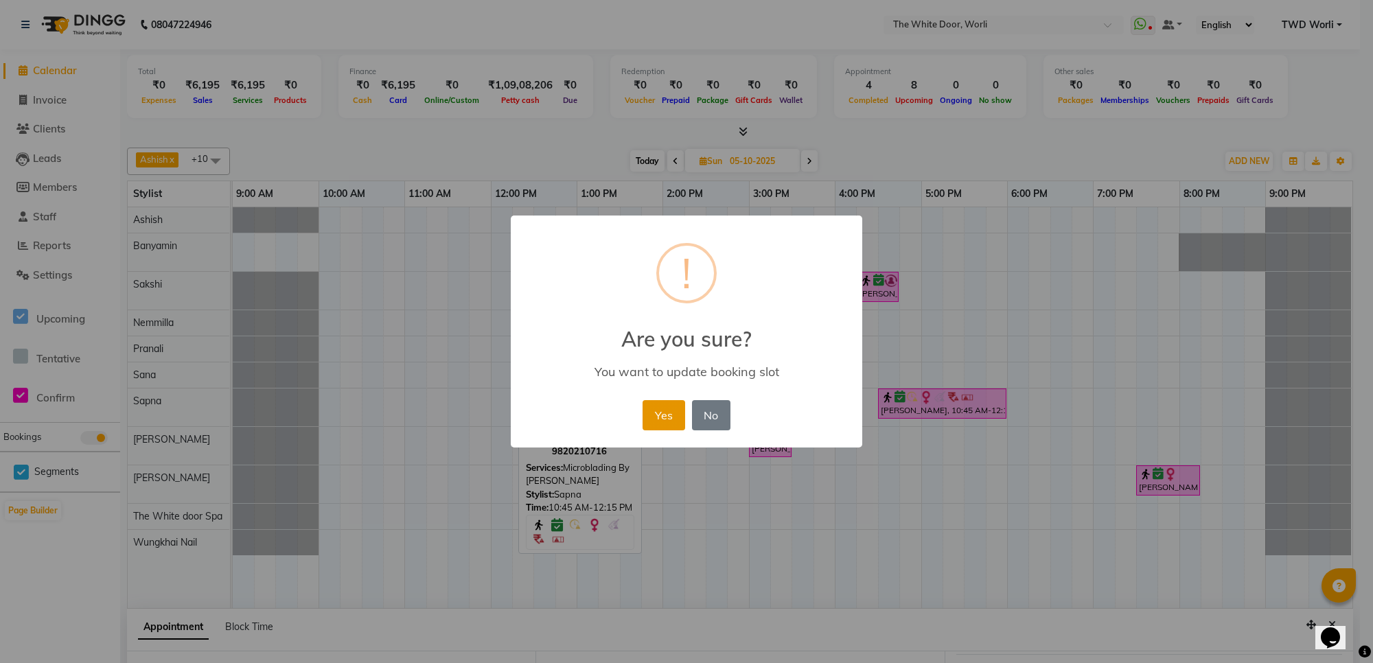
click at [673, 424] on button "Yes" at bounding box center [663, 415] width 42 height 30
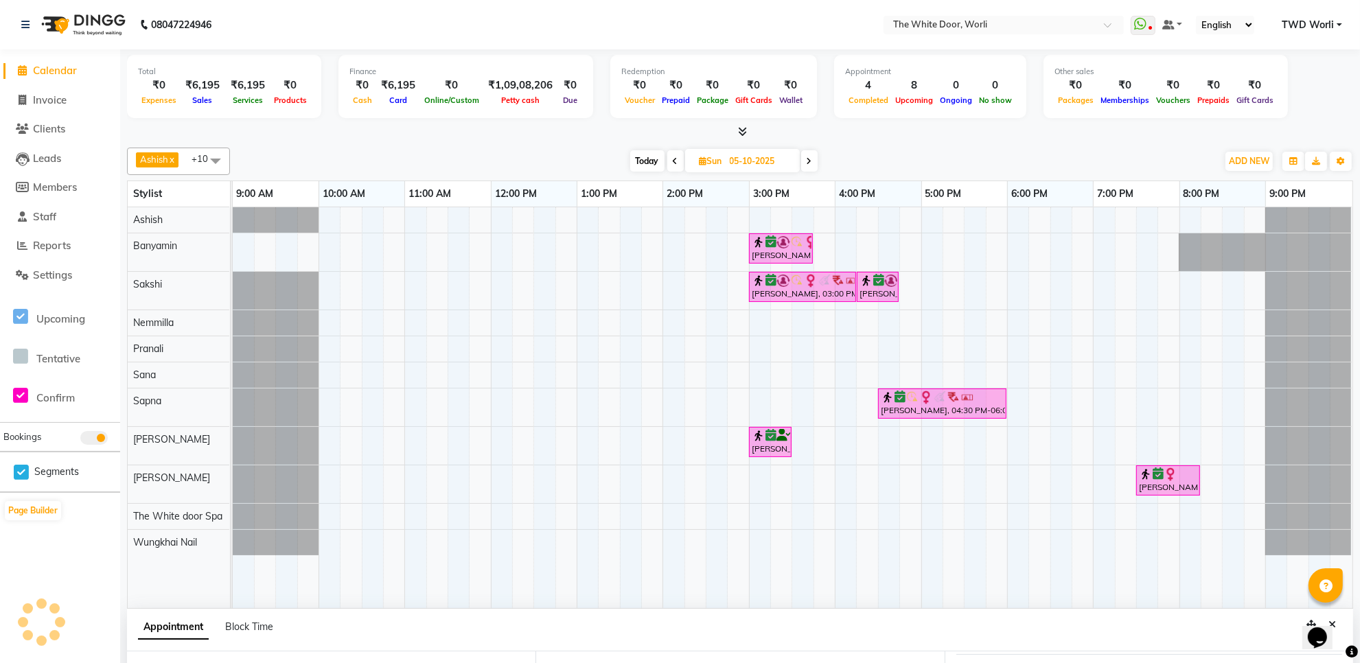
click at [814, 163] on span at bounding box center [809, 160] width 16 height 21
type input "[DATE]"
select select "825"
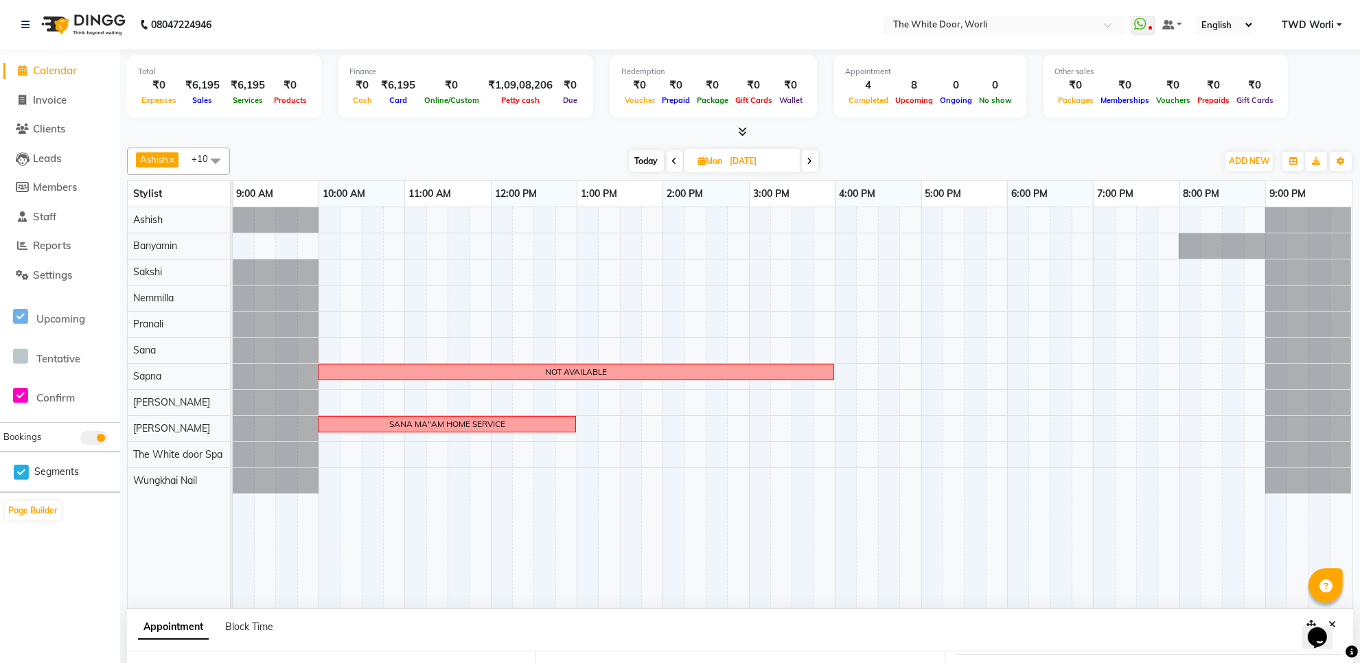
click at [645, 159] on span "Today" at bounding box center [646, 160] width 34 height 21
type input "04-10-2025"
select select "825"
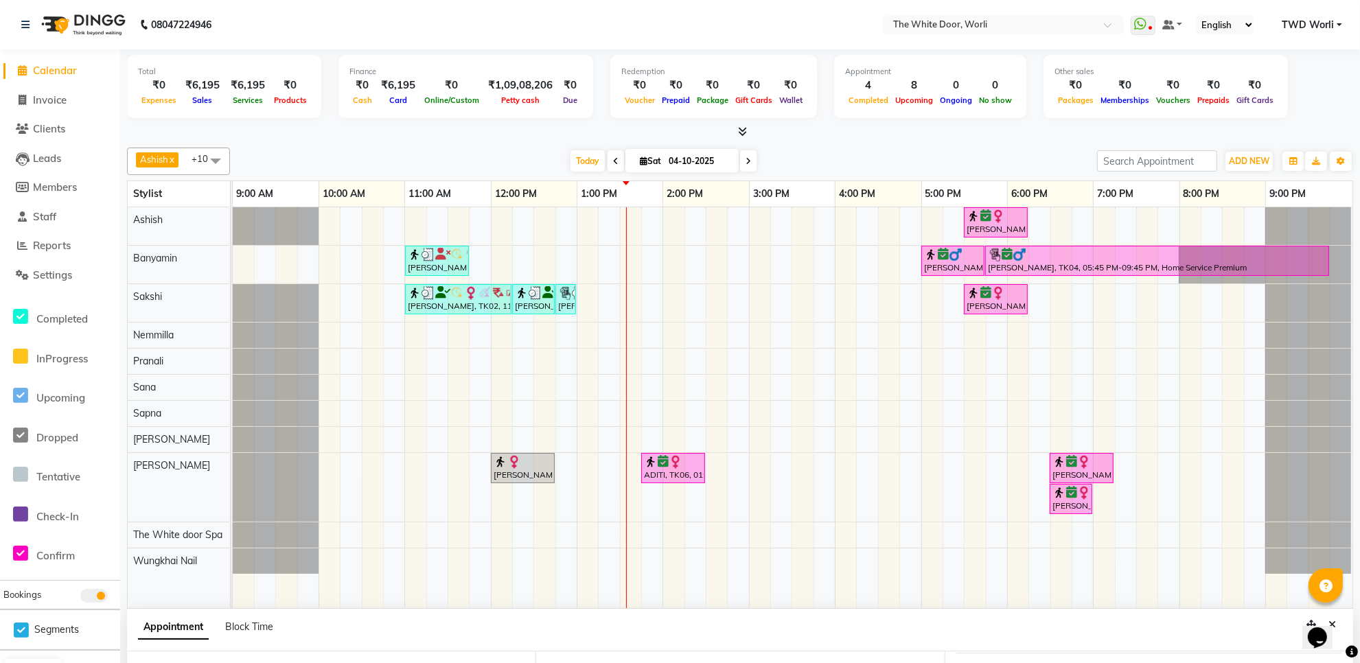
click at [749, 152] on span at bounding box center [748, 160] width 16 height 21
type input "05-10-2025"
select select "825"
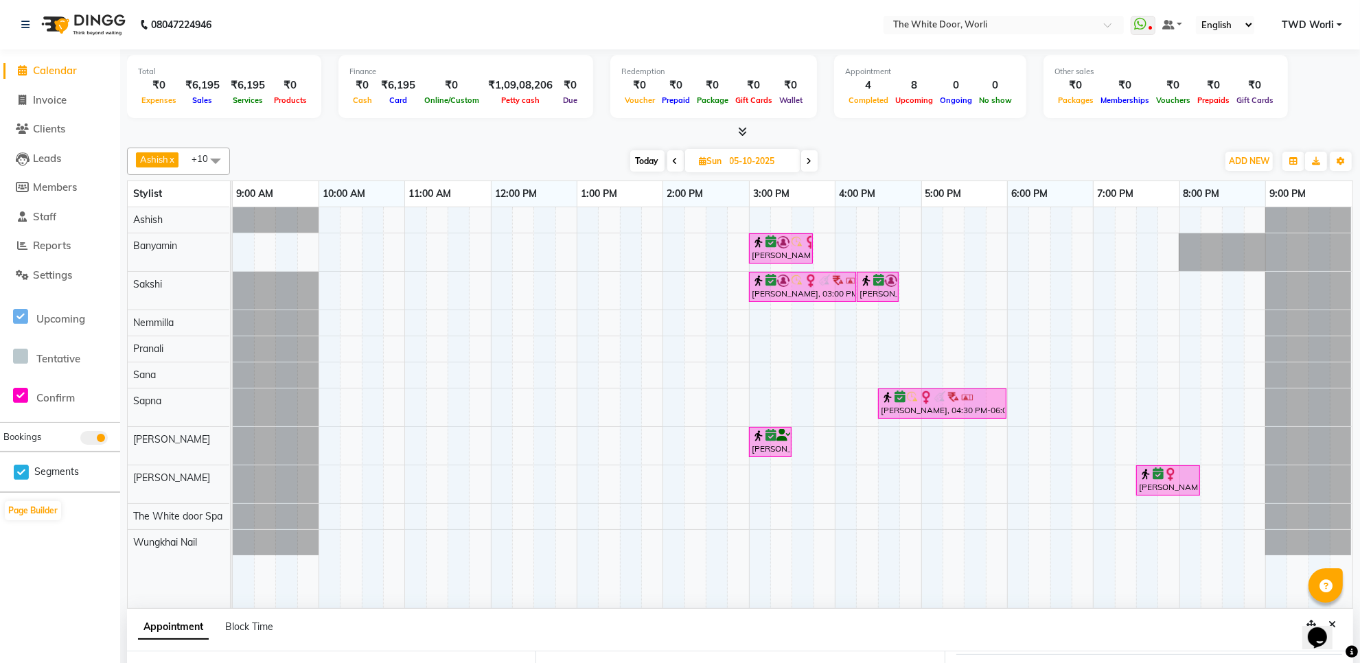
click at [818, 158] on div "Today Sun 05-10-2025" at bounding box center [724, 161] width 190 height 21
click at [653, 159] on span "Today" at bounding box center [647, 160] width 34 height 21
type input "04-10-2025"
select select "825"
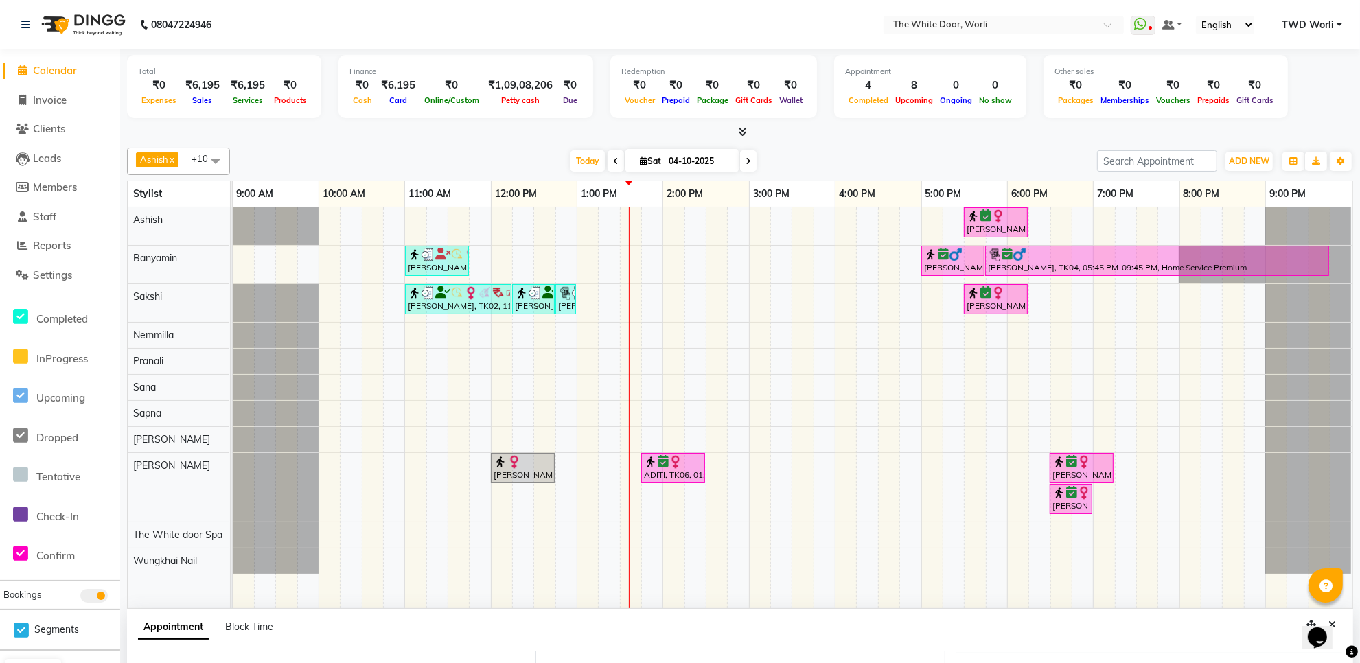
click at [759, 174] on div "Ashish x Banyamin x Sakshi x Nemmilla x Pranali x Sana x Sapna x Leyla Lash x S…" at bounding box center [740, 161] width 1226 height 27
click at [745, 159] on icon at bounding box center [747, 161] width 5 height 8
type input "05-10-2025"
select select "825"
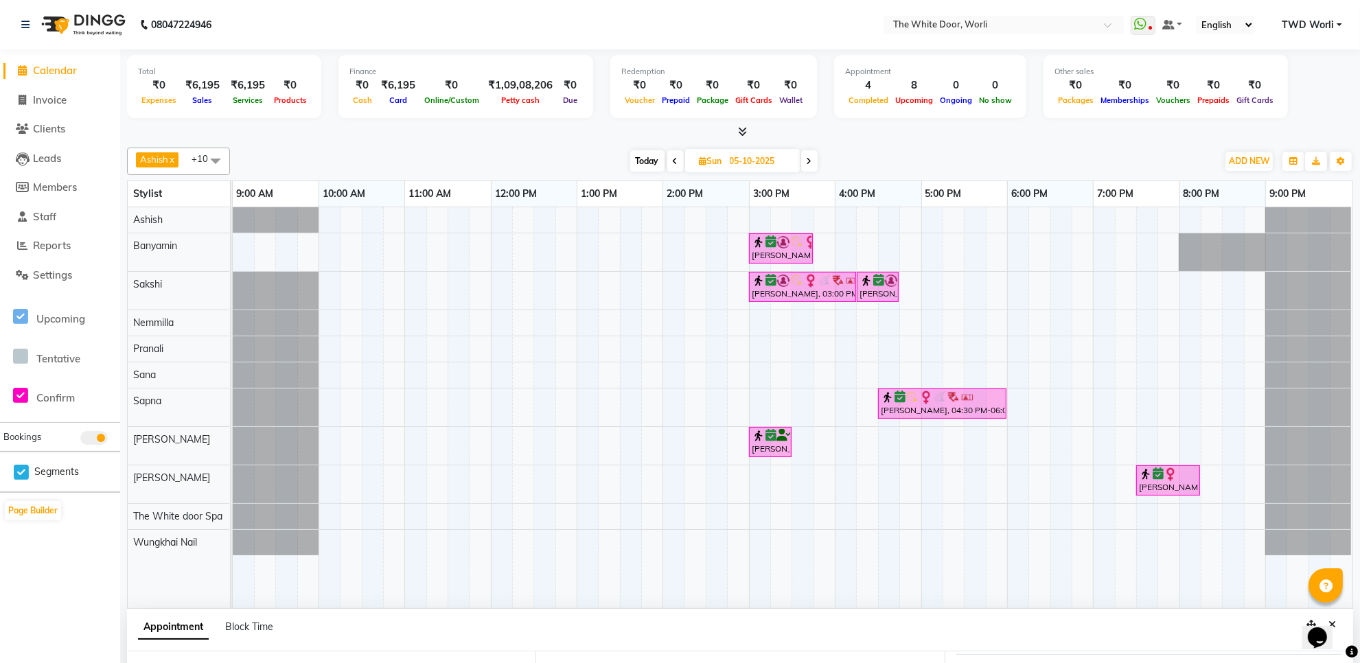
click at [667, 159] on span at bounding box center [675, 160] width 16 height 21
type input "04-10-2025"
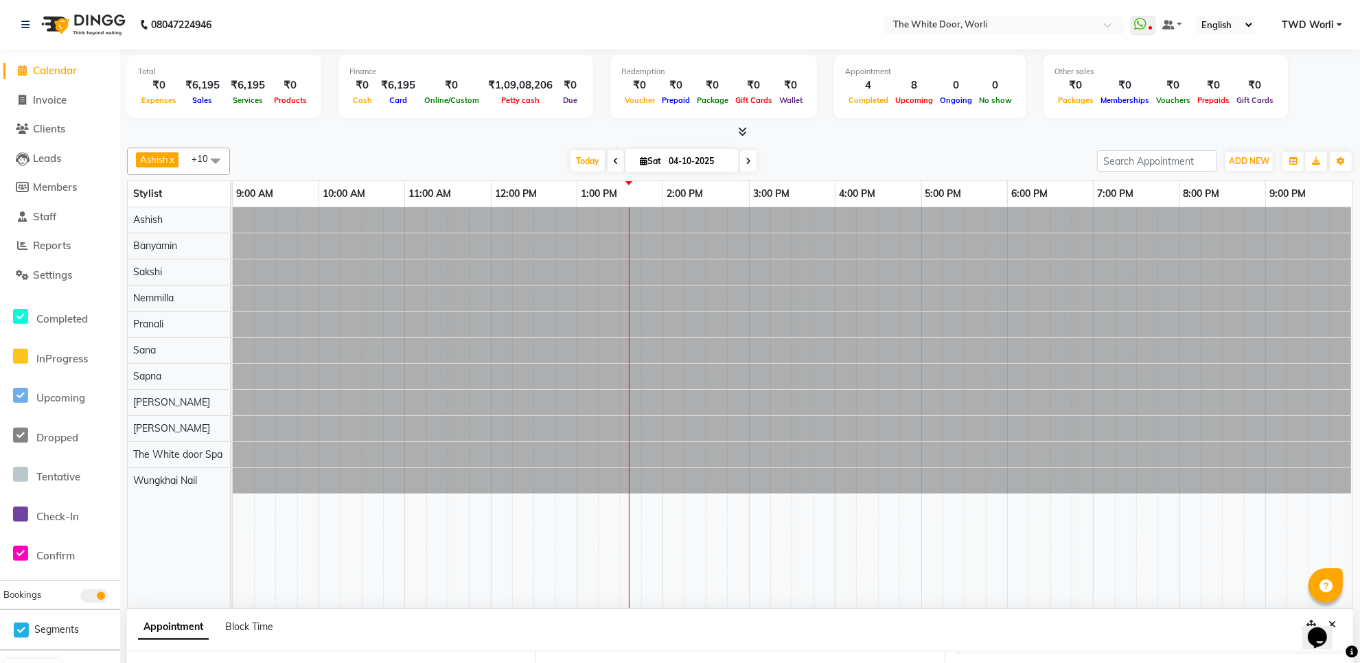
select select "825"
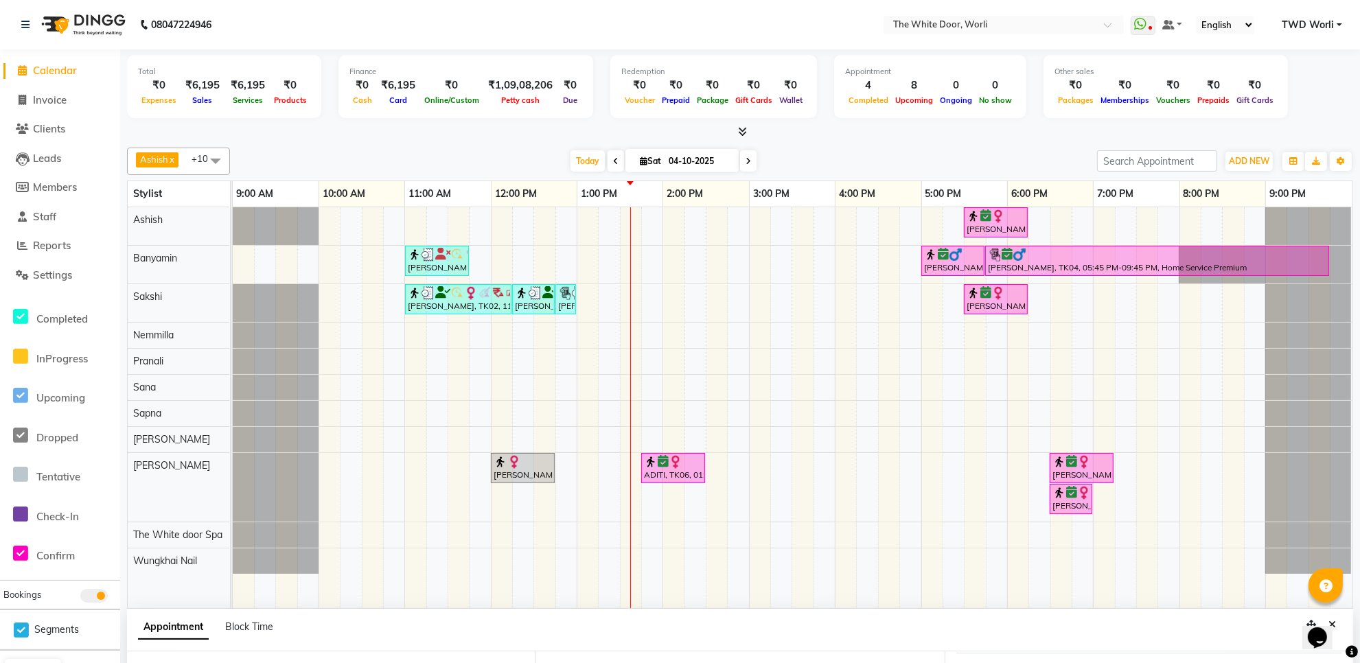
click at [748, 155] on span at bounding box center [748, 160] width 16 height 21
type input "05-10-2025"
select select "825"
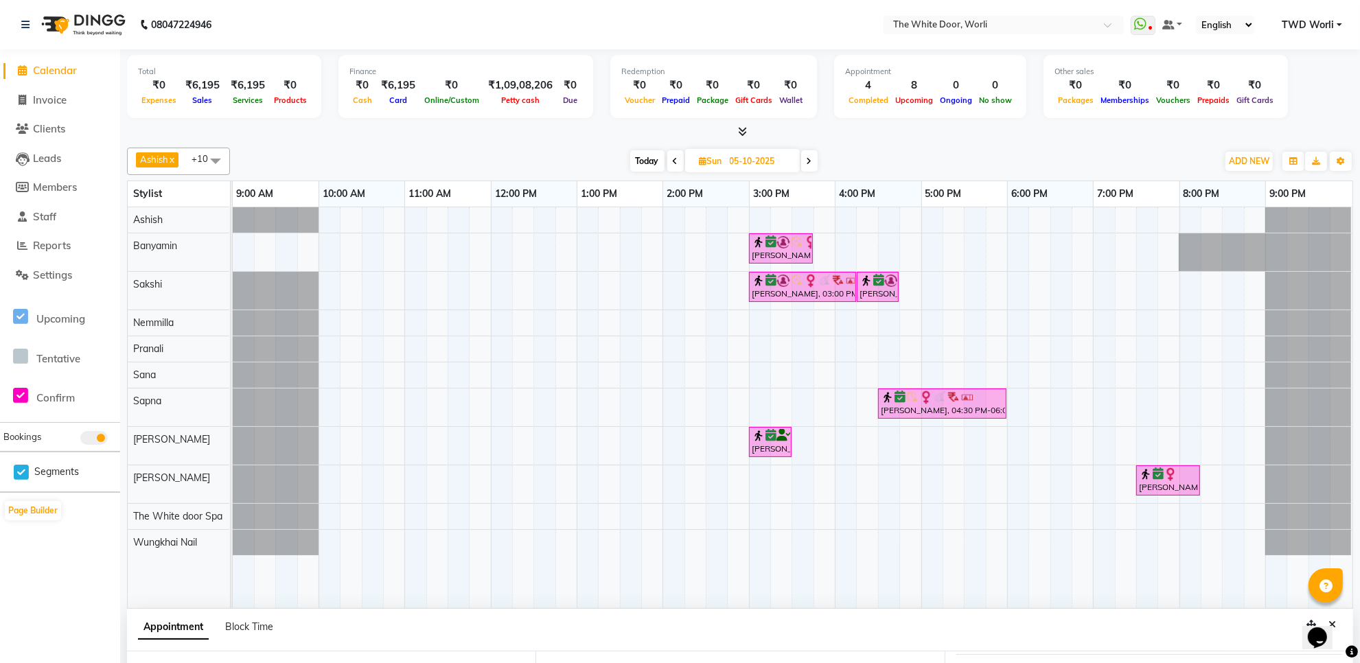
click at [817, 157] on span at bounding box center [809, 160] width 16 height 21
type input "[DATE]"
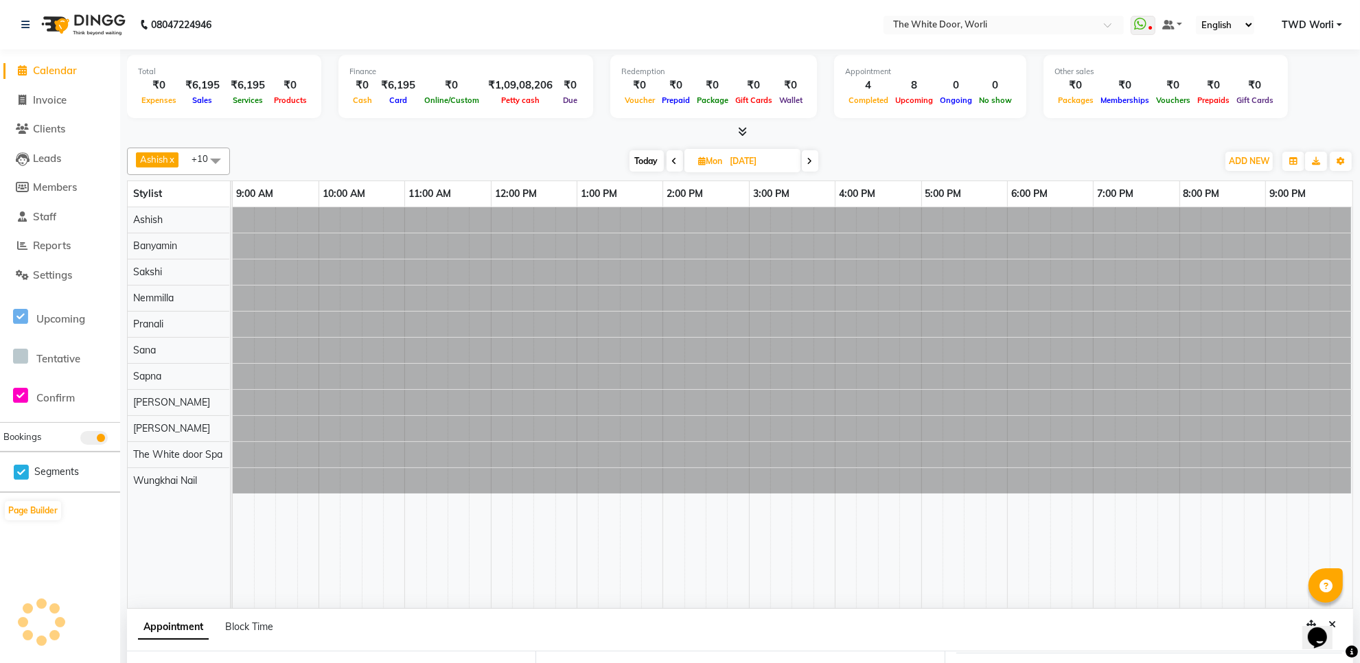
select select "825"
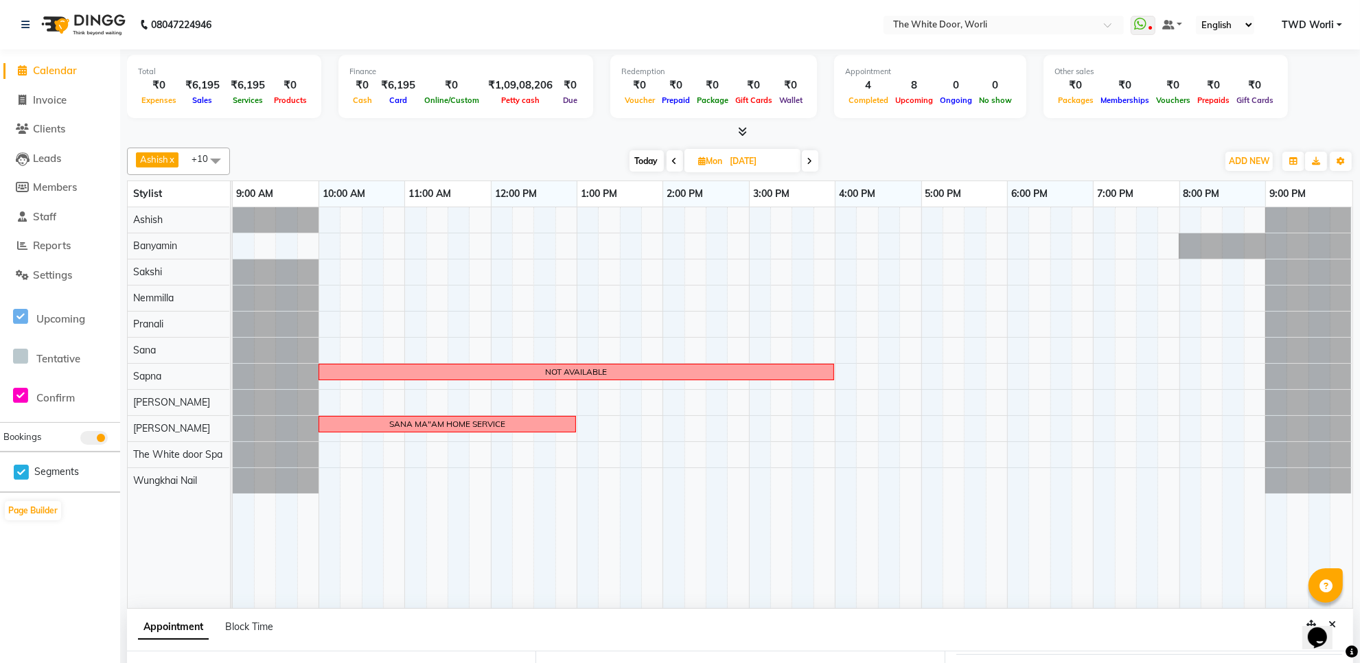
click at [804, 155] on span at bounding box center [810, 160] width 16 height 21
type input "[DATE]"
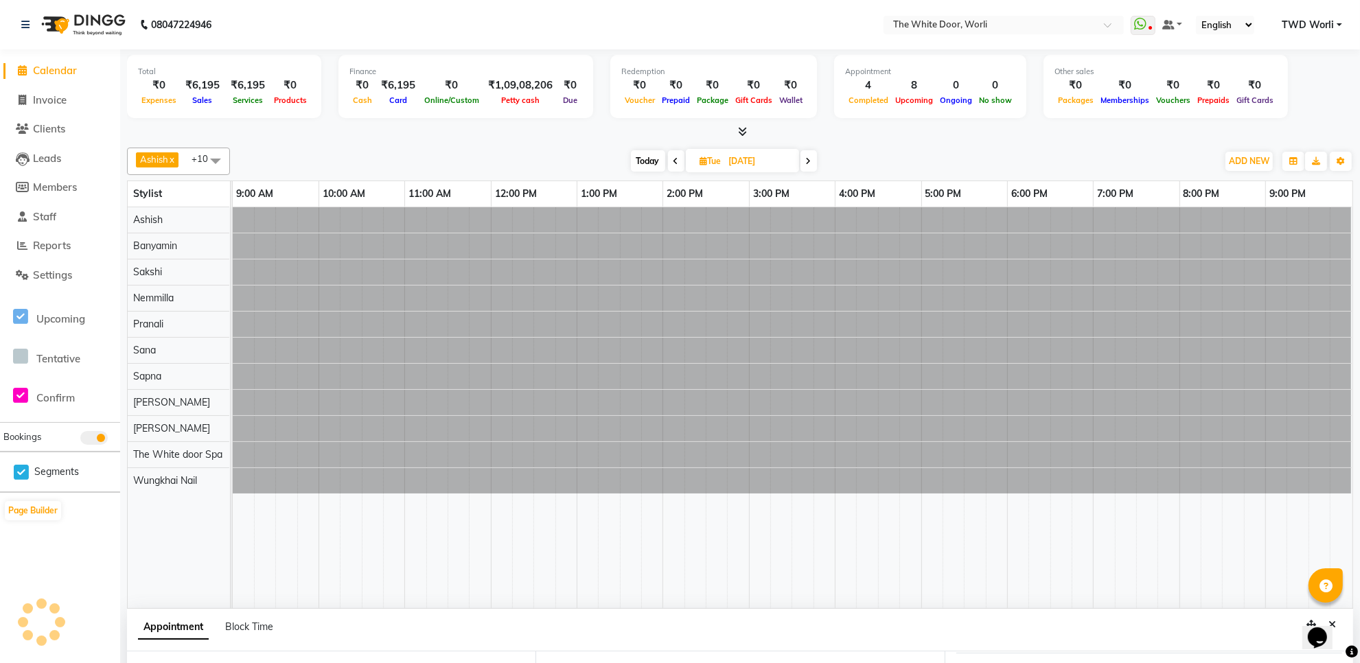
select select "825"
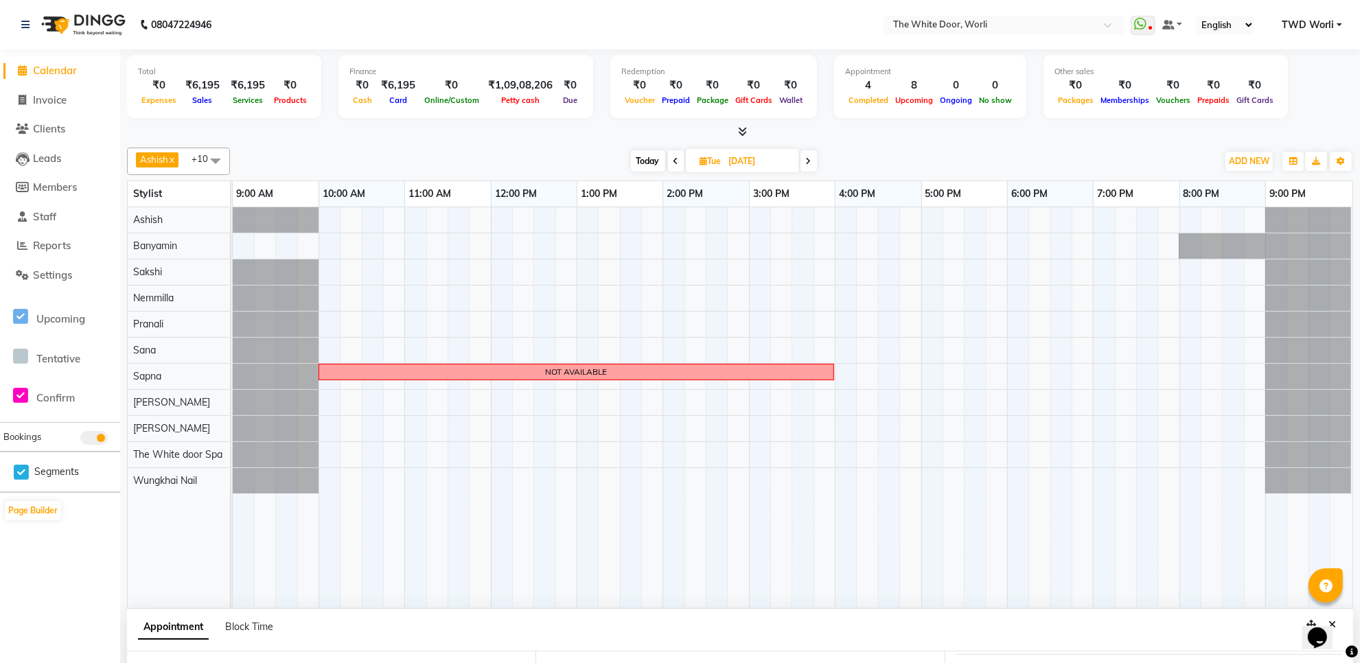
click at [810, 161] on icon at bounding box center [808, 161] width 5 height 8
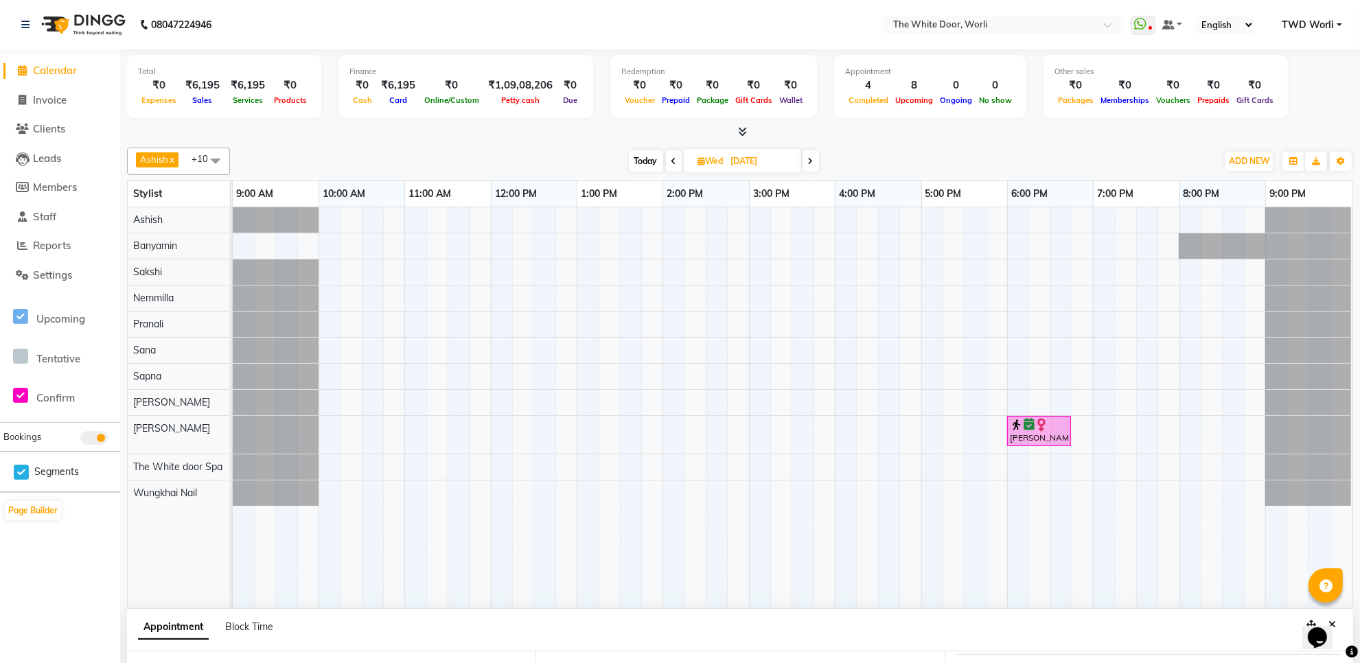
click at [815, 153] on span at bounding box center [810, 160] width 16 height 21
click at [802, 153] on span at bounding box center [808, 160] width 16 height 21
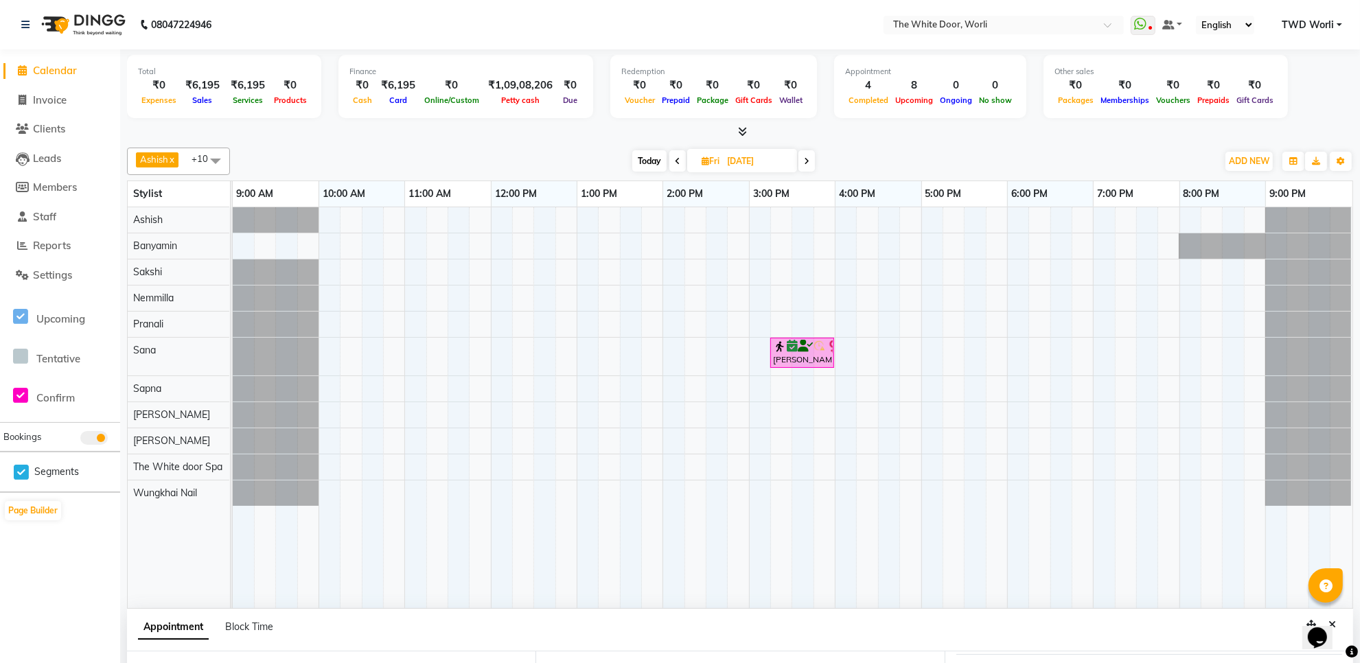
click at [808, 161] on icon at bounding box center [806, 161] width 5 height 8
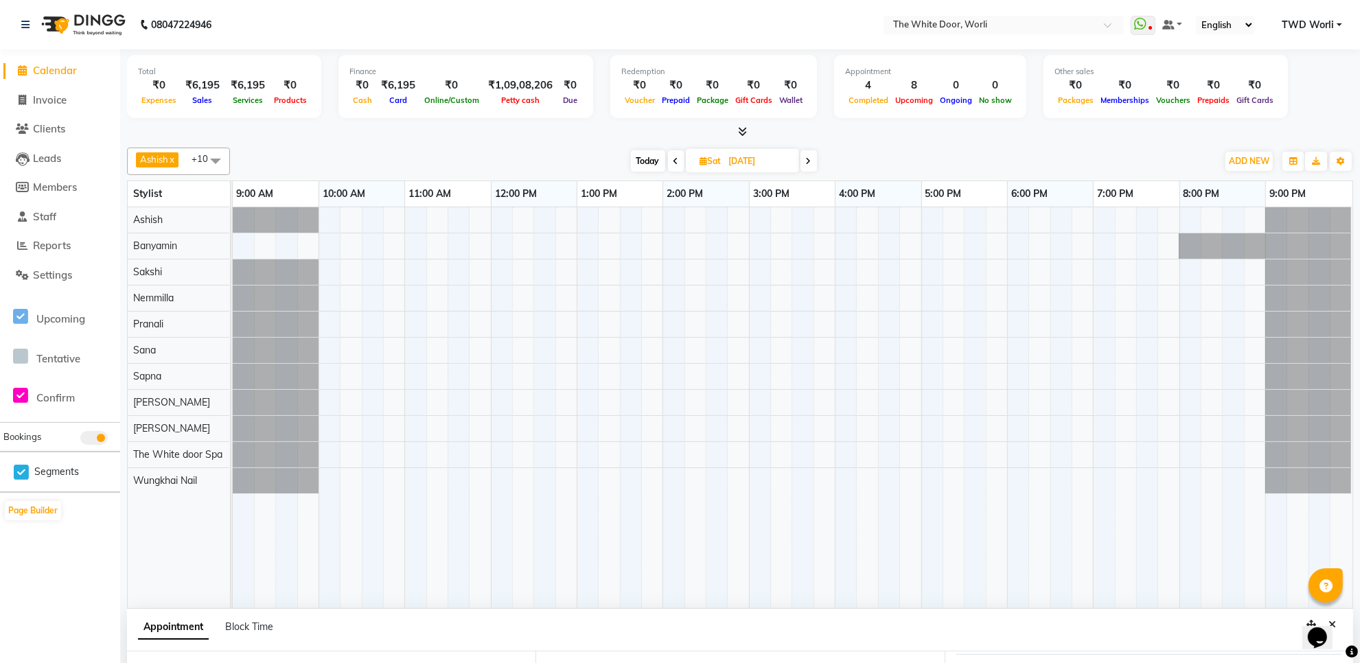
click at [808, 161] on icon at bounding box center [808, 161] width 5 height 8
click at [808, 161] on icon at bounding box center [809, 161] width 5 height 8
click at [808, 161] on icon at bounding box center [808, 161] width 5 height 8
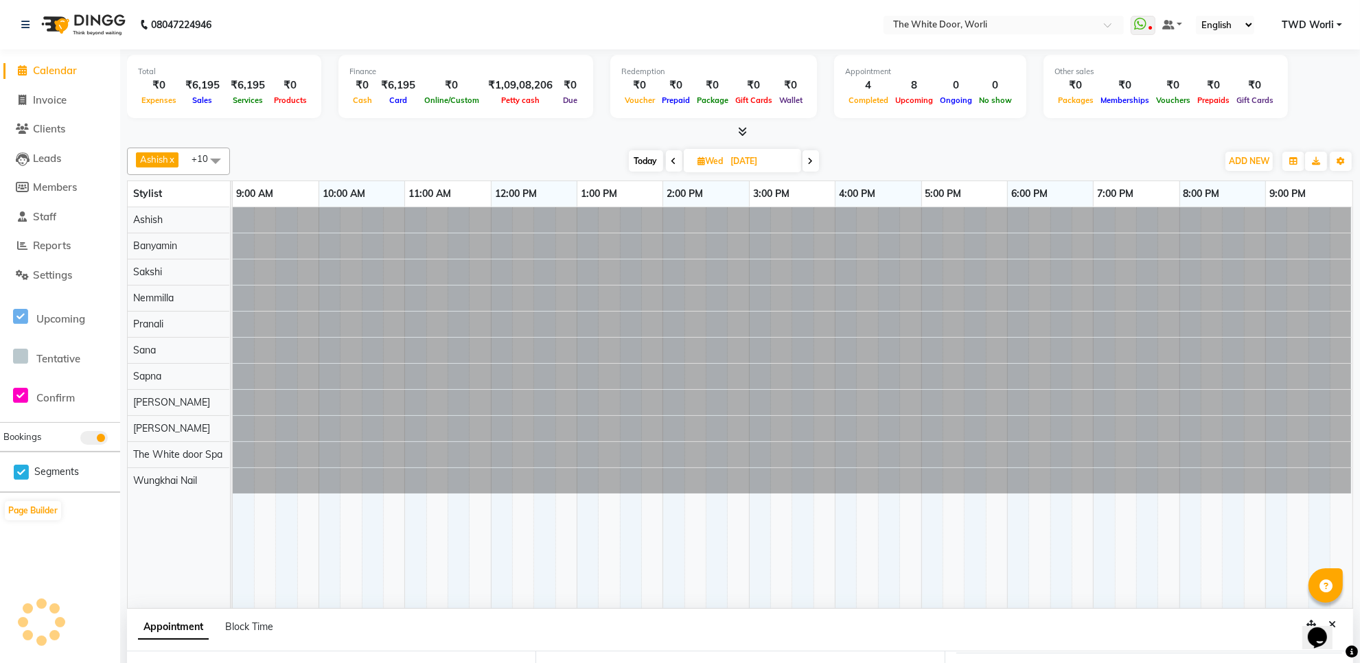
click at [633, 157] on span "Today" at bounding box center [646, 160] width 34 height 21
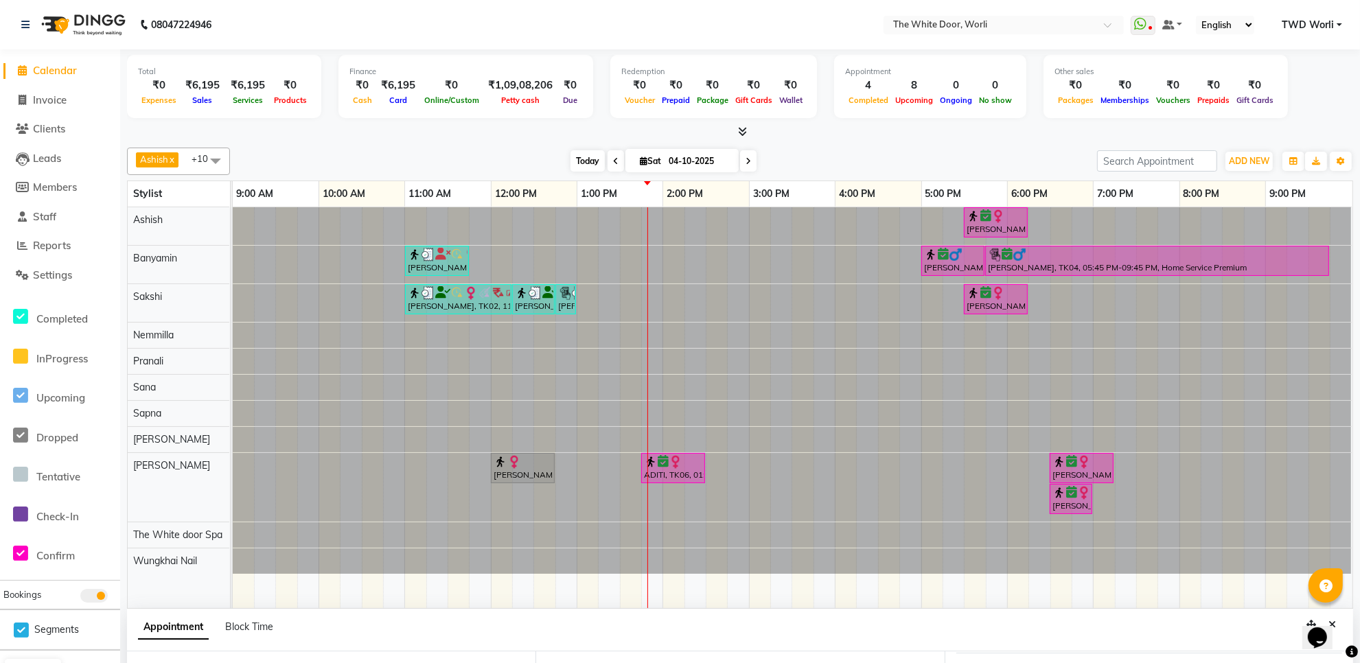
click at [582, 170] on span "Today" at bounding box center [587, 160] width 34 height 21
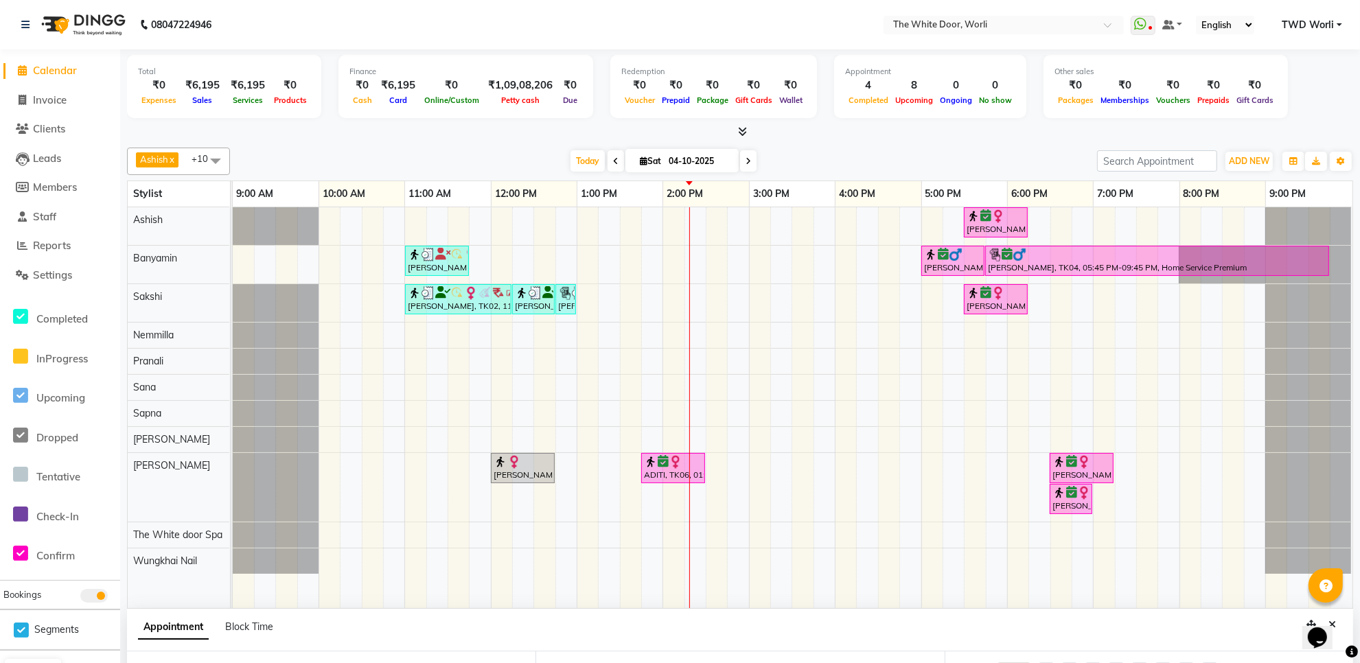
click at [750, 165] on span at bounding box center [748, 160] width 16 height 21
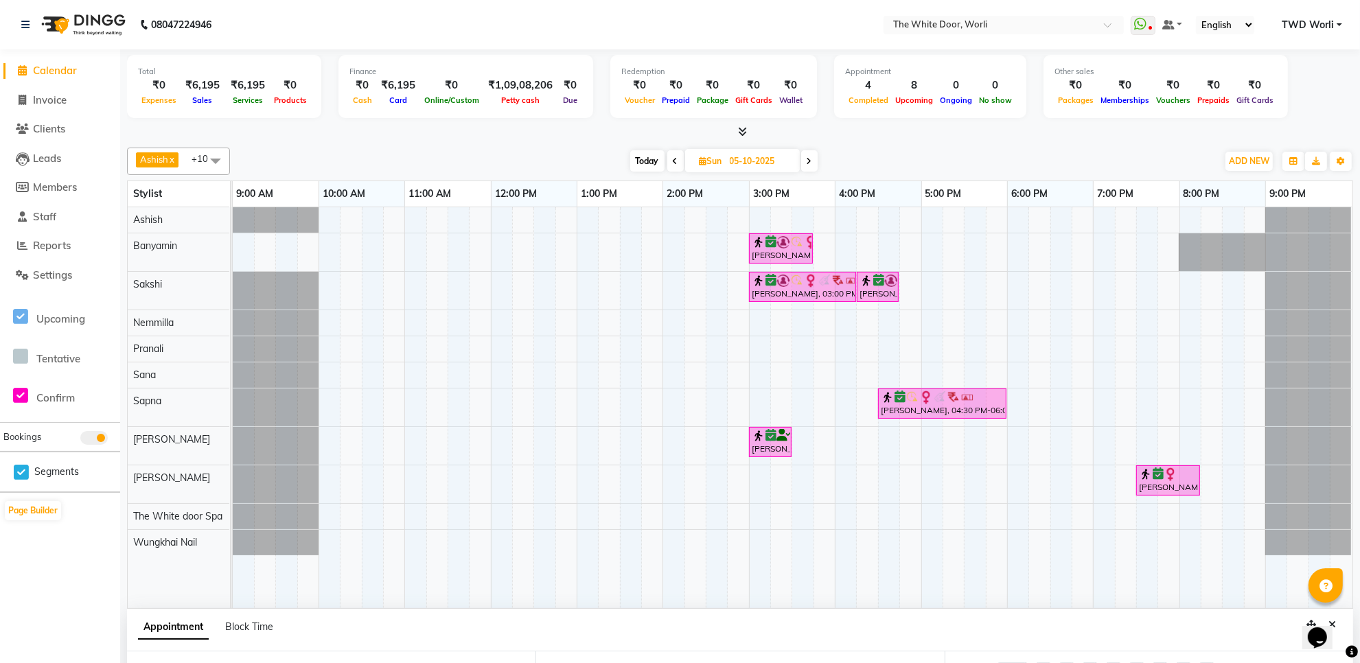
click at [647, 157] on span "Today" at bounding box center [647, 160] width 34 height 21
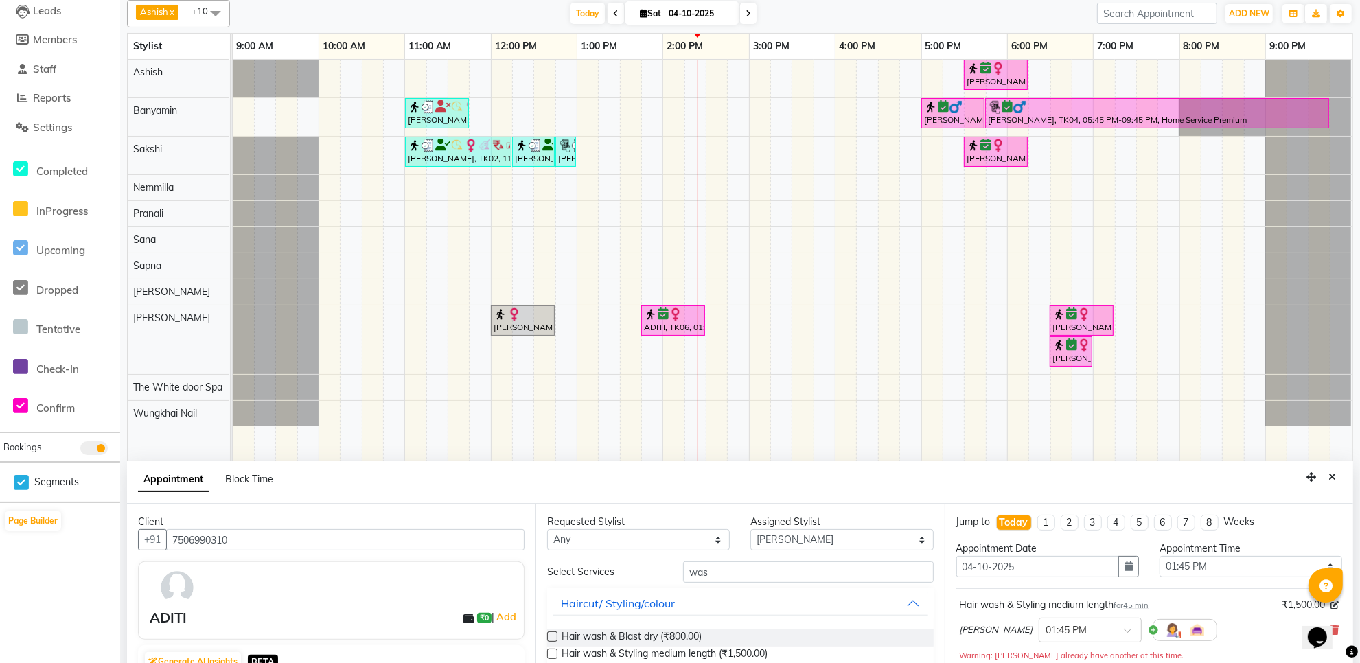
scroll to position [258, 0]
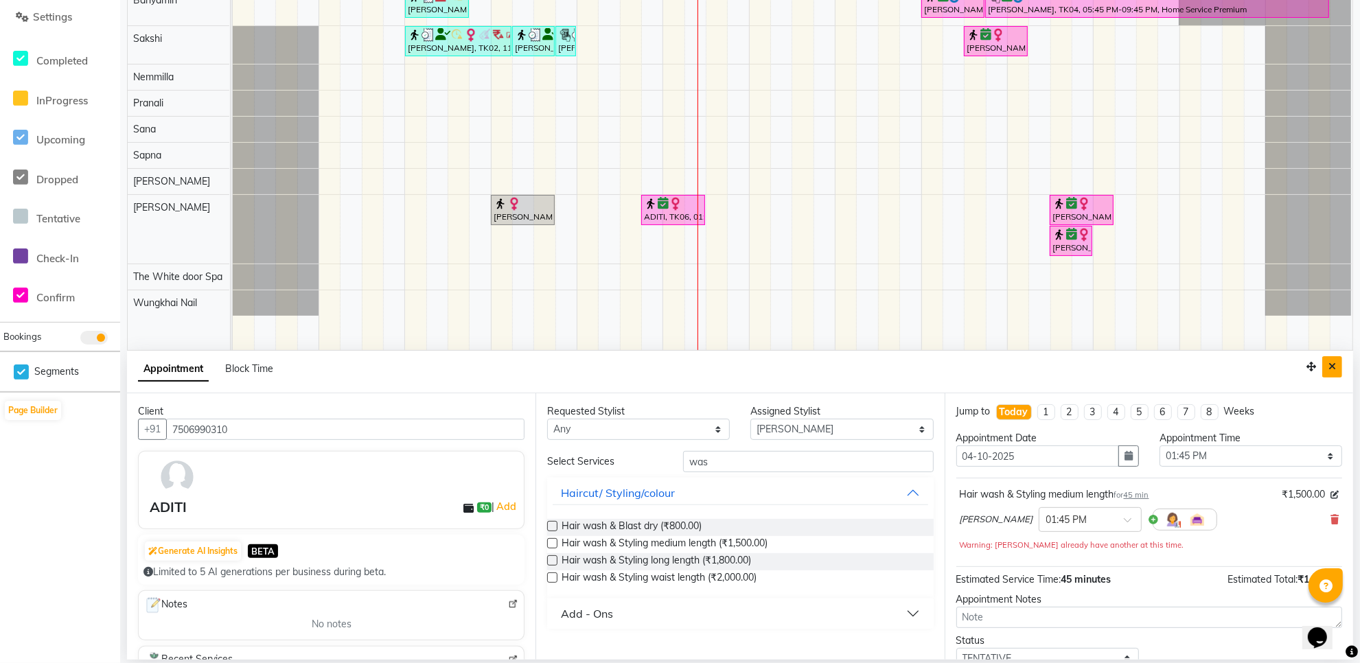
click at [1333, 368] on icon "Close" at bounding box center [1332, 367] width 8 height 10
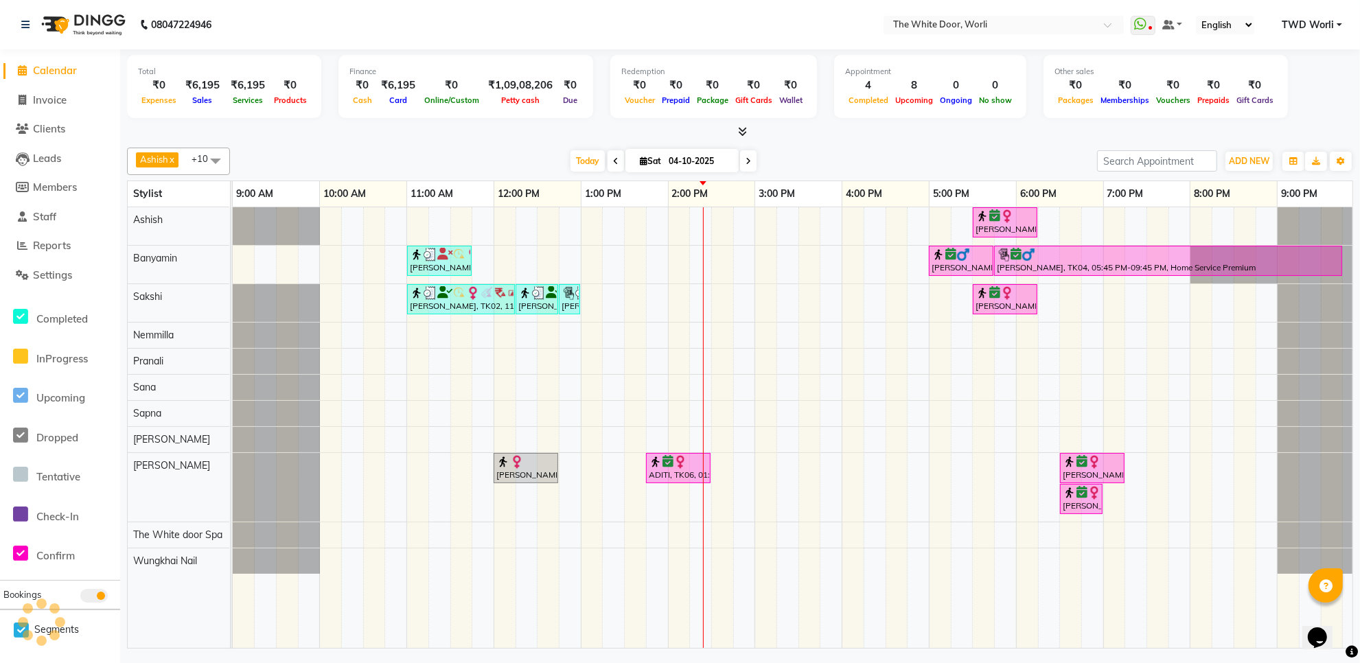
scroll to position [0, 0]
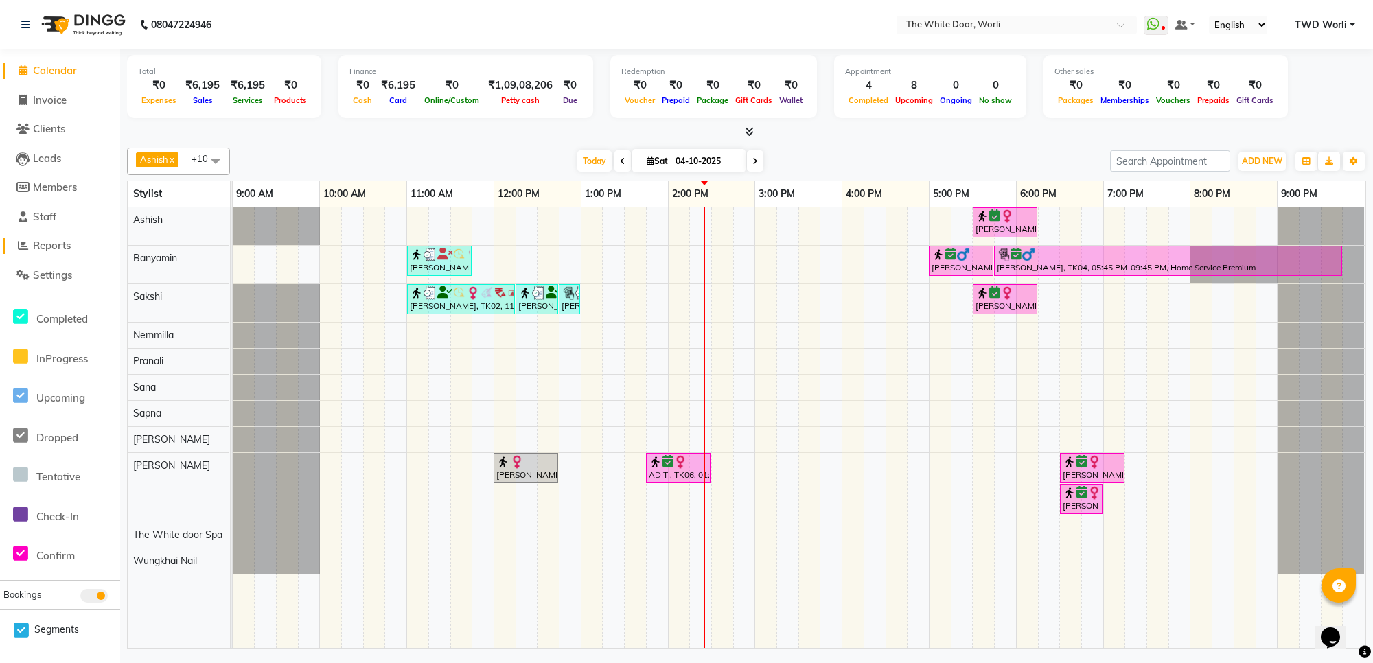
click at [62, 244] on span "Reports" at bounding box center [52, 245] width 38 height 13
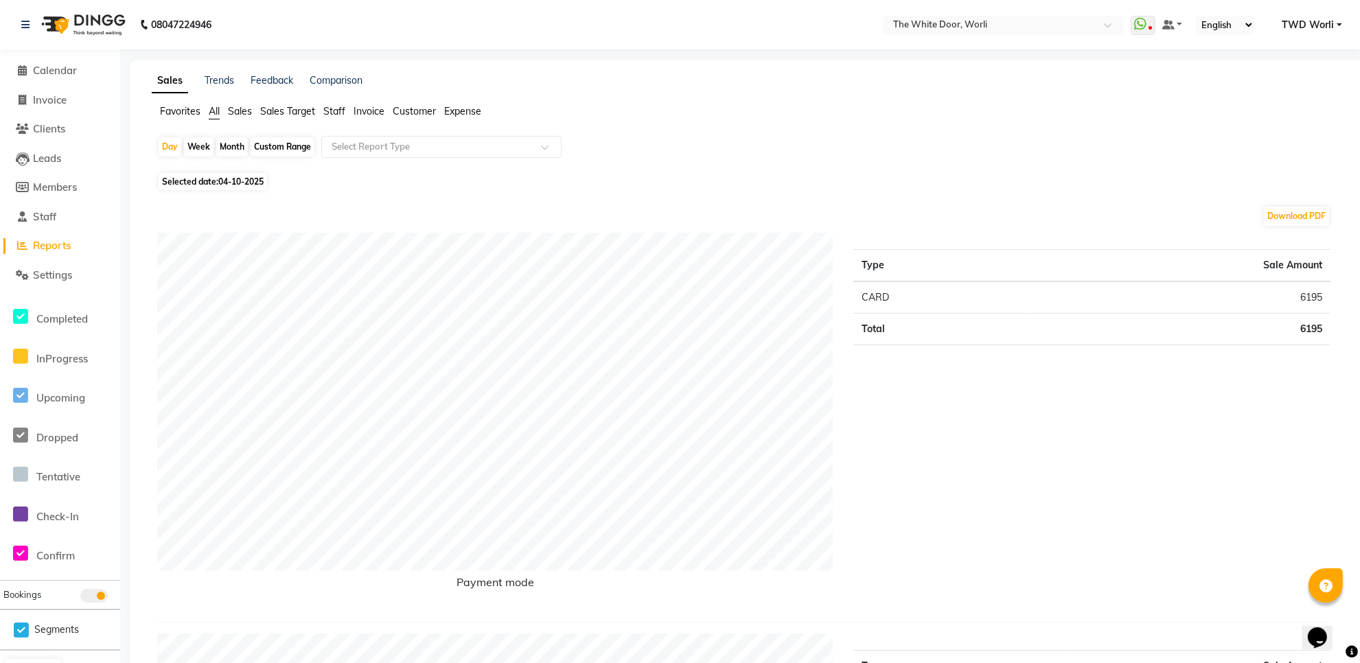
click at [231, 146] on div "Month" at bounding box center [232, 146] width 32 height 19
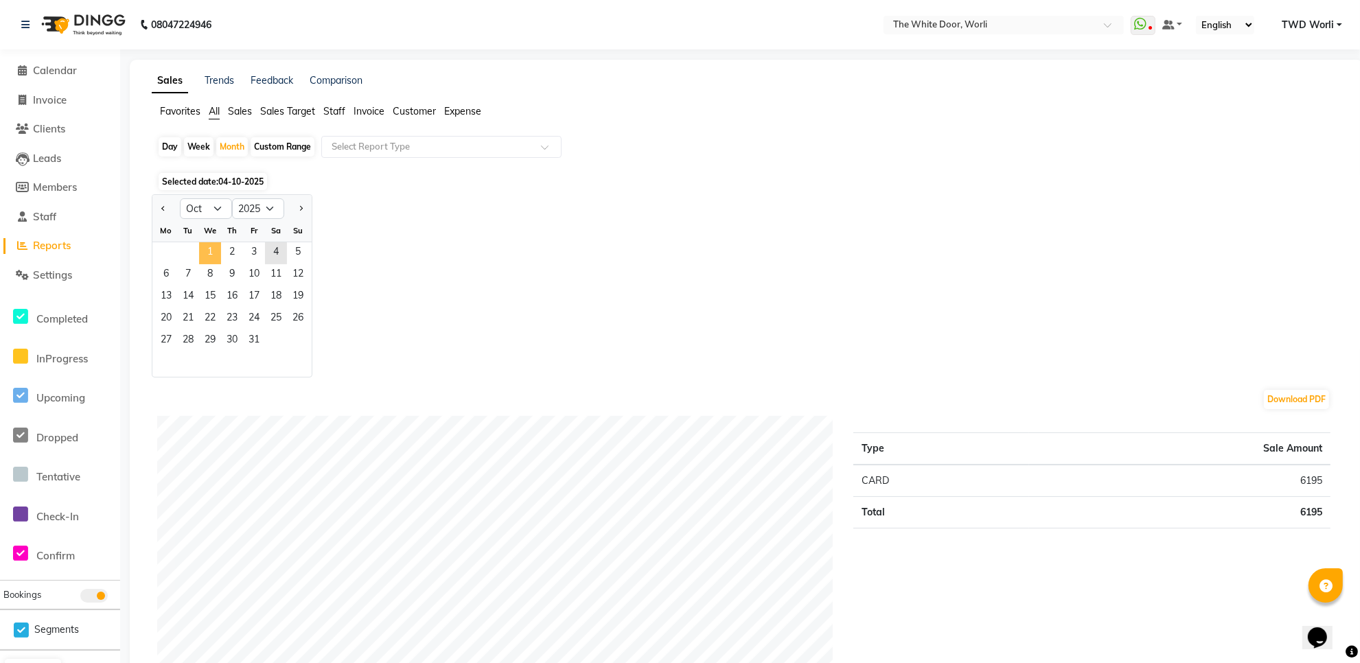
click at [218, 255] on span "1" at bounding box center [210, 253] width 22 height 22
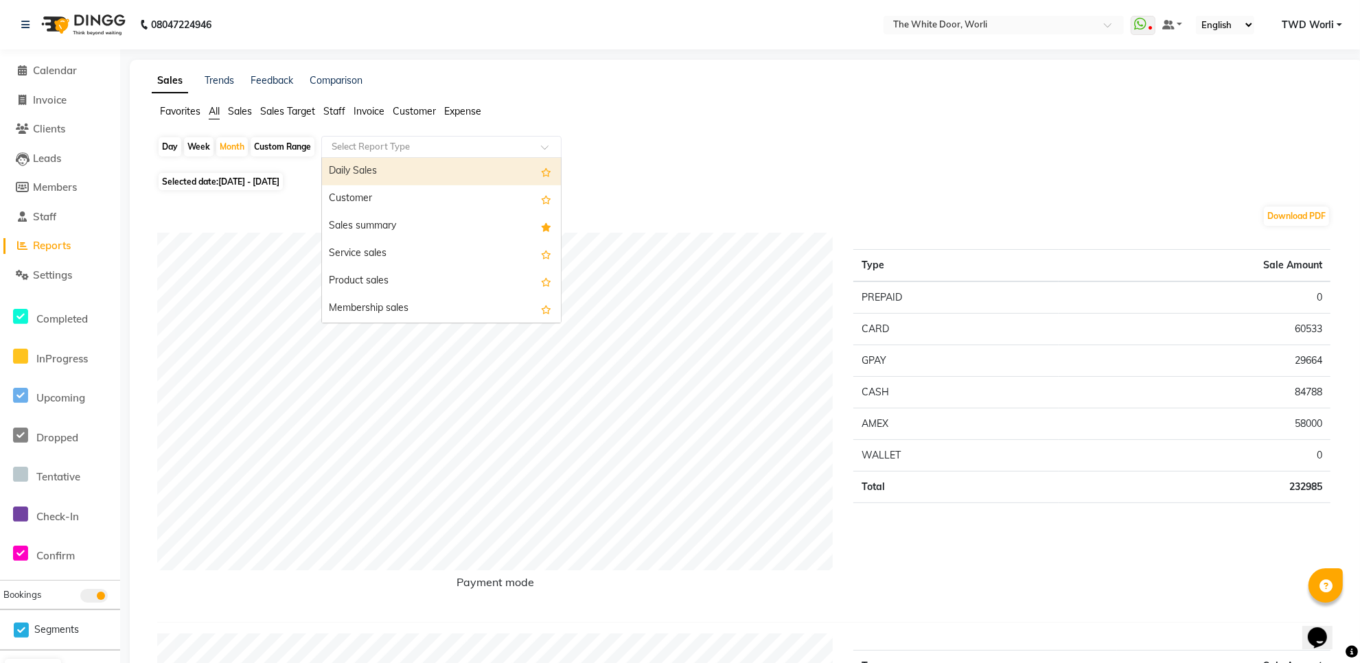
drag, startPoint x: 548, startPoint y: 152, endPoint x: 509, endPoint y: 176, distance: 45.3
click at [547, 152] on span at bounding box center [549, 151] width 17 height 14
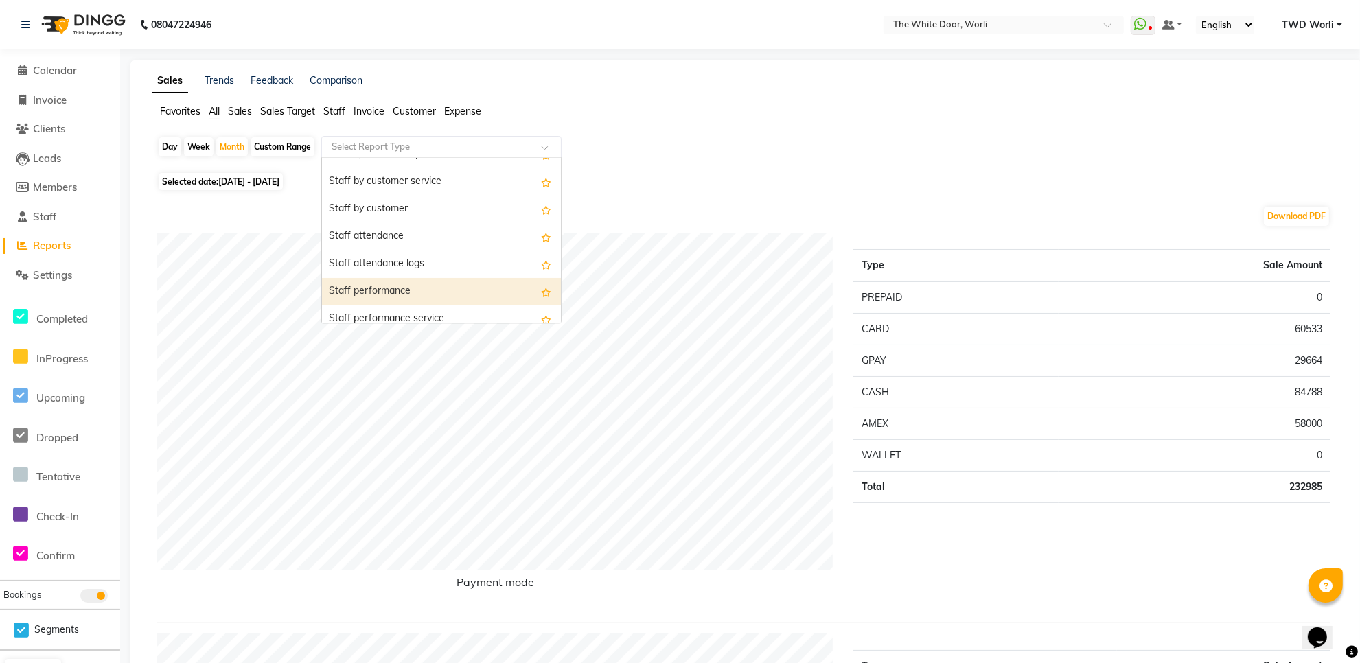
scroll to position [515, 0]
drag, startPoint x: 422, startPoint y: 314, endPoint x: 426, endPoint y: 321, distance: 8.0
click at [424, 314] on div "Staff service summary" at bounding box center [441, 315] width 239 height 27
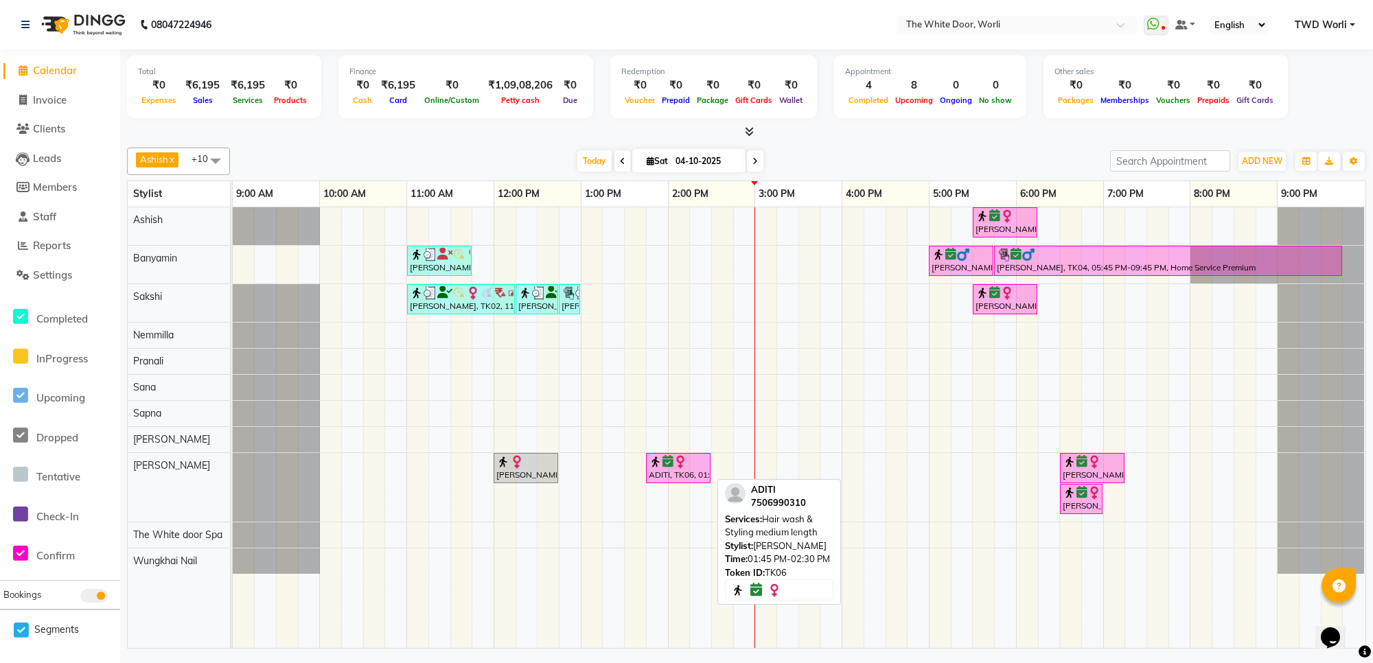
click at [691, 469] on div at bounding box center [678, 462] width 59 height 14
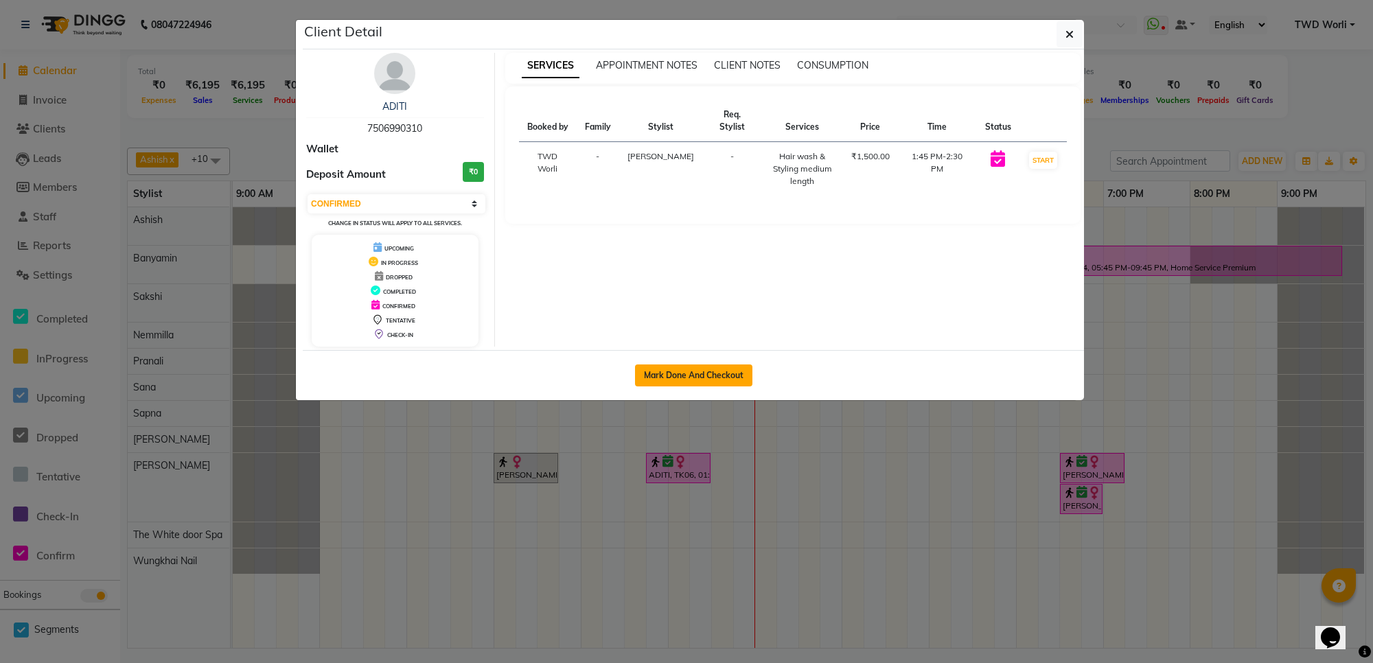
click at [701, 365] on button "Mark Done And Checkout" at bounding box center [693, 375] width 117 height 22
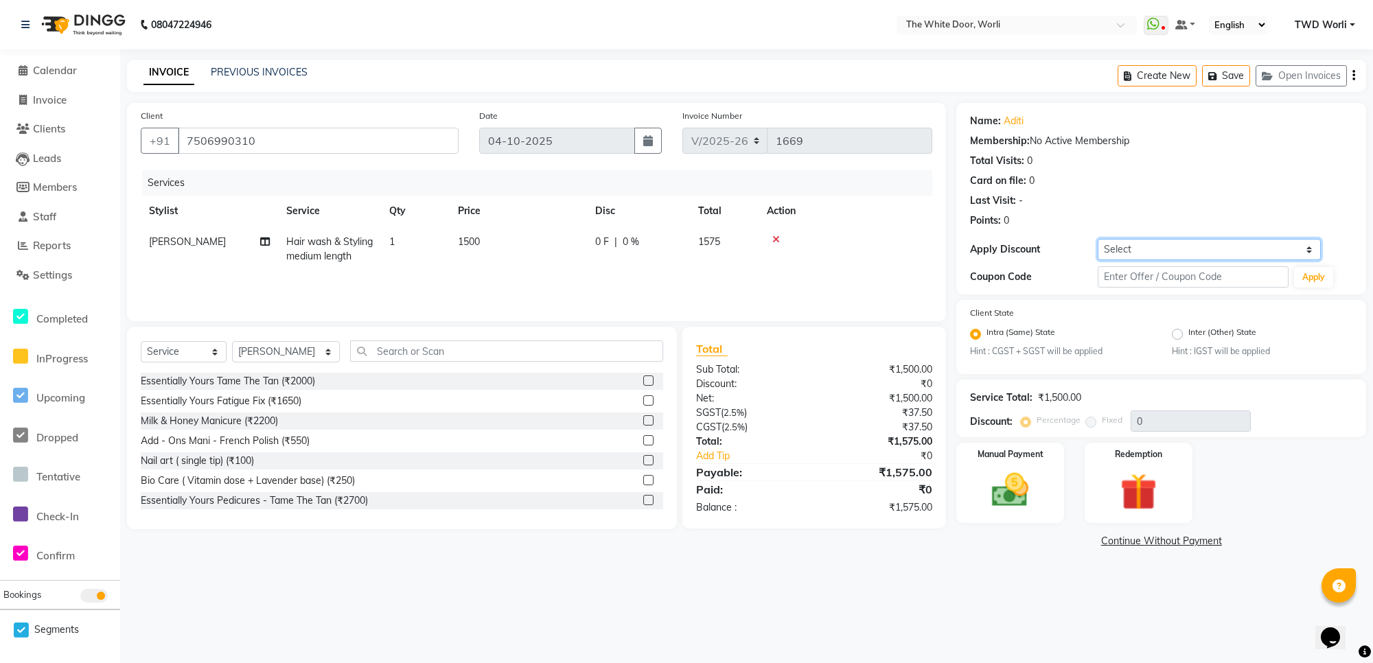
click at [1209, 256] on select "Select Coupon → Twd X Jolies 20% Coupon → Twd X Jolie's 15% Coupon → Twd X Joli…" at bounding box center [1209, 249] width 223 height 21
click at [1054, 302] on div "Client State Intra (Same) State Hint : CGST + SGST will be applied Inter (Other…" at bounding box center [1161, 337] width 410 height 74
click at [1133, 268] on input "text" at bounding box center [1193, 276] width 191 height 21
click at [1313, 275] on button "Apply" at bounding box center [1313, 277] width 39 height 21
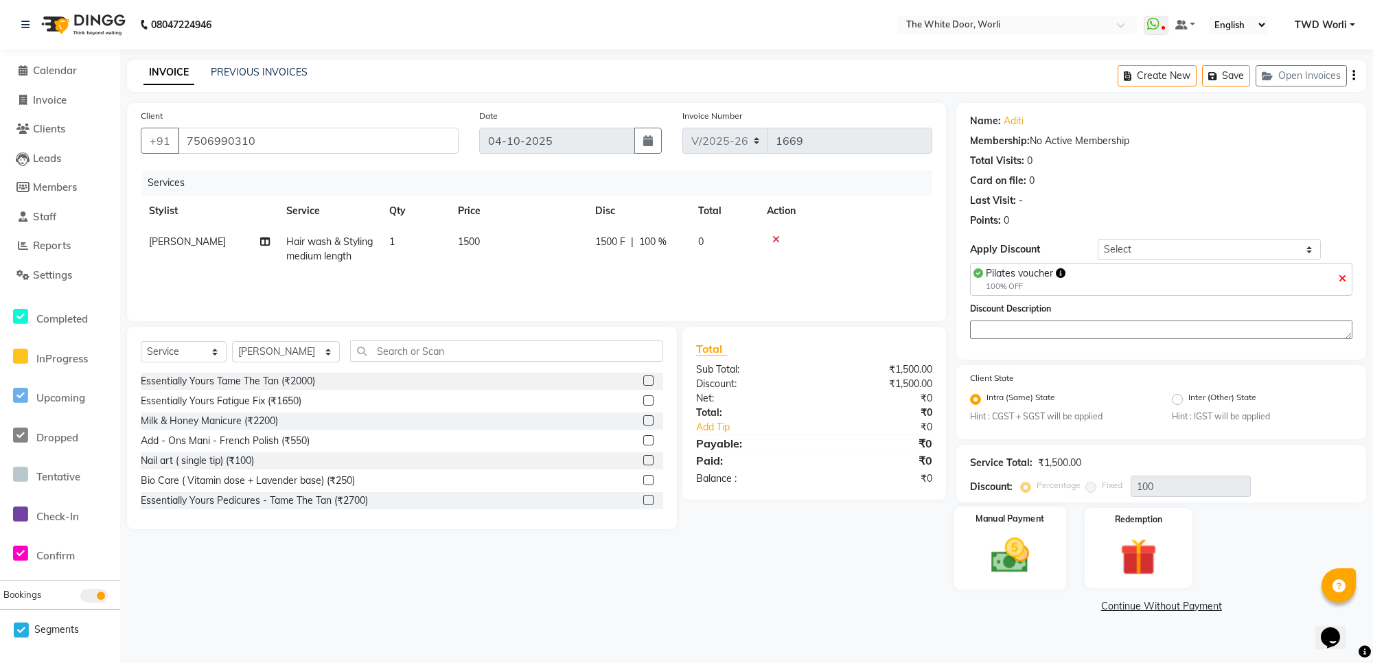
click at [1026, 566] on img at bounding box center [1010, 555] width 62 height 45
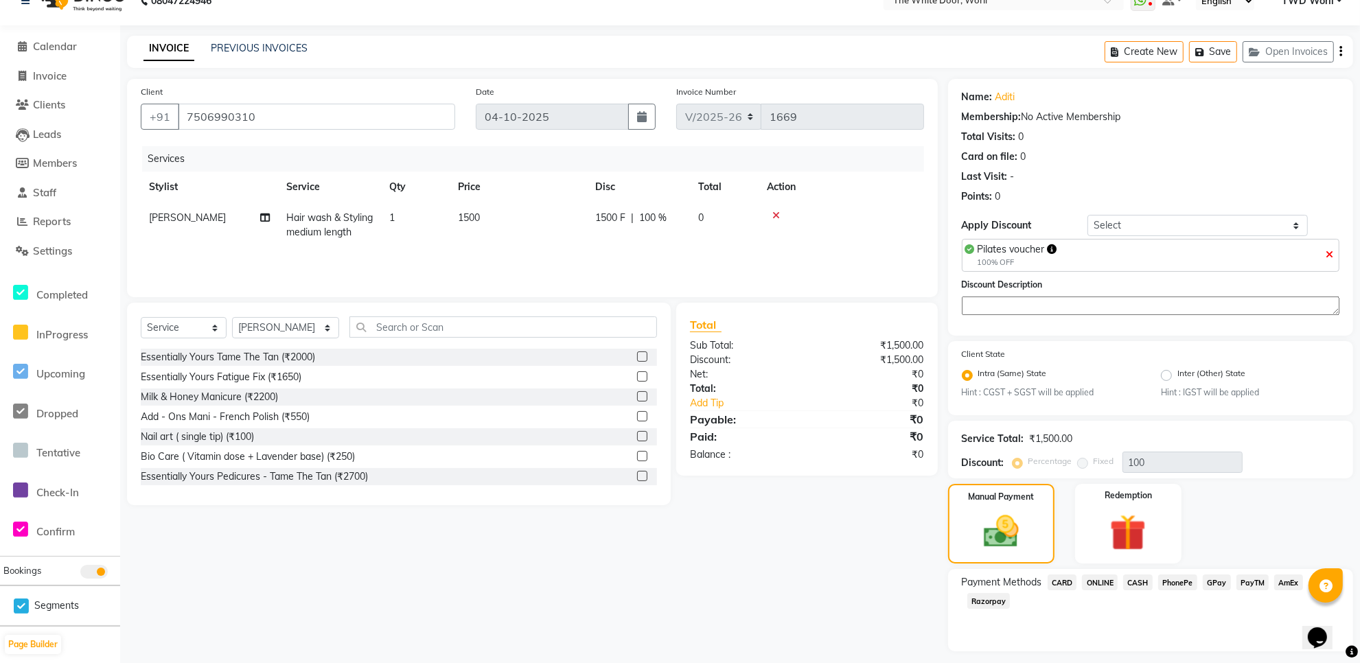
scroll to position [60, 0]
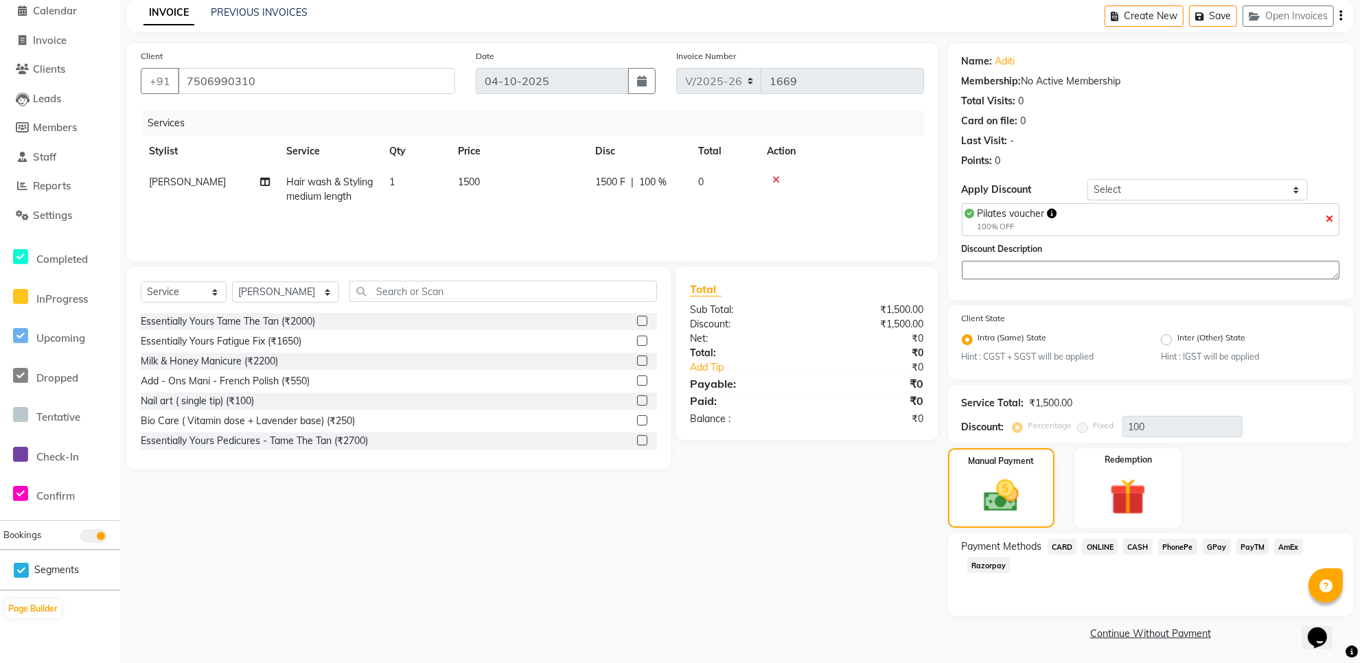
click at [1057, 544] on span "CARD" at bounding box center [1062, 547] width 30 height 16
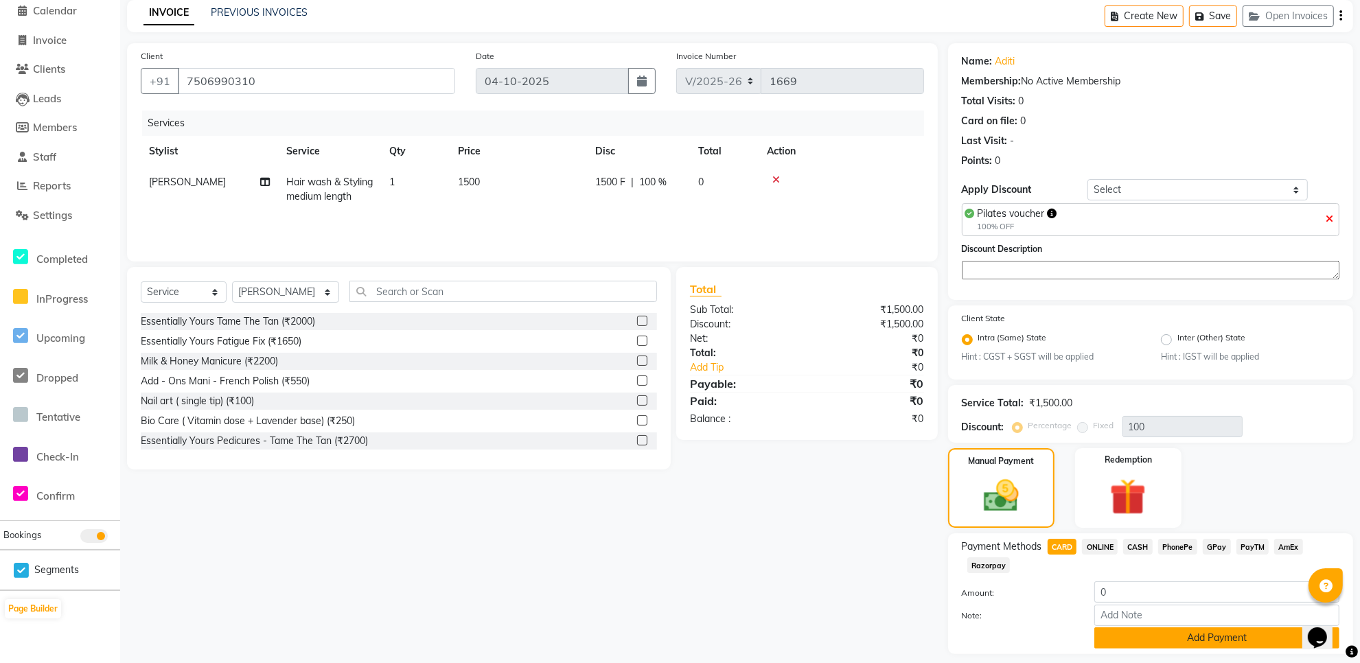
click at [1158, 636] on button "Add Payment" at bounding box center [1216, 637] width 245 height 21
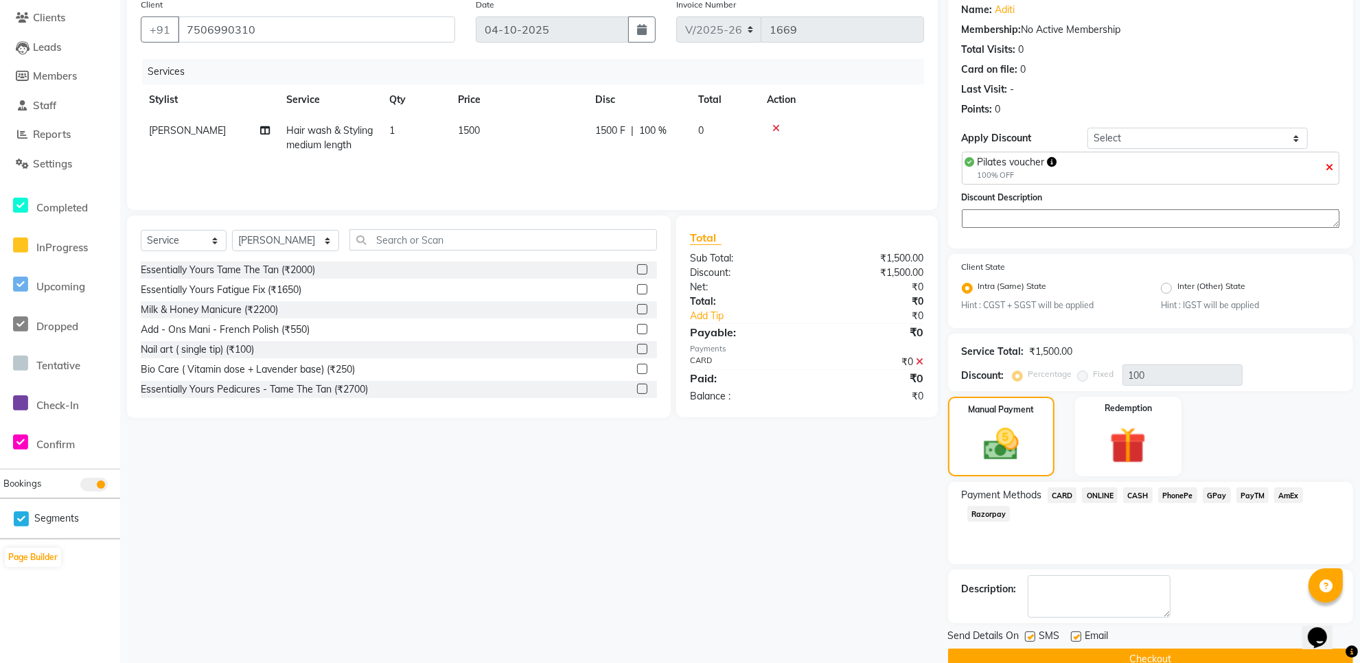
scroll to position [138, 0]
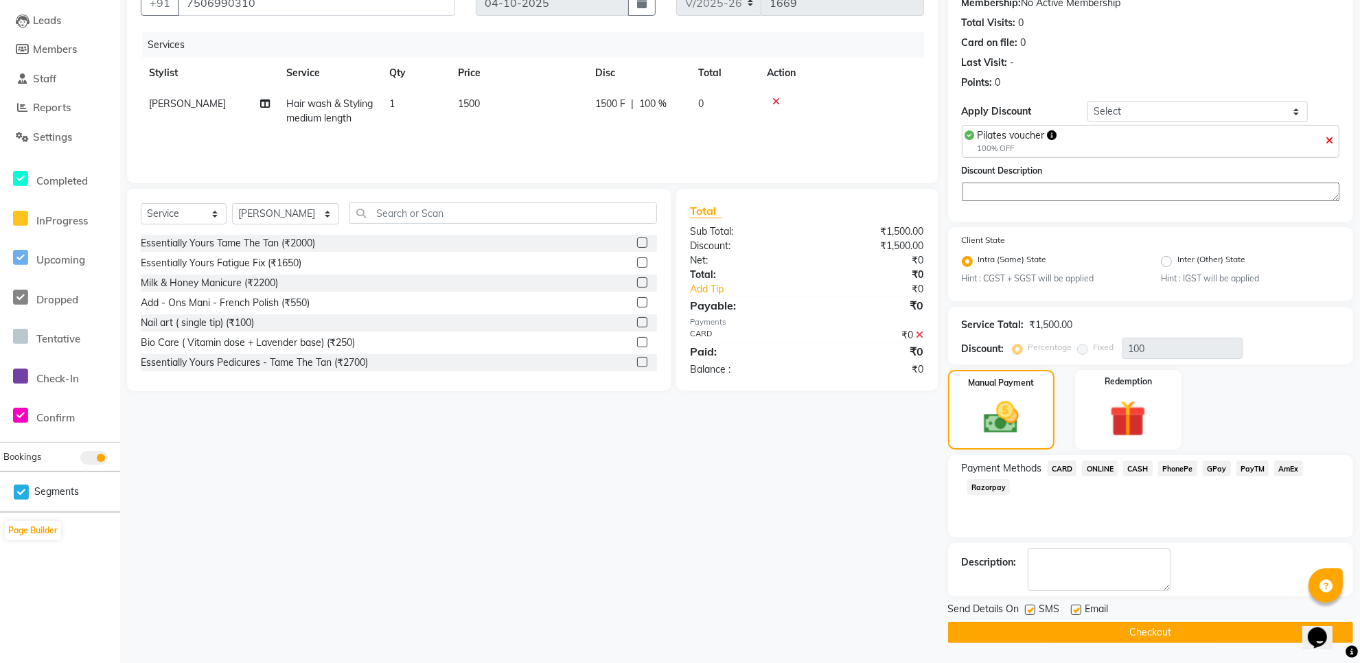
click at [1097, 627] on button "Checkout" at bounding box center [1150, 632] width 405 height 21
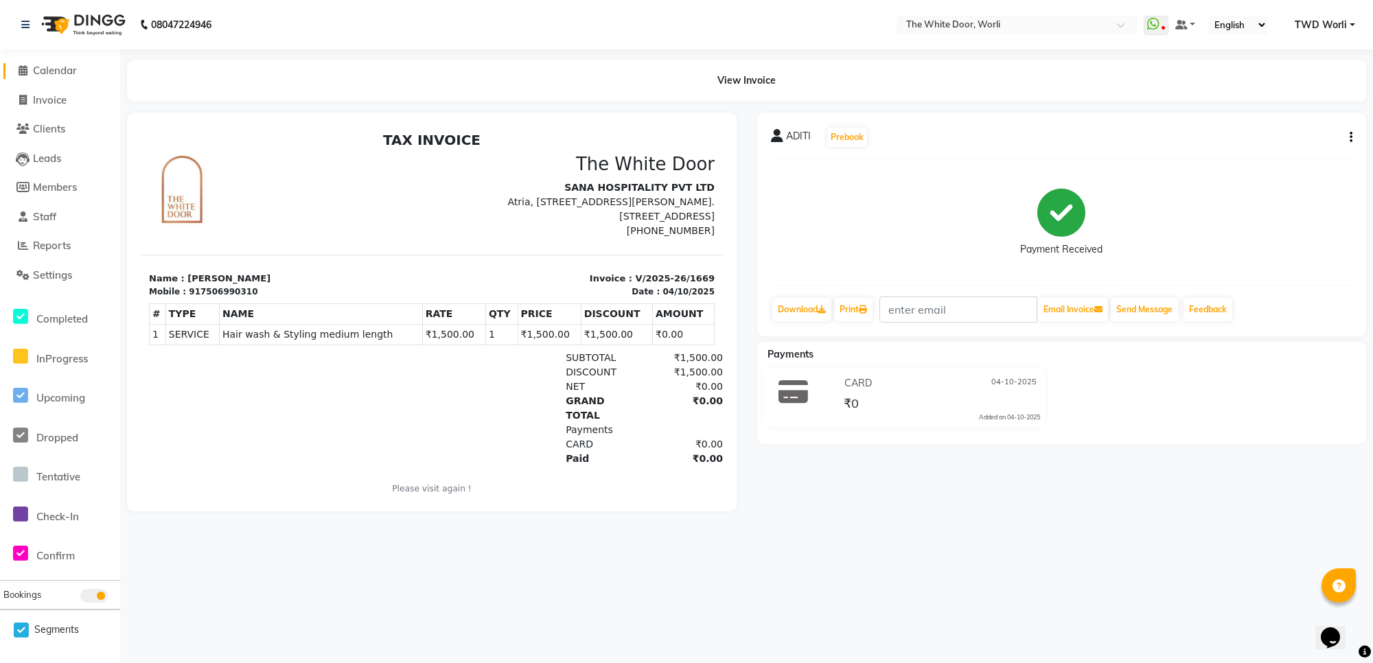
click at [82, 73] on link "Calendar" at bounding box center [59, 71] width 113 height 16
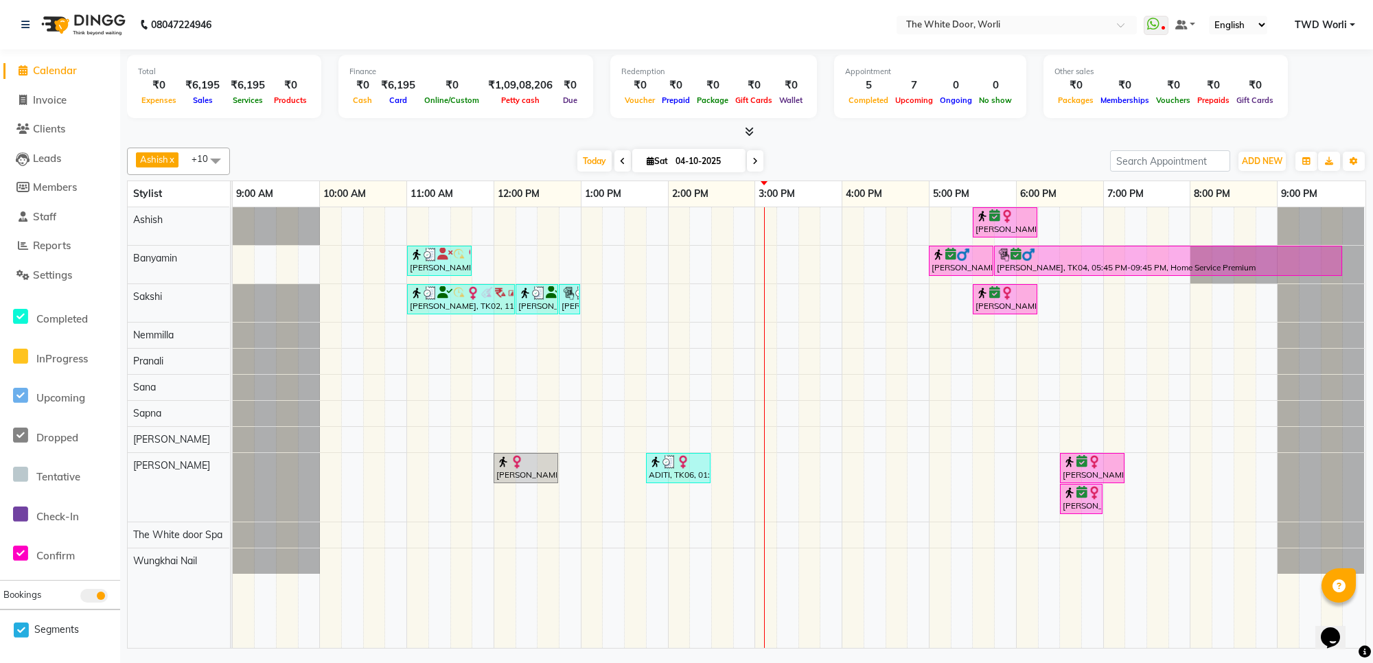
click at [756, 157] on span at bounding box center [755, 160] width 16 height 21
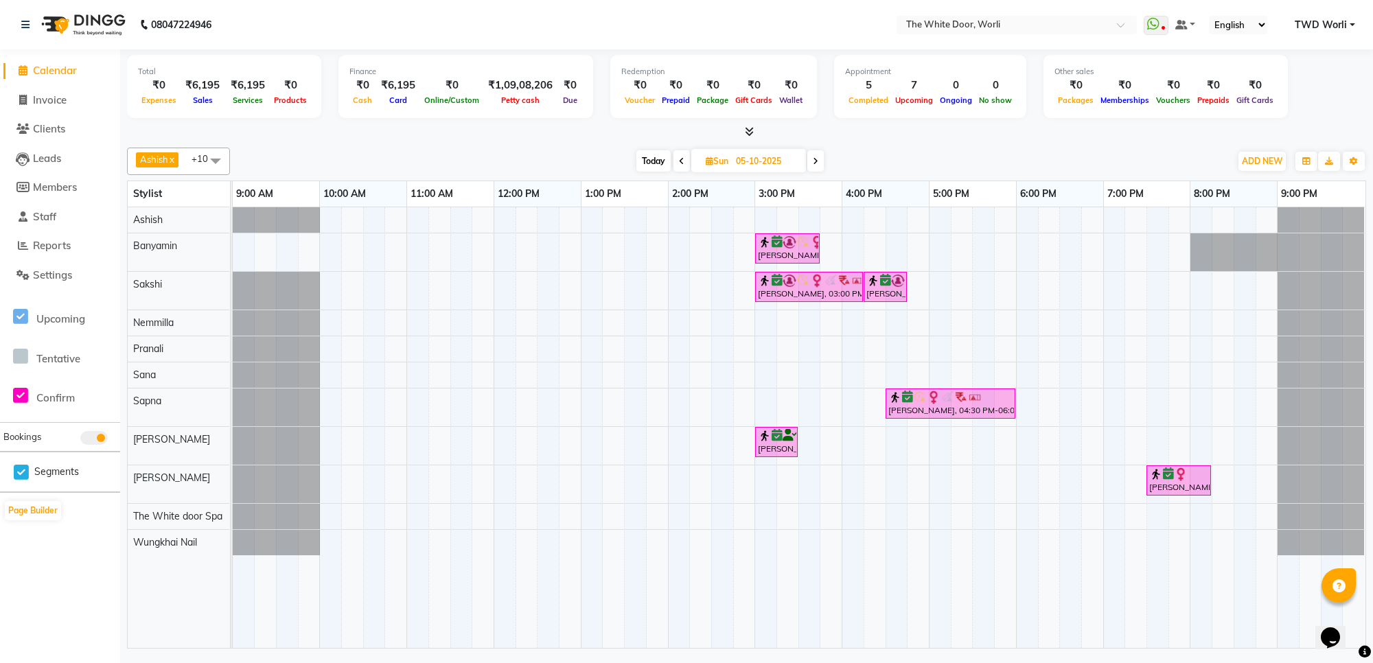
click at [819, 162] on span at bounding box center [815, 160] width 16 height 21
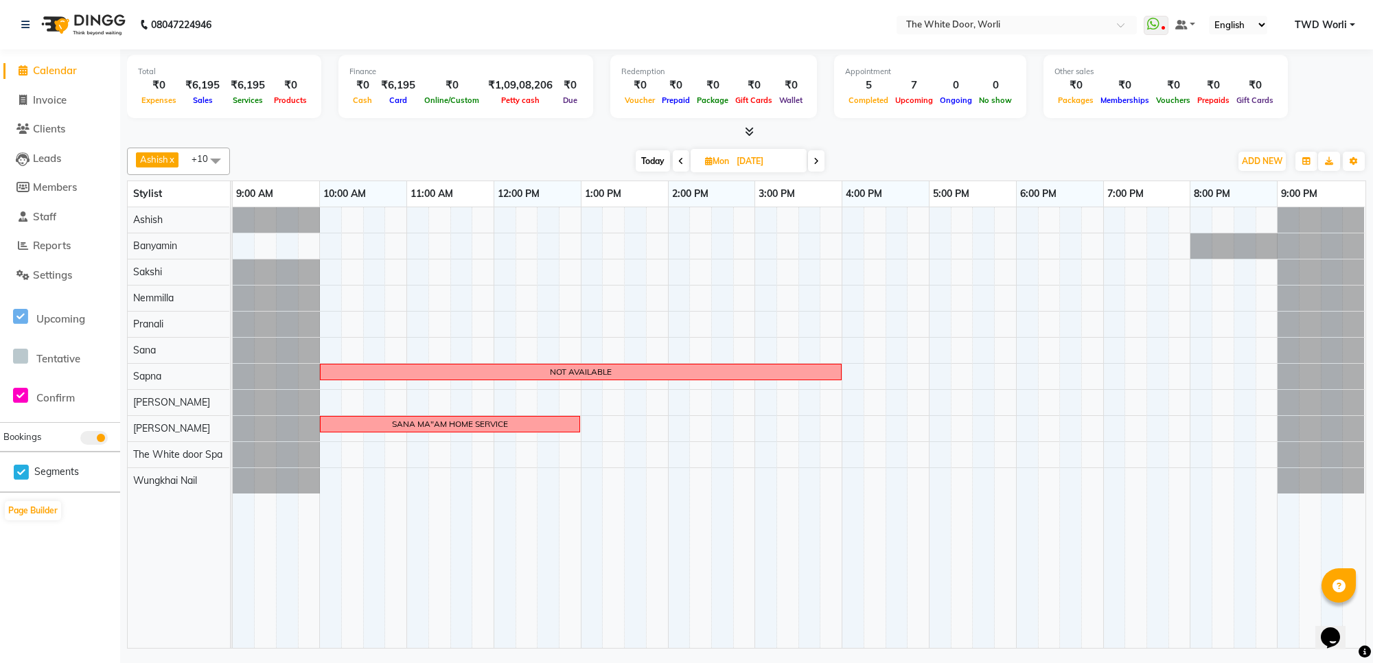
click at [637, 159] on span "Today" at bounding box center [653, 160] width 34 height 21
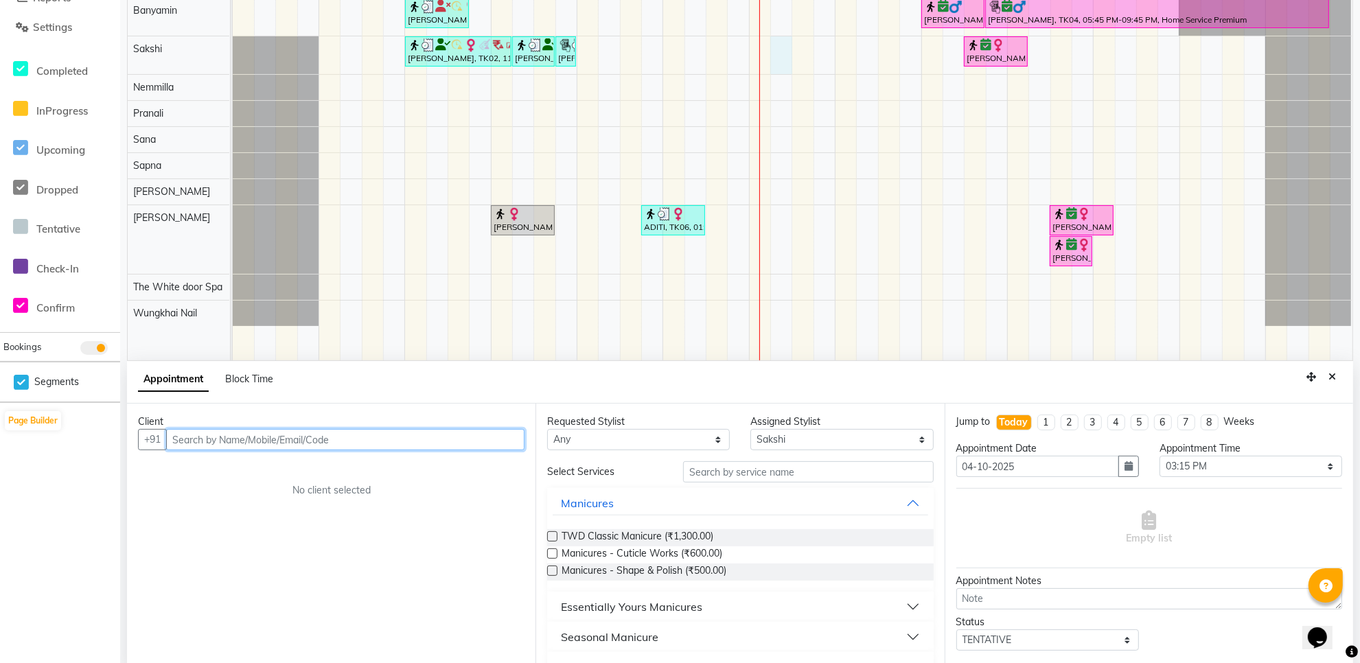
scroll to position [258, 0]
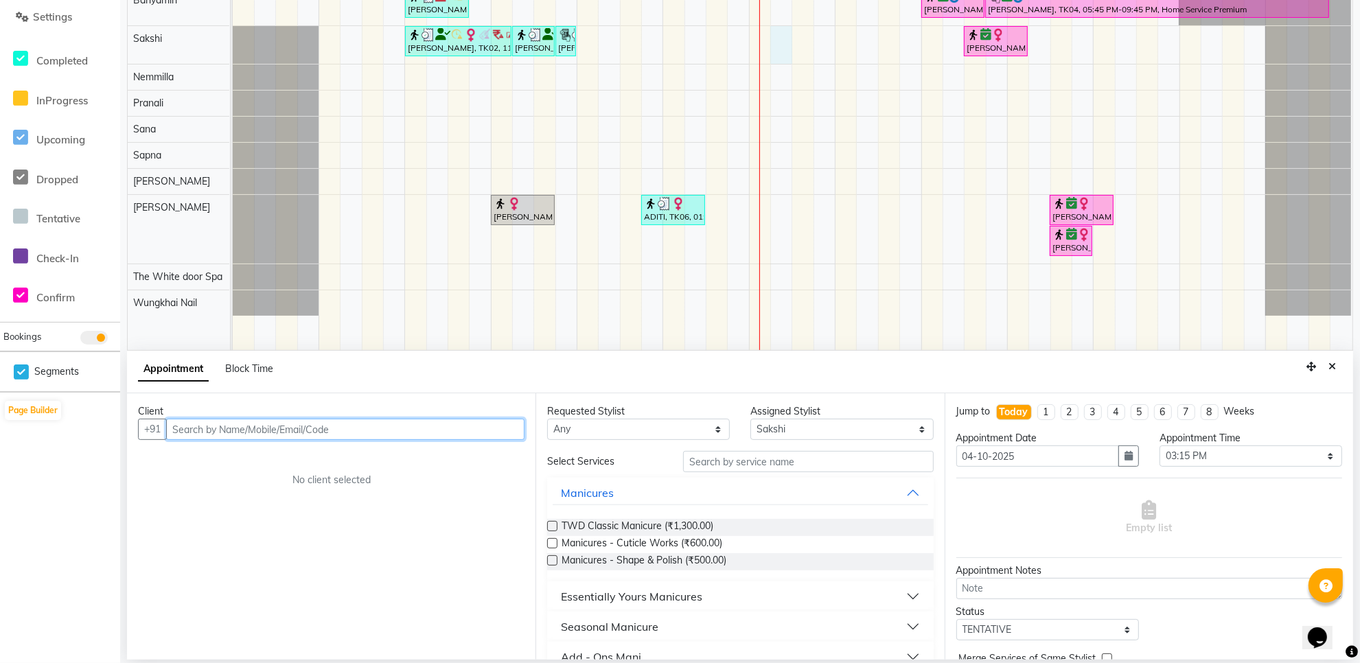
click at [312, 426] on input "text" at bounding box center [345, 429] width 358 height 21
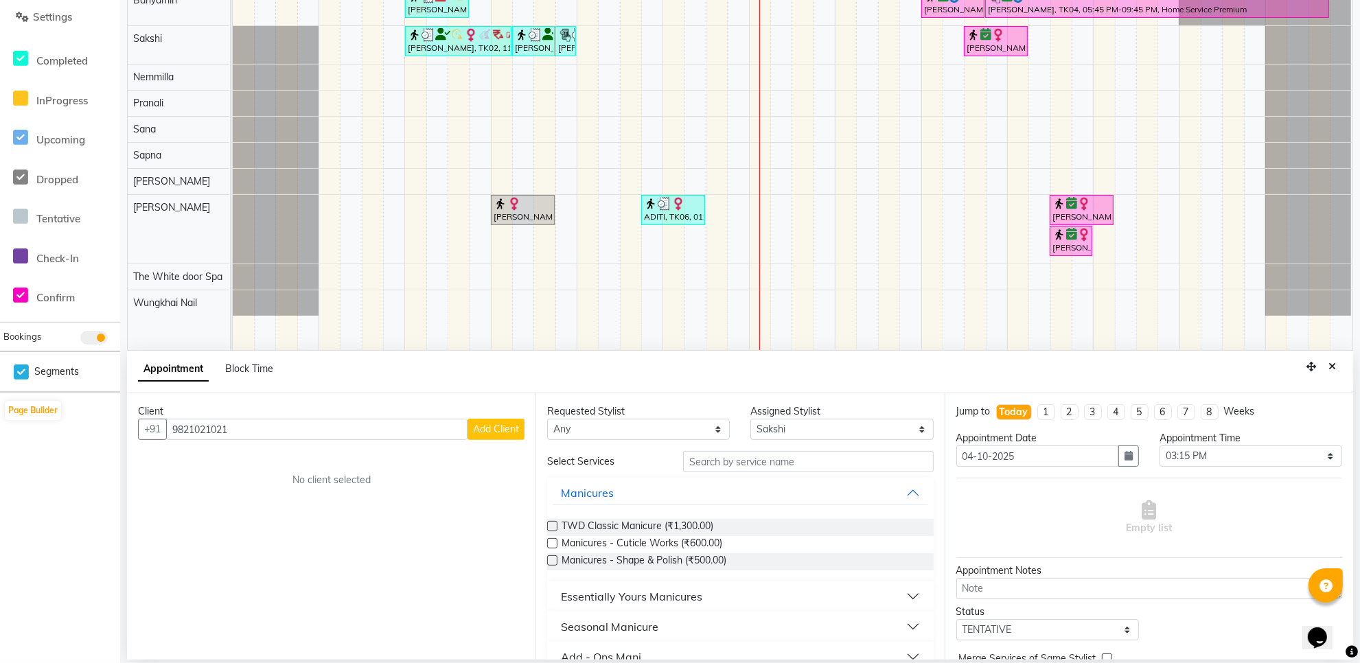
click at [510, 427] on span "Add Client" at bounding box center [496, 429] width 46 height 12
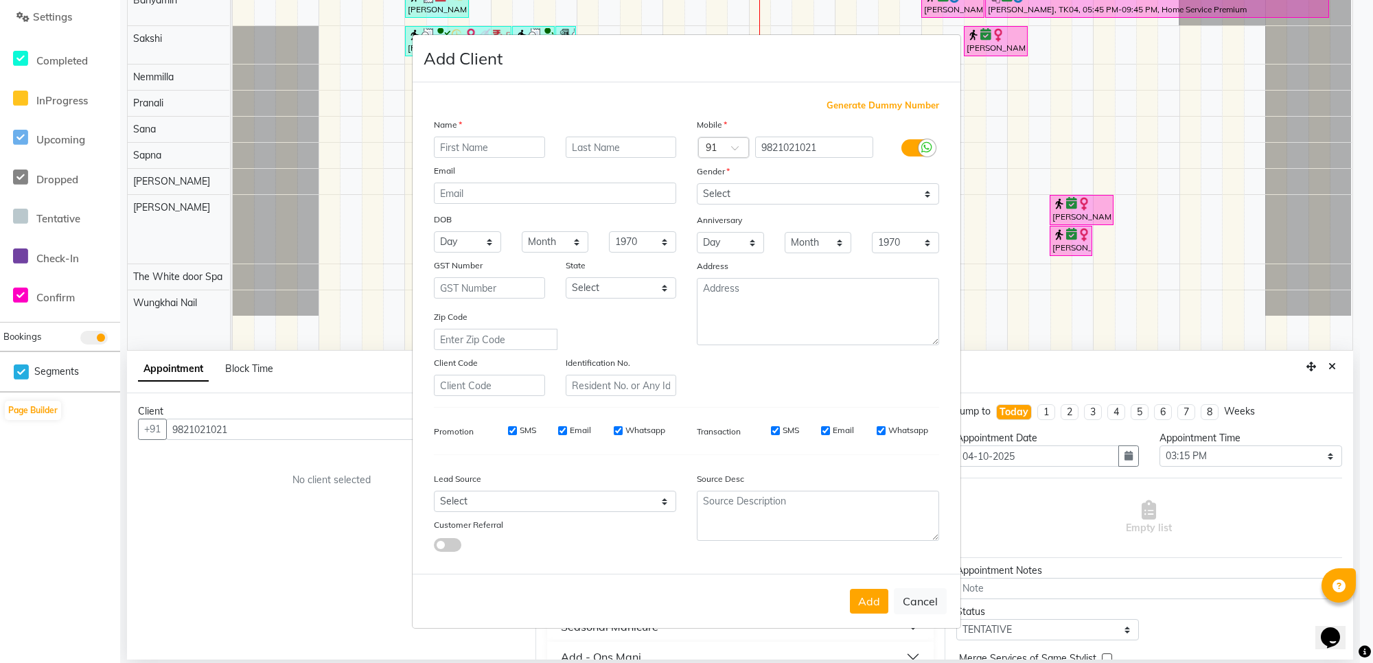
click at [465, 146] on input "text" at bounding box center [489, 147] width 111 height 21
click at [750, 196] on select "Select Male Female Other Prefer Not To Say" at bounding box center [818, 193] width 242 height 21
click at [697, 185] on select "Select Male Female Other Prefer Not To Say" at bounding box center [818, 193] width 242 height 21
click at [861, 601] on button "Add" at bounding box center [869, 601] width 38 height 25
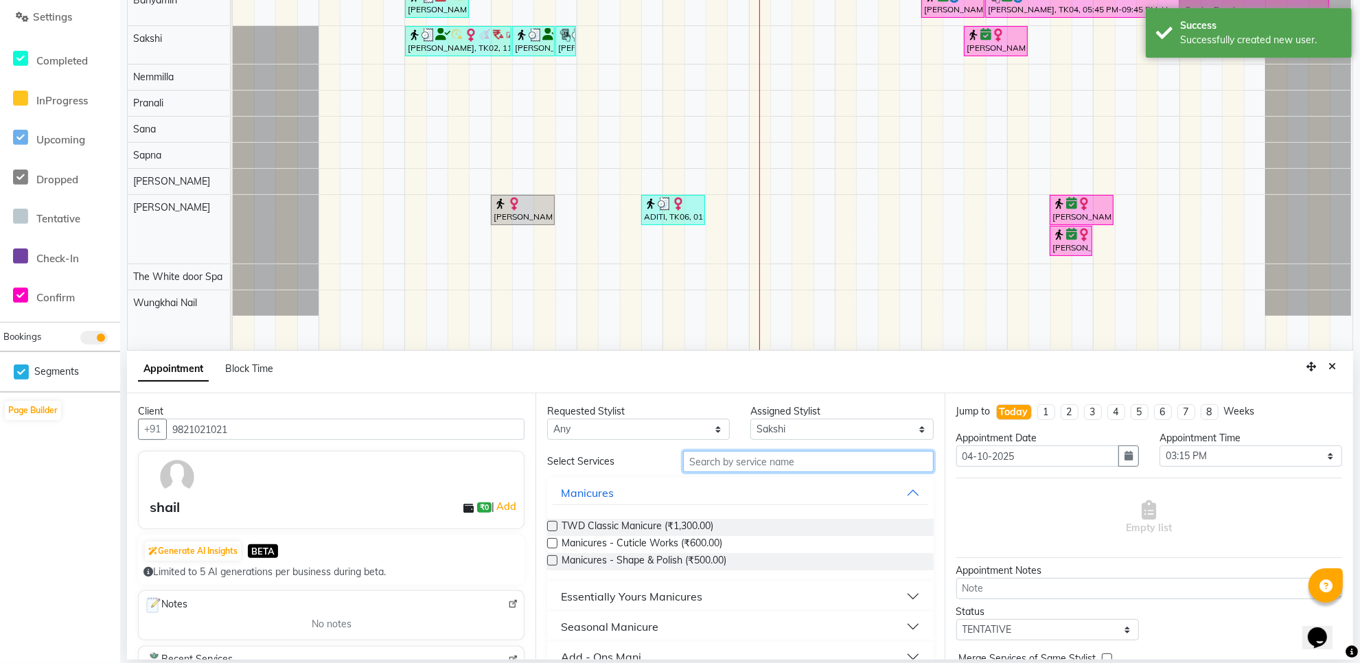
click at [756, 461] on input "text" at bounding box center [808, 461] width 251 height 21
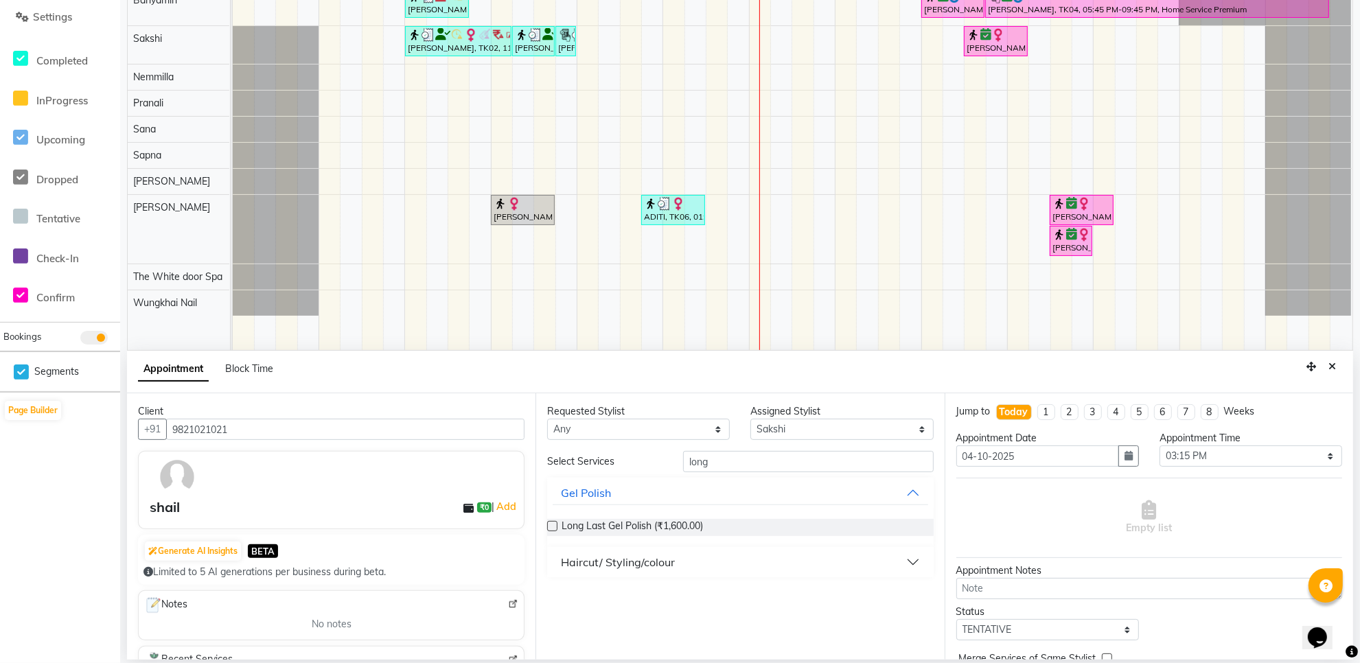
click at [550, 523] on label at bounding box center [552, 526] width 10 height 10
click at [550, 523] on input "checkbox" at bounding box center [551, 527] width 9 height 9
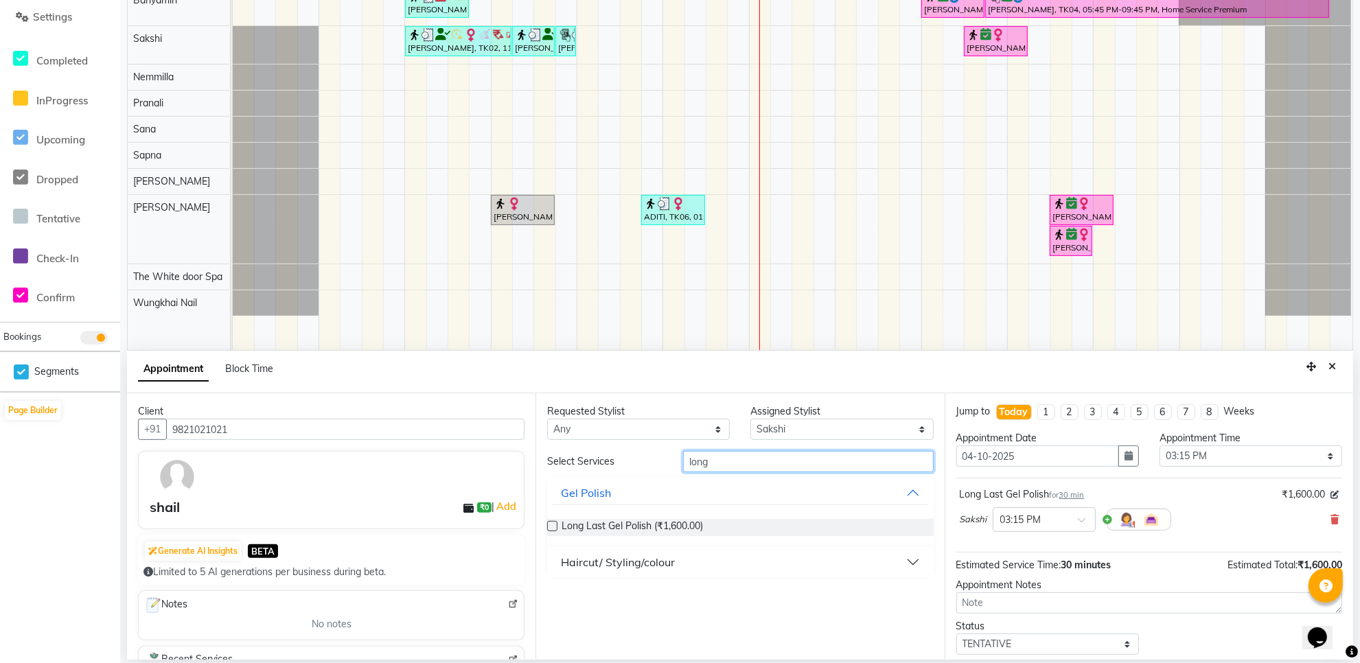
click at [731, 461] on input "long" at bounding box center [808, 461] width 251 height 21
click at [555, 524] on label at bounding box center [552, 526] width 10 height 10
click at [555, 524] on input "checkbox" at bounding box center [551, 527] width 9 height 9
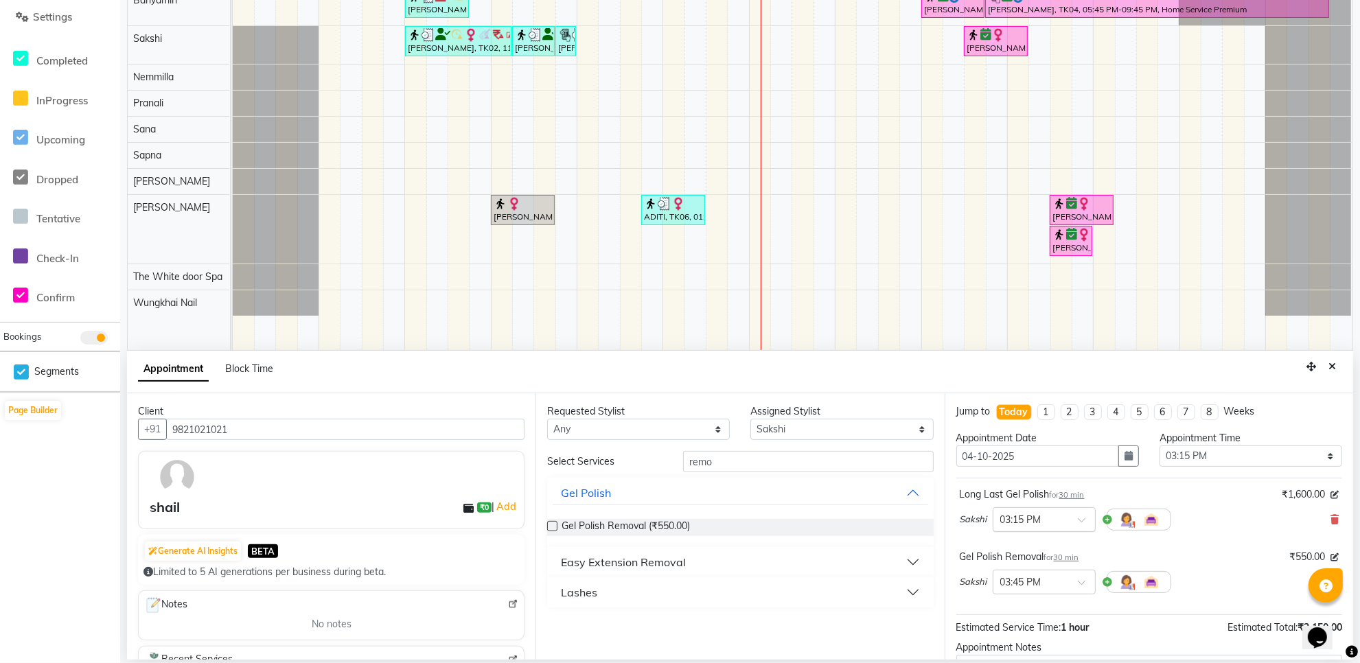
scroll to position [86, 0]
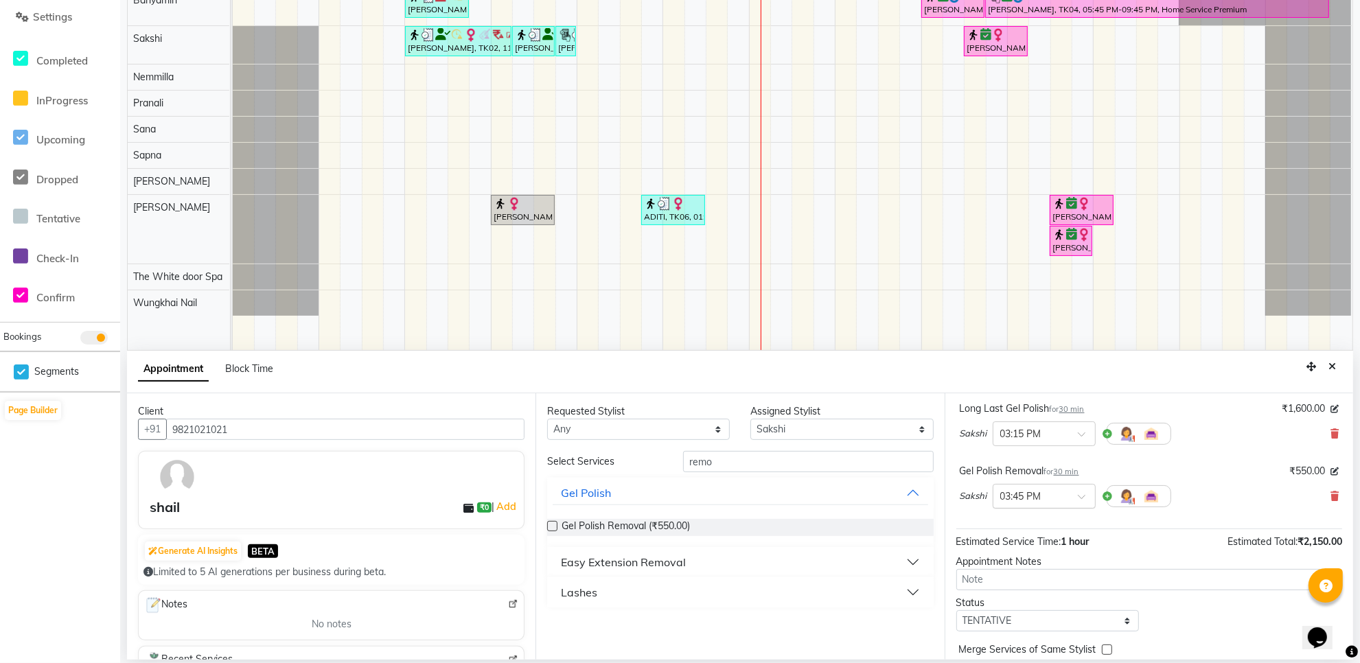
click at [1054, 499] on input "text" at bounding box center [1030, 495] width 60 height 14
click at [1055, 557] on div "03:15 PM" at bounding box center [1044, 554] width 102 height 25
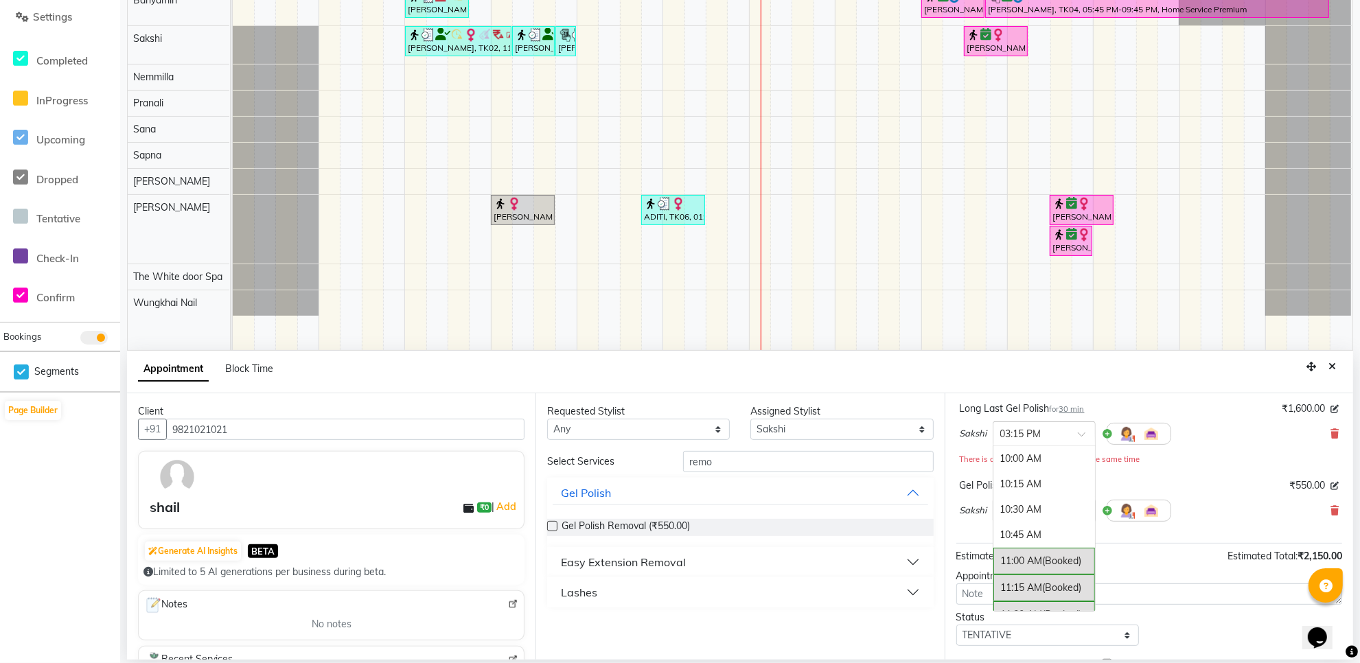
click at [1060, 441] on div "× 03:15 PM" at bounding box center [1033, 434] width 80 height 14
click at [1044, 516] on div "03:00 PM" at bounding box center [1044, 517] width 102 height 25
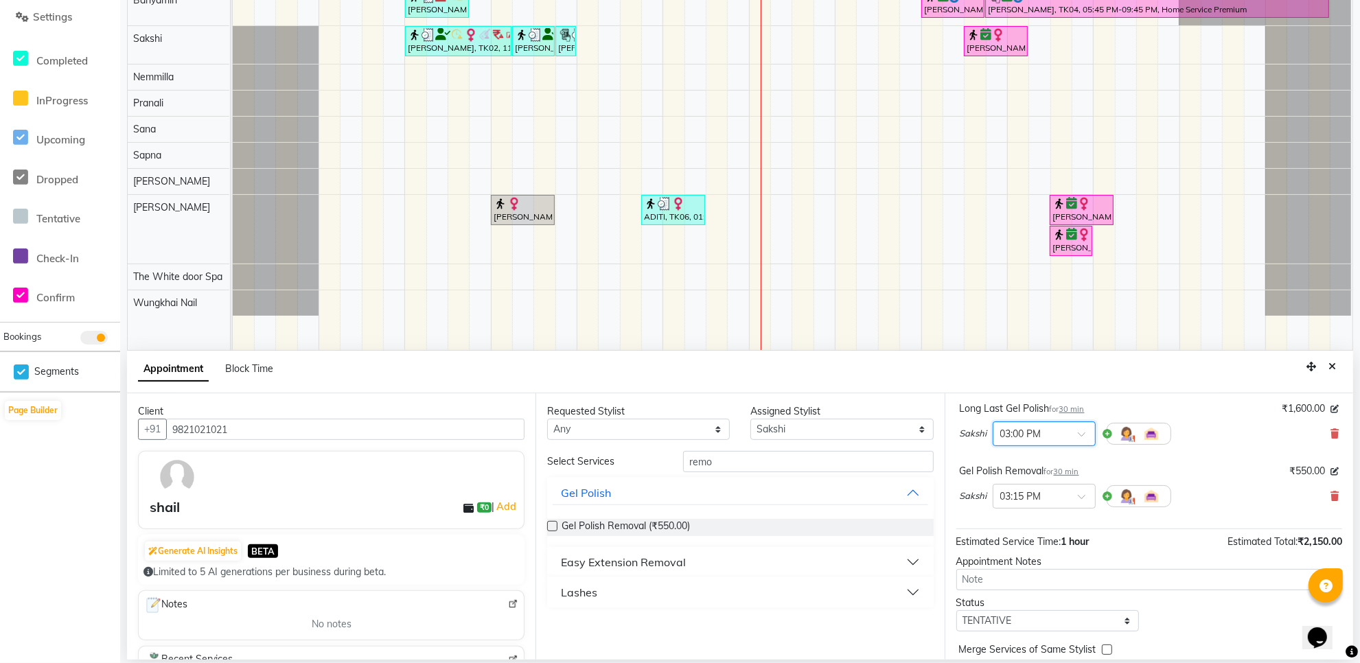
scroll to position [146, 0]
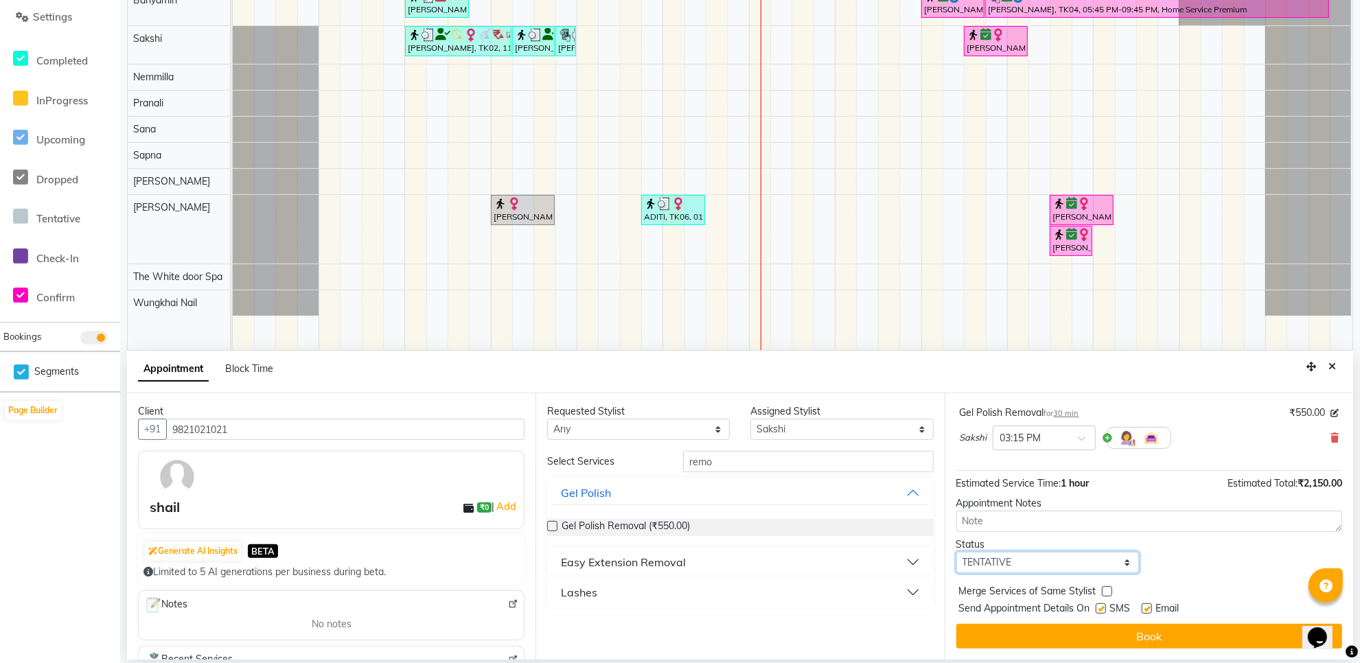
click at [1025, 561] on select "Select TENTATIVE CONFIRM CHECK-IN UPCOMING" at bounding box center [1047, 562] width 183 height 21
click at [956, 552] on select "Select TENTATIVE CONFIRM CHECK-IN UPCOMING" at bounding box center [1047, 562] width 183 height 21
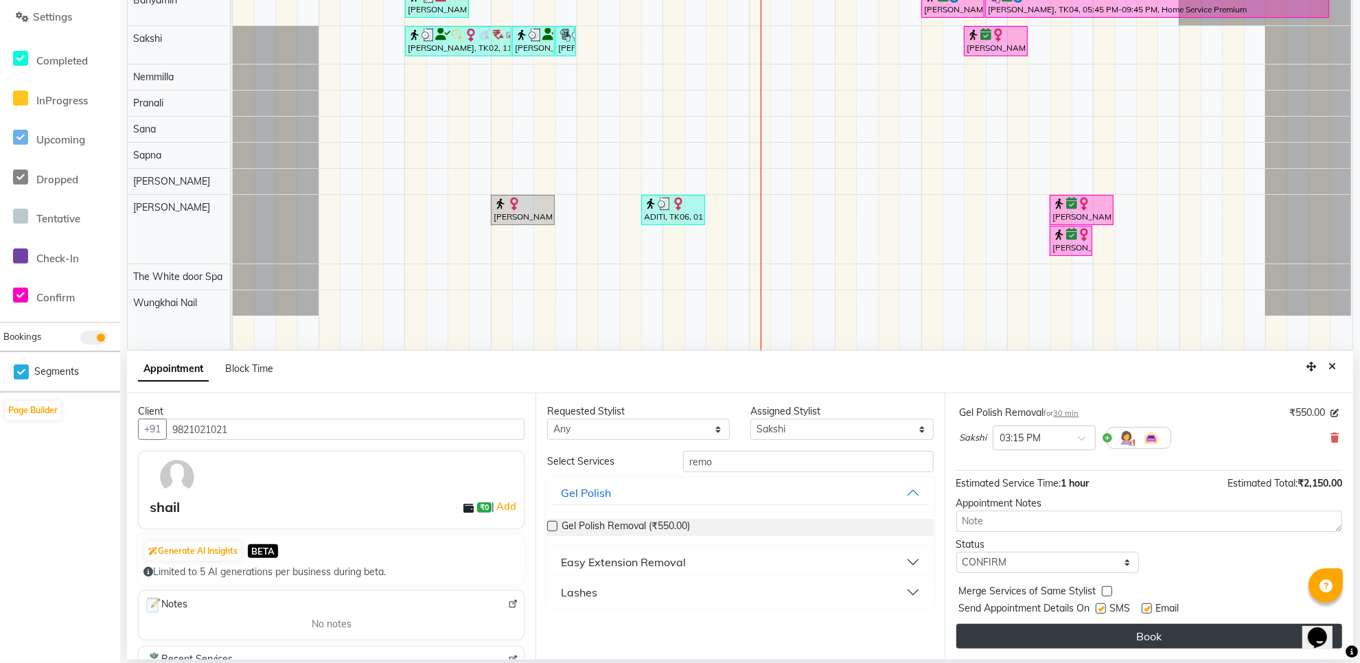
click at [1131, 635] on button "Book" at bounding box center [1149, 636] width 386 height 25
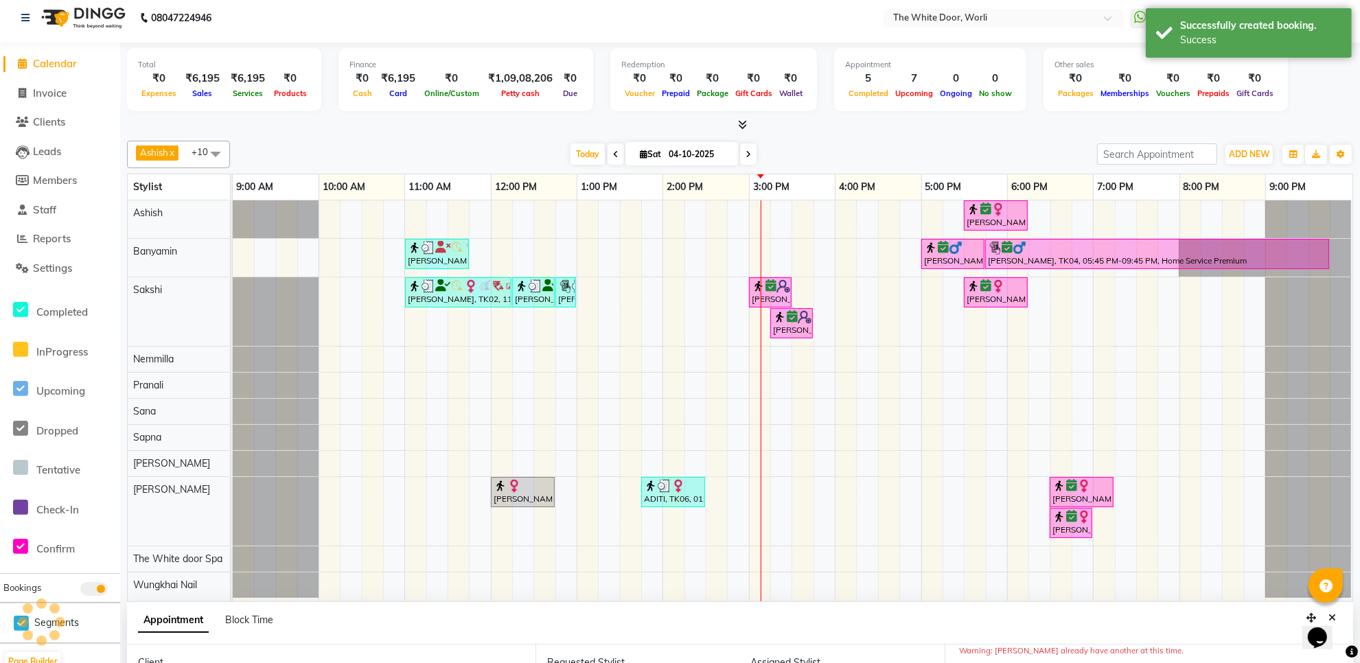
scroll to position [0, 0]
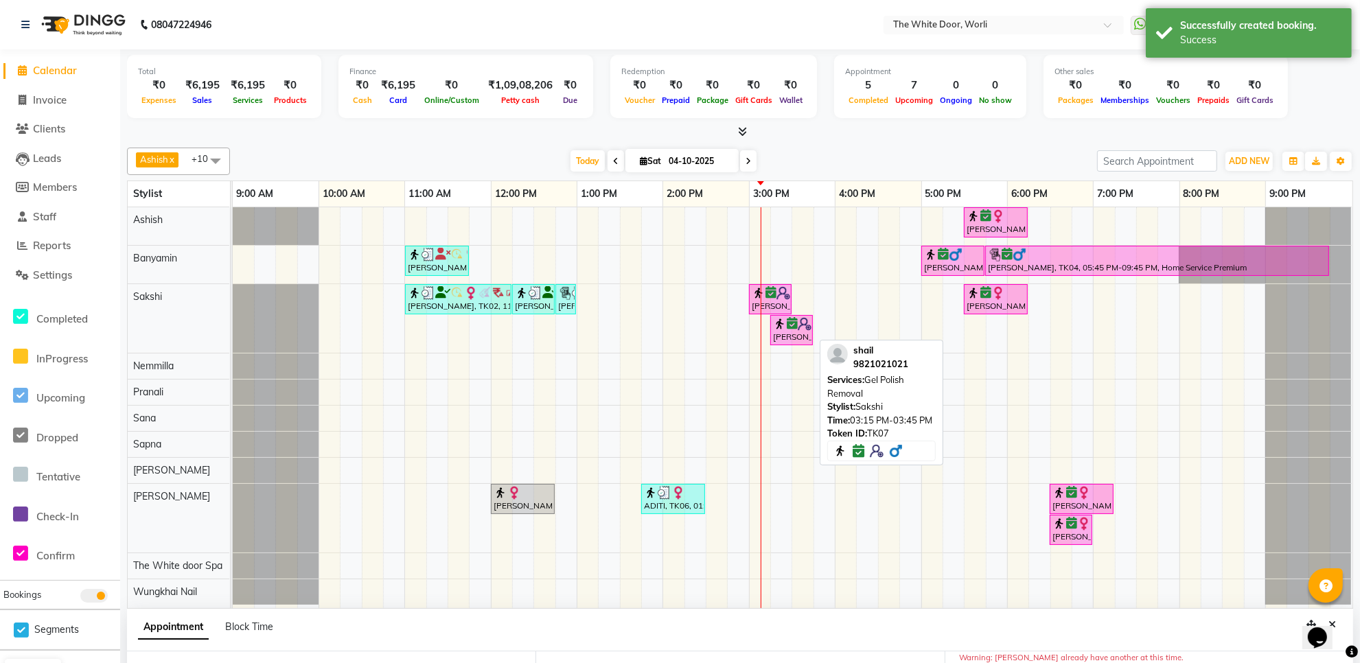
click at [233, 319] on div "sujata, TK02, 11:00 AM-12:15 PM, Absolute Acrlyic sujata, TK02, 12:15 PM-12:45 …" at bounding box center [233, 318] width 0 height 69
click at [820, 323] on body "08047224946 Select Location × The White Door, Worli WhatsApp Status ✕ Status: D…" at bounding box center [680, 331] width 1360 height 663
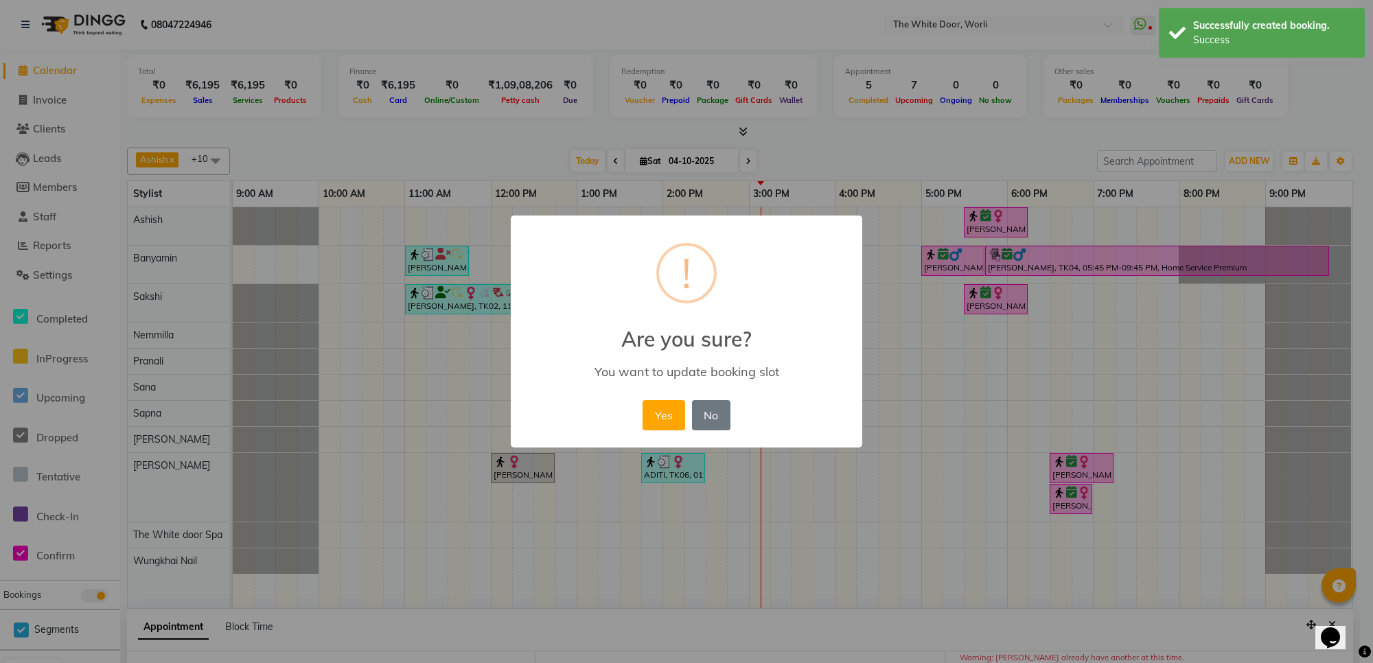
drag, startPoint x: 786, startPoint y: 331, endPoint x: 801, endPoint y: 330, distance: 15.1
click at [798, 332] on h2 "Are you sure?" at bounding box center [686, 330] width 351 height 41
click at [656, 413] on button "Yes" at bounding box center [663, 415] width 42 height 30
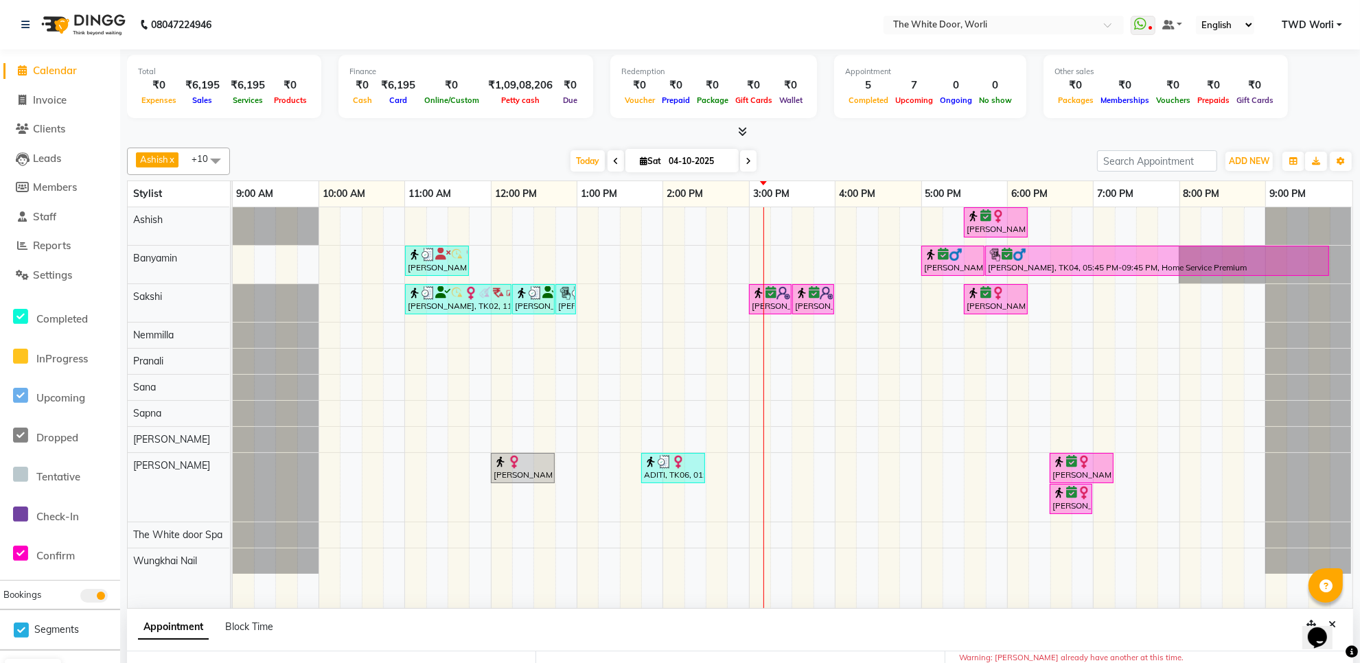
click at [719, 25] on nav "08047224946 Select Location × The White Door, Worli WhatsApp Status ✕ Status: D…" at bounding box center [680, 24] width 1360 height 49
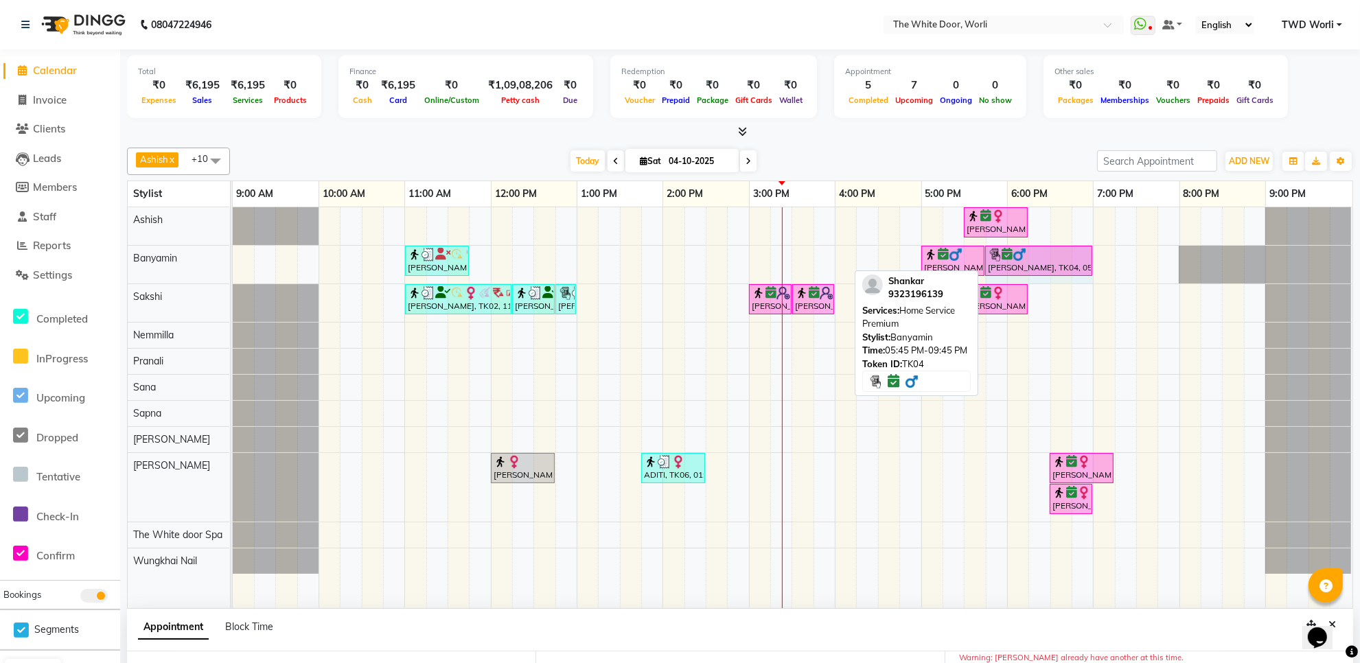
drag, startPoint x: 1328, startPoint y: 273, endPoint x: 1088, endPoint y: 262, distance: 240.5
click at [233, 262] on div "sujata, TK02, 11:00 AM-11:45 AM, TWD Classic Pedicure Shankar, TK04, 05:00 PM-0…" at bounding box center [233, 265] width 0 height 38
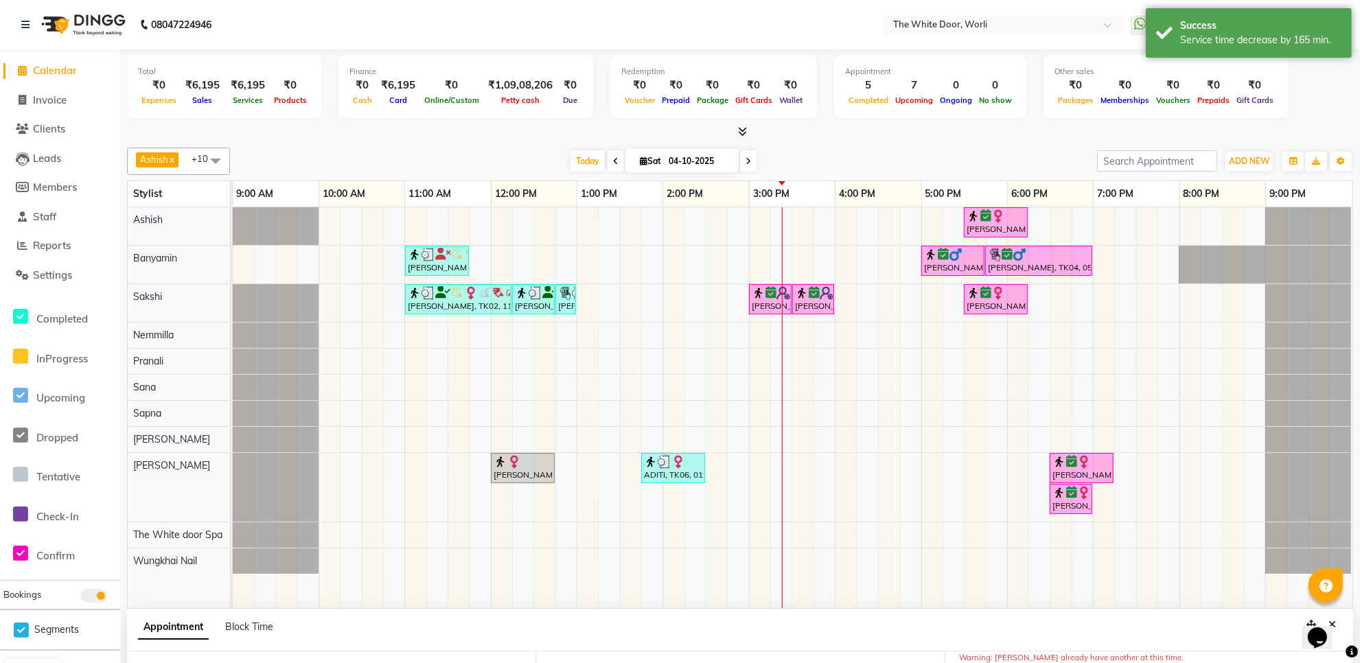
click at [745, 159] on icon at bounding box center [747, 161] width 5 height 8
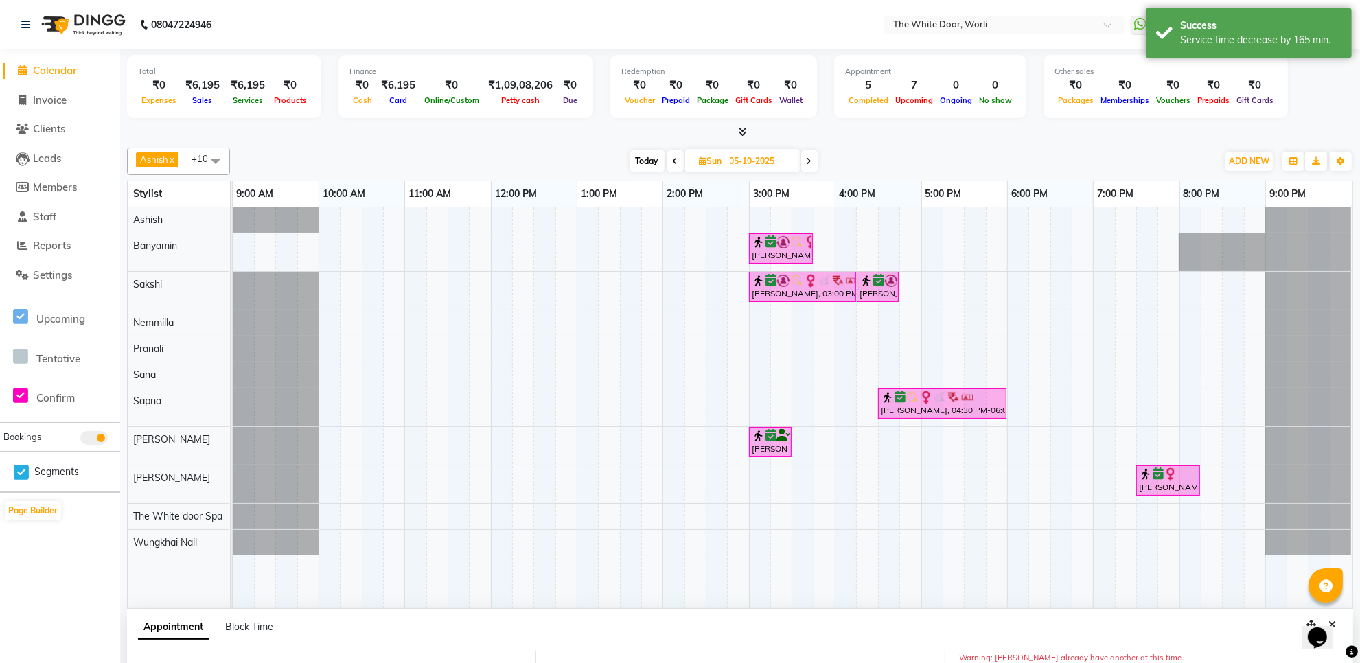
click at [632, 159] on span "Today" at bounding box center [647, 160] width 34 height 21
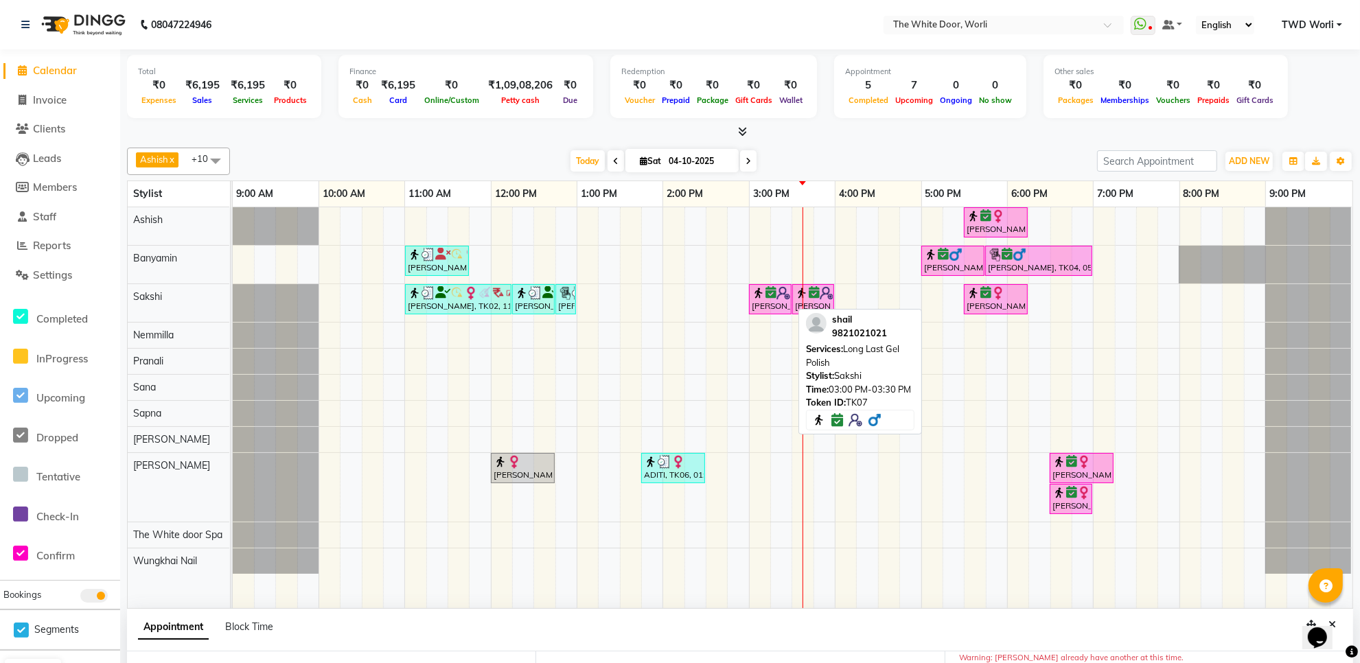
click at [770, 308] on div "shail, TK07, 03:00 PM-03:30 PM, Long Last Gel Polish" at bounding box center [770, 299] width 40 height 26
click at [774, 301] on div "shail, TK07, 03:00 PM-03:30 PM, Long Last Gel Polish" at bounding box center [770, 299] width 40 height 26
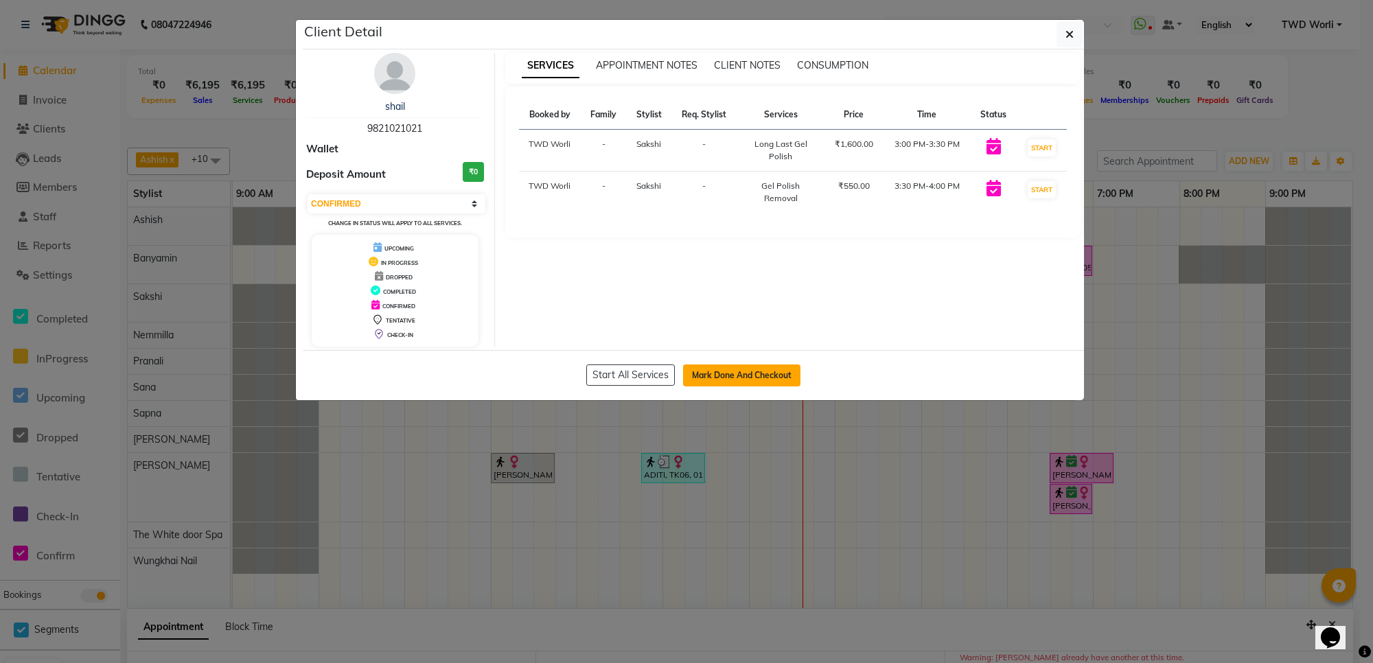
click at [736, 371] on button "Mark Done And Checkout" at bounding box center [741, 375] width 117 height 22
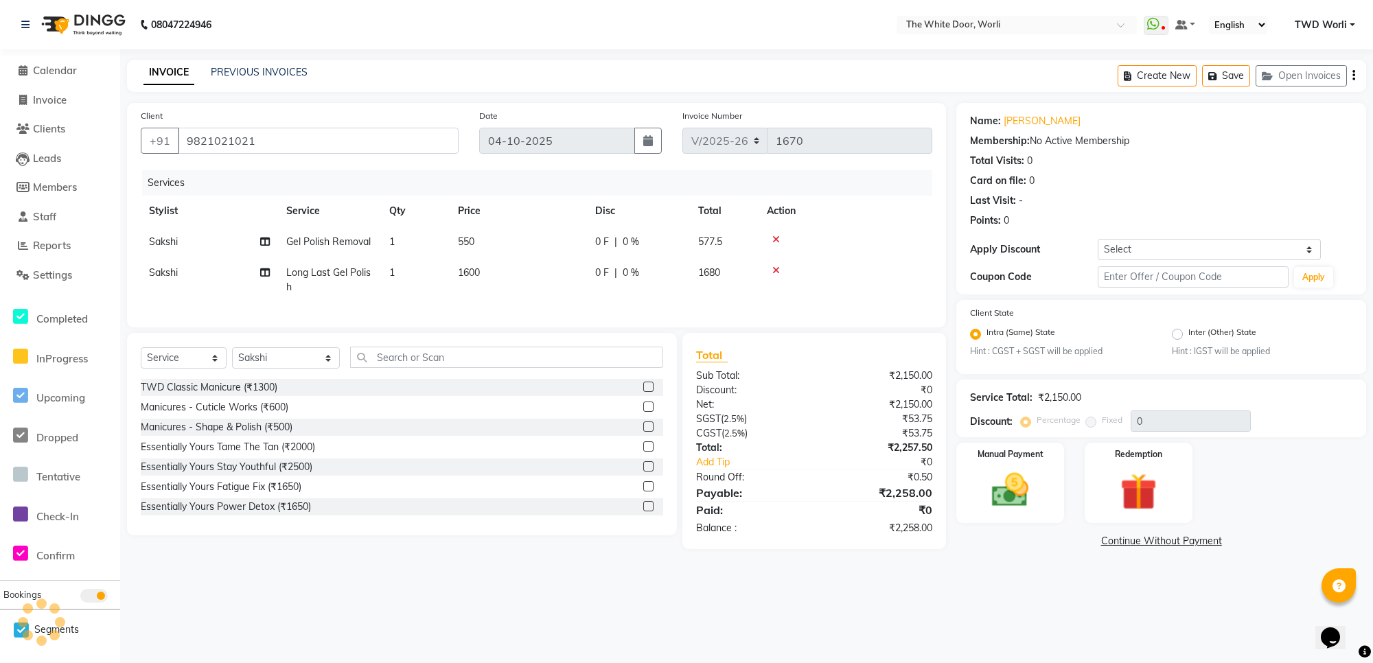
click at [776, 237] on icon at bounding box center [776, 240] width 8 height 10
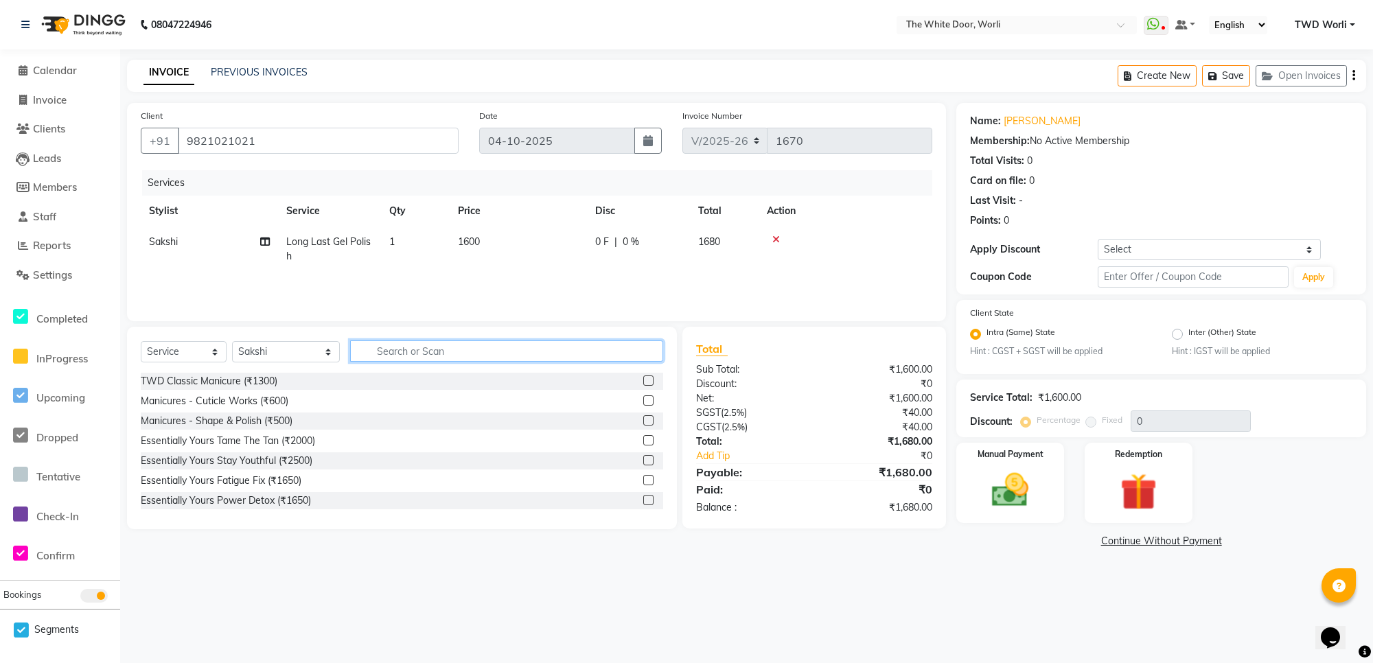
click at [502, 344] on input "text" at bounding box center [506, 350] width 312 height 21
click at [643, 498] on label at bounding box center [648, 500] width 10 height 10
click at [643, 498] on input "checkbox" at bounding box center [647, 500] width 9 height 9
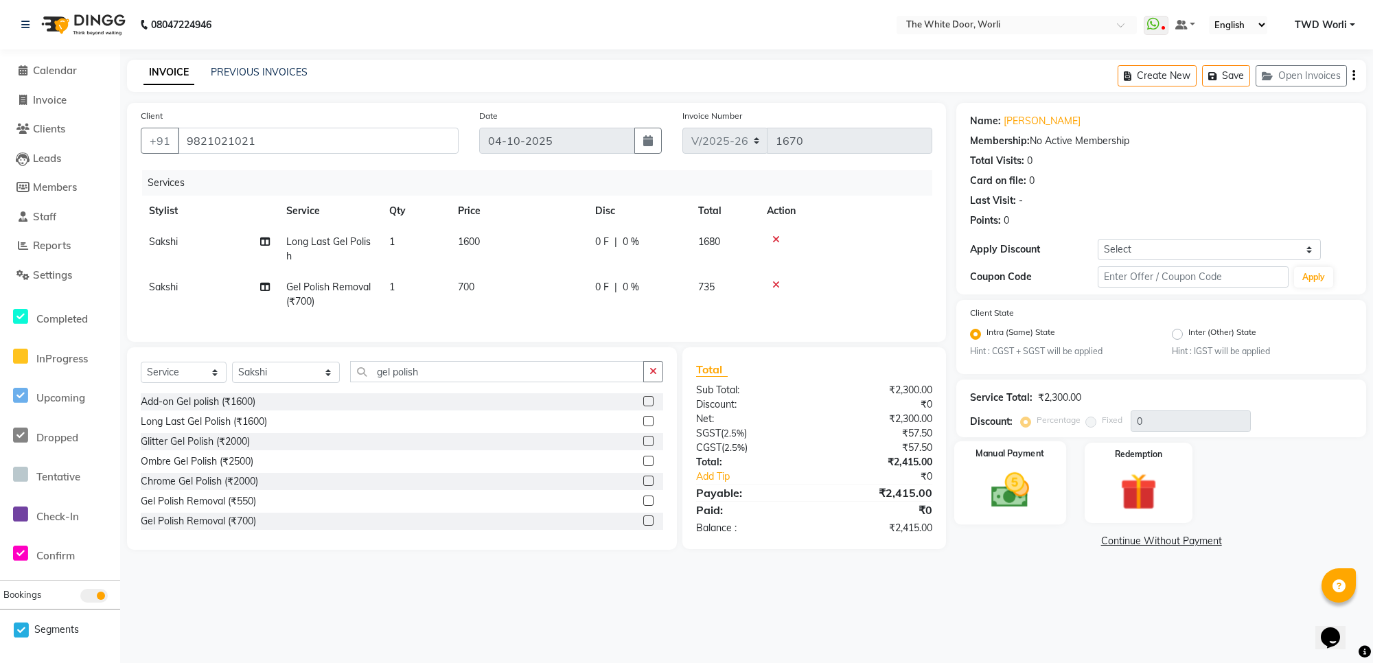
drag, startPoint x: 1020, startPoint y: 486, endPoint x: 1023, endPoint y: 493, distance: 7.4
click at [1020, 487] on img at bounding box center [1010, 491] width 62 height 45
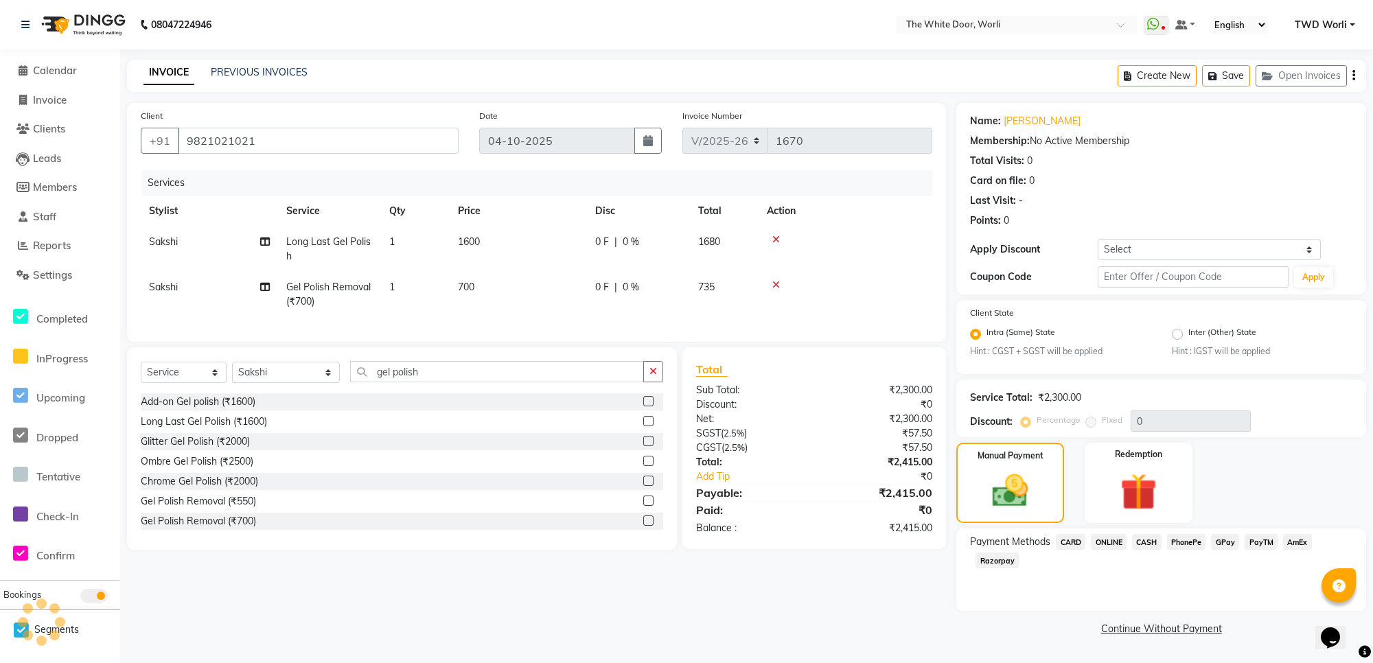
click at [1155, 544] on span "CASH" at bounding box center [1147, 542] width 30 height 16
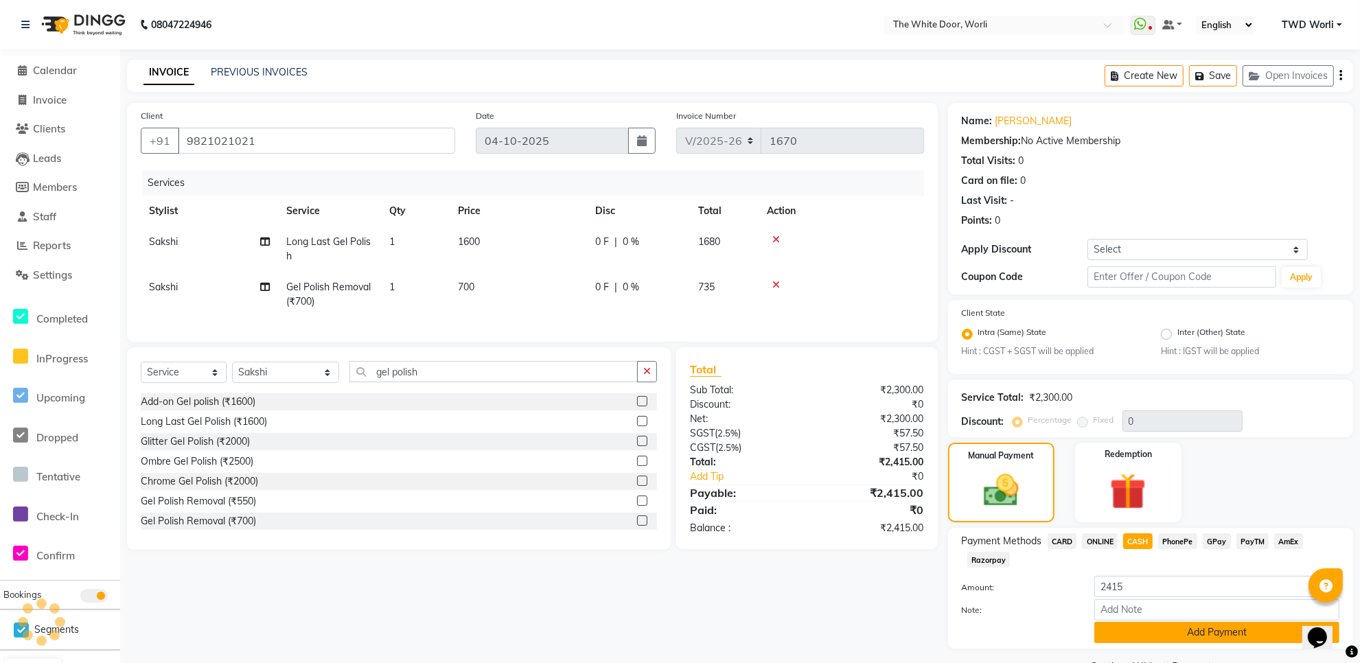
click at [1126, 626] on button "Add Payment" at bounding box center [1216, 632] width 245 height 21
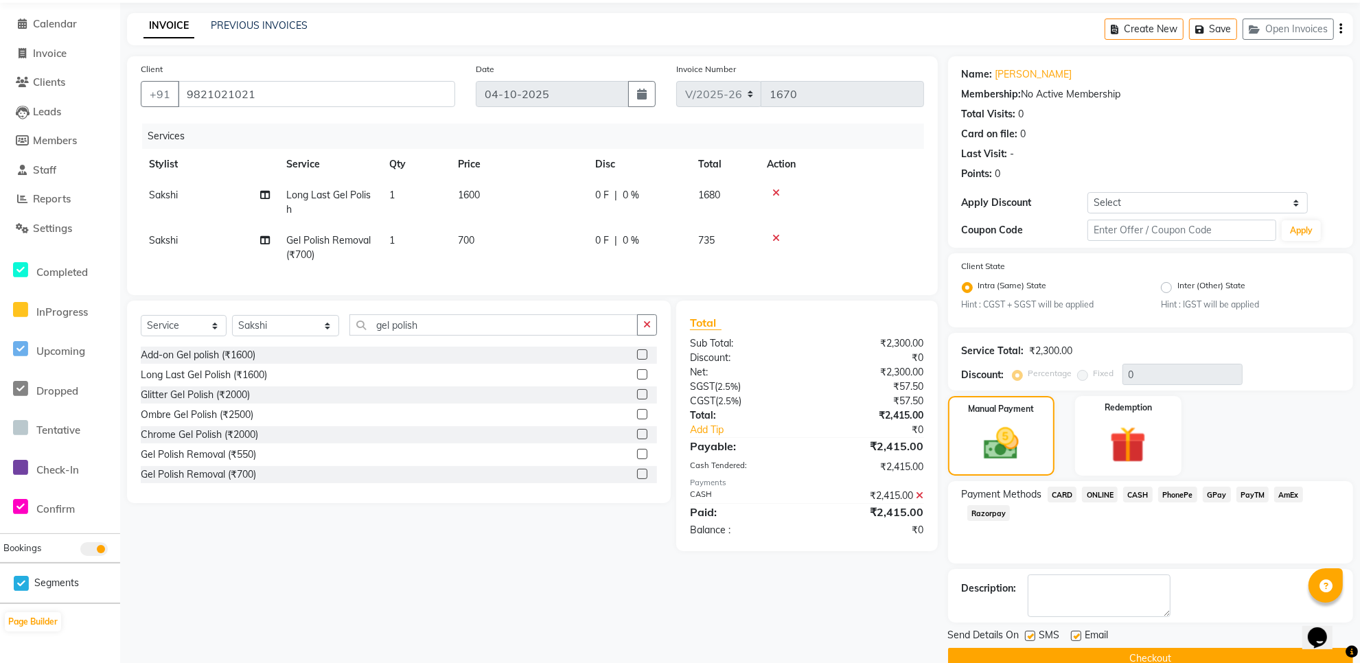
scroll to position [73, 0]
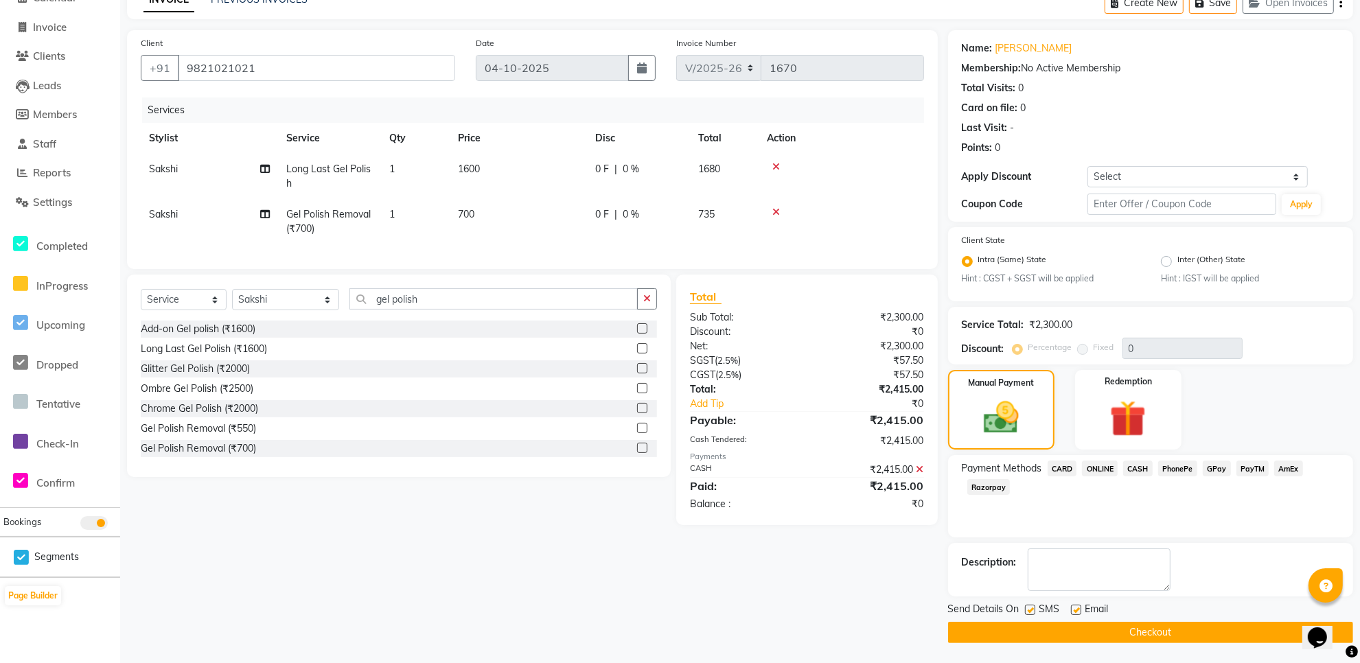
click at [1103, 636] on button "Checkout" at bounding box center [1150, 632] width 405 height 21
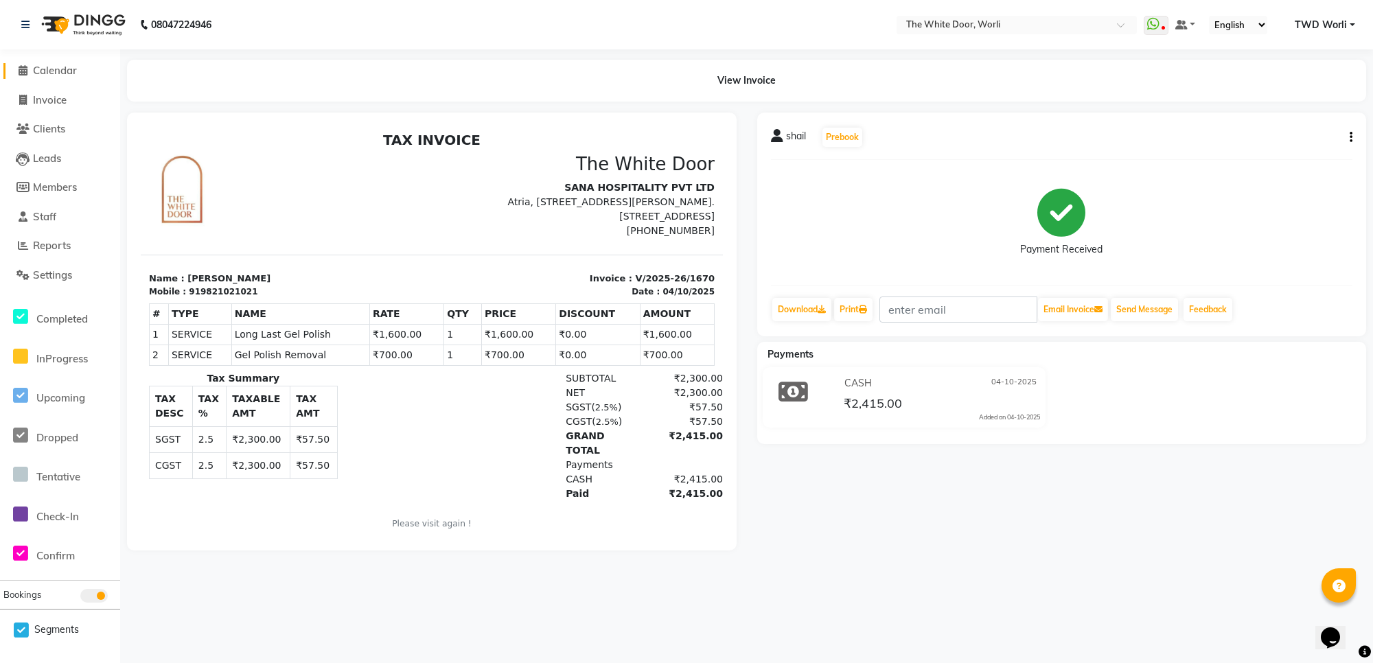
click at [22, 69] on icon at bounding box center [23, 70] width 9 height 10
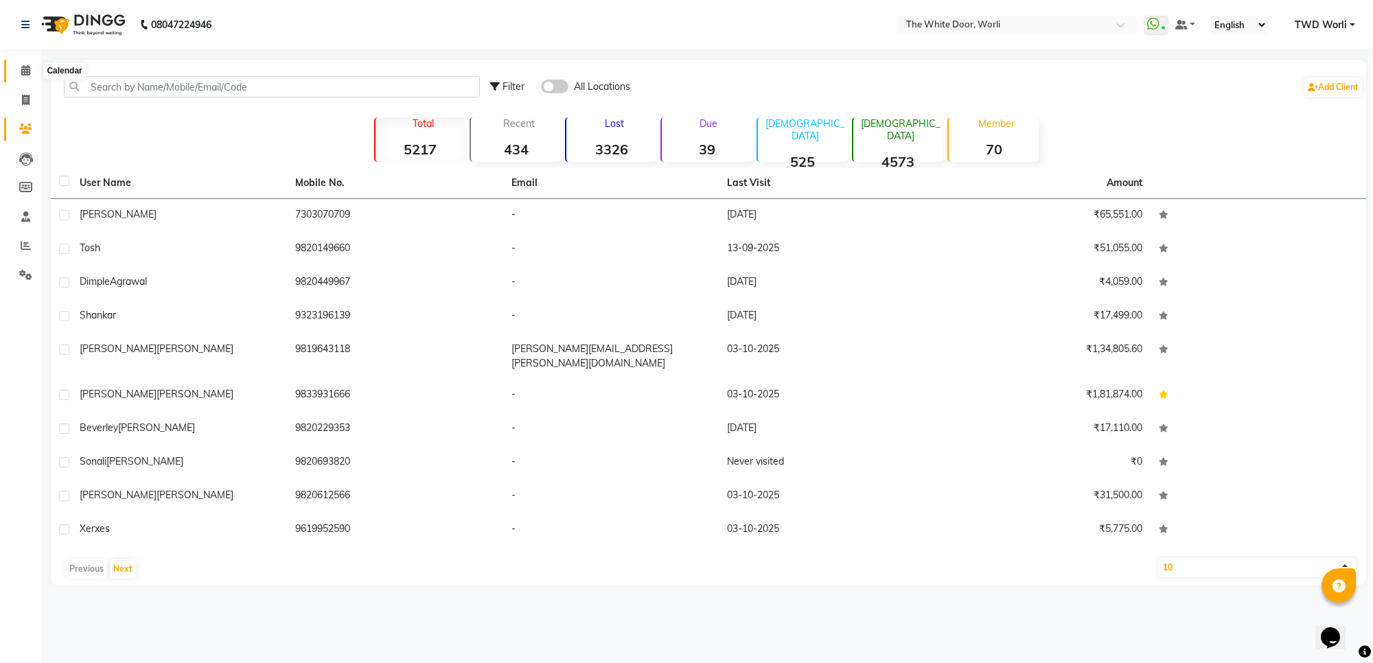
click at [25, 71] on icon at bounding box center [25, 70] width 9 height 10
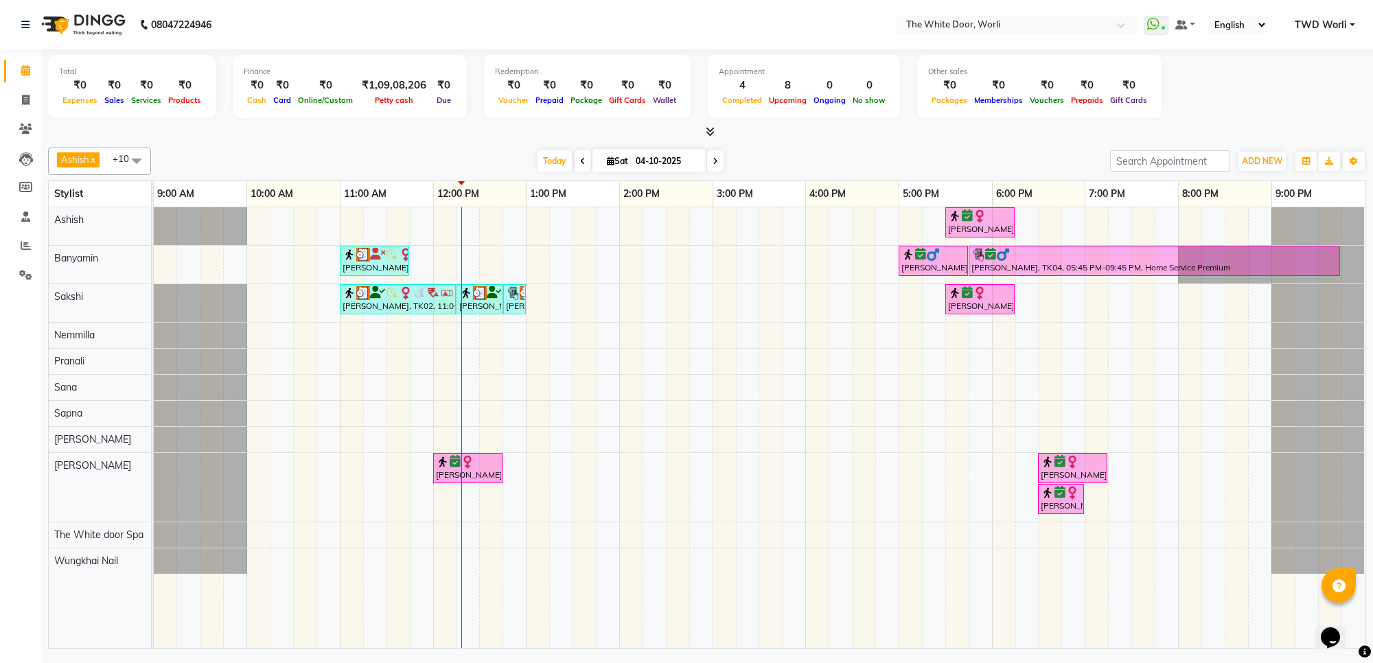
click at [579, 166] on span at bounding box center [583, 160] width 16 height 21
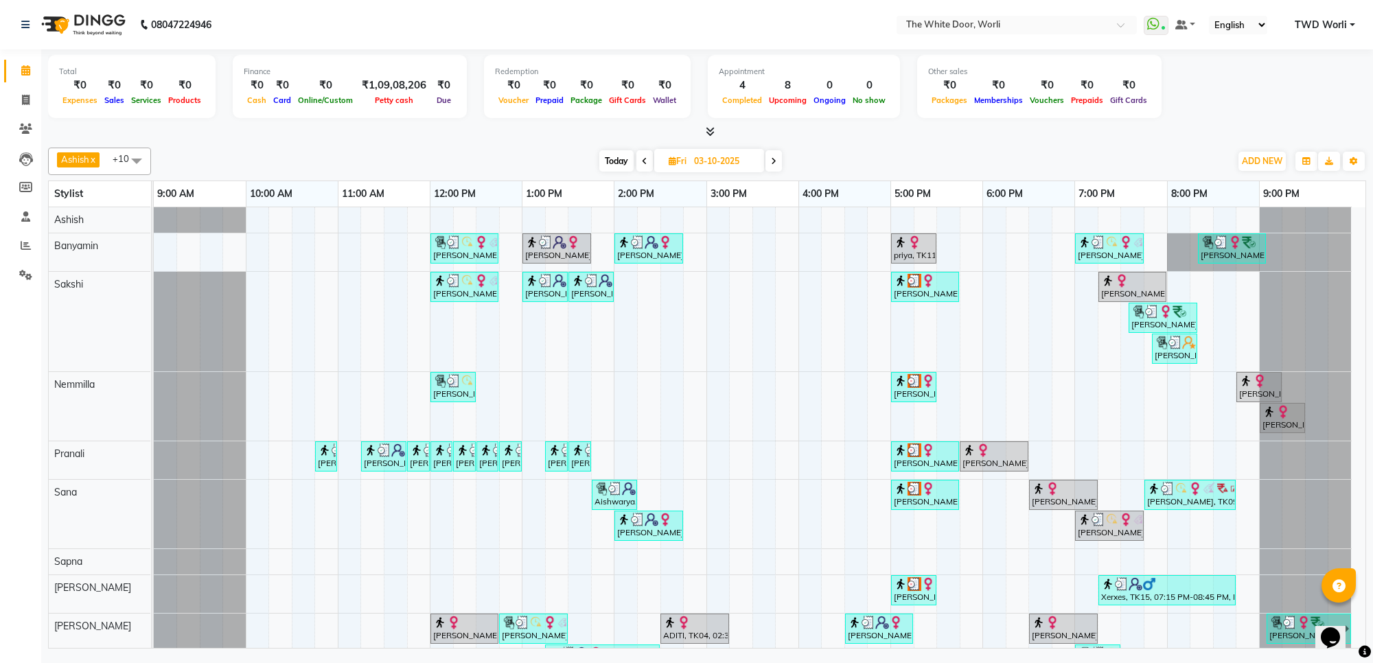
click at [765, 160] on div "Today Fri 03-10-2025" at bounding box center [690, 161] width 185 height 21
click at [771, 160] on icon at bounding box center [773, 161] width 5 height 8
type input "04-10-2025"
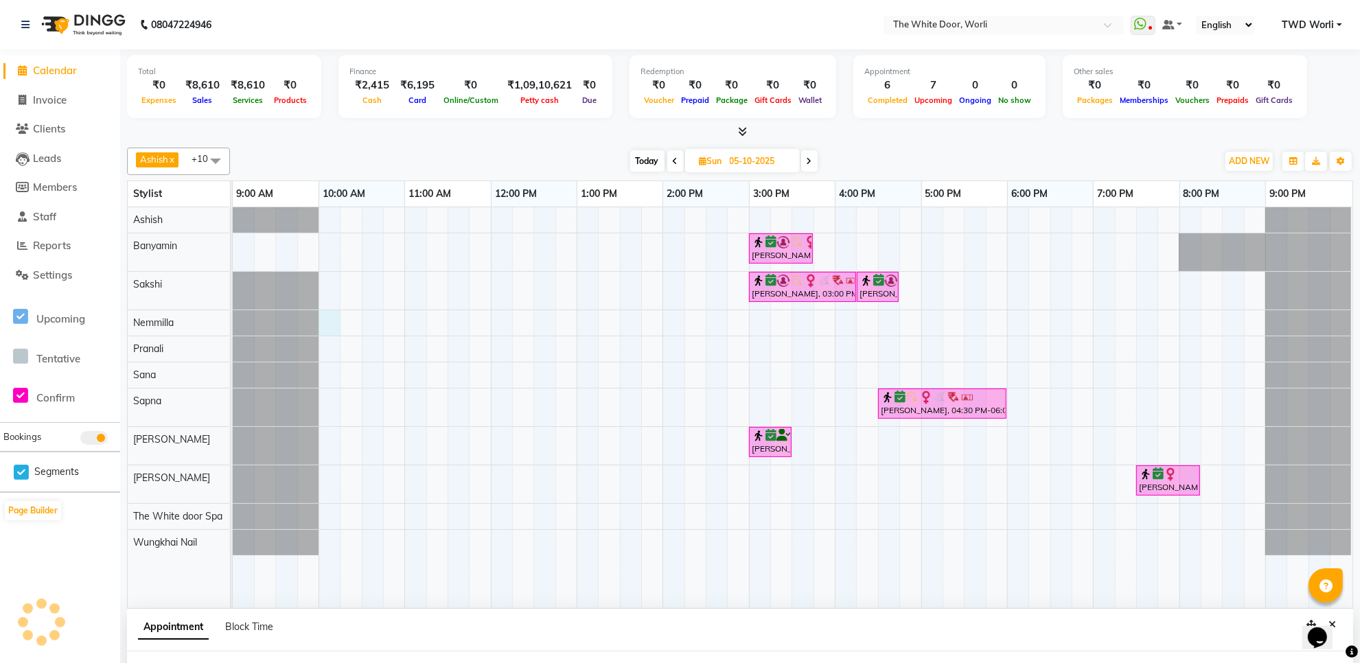
scroll to position [10, 0]
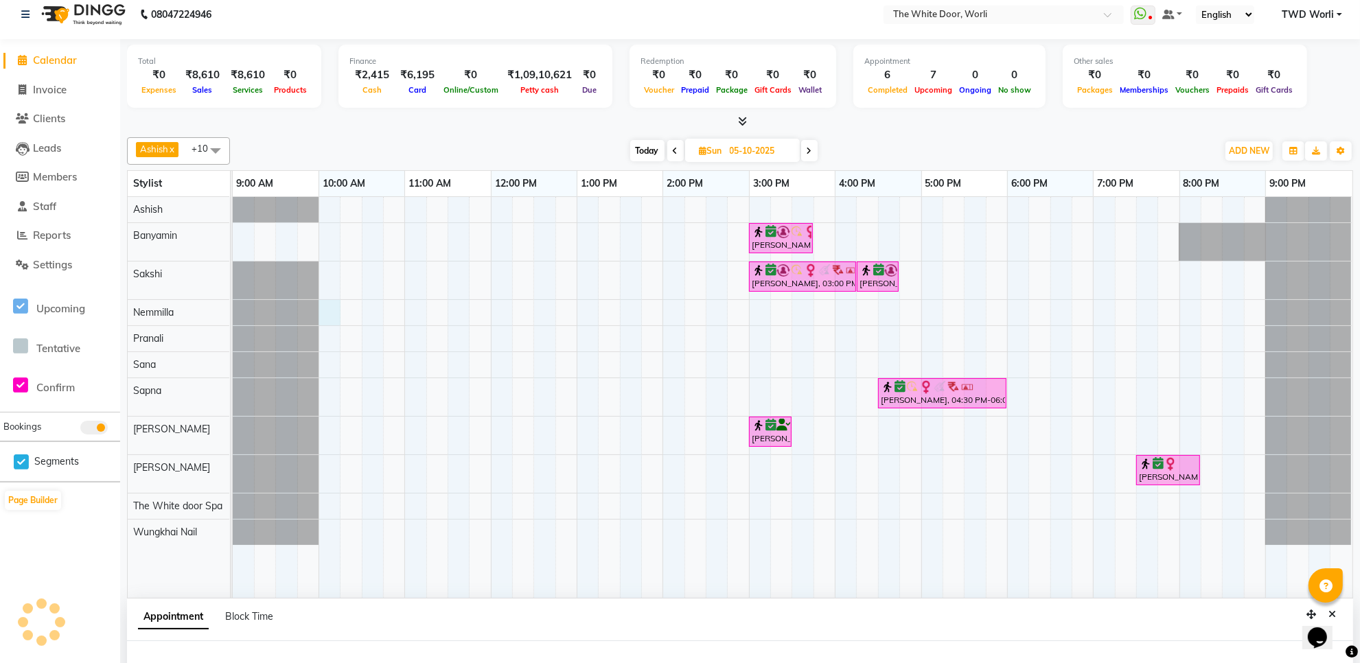
select select "20573"
select select "600"
select select "tentative"
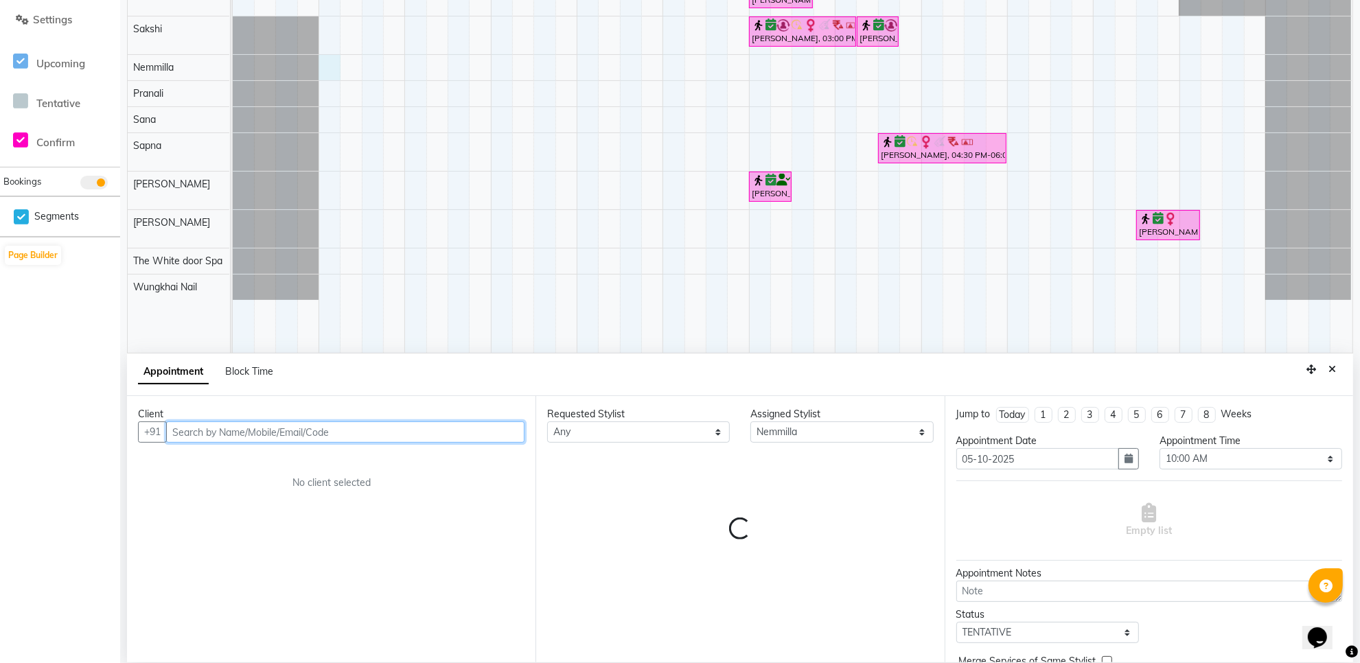
scroll to position [258, 0]
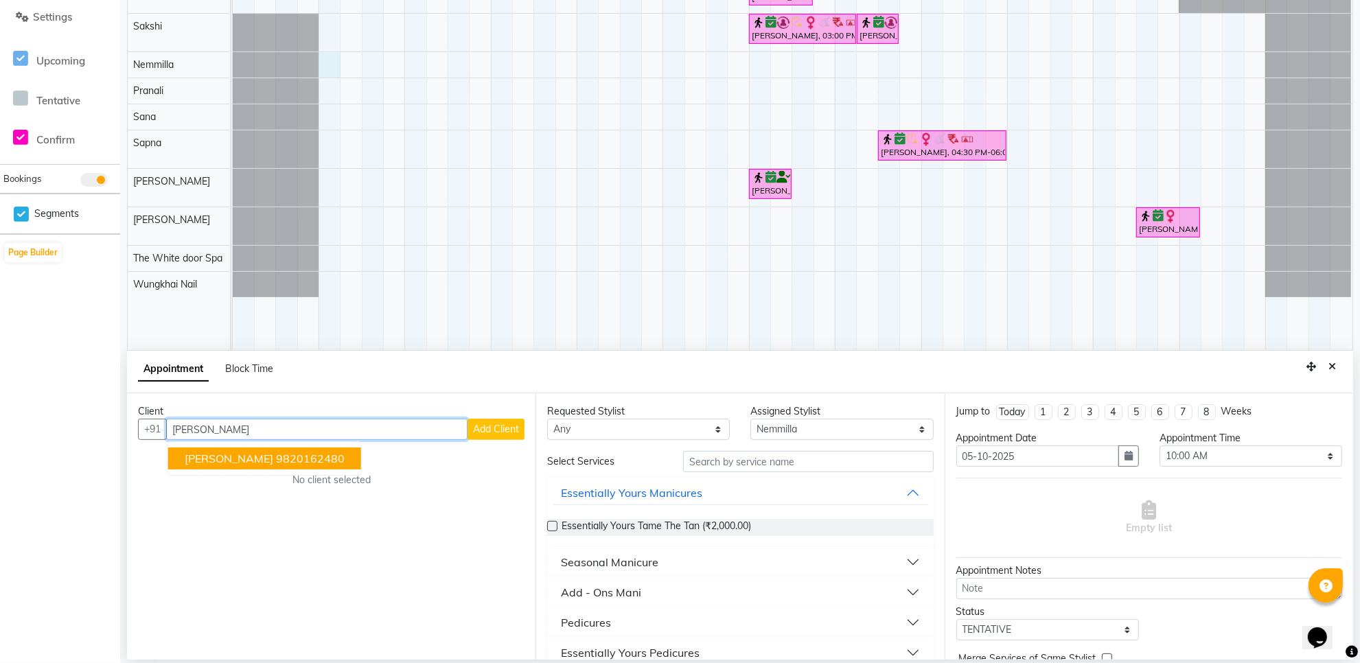
click at [283, 460] on ngb-highlight "9820162480" at bounding box center [310, 459] width 69 height 14
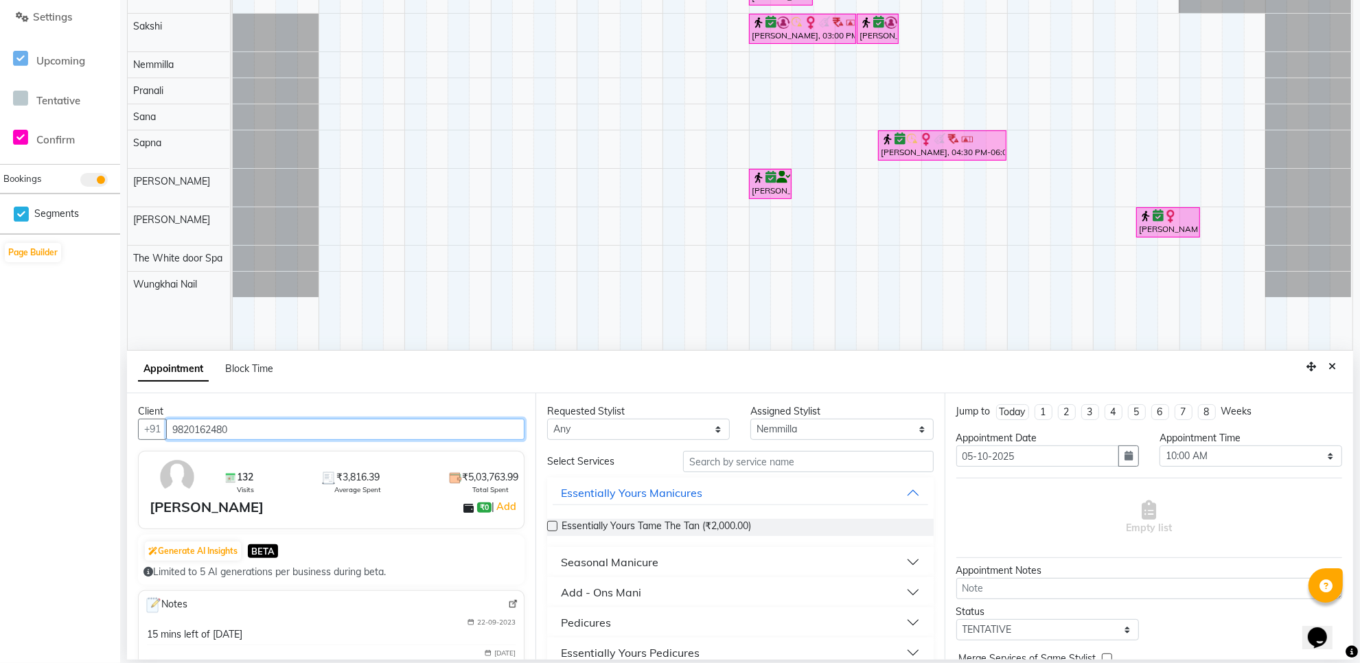
type input "9820162480"
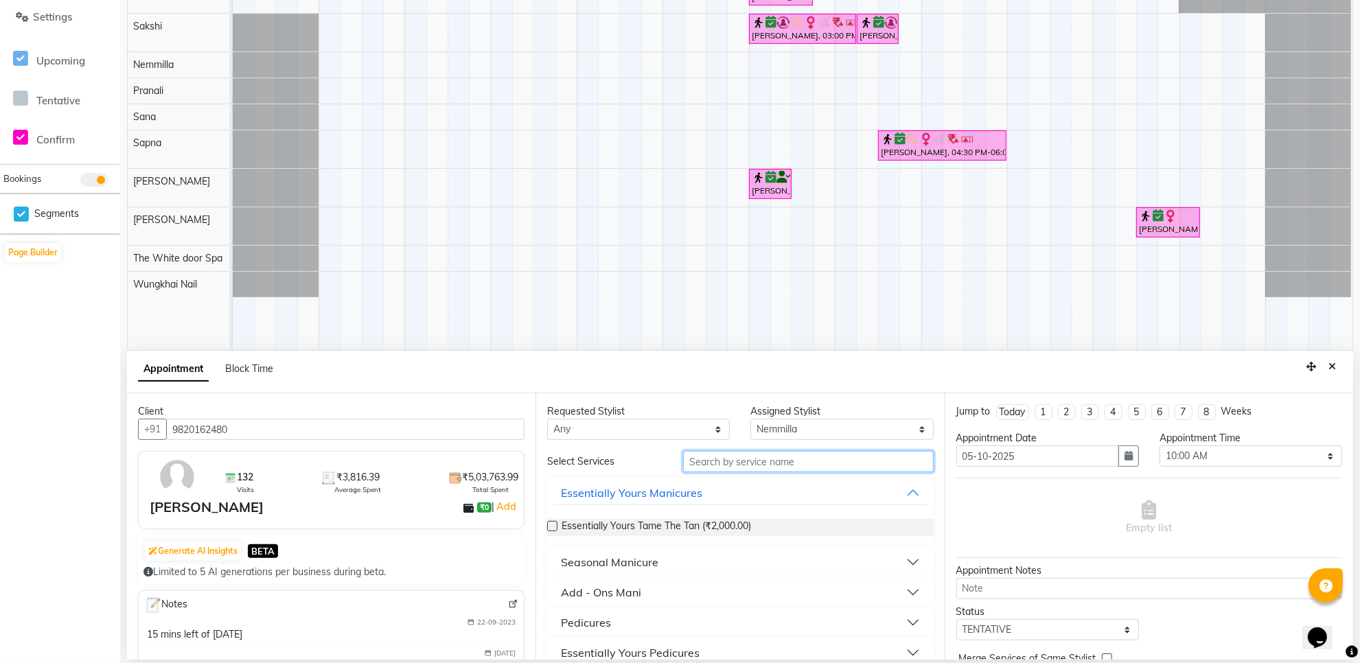
click at [725, 462] on input "text" at bounding box center [808, 461] width 251 height 21
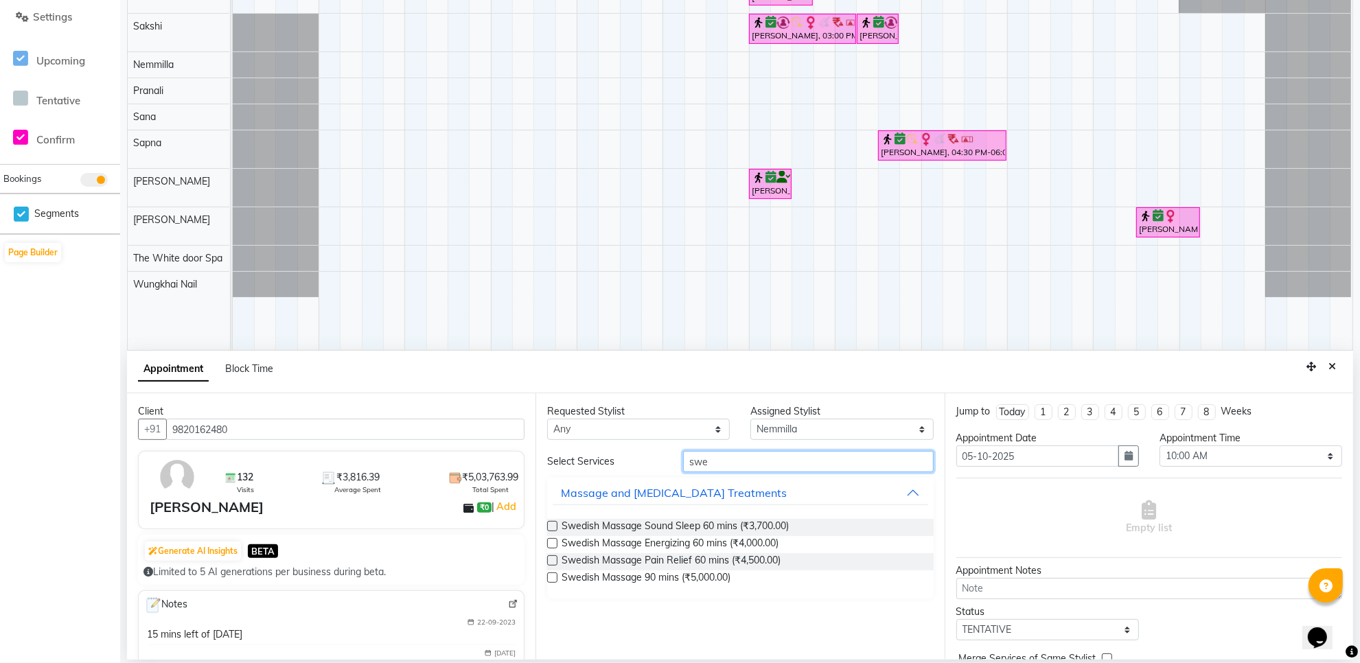
type input "swe"
click at [550, 547] on label at bounding box center [552, 543] width 10 height 10
click at [550, 547] on input "checkbox" at bounding box center [551, 544] width 9 height 9
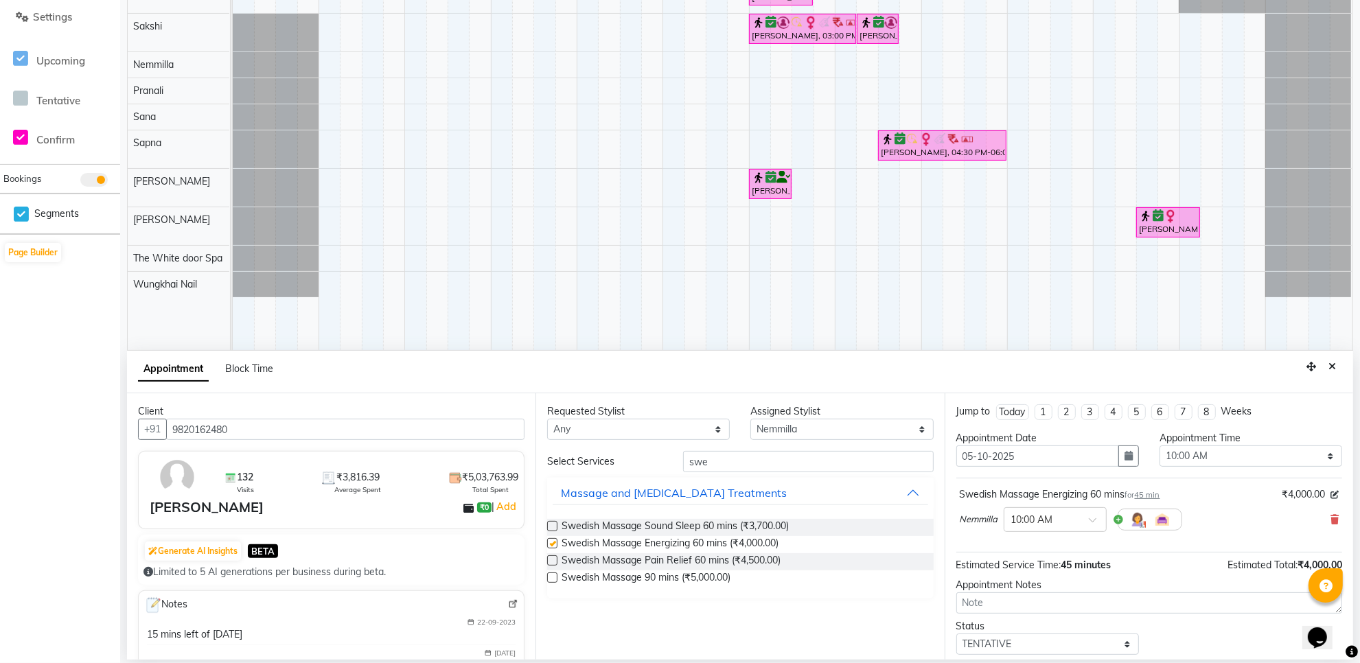
checkbox input "false"
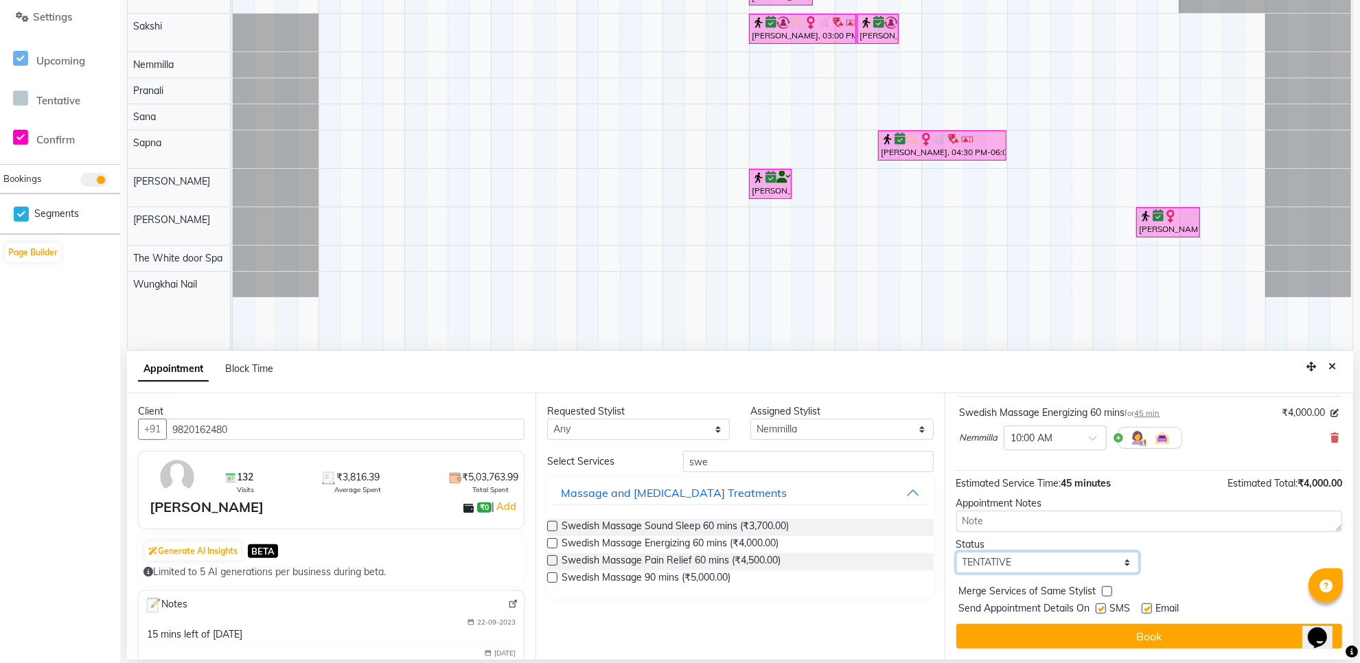
click at [1088, 556] on select "Select TENTATIVE CONFIRM UPCOMING" at bounding box center [1047, 562] width 183 height 21
select select "confirm booking"
click at [956, 552] on select "Select TENTATIVE CONFIRM UPCOMING" at bounding box center [1047, 562] width 183 height 21
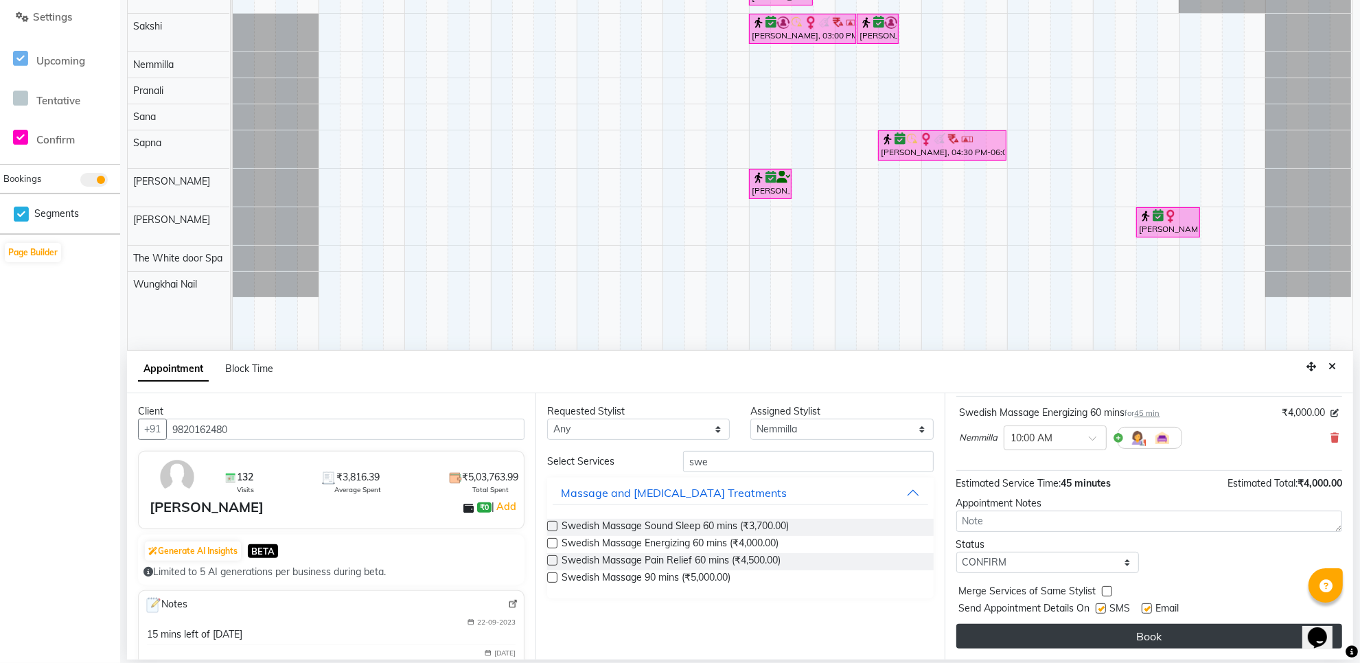
click at [1133, 635] on button "Book" at bounding box center [1149, 636] width 386 height 25
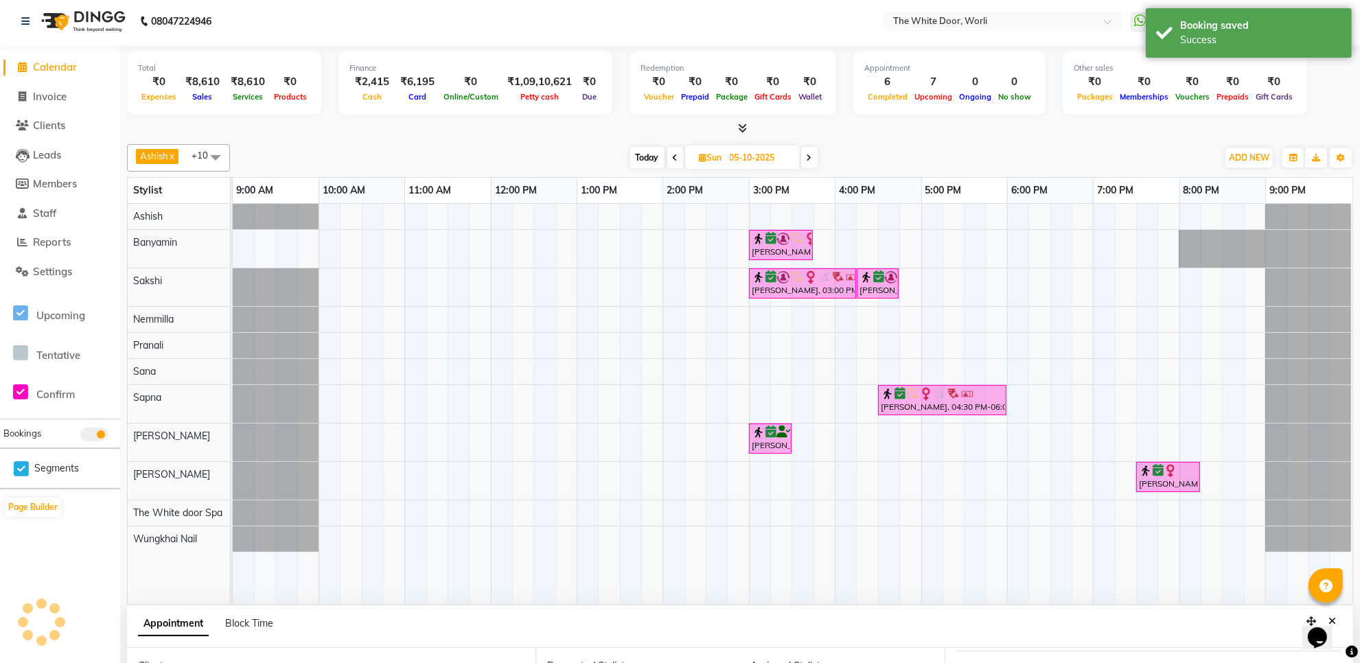
scroll to position [0, 0]
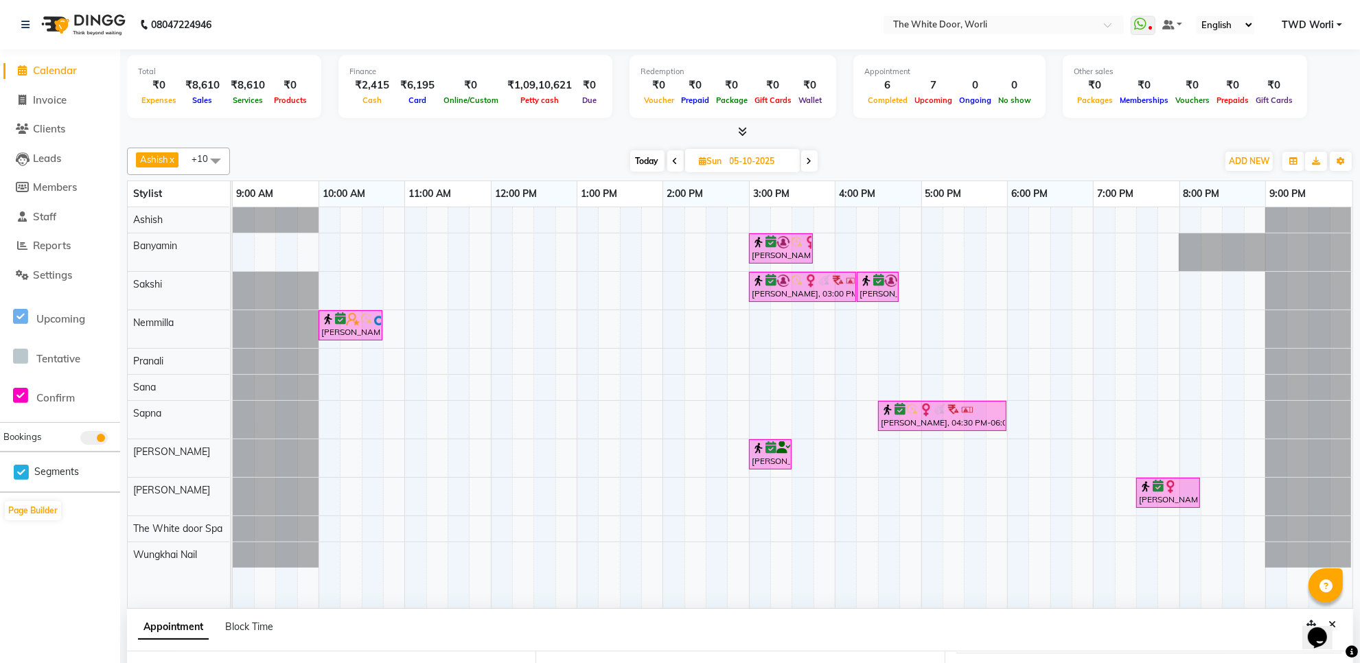
click at [811, 162] on icon at bounding box center [809, 161] width 5 height 8
type input "[DATE]"
select select "600"
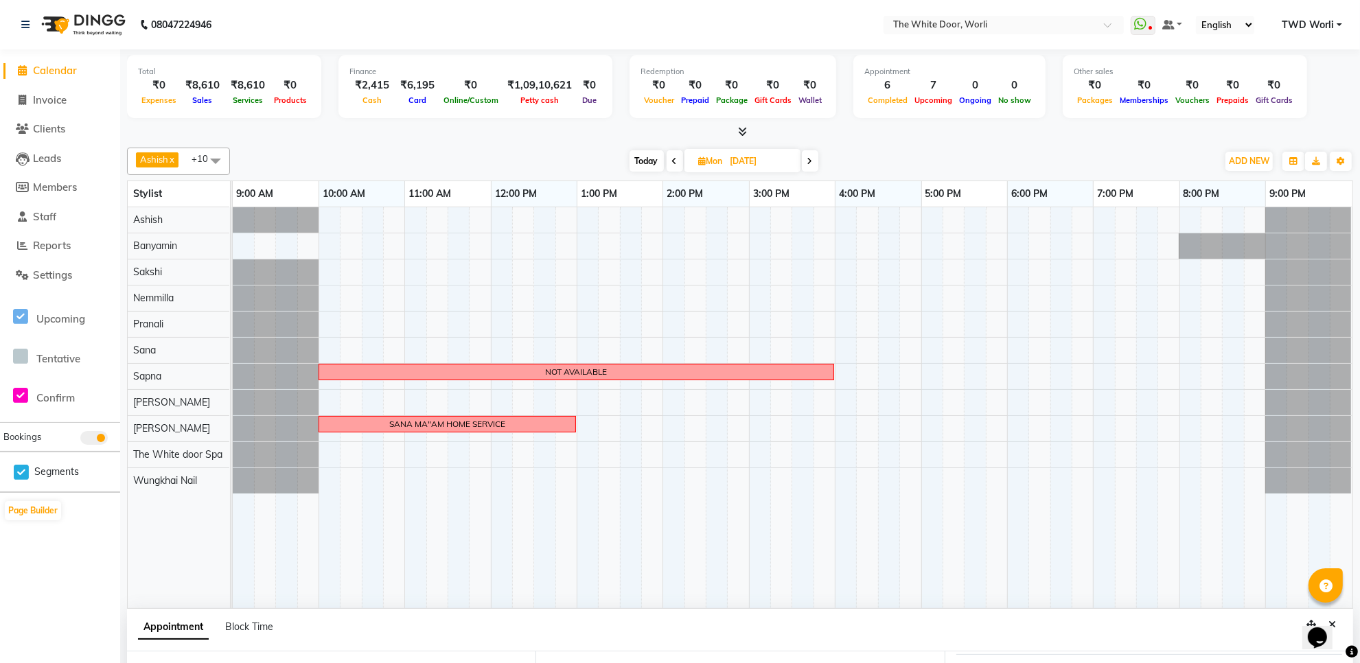
click at [810, 163] on icon at bounding box center [809, 161] width 5 height 8
type input "[DATE]"
select select "600"
click at [809, 156] on span at bounding box center [808, 160] width 16 height 21
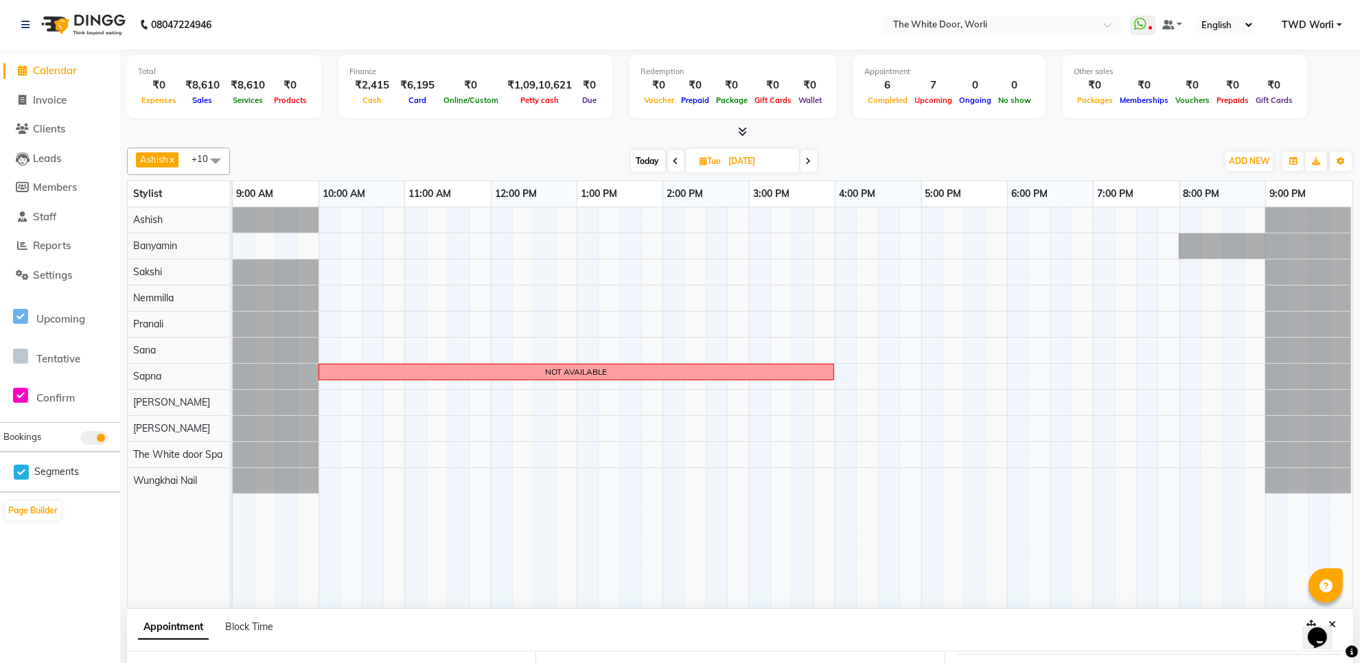
type input "[DATE]"
select select "600"
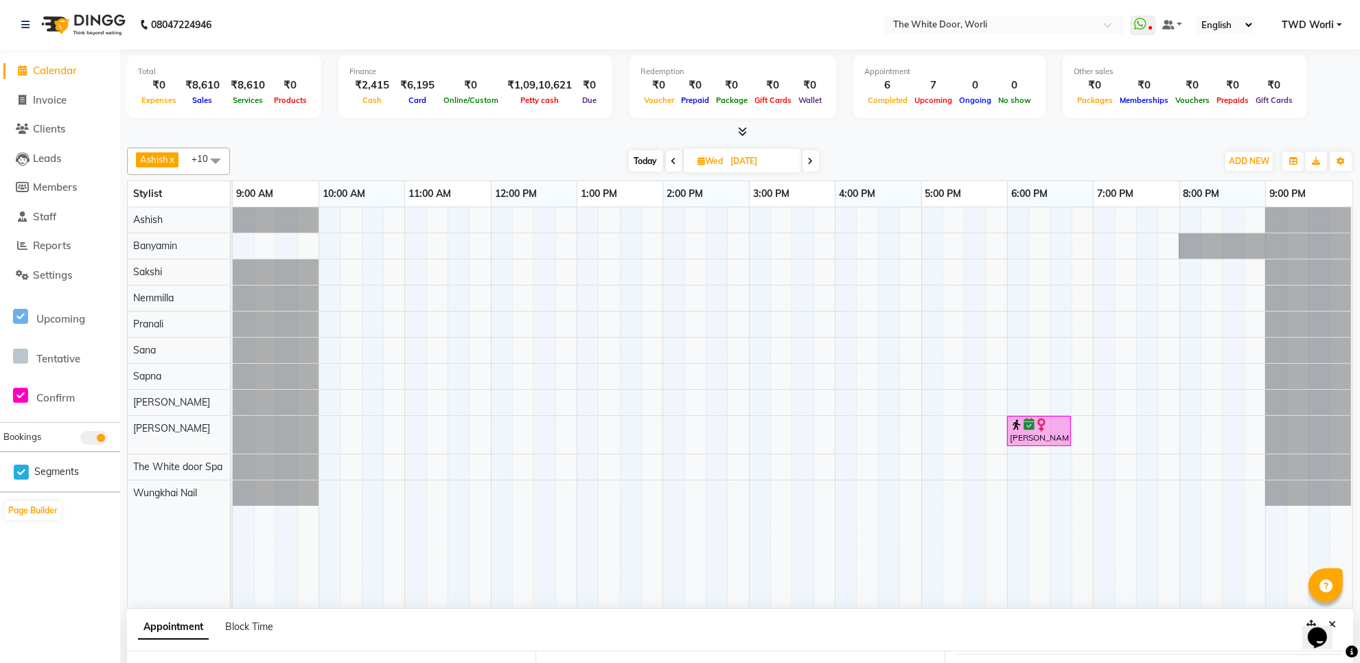
click at [635, 155] on span "Today" at bounding box center [646, 160] width 34 height 21
type input "04-10-2025"
select select "600"
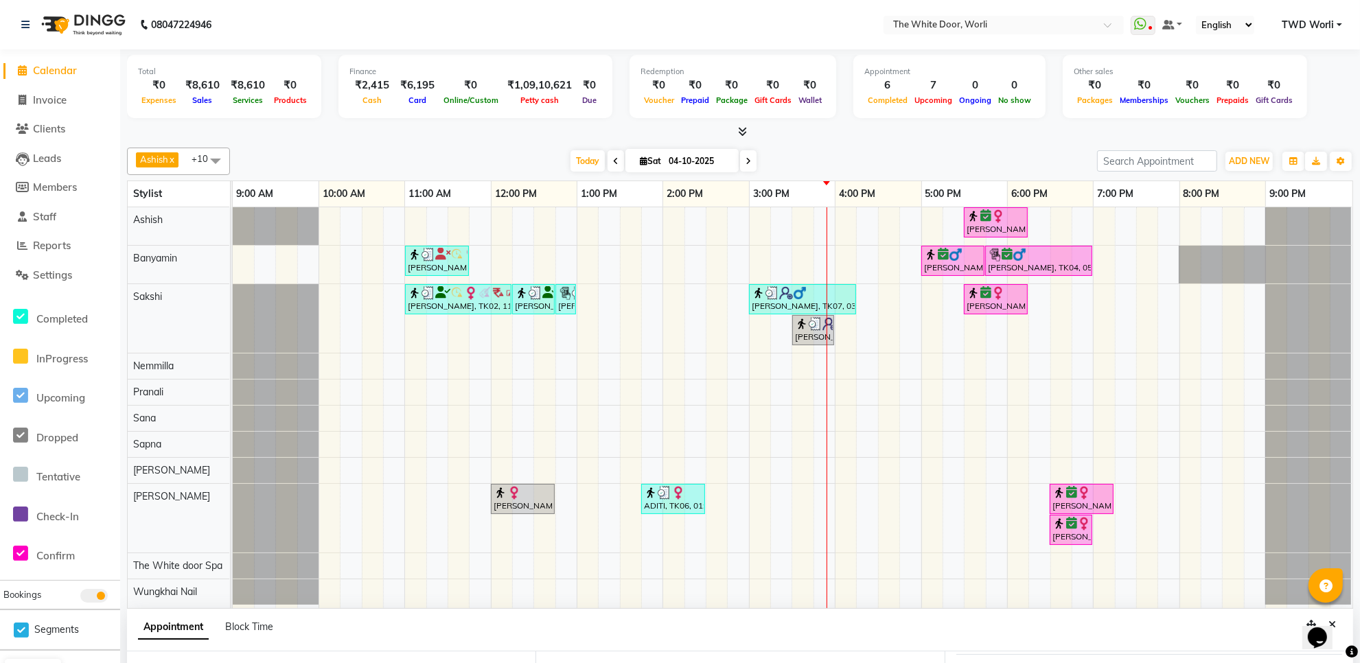
click at [613, 162] on icon at bounding box center [615, 161] width 5 height 8
type input "03-10-2025"
select select "600"
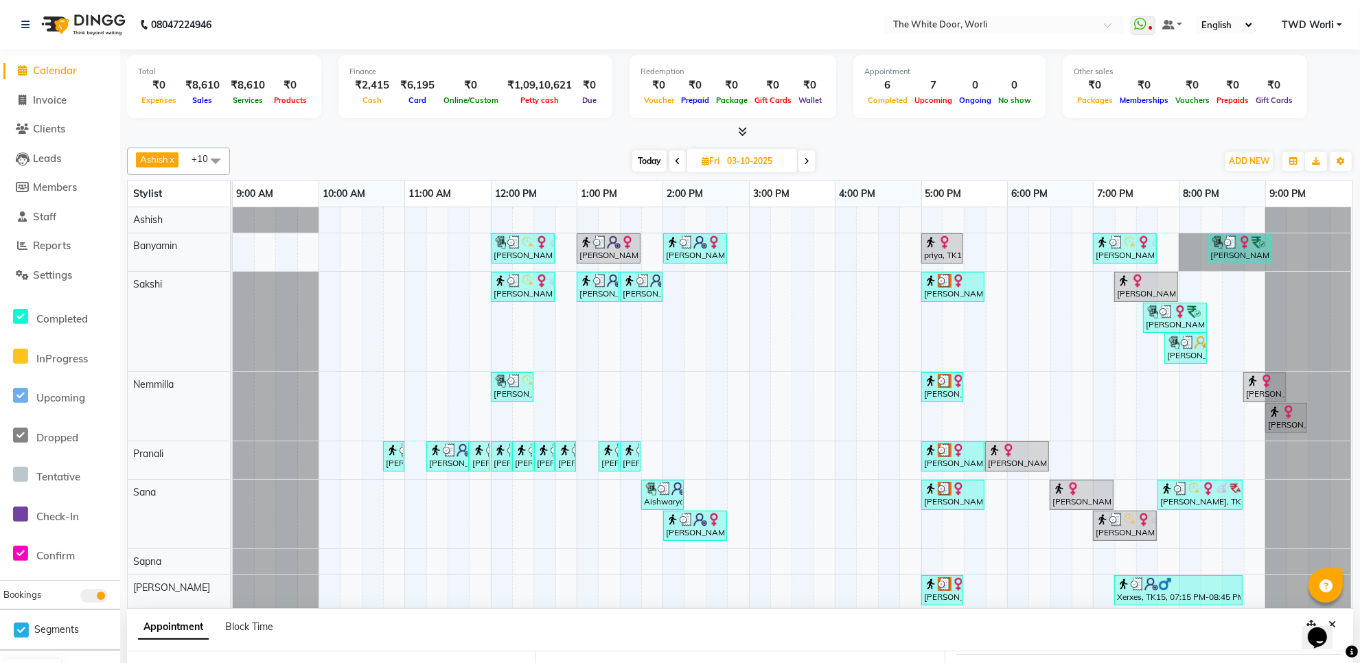
click at [640, 156] on span "Today" at bounding box center [649, 160] width 34 height 21
type input "04-10-2025"
select select "600"
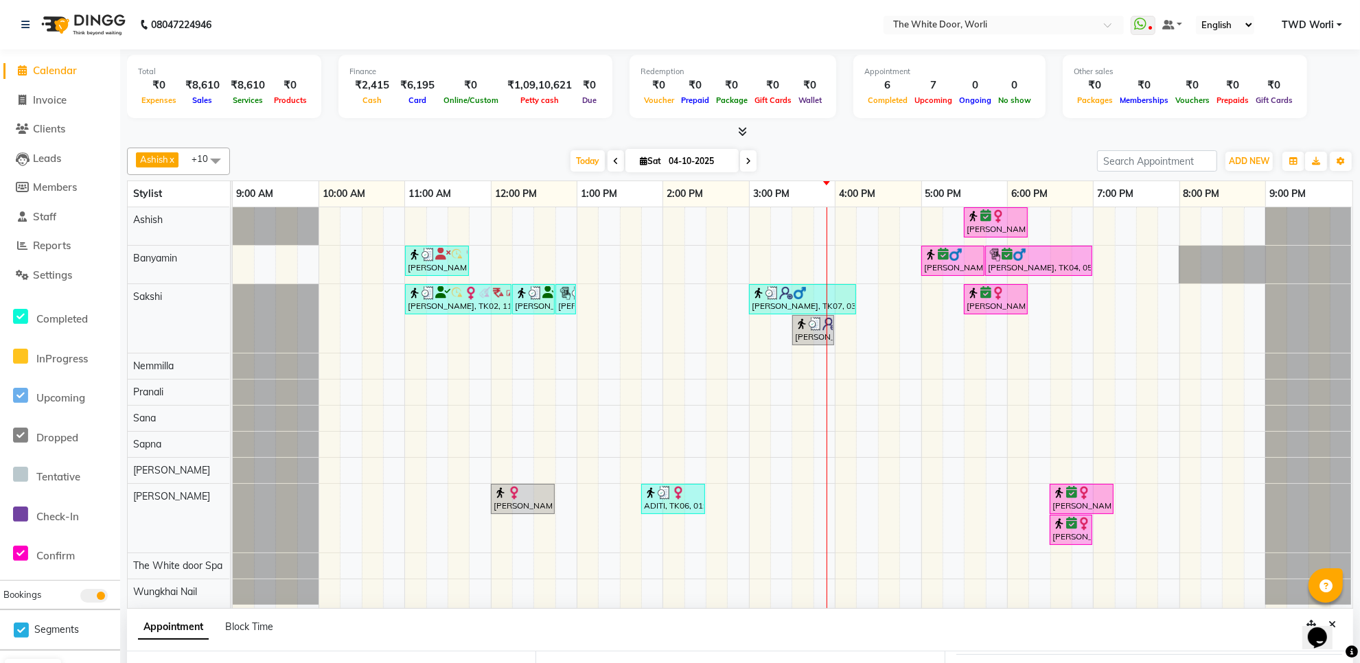
click at [750, 159] on span at bounding box center [748, 160] width 16 height 21
type input "05-10-2025"
select select "600"
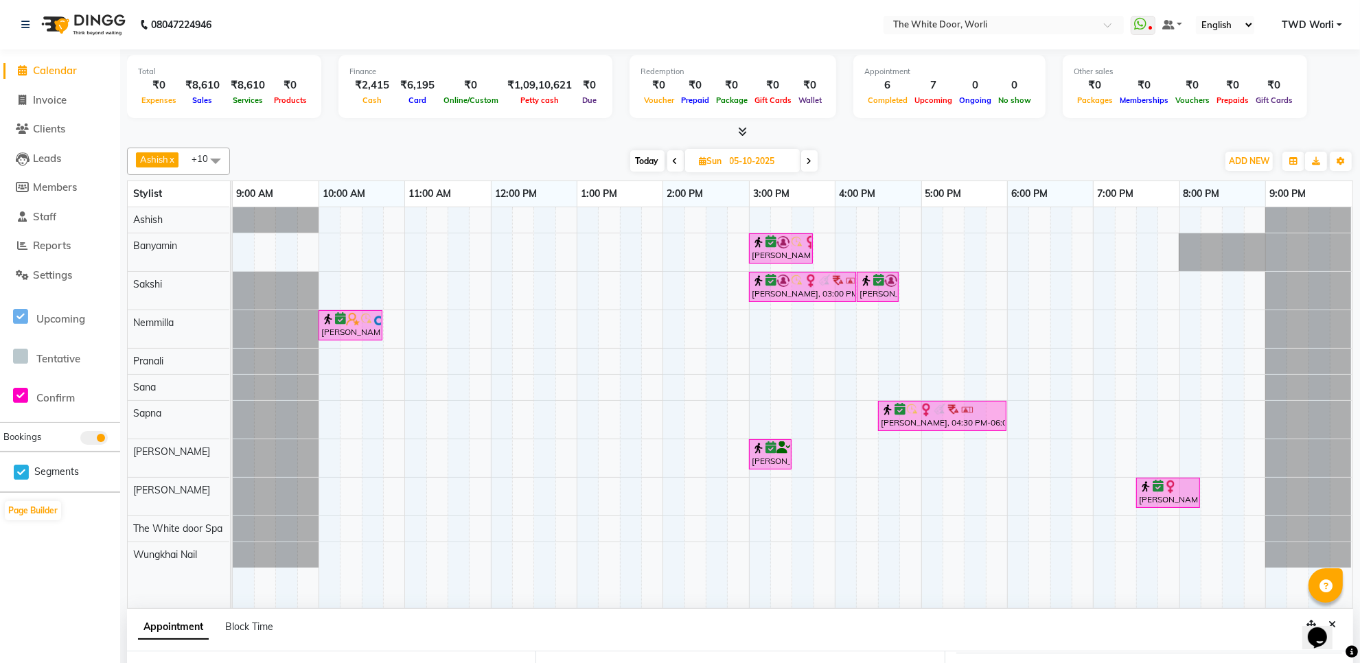
click at [645, 160] on span "Today" at bounding box center [647, 160] width 34 height 21
type input "04-10-2025"
select select "600"
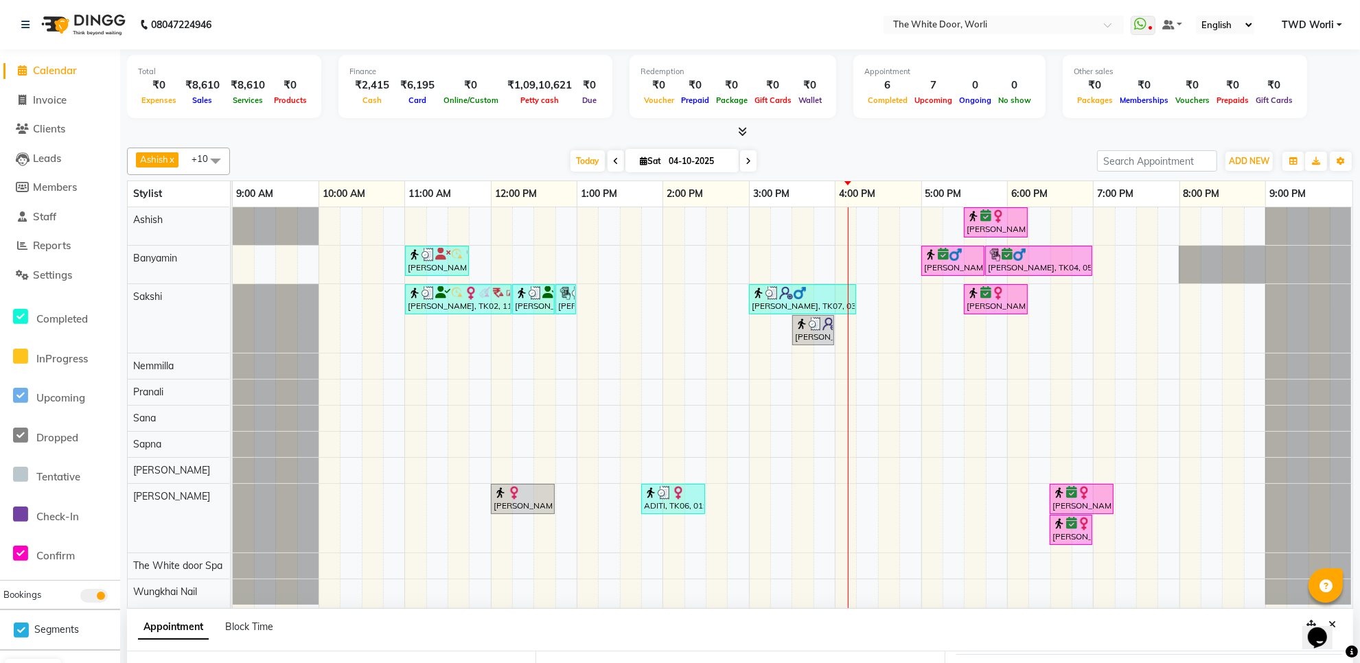
drag, startPoint x: 1286, startPoint y: 410, endPoint x: 1161, endPoint y: 417, distance: 125.1
click at [1282, 406] on div at bounding box center [1308, 418] width 86 height 25
click at [750, 163] on span at bounding box center [748, 160] width 16 height 21
type input "05-10-2025"
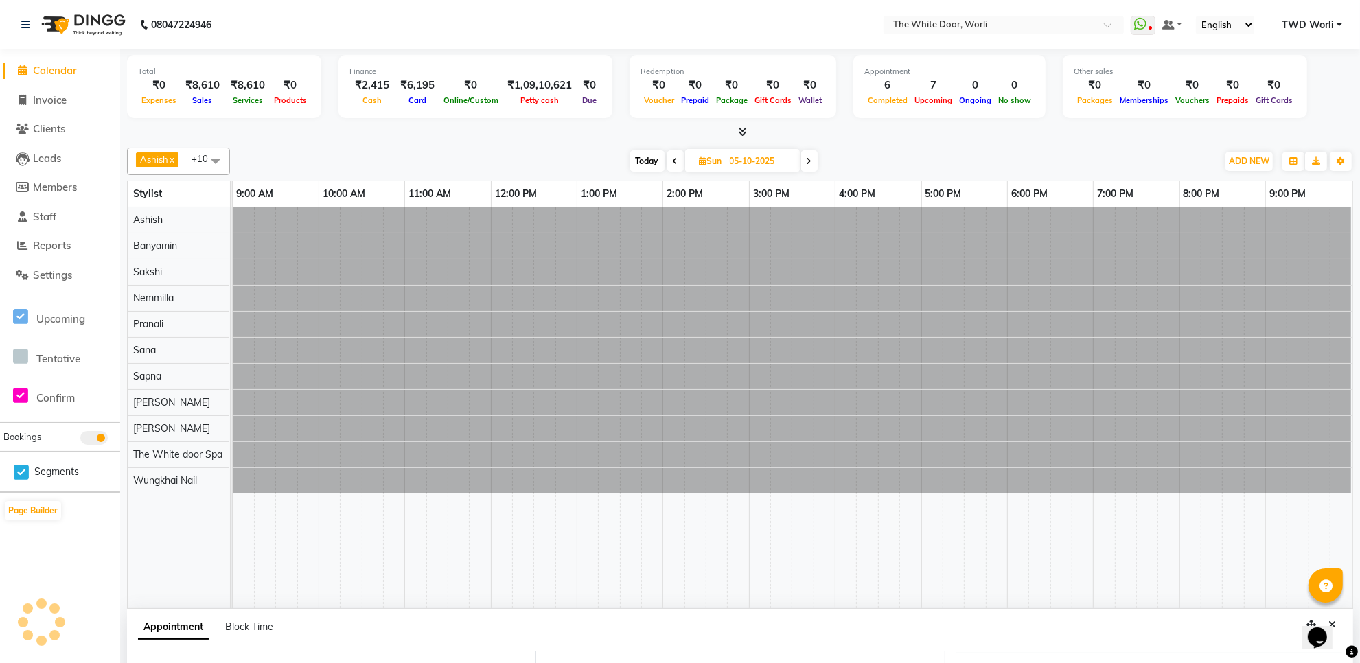
select select "600"
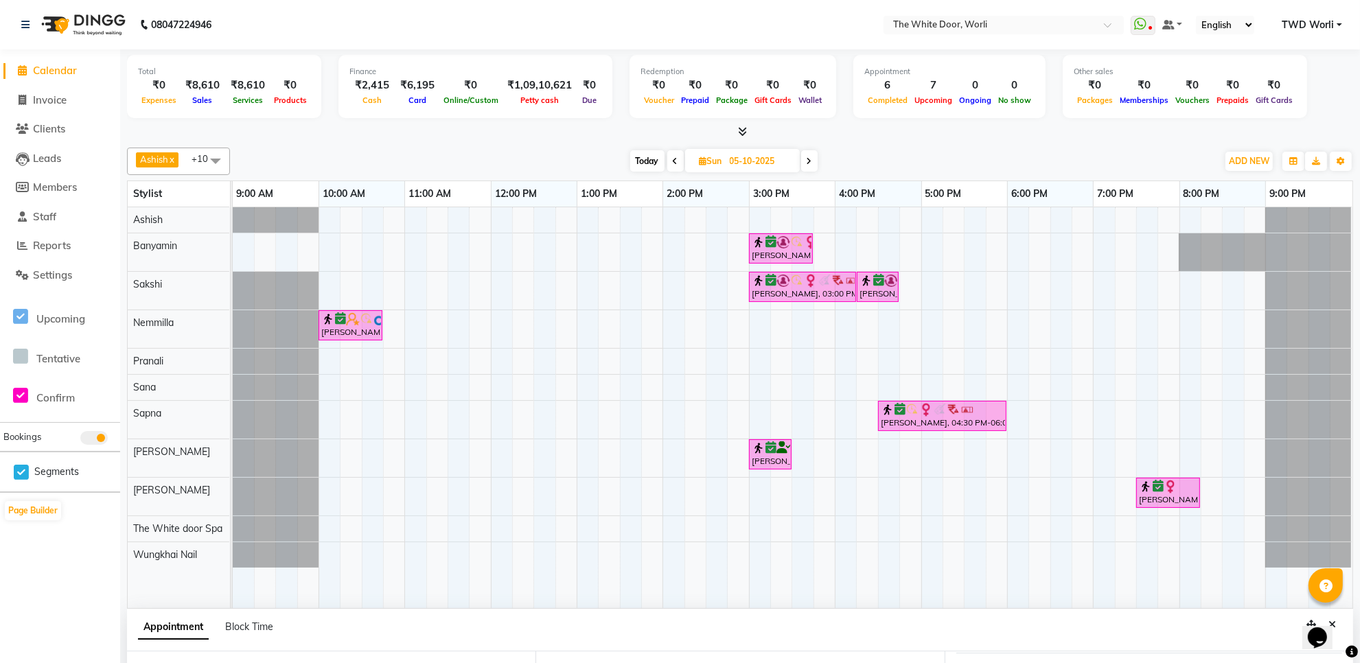
click at [800, 165] on div "Today Sun 05-10-2025" at bounding box center [724, 161] width 190 height 21
click at [803, 162] on span at bounding box center [809, 160] width 16 height 21
type input "06-10-2025"
select select "600"
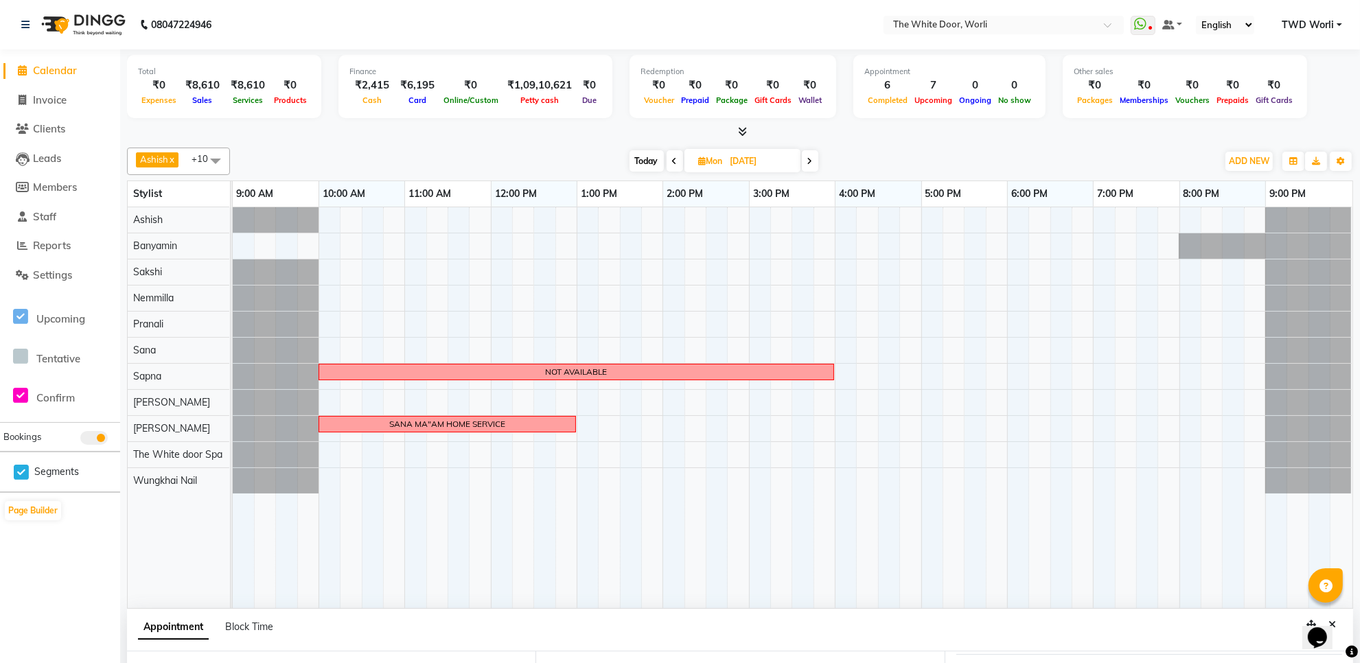
click at [803, 162] on span at bounding box center [810, 160] width 16 height 21
type input "07-10-2025"
select select "600"
click at [651, 159] on span "Today" at bounding box center [648, 160] width 34 height 21
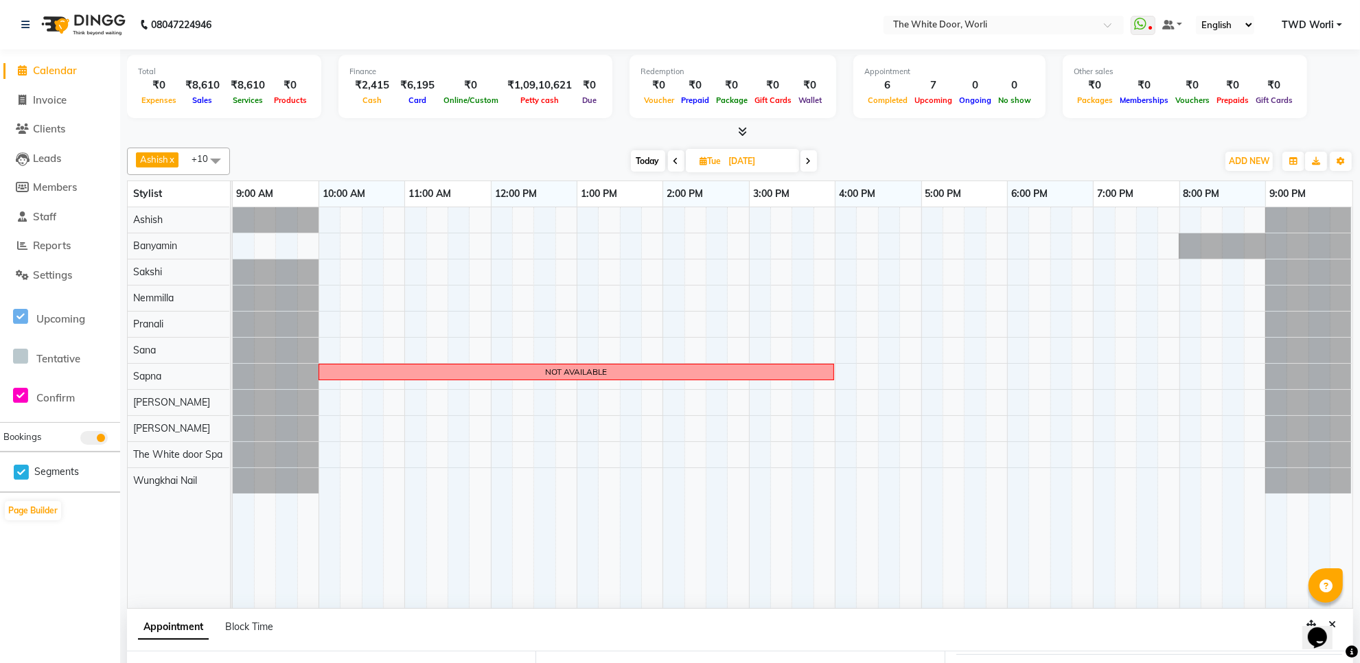
type input "04-10-2025"
select select "600"
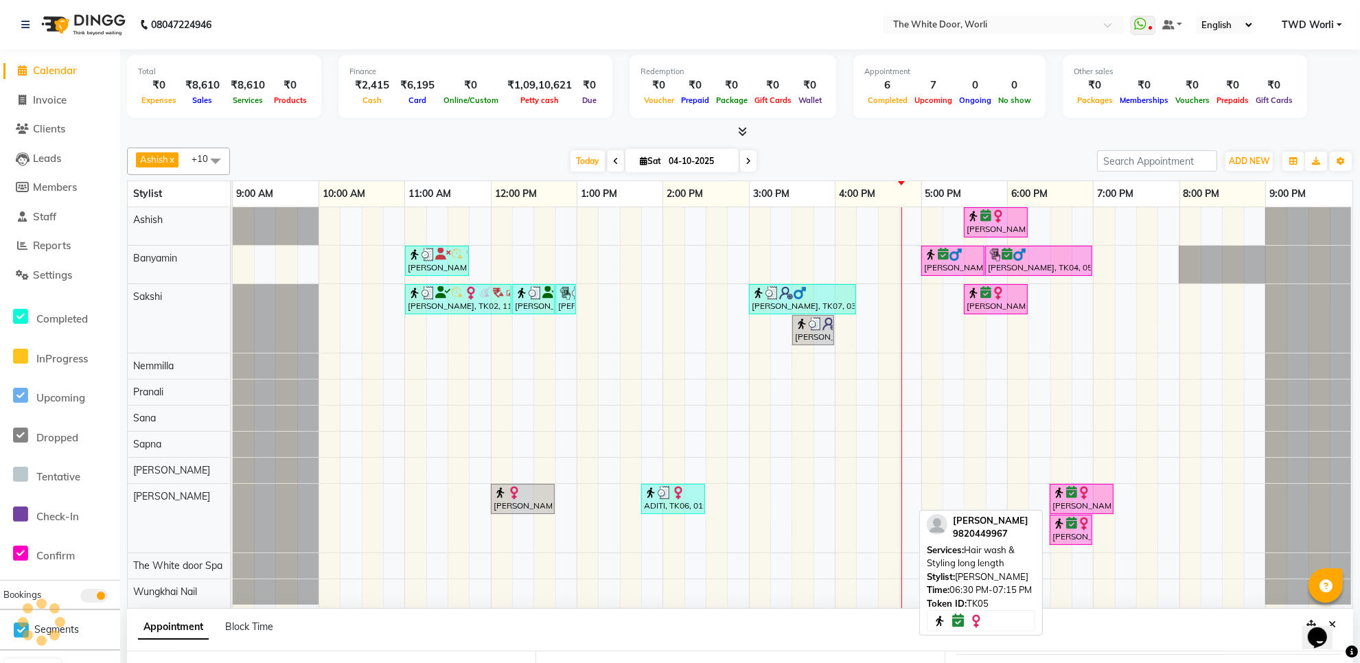
click at [1060, 496] on img at bounding box center [1059, 493] width 14 height 14
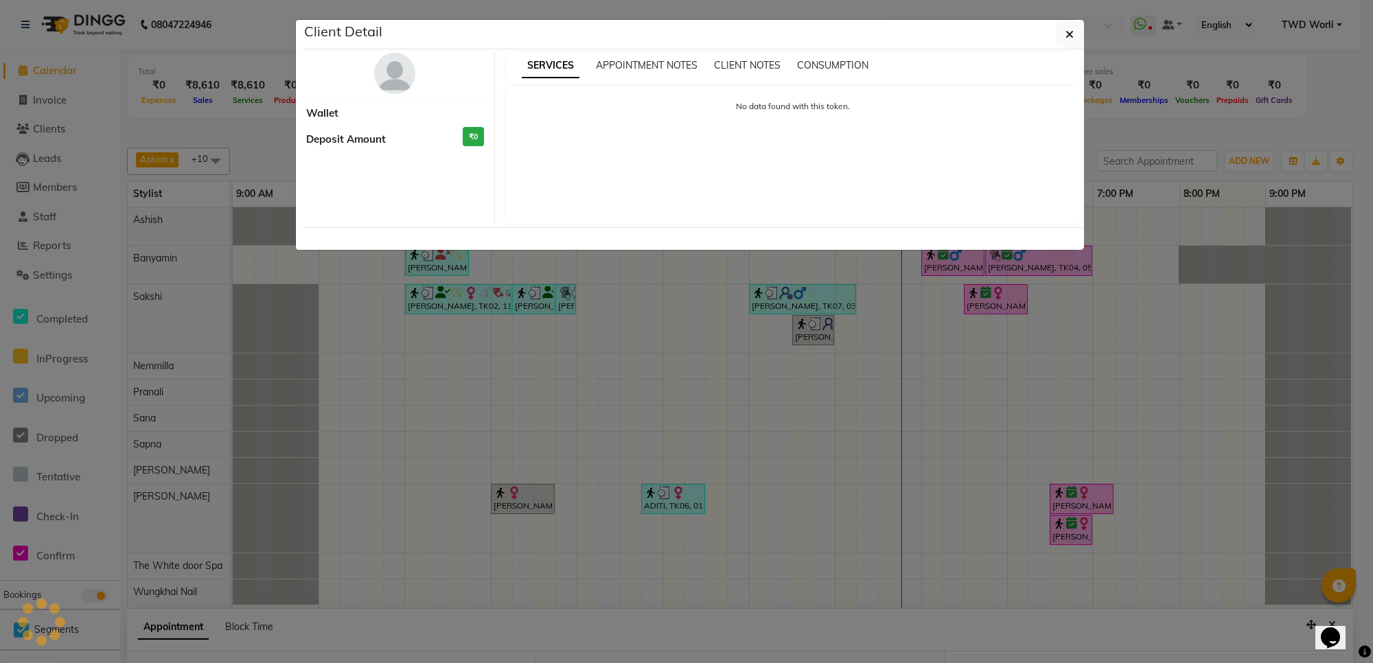
select select "6"
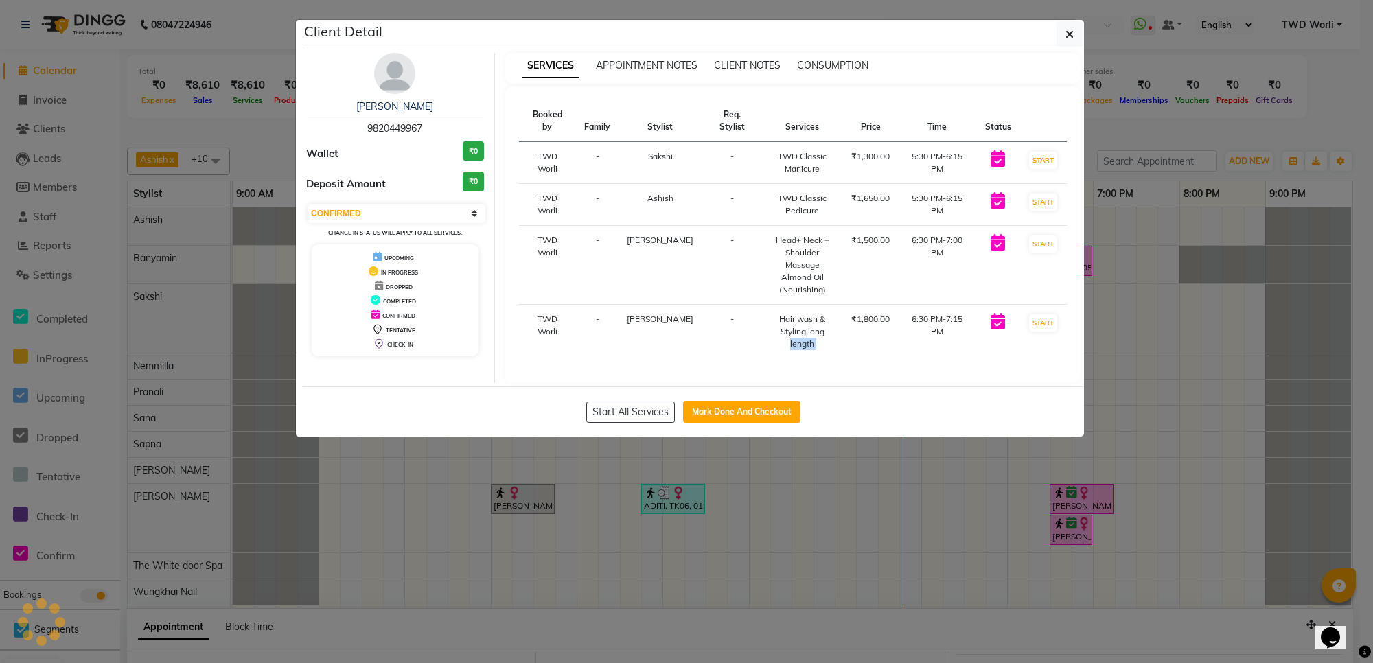
drag, startPoint x: 815, startPoint y: 319, endPoint x: 844, endPoint y: 331, distance: 31.7
click at [844, 331] on tr "TWD Worli - Sarfaraz - Hair wash & Styling long length ₹1,800.00 6:30 PM-7:15 P…" at bounding box center [793, 332] width 548 height 54
click at [1062, 43] on button "button" at bounding box center [1069, 34] width 26 height 26
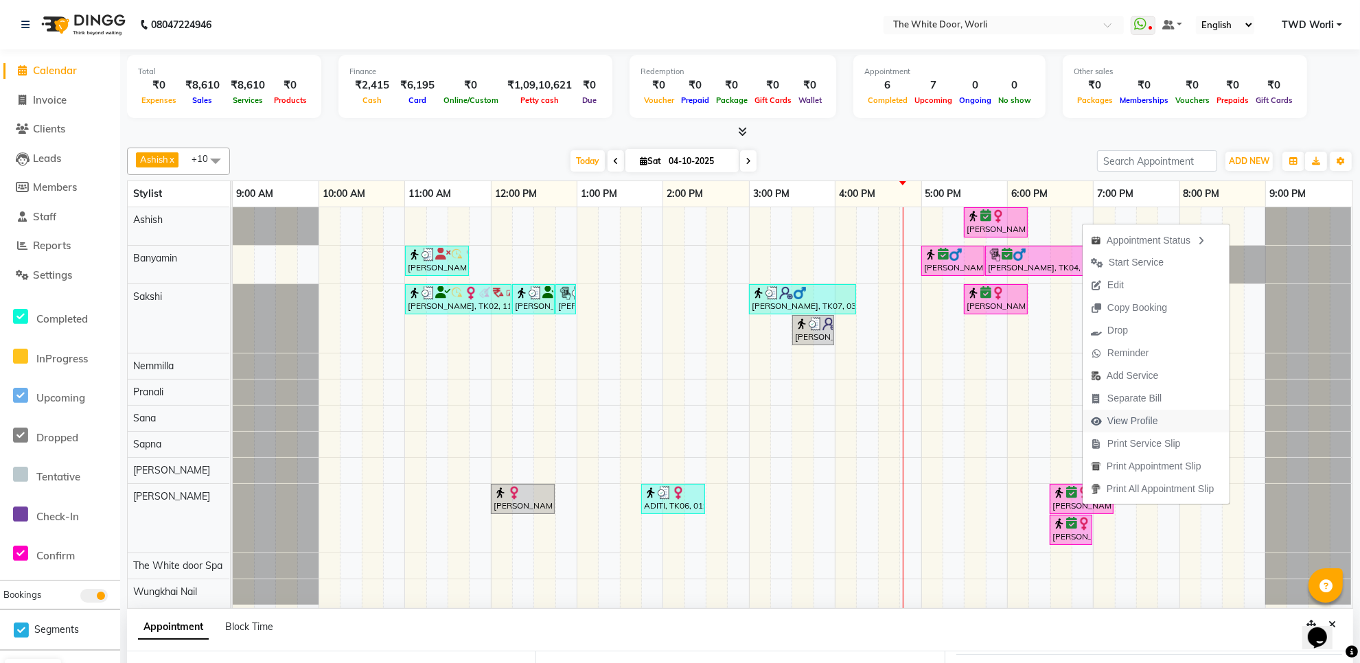
click at [1153, 427] on span "View Profile" at bounding box center [1132, 421] width 51 height 14
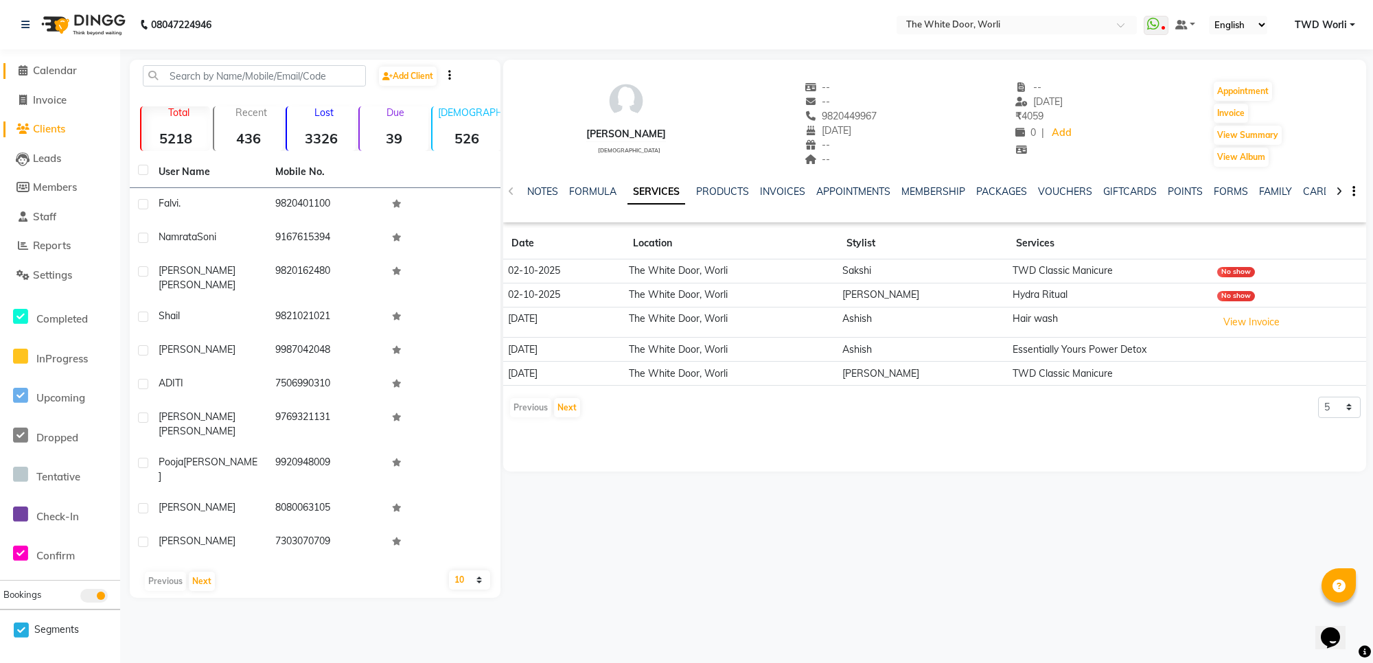
click at [59, 70] on span "Calendar" at bounding box center [55, 70] width 44 height 13
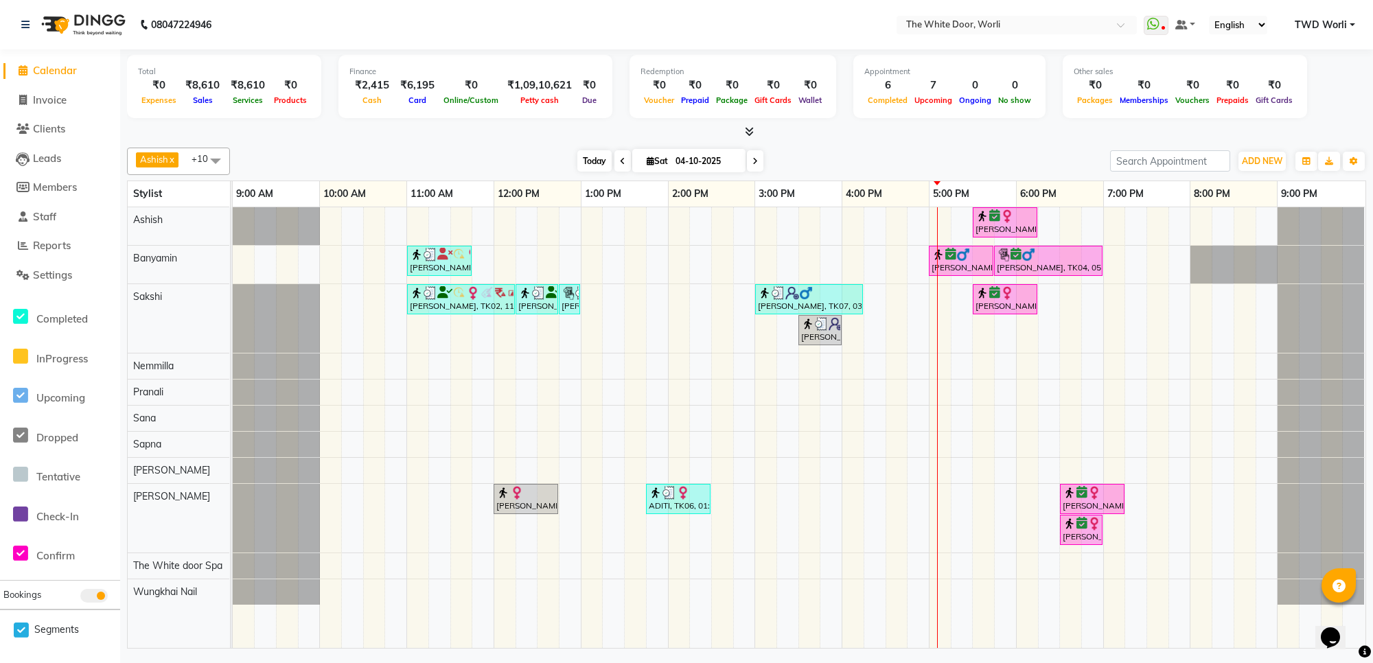
click at [588, 163] on span "Today" at bounding box center [594, 160] width 34 height 21
click at [589, 159] on span "Today" at bounding box center [594, 160] width 34 height 21
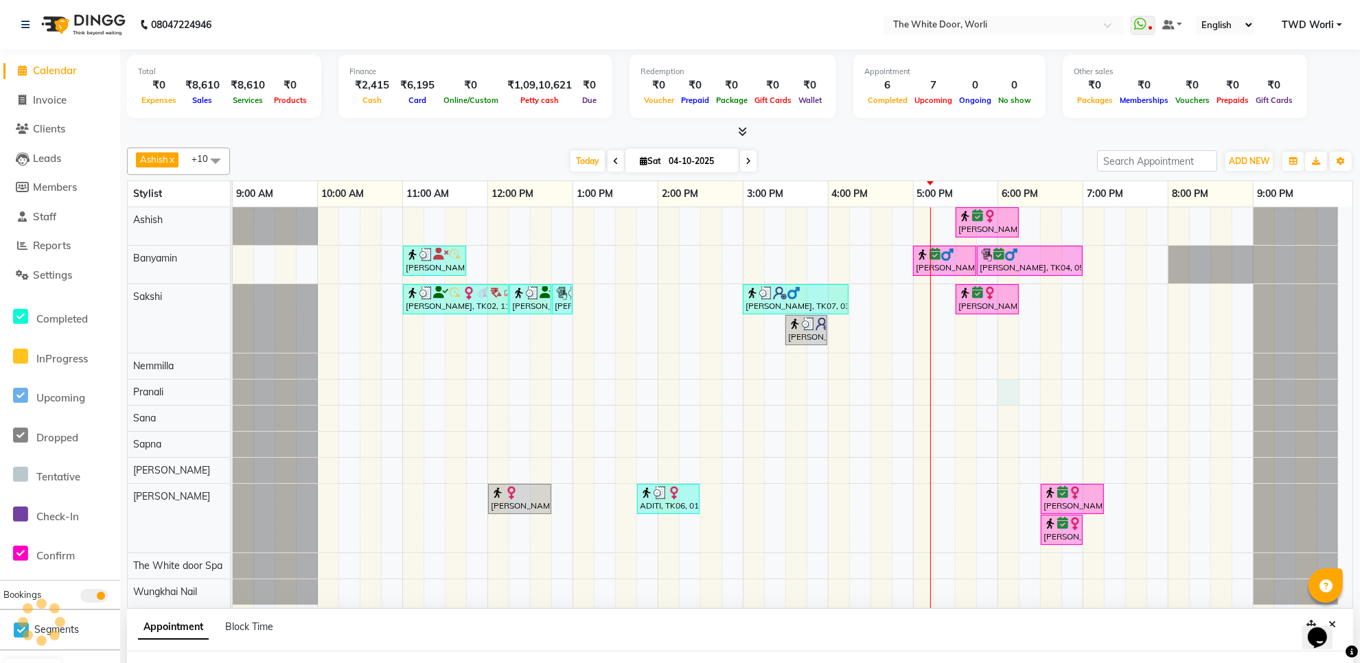
scroll to position [11, 0]
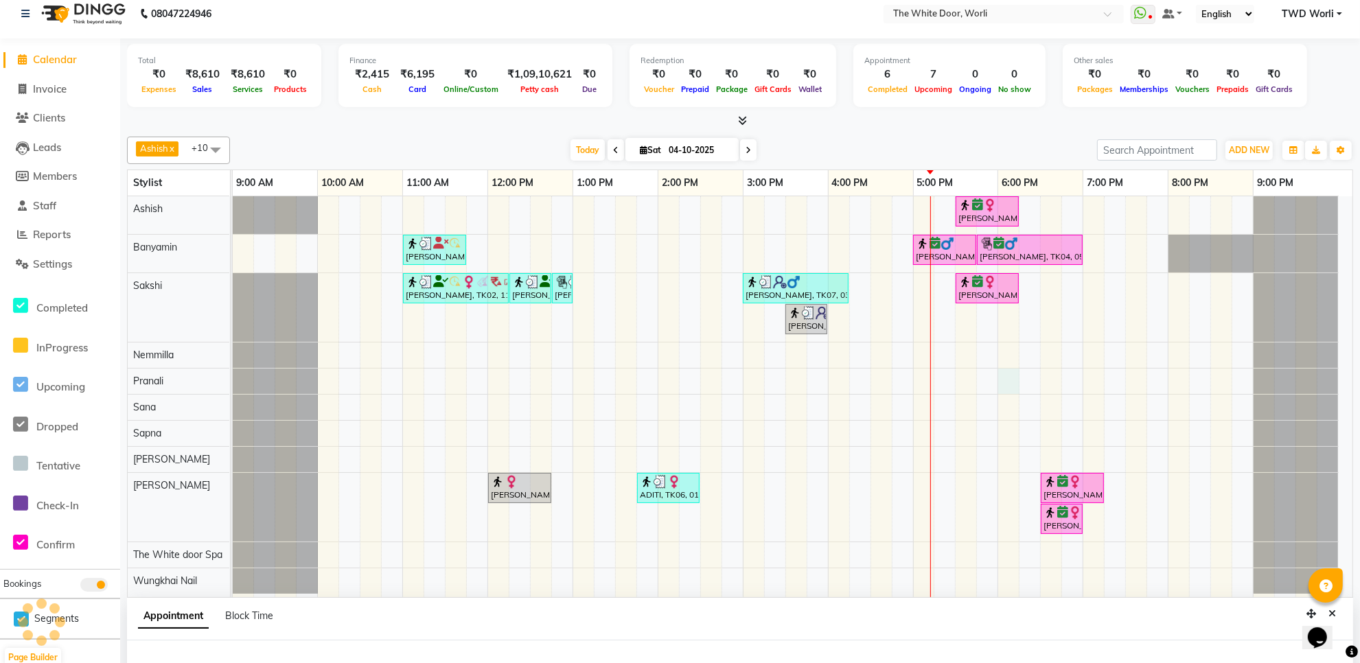
select select "22903"
select select "1080"
select select "tentative"
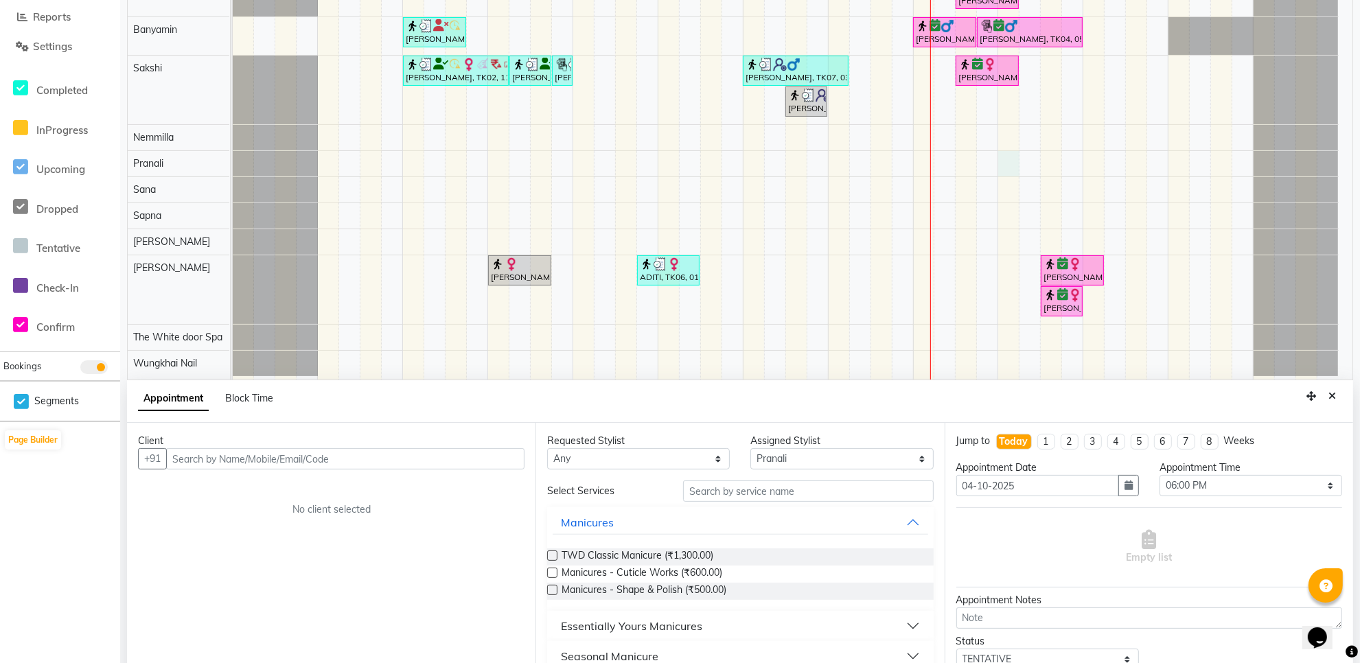
scroll to position [258, 0]
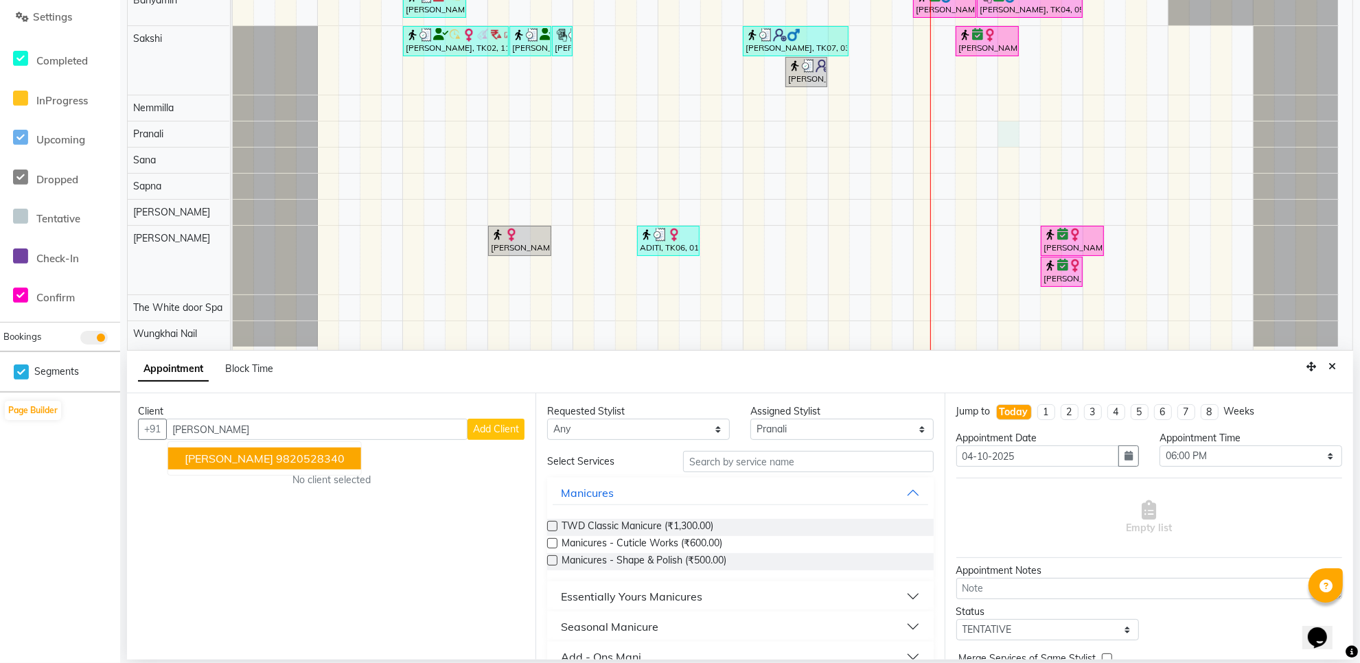
click at [261, 459] on span "[PERSON_NAME]" at bounding box center [229, 459] width 89 height 14
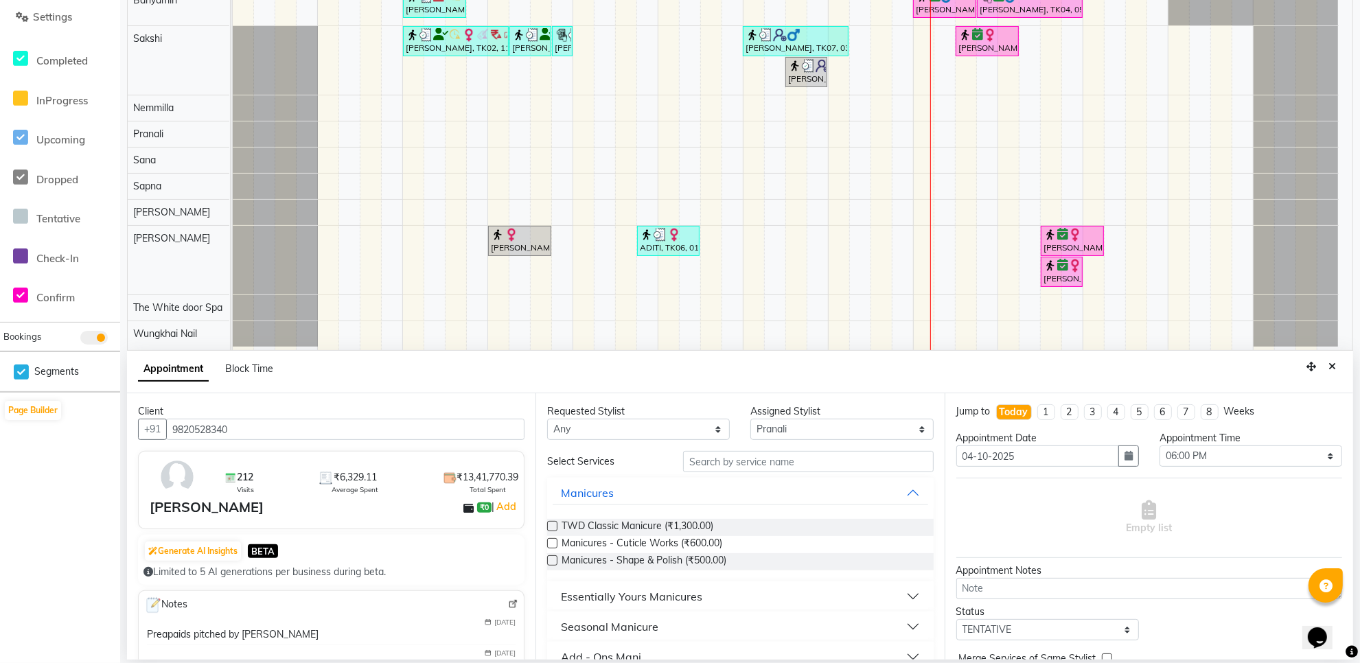
type input "9820528340"
click at [721, 463] on input "text" at bounding box center [808, 461] width 251 height 21
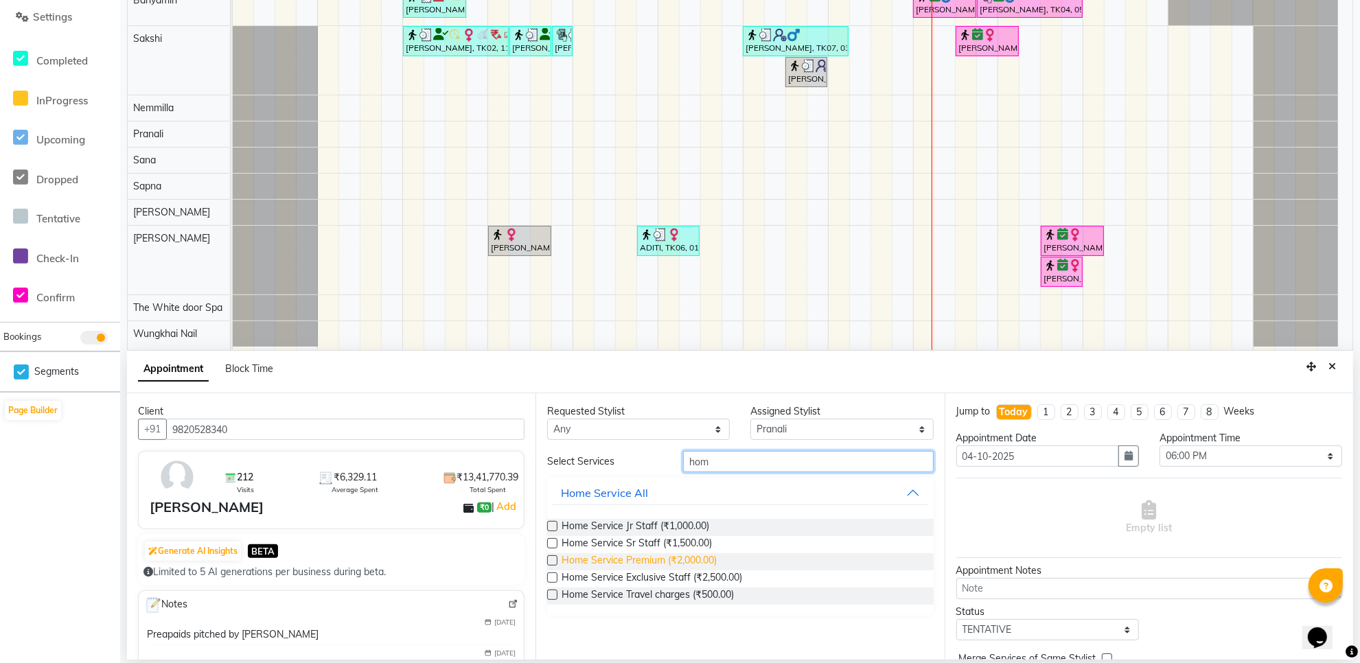
type input "hom"
click at [695, 559] on span "Home Service Premium (₹2,000.00)" at bounding box center [638, 561] width 155 height 17
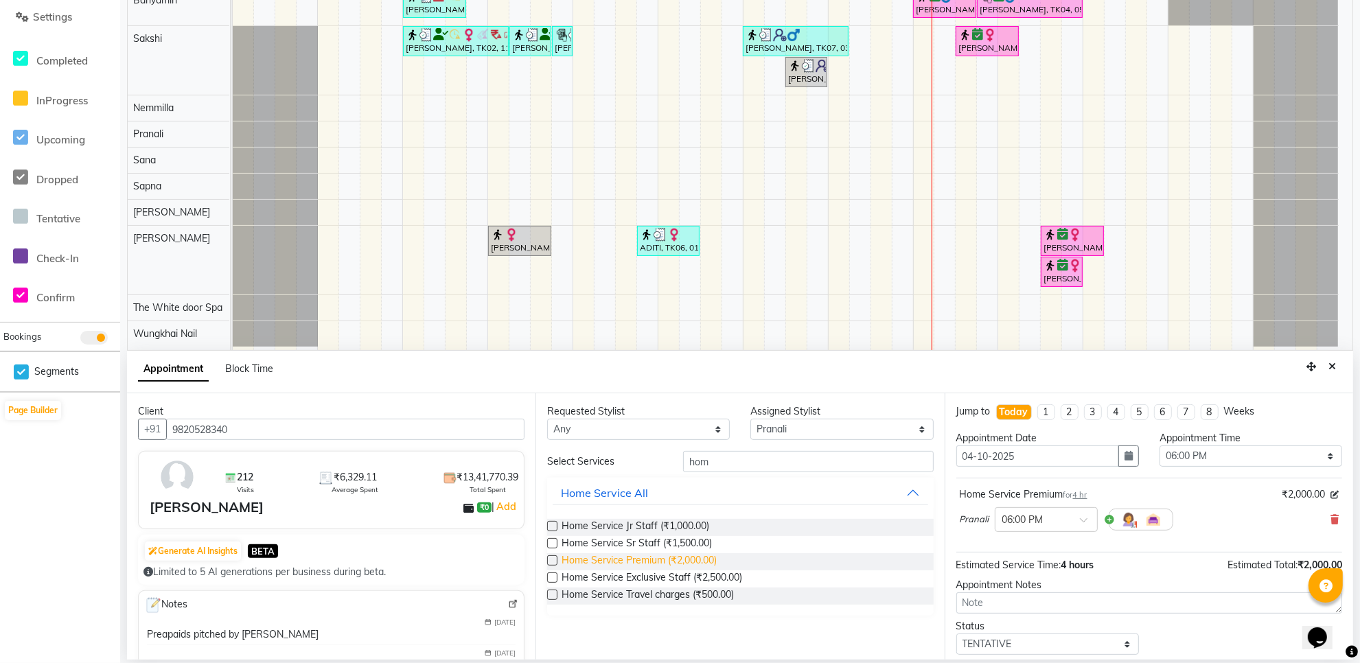
click at [695, 557] on span "Home Service Premium (₹2,000.00)" at bounding box center [638, 561] width 155 height 17
checkbox input "false"
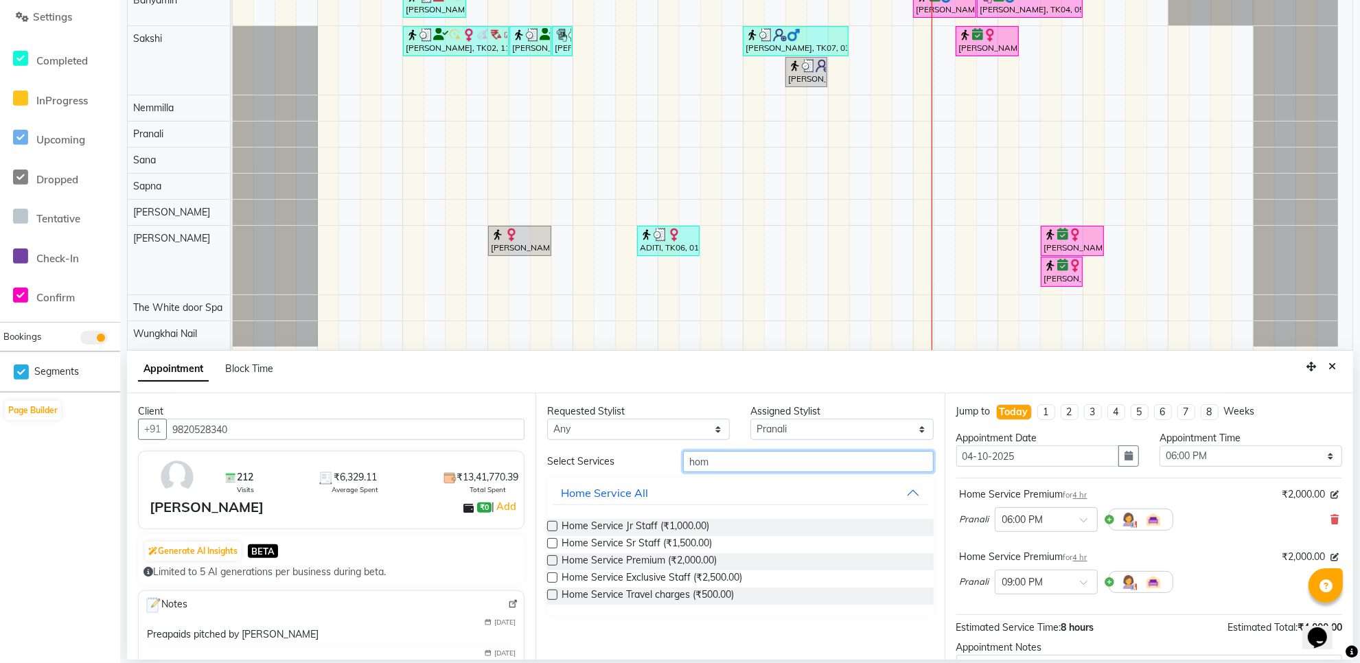
click at [715, 456] on input "hom" at bounding box center [808, 461] width 251 height 21
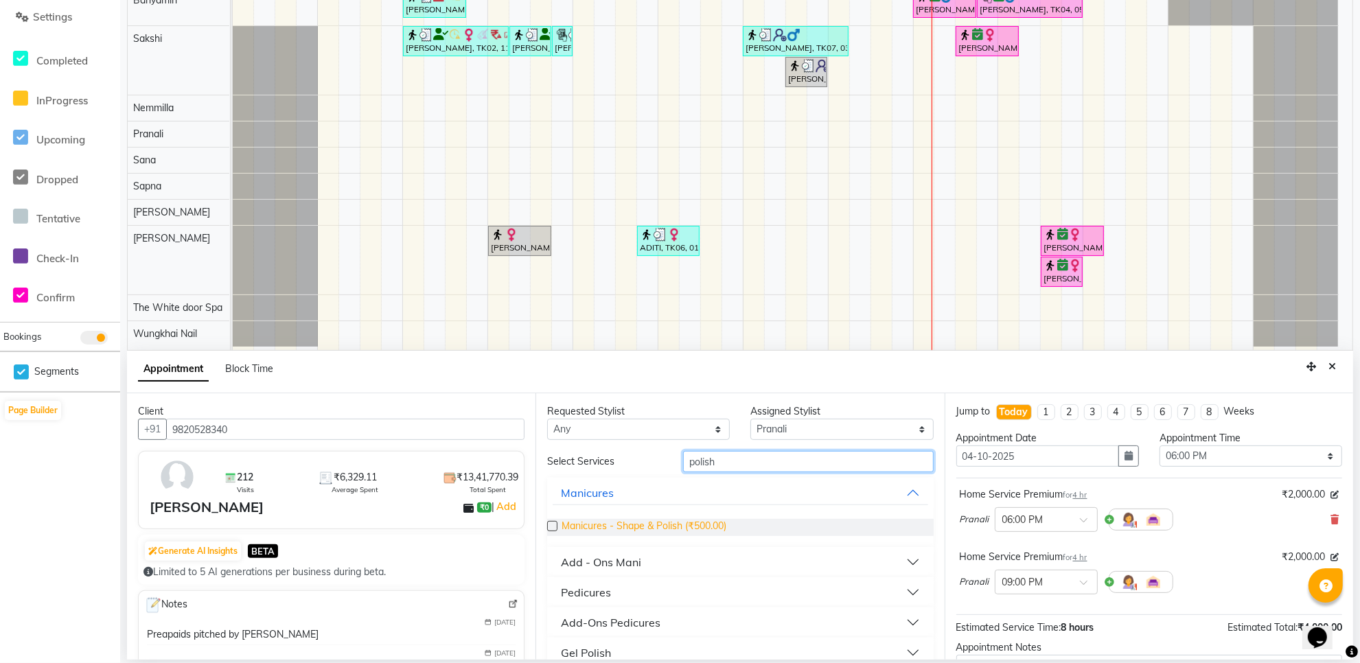
type input "polish"
click at [692, 524] on span "Manicures - Shape & Polish (₹500.00)" at bounding box center [643, 527] width 165 height 17
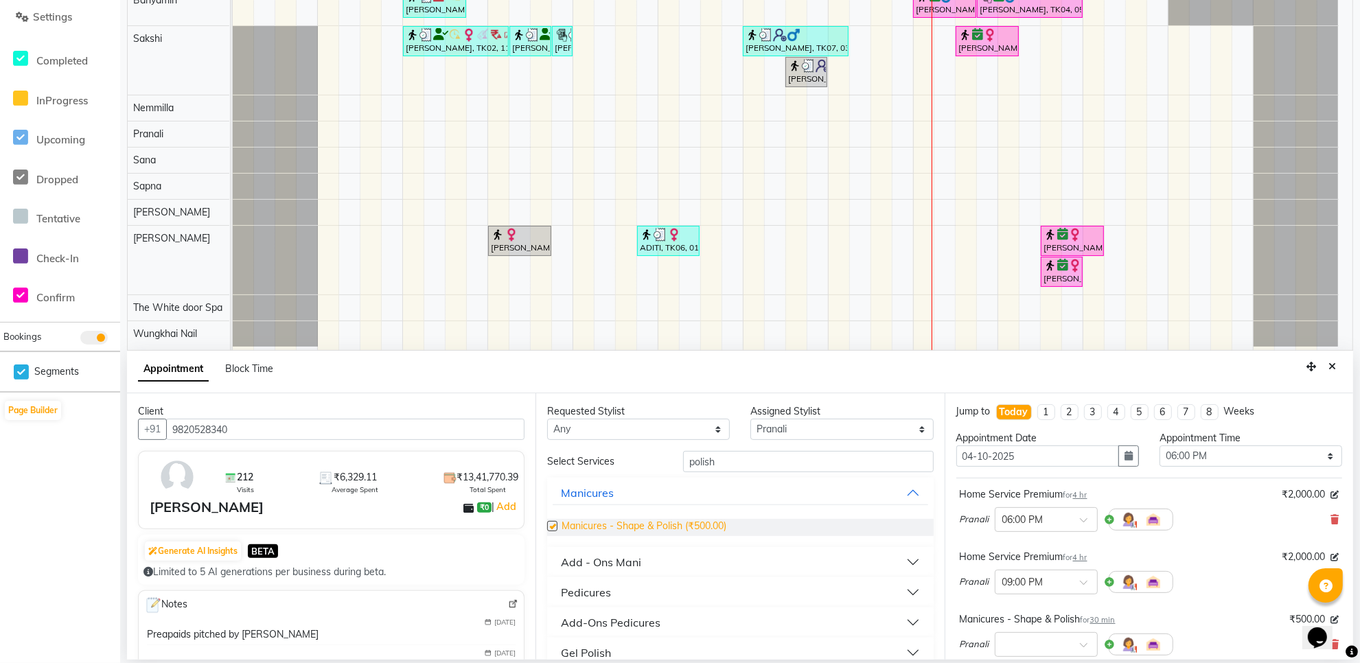
checkbox input "false"
click at [735, 454] on input "polish" at bounding box center [808, 461] width 251 height 21
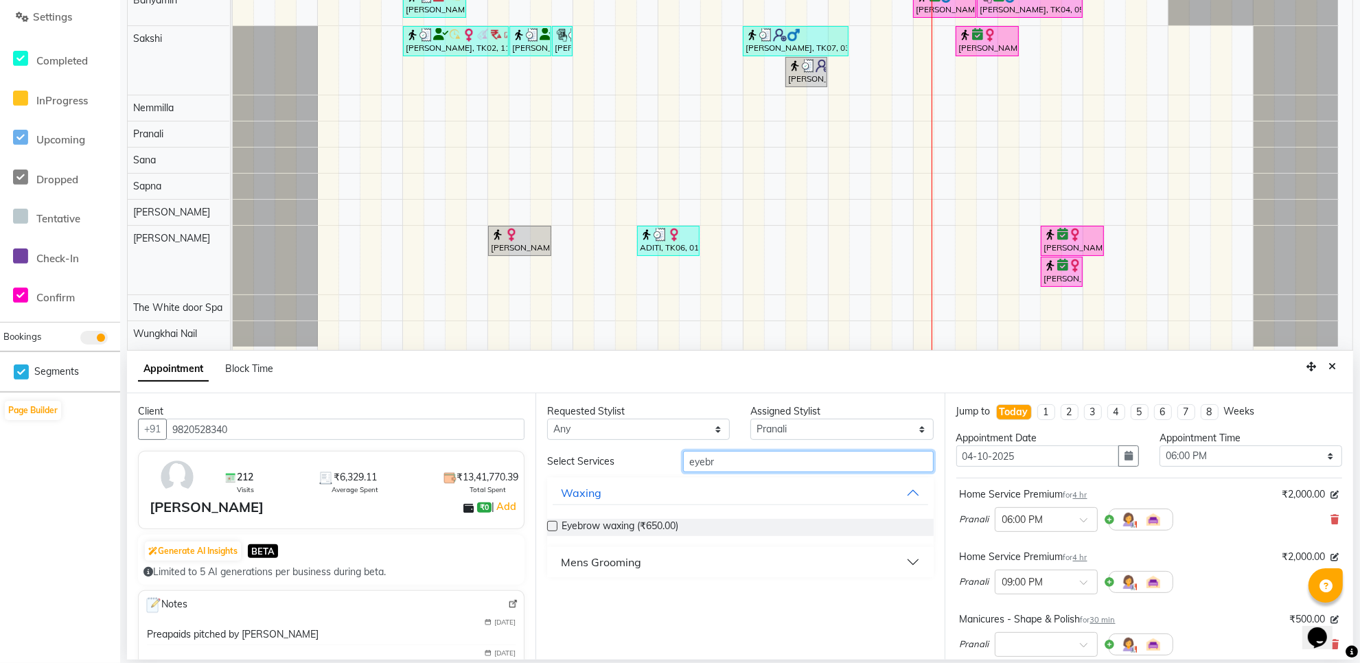
click at [738, 463] on input "eyebr" at bounding box center [808, 461] width 251 height 21
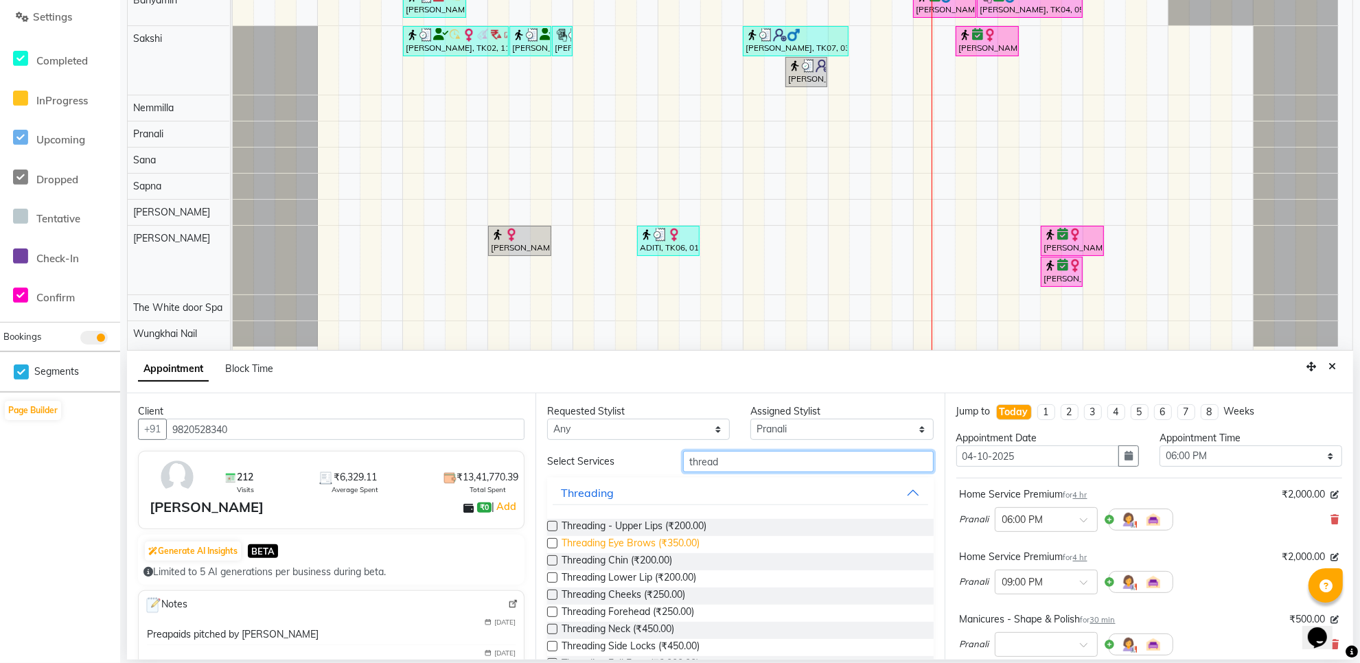
type input "thread"
click at [680, 546] on span "Threading Eye Brows (₹350.00)" at bounding box center [630, 544] width 138 height 17
checkbox input "false"
click at [686, 526] on span "Threading - Upper Lips (₹200.00)" at bounding box center [633, 527] width 145 height 17
checkbox input "false"
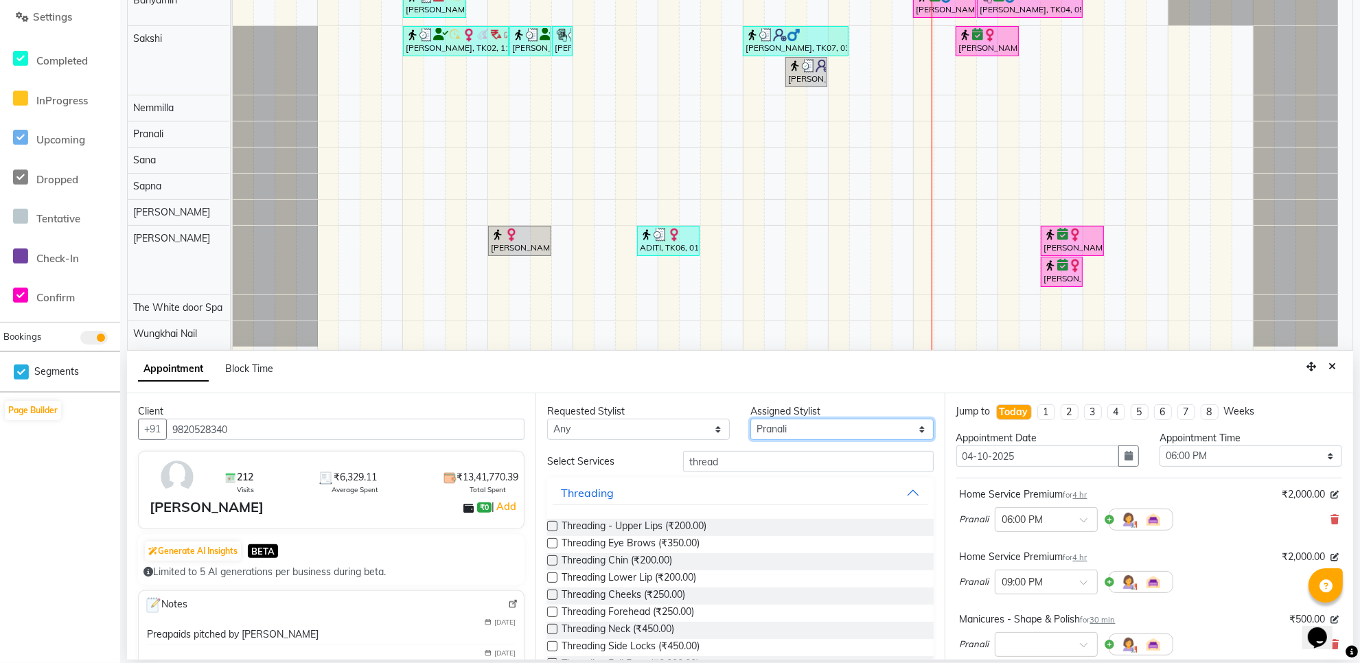
click at [820, 428] on select "Select Aarti Ashish Ashish S Banyamin Gautam Sharma Leyla Lash Nemmilla Pranali…" at bounding box center [841, 429] width 183 height 21
select select "20573"
click at [750, 419] on select "Select Aarti Ashish Ashish S Banyamin Gautam Sharma Leyla Lash Nemmilla Pranali…" at bounding box center [841, 429] width 183 height 21
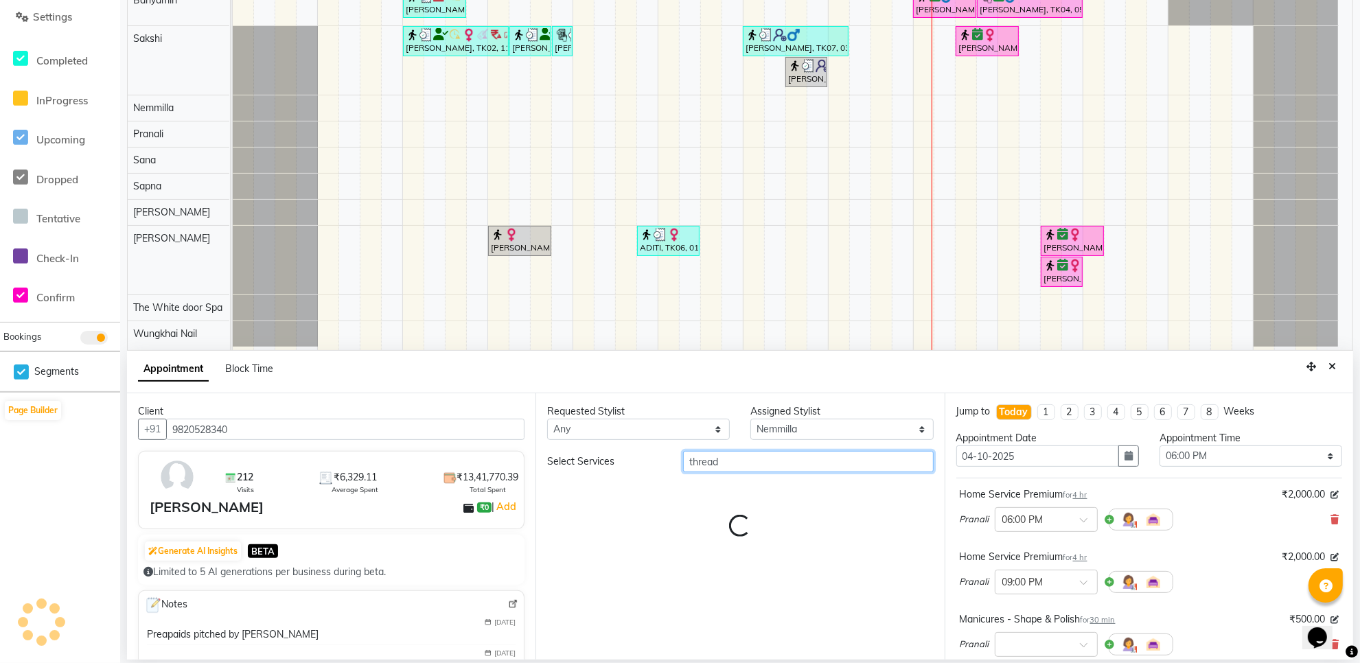
click at [729, 464] on input "thread" at bounding box center [808, 461] width 251 height 21
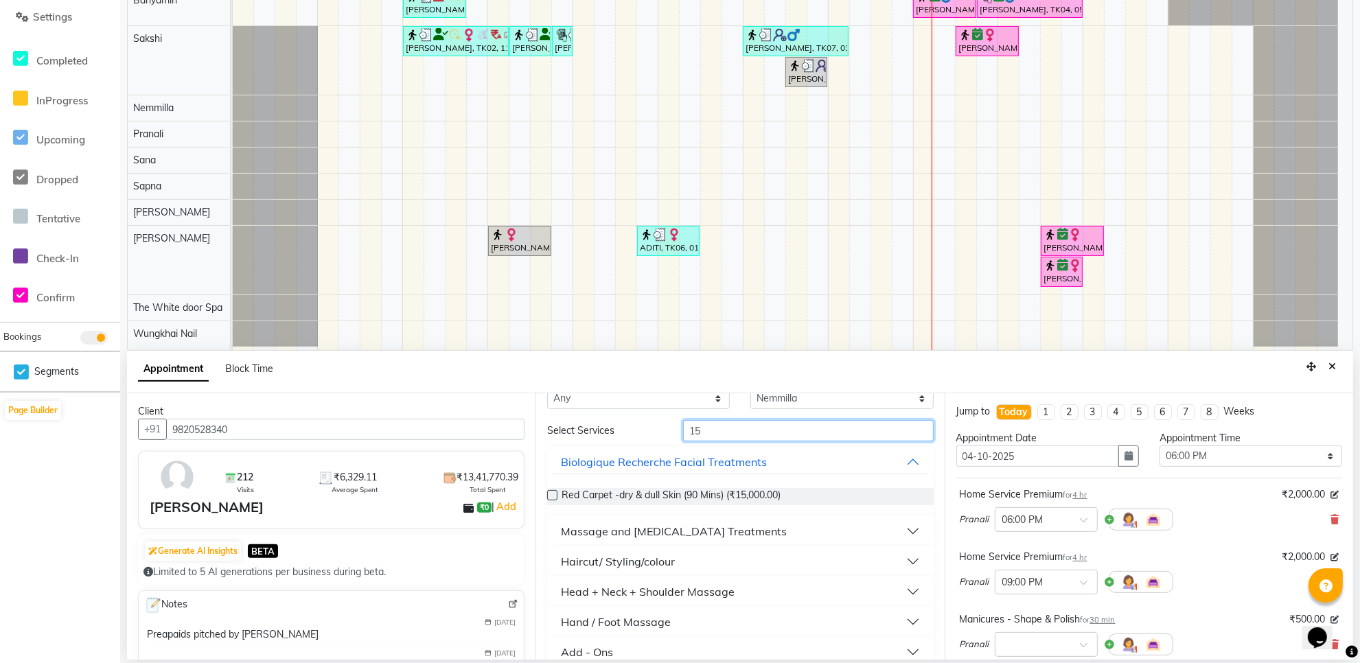
scroll to position [89, 0]
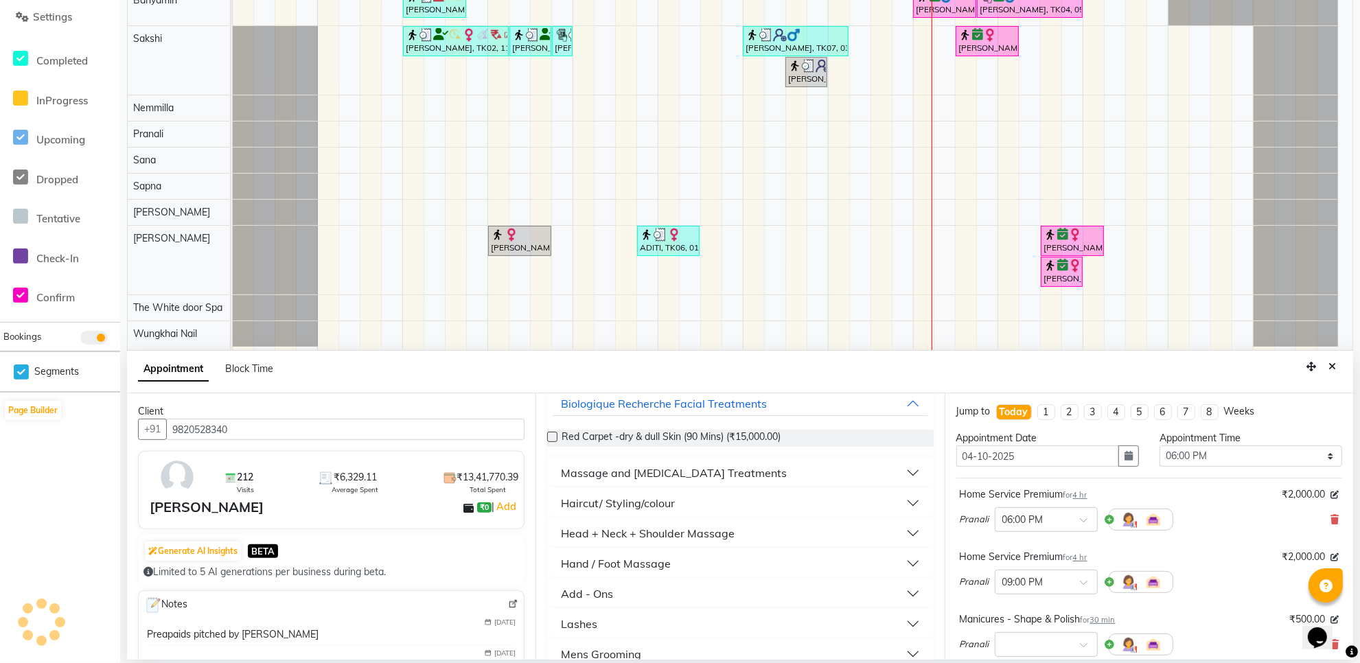
type input "15"
click at [717, 592] on button "Add - Ons" at bounding box center [740, 593] width 375 height 25
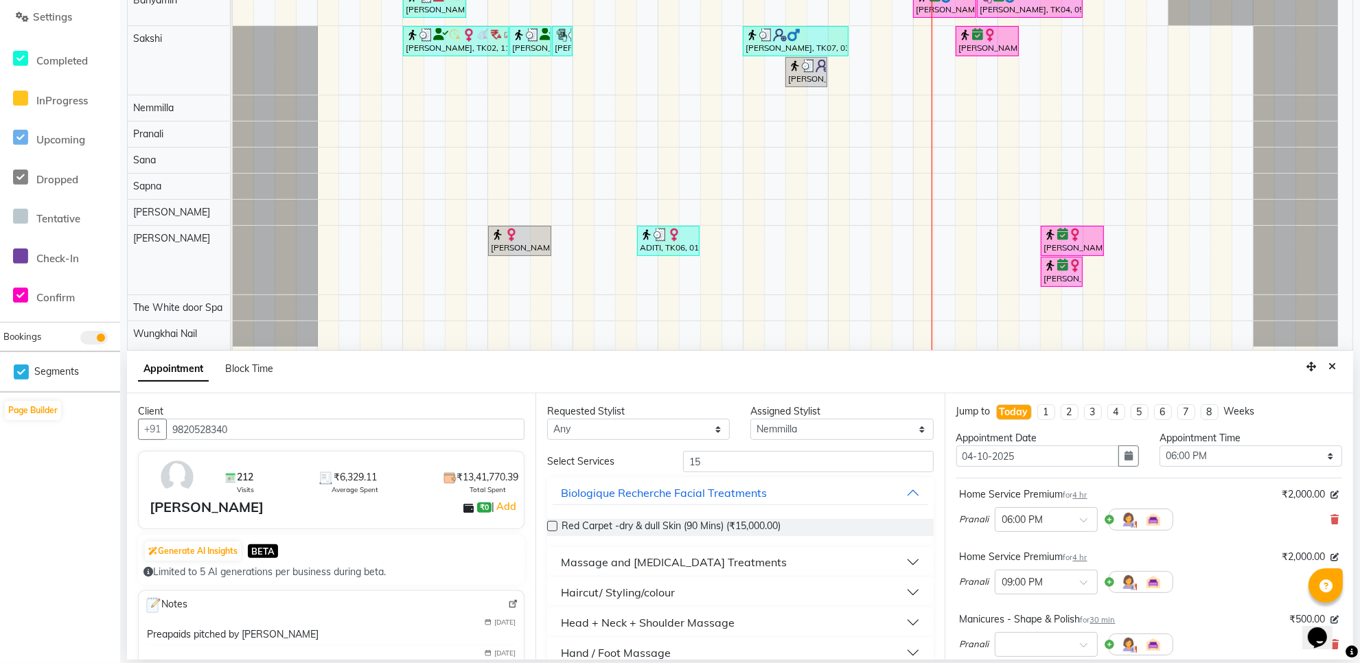
scroll to position [86, 0]
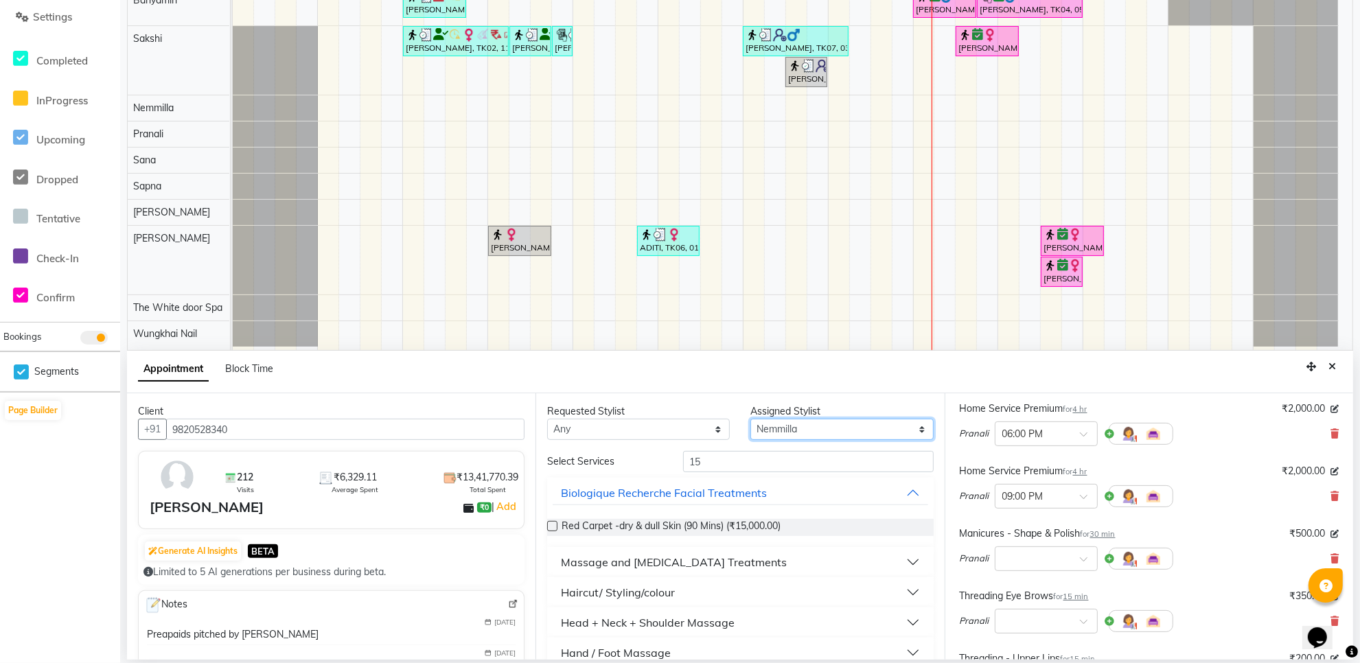
click at [815, 426] on select "Select Aarti Ashish Ashish S Banyamin Gautam Sharma Leyla Lash Nemmilla Pranali…" at bounding box center [841, 429] width 183 height 21
select select "22903"
click at [750, 419] on select "Select Aarti Ashish Ashish S Banyamin Gautam Sharma Leyla Lash Nemmilla Pranali…" at bounding box center [841, 429] width 183 height 21
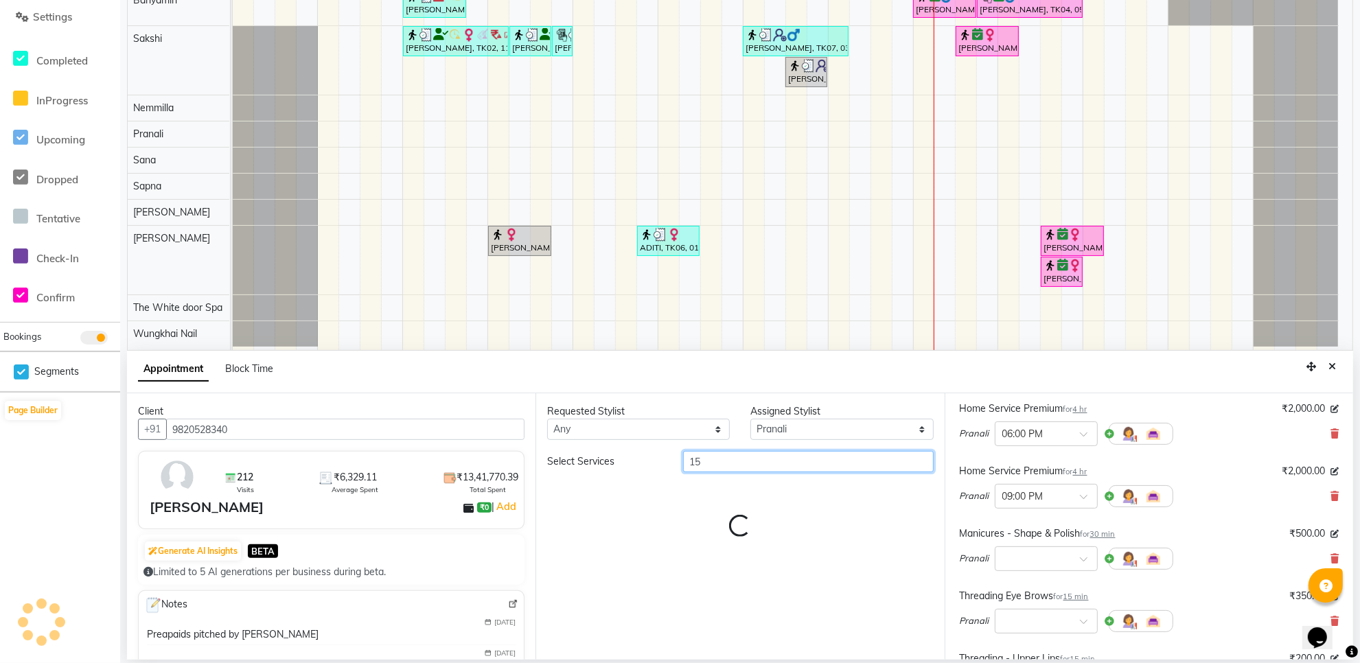
click at [726, 462] on input "15" at bounding box center [808, 461] width 251 height 21
type input "lower"
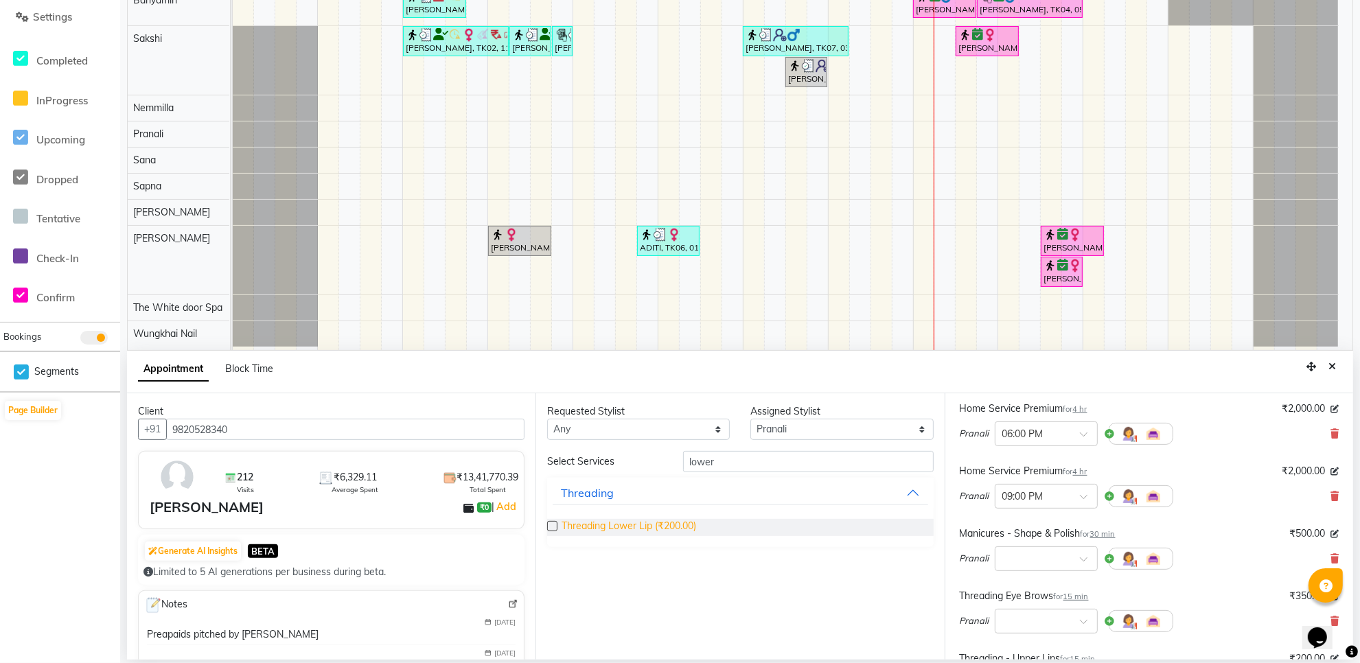
click at [687, 525] on span "Threading Lower Lip (₹200.00)" at bounding box center [628, 527] width 135 height 17
checkbox input "false"
click at [734, 464] on input "lower" at bounding box center [808, 461] width 251 height 21
type input "chi"
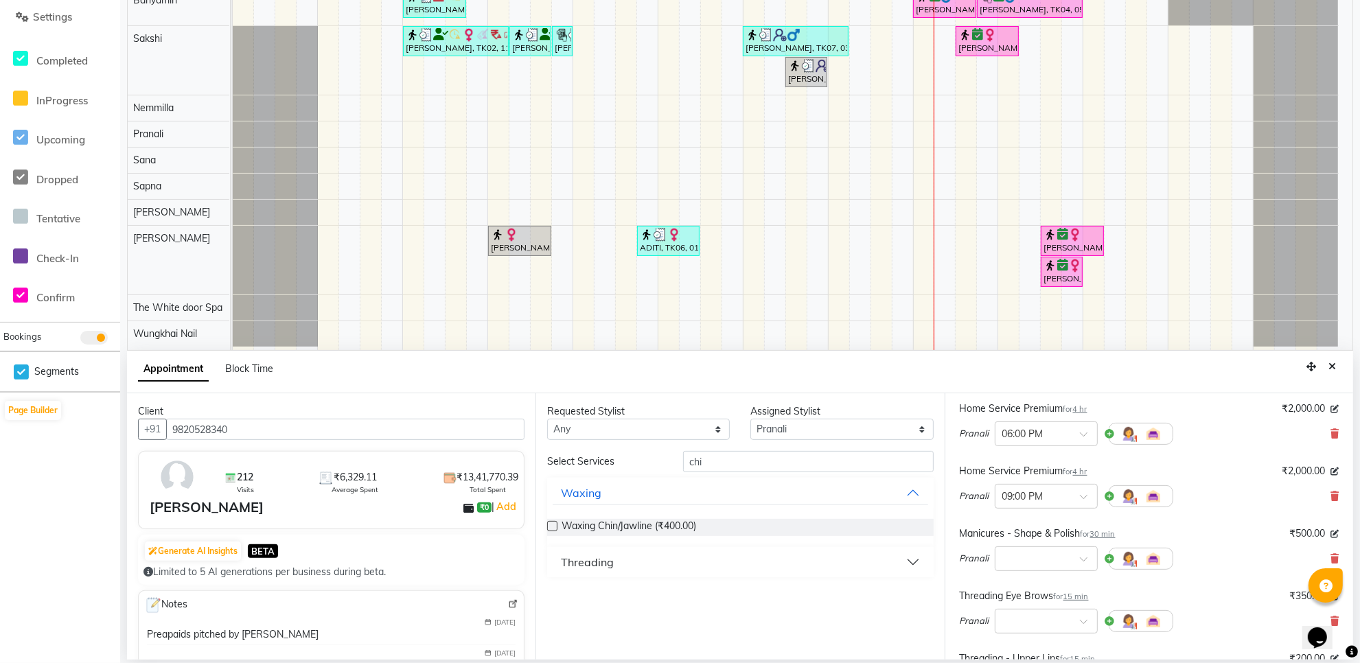
click at [651, 561] on button "Threading" at bounding box center [740, 562] width 375 height 25
click at [647, 599] on span "Threading Chin (₹200.00)" at bounding box center [616, 596] width 111 height 17
checkbox input "false"
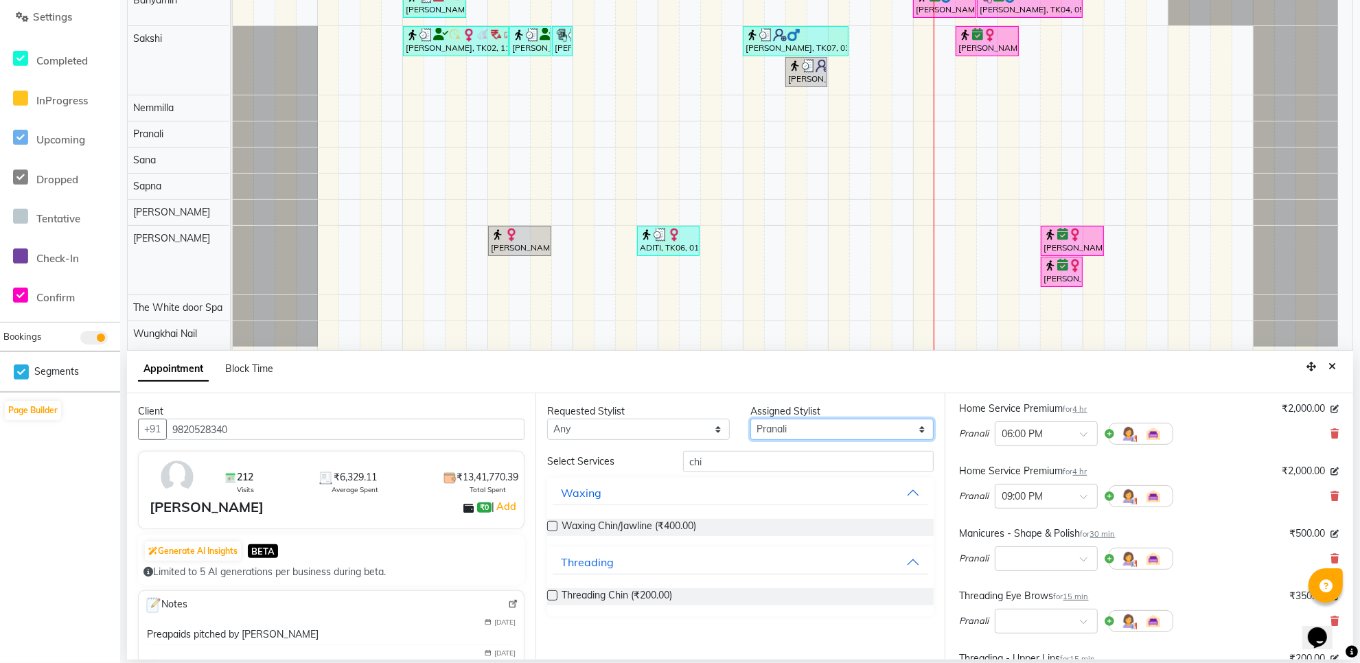
click at [793, 430] on select "Select Aarti Ashish Ashish S Banyamin Gautam Sharma Leyla Lash Nemmilla Pranali…" at bounding box center [841, 429] width 183 height 21
select select "20573"
click at [750, 419] on select "Select Aarti Ashish Ashish S Banyamin Gautam Sharma Leyla Lash Nemmilla Pranali…" at bounding box center [841, 429] width 183 height 21
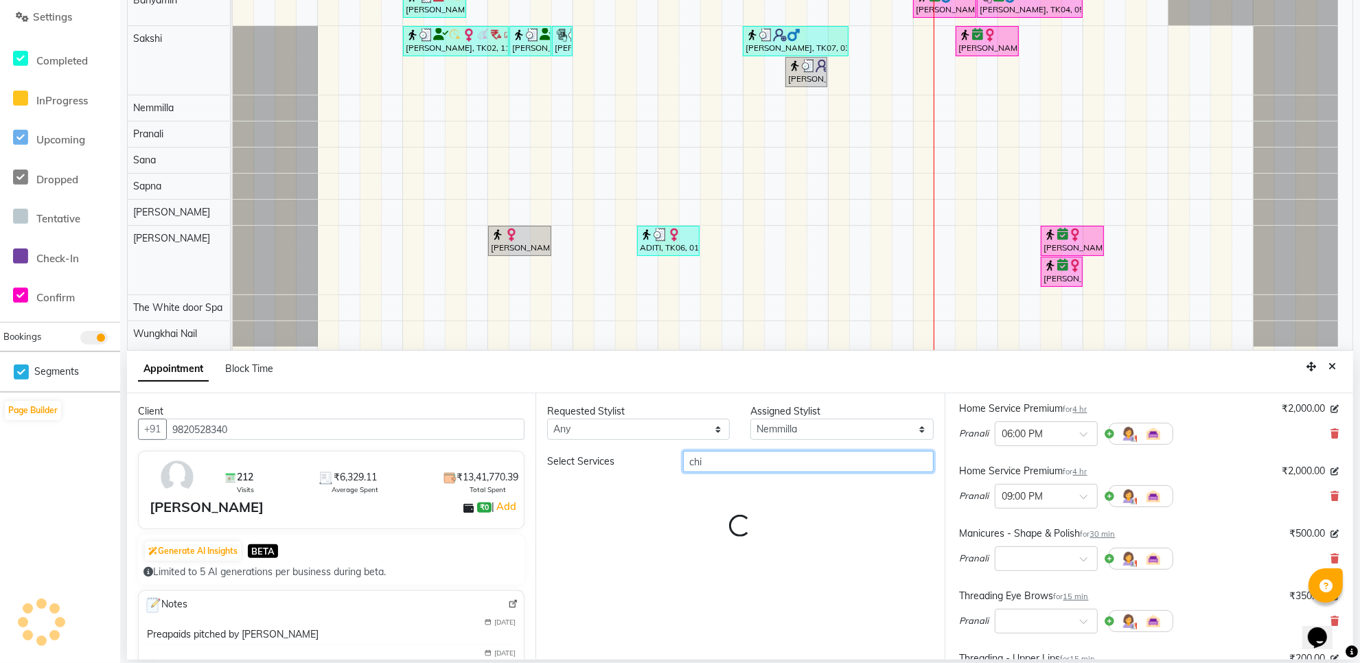
click at [750, 470] on input "chi" at bounding box center [808, 461] width 251 height 21
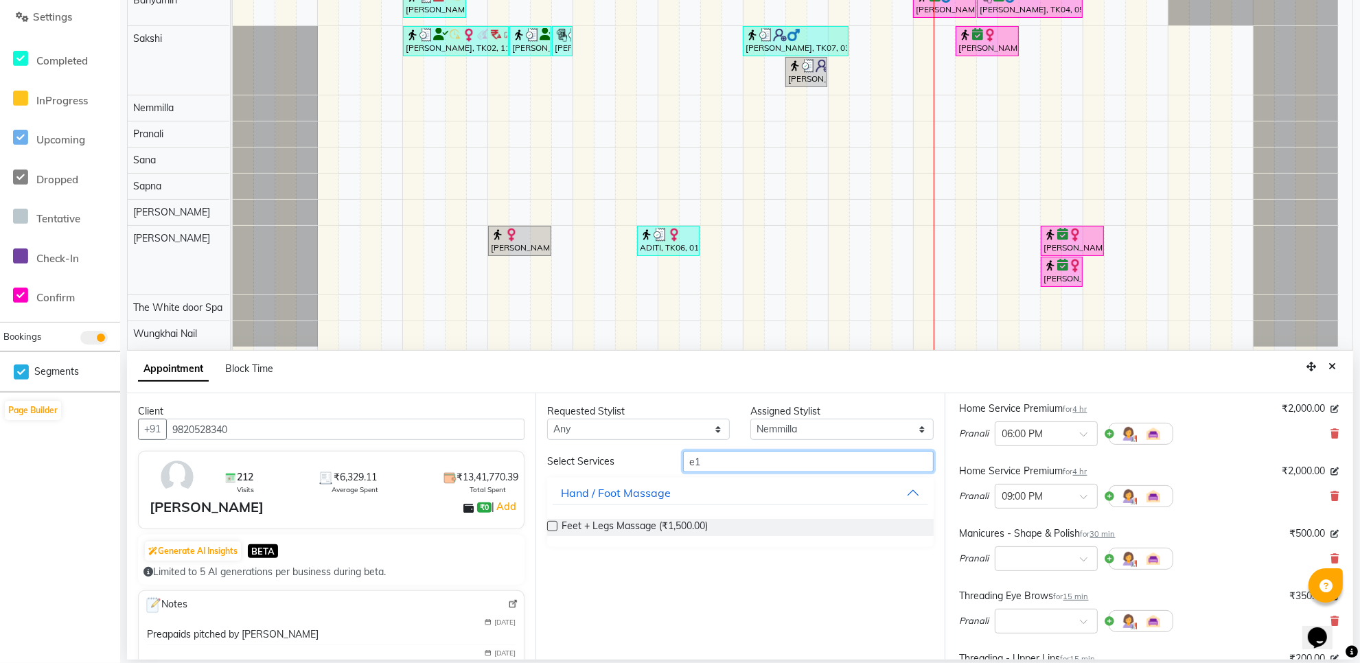
type input "e"
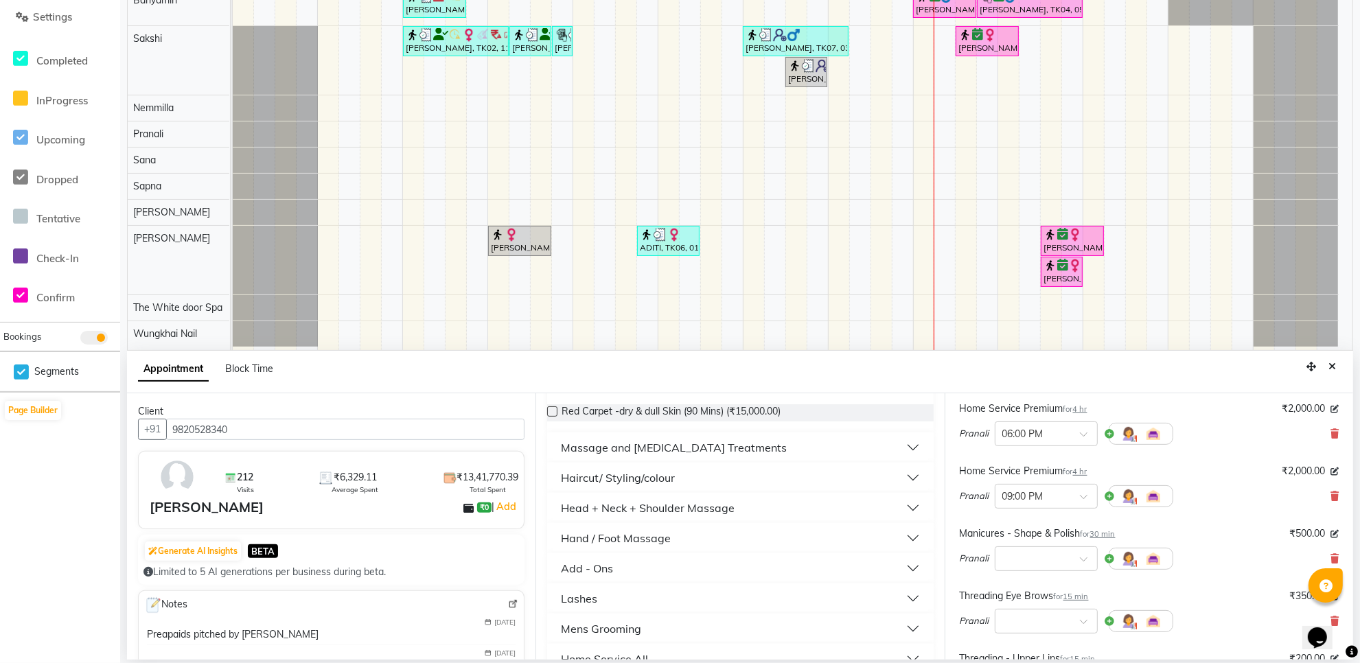
scroll to position [139, 0]
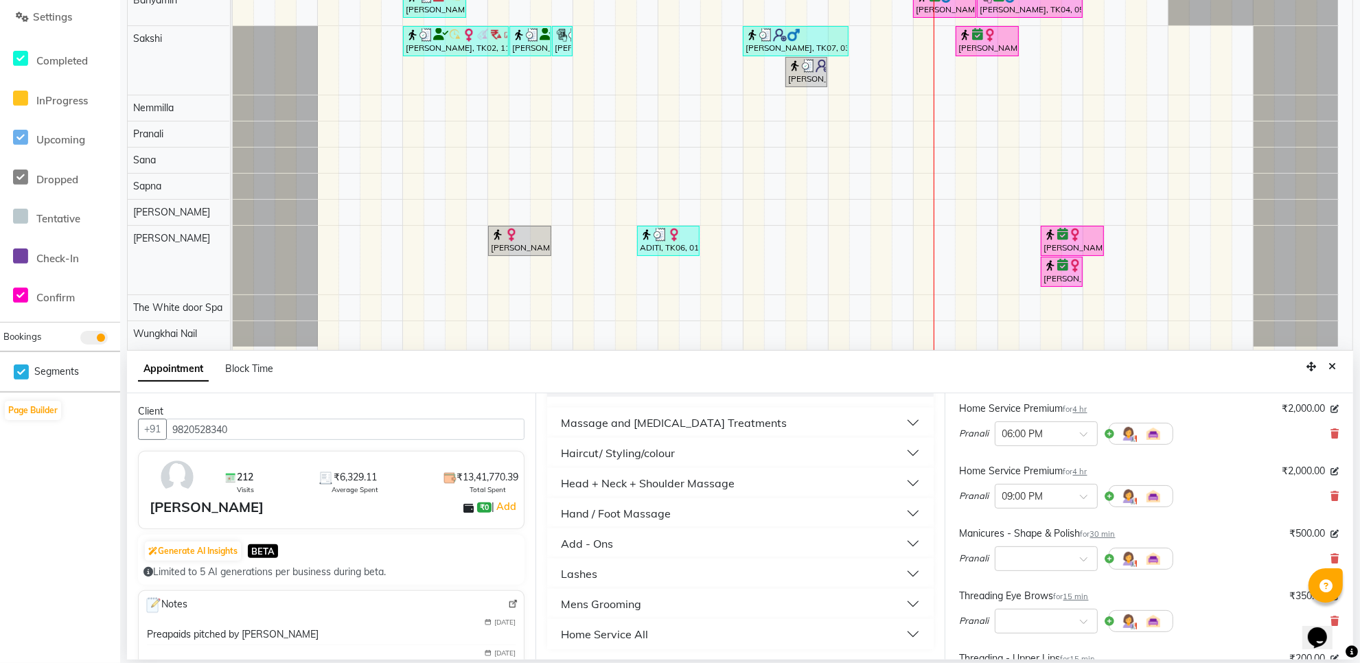
type input "15"
click at [642, 546] on button "Add - Ons" at bounding box center [740, 543] width 375 height 25
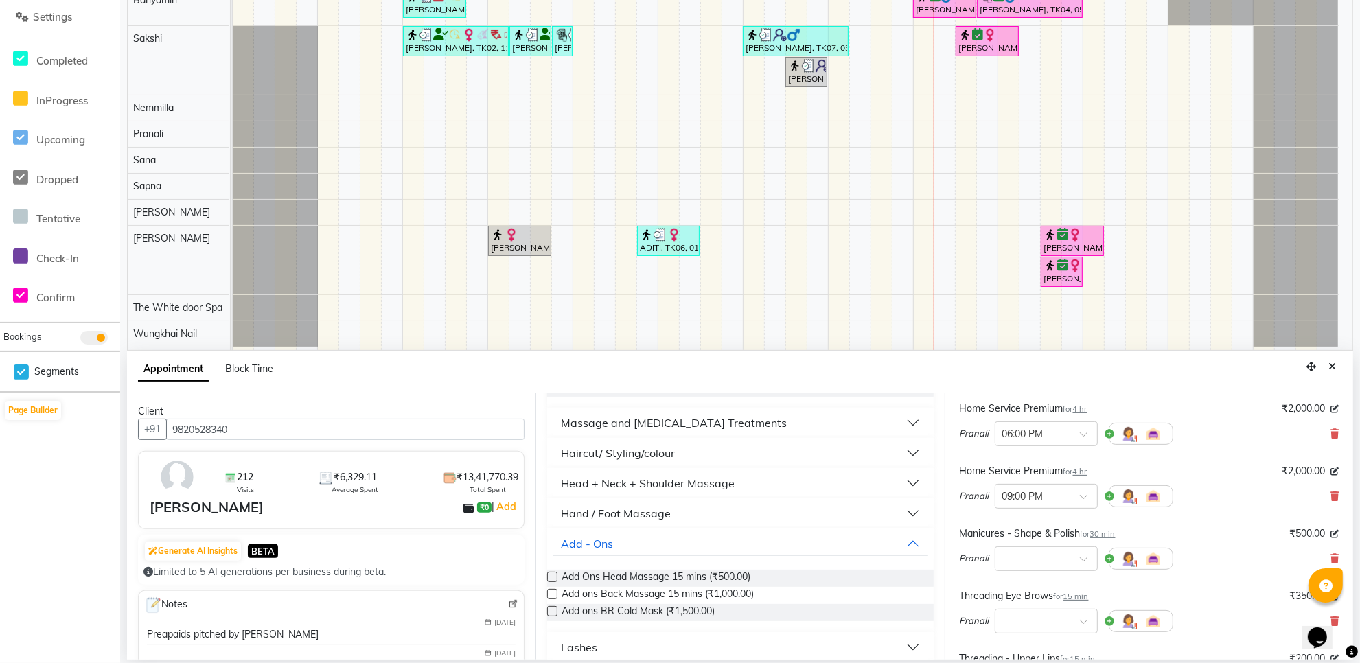
click at [712, 488] on div "Head + Neck + Shoulder Massage" at bounding box center [648, 483] width 174 height 16
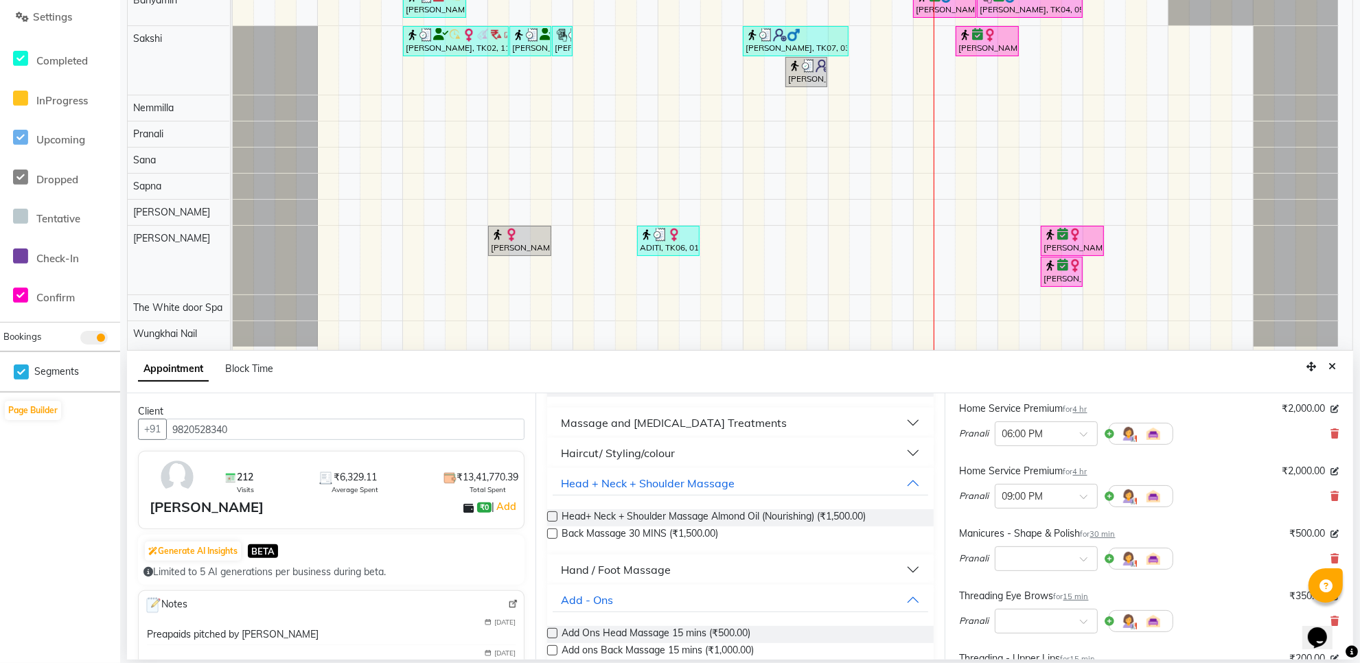
click at [700, 447] on button "Haircut/ Styling/colour" at bounding box center [740, 453] width 375 height 25
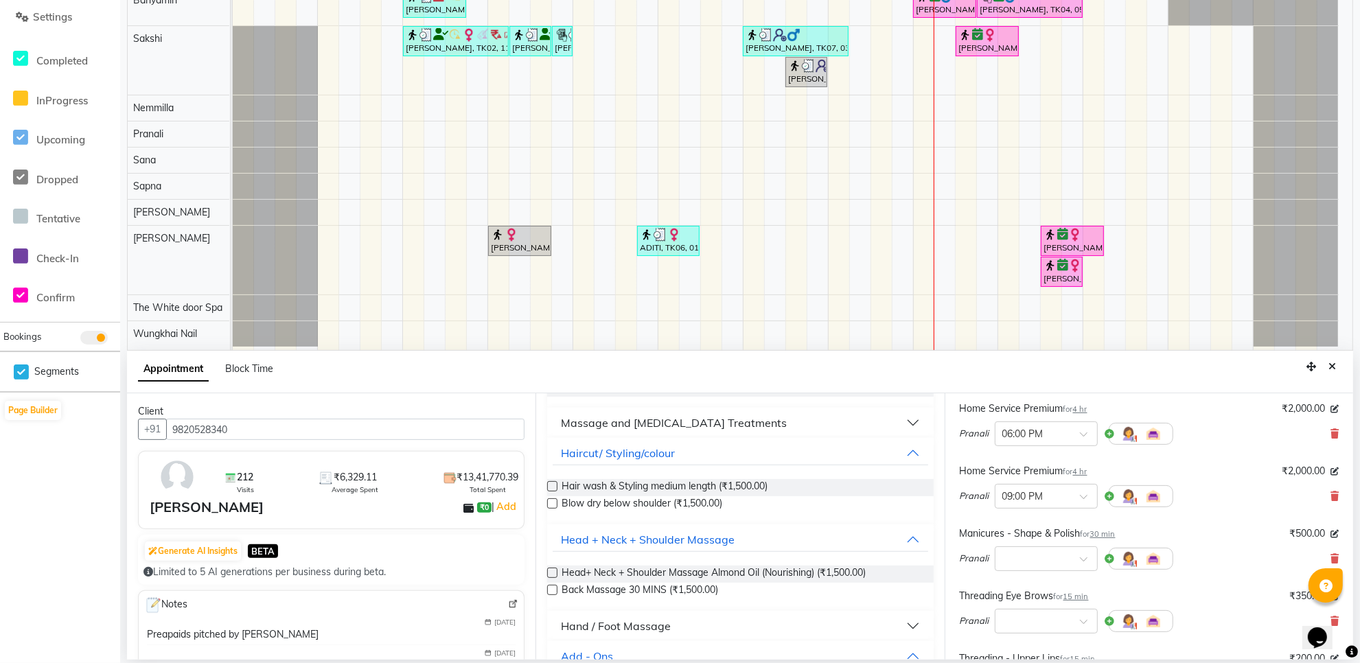
click at [717, 426] on div "Massage and [MEDICAL_DATA] Treatments" at bounding box center [674, 423] width 226 height 16
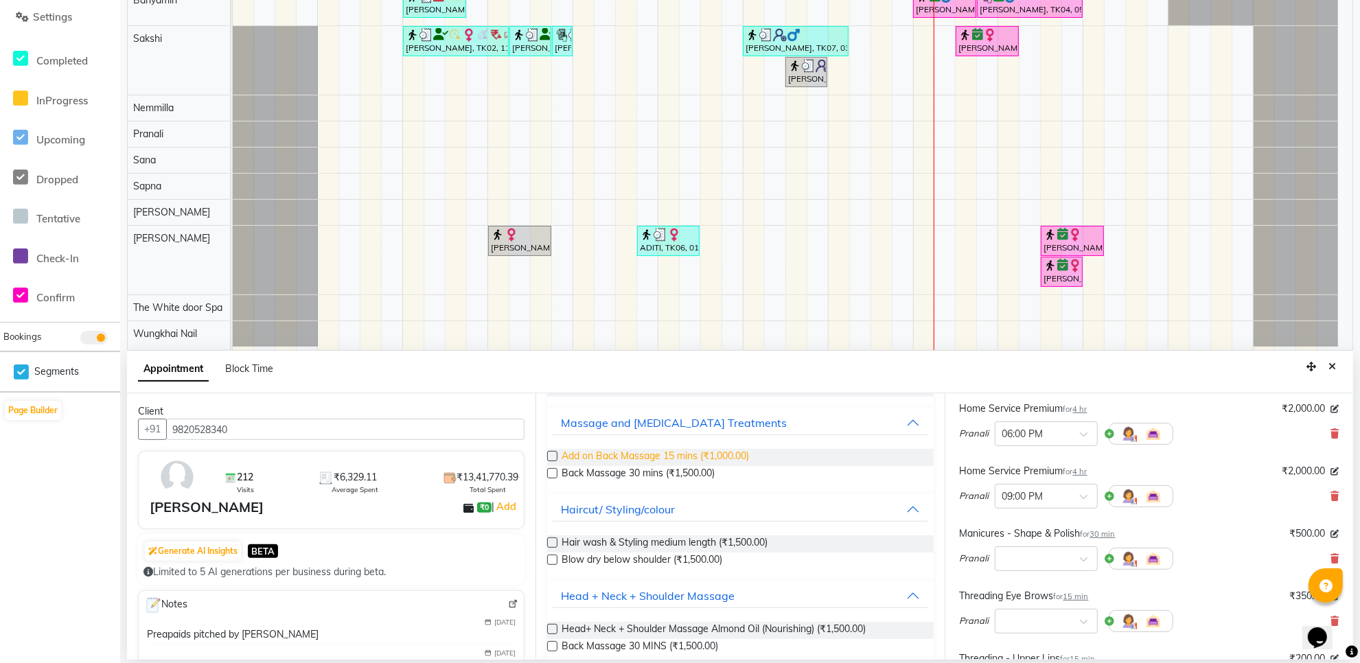
click at [708, 453] on span "Add on Back Massage 15 mins (₹1,000.00)" at bounding box center [654, 457] width 187 height 17
checkbox input "false"
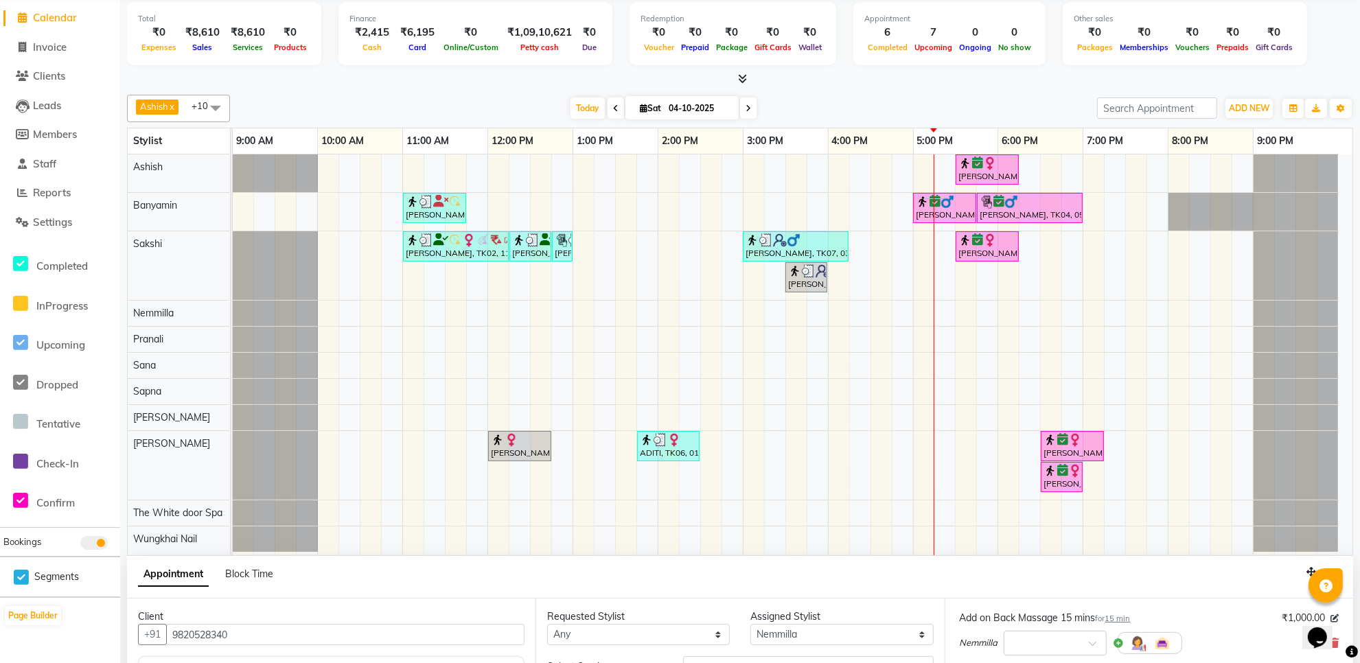
scroll to position [258, 0]
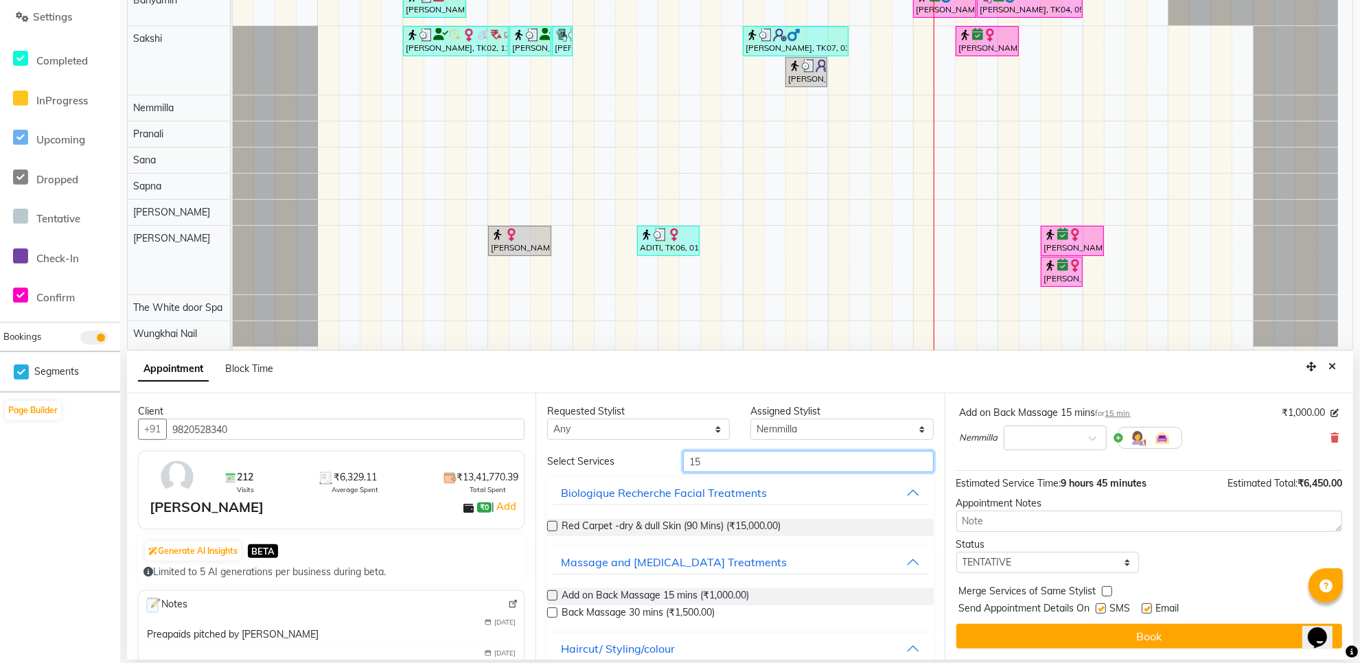
click at [728, 458] on input "15" at bounding box center [808, 461] width 251 height 21
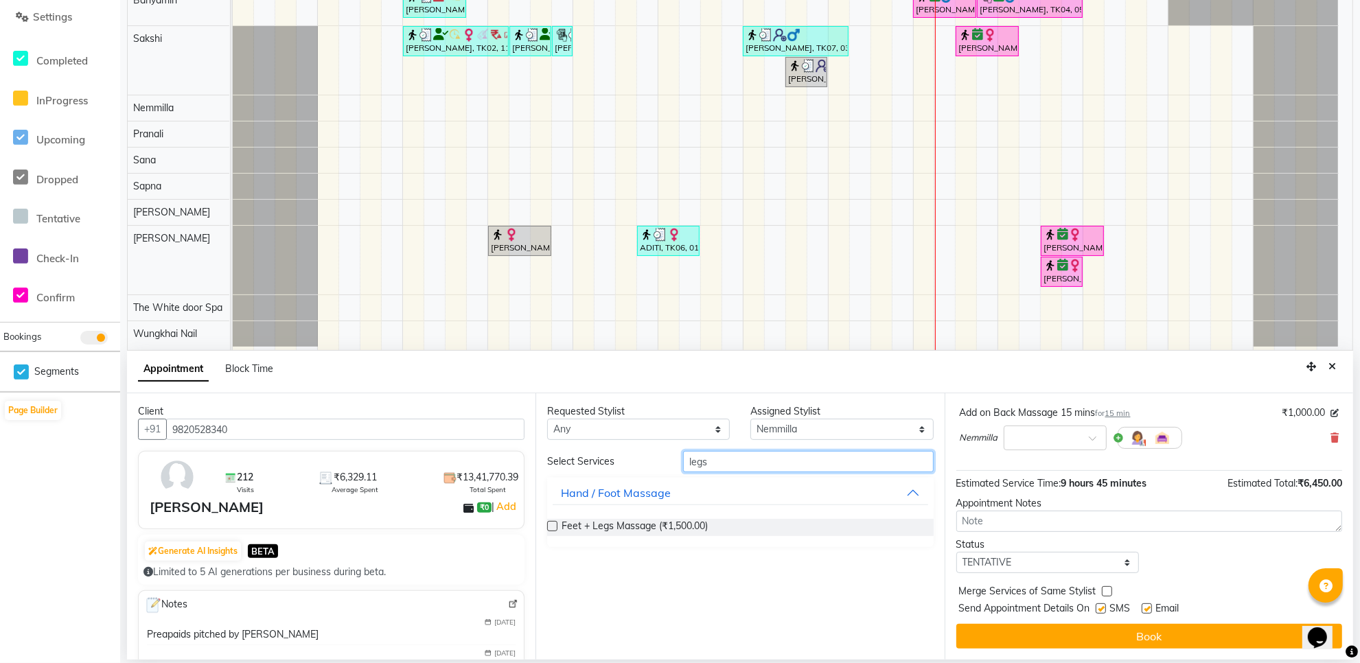
type input "legs"
click at [909, 496] on button "Hand / Foot Massage" at bounding box center [740, 492] width 375 height 25
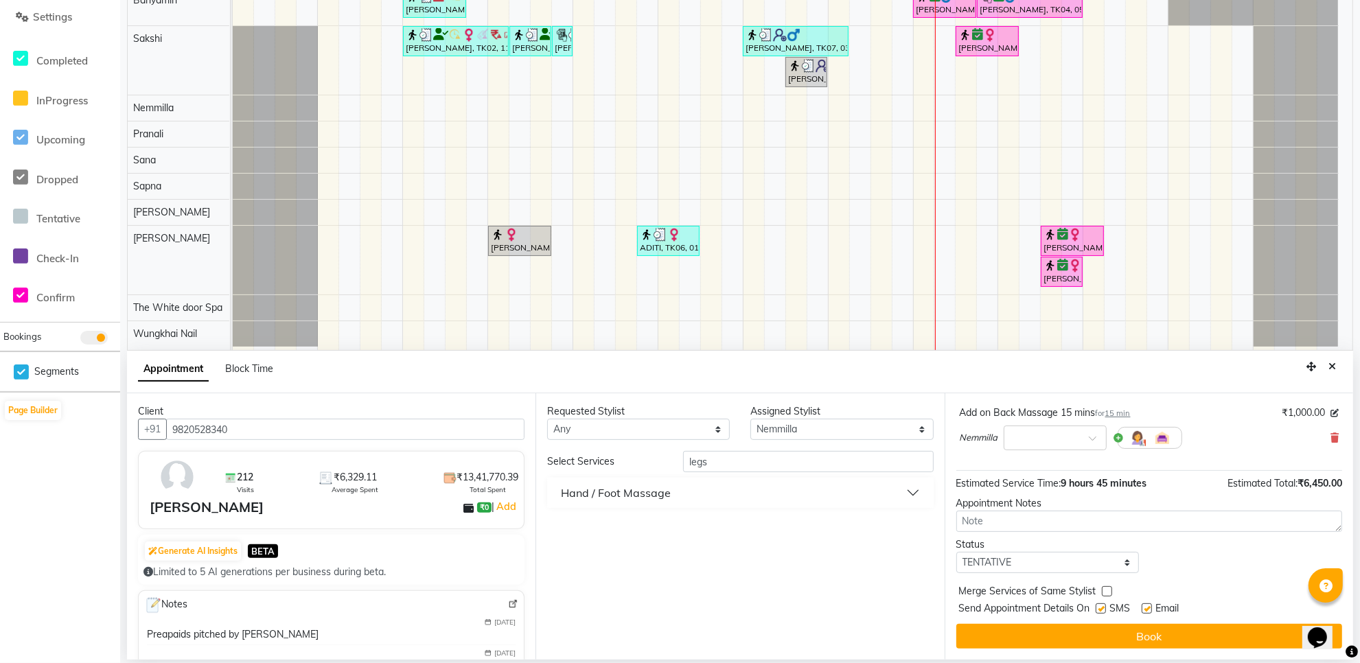
click at [909, 496] on button "Hand / Foot Massage" at bounding box center [740, 492] width 375 height 25
click at [709, 530] on div "Feet + Legs Massage (₹1,500.00)" at bounding box center [740, 527] width 386 height 17
click at [691, 525] on span "Feet + Legs Massage (₹1,500.00)" at bounding box center [634, 527] width 146 height 17
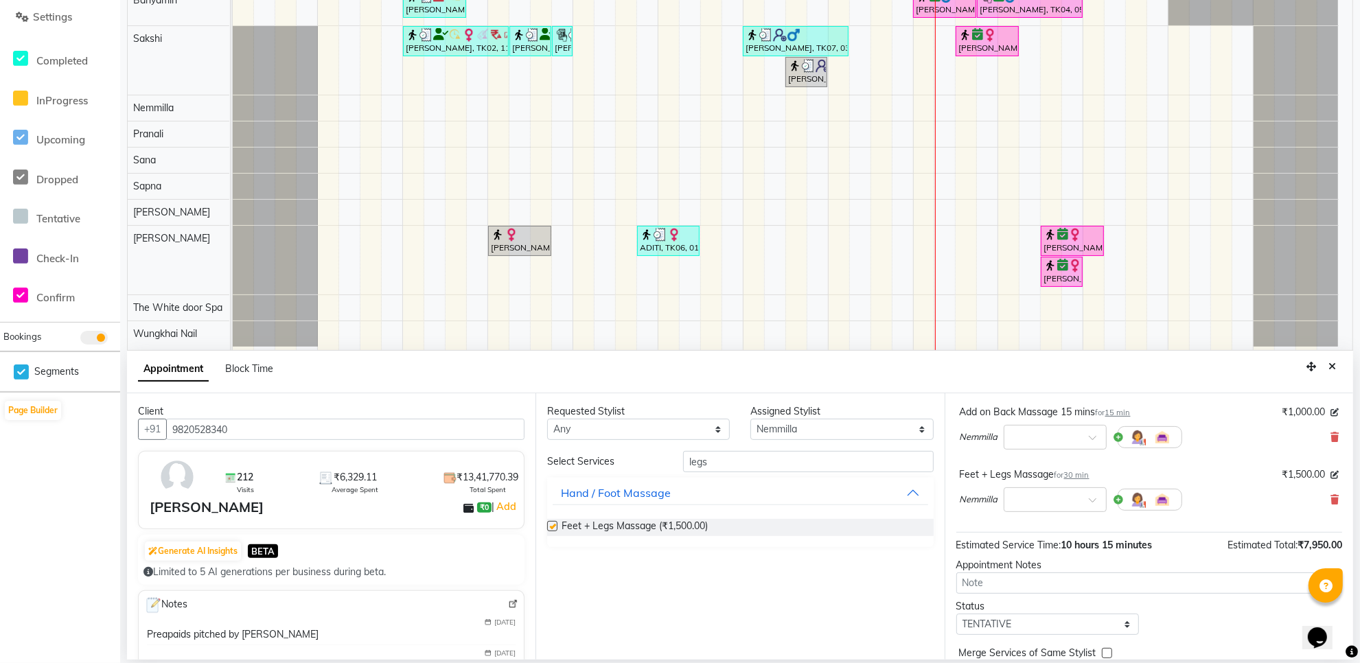
checkbox input "false"
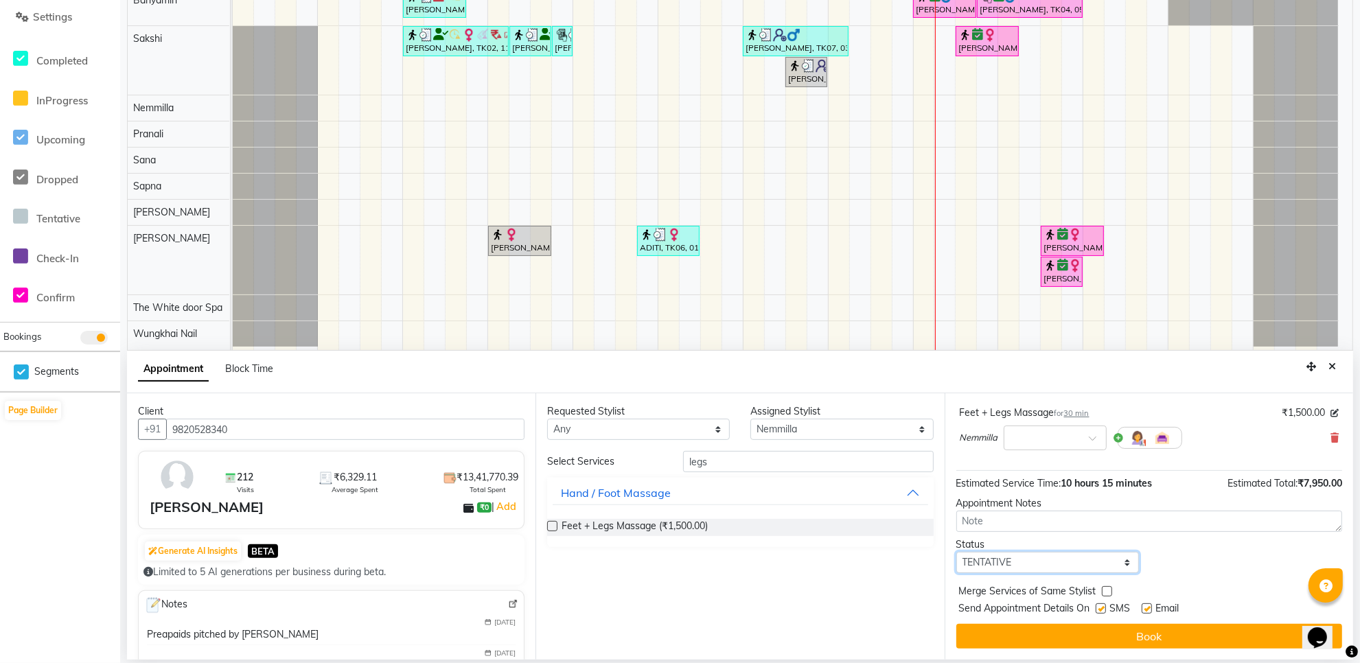
click at [1034, 565] on select "Select TENTATIVE CONFIRM CHECK-IN UPCOMING" at bounding box center [1047, 562] width 183 height 21
select select "confirm booking"
click at [956, 552] on select "Select TENTATIVE CONFIRM CHECK-IN UPCOMING" at bounding box center [1047, 562] width 183 height 21
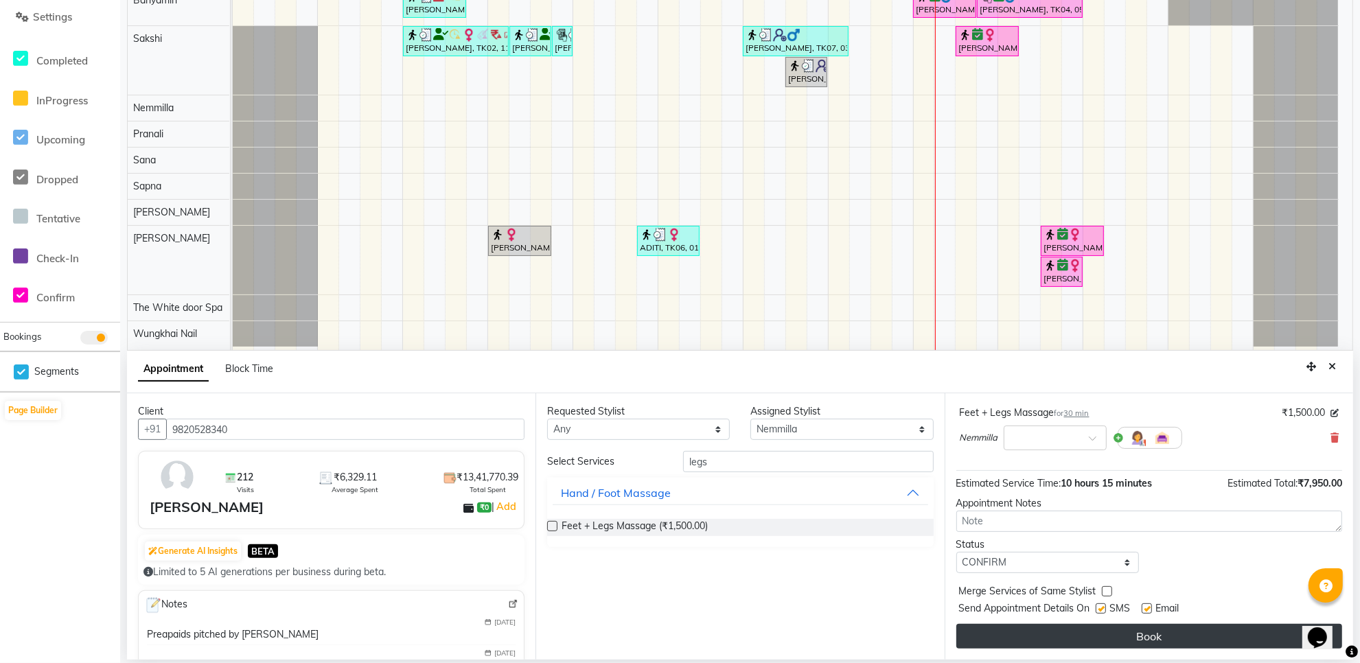
drag, startPoint x: 1051, startPoint y: 632, endPoint x: 1034, endPoint y: 616, distance: 23.3
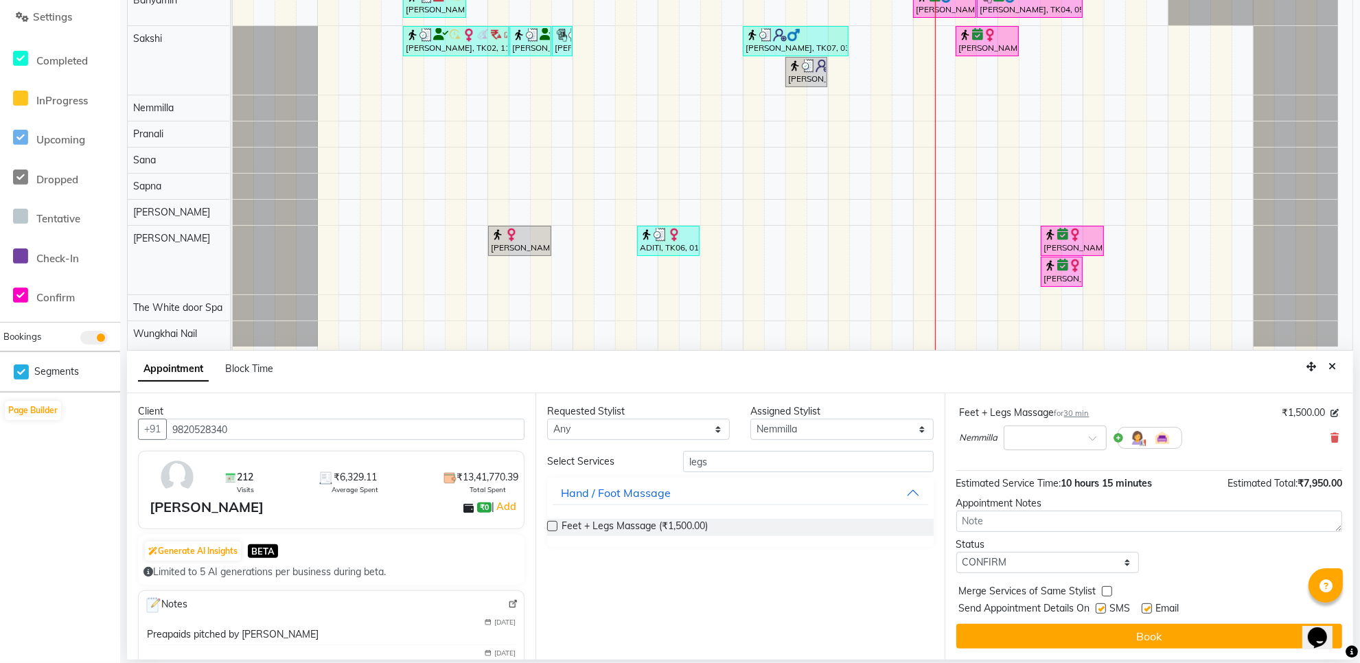
click at [1052, 632] on button "Book" at bounding box center [1149, 636] width 386 height 25
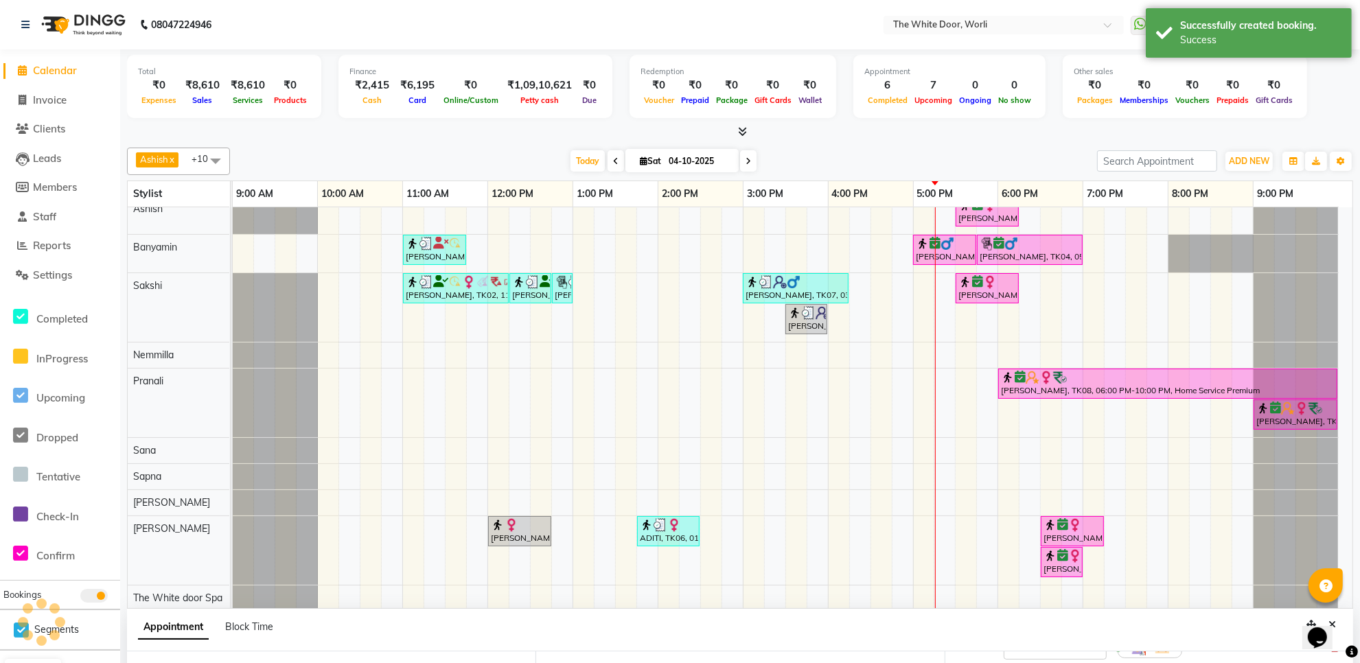
scroll to position [597, 0]
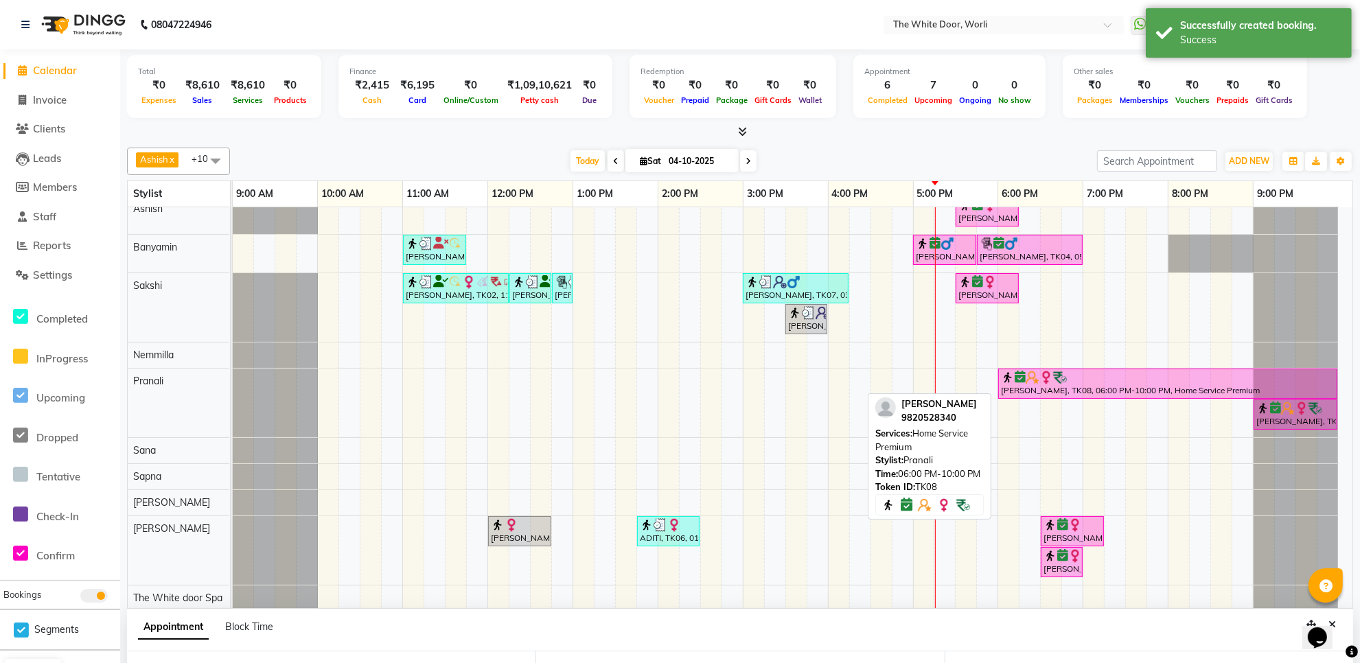
click at [1042, 388] on div "[PERSON_NAME], TK08, 06:00 PM-10:00 PM, Home Service Premium" at bounding box center [1167, 384] width 336 height 26
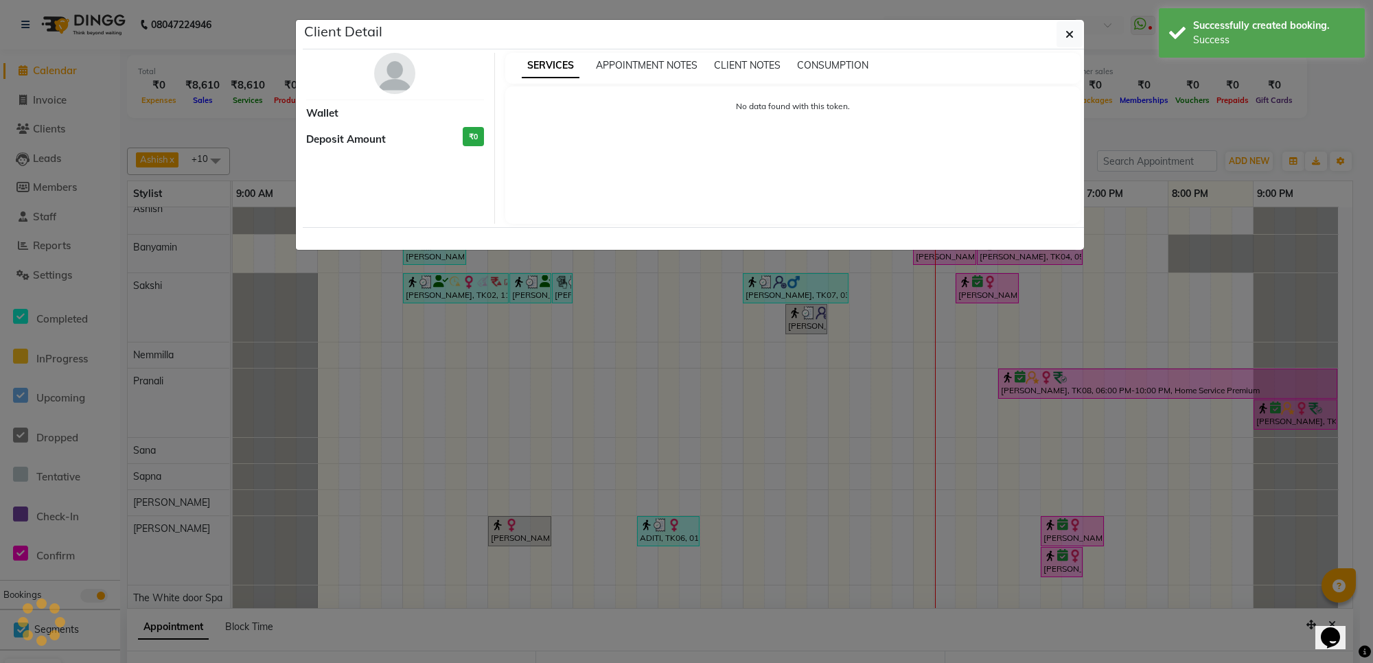
select select "6"
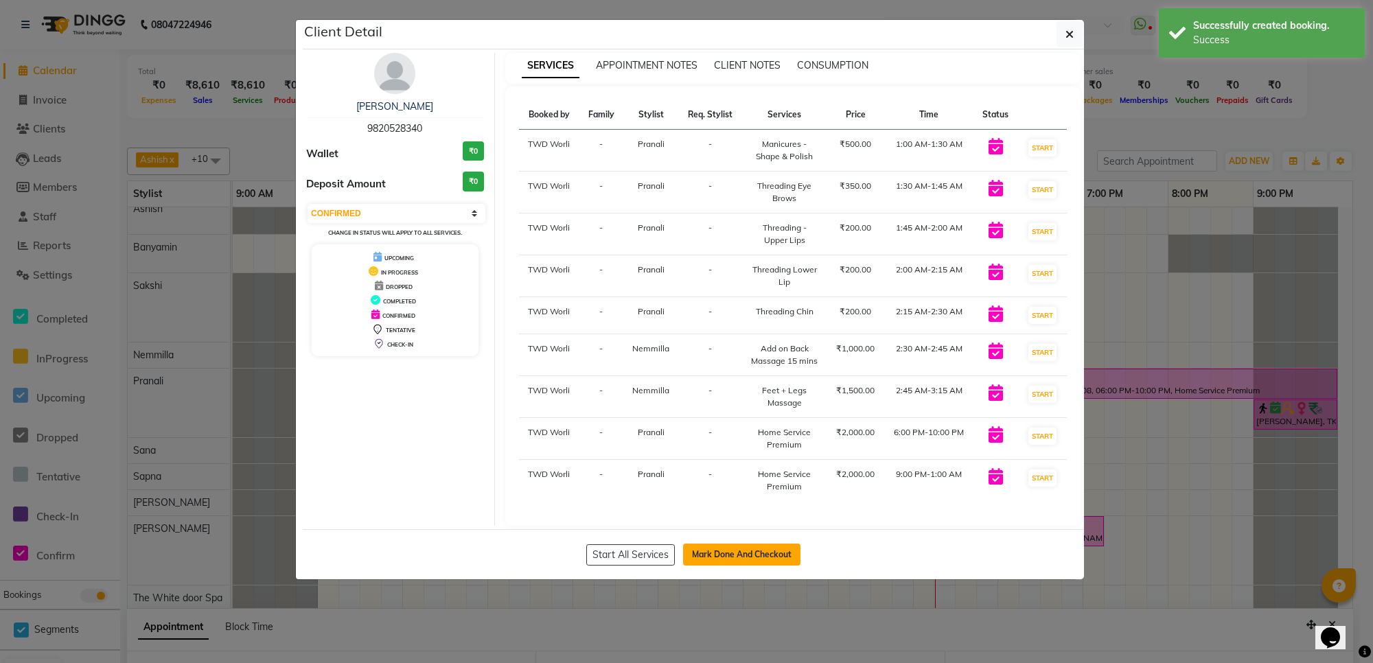
click at [745, 554] on button "Mark Done And Checkout" at bounding box center [741, 555] width 117 height 22
select select "service"
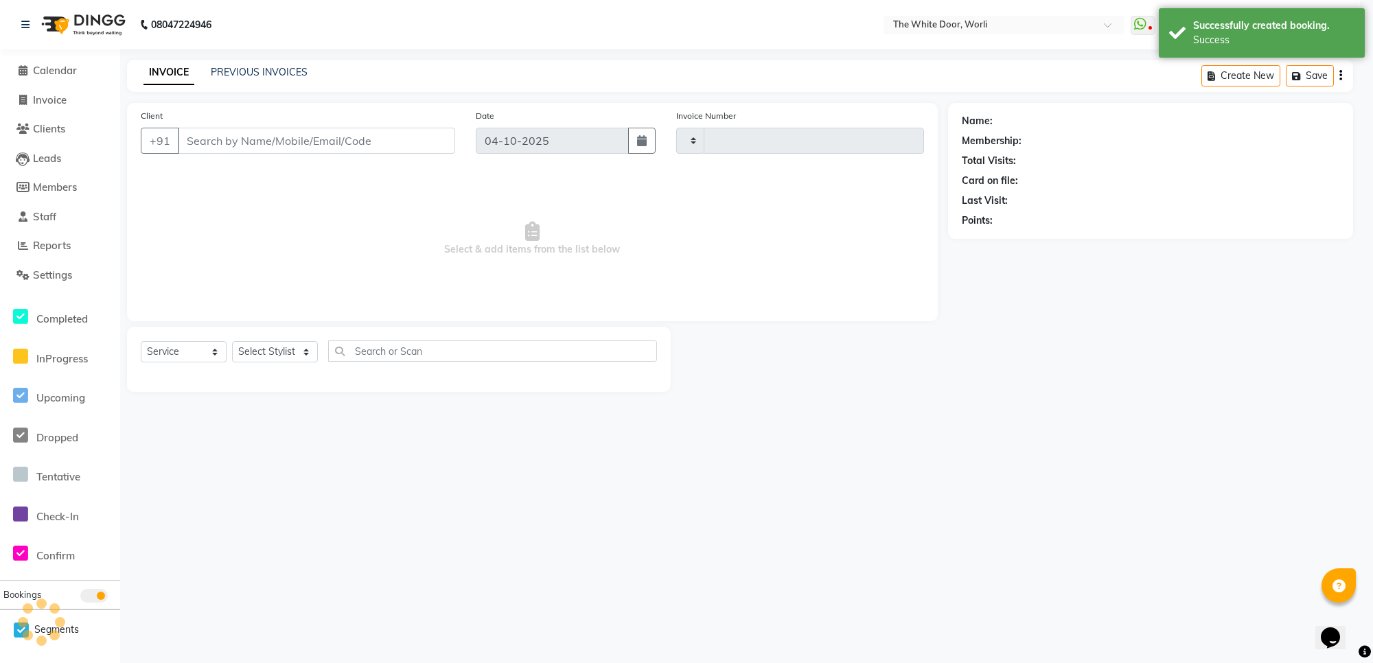
type input "1671"
select select "4027"
type input "9820528340"
select select "22903"
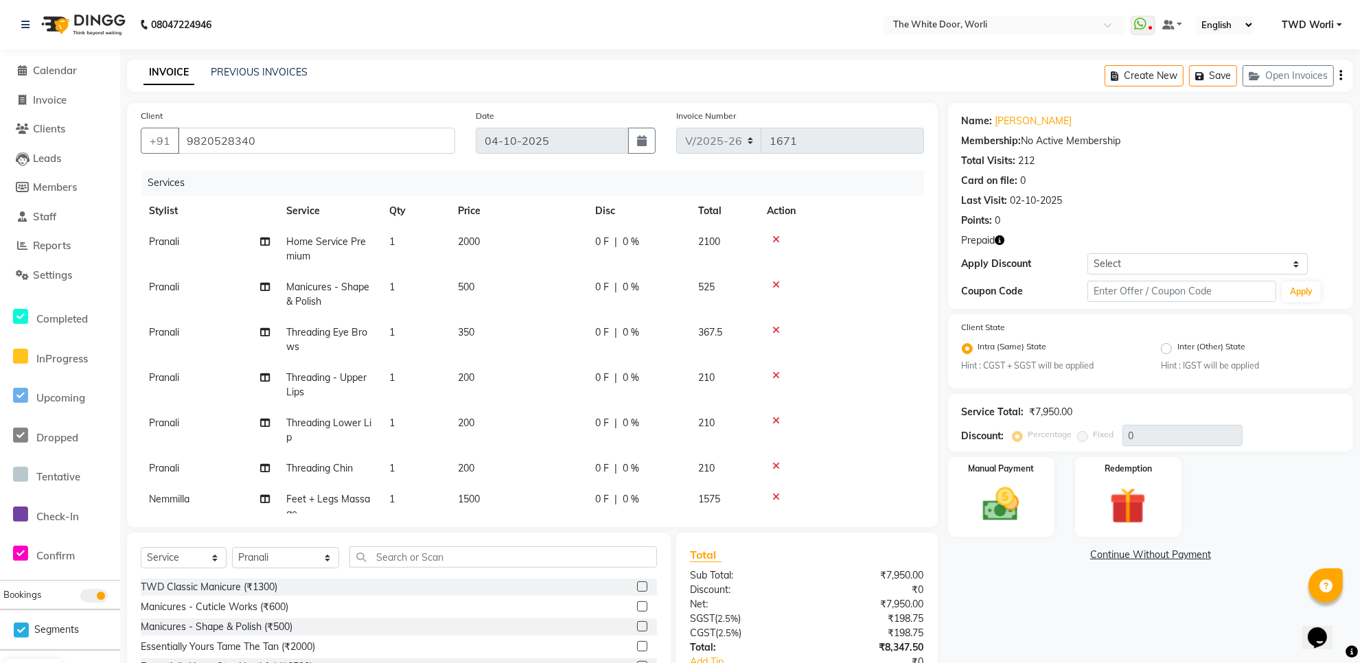
click at [399, 238] on td "1" at bounding box center [415, 249] width 69 height 45
select select "22903"
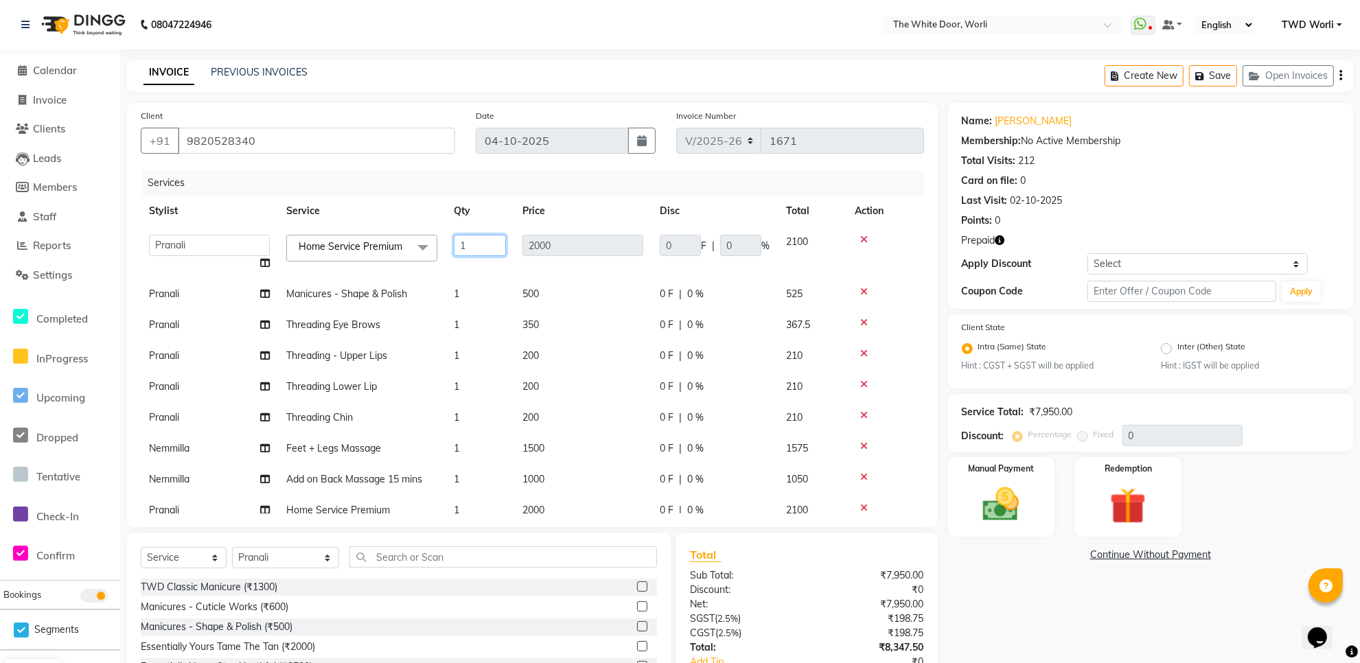
click at [484, 246] on input "1" at bounding box center [480, 245] width 52 height 21
type input "2"
click at [485, 297] on tr "Pranali Manicures - Shape & Polish 1 500 0 F | 0 % 525" at bounding box center [532, 294] width 783 height 31
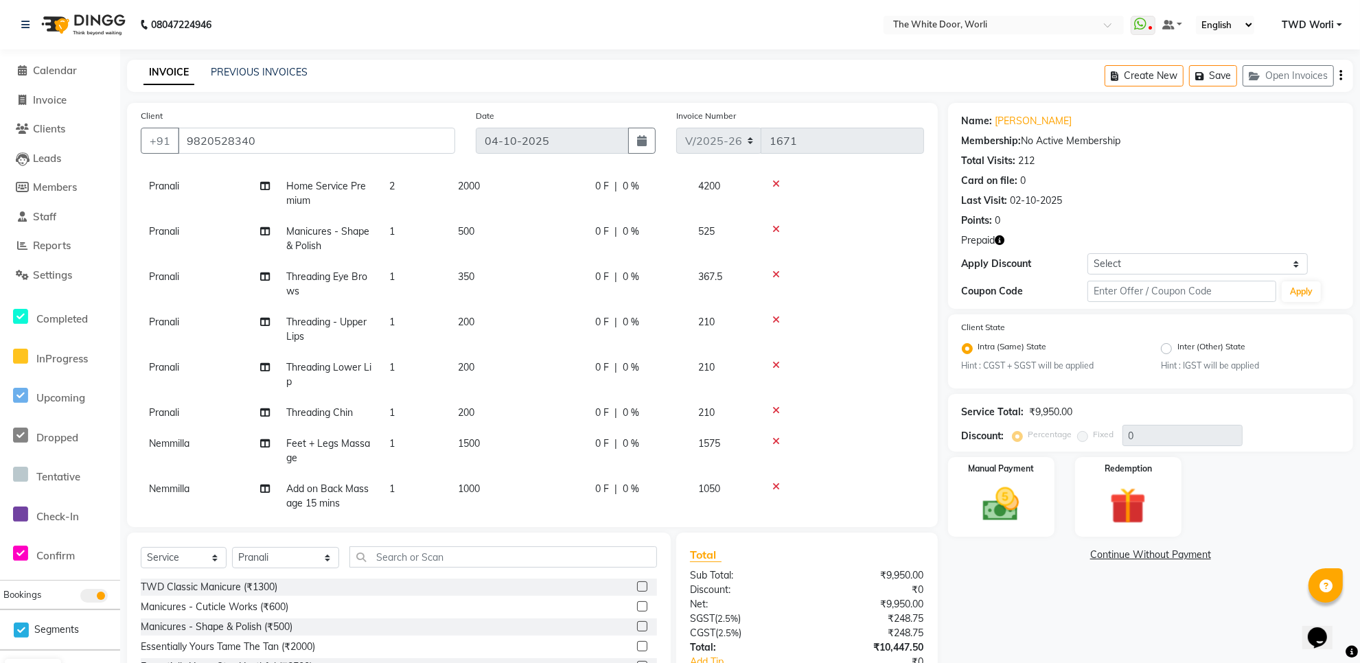
scroll to position [86, 0]
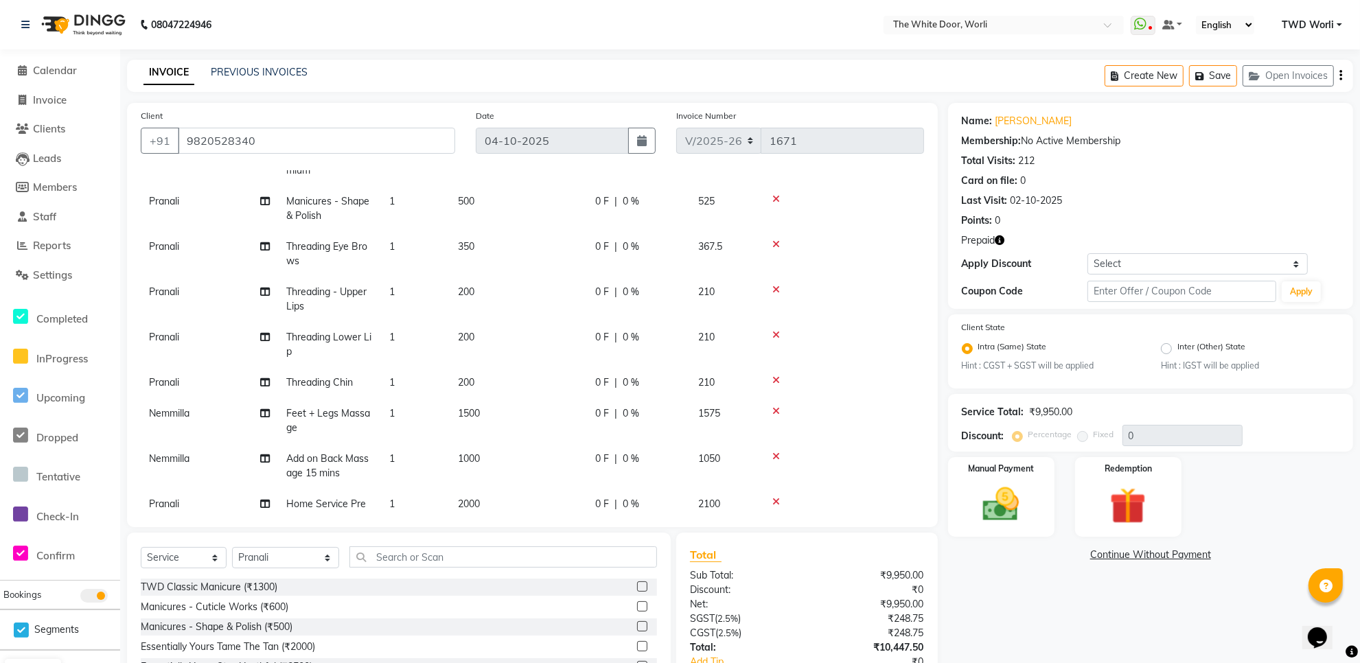
click at [776, 410] on icon at bounding box center [776, 411] width 8 height 10
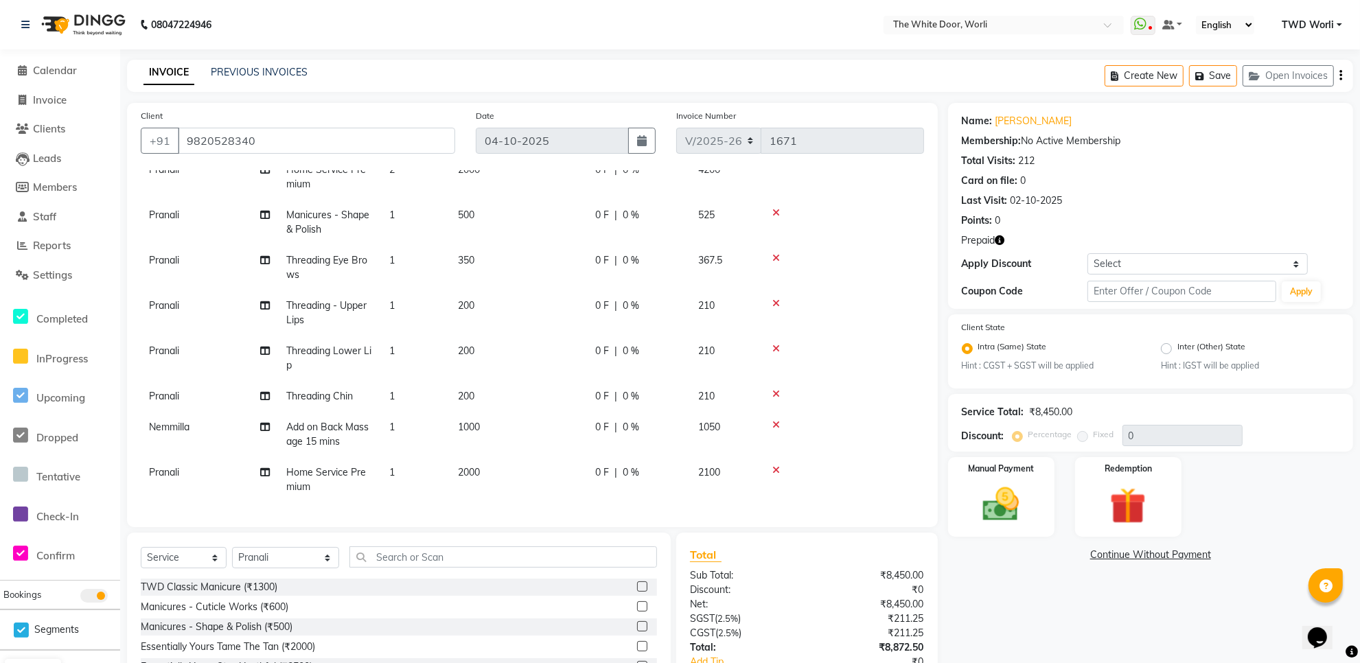
click at [776, 420] on icon at bounding box center [776, 425] width 8 height 10
click at [777, 465] on icon at bounding box center [776, 470] width 8 height 10
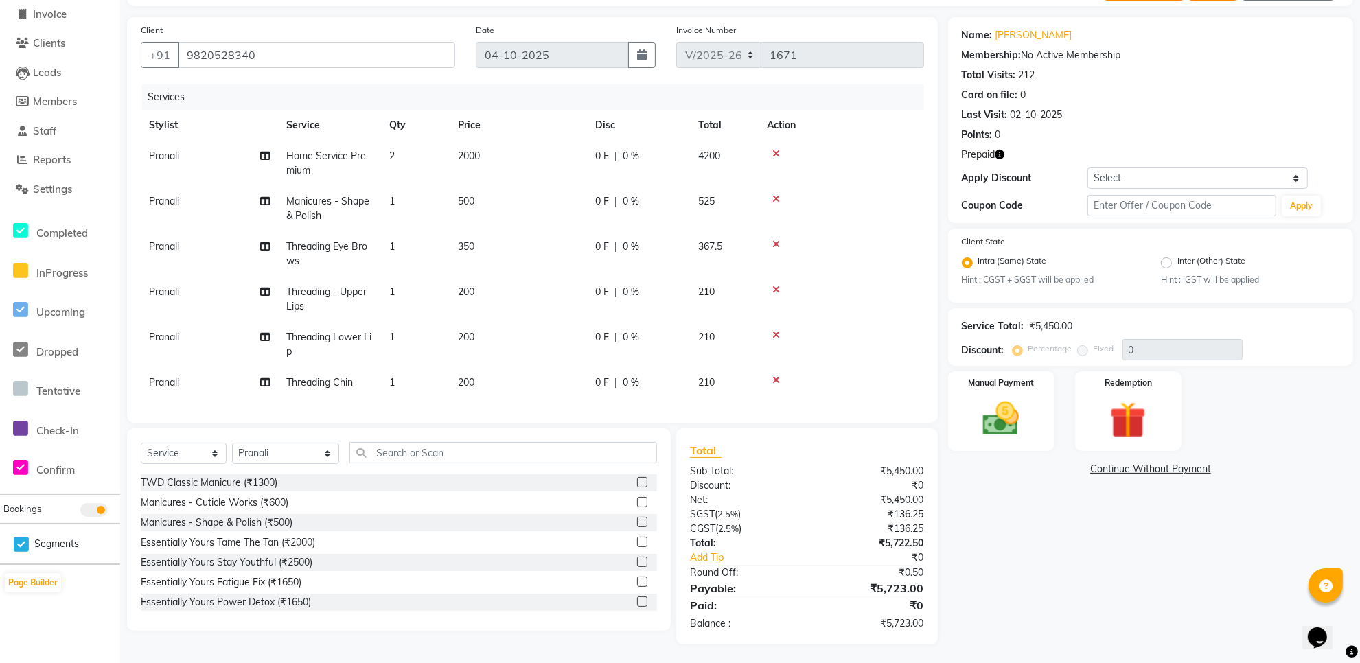
scroll to position [87, 0]
click at [263, 452] on select "Select Stylist Aarti Amit d Anil APEI Asa Ashish Ashish S Banyamin CELIN CHITRA…" at bounding box center [285, 451] width 107 height 21
select select "20573"
click at [232, 441] on select "Select Stylist Aarti Amit d Anil APEI Asa Ashish Ashish S Banyamin CELIN CHITRA…" at bounding box center [285, 451] width 107 height 21
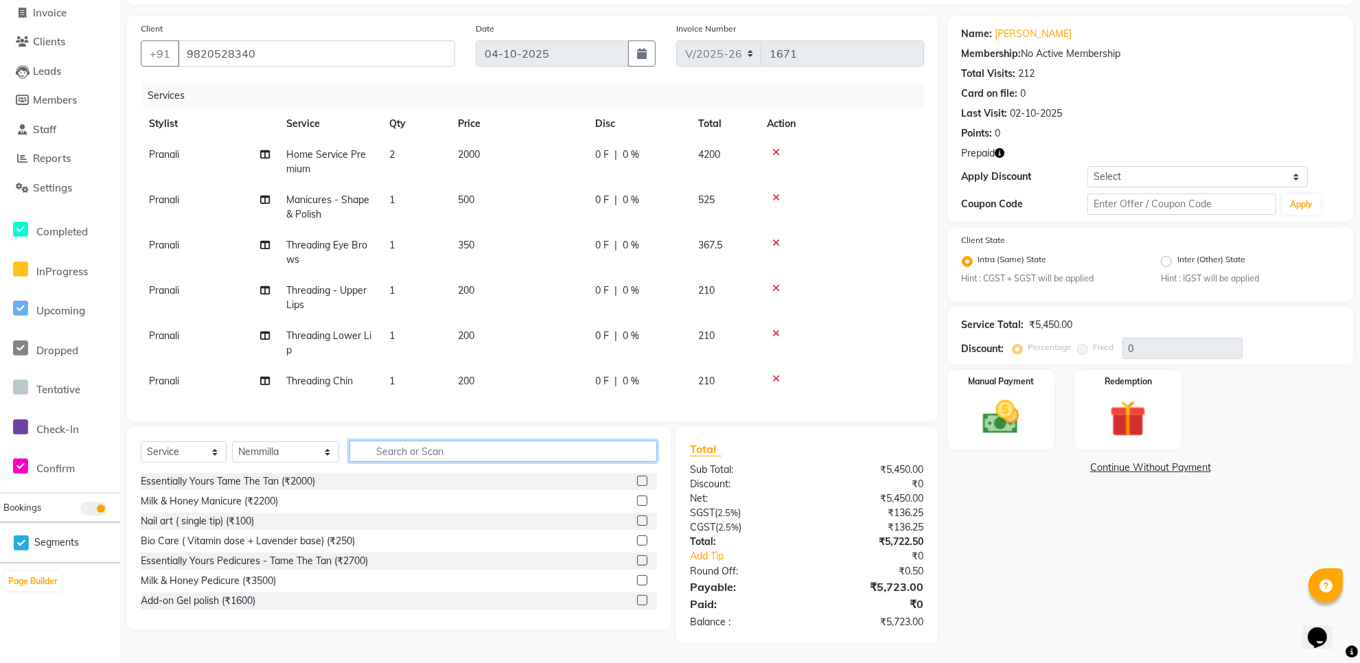
click at [421, 451] on input "text" at bounding box center [503, 451] width 308 height 21
type input "hom"
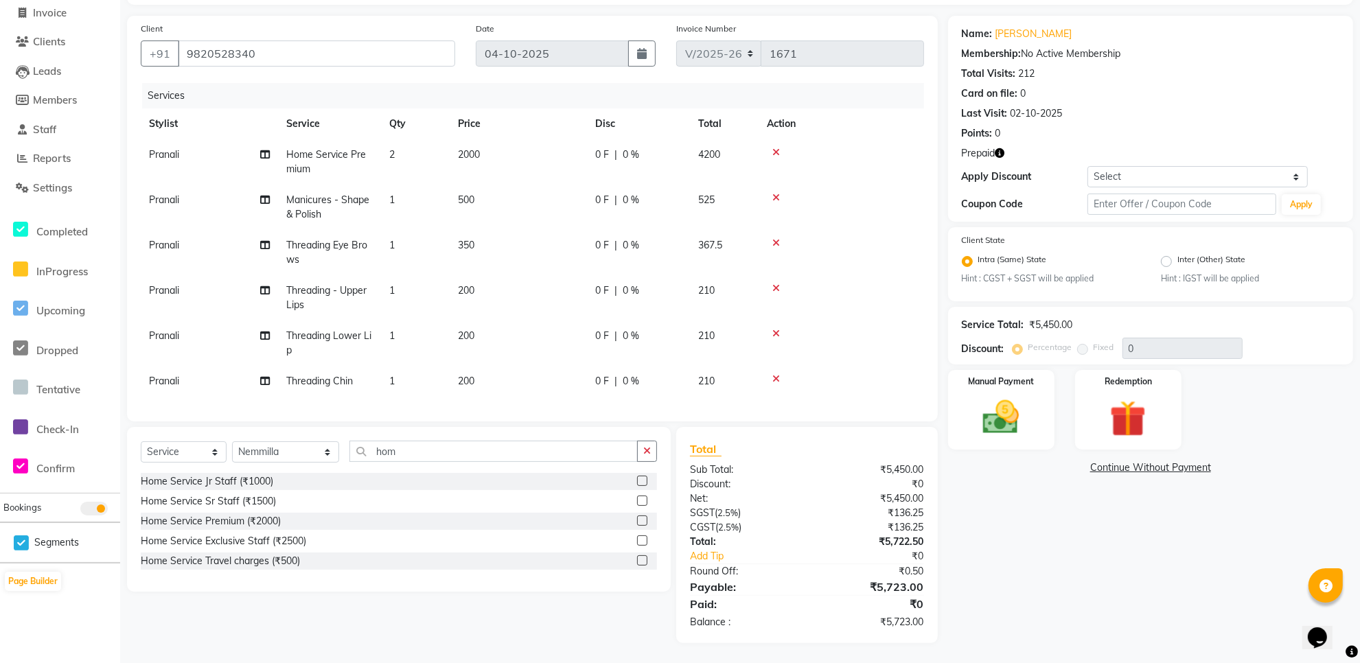
click at [643, 519] on label at bounding box center [642, 520] width 10 height 10
click at [643, 519] on input "checkbox" at bounding box center [641, 521] width 9 height 9
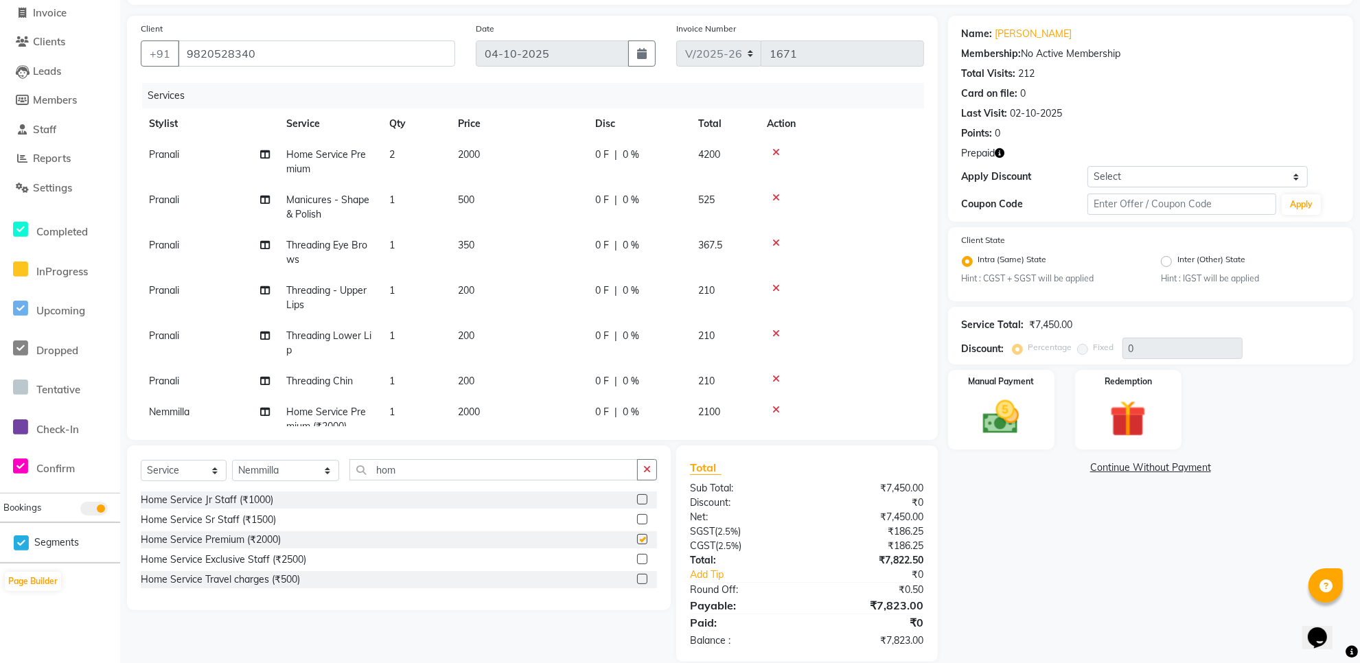
checkbox input "false"
click at [433, 472] on input "hom" at bounding box center [493, 469] width 288 height 21
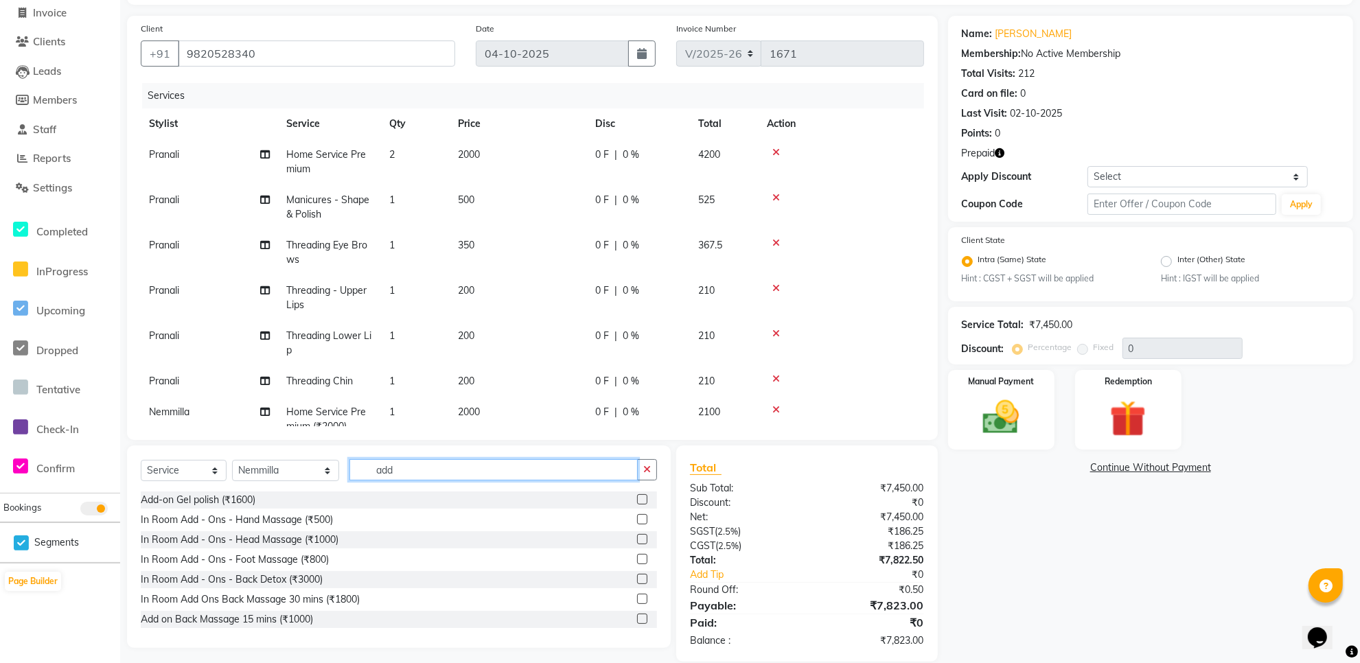
type input "add"
click at [637, 558] on label at bounding box center [642, 559] width 10 height 10
click at [637, 558] on input "checkbox" at bounding box center [641, 559] width 9 height 9
checkbox input "false"
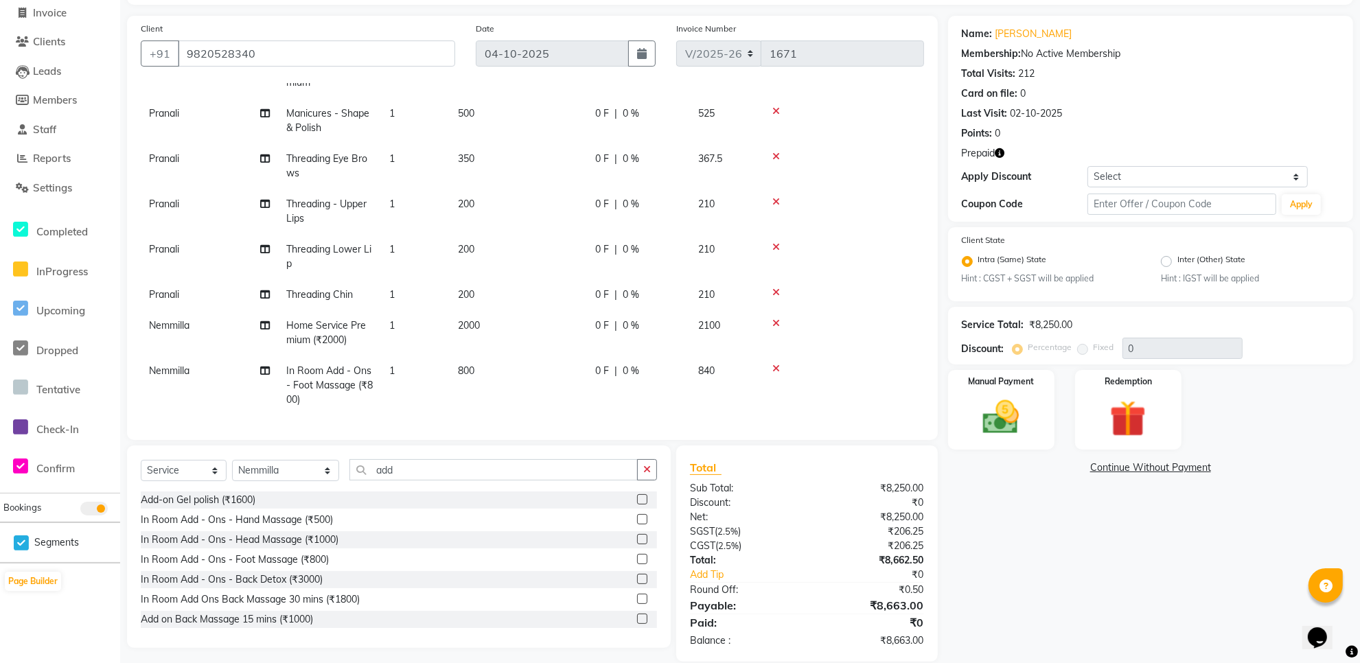
scroll to position [100, 0]
click at [286, 467] on select "Select Stylist Aarti Amit d Anil APEI Asa Ashish Ashish S Banyamin CELIN CHITRA…" at bounding box center [285, 470] width 107 height 21
select select "22335"
click at [232, 460] on select "Select Stylist Aarti Amit d Anil APEI Asa Ashish Ashish S Banyamin CELIN CHITRA…" at bounding box center [285, 470] width 107 height 21
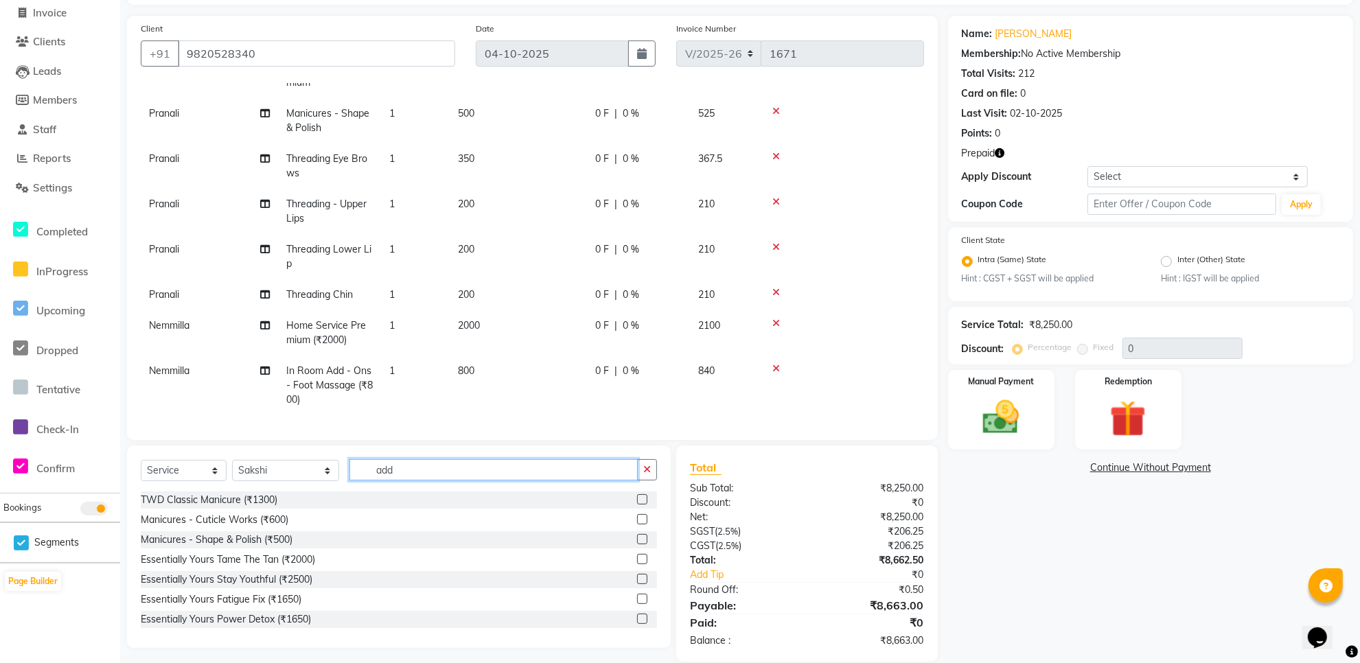
click at [379, 465] on input "add" at bounding box center [493, 469] width 288 height 21
type input "hom"
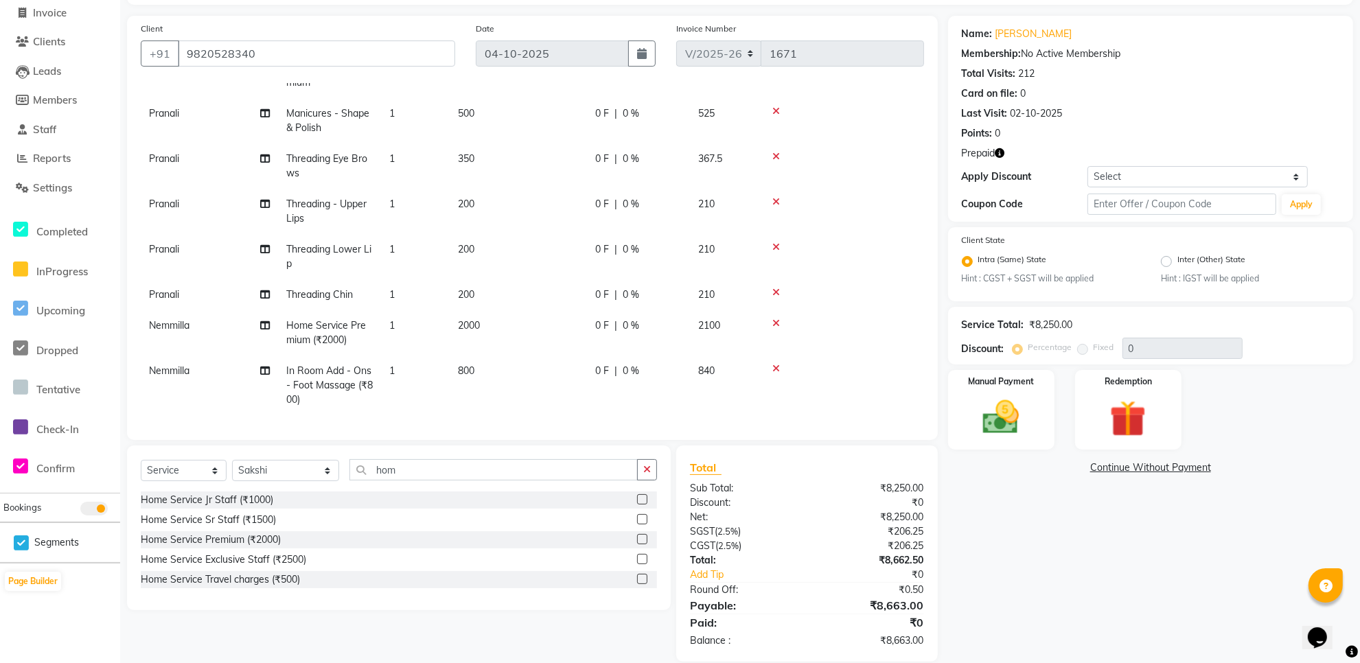
click at [640, 540] on label at bounding box center [642, 539] width 10 height 10
click at [640, 540] on input "checkbox" at bounding box center [641, 539] width 9 height 9
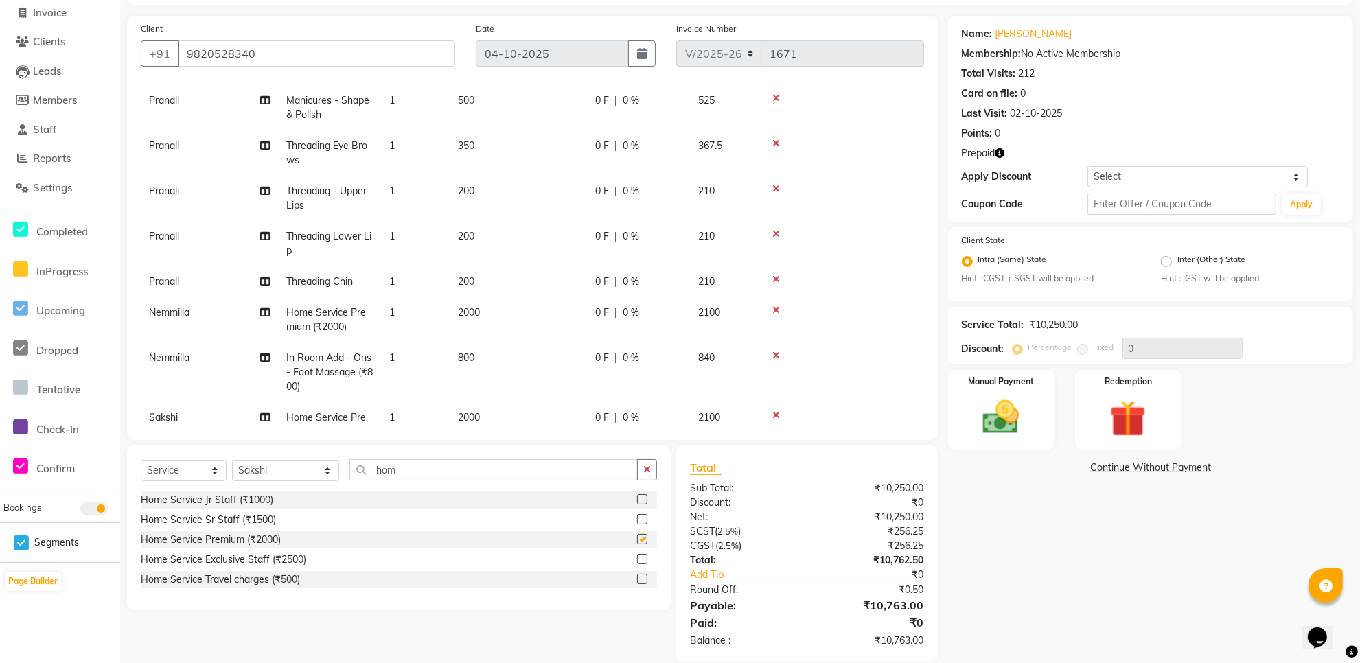
checkbox input "false"
click at [402, 471] on input "hom" at bounding box center [493, 469] width 288 height 21
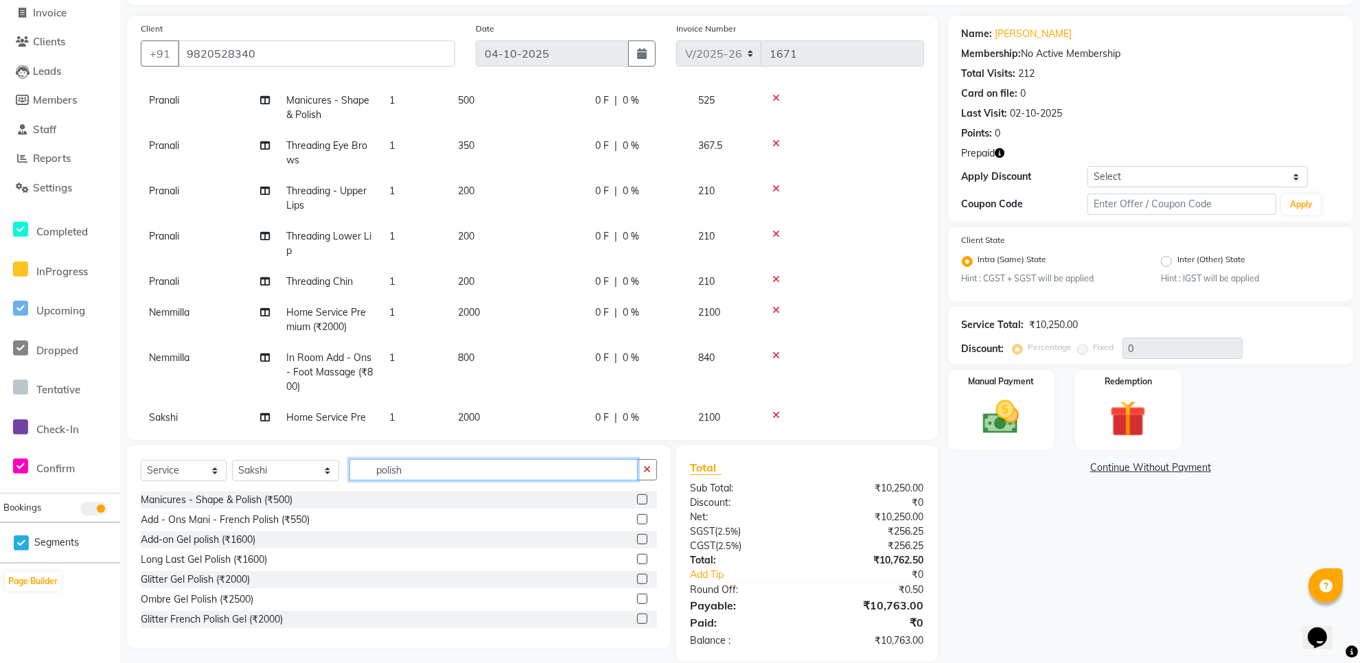
type input "polish"
click at [637, 499] on label at bounding box center [642, 499] width 10 height 10
click at [637, 499] on input "checkbox" at bounding box center [641, 500] width 9 height 9
checkbox input "false"
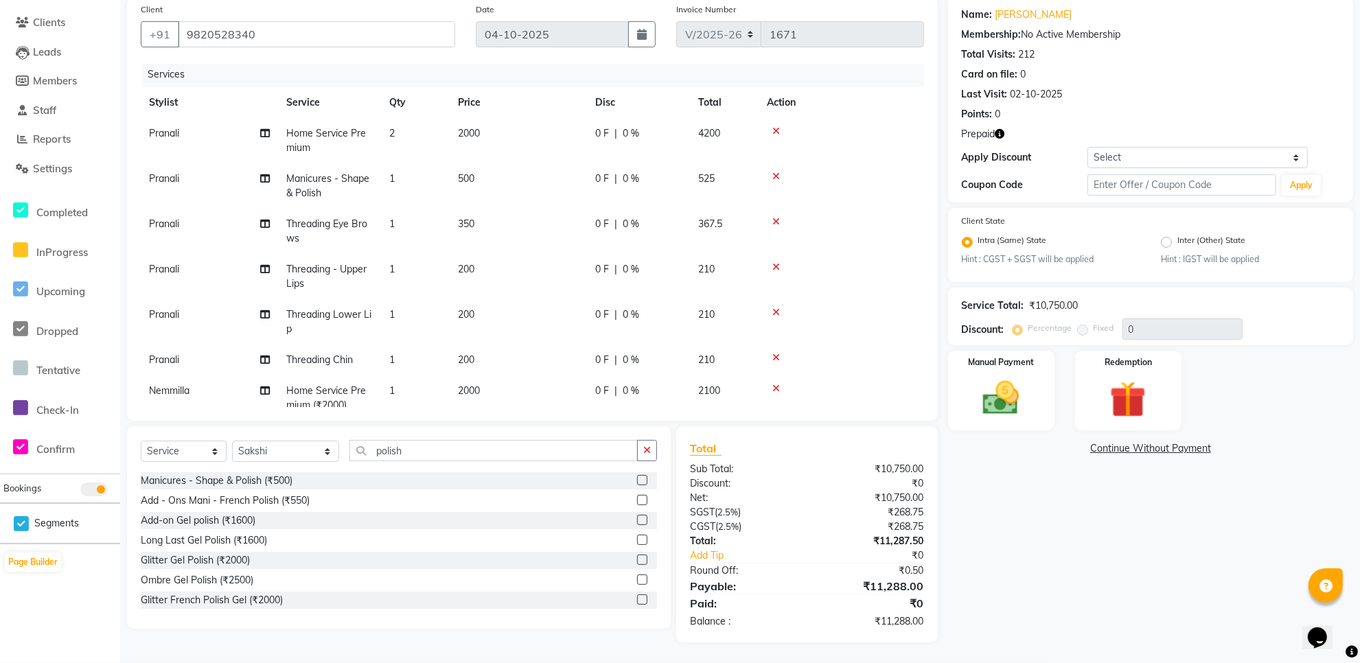
scroll to position [0, 0]
click at [1110, 391] on img at bounding box center [1128, 400] width 62 height 47
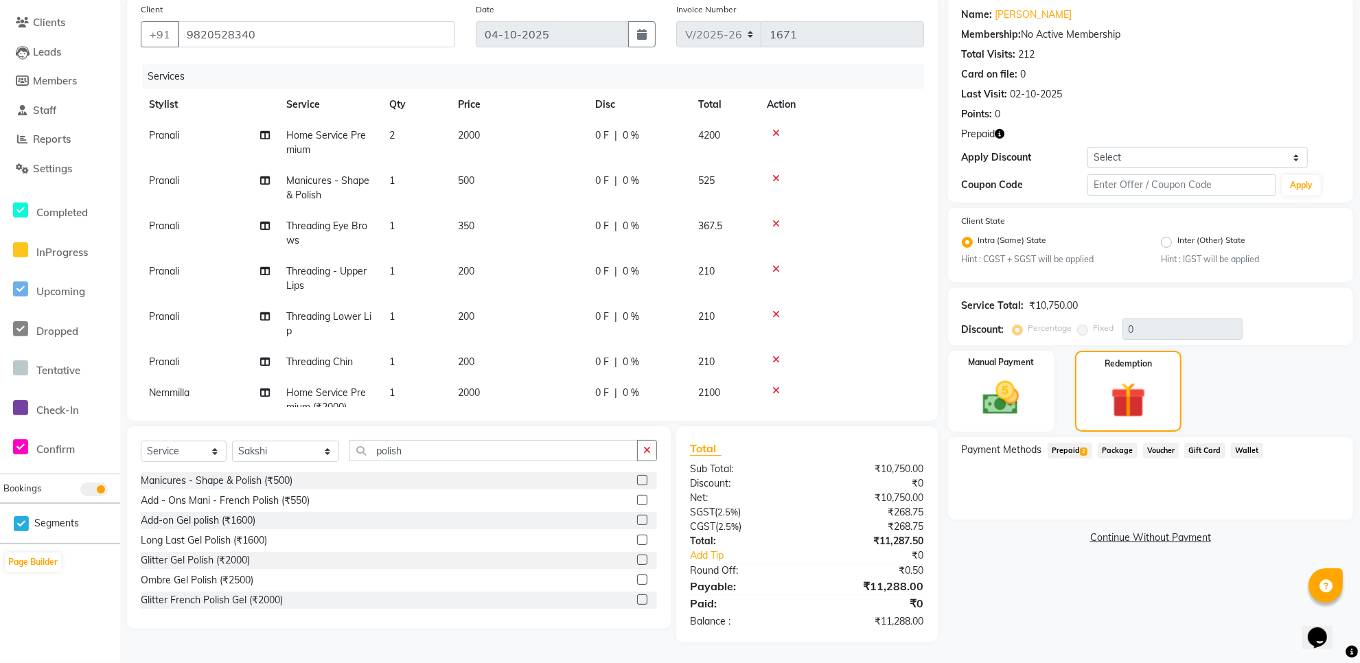
click at [1074, 450] on span "Prepaid 2" at bounding box center [1069, 451] width 45 height 16
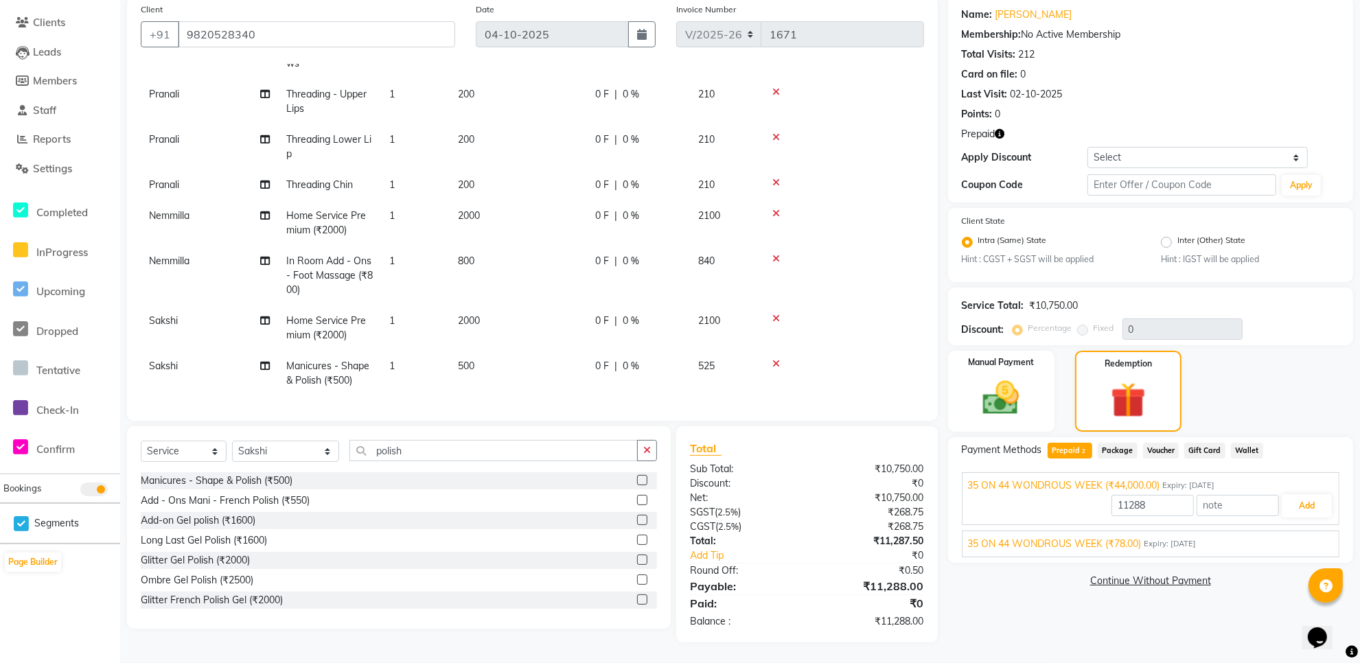
scroll to position [189, 0]
click at [1314, 509] on button "Add" at bounding box center [1307, 505] width 50 height 23
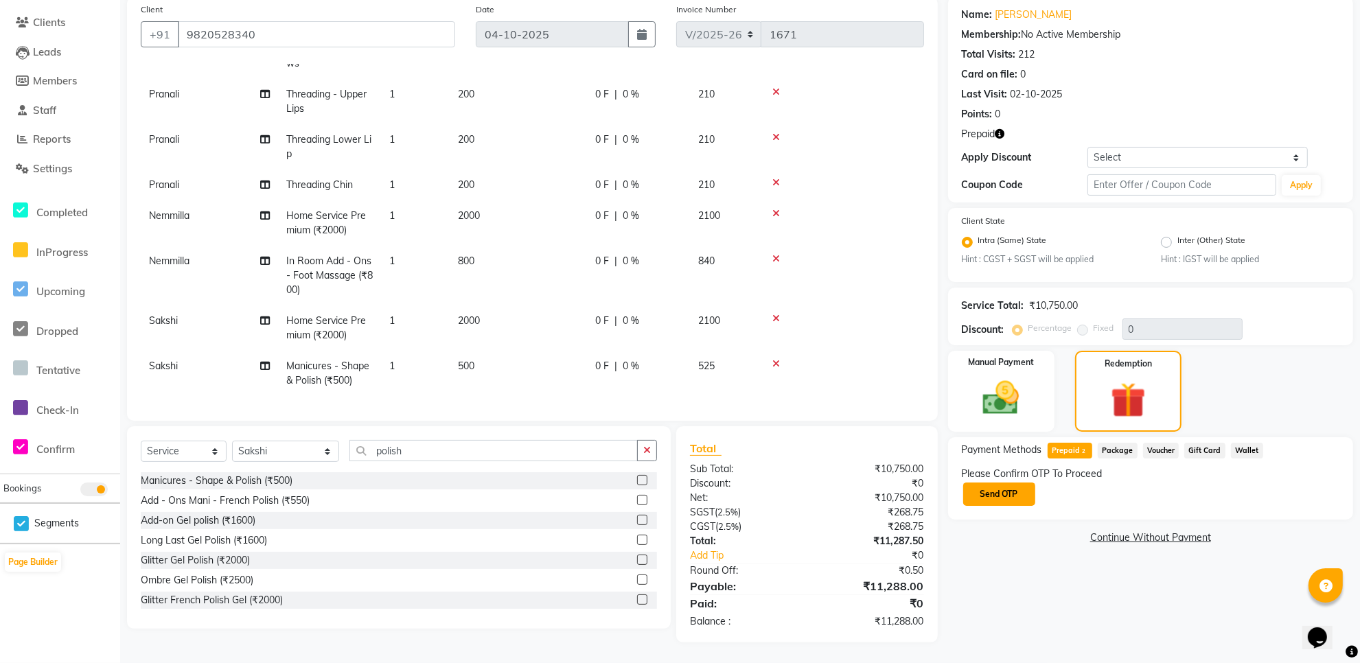
click at [1014, 487] on button "Send OTP" at bounding box center [999, 494] width 72 height 23
click at [1045, 500] on input "text" at bounding box center [1030, 493] width 137 height 21
click at [1023, 17] on link "[PERSON_NAME]" at bounding box center [1033, 15] width 77 height 14
click at [287, 448] on select "Select Stylist Aarti Amit d Anil APEI Asa Ashish Ashish S Banyamin CELIN CHITRA…" at bounding box center [285, 451] width 107 height 21
select select "20532"
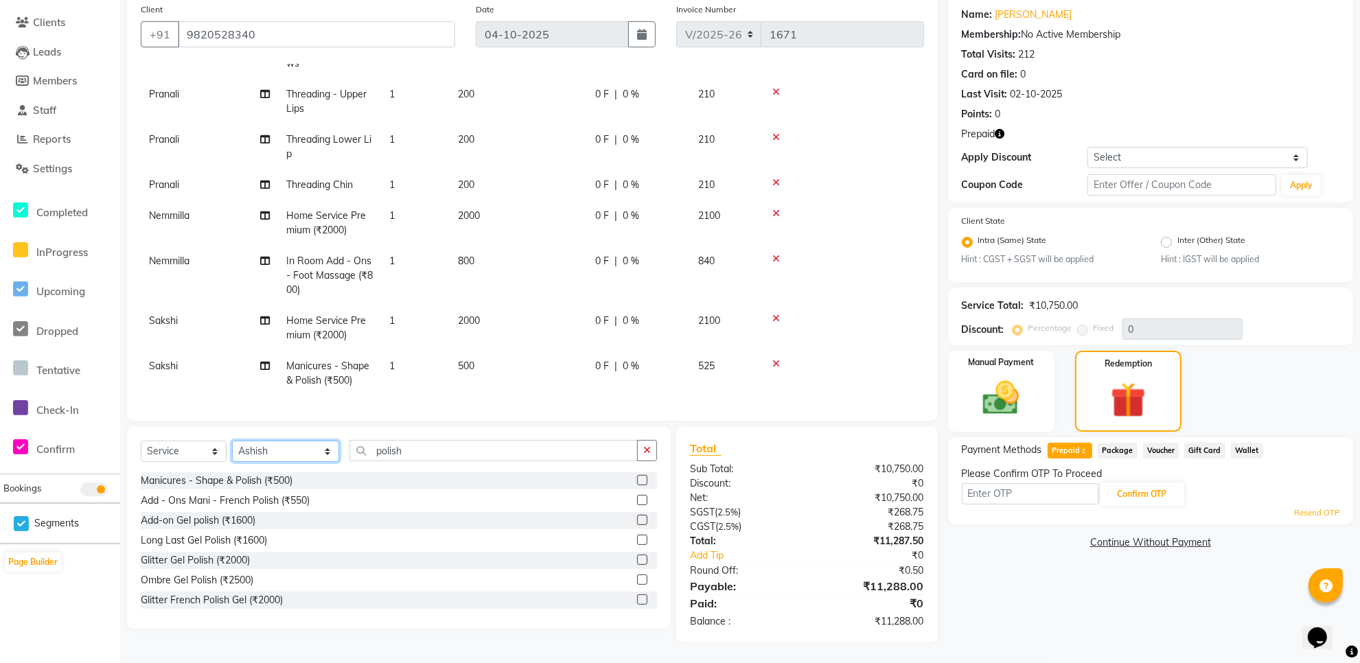
click at [232, 441] on select "Select Stylist Aarti Amit d Anil APEI Asa Ashish Ashish S Banyamin CELIN CHITRA…" at bounding box center [285, 451] width 107 height 21
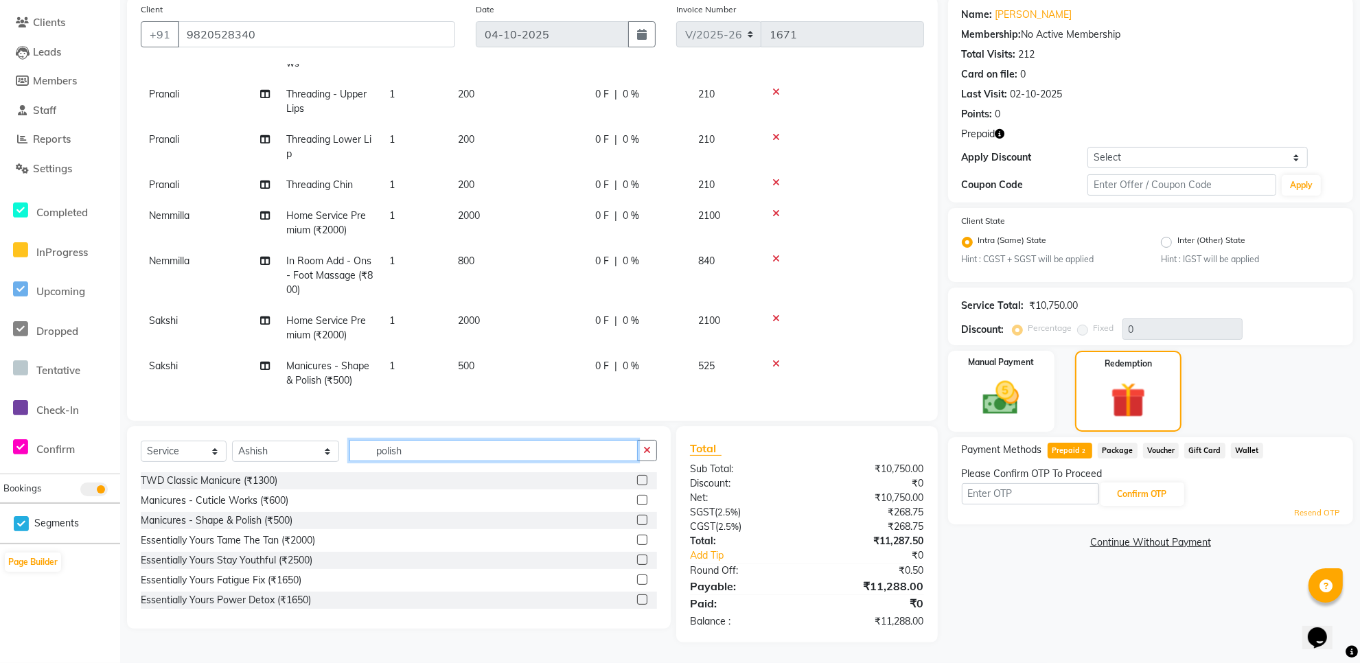
click at [410, 441] on input "polish" at bounding box center [493, 450] width 288 height 21
type input "hom"
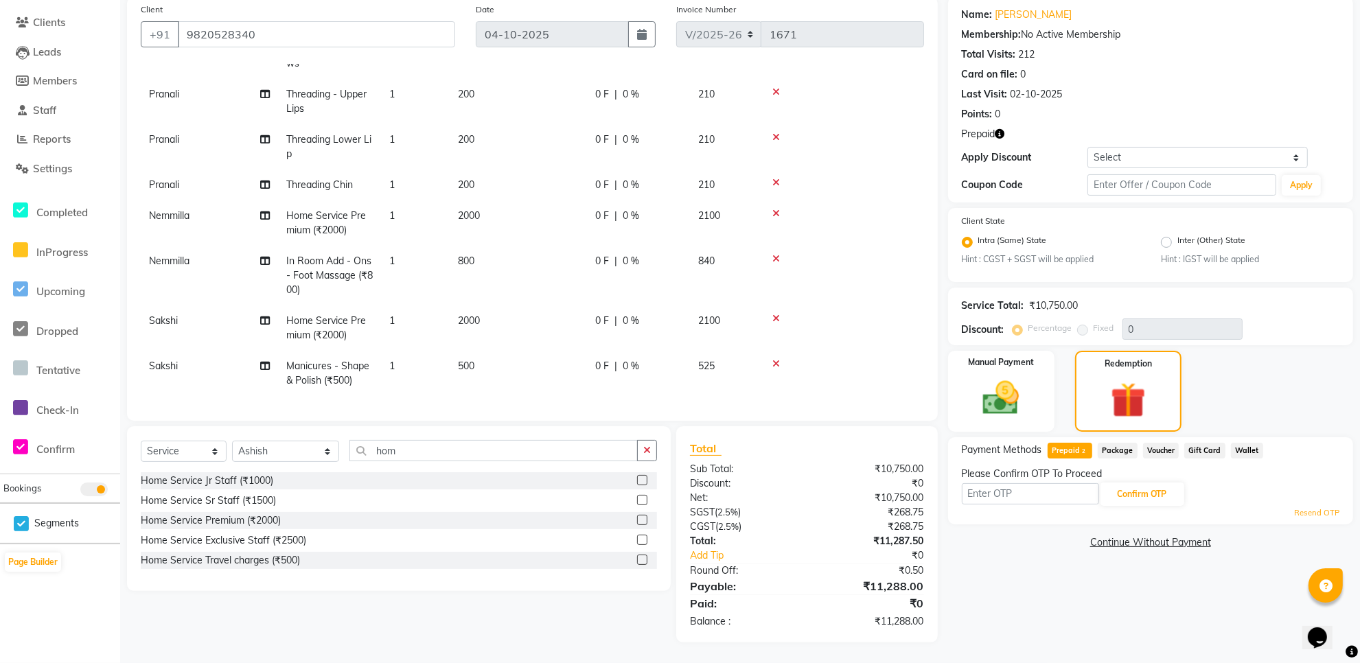
click at [642, 522] on label at bounding box center [642, 520] width 10 height 10
click at [642, 522] on input "checkbox" at bounding box center [641, 520] width 9 height 9
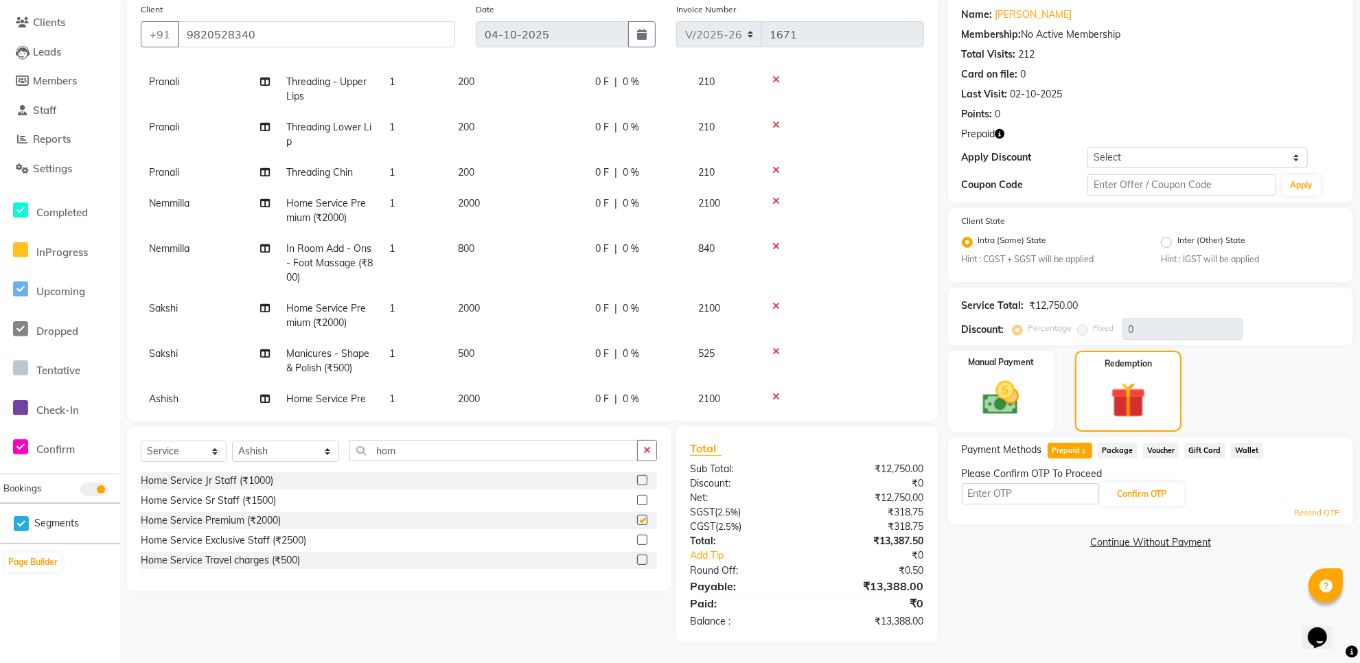
checkbox input "false"
click at [403, 440] on input "hom" at bounding box center [493, 450] width 288 height 21
click at [403, 441] on input "hom" at bounding box center [493, 450] width 288 height 21
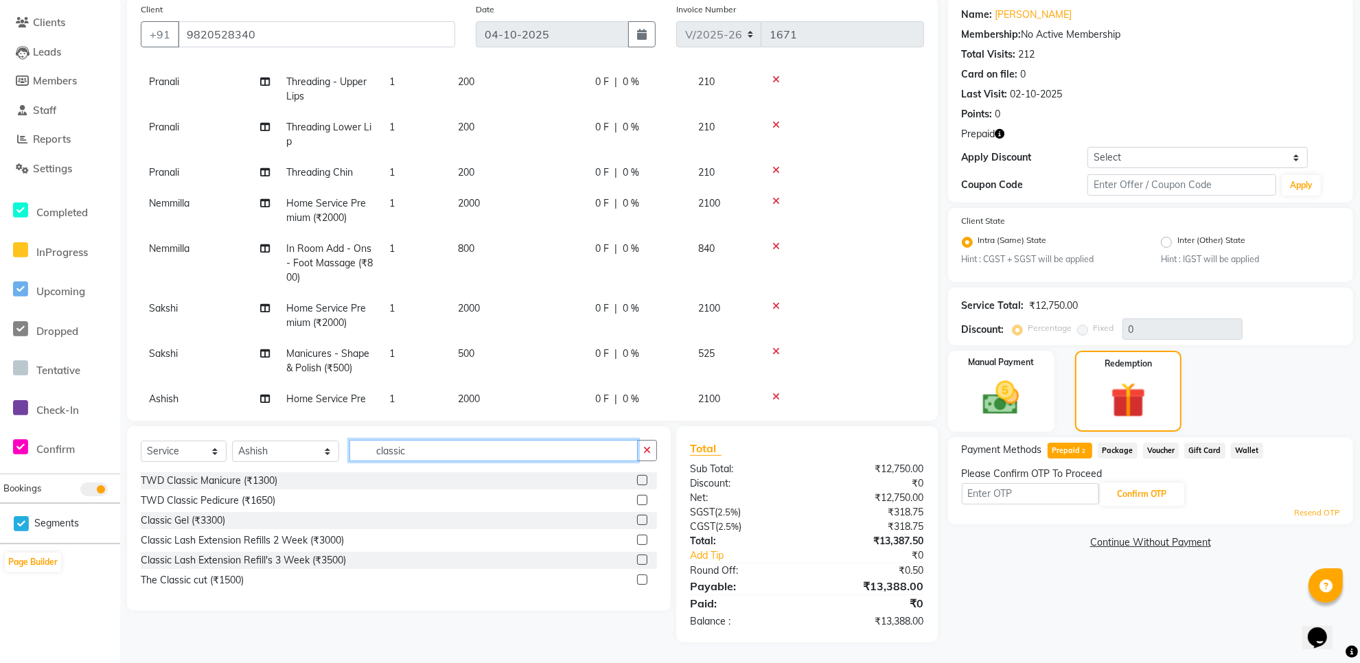
type input "classic"
click at [638, 500] on label at bounding box center [642, 500] width 10 height 10
click at [638, 500] on input "checkbox" at bounding box center [641, 500] width 9 height 9
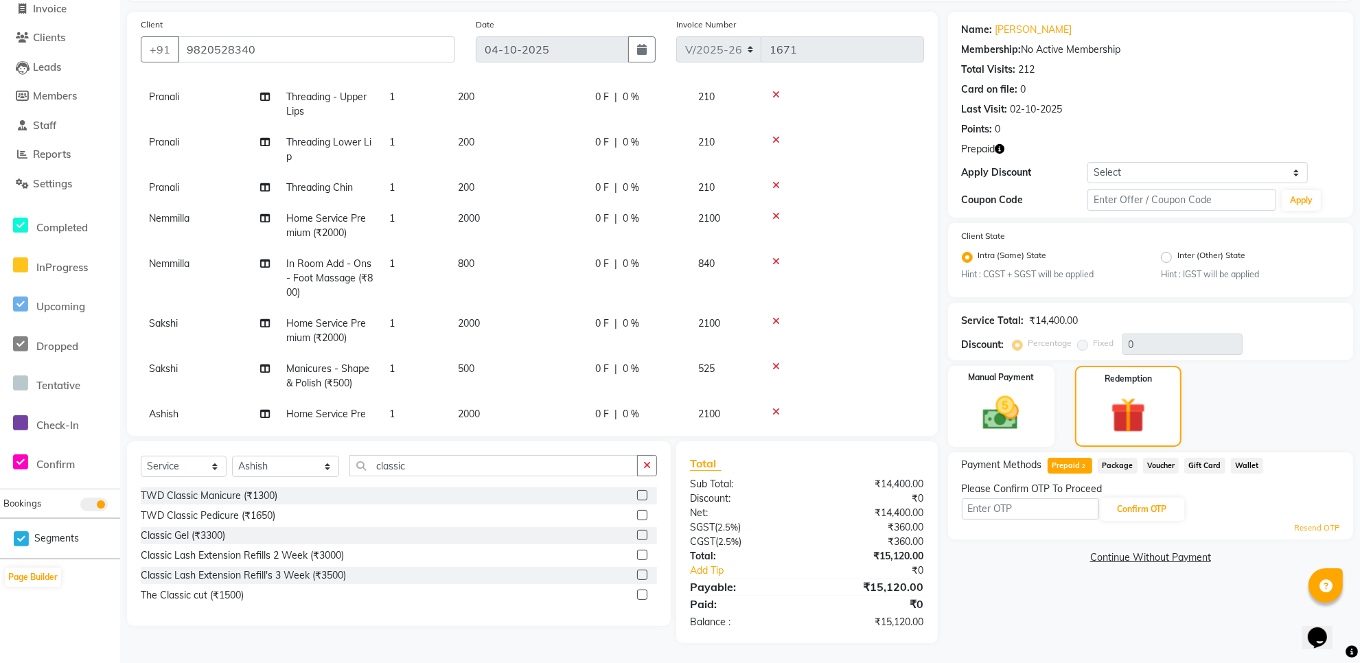
checkbox input "false"
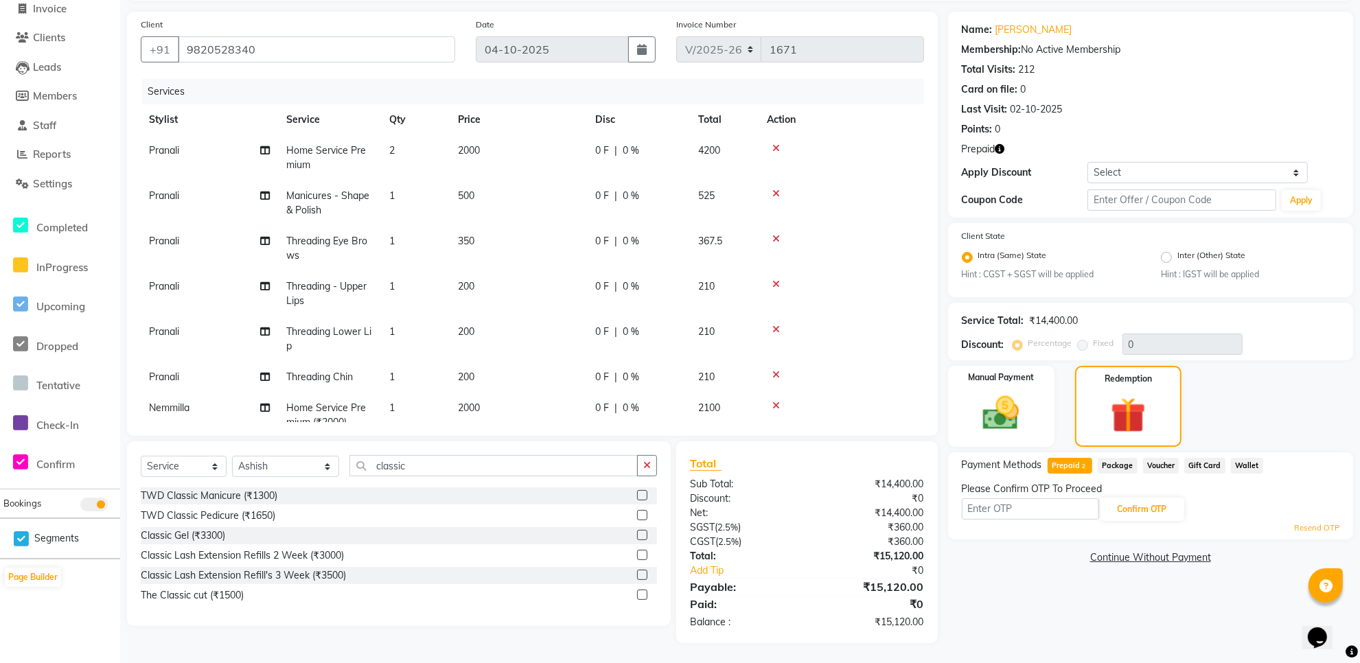
scroll to position [280, 0]
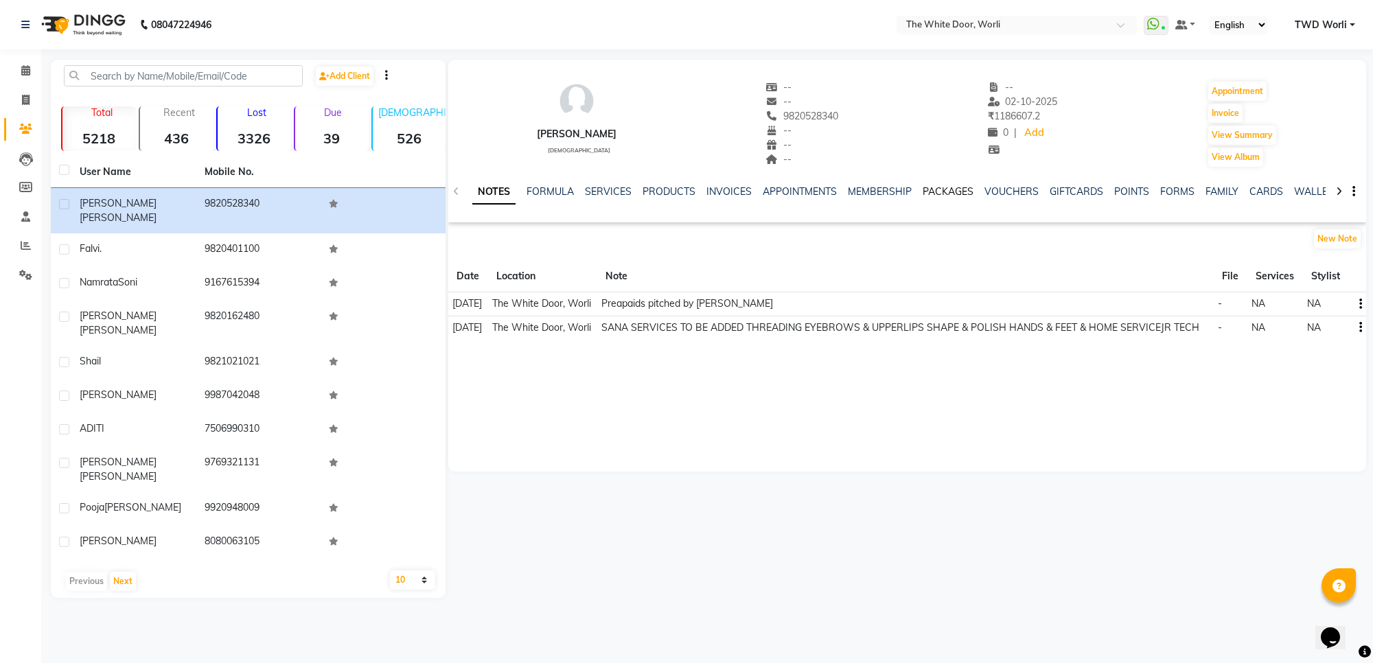
click at [942, 192] on link "PACKAGES" at bounding box center [948, 191] width 51 height 12
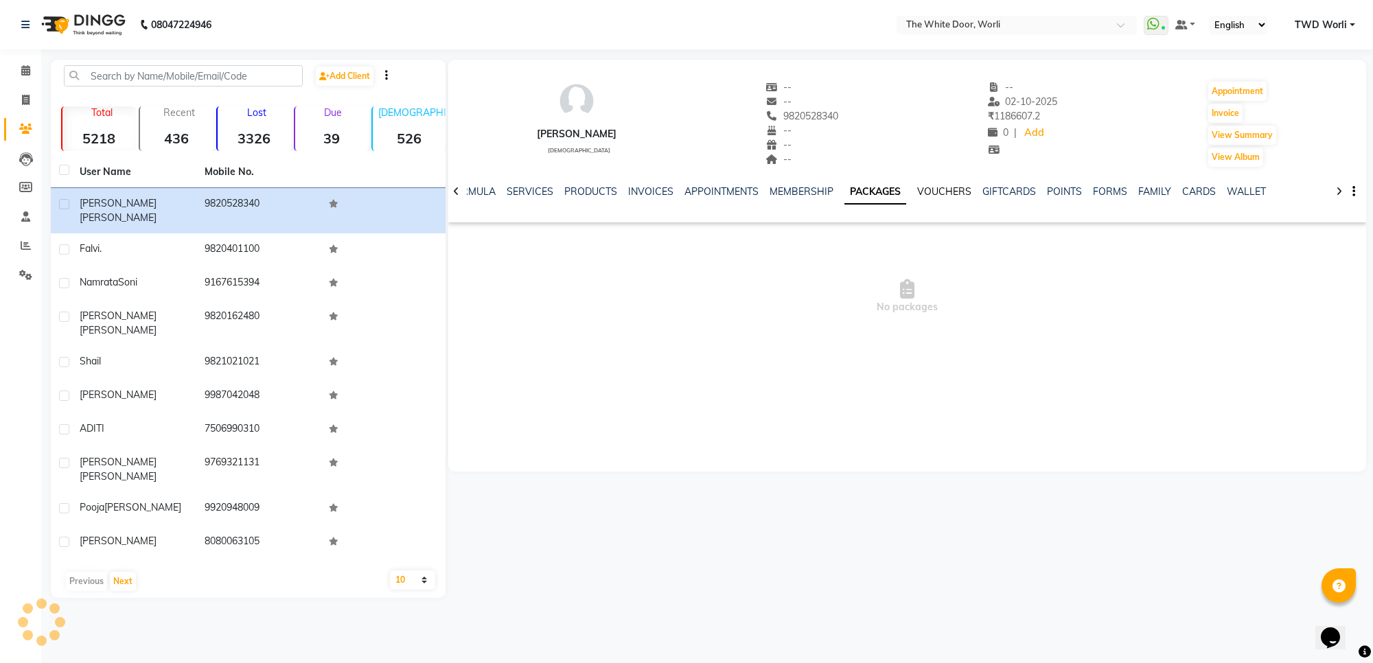
click at [942, 192] on link "VOUCHERS" at bounding box center [944, 191] width 54 height 12
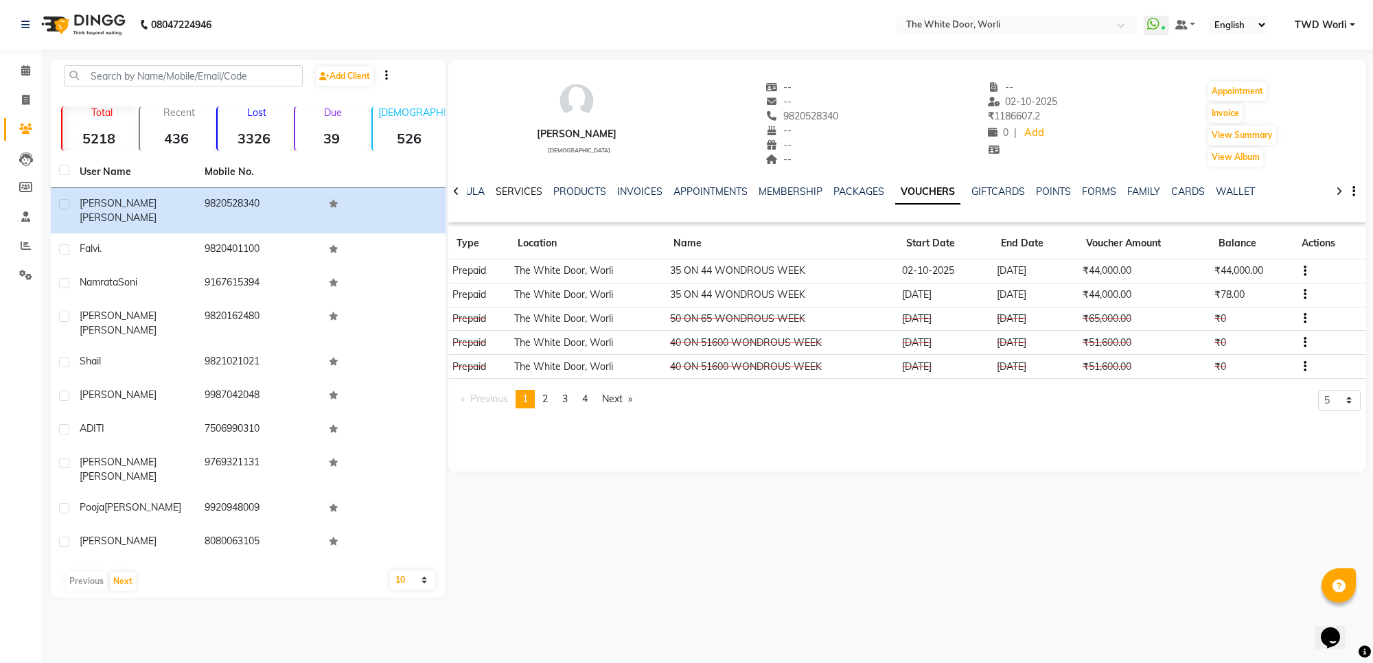
click at [513, 190] on link "SERVICES" at bounding box center [519, 191] width 47 height 12
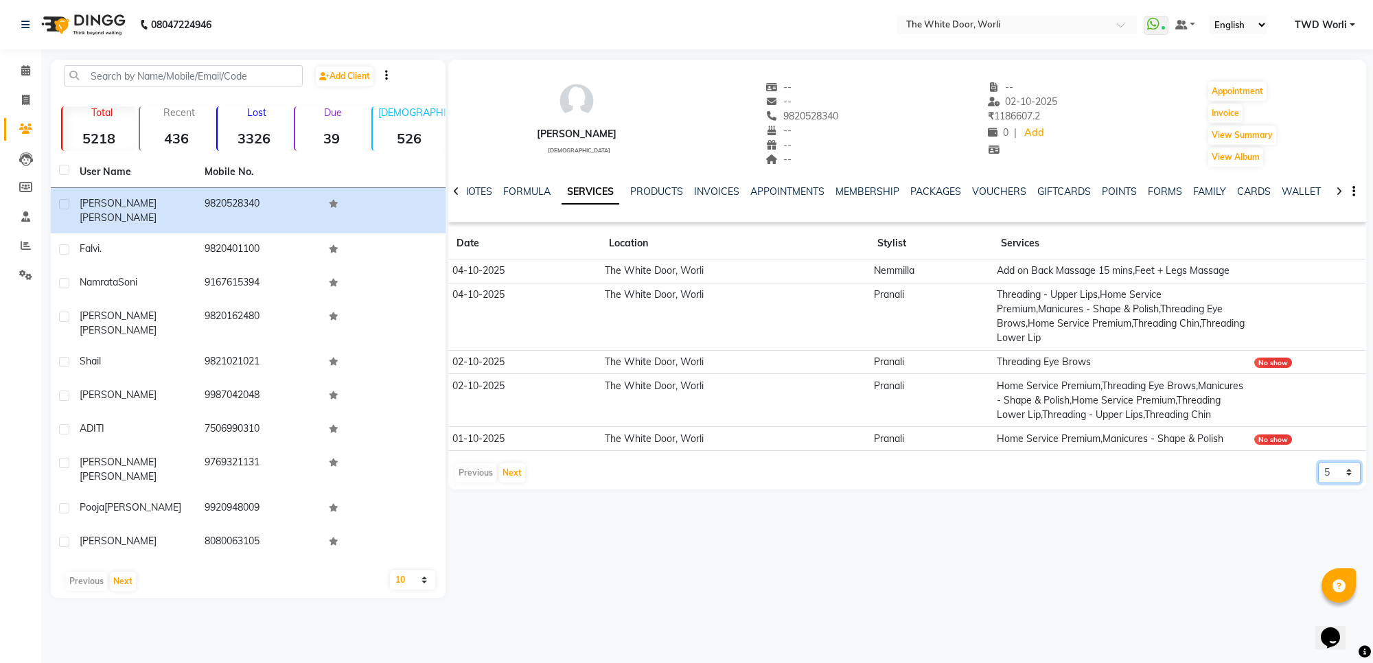
click at [1345, 483] on select "5 10 50 100 500" at bounding box center [1339, 472] width 43 height 21
select select "100"
click at [1318, 477] on select "5 10 50 100 500" at bounding box center [1339, 472] width 43 height 21
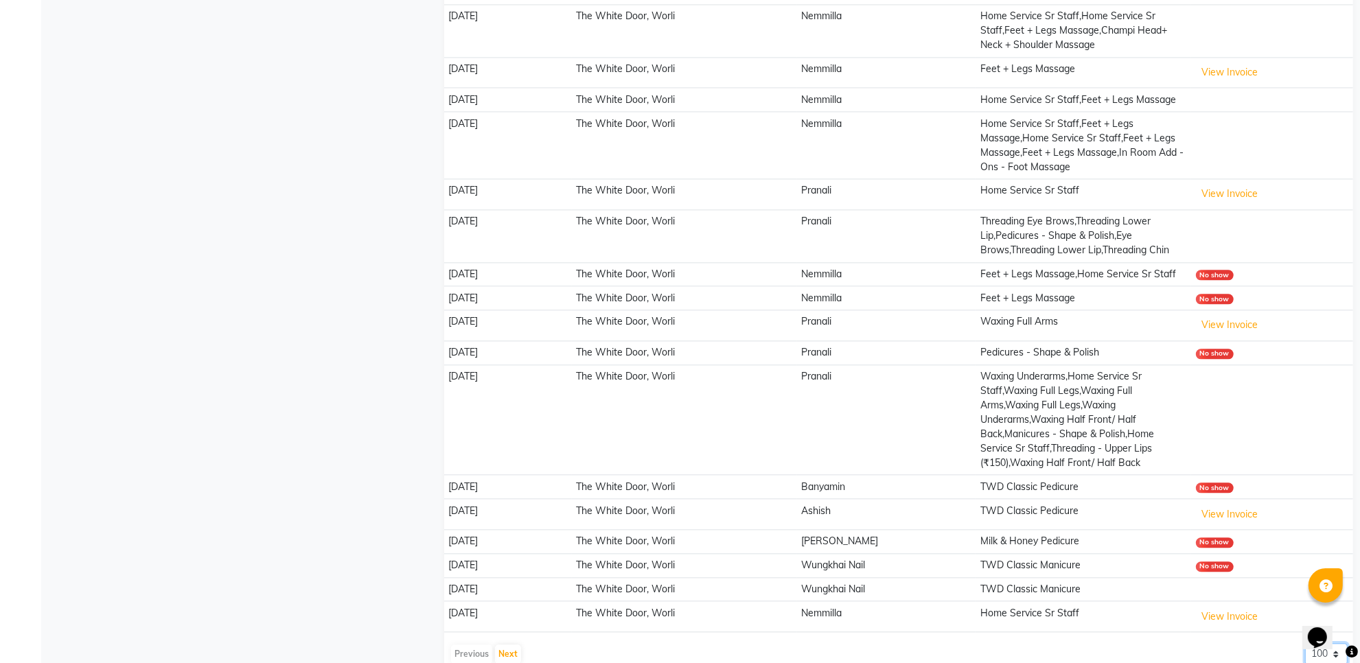
scroll to position [3104, 0]
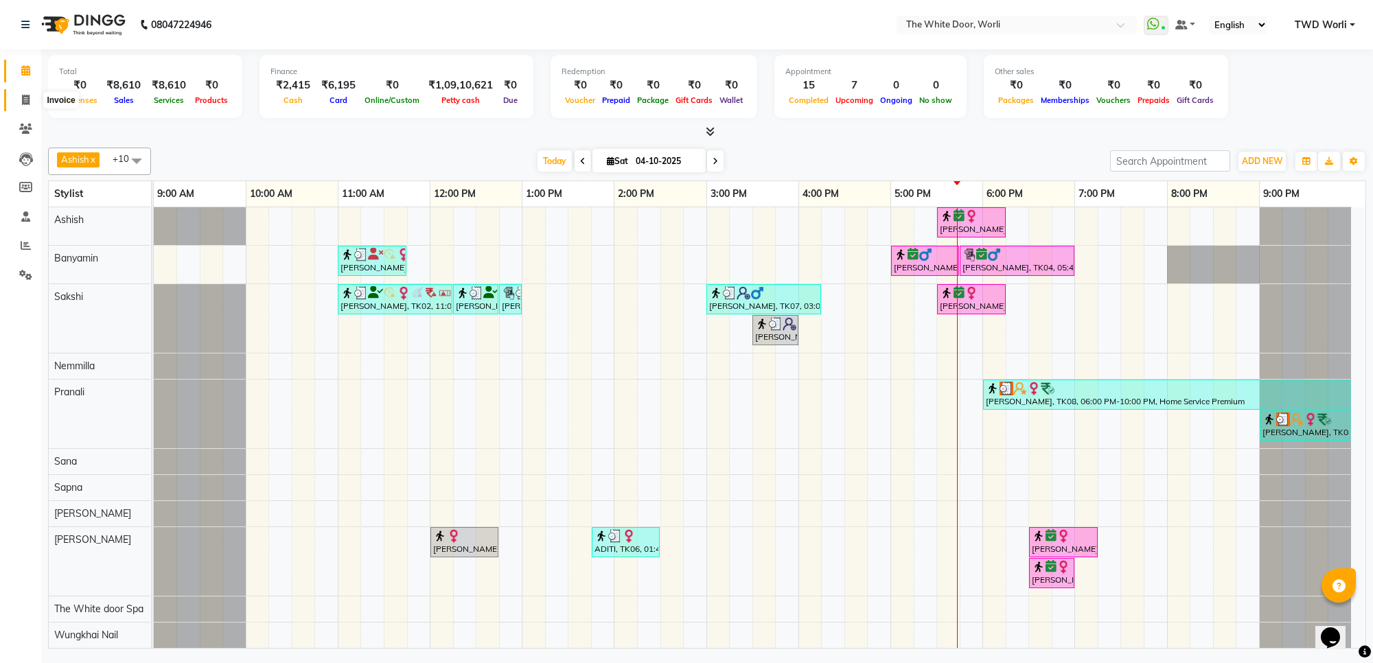
click at [26, 100] on icon at bounding box center [26, 100] width 8 height 10
select select "service"
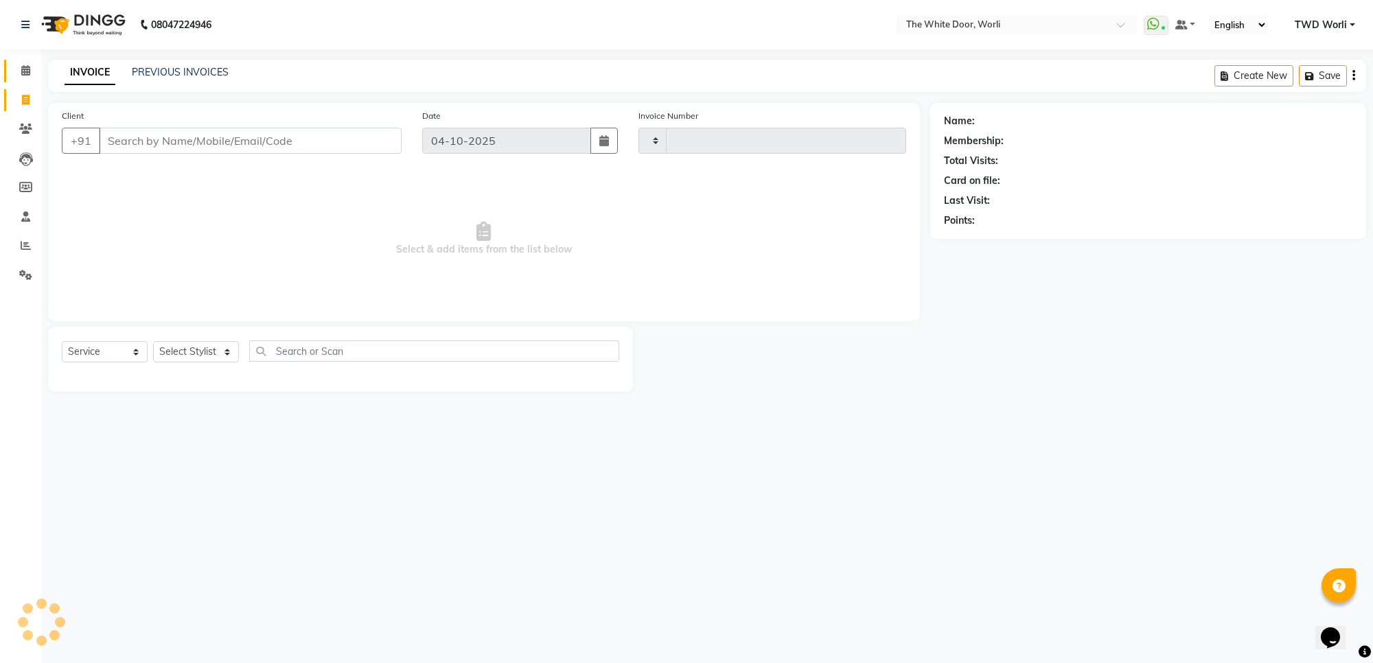
type input "1671"
select select "4027"
click at [170, 145] on input "Client" at bounding box center [250, 141] width 303 height 26
paste input "98204 18107"
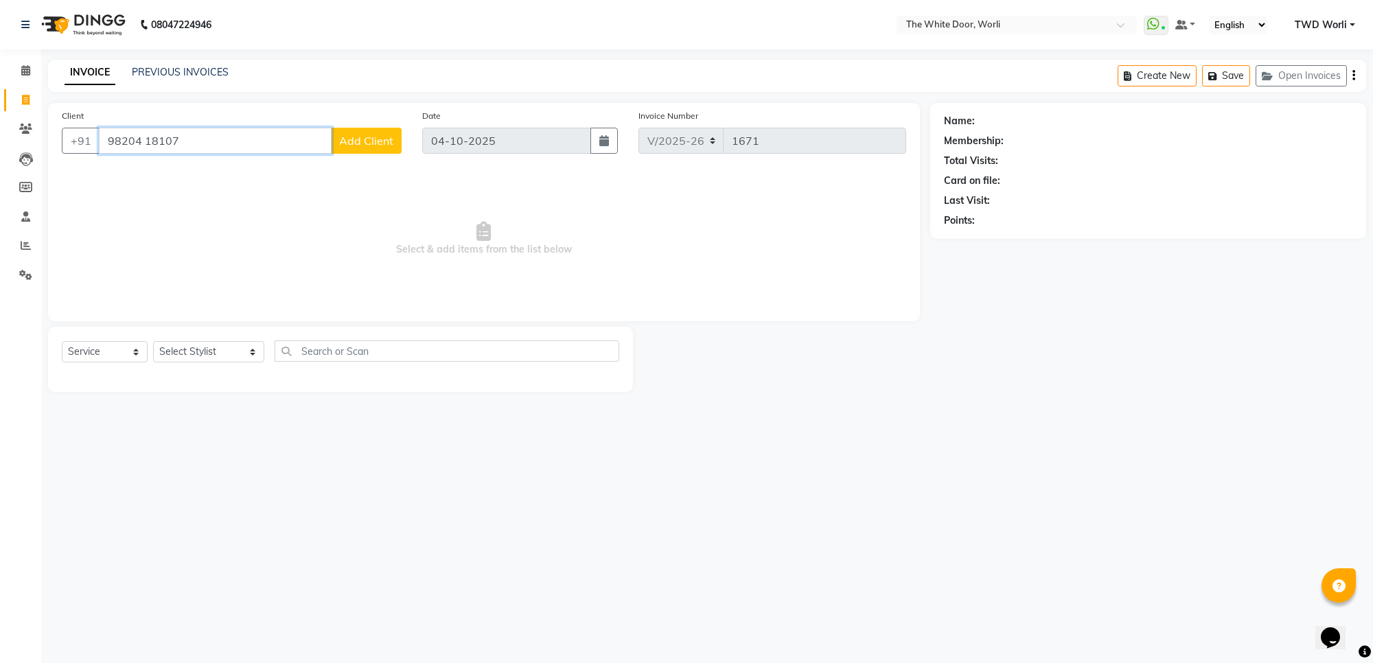
click at [145, 137] on input "98204 18107" at bounding box center [215, 141] width 233 height 26
type input "9820418107"
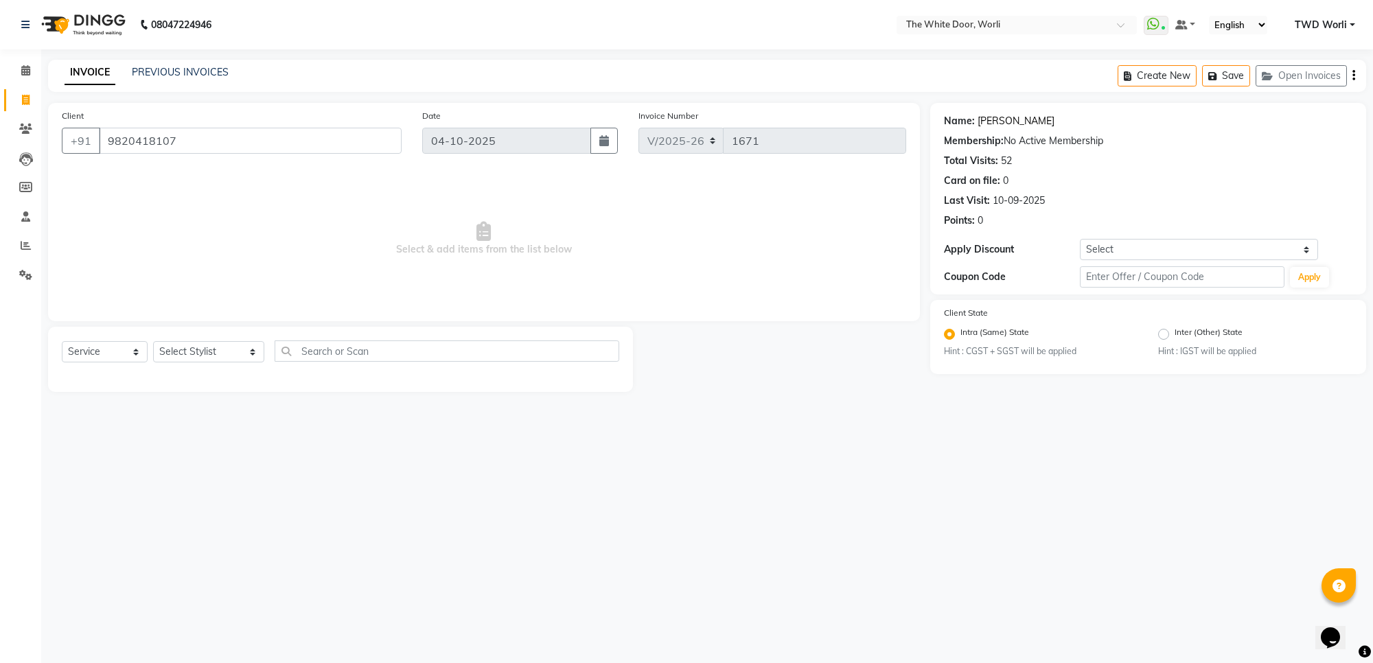
click at [1036, 120] on link "[PERSON_NAME]" at bounding box center [1015, 121] width 77 height 14
click at [203, 344] on select "Select Stylist Aarti Amit d Anil APEI Asa [PERSON_NAME] [PERSON_NAME] [MEDICAL_…" at bounding box center [208, 351] width 111 height 21
select select "20532"
click at [153, 341] on select "Select Stylist Aarti Amit d Anil APEI Asa [PERSON_NAME] [PERSON_NAME] [MEDICAL_…" at bounding box center [208, 351] width 111 height 21
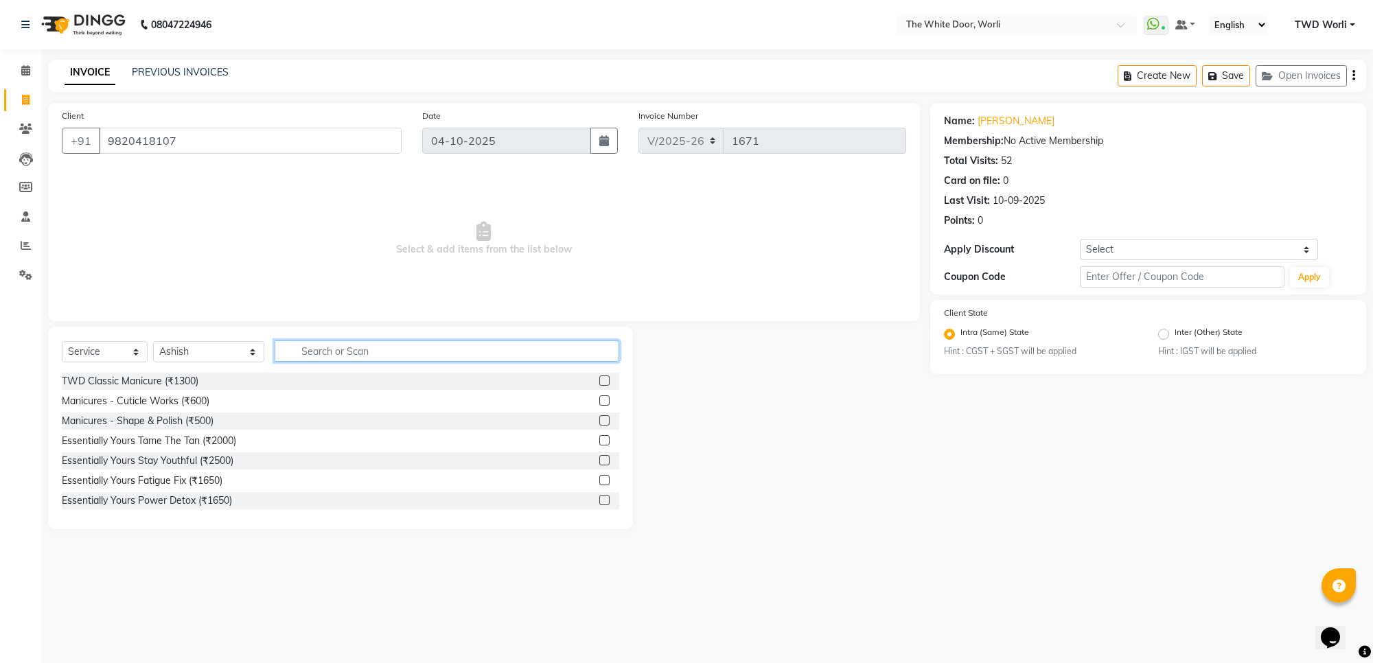
click at [353, 347] on input "text" at bounding box center [447, 350] width 344 height 21
type input "hom"
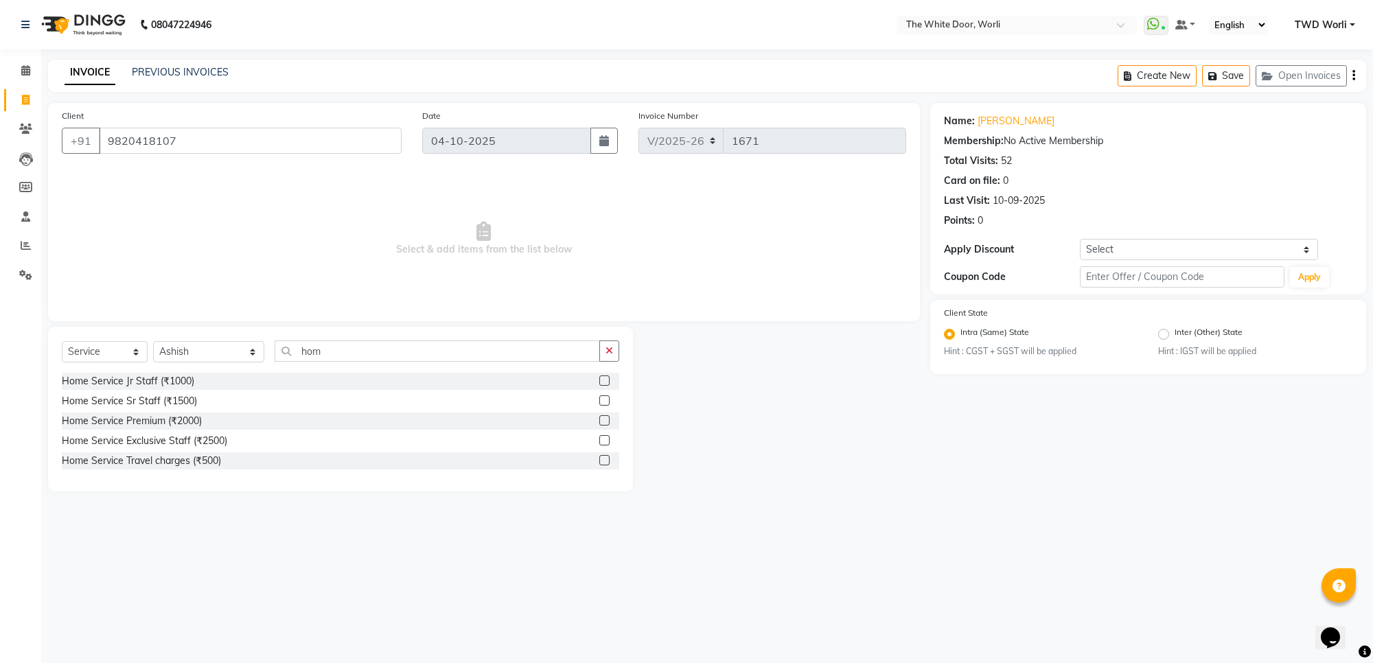
click at [601, 436] on label at bounding box center [604, 440] width 10 height 10
click at [601, 437] on input "checkbox" at bounding box center [603, 441] width 9 height 9
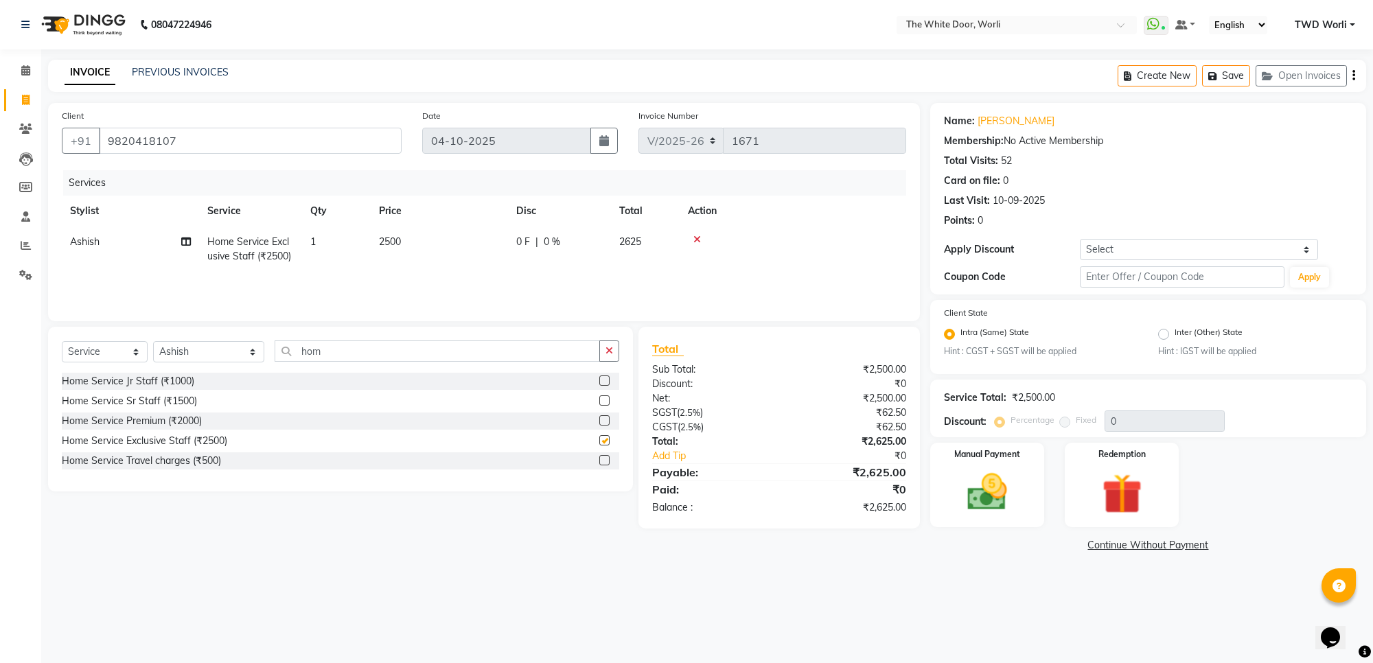
checkbox input "false"
click at [290, 345] on input "hom" at bounding box center [437, 350] width 325 height 21
type input "class"
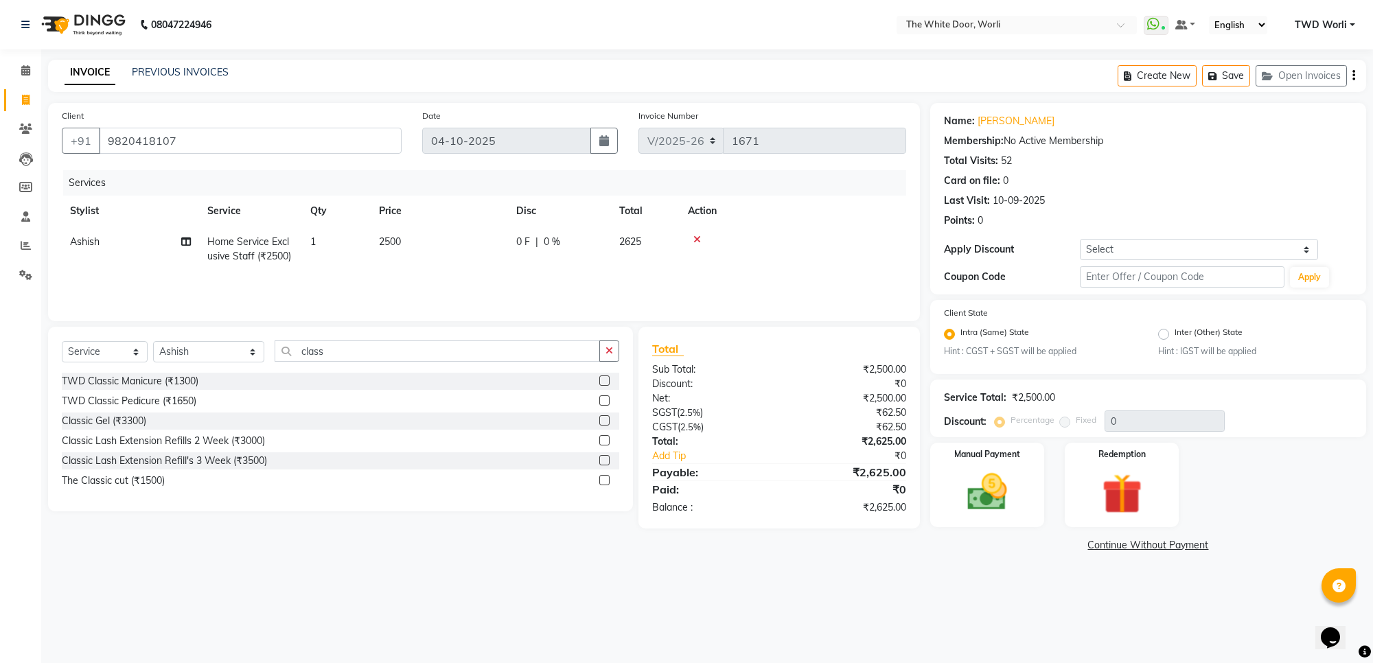
click at [608, 402] on label at bounding box center [604, 400] width 10 height 10
click at [608, 402] on input "checkbox" at bounding box center [603, 401] width 9 height 9
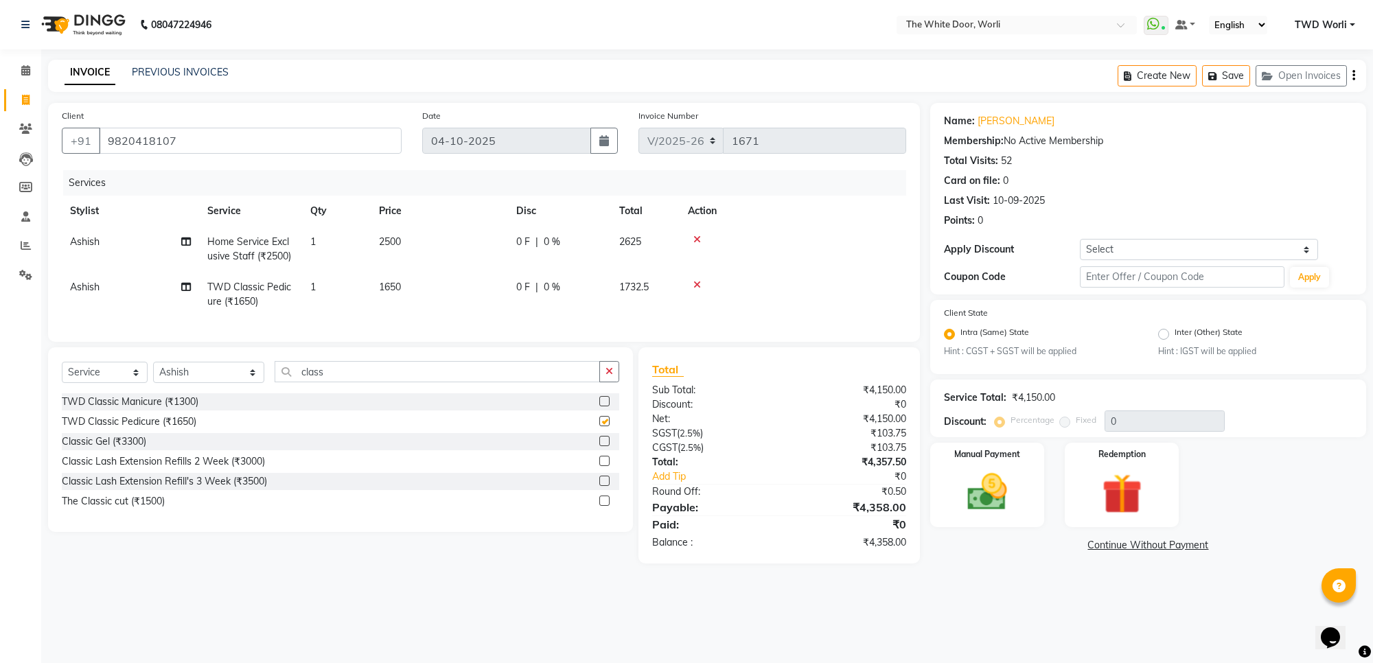
checkbox input "false"
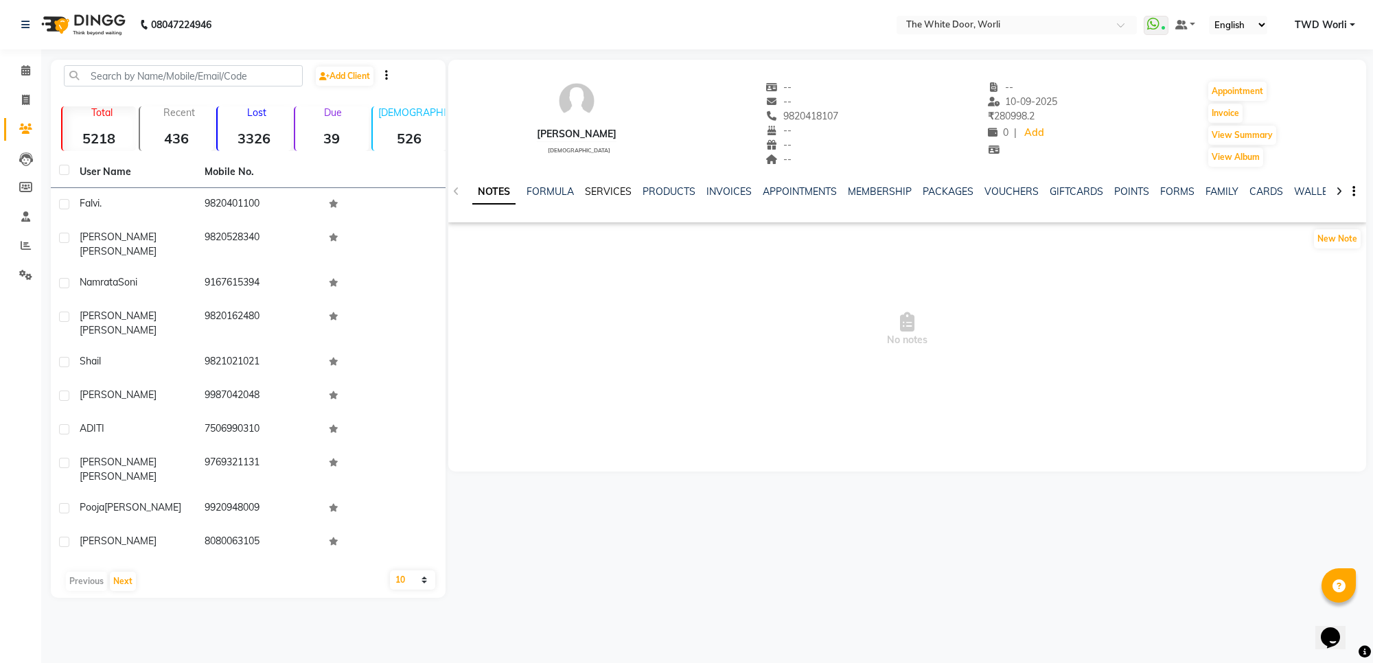
click at [599, 187] on link "SERVICES" at bounding box center [608, 191] width 47 height 12
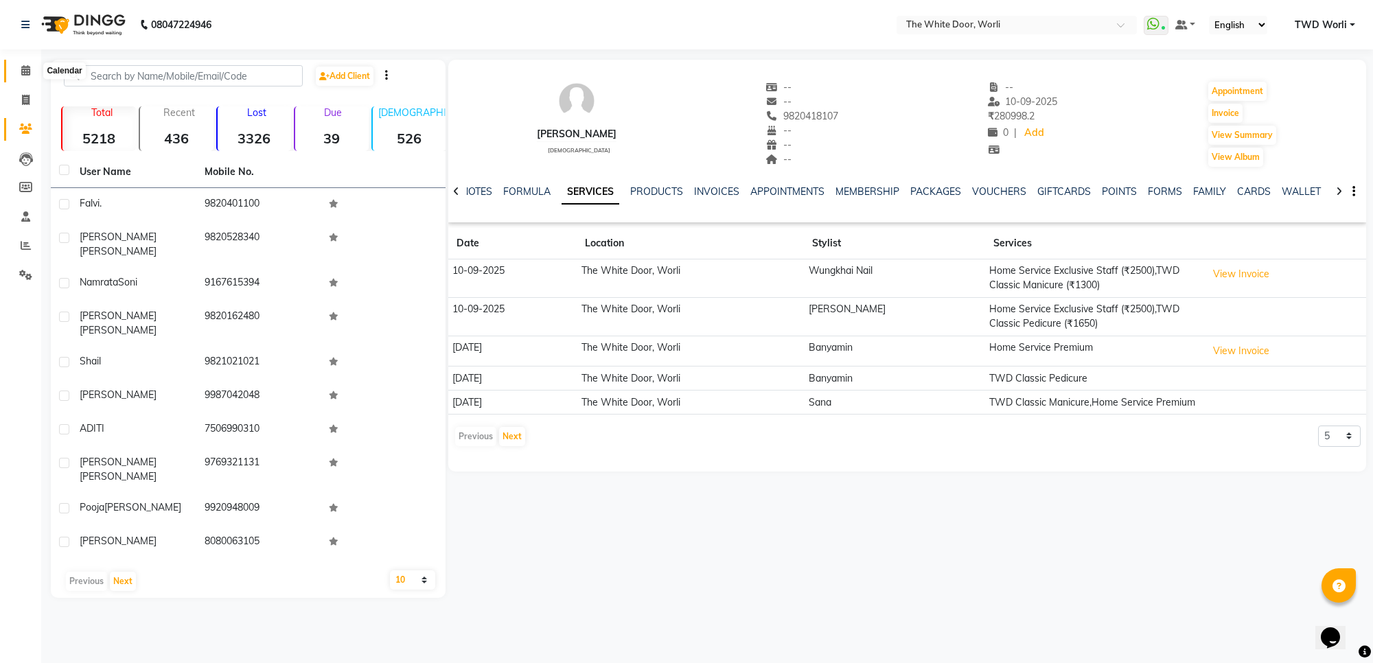
click at [29, 73] on icon at bounding box center [25, 70] width 9 height 10
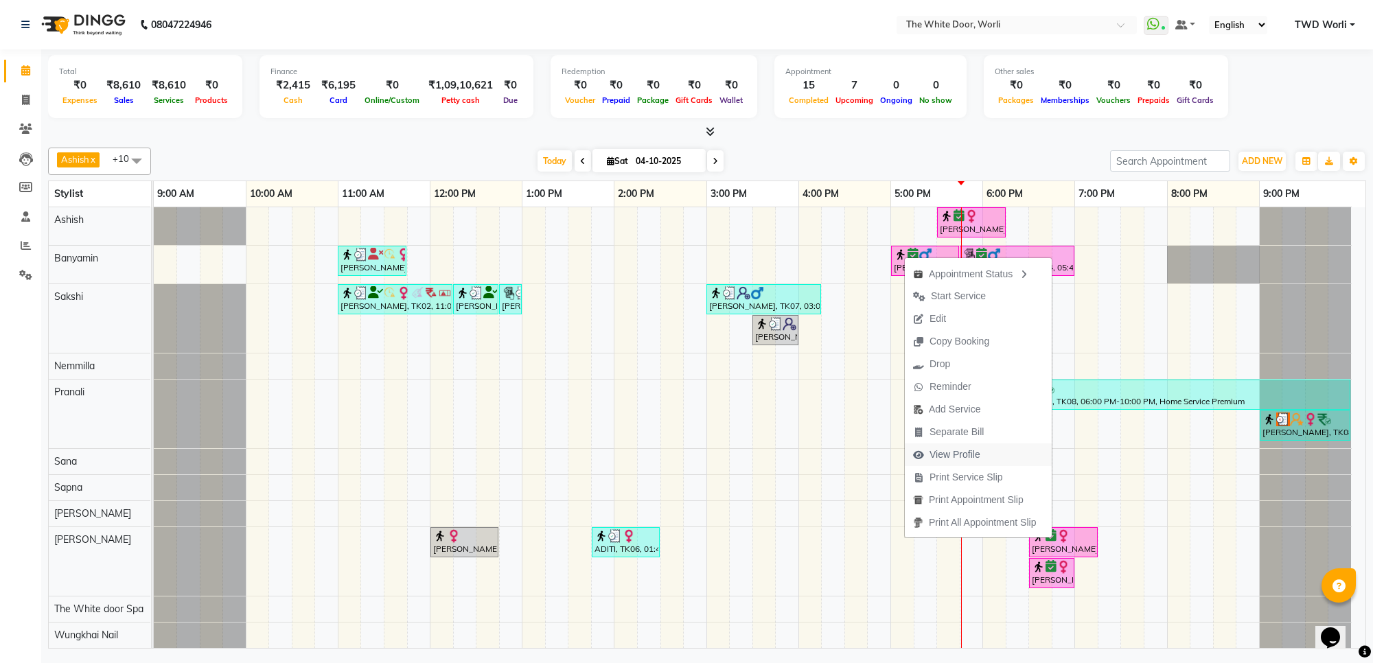
click at [960, 454] on span "View Profile" at bounding box center [954, 455] width 51 height 14
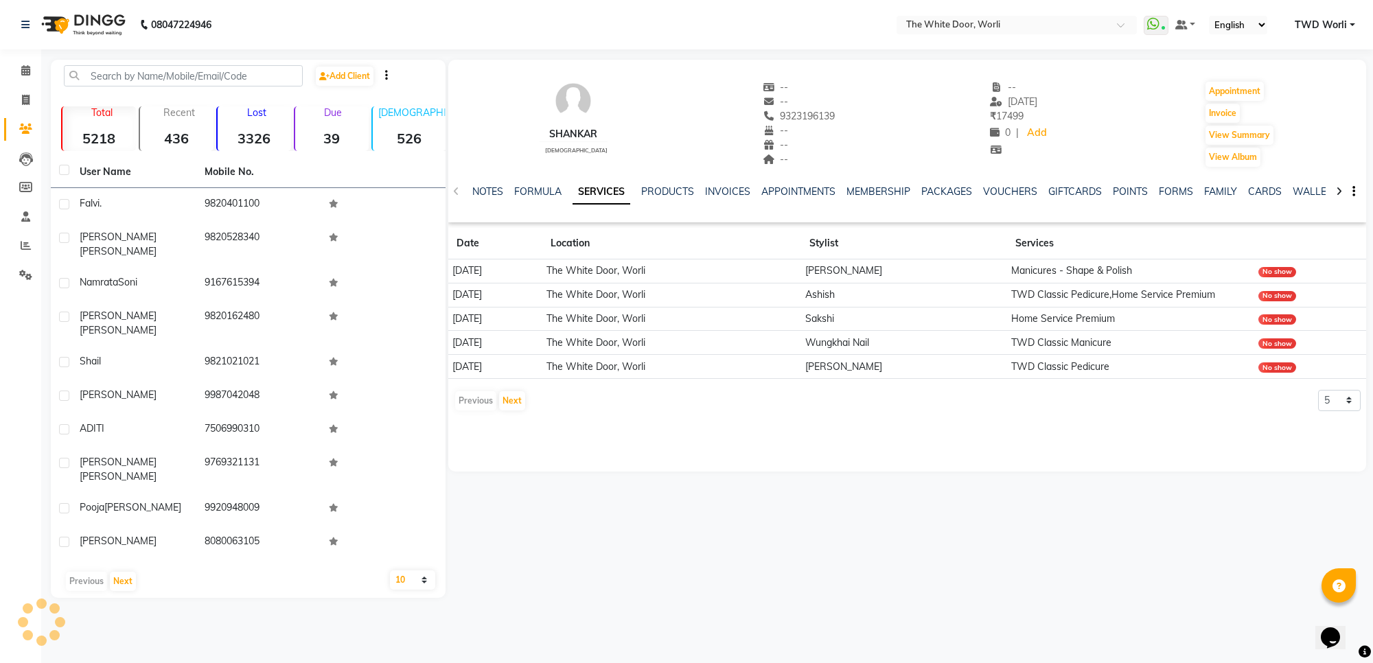
drag, startPoint x: 765, startPoint y: 117, endPoint x: 848, endPoint y: 120, distance: 82.4
click at [848, 120] on div "Shankar male -- -- 9323196139 -- -- -- -- 08-03-2024 ₹ 17499 0 | Add Appointmen…" at bounding box center [907, 118] width 918 height 102
copy span "9323196139"
click at [22, 73] on icon at bounding box center [25, 70] width 9 height 10
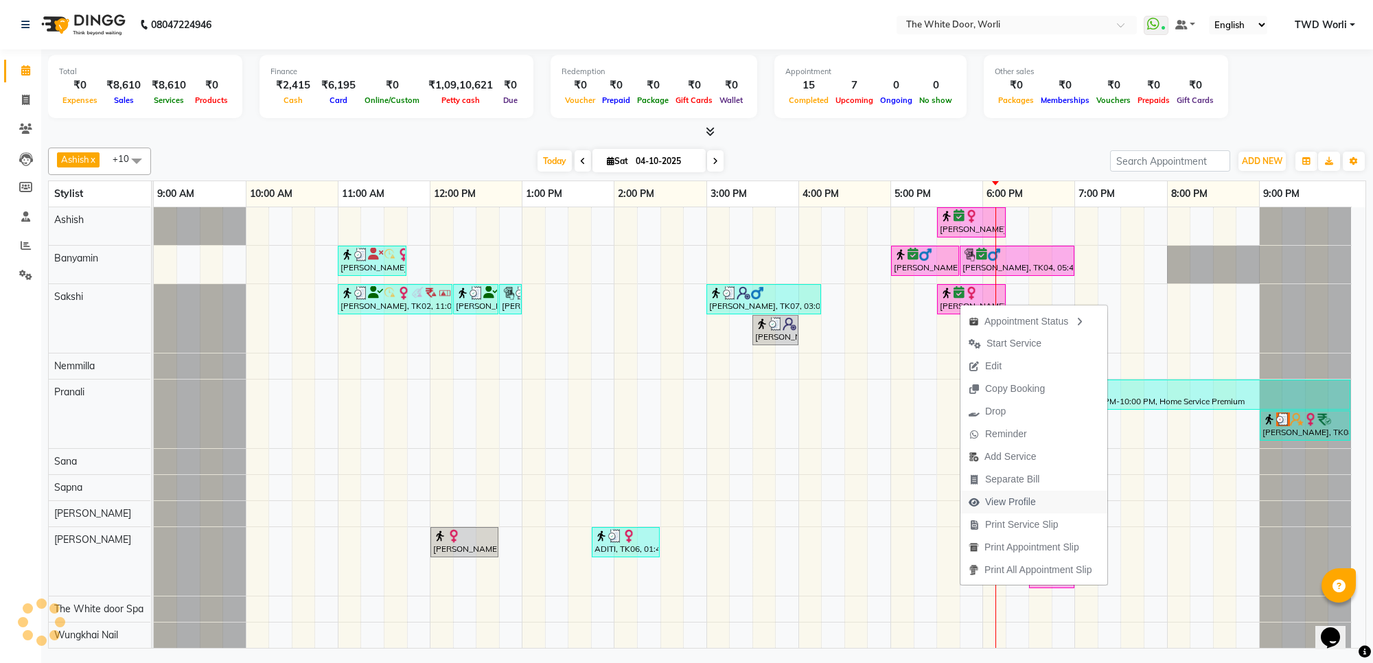
click at [1025, 501] on span "View Profile" at bounding box center [1010, 502] width 51 height 14
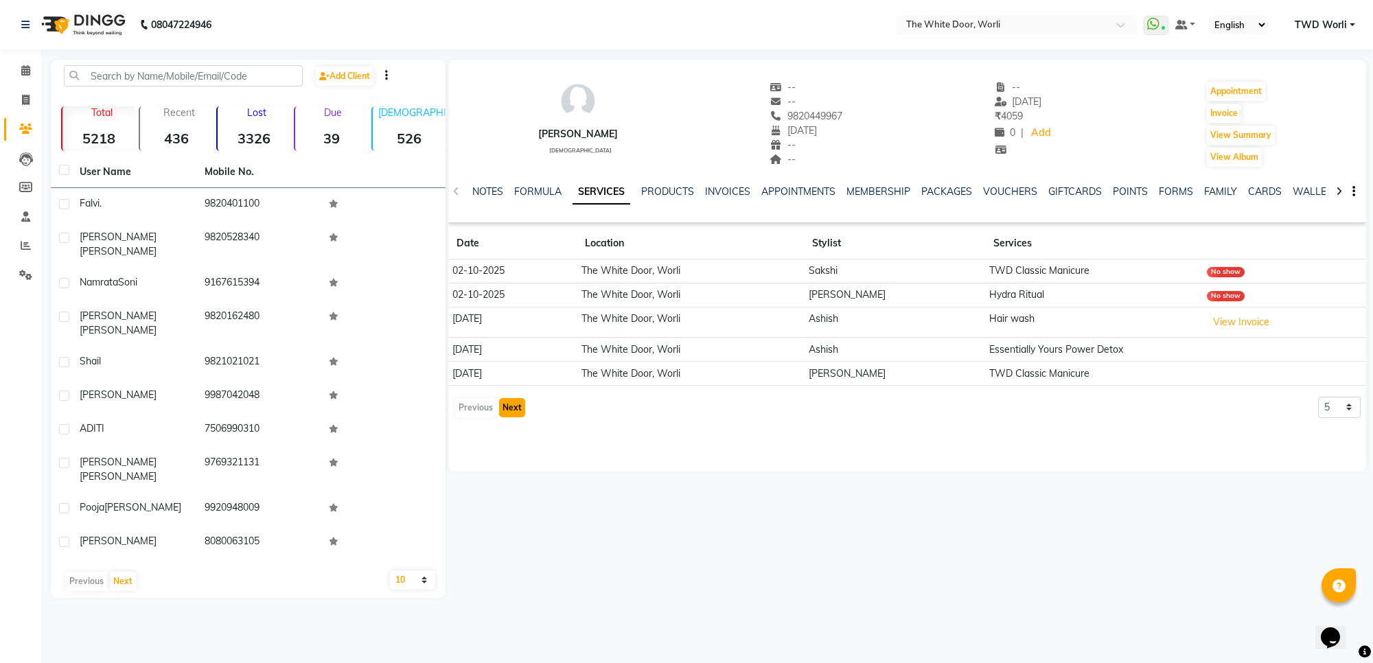
click at [512, 413] on button "Next" at bounding box center [512, 407] width 26 height 19
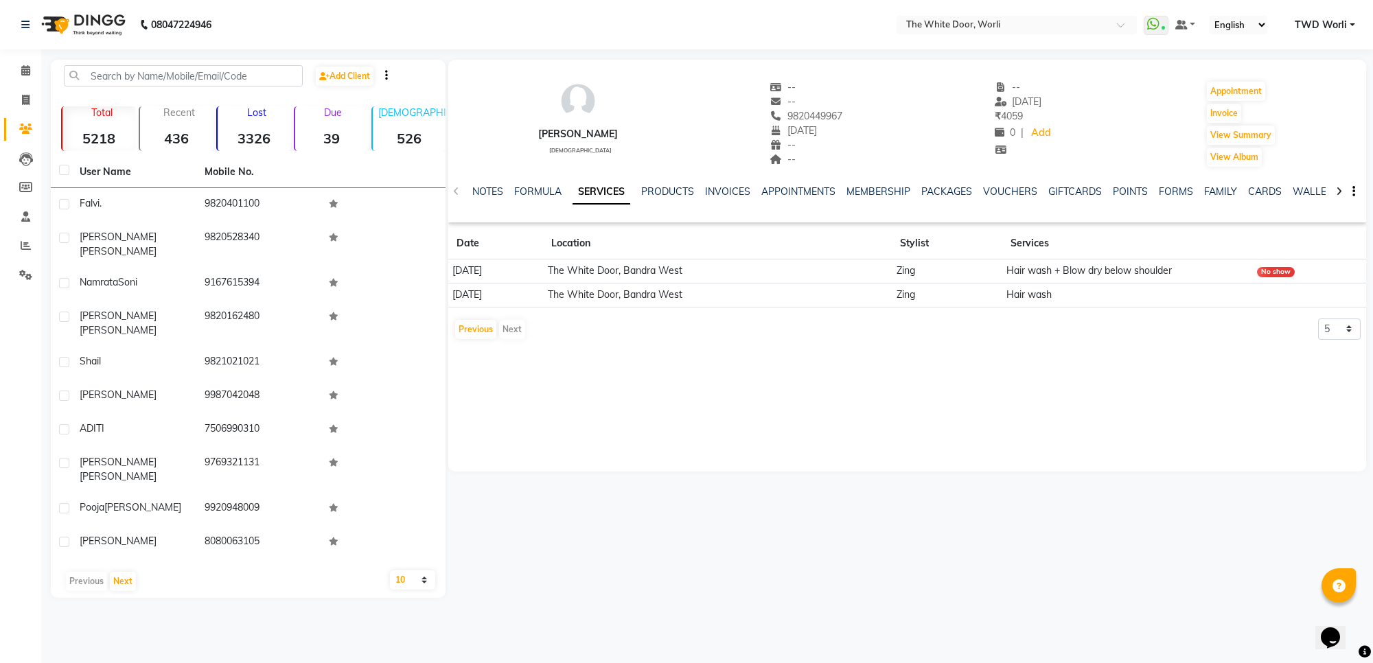
click at [512, 413] on div "Dimple Agrawal female -- -- 9820449967 28-04-2020 -- -- -- 21-06-2025 ₹ 4059 0 …" at bounding box center [907, 266] width 918 height 412
click at [474, 330] on button "Previous" at bounding box center [475, 329] width 41 height 19
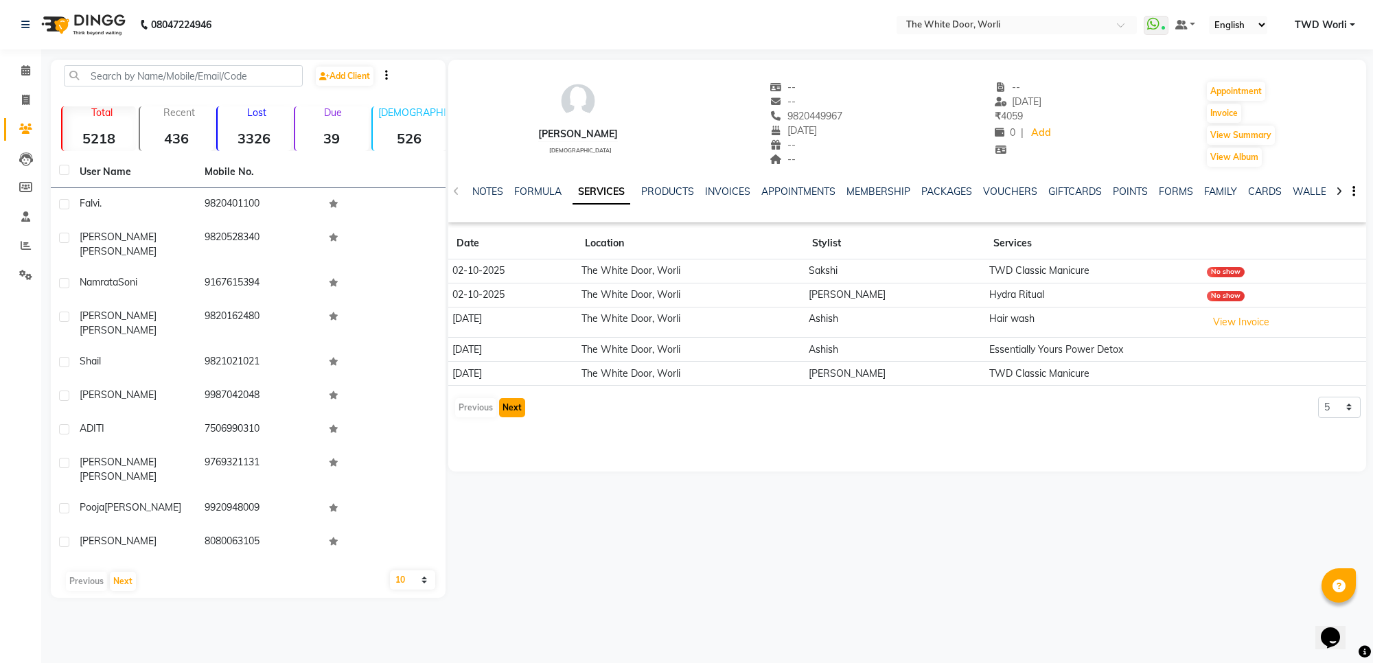
click at [510, 413] on button "Next" at bounding box center [512, 407] width 26 height 19
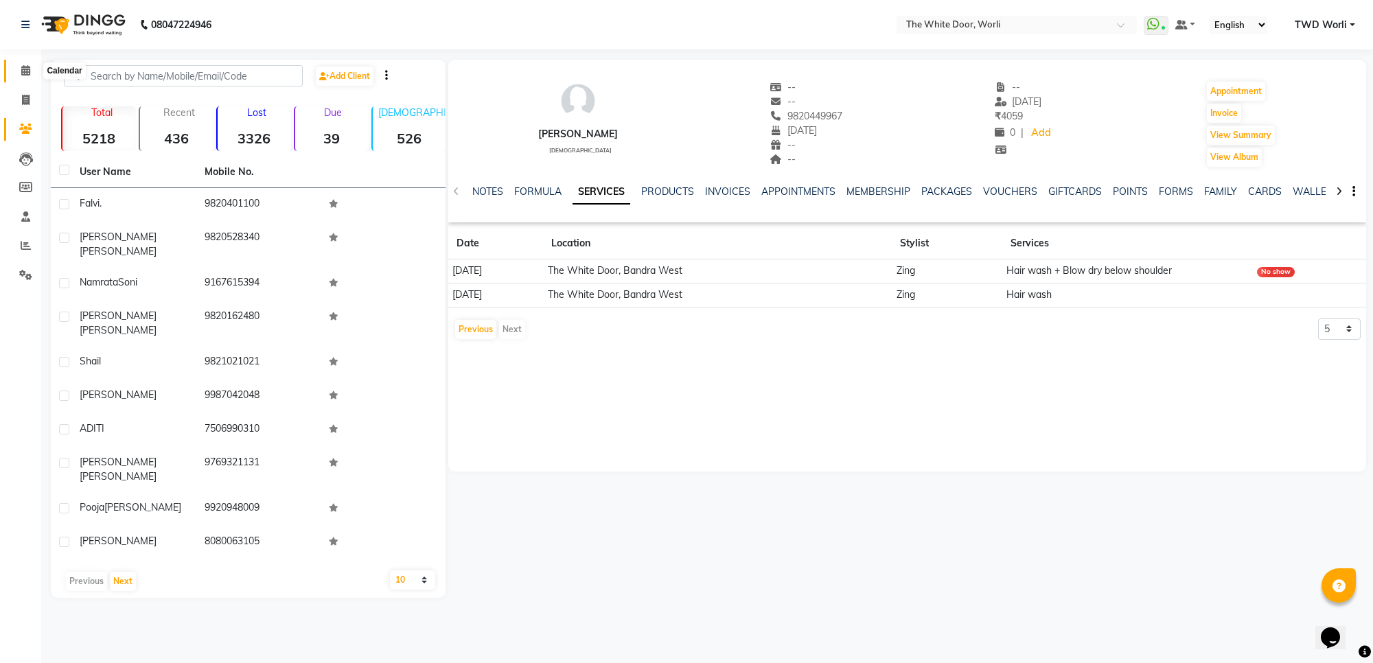
click at [32, 74] on span at bounding box center [26, 71] width 24 height 16
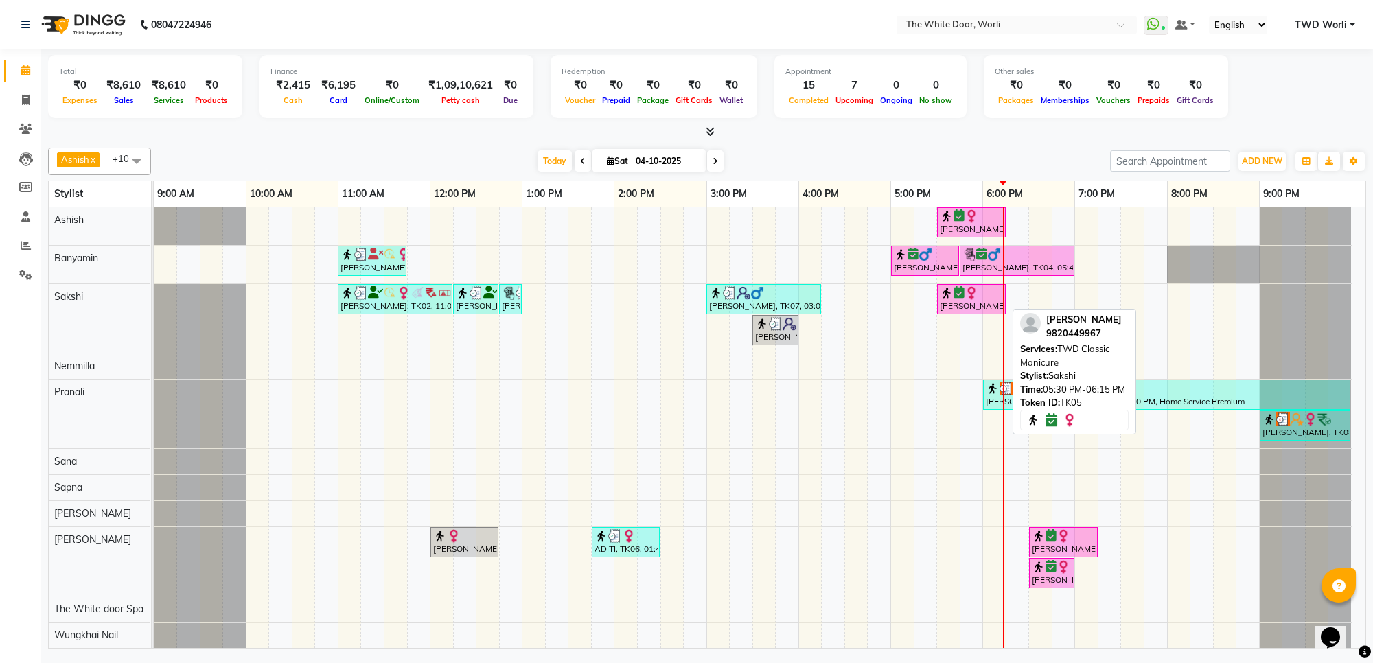
click at [982, 303] on div "[PERSON_NAME], TK05, 05:30 PM-06:15 PM, TWD Classic Manicure" at bounding box center [971, 299] width 66 height 26
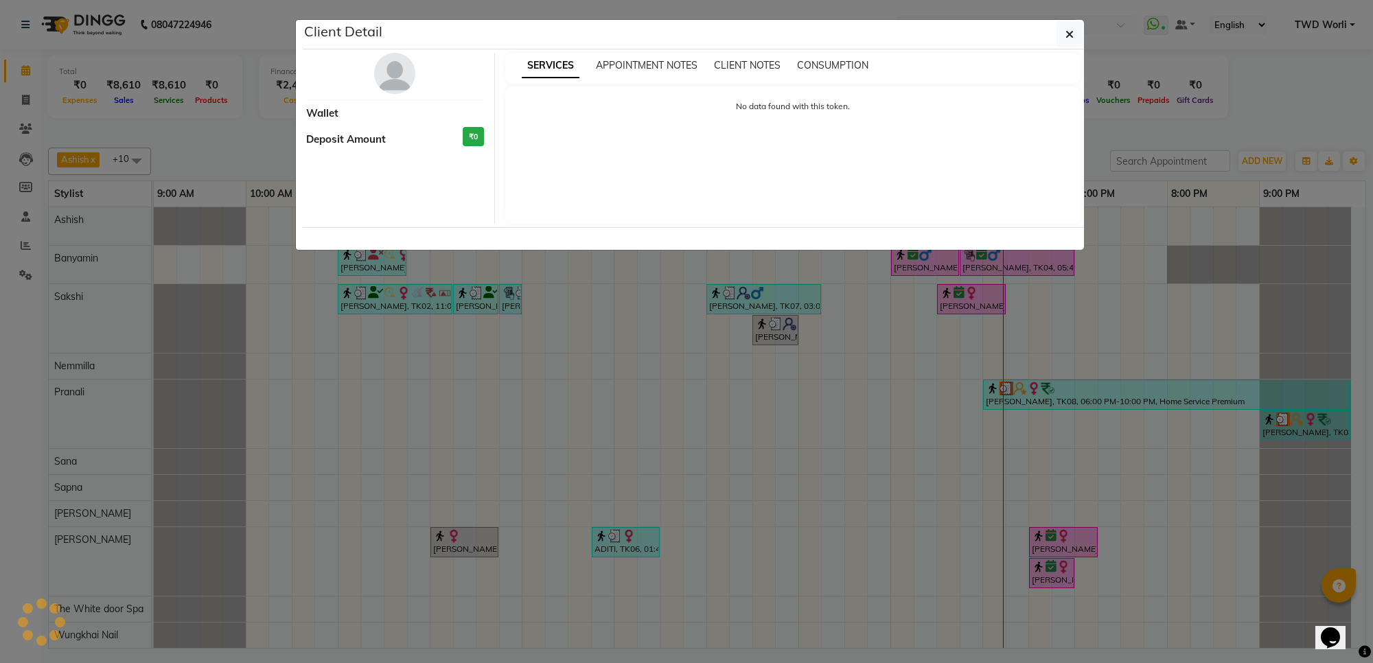
select select "6"
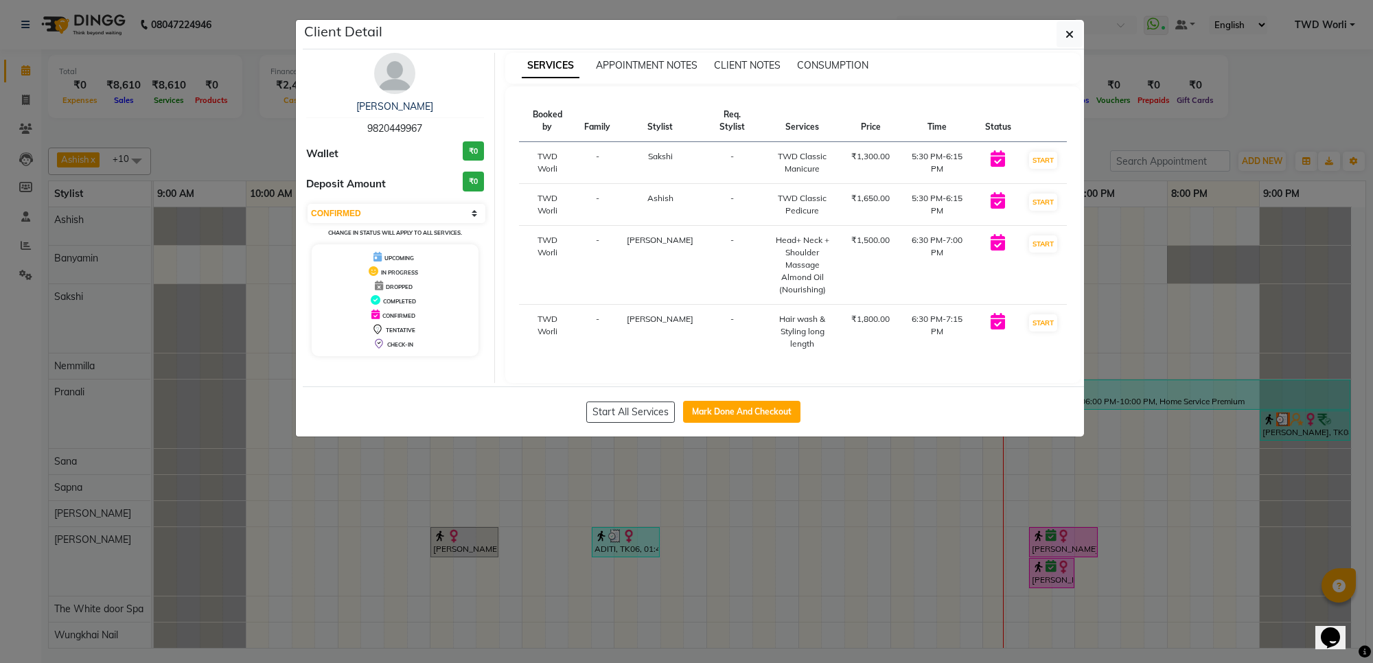
drag, startPoint x: 368, startPoint y: 126, endPoint x: 431, endPoint y: 129, distance: 63.2
click at [431, 129] on div "Dimple Agrawal 9820449967" at bounding box center [395, 118] width 178 height 36
copy span "9820449967"
click at [194, 94] on ngb-modal-window "Client Detail Dimple Agrawal 9820449967 Wallet ₹0 Deposit Amount ₹0 Select IN S…" at bounding box center [686, 331] width 1373 height 663
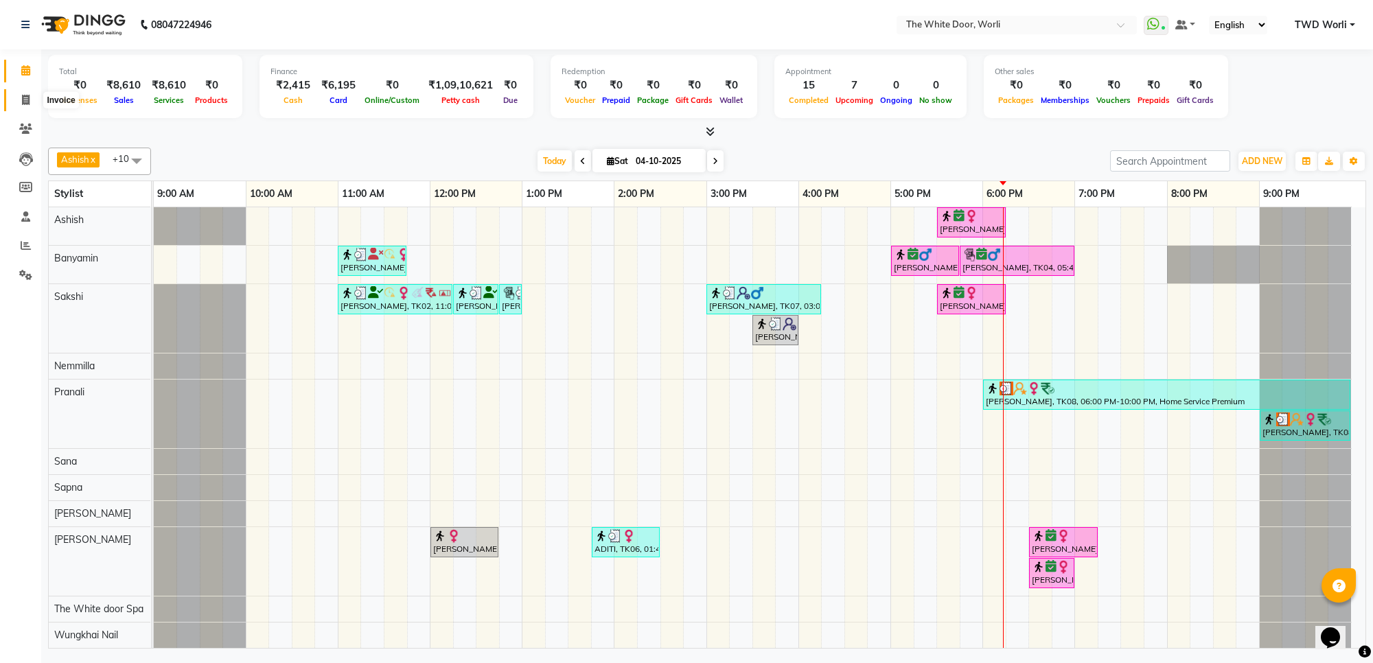
click at [31, 100] on span at bounding box center [26, 101] width 24 height 16
select select "service"
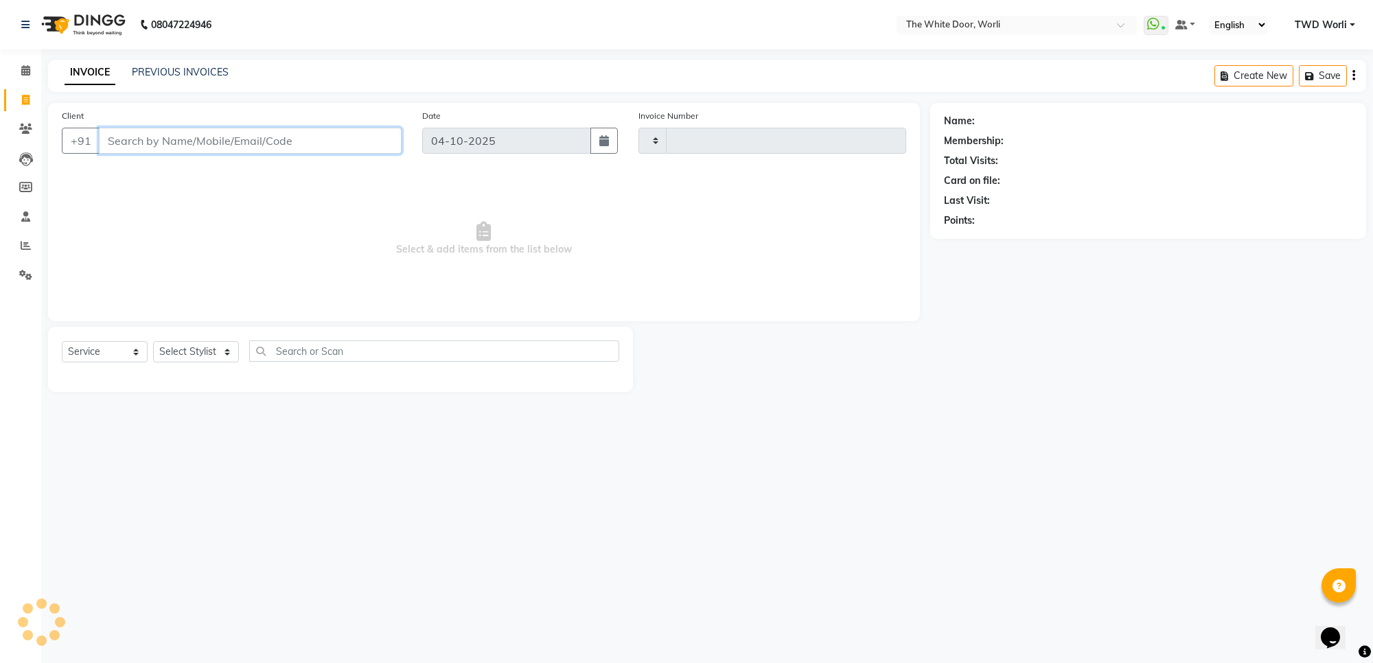
click at [204, 146] on input "Client" at bounding box center [250, 141] width 303 height 26
type input "1671"
select select "4027"
paste input "9820449967"
type input "9820449967"
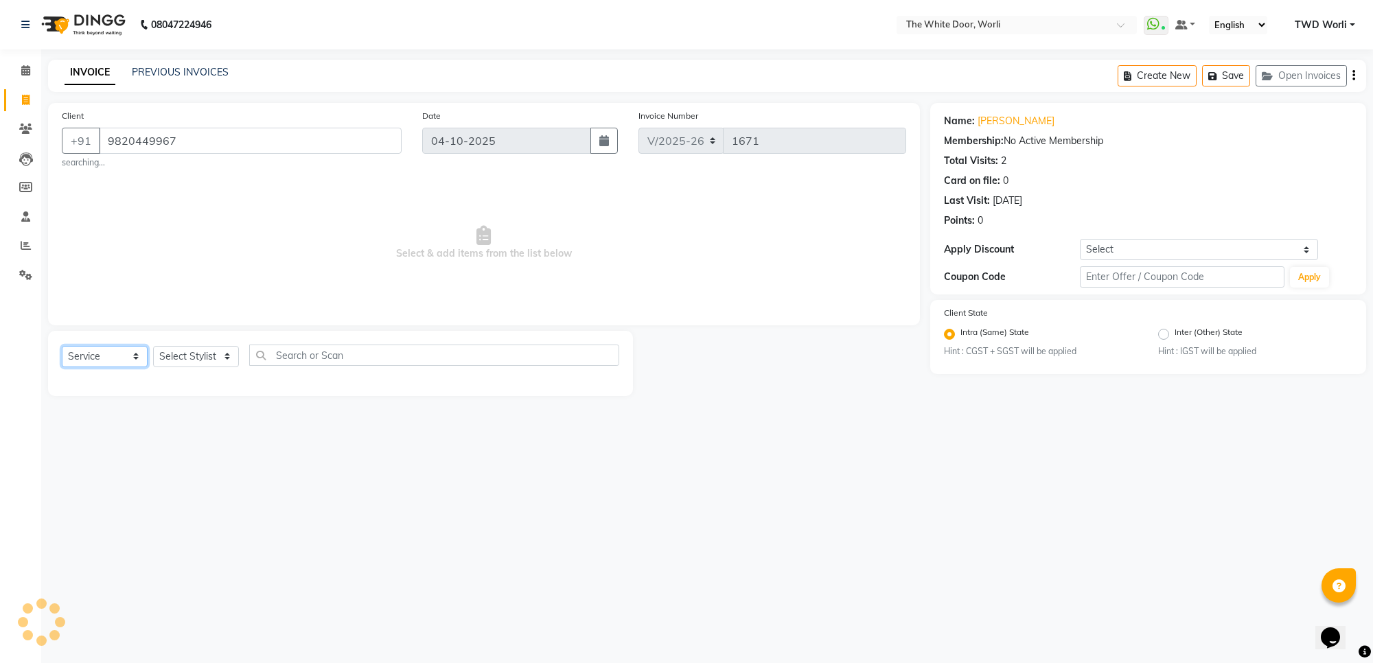
click at [125, 351] on select "Select Service Product Membership Package Voucher Prepaid Gift Card" at bounding box center [105, 356] width 86 height 21
select select "P"
click at [62, 346] on select "Select Service Product Membership Package Voucher Prepaid Gift Card" at bounding box center [105, 356] width 86 height 21
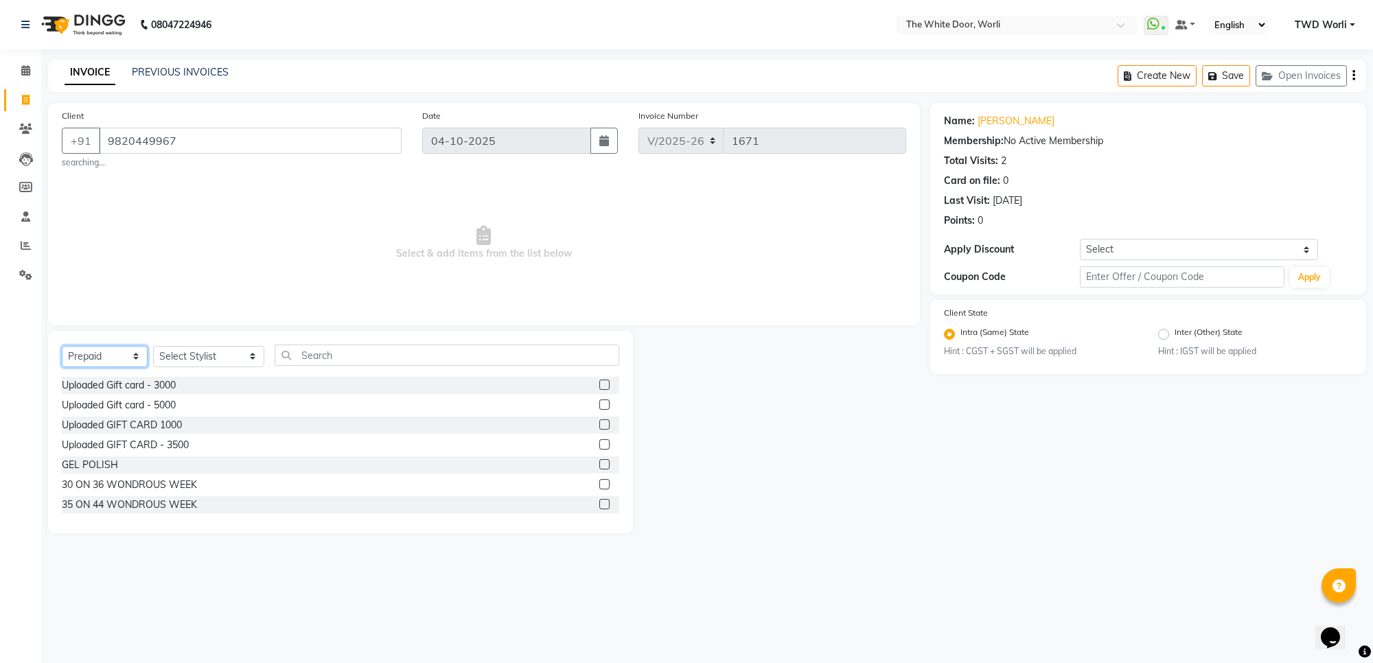
scroll to position [101, 0]
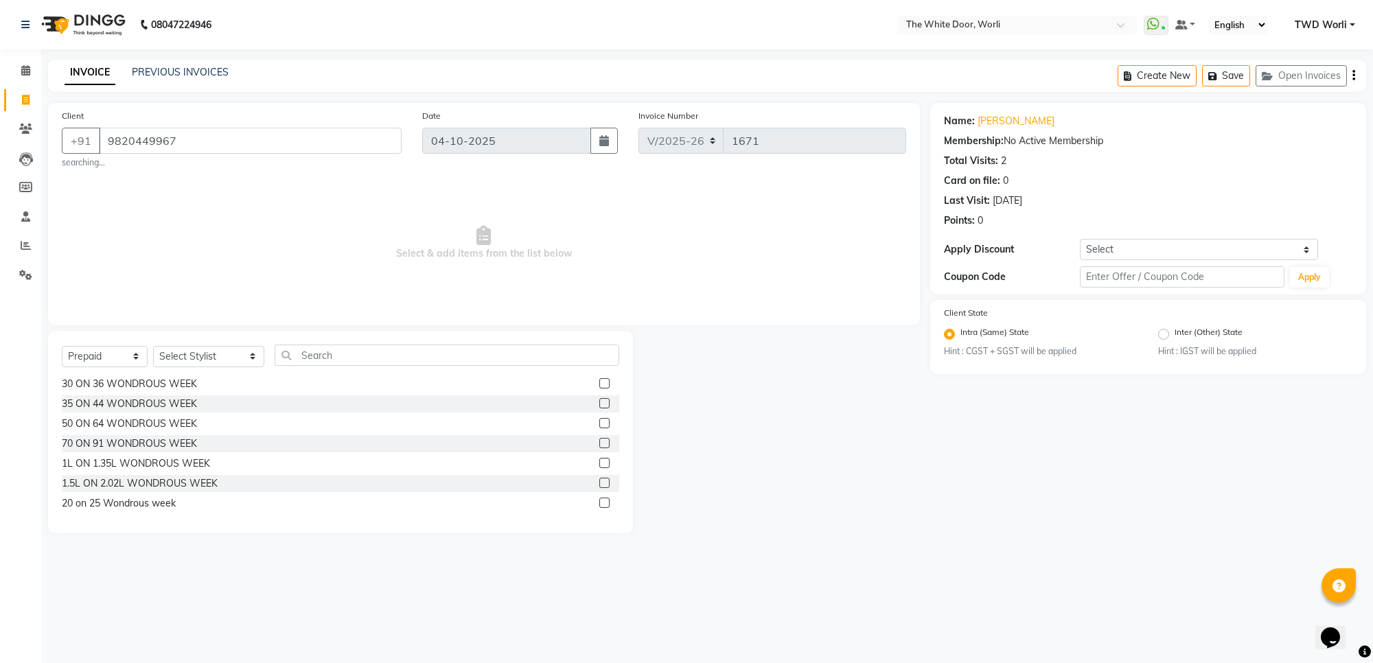
click at [599, 500] on label at bounding box center [604, 503] width 10 height 10
click at [599, 500] on input "checkbox" at bounding box center [603, 503] width 9 height 9
checkbox input "false"
click at [215, 352] on select "Select Stylist Aarti Amit d Anil APEI Asa Ashish Ashish S Banyamin CELIN CHITRA…" at bounding box center [208, 356] width 111 height 21
select select "88842"
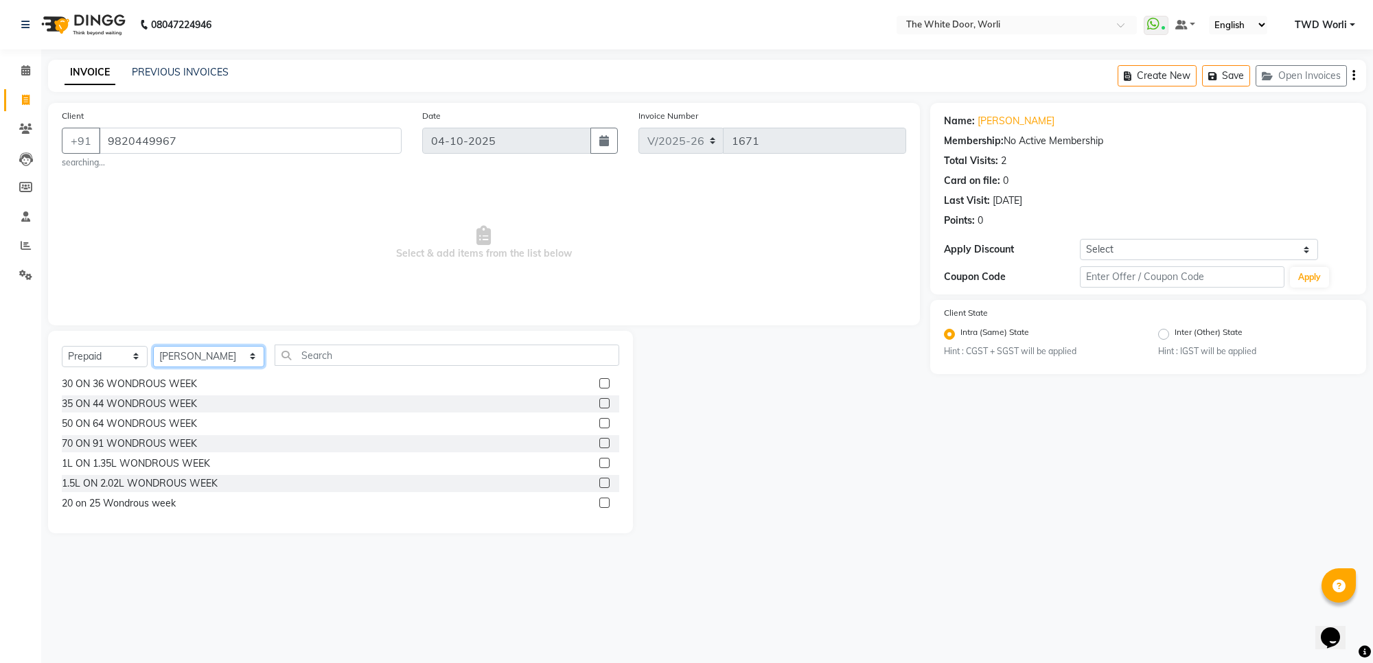
click at [153, 346] on select "Select Stylist Aarti Amit d Anil APEI Asa Ashish Ashish S Banyamin CELIN CHITRA…" at bounding box center [208, 356] width 111 height 21
click at [599, 502] on label at bounding box center [604, 503] width 10 height 10
click at [599, 502] on input "checkbox" at bounding box center [603, 503] width 9 height 9
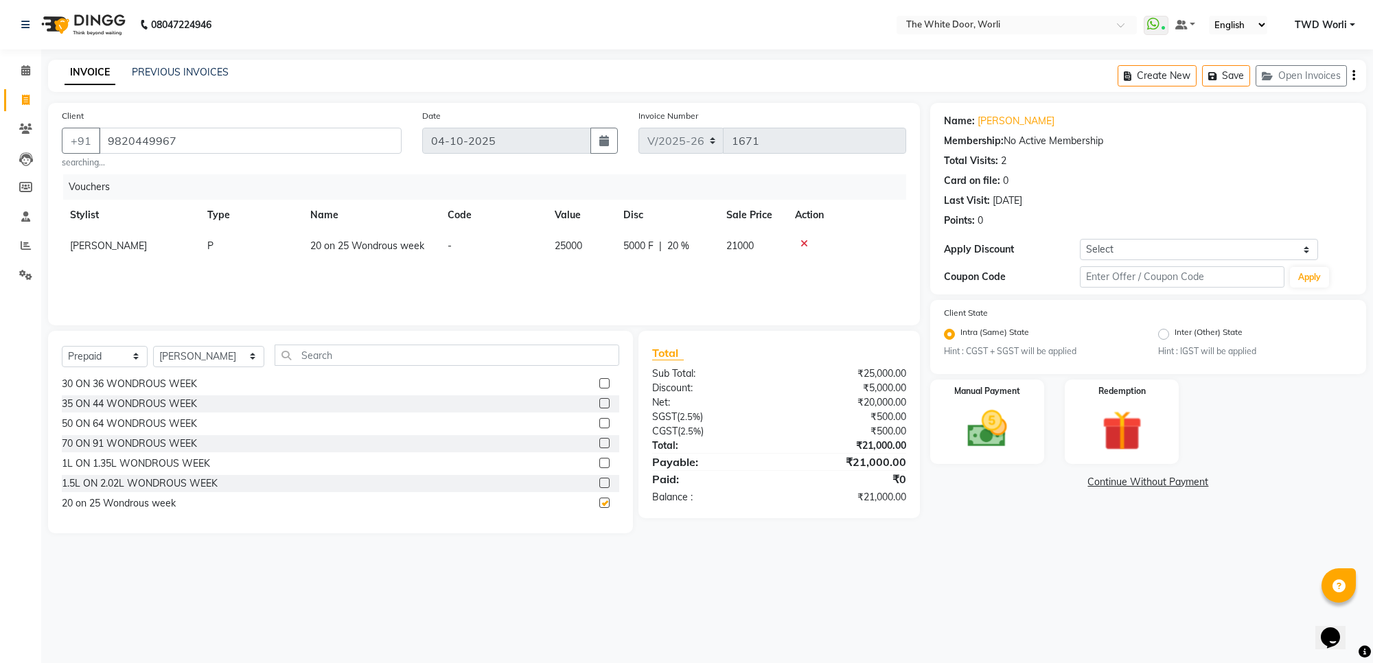
checkbox input "false"
click at [1002, 419] on img at bounding box center [986, 429] width 67 height 48
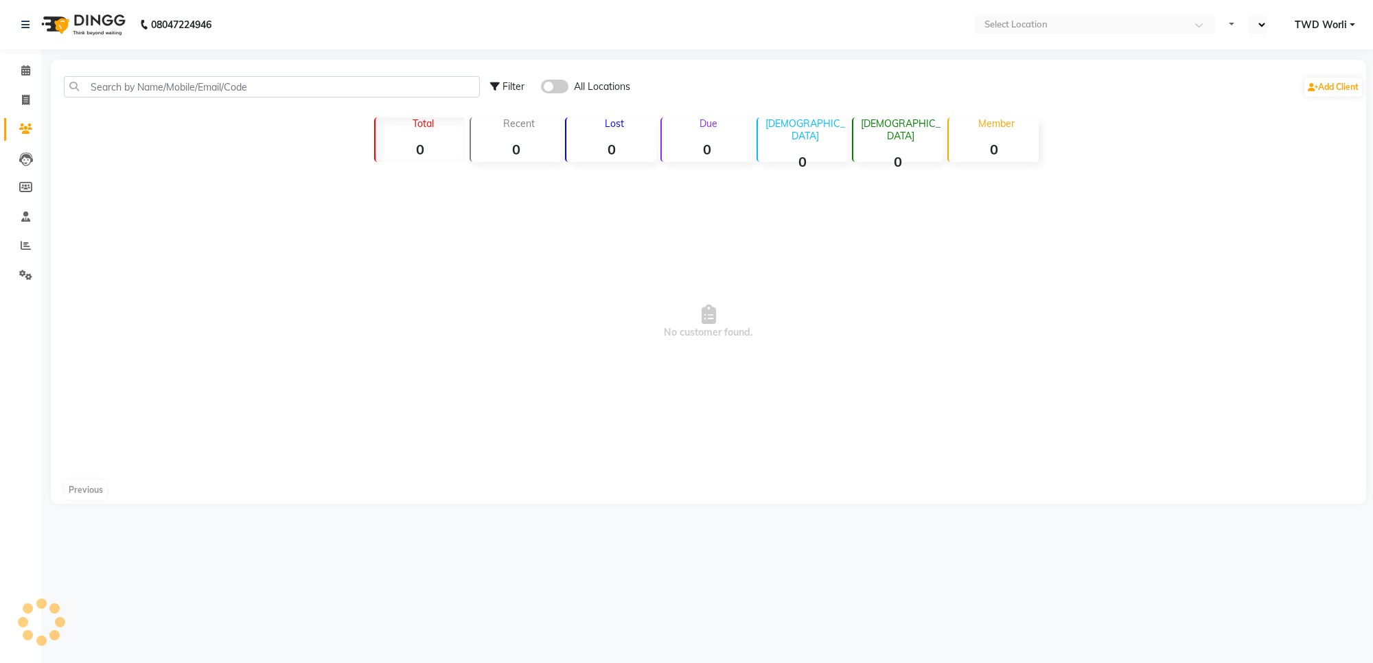
select select "en"
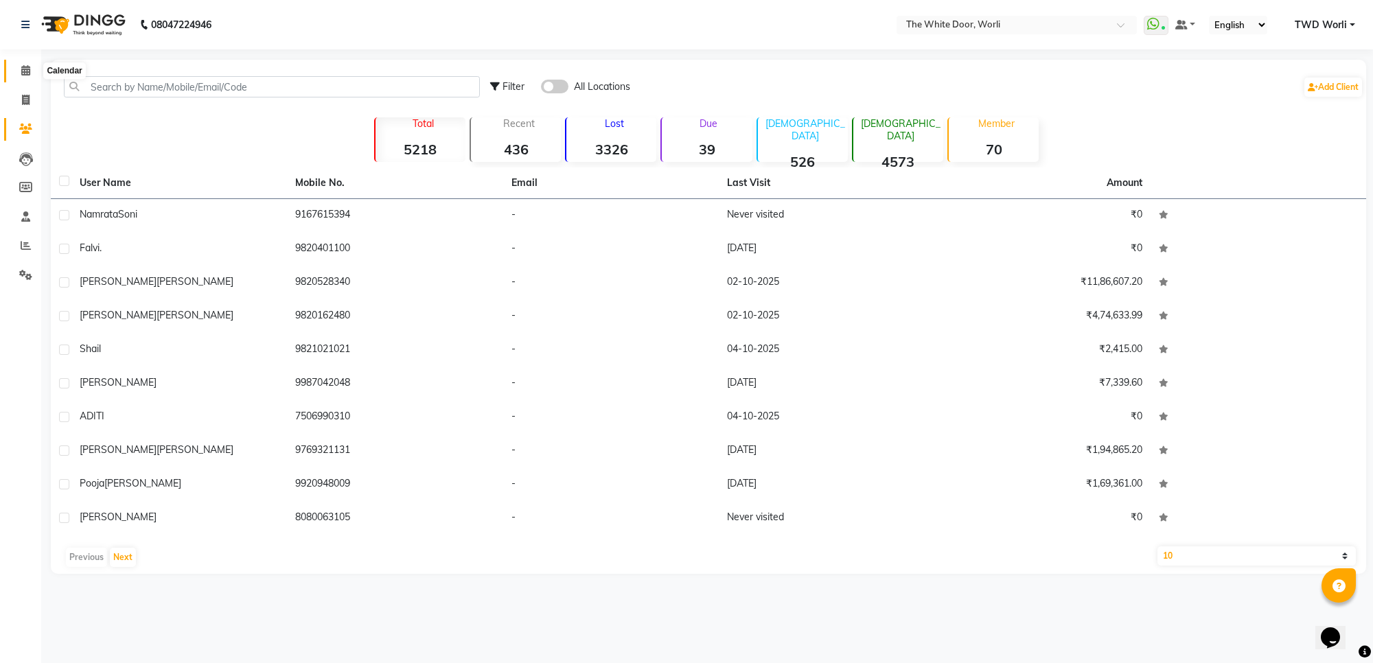
click at [29, 72] on icon at bounding box center [25, 70] width 9 height 10
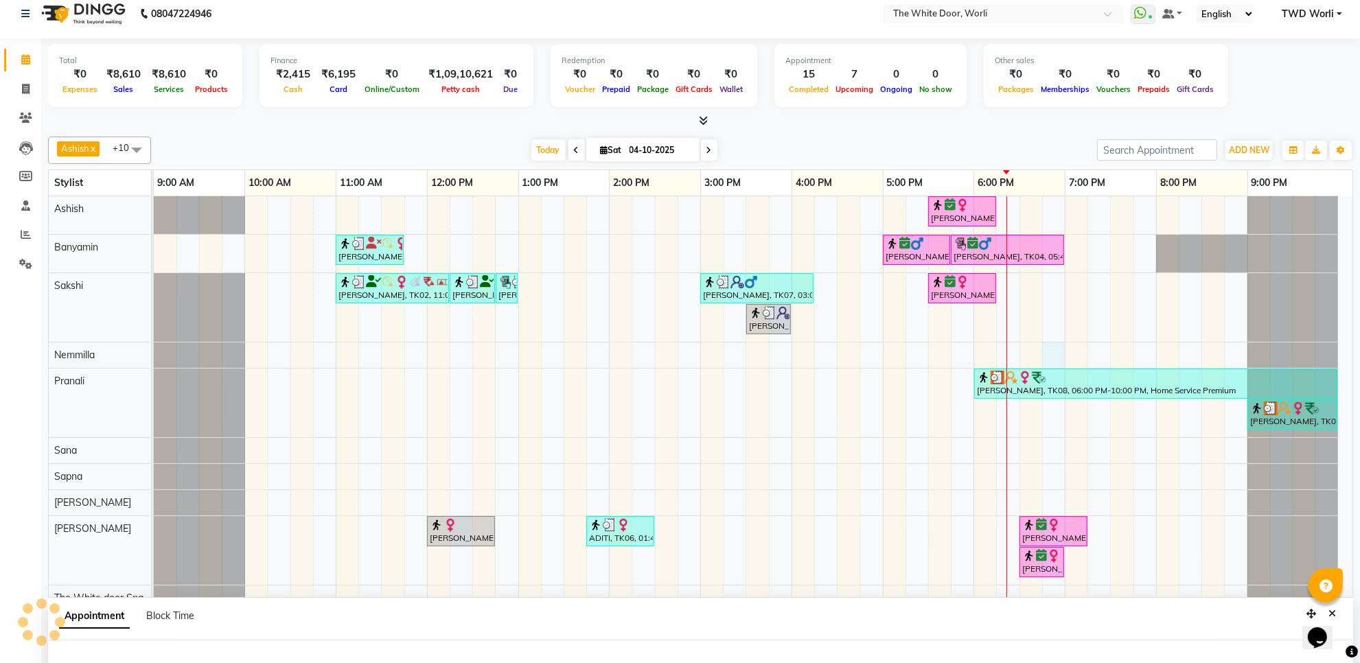
select select "20573"
select select "1125"
select select "tentative"
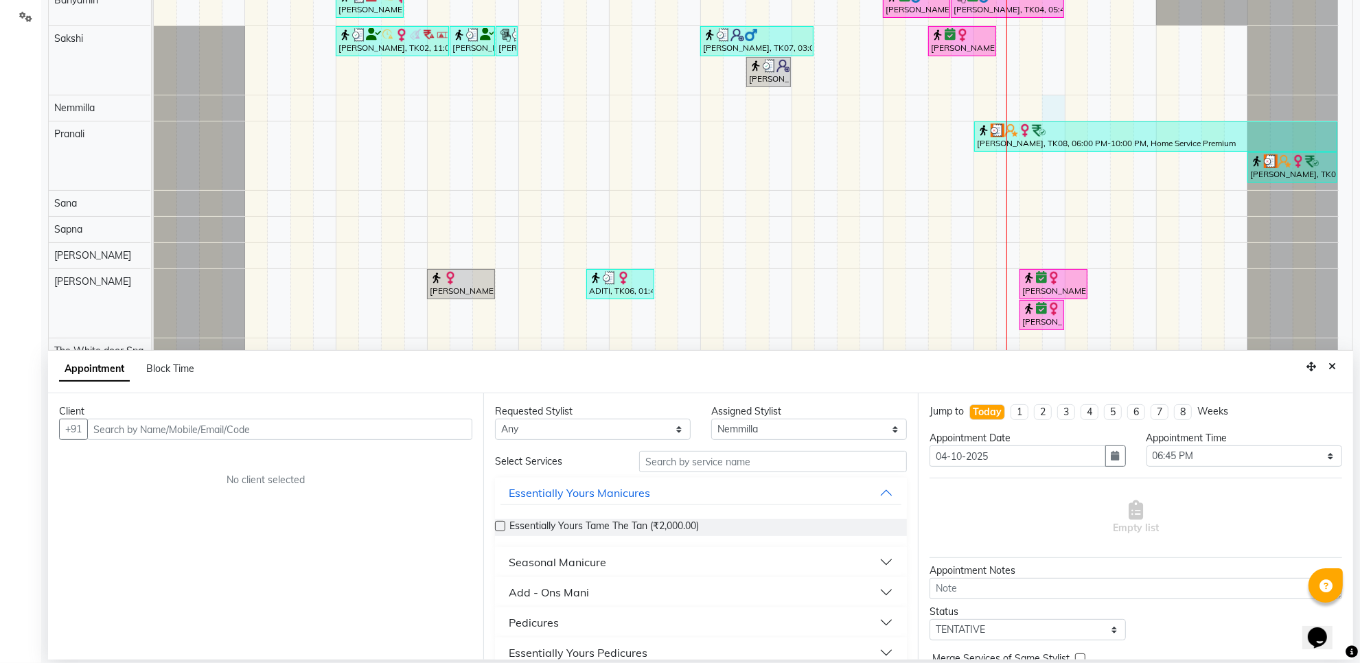
scroll to position [55, 0]
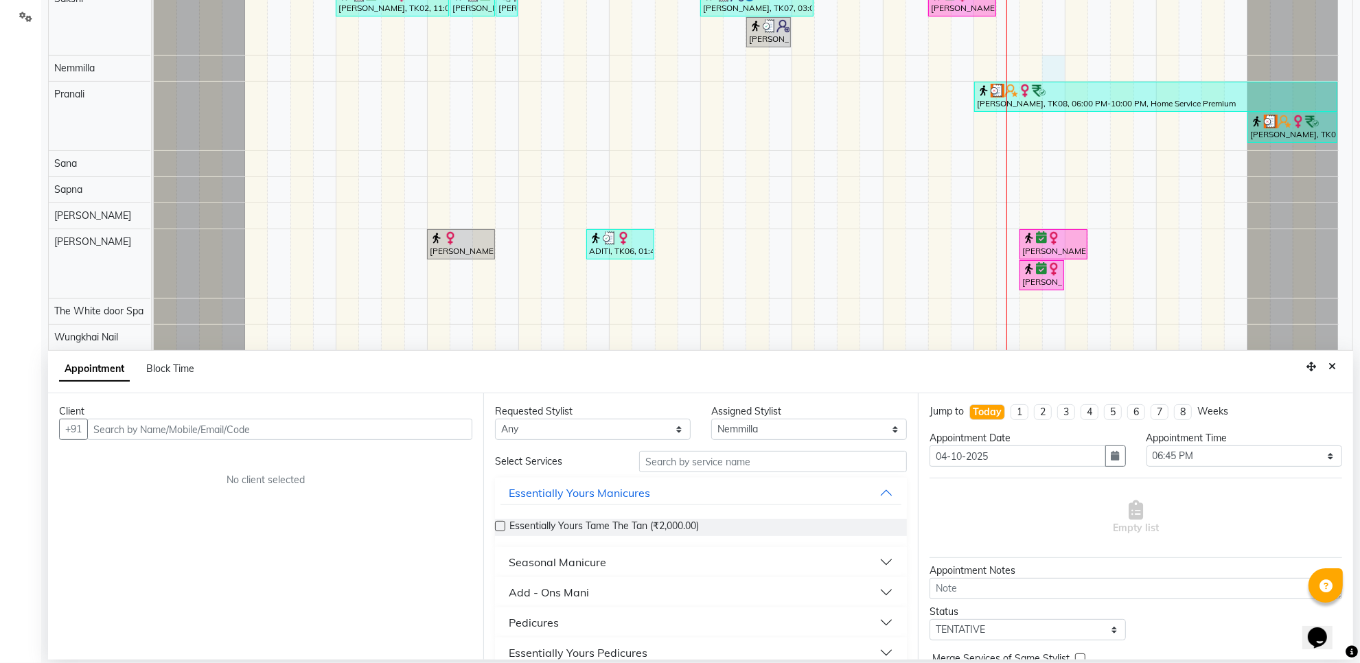
click at [264, 428] on input "text" at bounding box center [279, 429] width 385 height 21
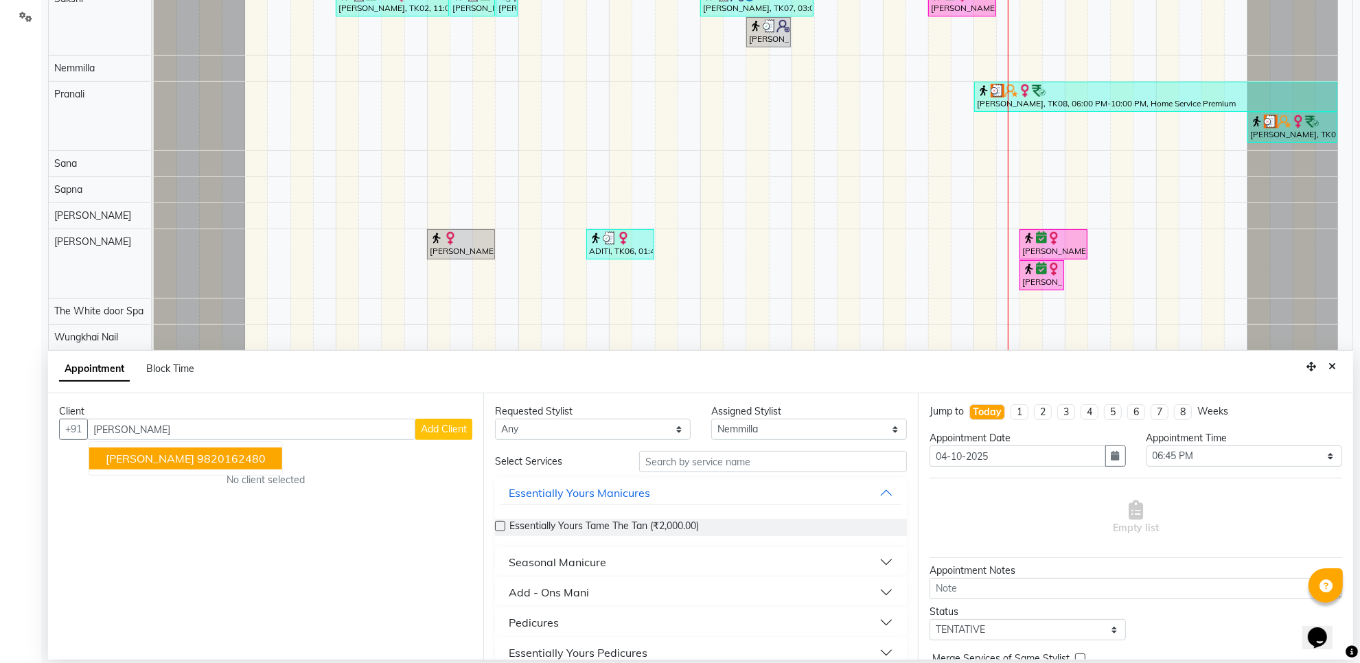
click at [189, 448] on button "[PERSON_NAME] 9820162480" at bounding box center [185, 459] width 193 height 22
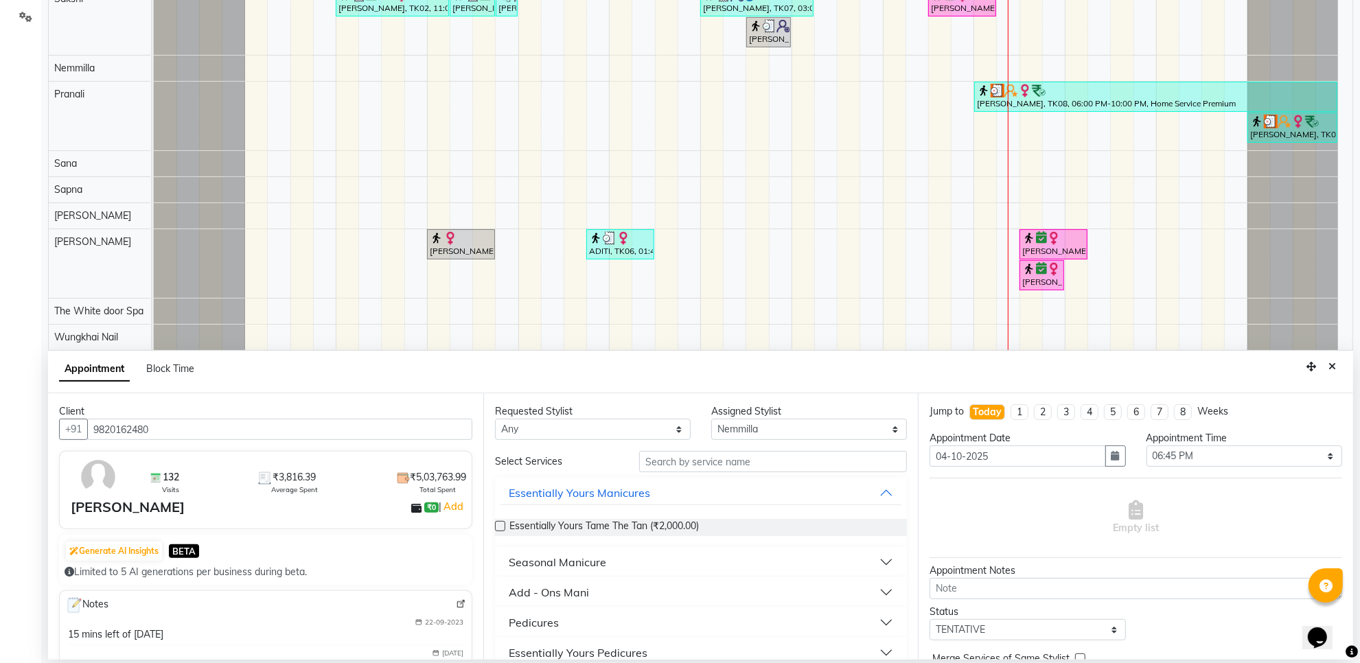
type input "9820162480"
click at [632, 431] on select "Any Aarti [PERSON_NAME] [PERSON_NAME] [PERSON_NAME] [PERSON_NAME] [PERSON_NAME]…" at bounding box center [593, 429] width 196 height 21
select select "20573"
click at [495, 419] on select "Any Aarti [PERSON_NAME] [PERSON_NAME] [PERSON_NAME] [PERSON_NAME] [PERSON_NAME]…" at bounding box center [593, 429] width 196 height 21
click at [663, 460] on input "text" at bounding box center [773, 461] width 268 height 21
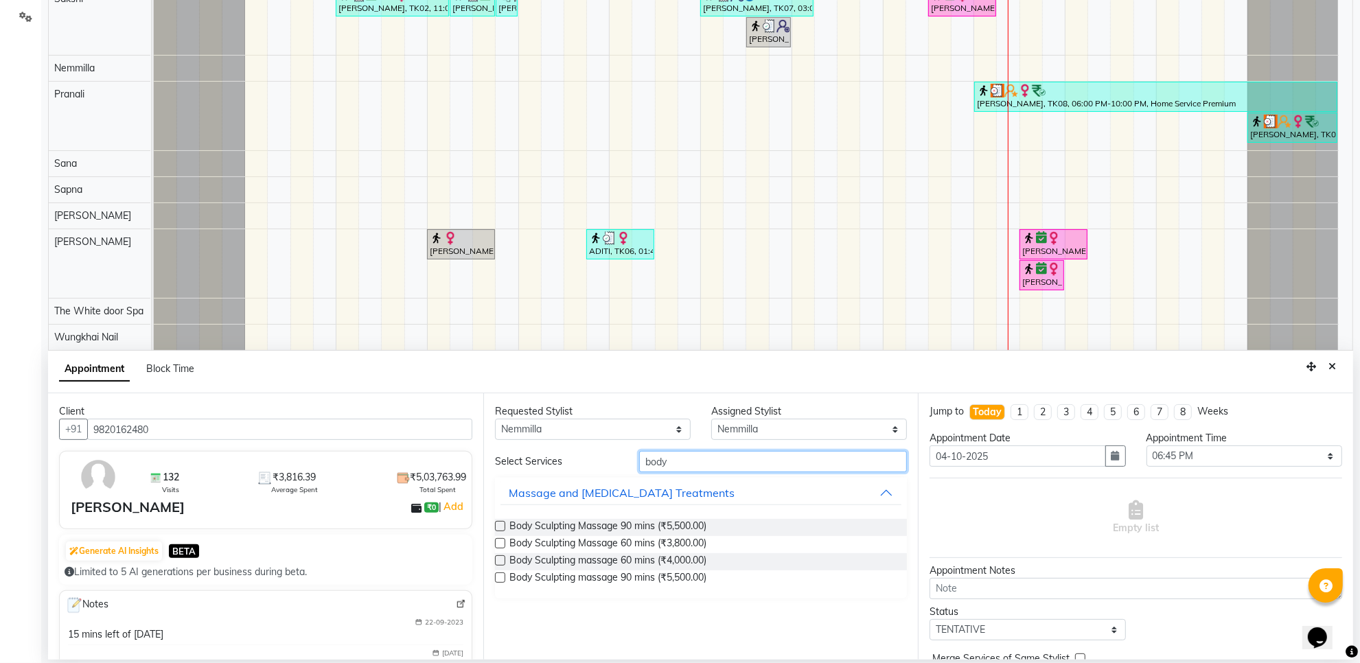
type input "body"
click at [502, 526] on label at bounding box center [500, 526] width 10 height 10
click at [502, 526] on input "checkbox" at bounding box center [499, 527] width 9 height 9
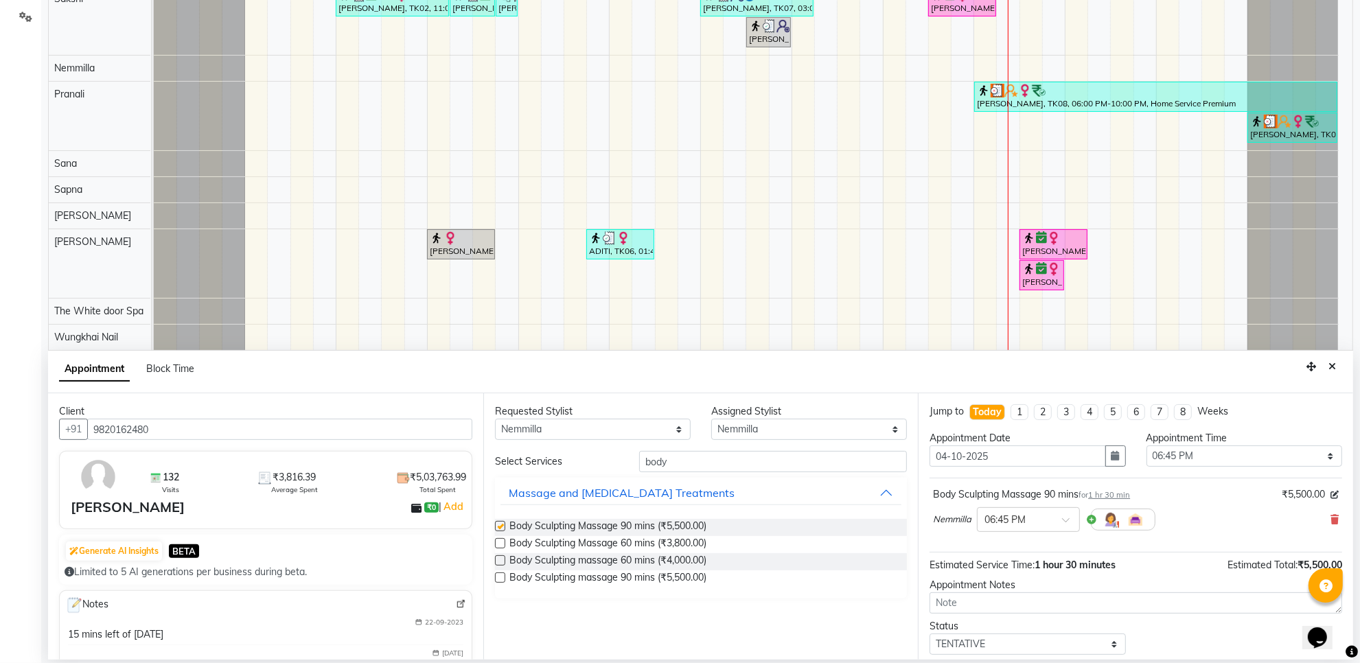
checkbox input "false"
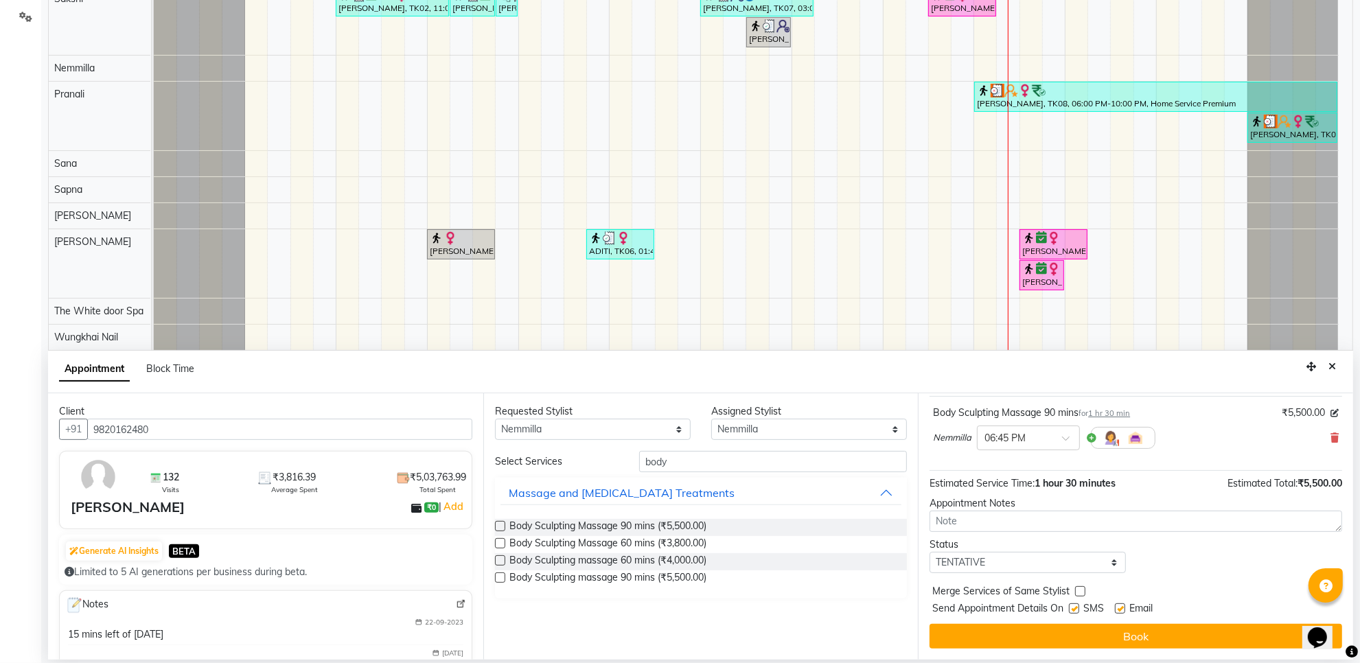
scroll to position [83, 0]
click at [990, 561] on select "Select TENTATIVE CONFIRM CHECK-IN UPCOMING" at bounding box center [1027, 562] width 196 height 21
select select "confirm booking"
click at [929, 552] on select "Select TENTATIVE CONFIRM CHECK-IN UPCOMING" at bounding box center [1027, 562] width 196 height 21
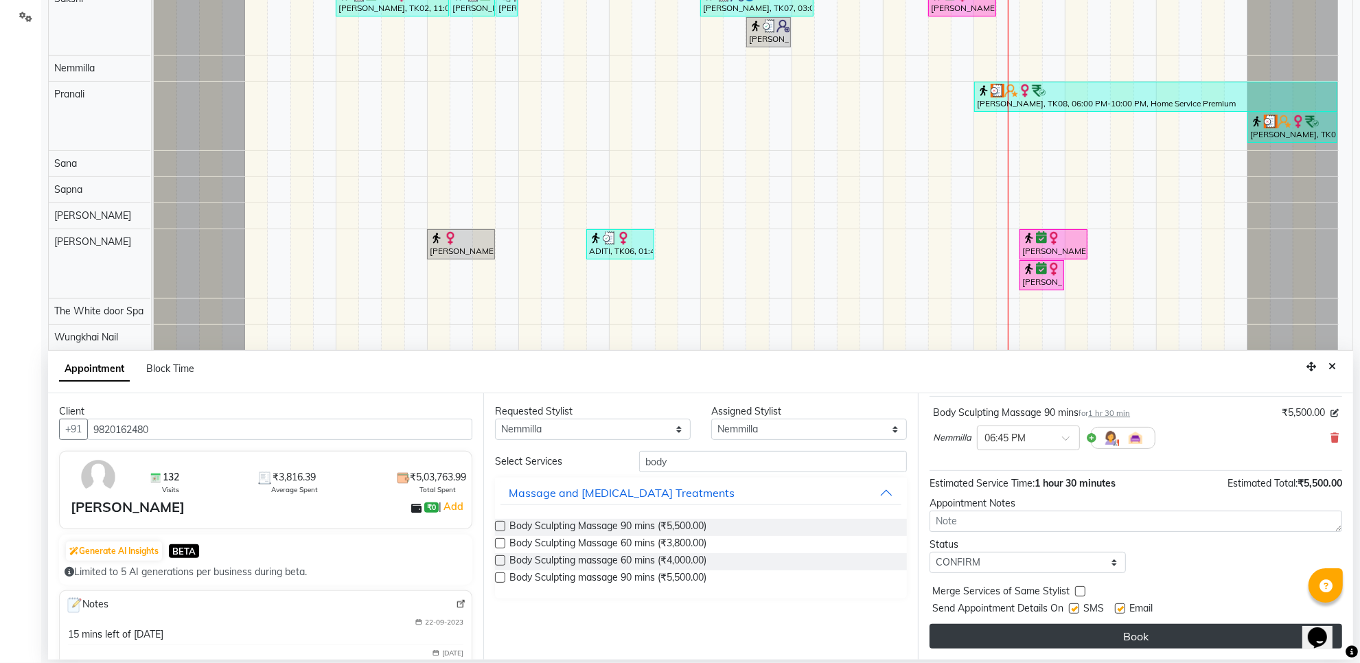
click at [1139, 625] on button "Book" at bounding box center [1135, 636] width 413 height 25
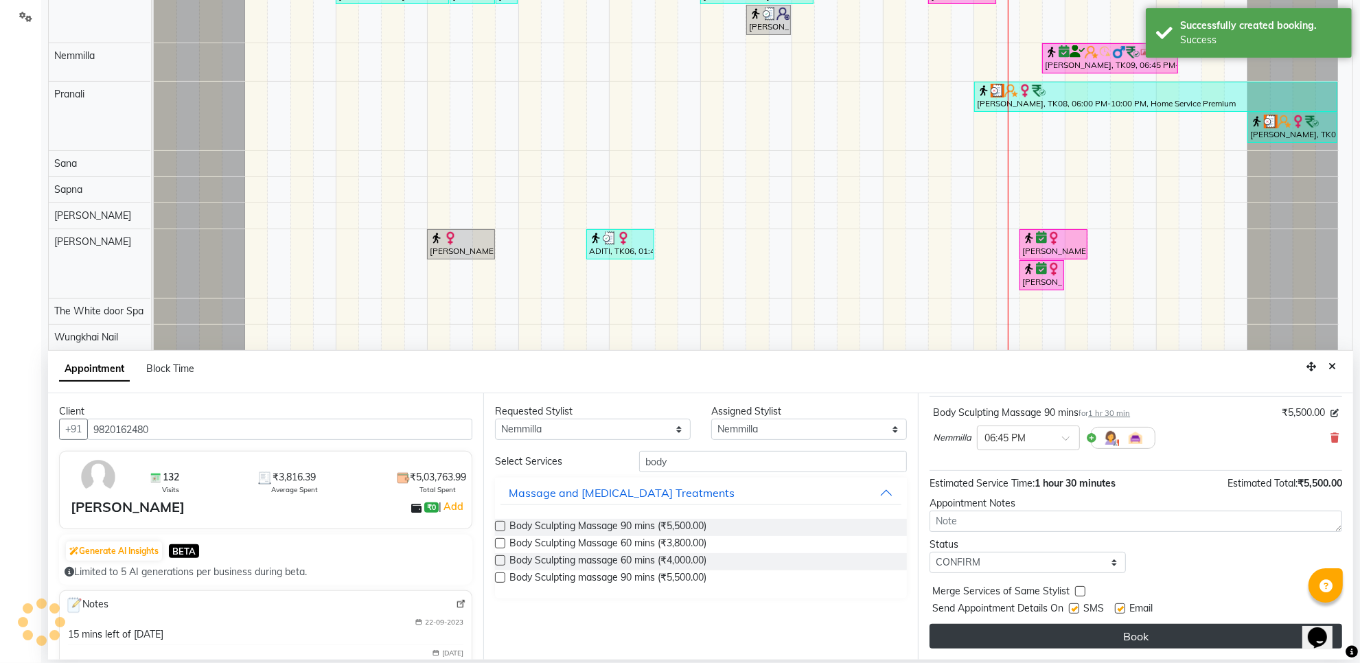
scroll to position [0, 0]
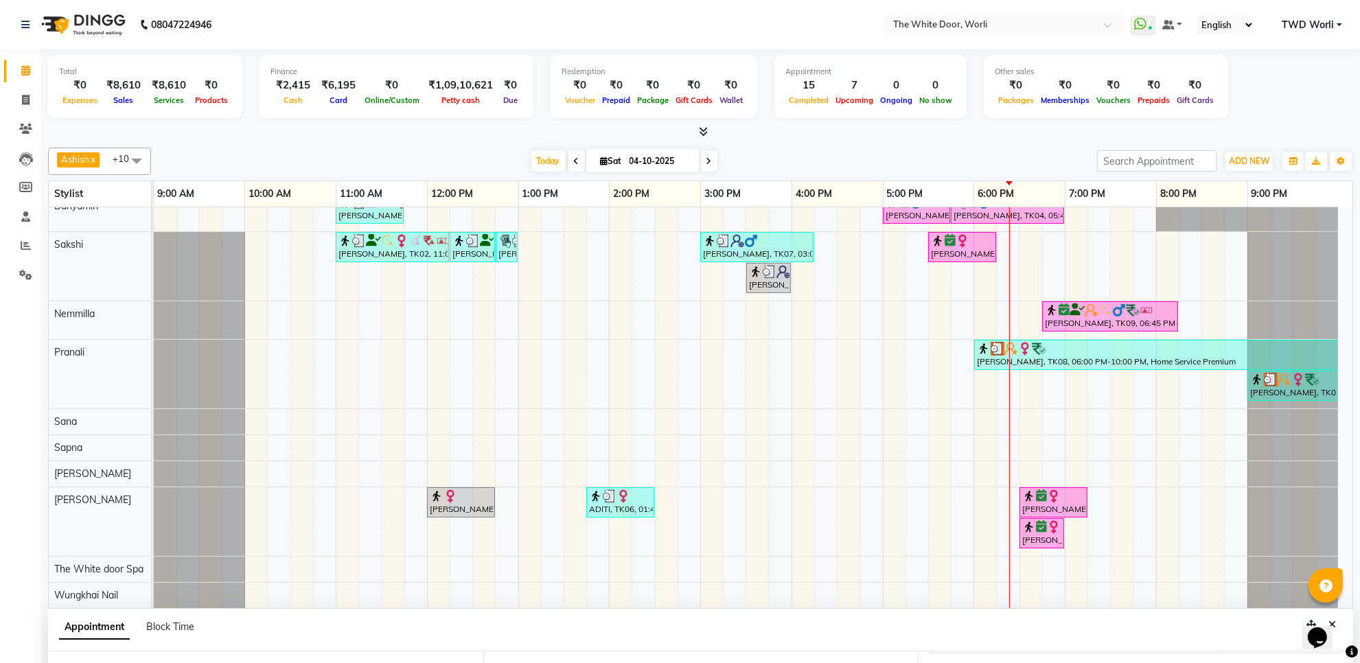
click at [712, 158] on span at bounding box center [709, 160] width 16 height 21
type input "05-10-2025"
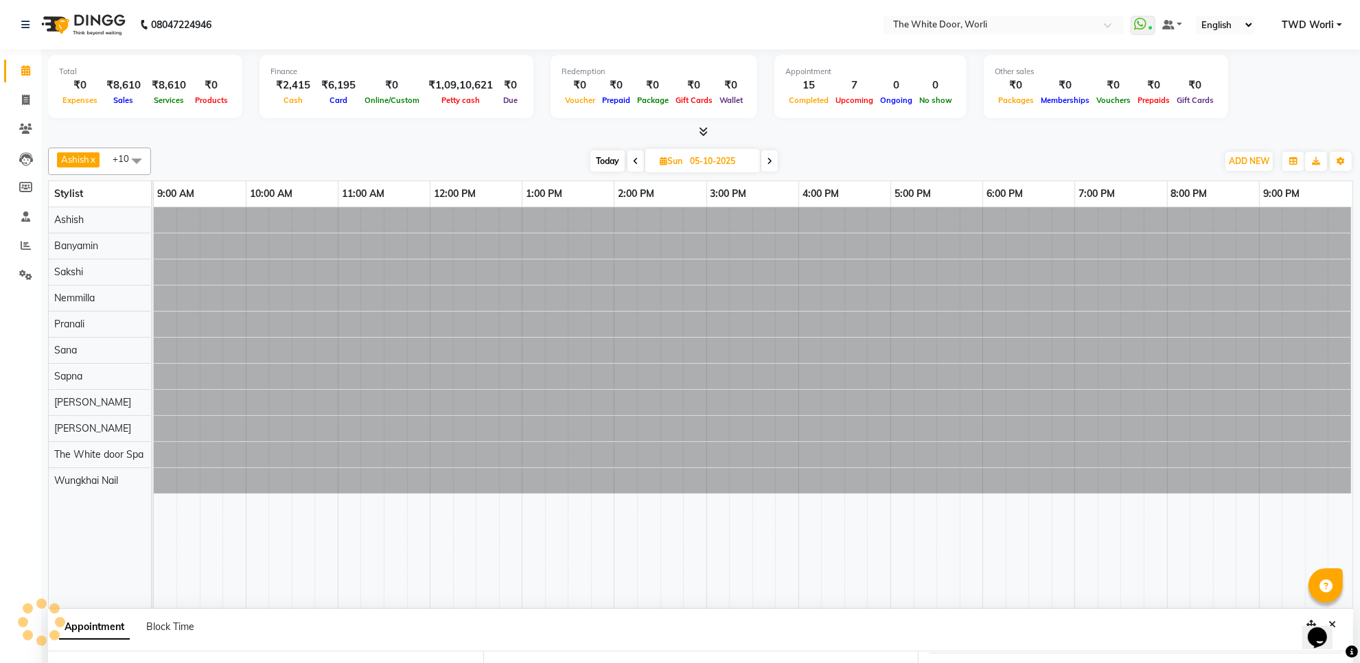
select select "1125"
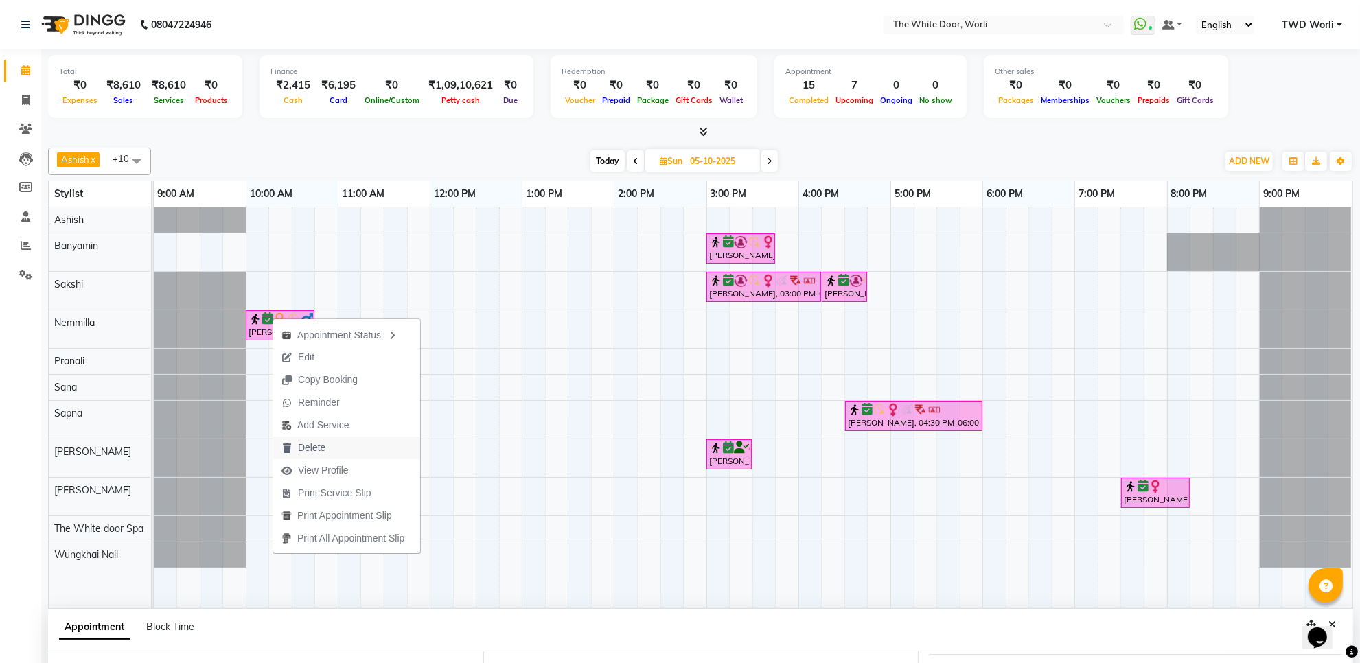
click at [310, 445] on span "Delete" at bounding box center [311, 448] width 27 height 14
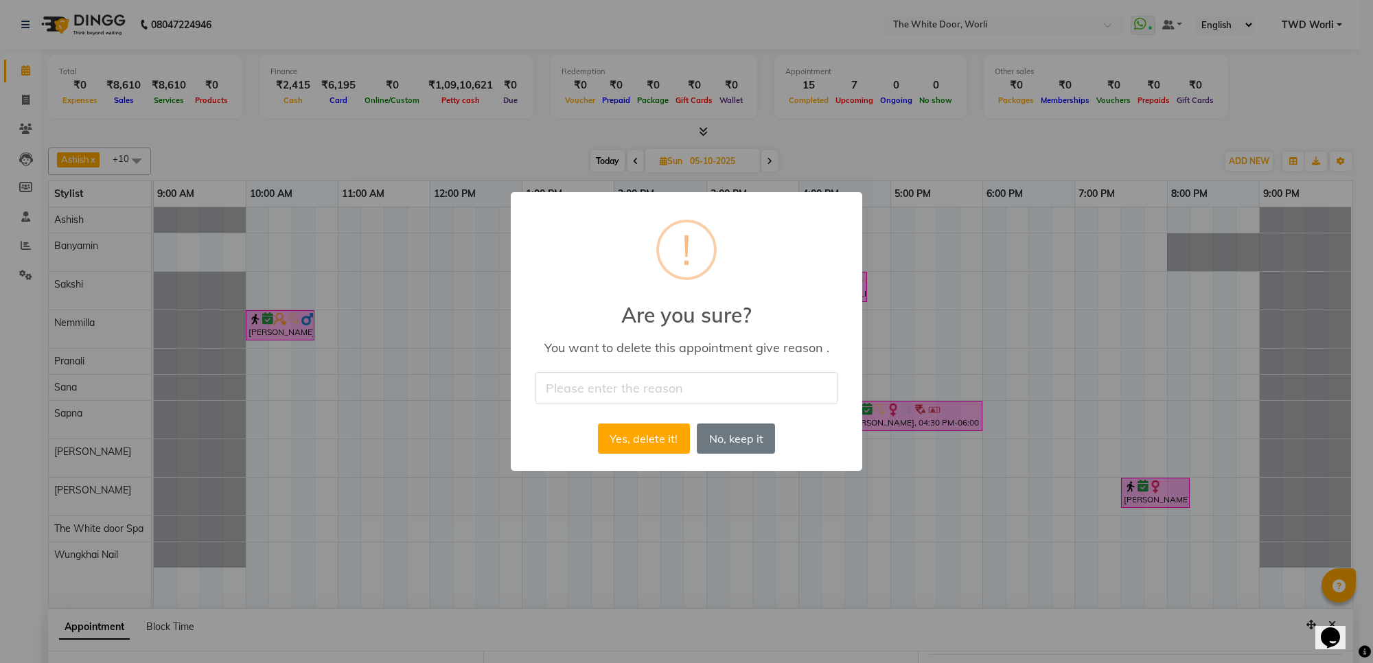
click at [649, 386] on input "text" at bounding box center [686, 388] width 302 height 32
click at [990, 327] on div "× ! Are you sure? You want to delete this appointment give reason . Yes, delete…" at bounding box center [686, 331] width 1373 height 663
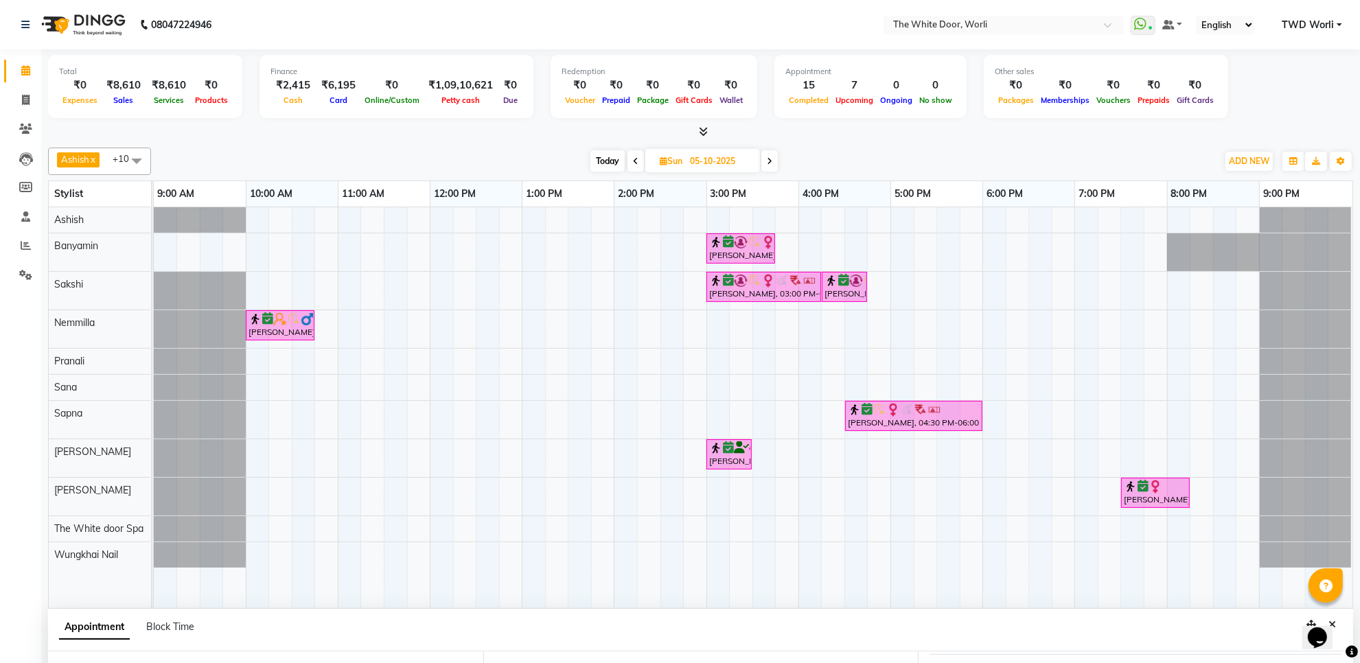
click at [604, 160] on span "Today" at bounding box center [607, 160] width 34 height 21
type input "04-10-2025"
select select "1125"
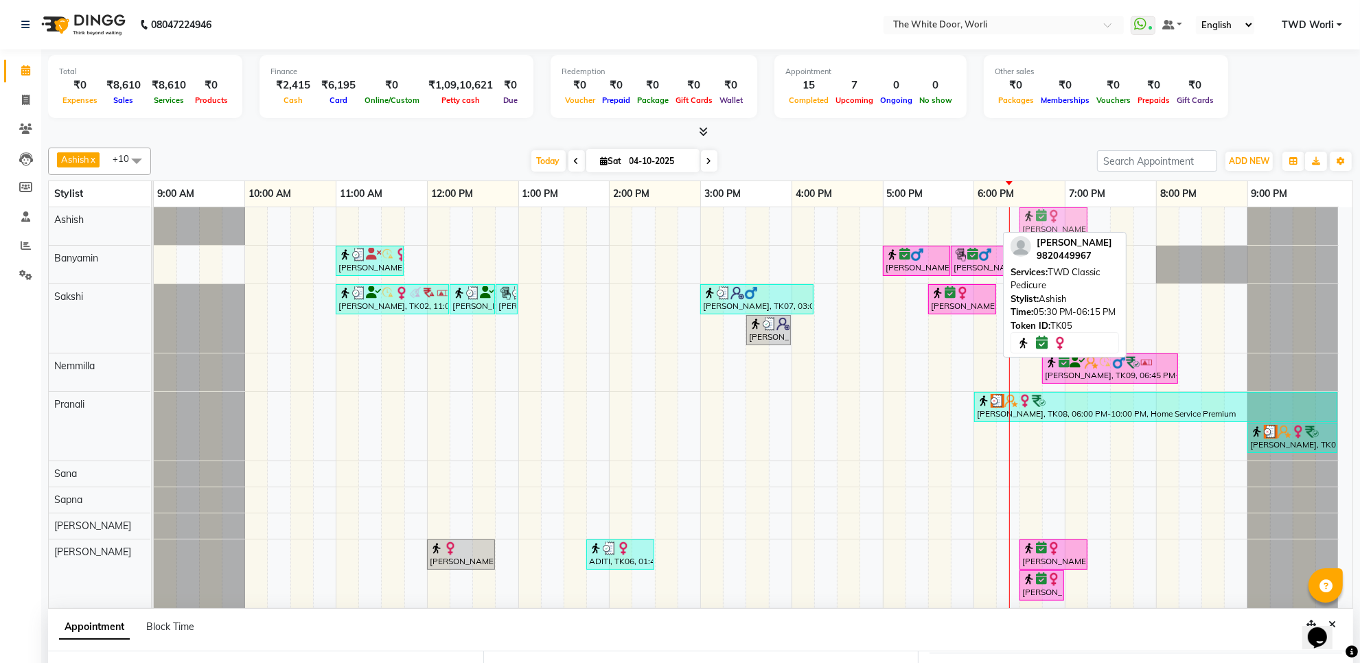
drag, startPoint x: 970, startPoint y: 223, endPoint x: 1066, endPoint y: 224, distance: 96.1
click at [154, 224] on div "[PERSON_NAME], TK05, 05:30 PM-06:15 PM, TWD Classic Pedicure [PERSON_NAME], TK0…" at bounding box center [154, 226] width 0 height 38
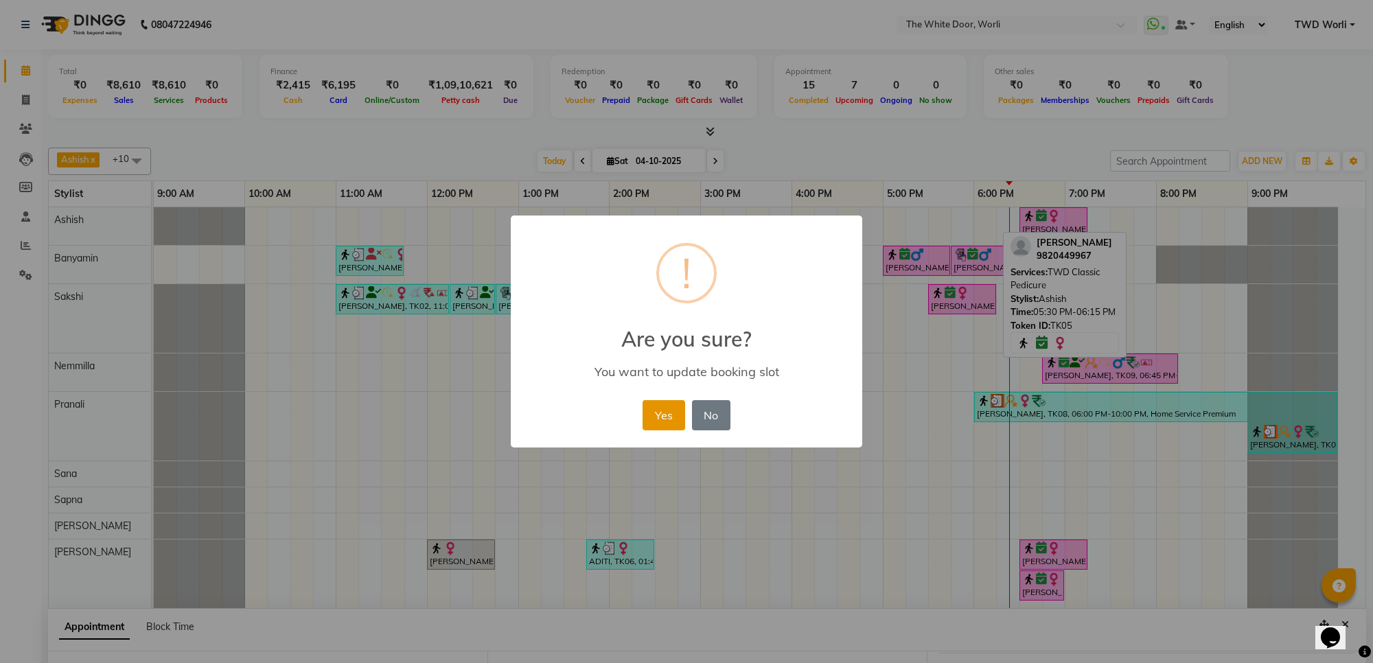
click at [675, 412] on button "Yes" at bounding box center [663, 415] width 42 height 30
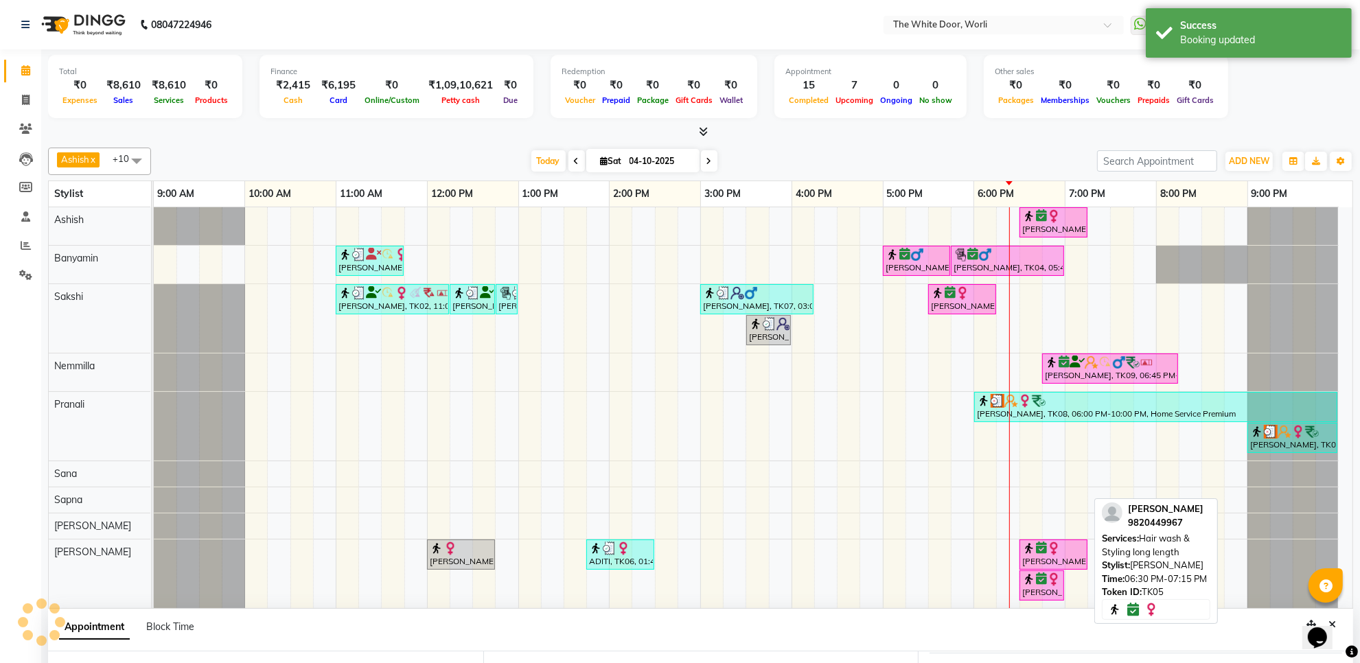
scroll to position [67, 0]
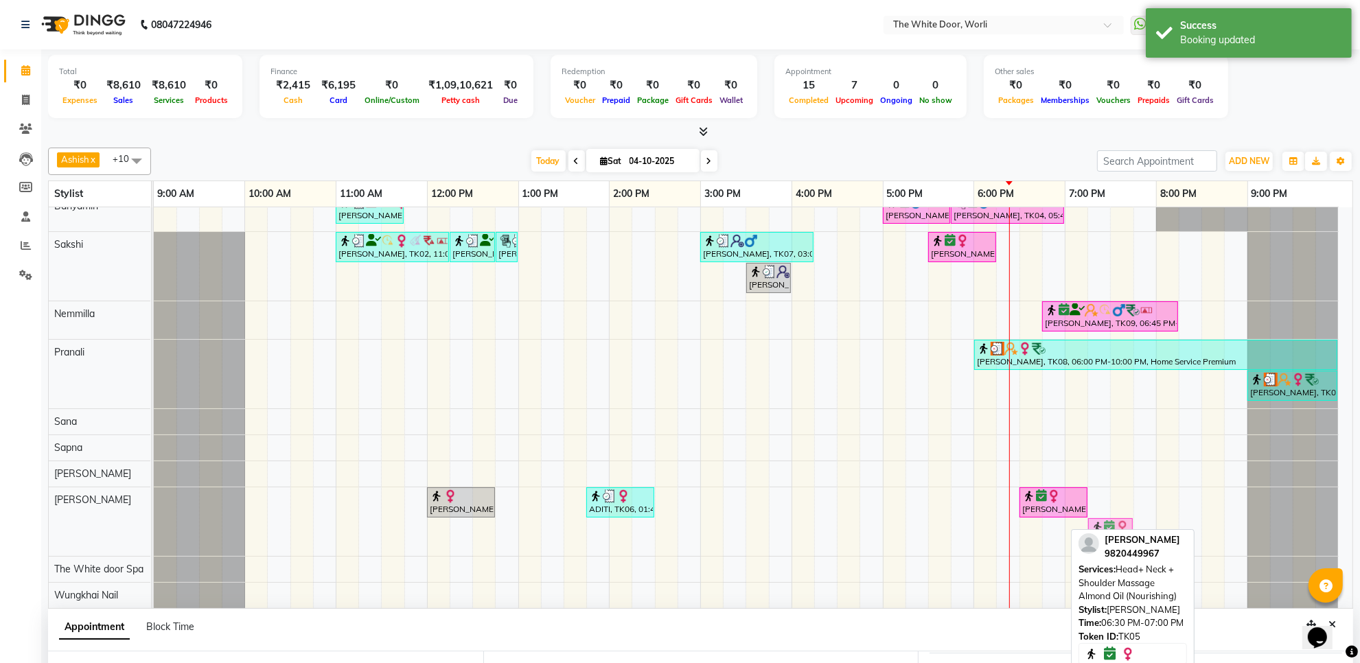
drag, startPoint x: 1032, startPoint y: 522, endPoint x: 1104, endPoint y: 506, distance: 73.9
click at [154, 506] on div "[PERSON_NAME], TK01, 12:00 PM-12:45 PM, Hair wash & Styling medium length ADITI…" at bounding box center [154, 521] width 0 height 69
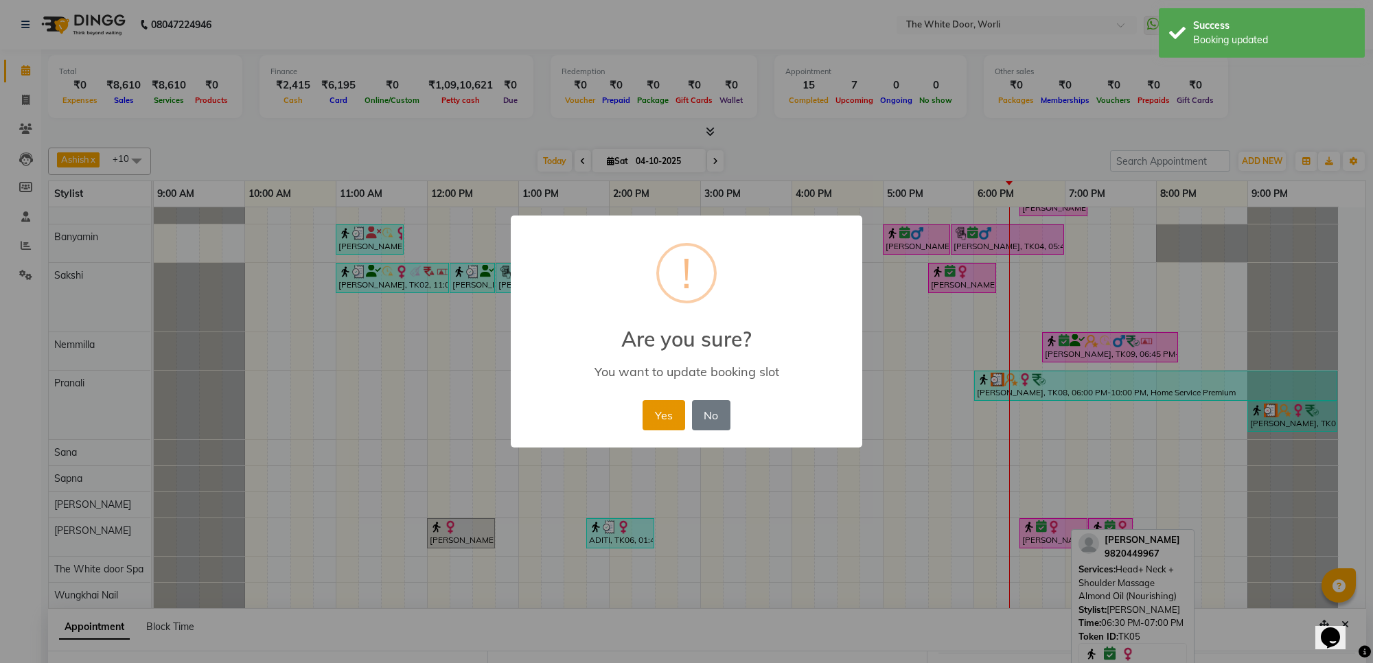
click at [660, 402] on button "Yes" at bounding box center [663, 415] width 42 height 30
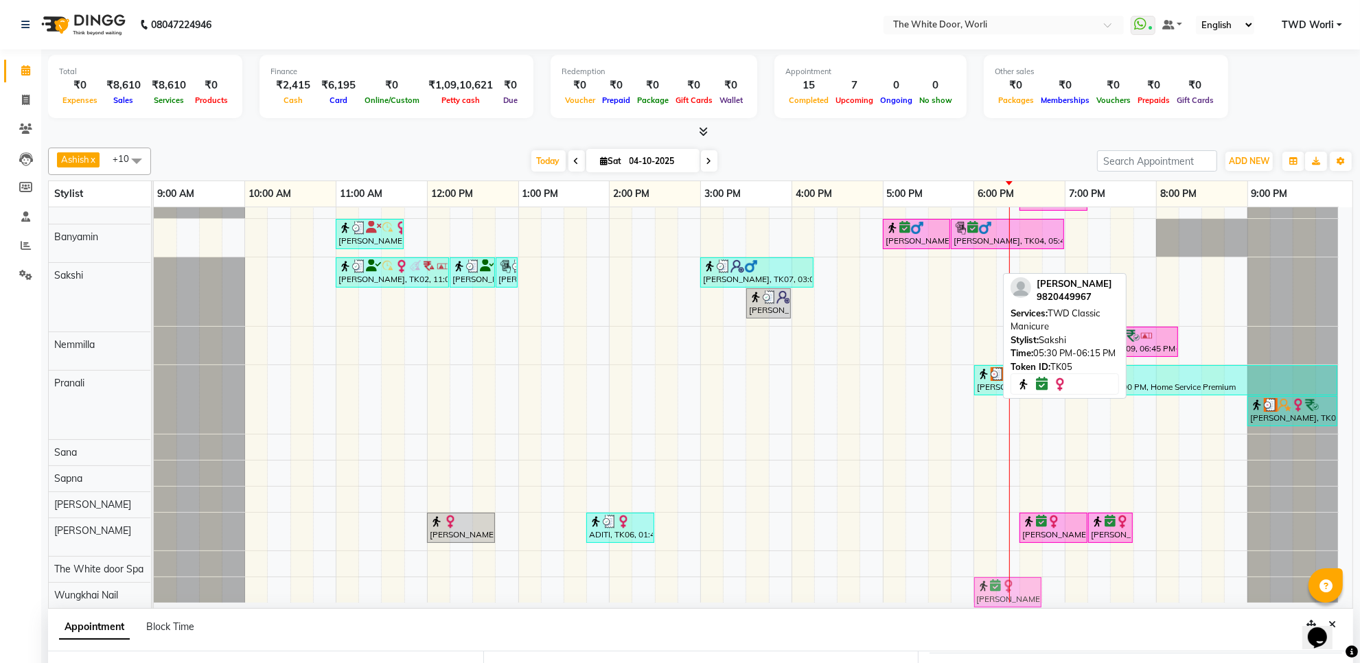
drag, startPoint x: 980, startPoint y: 261, endPoint x: 1023, endPoint y: 568, distance: 310.0
click at [1023, 568] on div "[PERSON_NAME], TK05, 06:30 PM-07:15 PM, TWD Classic Pedicure [PERSON_NAME], TK0…" at bounding box center [753, 392] width 1198 height 422
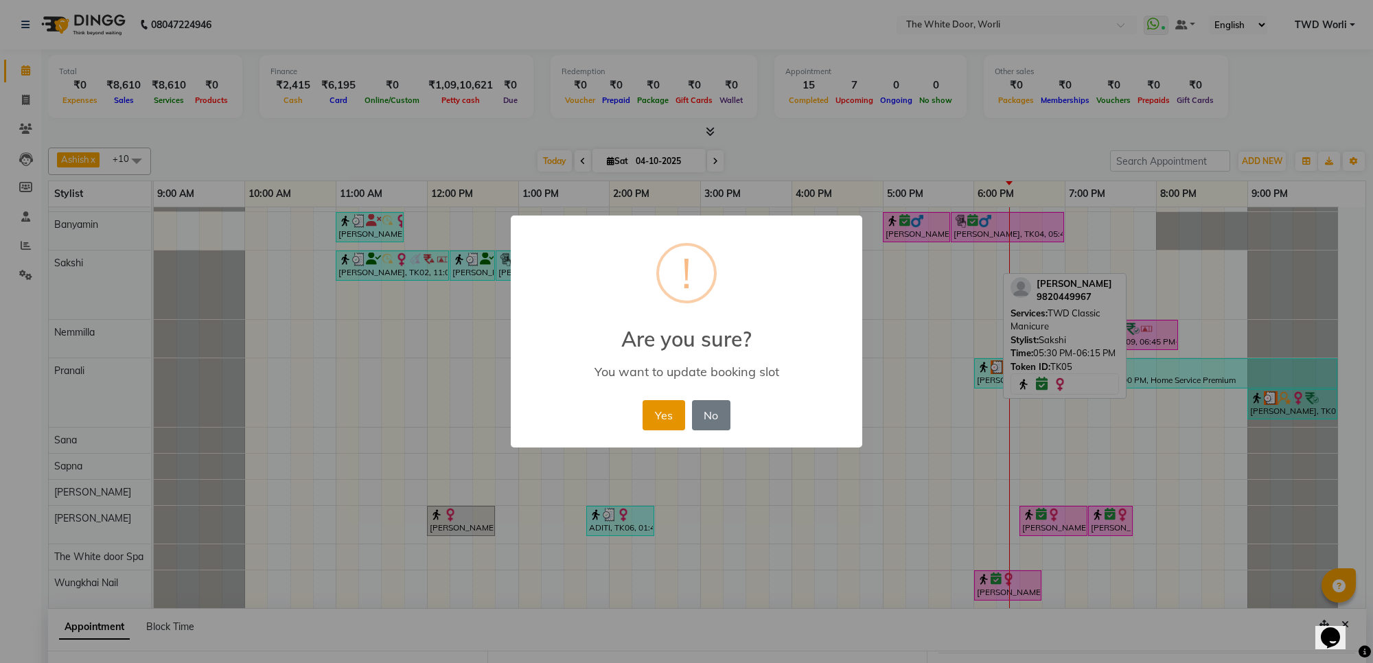
click at [662, 410] on button "Yes" at bounding box center [663, 415] width 42 height 30
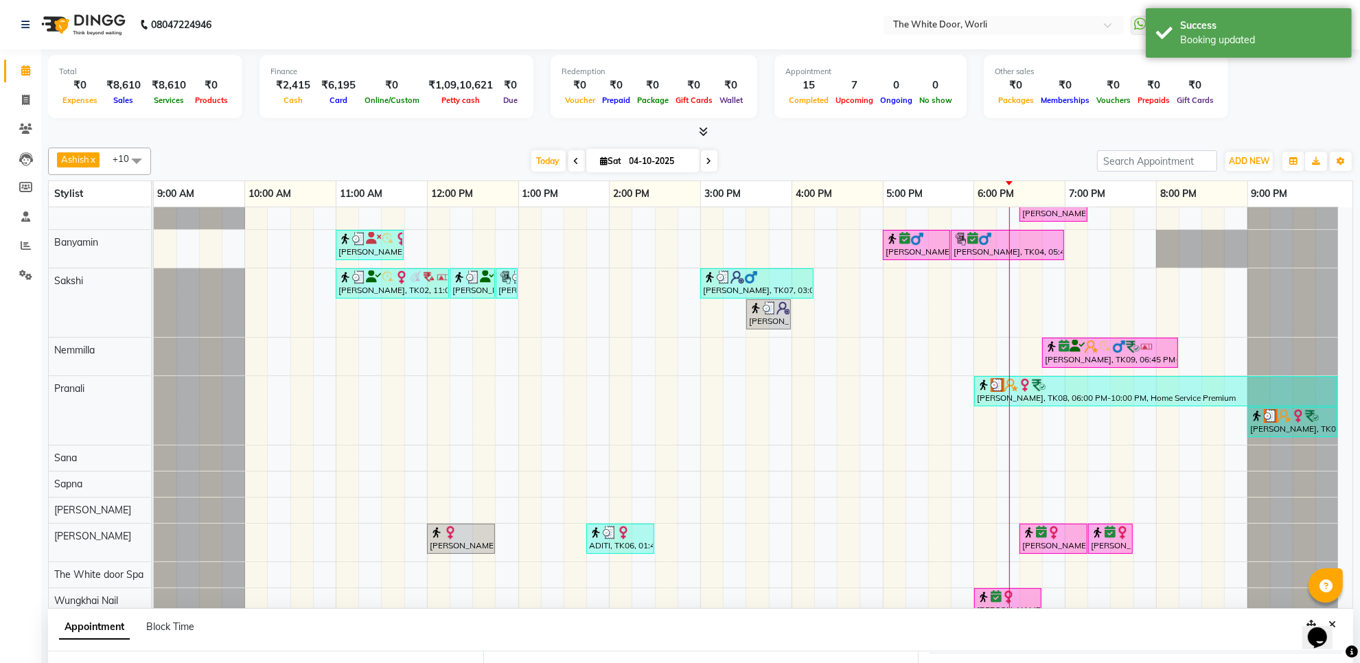
scroll to position [0, 0]
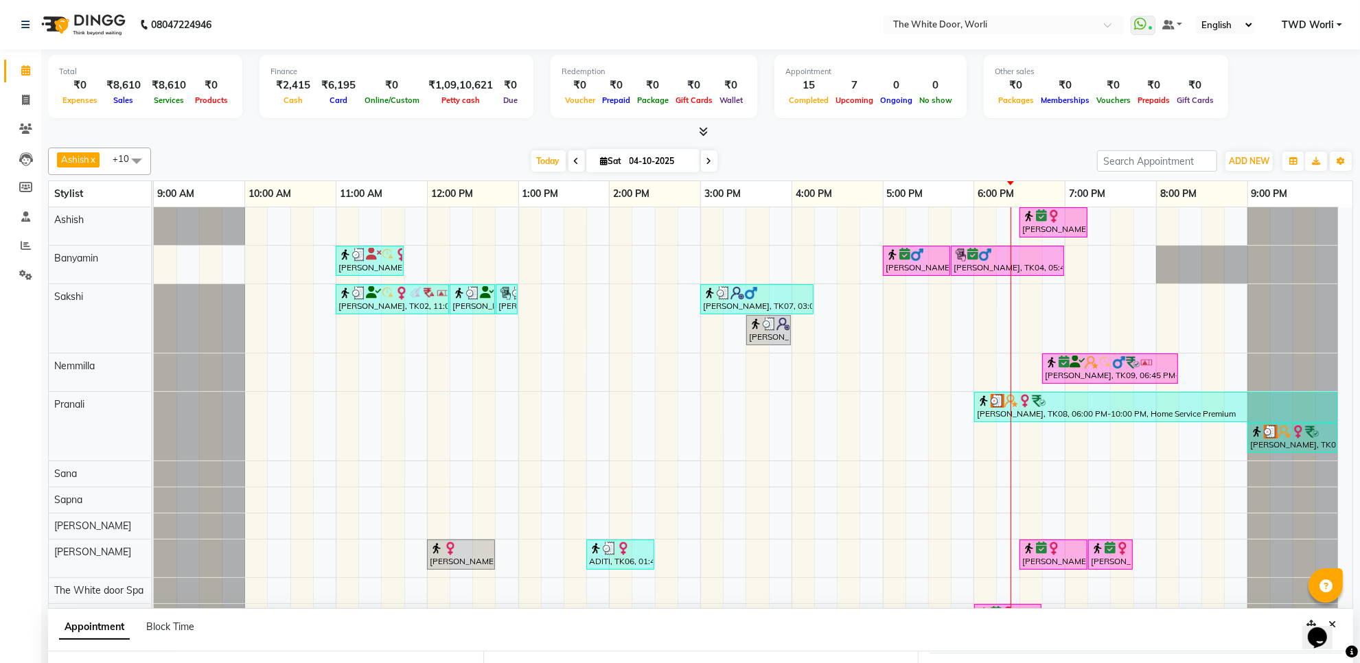
click at [706, 156] on span at bounding box center [709, 160] width 16 height 21
type input "05-10-2025"
select select "1125"
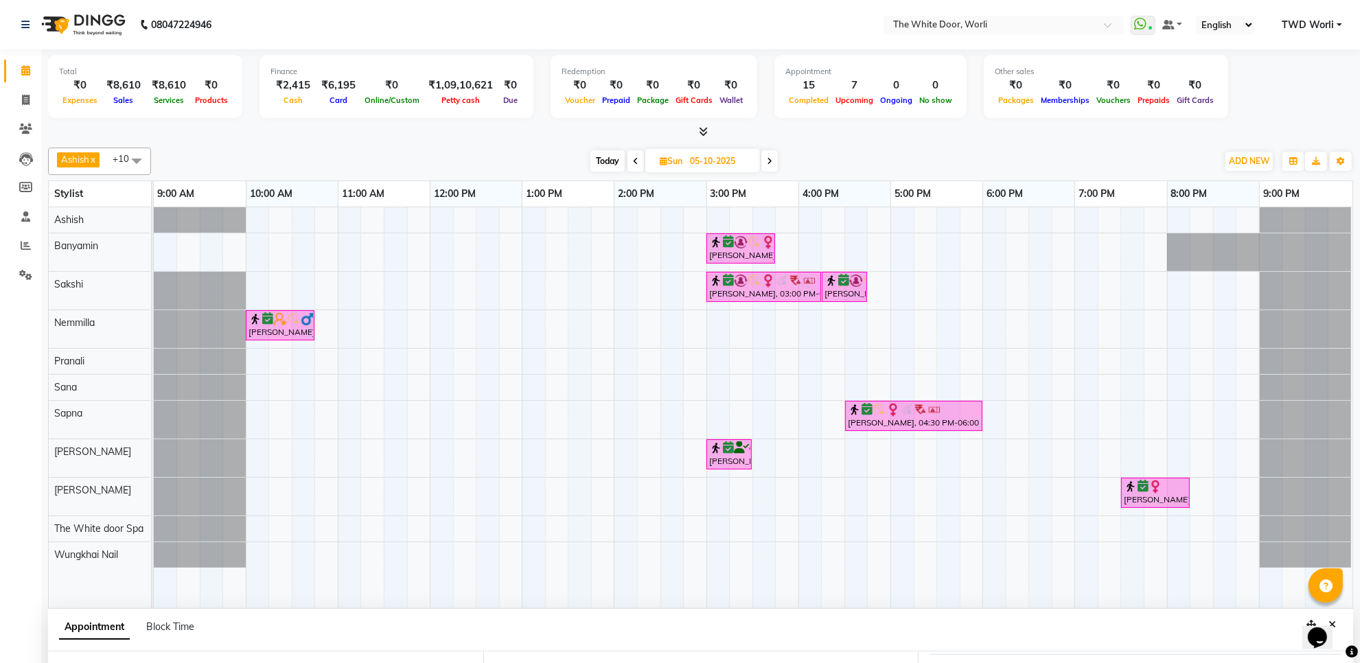
click at [602, 159] on span "Today" at bounding box center [607, 160] width 34 height 21
type input "04-10-2025"
select select "1125"
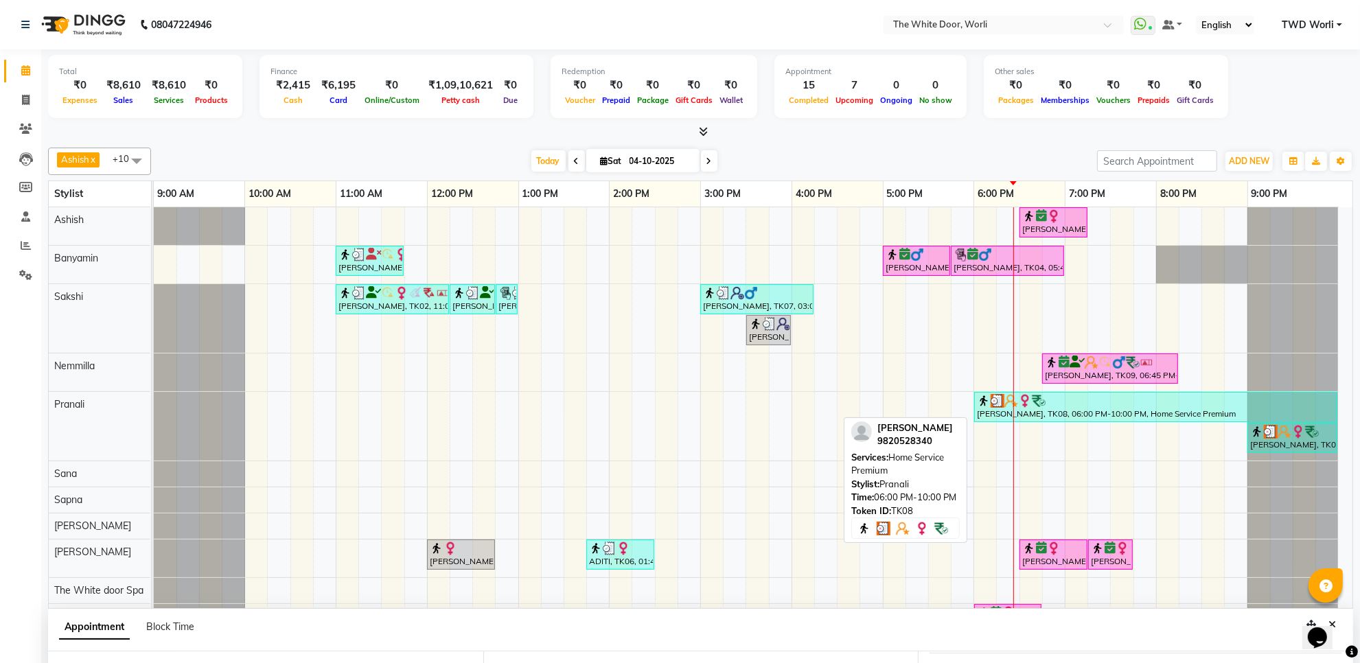
scroll to position [48, 0]
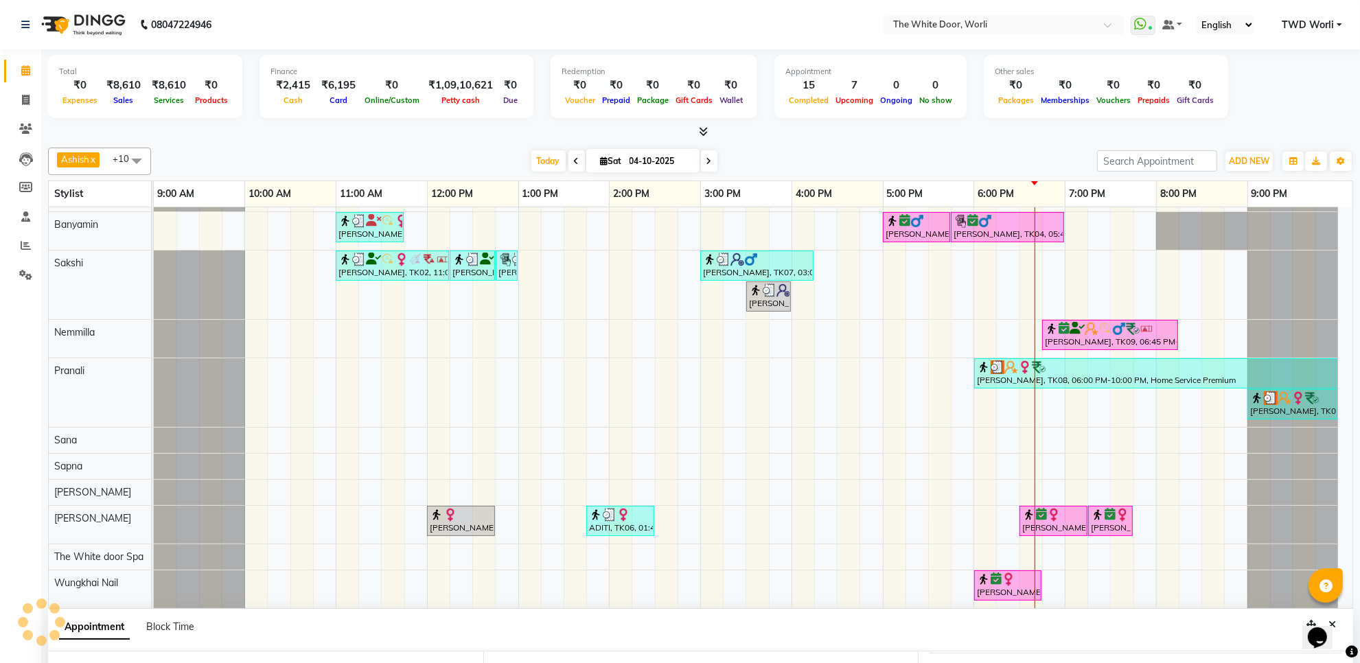
click at [613, 163] on span "Sat" at bounding box center [611, 161] width 28 height 10
select select "10"
select select "2025"
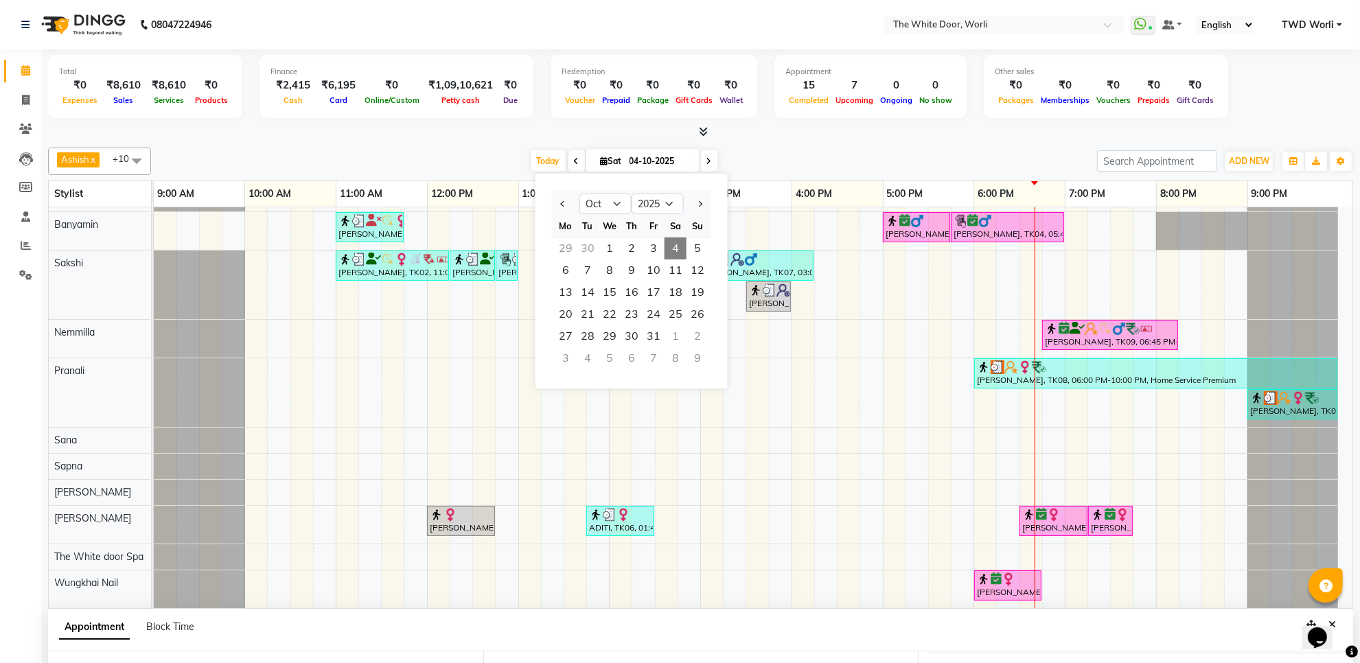
click at [791, 452] on td at bounding box center [802, 391] width 23 height 434
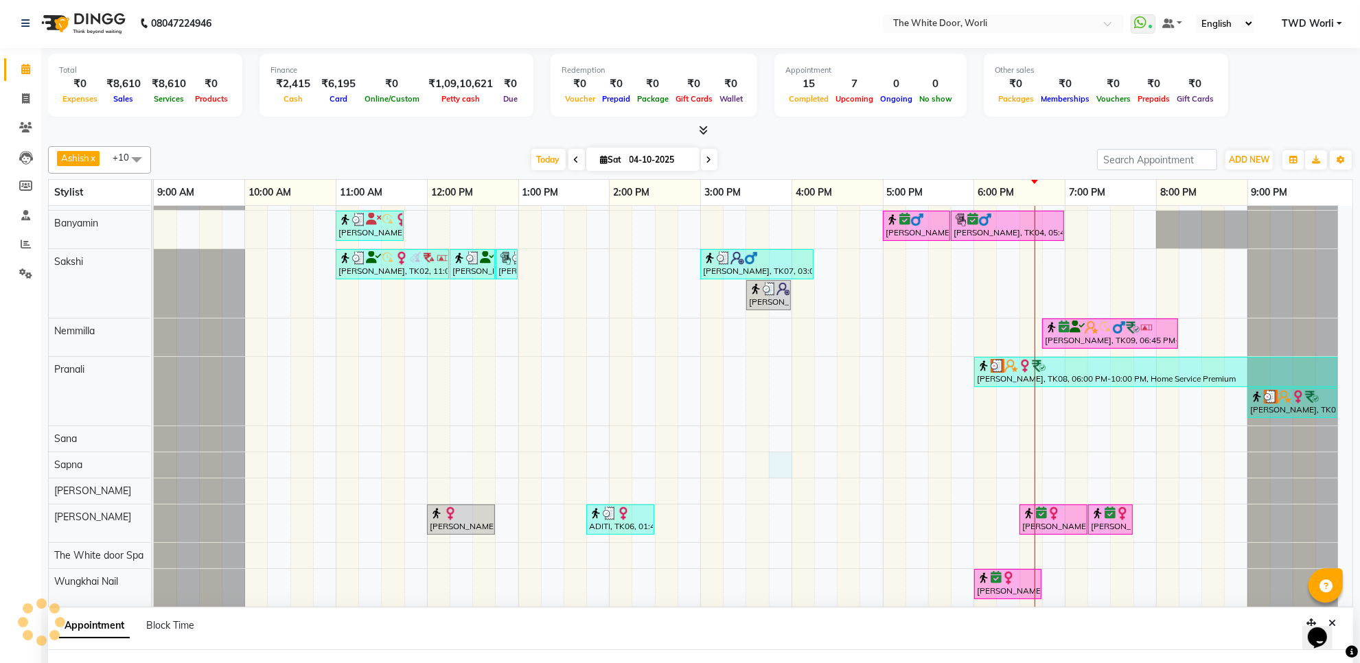
select select "22334"
select select "tentative"
select select "945"
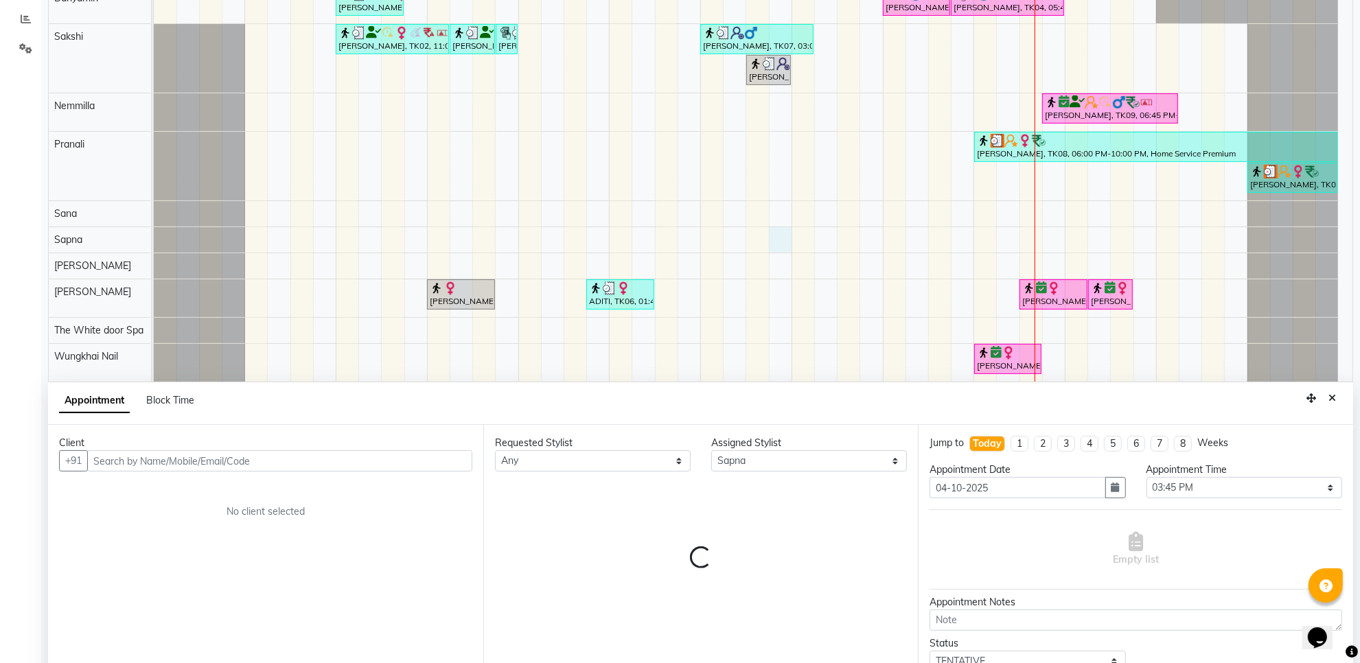
scroll to position [258, 0]
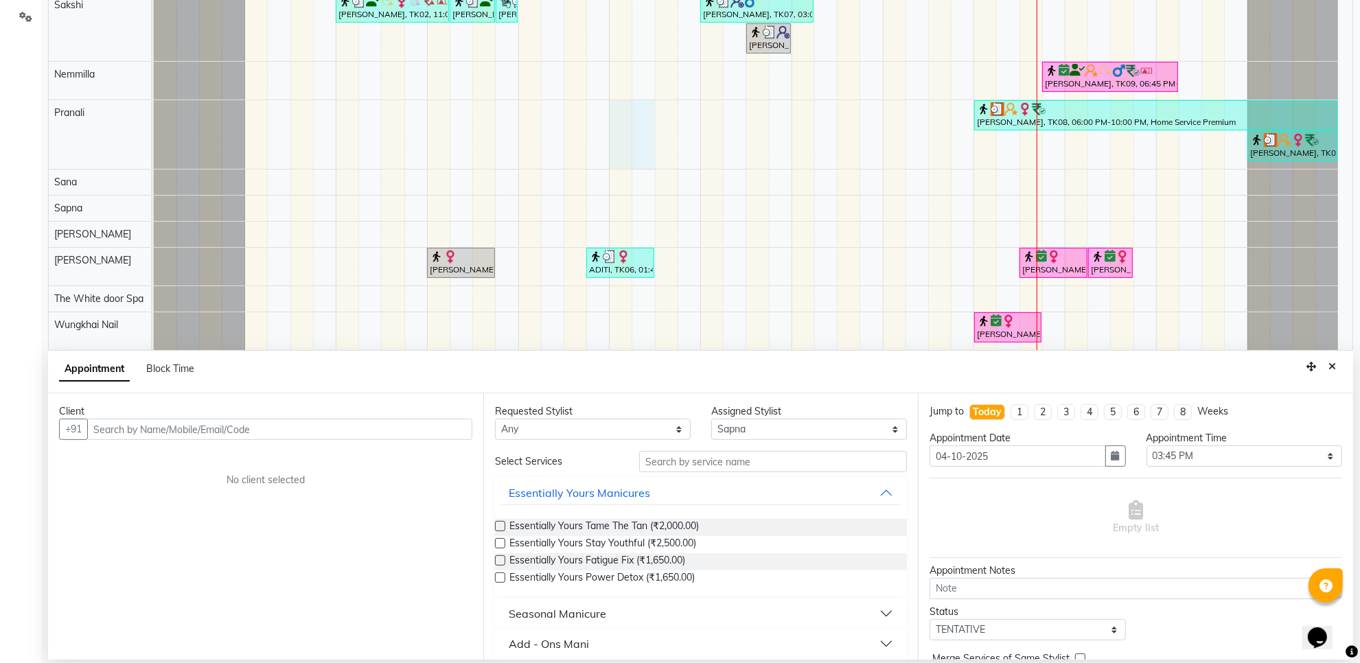
drag, startPoint x: 759, startPoint y: 480, endPoint x: 634, endPoint y: 121, distance: 381.0
click at [635, 121] on div "[PERSON_NAME], TK05, 06:30 PM-07:15 PM, TWD Classic Pedicure [PERSON_NAME], TK0…" at bounding box center [753, 133] width 1198 height 434
click at [1337, 369] on button "Close" at bounding box center [1332, 366] width 20 height 21
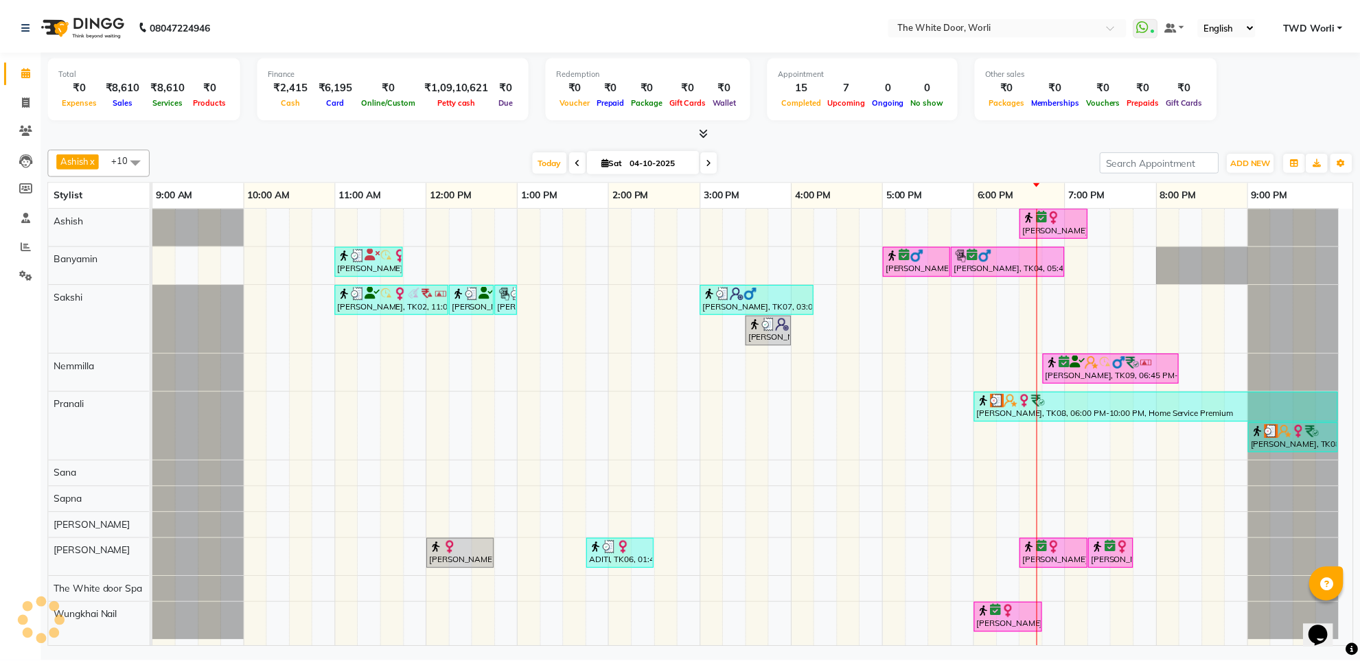
scroll to position [0, 0]
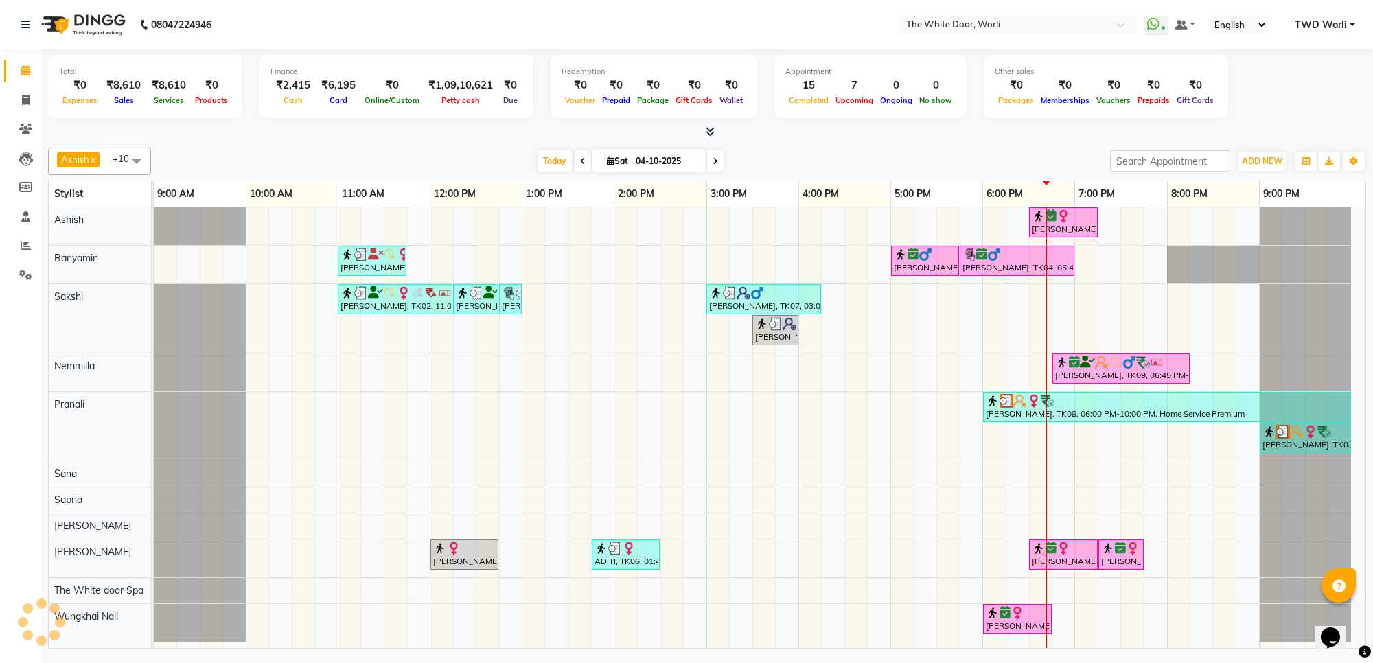
click at [717, 165] on span at bounding box center [715, 160] width 16 height 21
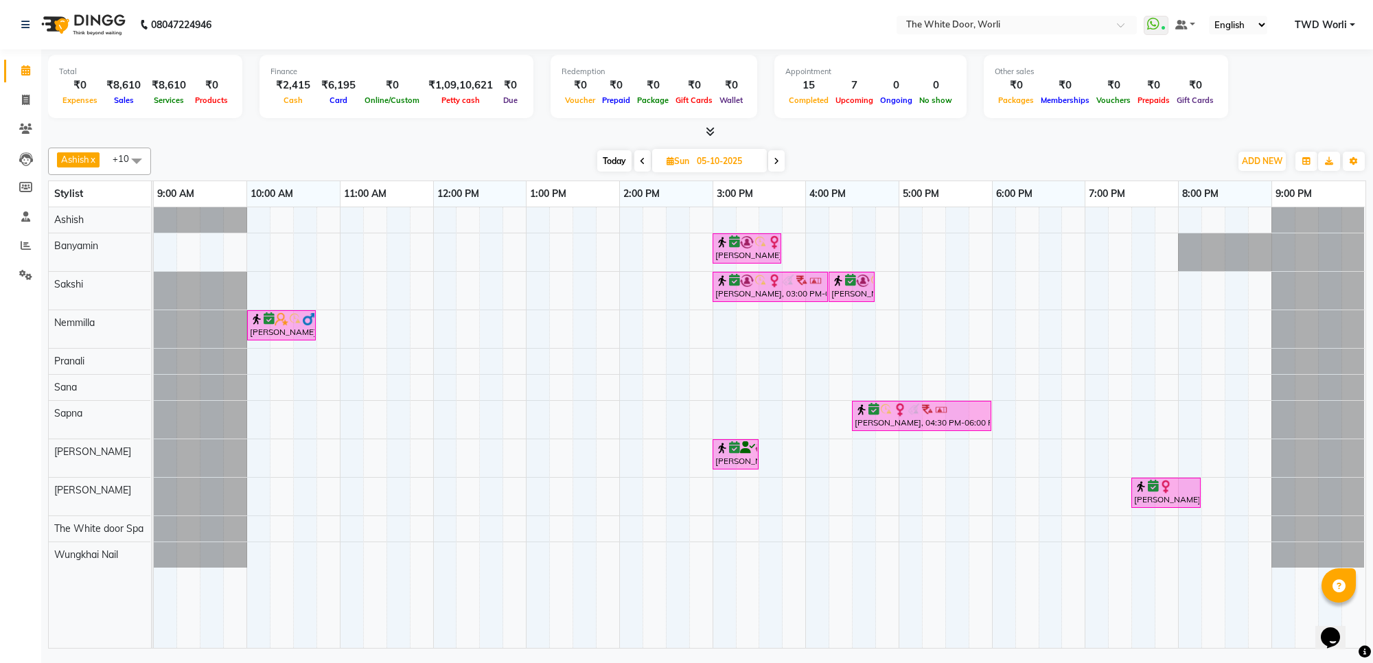
click at [774, 166] on span at bounding box center [776, 160] width 16 height 21
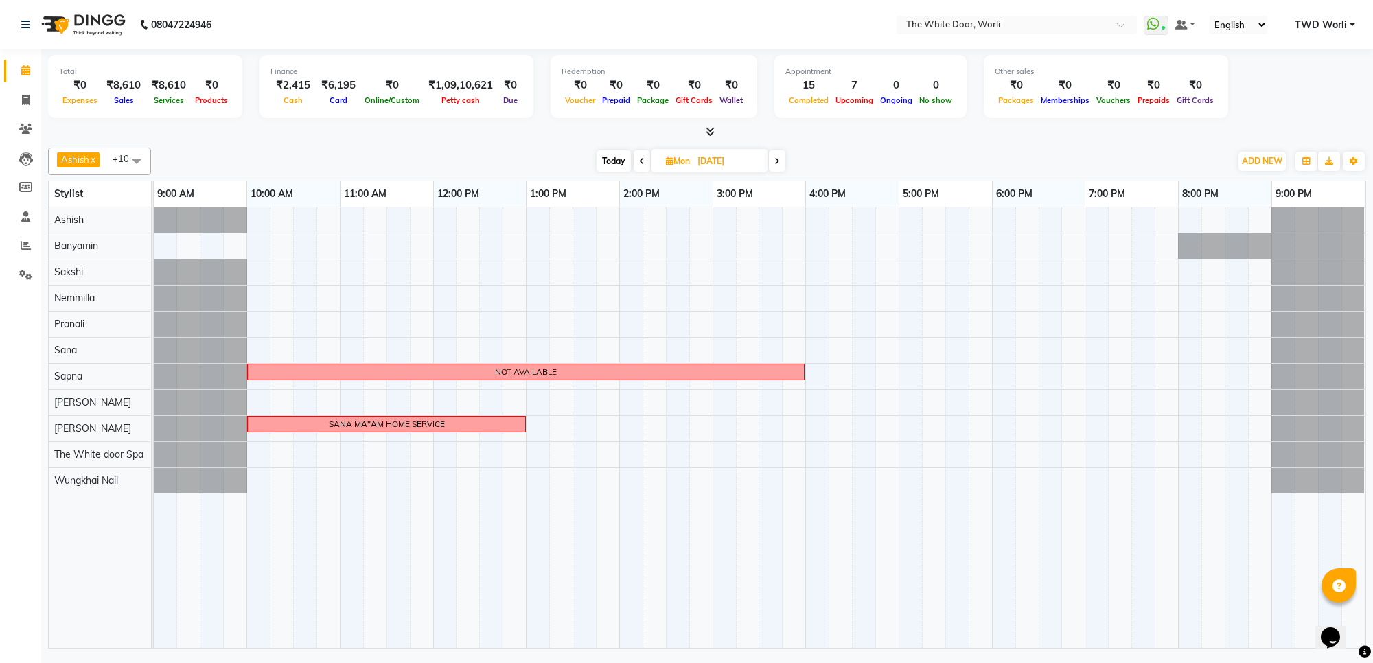
click at [776, 168] on span at bounding box center [777, 160] width 16 height 21
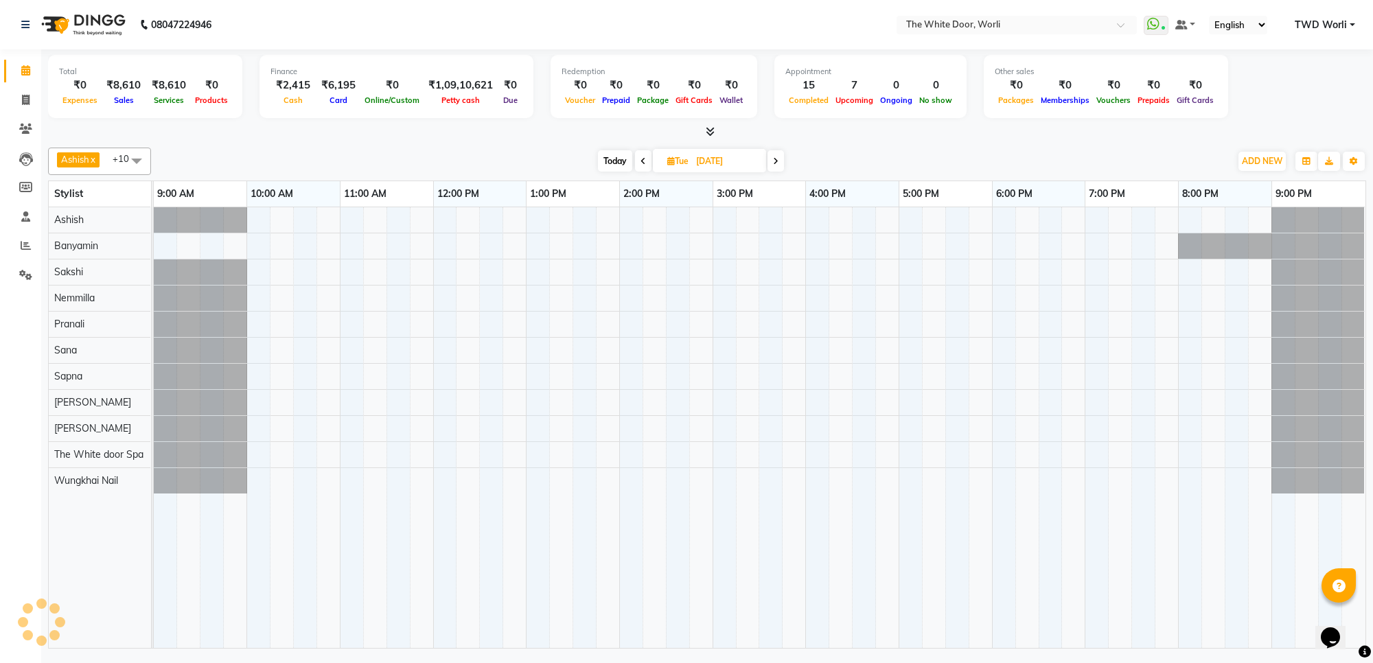
click at [776, 170] on span at bounding box center [775, 160] width 16 height 21
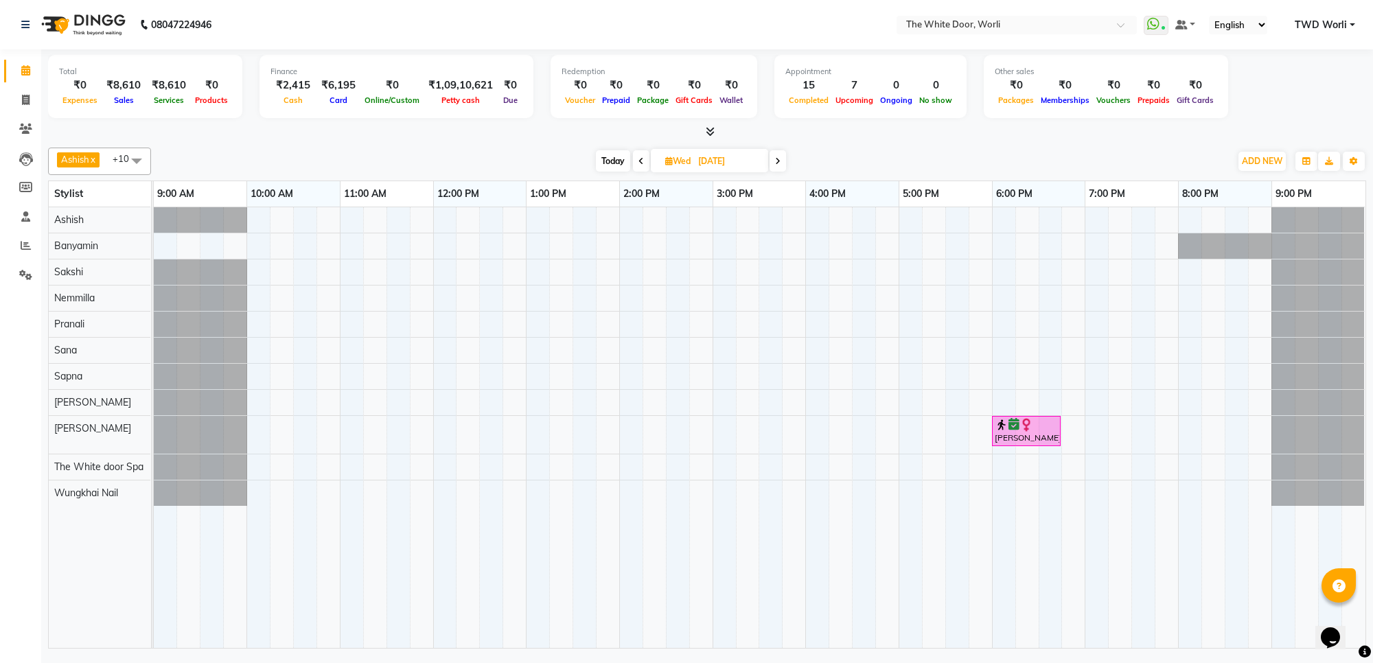
click at [777, 172] on div "[DATE] [DATE]" at bounding box center [690, 161] width 193 height 21
click at [783, 159] on span at bounding box center [777, 160] width 16 height 21
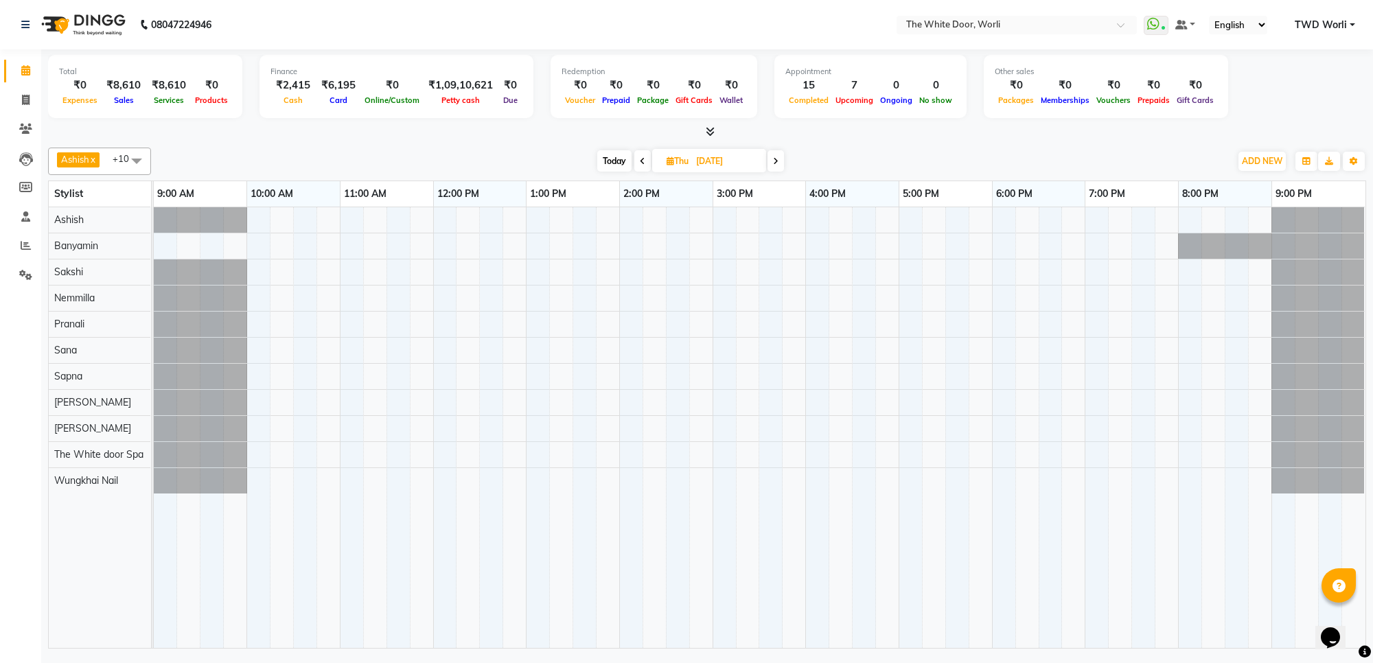
click at [780, 165] on span at bounding box center [775, 160] width 16 height 21
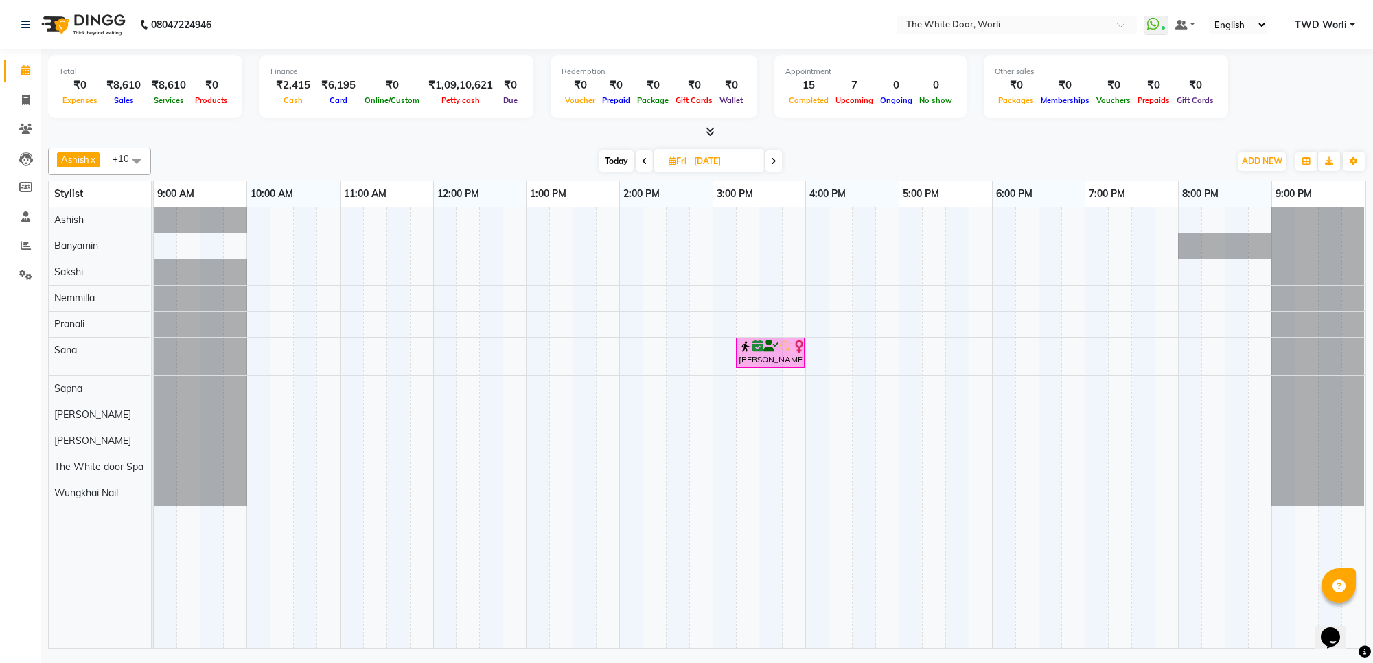
click at [607, 152] on span "Today" at bounding box center [616, 160] width 34 height 21
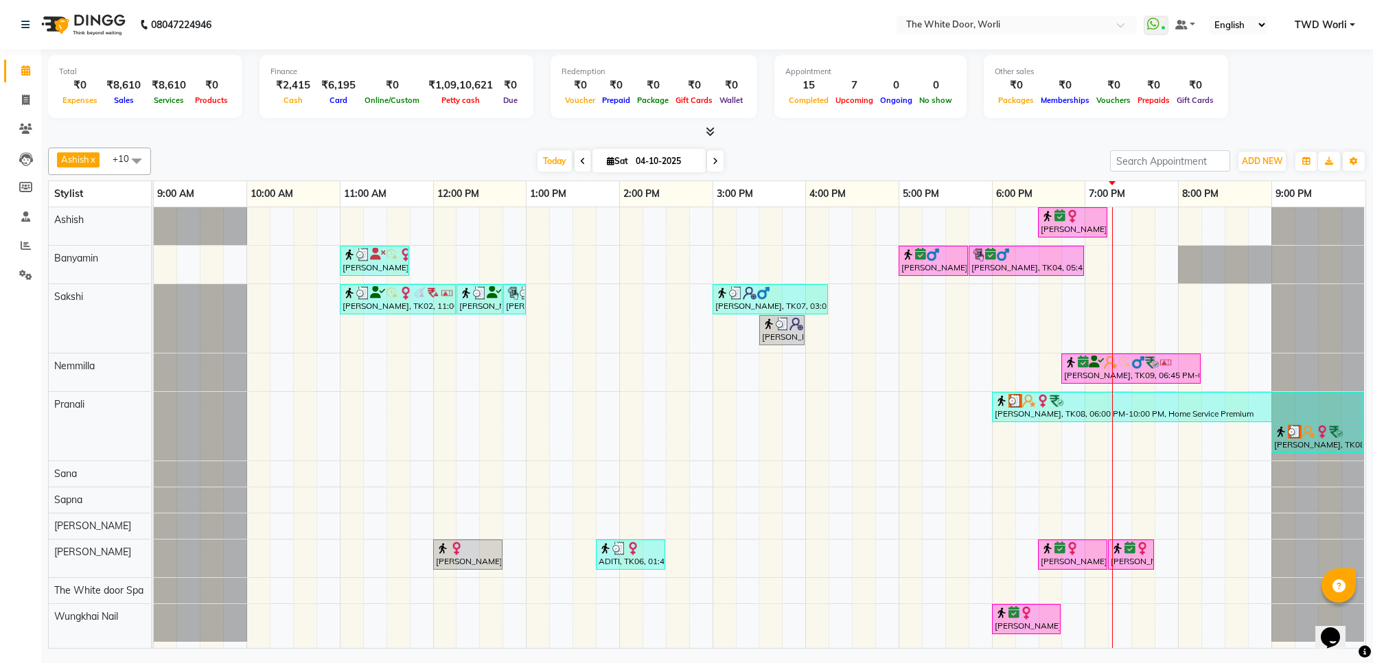
click at [715, 163] on icon at bounding box center [714, 161] width 5 height 8
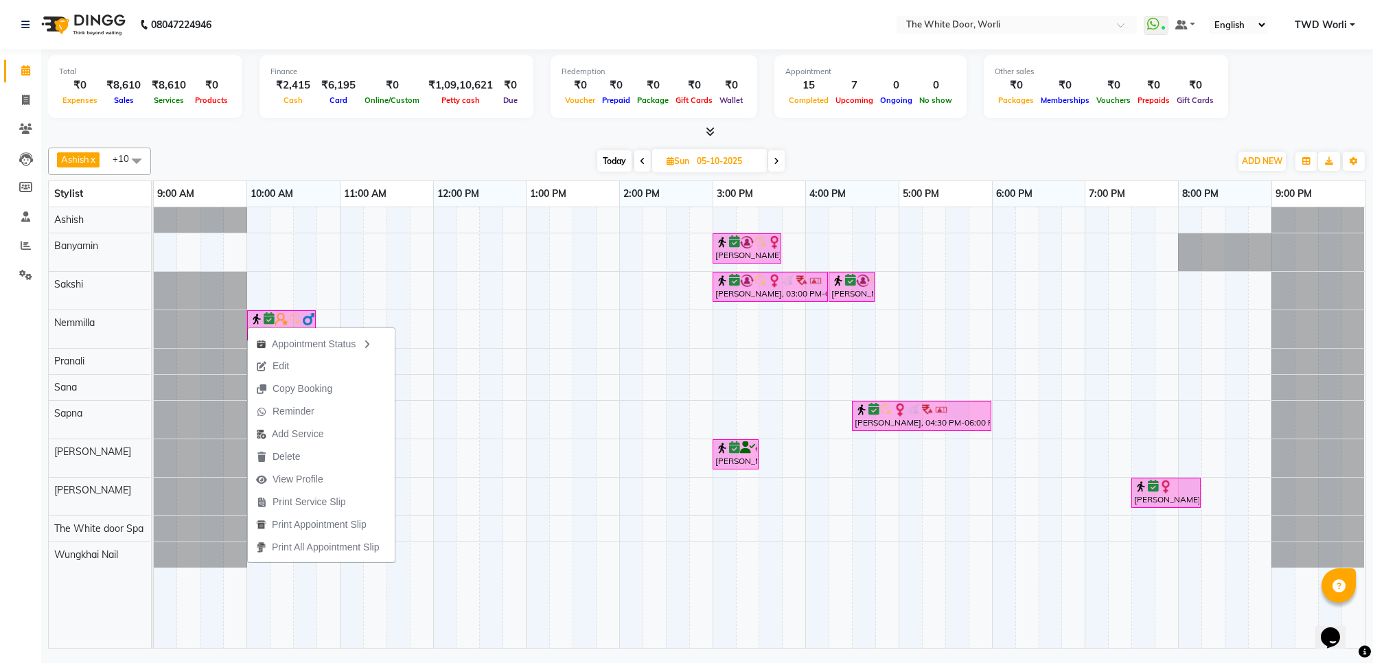
click at [608, 159] on span "Today" at bounding box center [614, 160] width 34 height 21
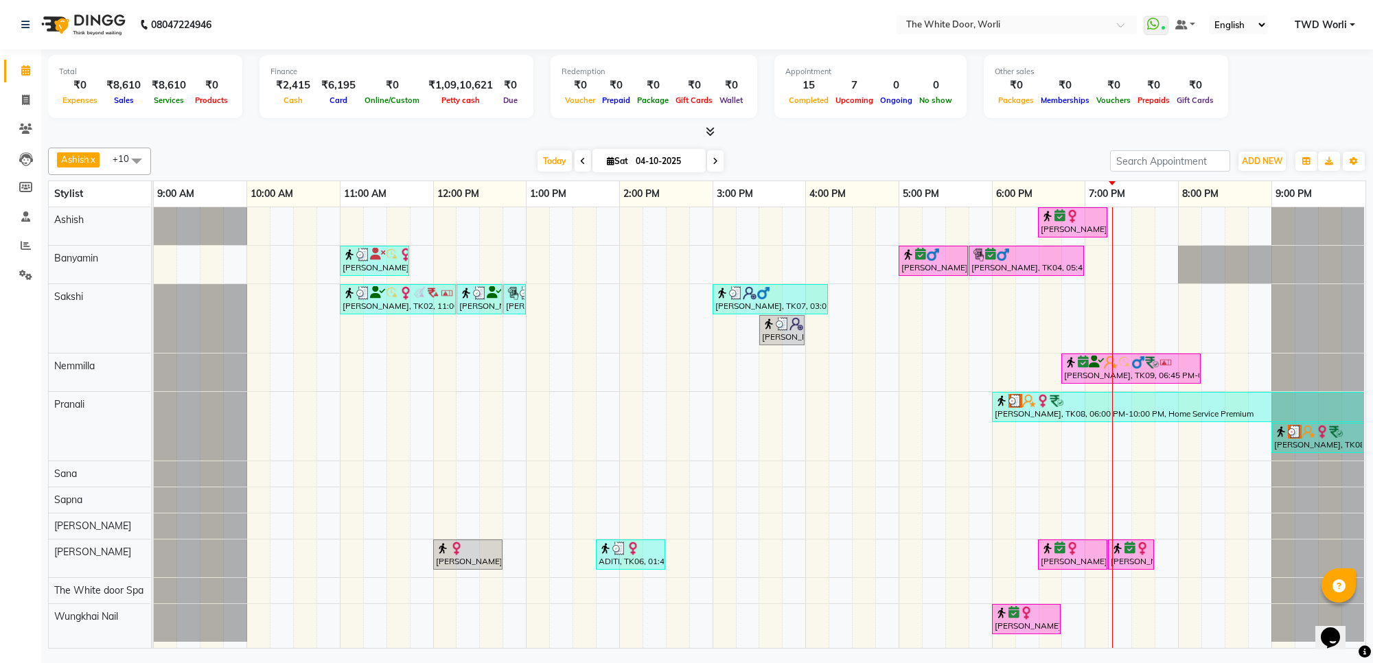
click at [707, 165] on span at bounding box center [715, 160] width 16 height 21
type input "05-10-2025"
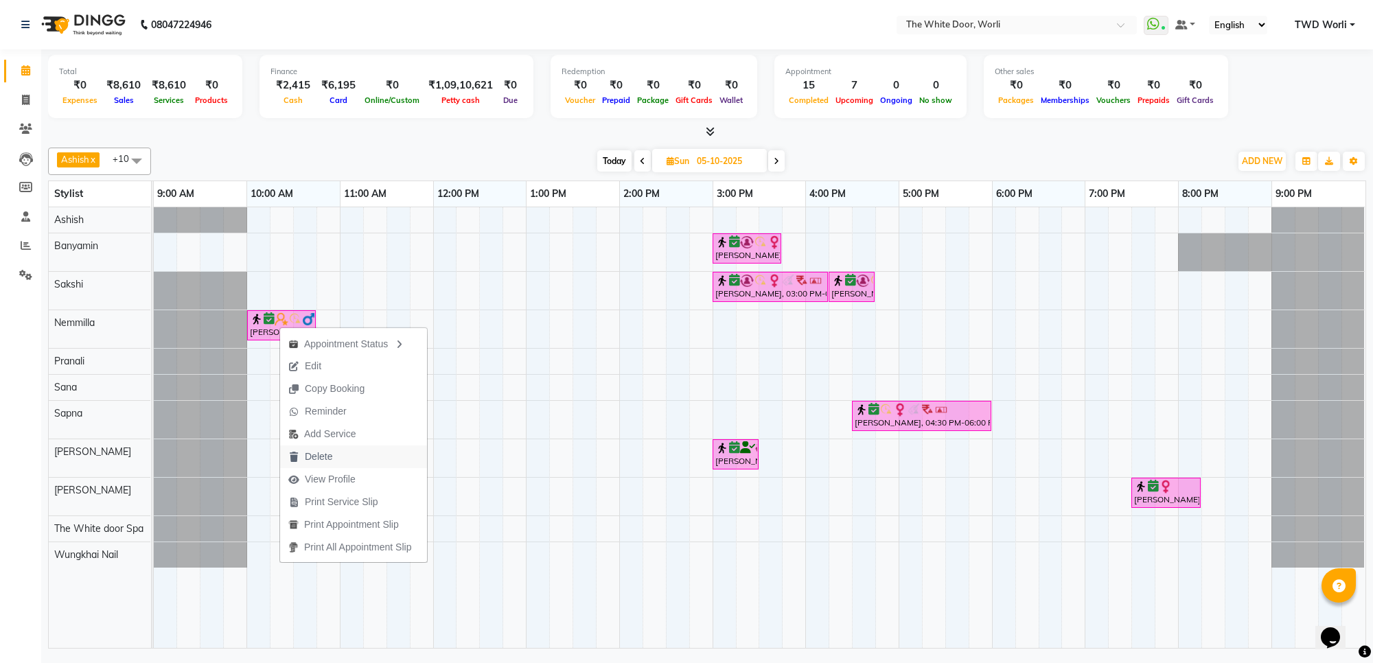
click at [338, 454] on span "Delete" at bounding box center [310, 456] width 60 height 23
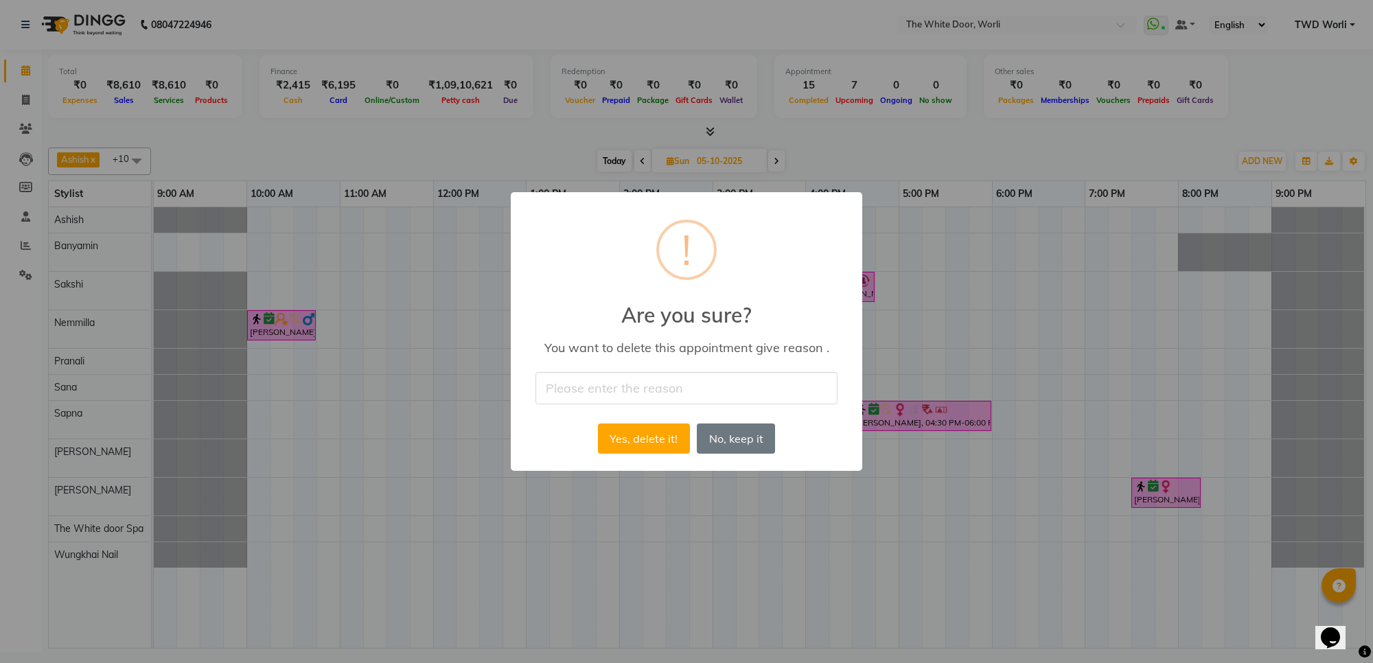
click at [605, 386] on input "text" at bounding box center [686, 388] width 302 height 32
click at [517, 375] on div "× ! Are you sure? You want to delete this appointment give reason . Yes, delete…" at bounding box center [686, 331] width 351 height 279
click at [605, 393] on input "text" at bounding box center [686, 388] width 302 height 32
type input "preponed appt to 4th"
click at [631, 441] on button "Yes, delete it!" at bounding box center [644, 439] width 92 height 30
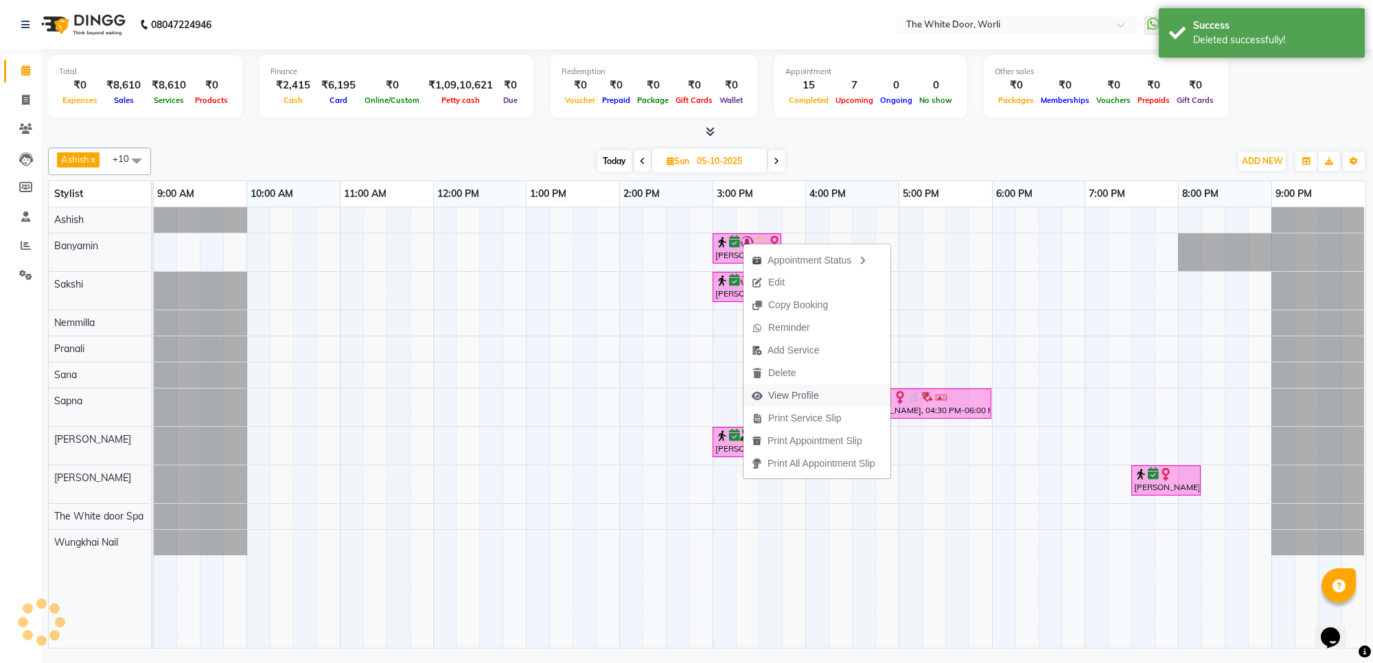
click at [780, 395] on span "View Profile" at bounding box center [793, 396] width 51 height 14
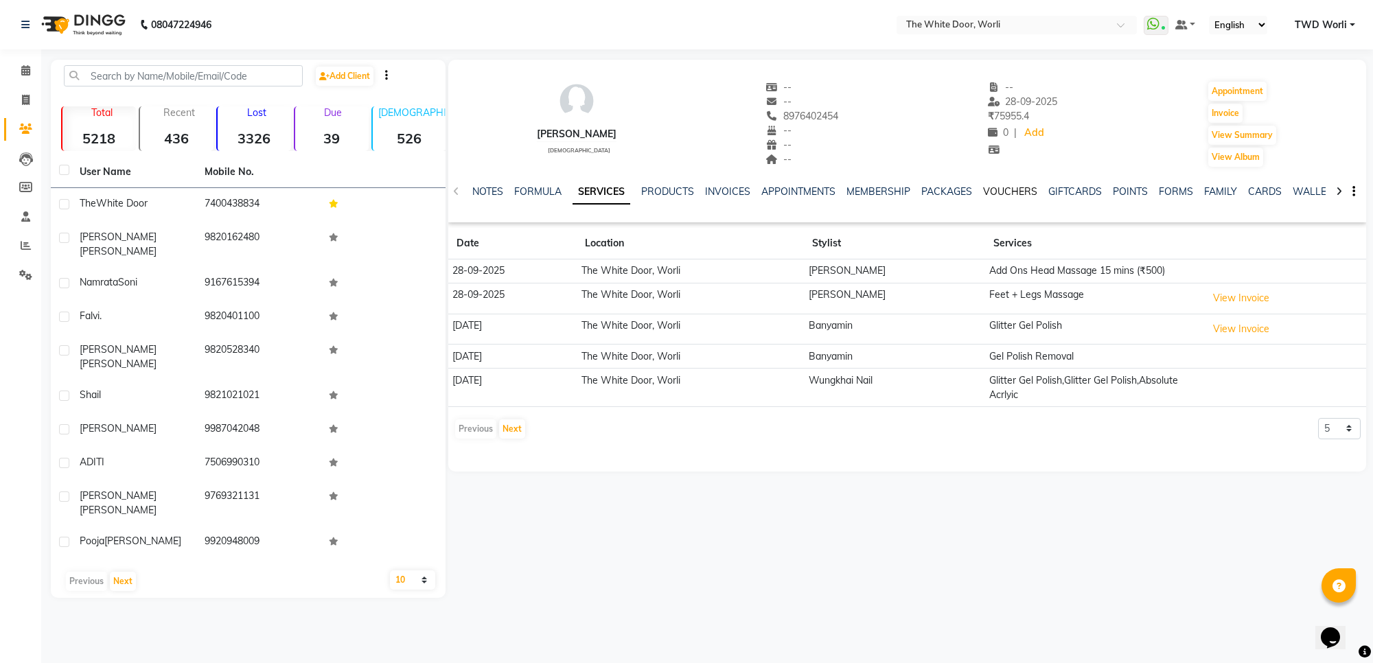
click at [999, 191] on link "VOUCHERS" at bounding box center [1010, 191] width 54 height 12
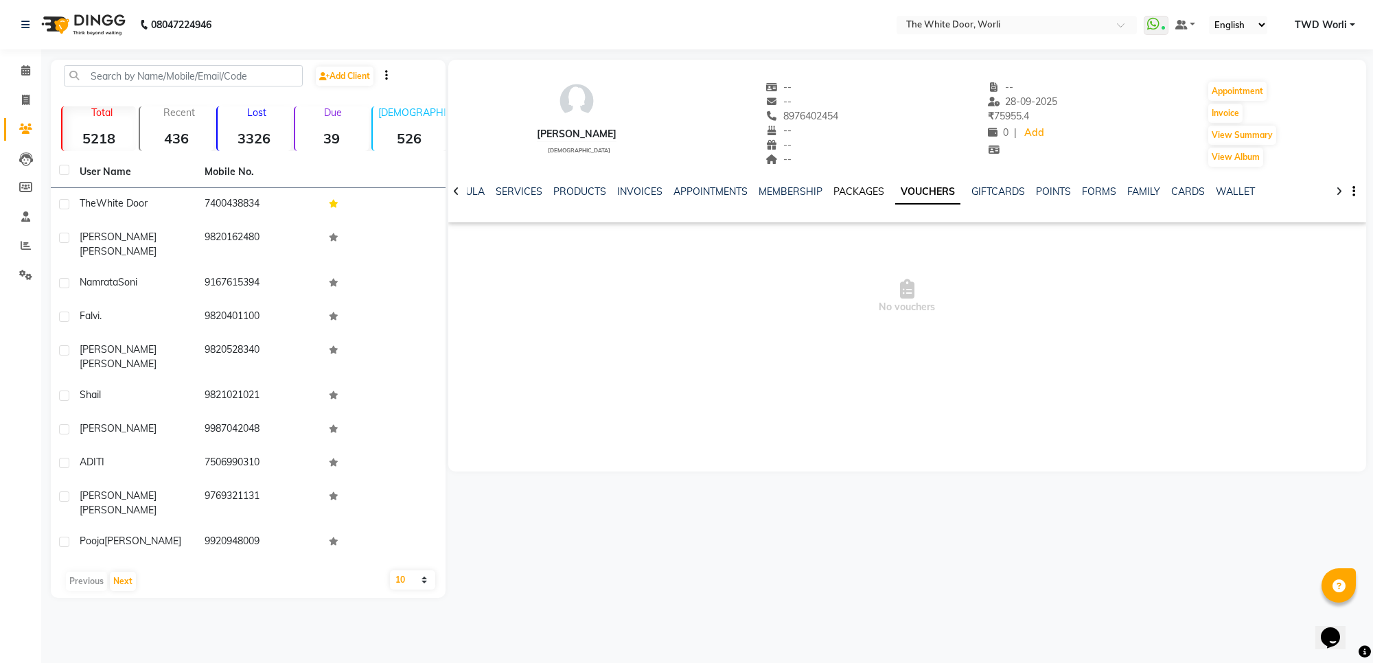
click at [868, 194] on link "PACKAGES" at bounding box center [858, 191] width 51 height 12
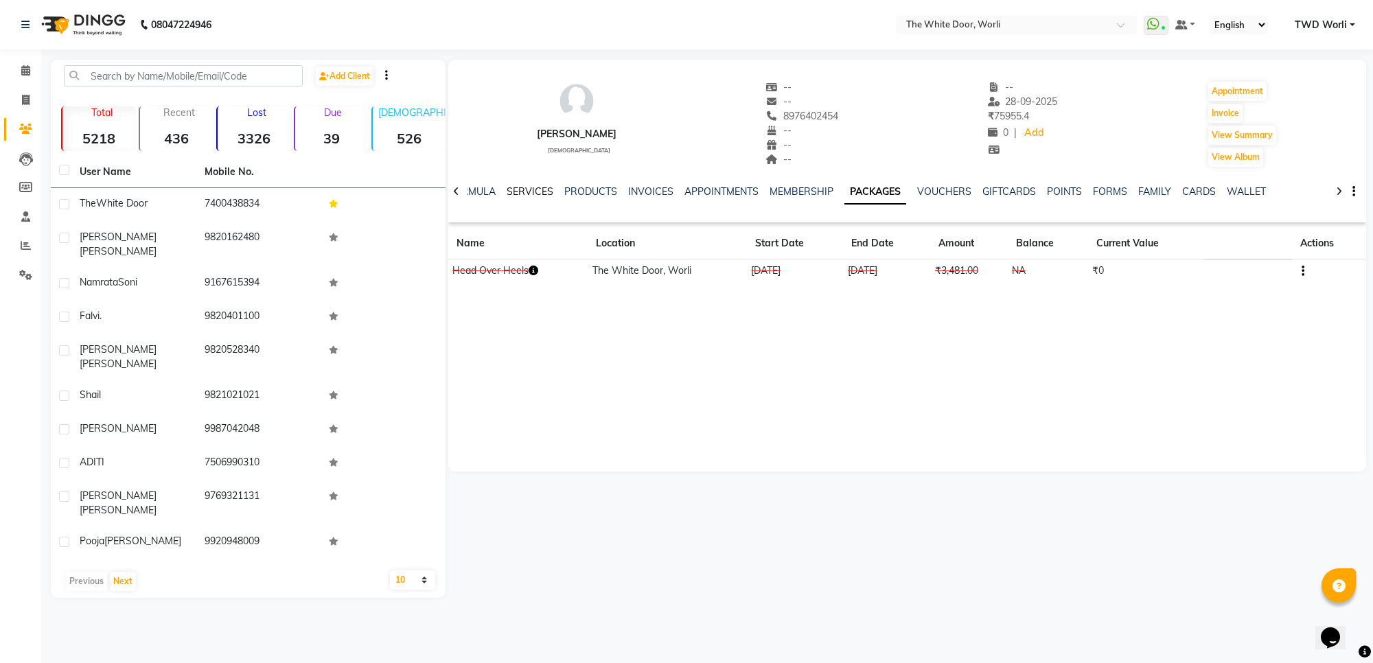
drag, startPoint x: 522, startPoint y: 193, endPoint x: 525, endPoint y: 201, distance: 8.7
click at [523, 193] on link "SERVICES" at bounding box center [530, 191] width 47 height 12
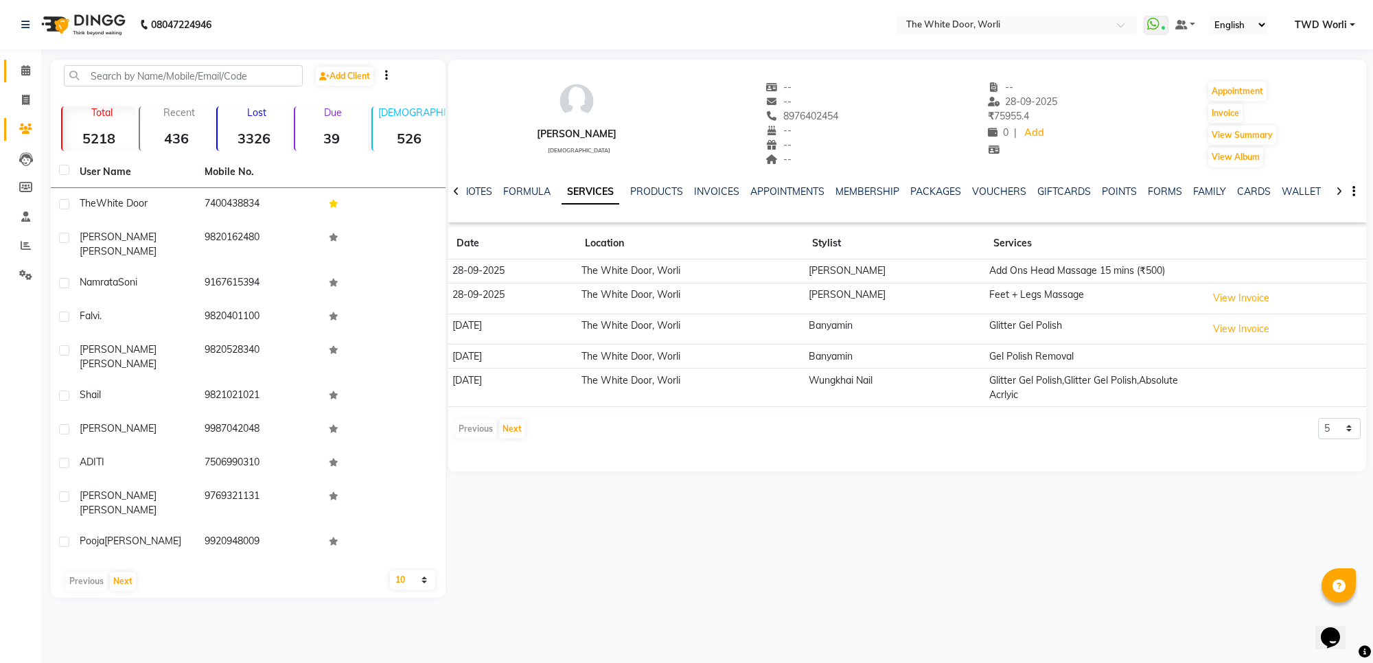
click at [12, 71] on link "Calendar" at bounding box center [20, 71] width 33 height 23
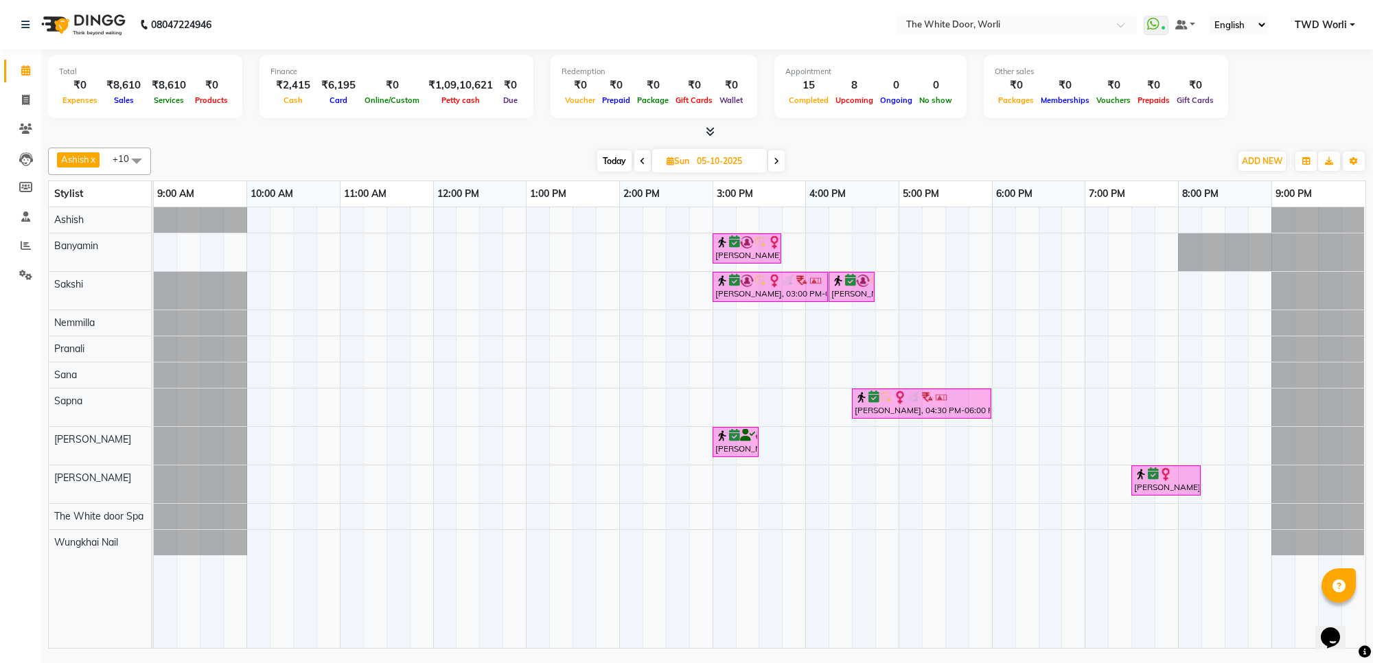
click at [603, 165] on span "Today" at bounding box center [614, 160] width 34 height 21
type input "04-10-2025"
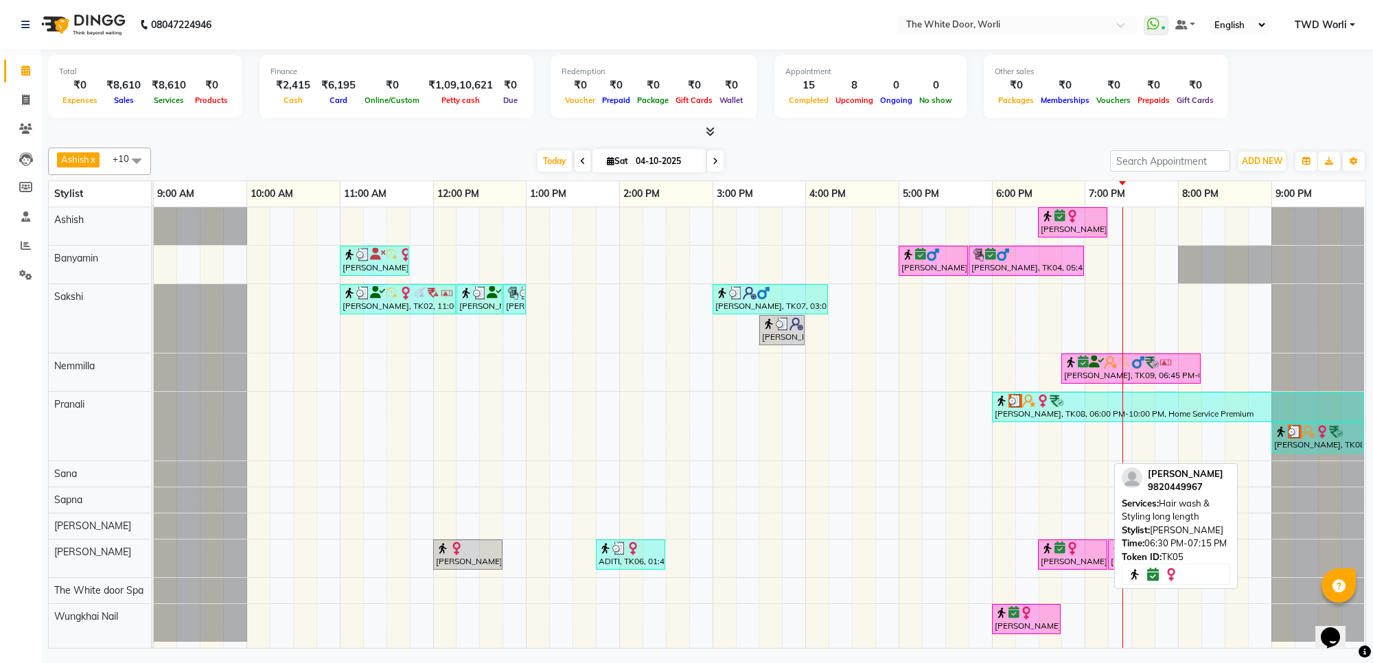
click at [1080, 558] on div "[PERSON_NAME], TK05, 06:30 PM-07:15 PM, Hair wash & Styling long length" at bounding box center [1072, 555] width 67 height 26
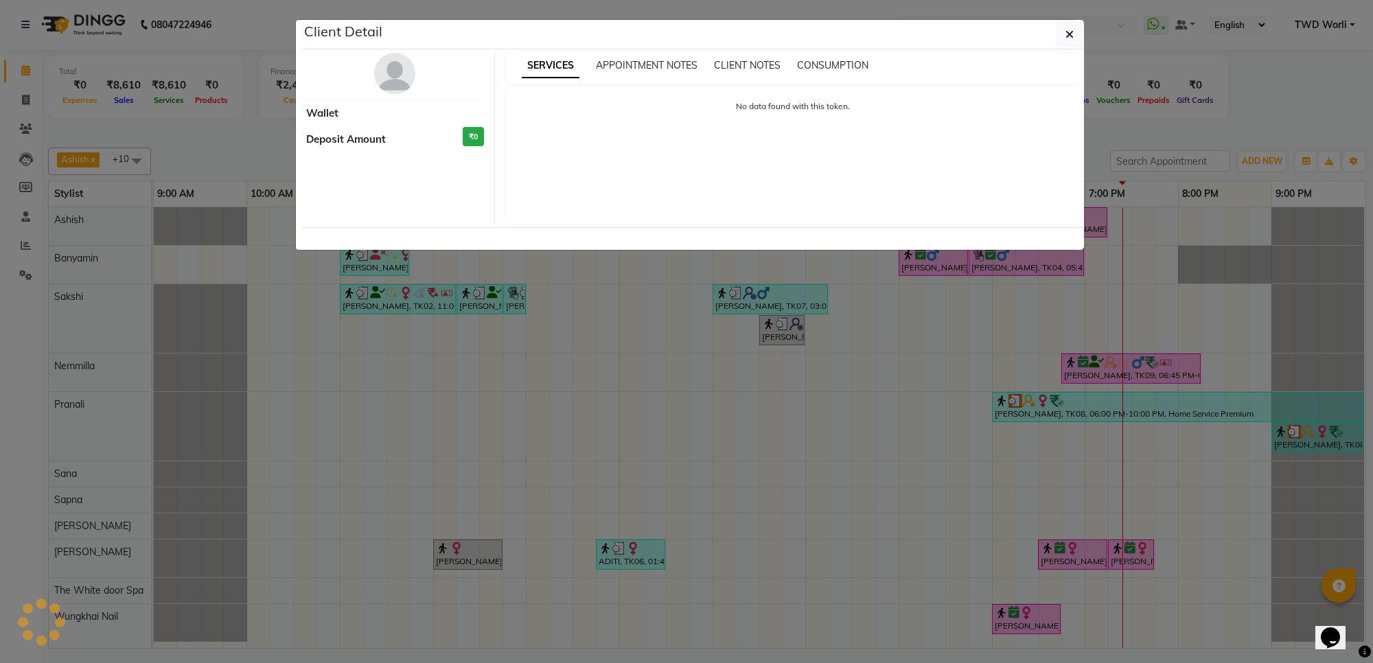
select select "6"
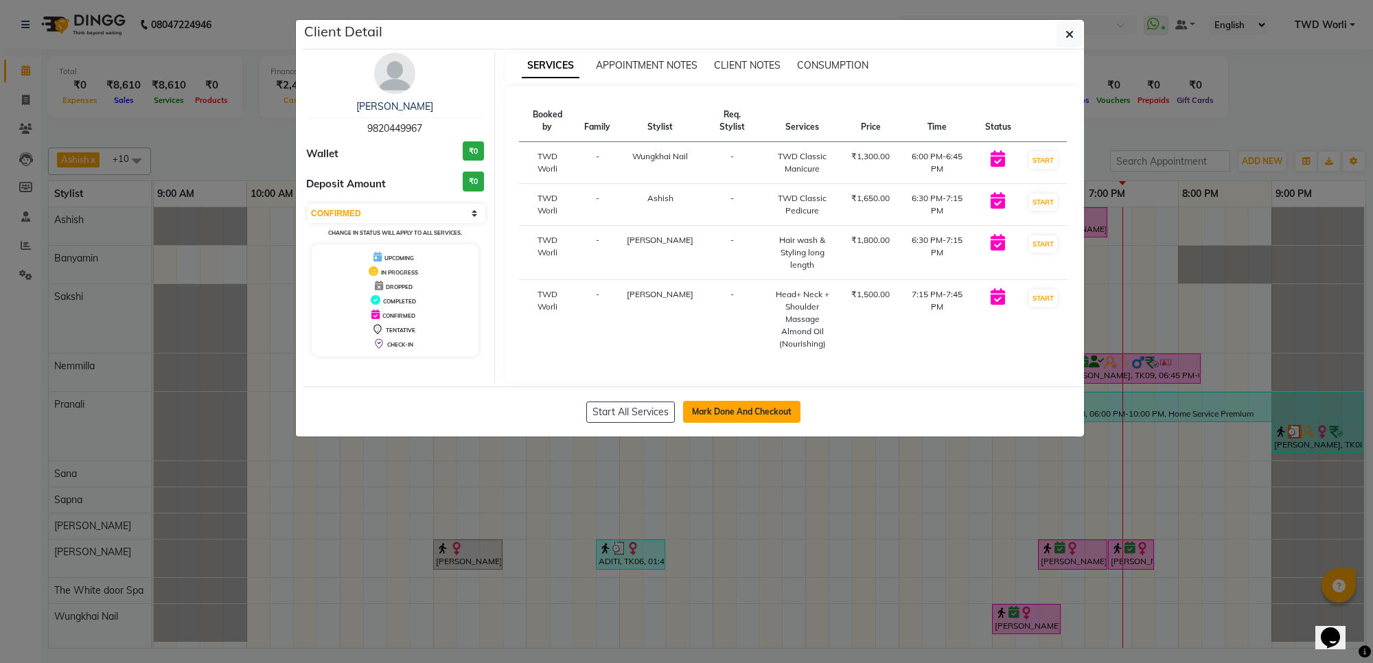
click at [746, 406] on button "Mark Done And Checkout" at bounding box center [741, 412] width 117 height 22
select select "service"
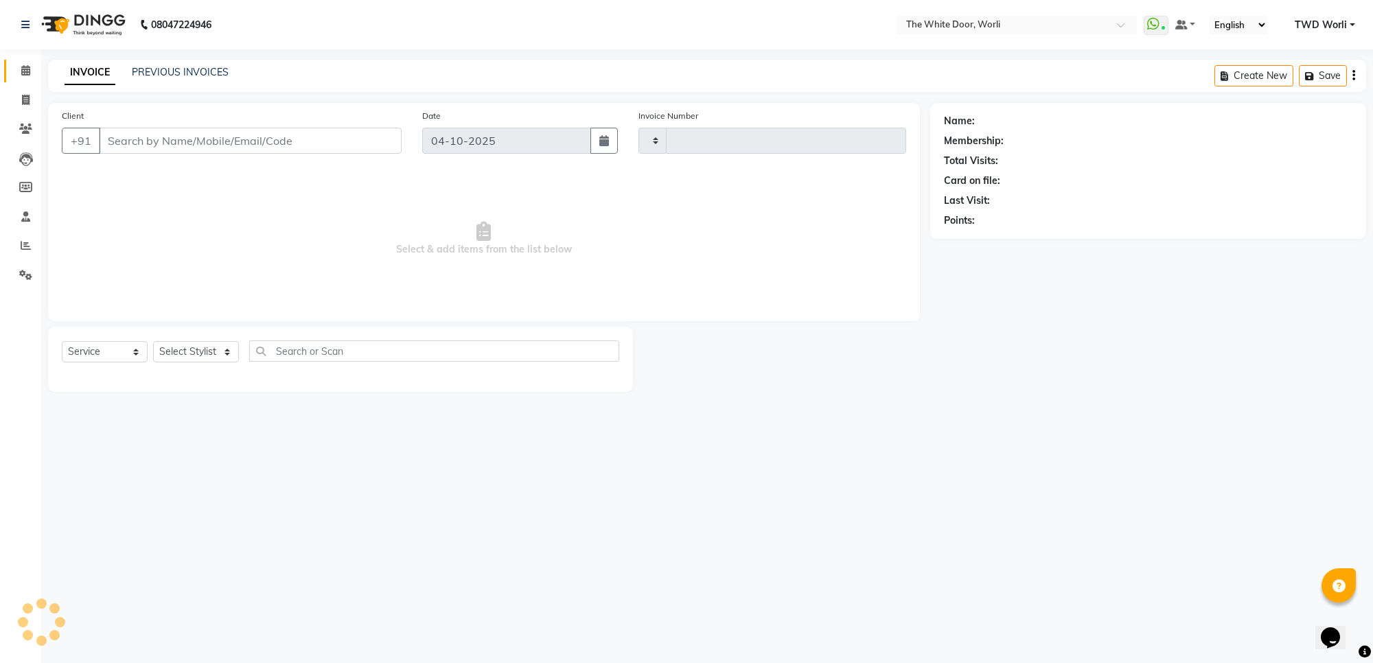
type input "1671"
select select "4027"
type input "9820449967"
select select "50222"
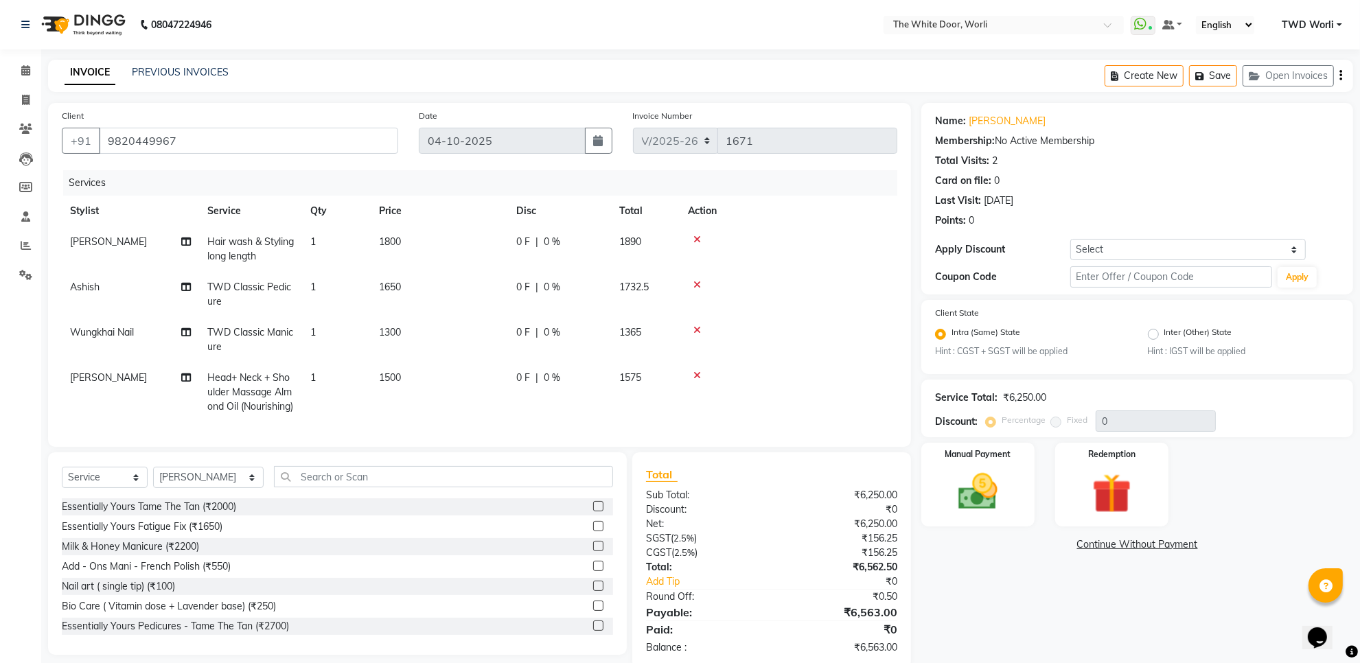
click at [699, 237] on icon at bounding box center [697, 240] width 8 height 10
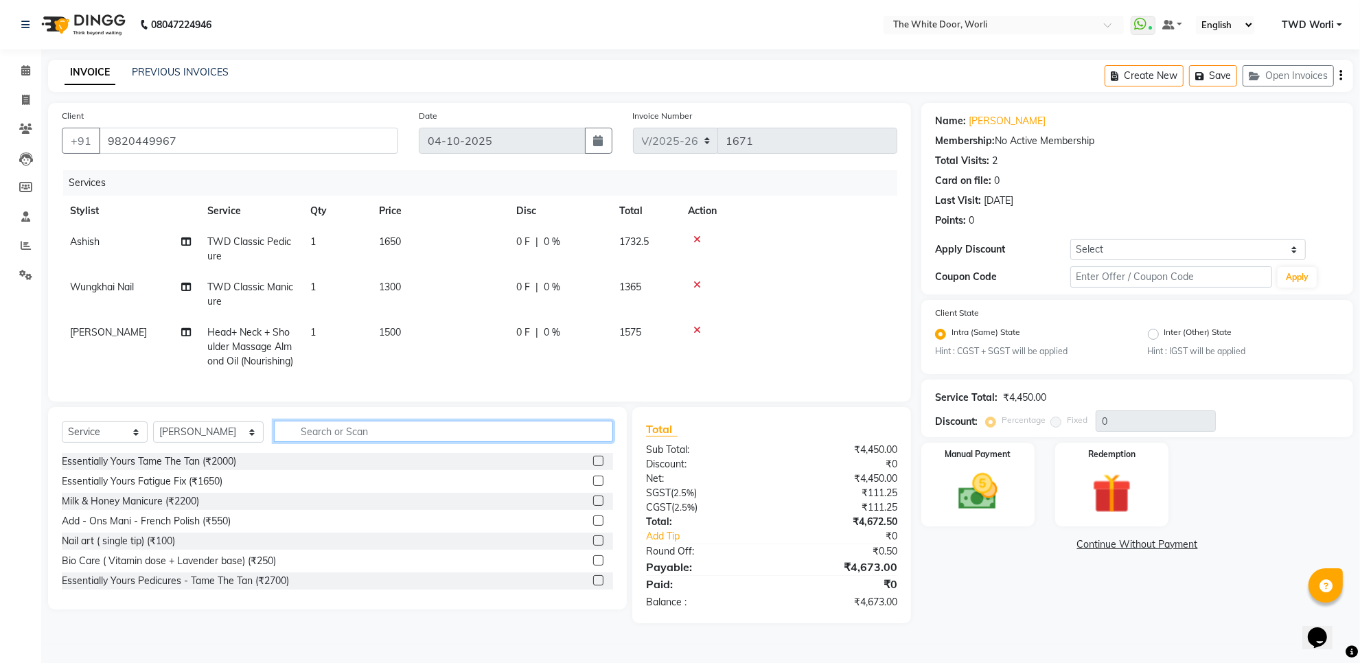
click at [357, 442] on input "text" at bounding box center [443, 431] width 339 height 21
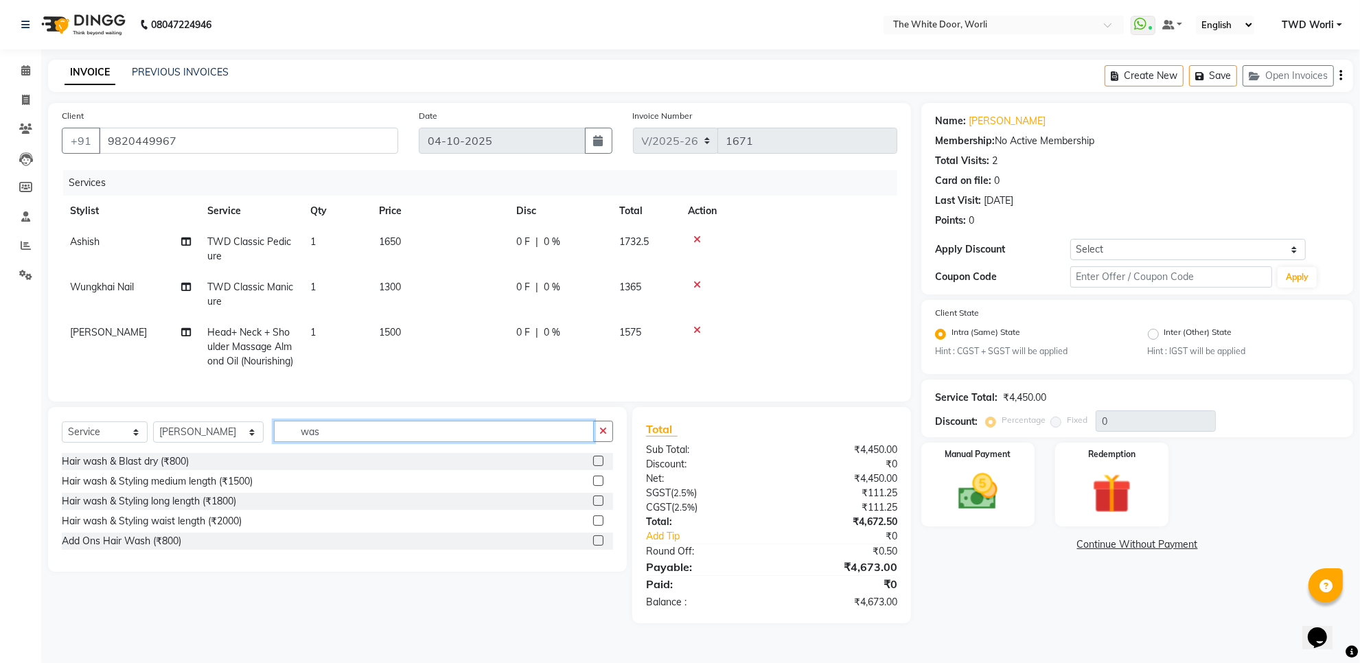
type input "was"
click at [601, 466] on label at bounding box center [598, 461] width 10 height 10
click at [601, 466] on input "checkbox" at bounding box center [597, 461] width 9 height 9
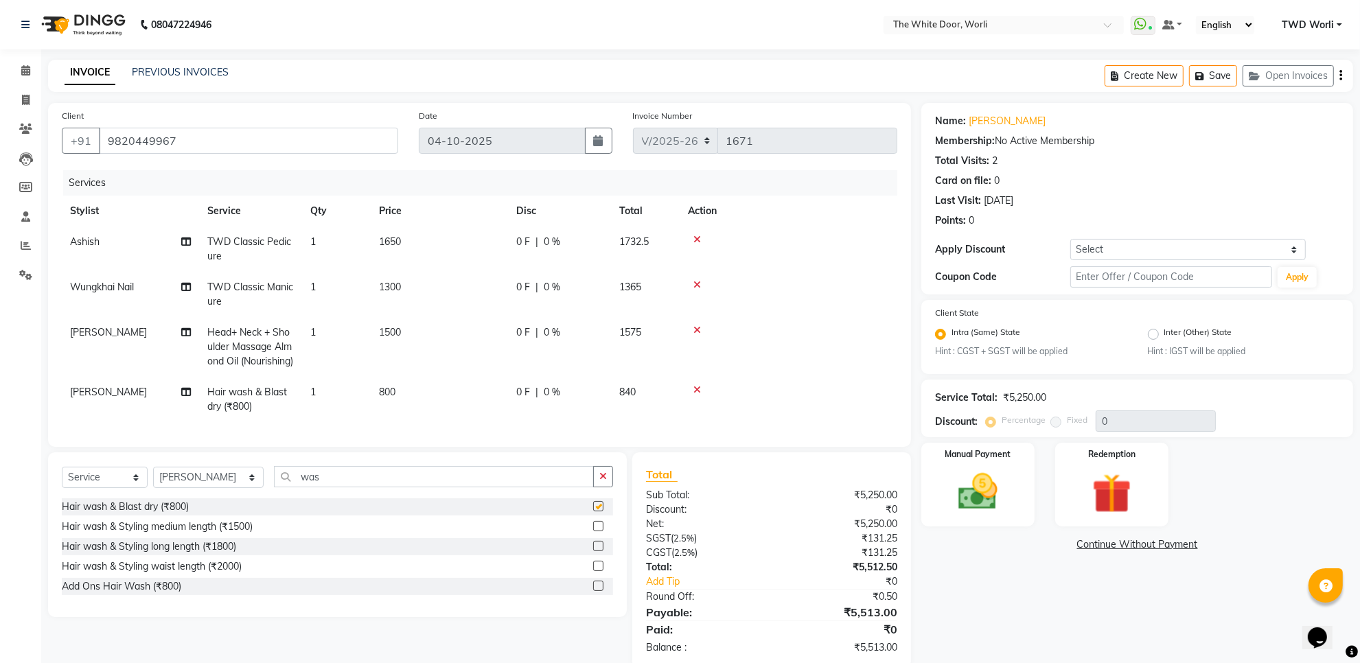
checkbox input "false"
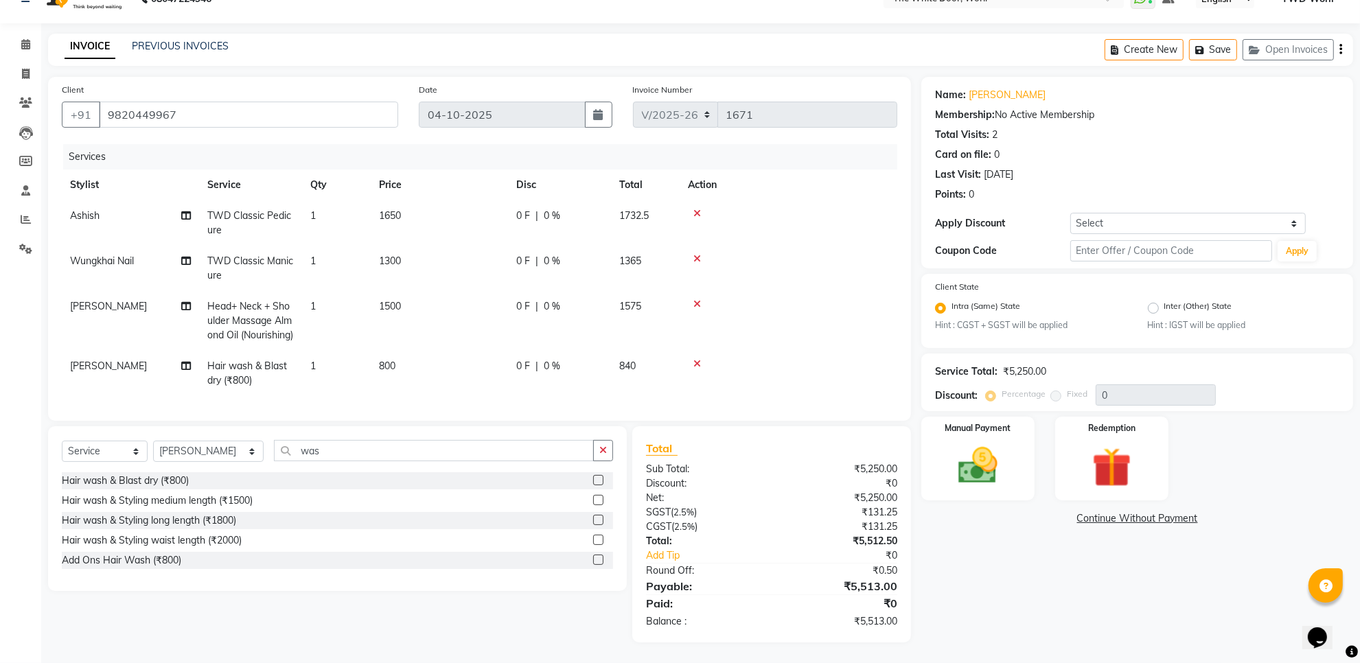
scroll to position [53, 0]
click at [993, 451] on img at bounding box center [977, 465] width 67 height 47
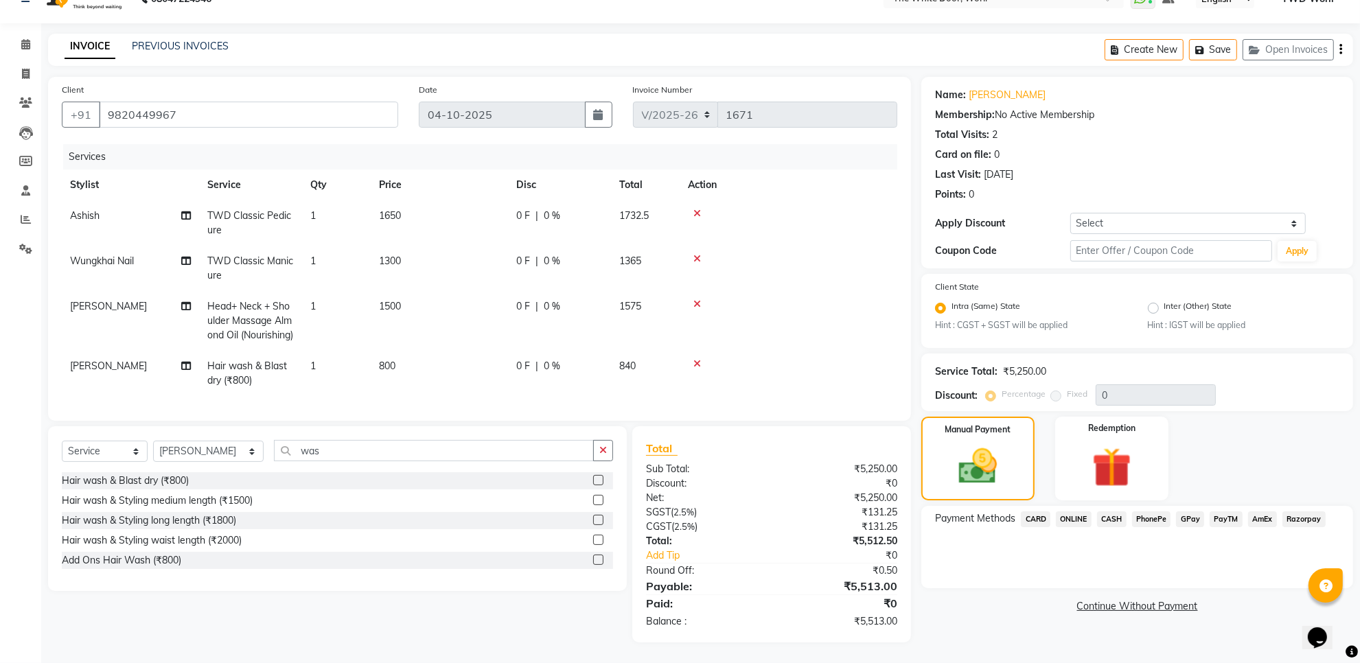
click at [1111, 511] on span "CASH" at bounding box center [1112, 519] width 30 height 16
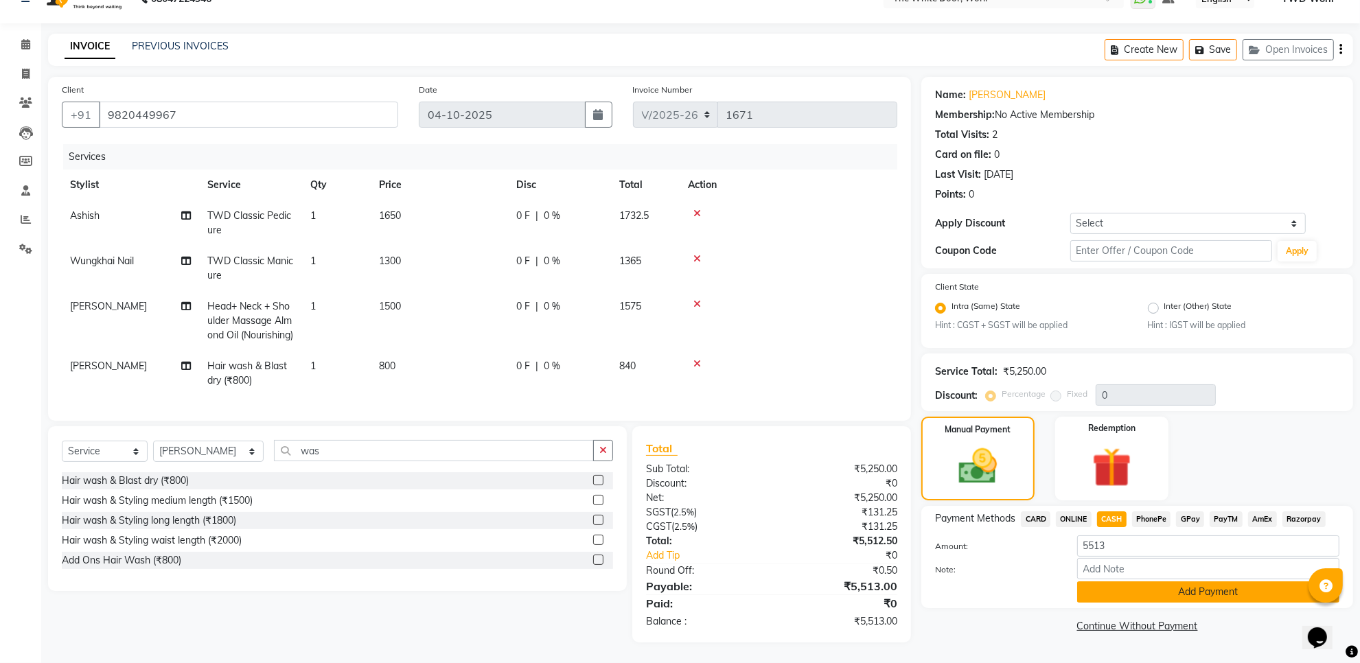
click at [1202, 581] on button "Add Payment" at bounding box center [1208, 591] width 262 height 21
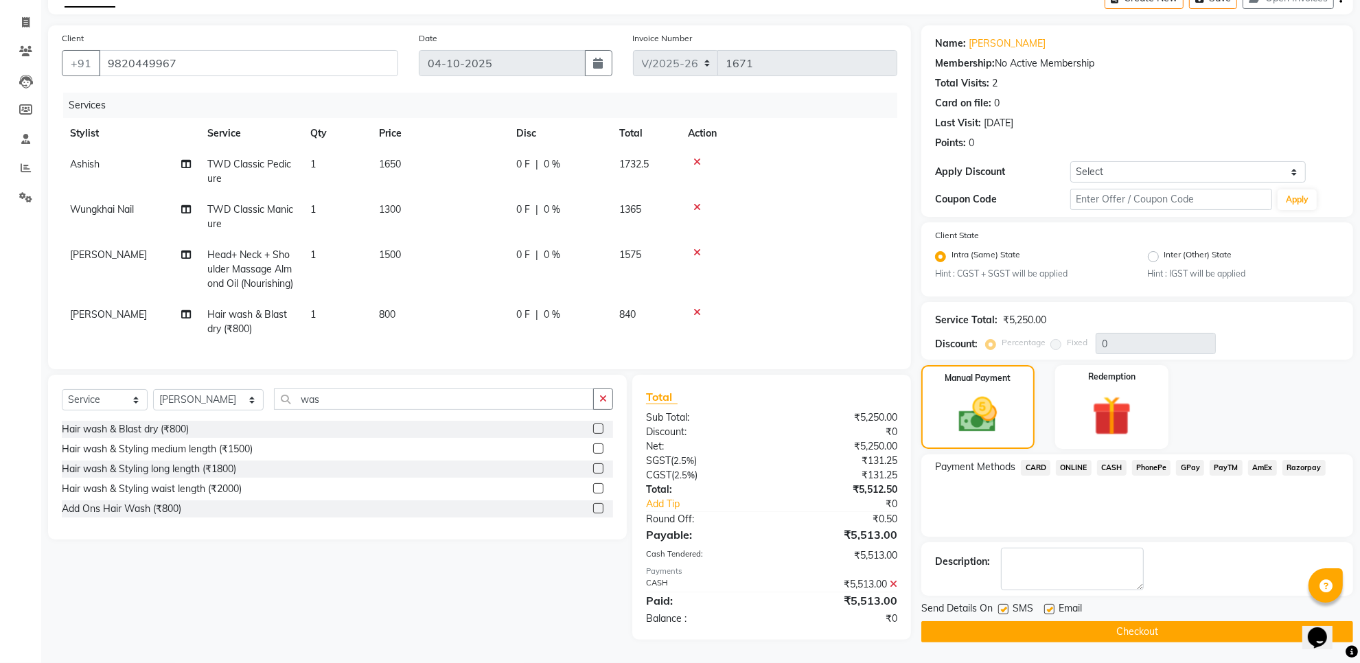
scroll to position [101, 0]
click at [1133, 621] on button "Checkout" at bounding box center [1137, 631] width 432 height 21
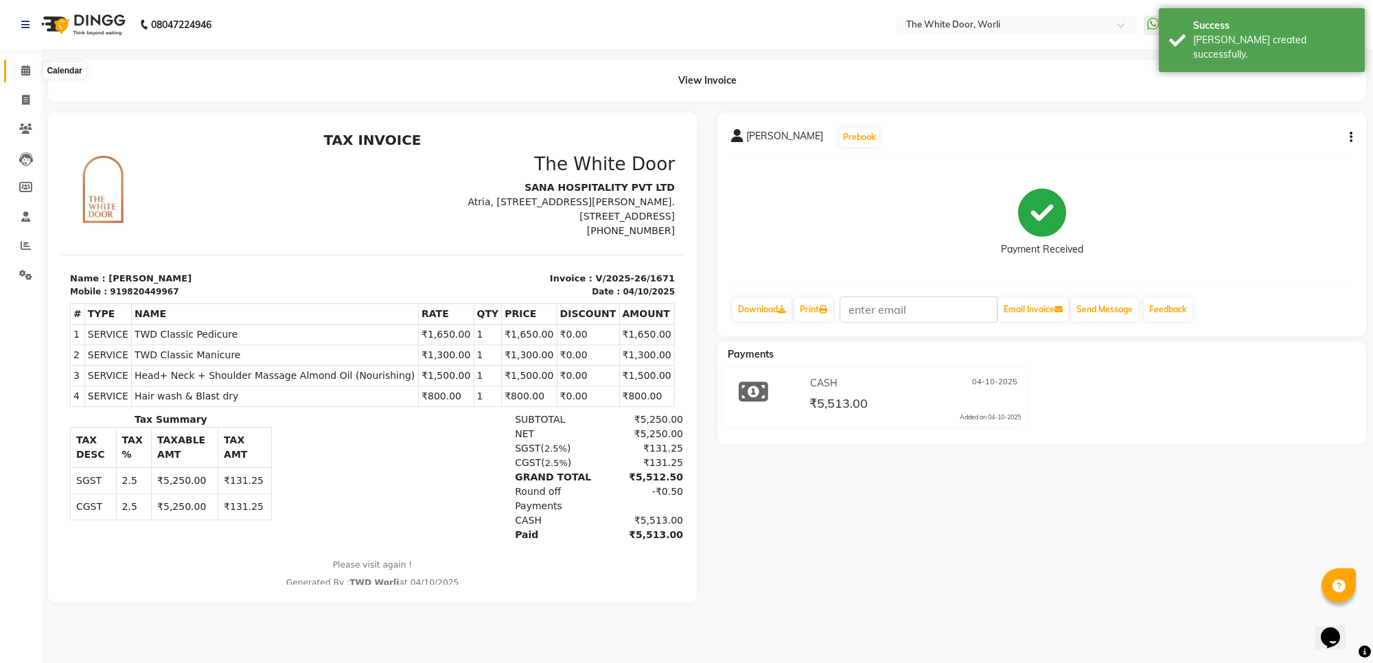
click at [21, 69] on icon at bounding box center [25, 70] width 9 height 10
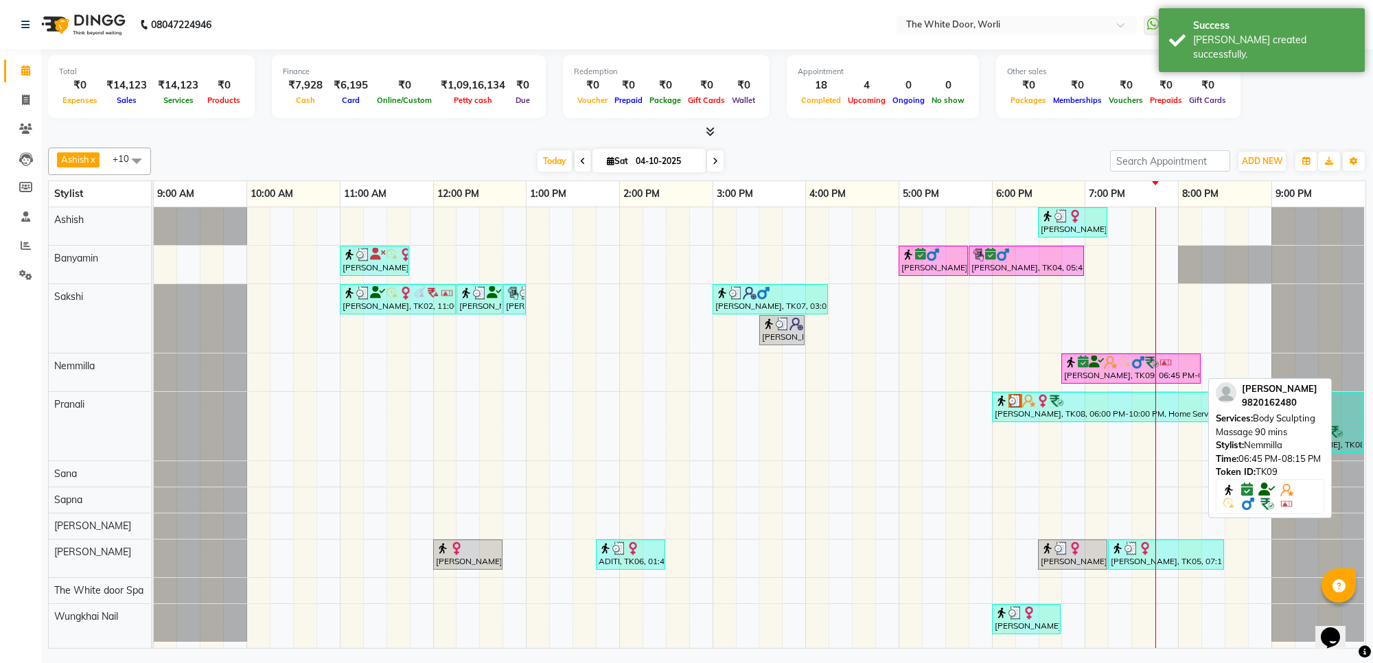
click at [1098, 369] on div at bounding box center [1131, 363] width 134 height 14
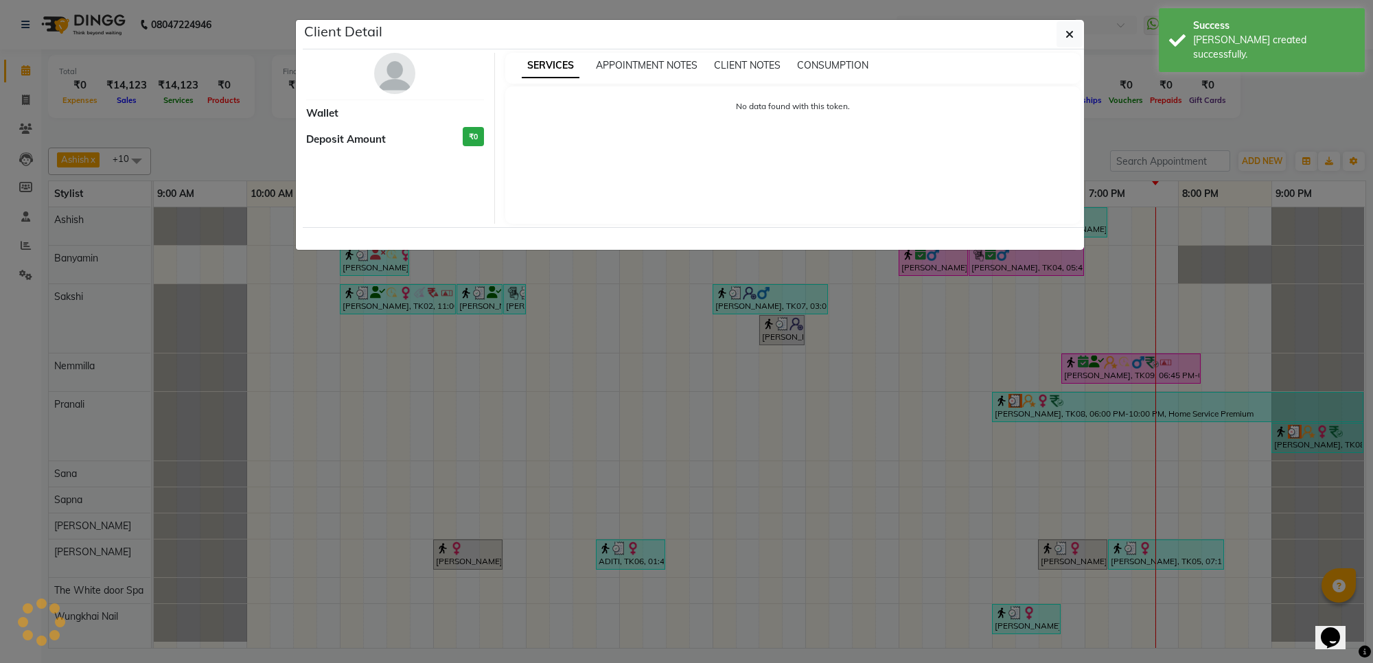
select select "6"
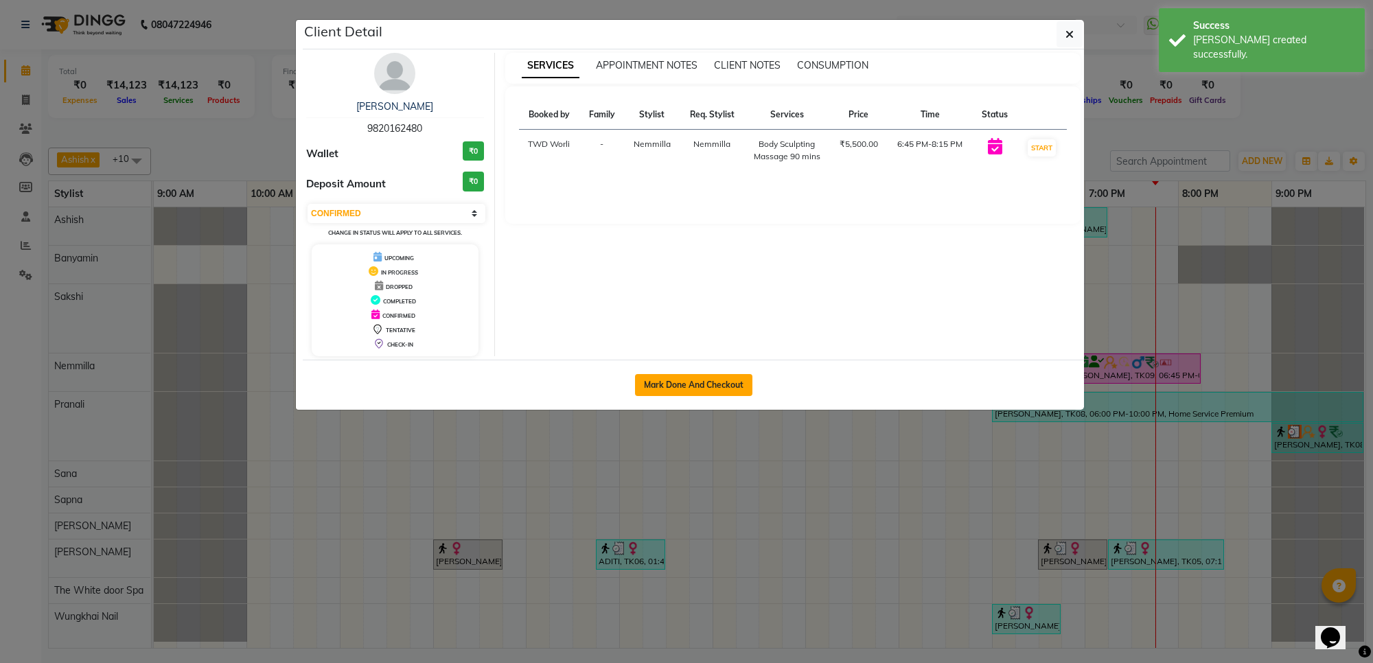
click at [710, 383] on button "Mark Done And Checkout" at bounding box center [693, 385] width 117 height 22
select select "service"
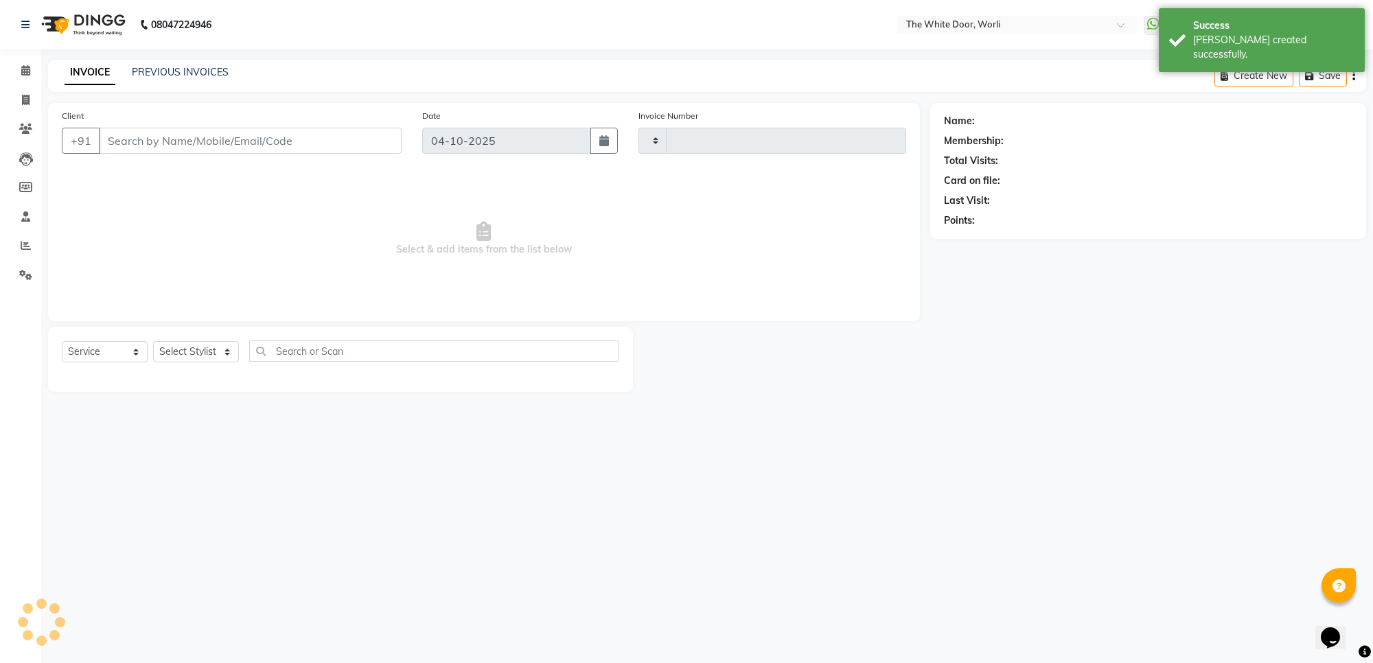
type input "1672"
select select "4027"
type input "9820162480"
select select "20573"
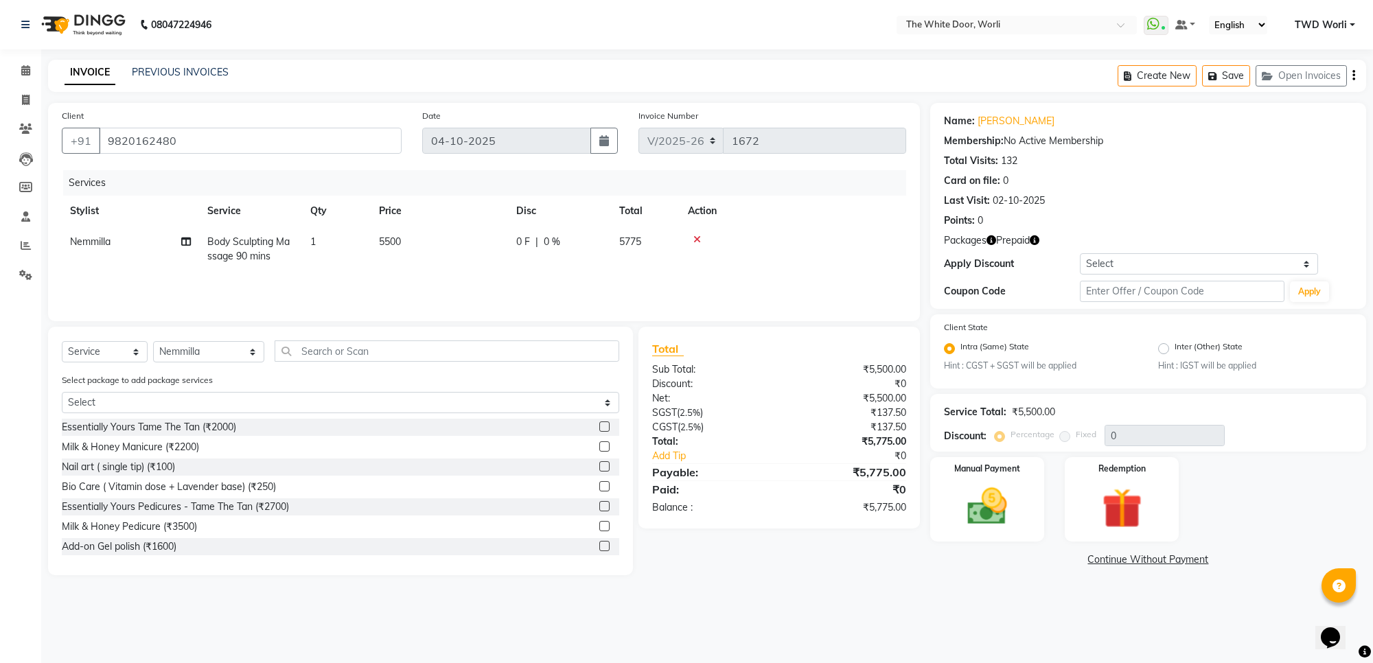
click at [699, 240] on icon at bounding box center [697, 240] width 8 height 10
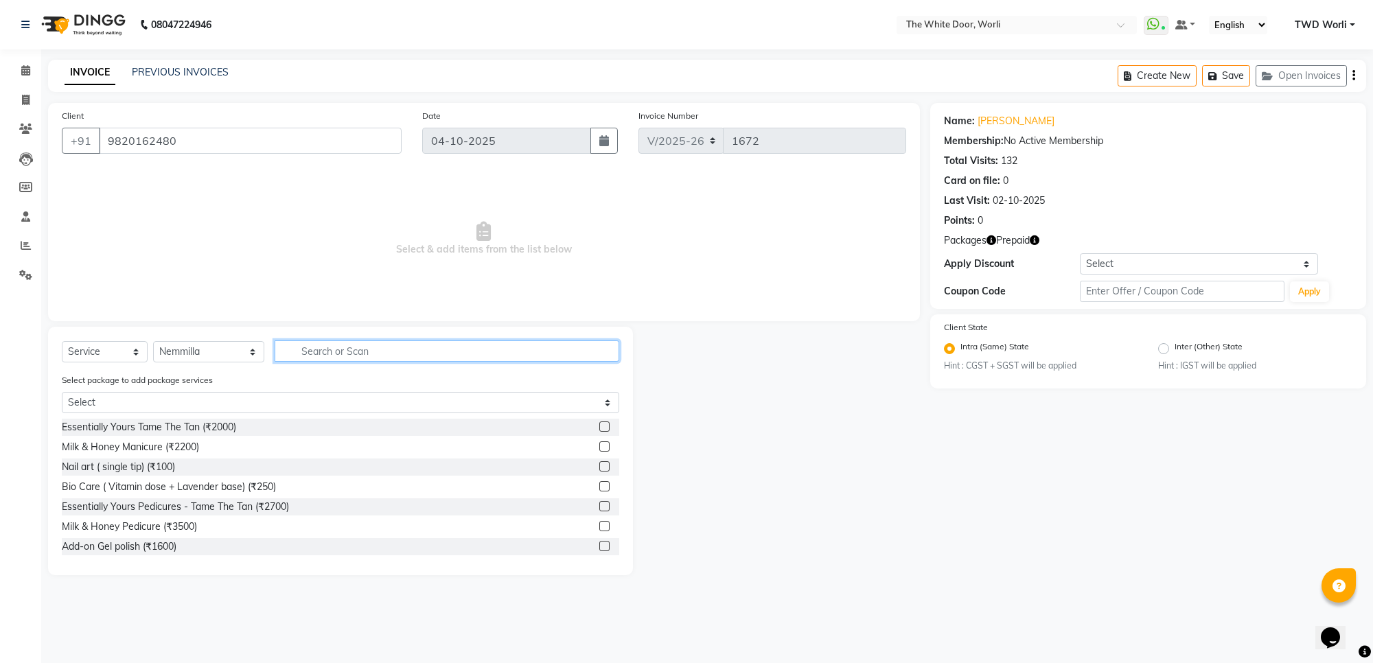
click at [319, 342] on input "text" at bounding box center [447, 350] width 344 height 21
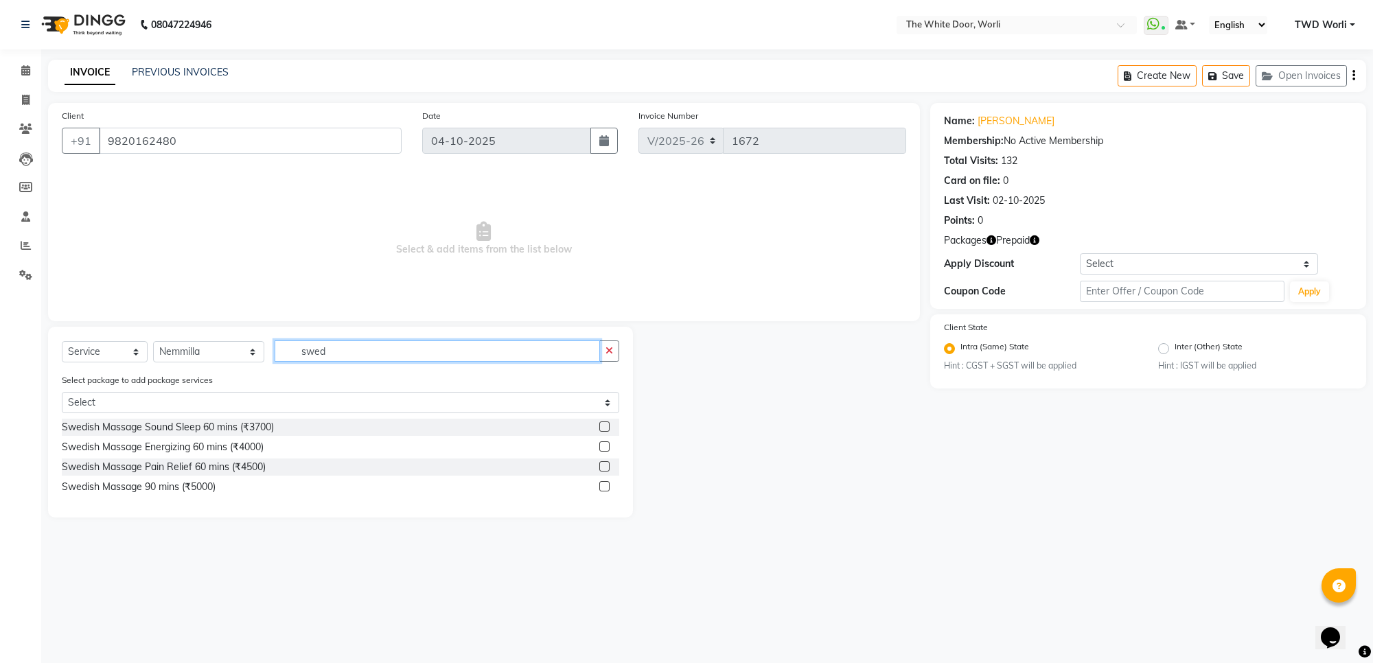
type input "swed"
click at [605, 467] on label at bounding box center [604, 466] width 10 height 10
click at [605, 467] on input "checkbox" at bounding box center [603, 467] width 9 height 9
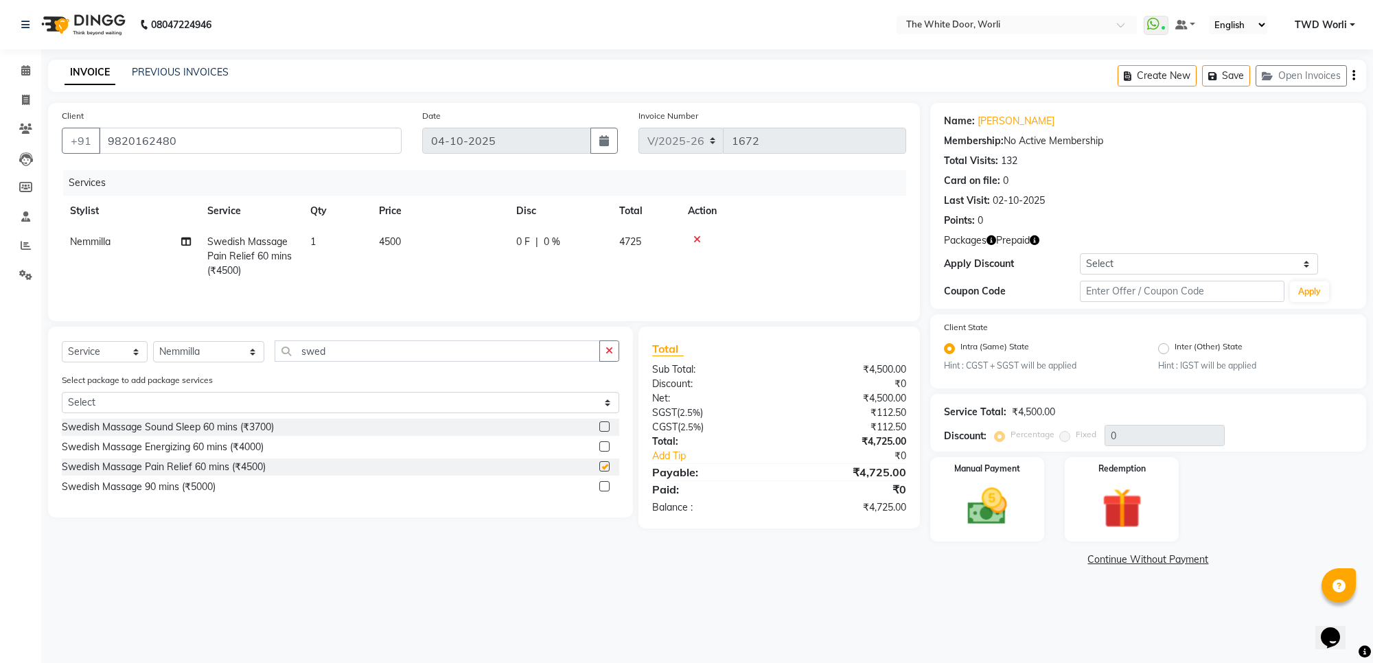
checkbox input "false"
click at [971, 498] on img at bounding box center [986, 507] width 67 height 48
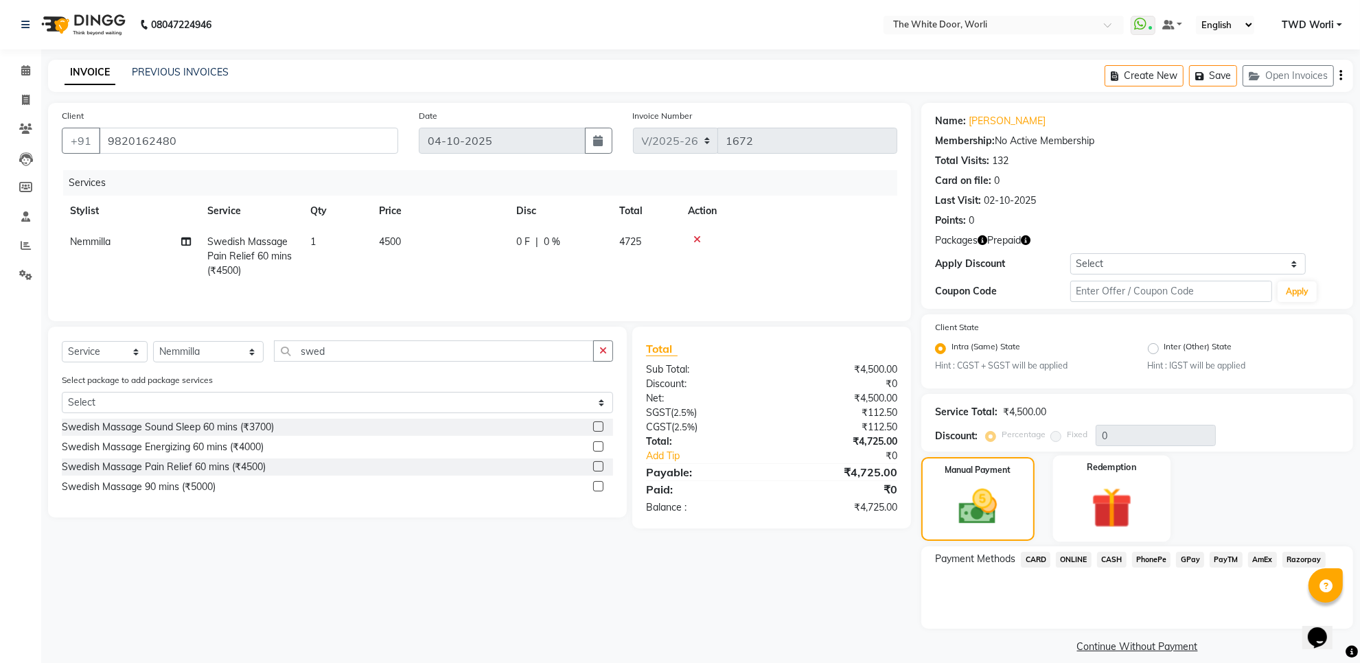
click at [1139, 526] on img at bounding box center [1111, 508] width 67 height 51
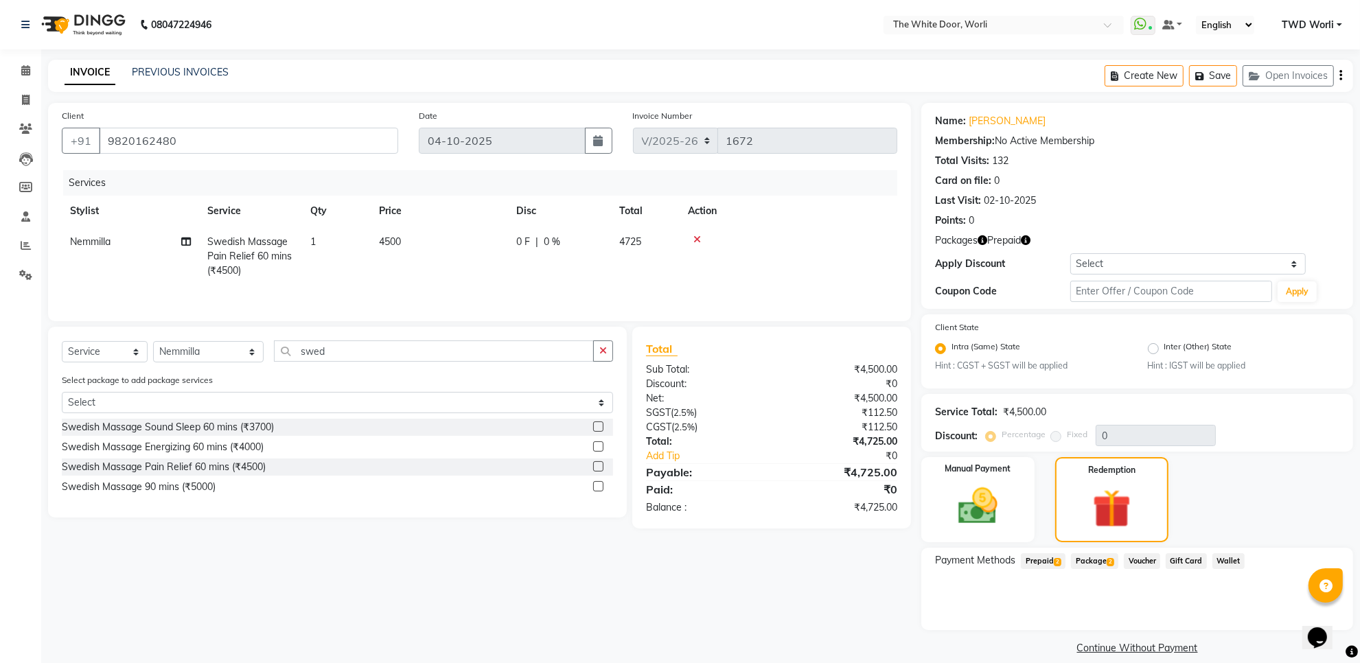
click at [1054, 558] on span "2" at bounding box center [1058, 562] width 8 height 8
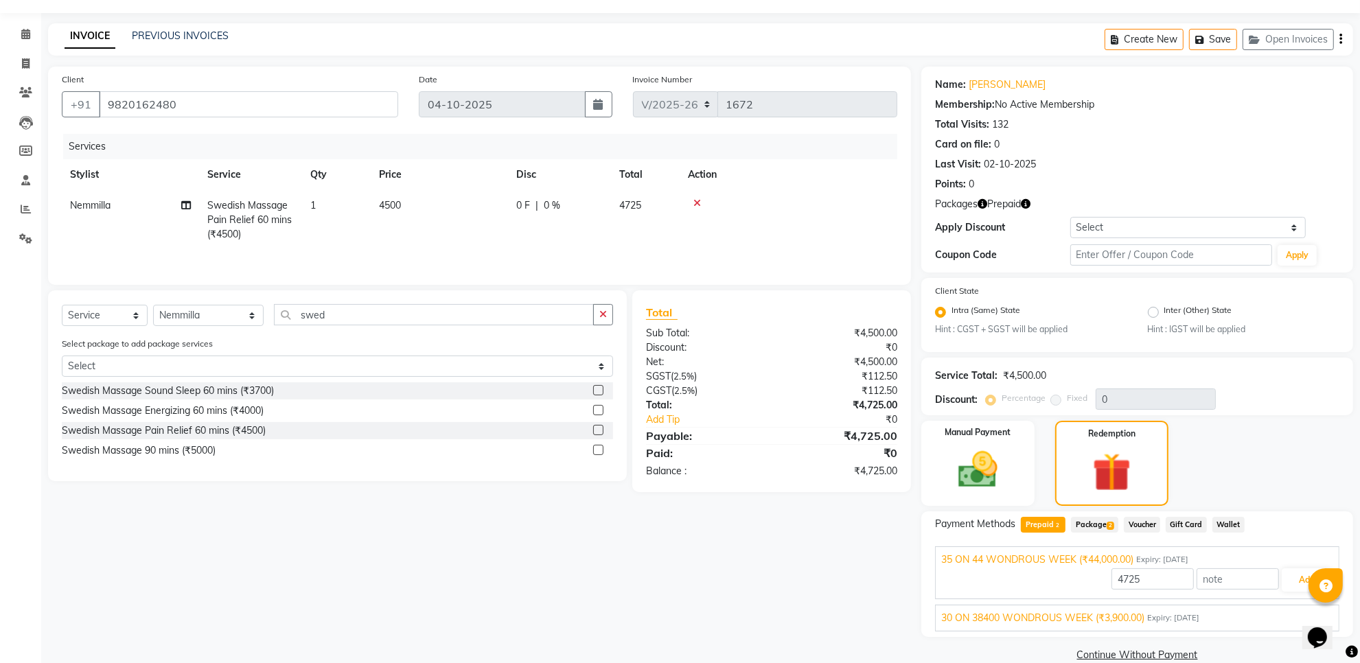
scroll to position [57, 0]
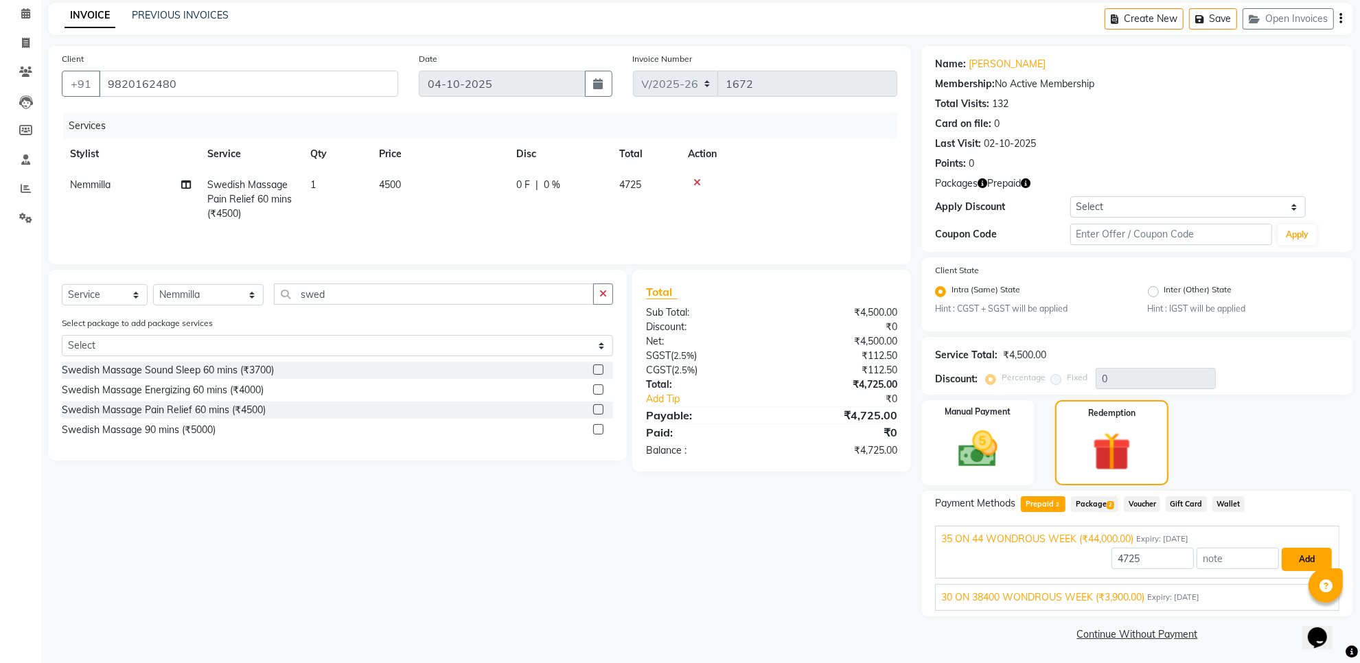
click at [1301, 558] on button "Add" at bounding box center [1307, 559] width 50 height 23
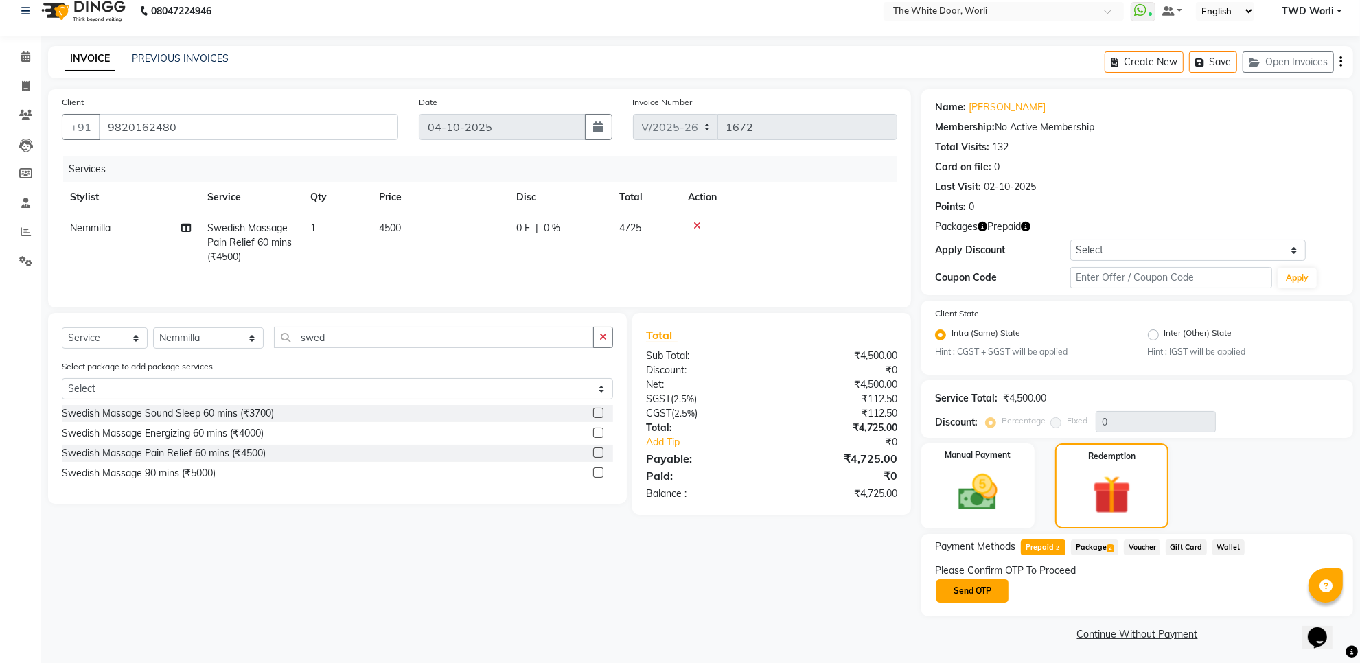
click at [977, 588] on button "Send OTP" at bounding box center [972, 590] width 72 height 23
click at [1030, 594] on input "text" at bounding box center [1003, 589] width 137 height 21
type input "4249"
click at [1117, 592] on button "Confirm OTP" at bounding box center [1116, 590] width 84 height 23
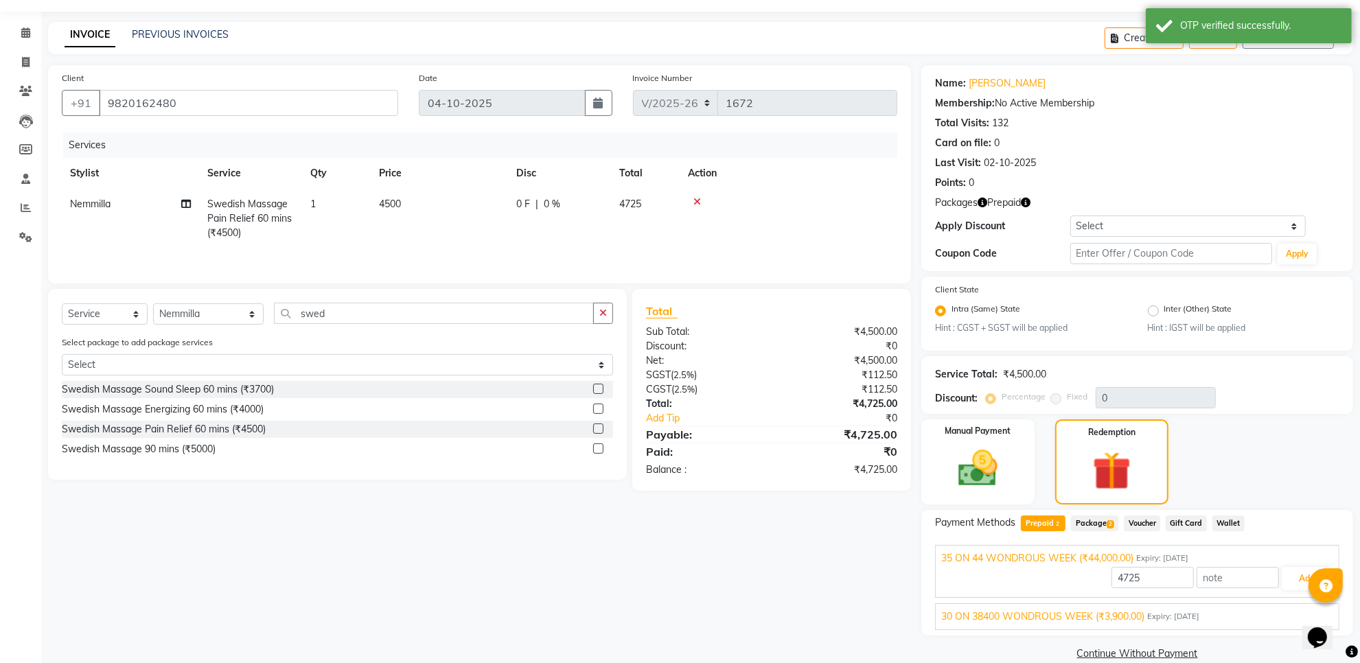
scroll to position [57, 0]
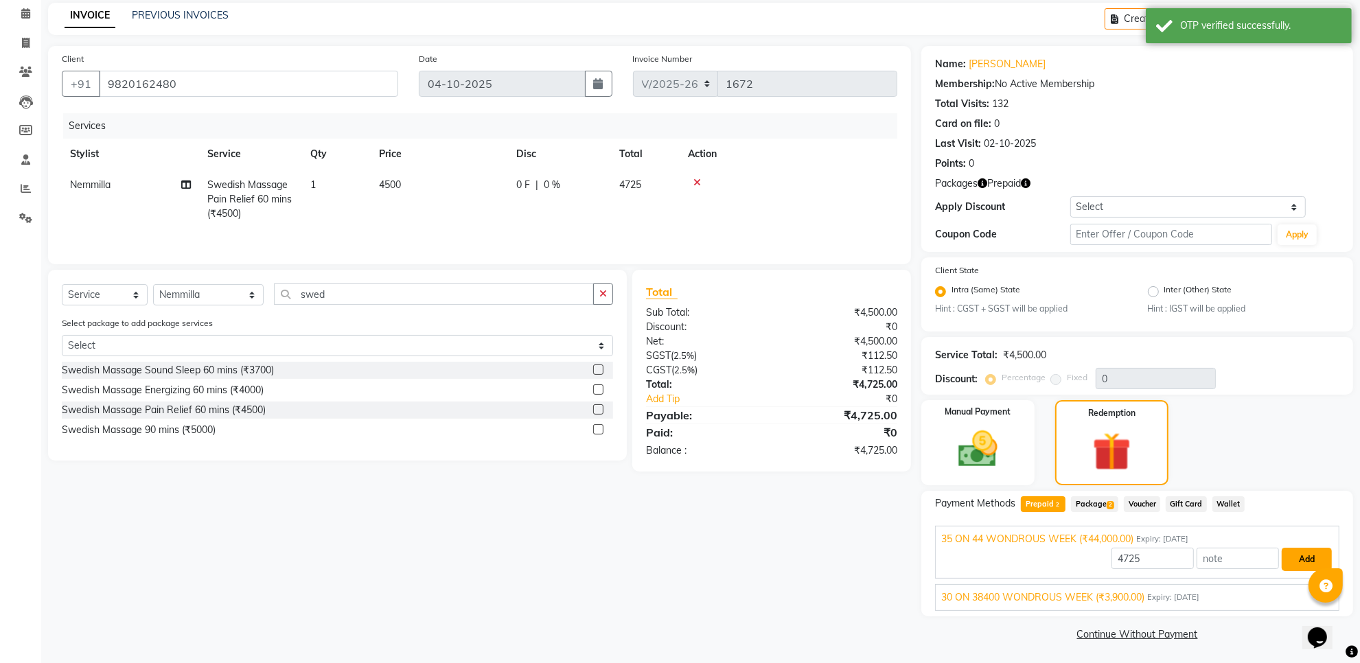
click at [1304, 554] on button "Add" at bounding box center [1307, 559] width 50 height 23
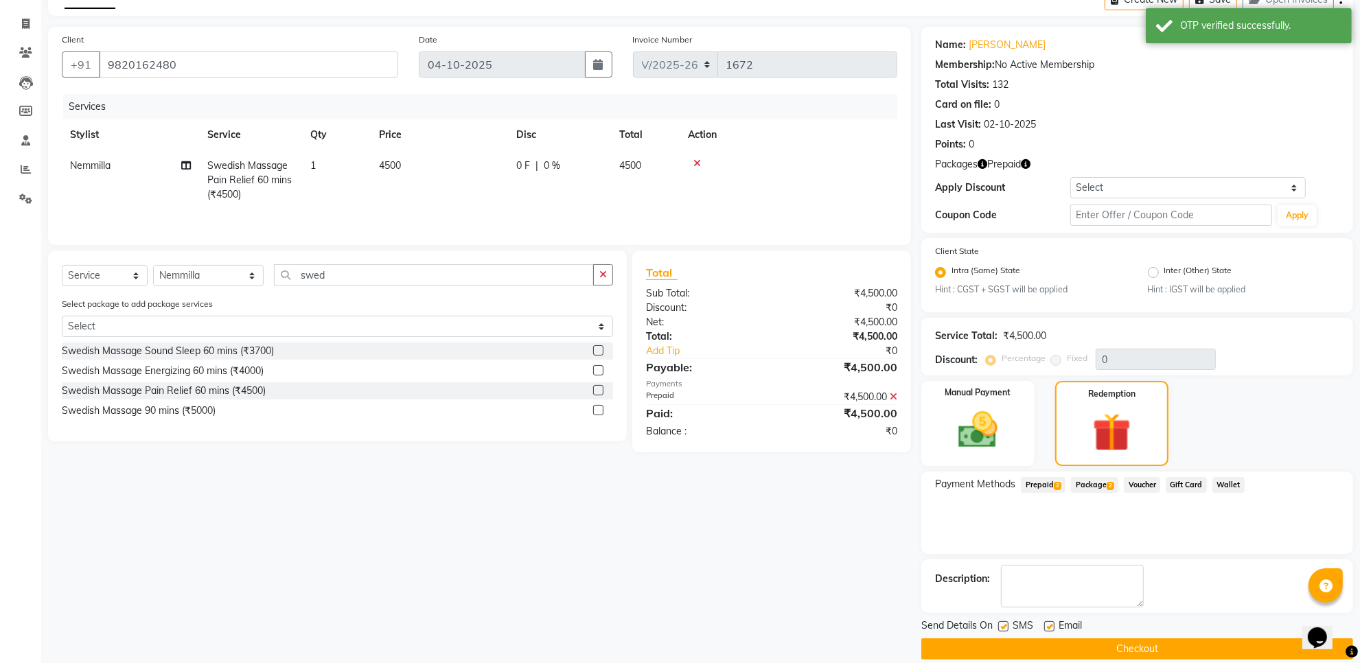
scroll to position [91, 0]
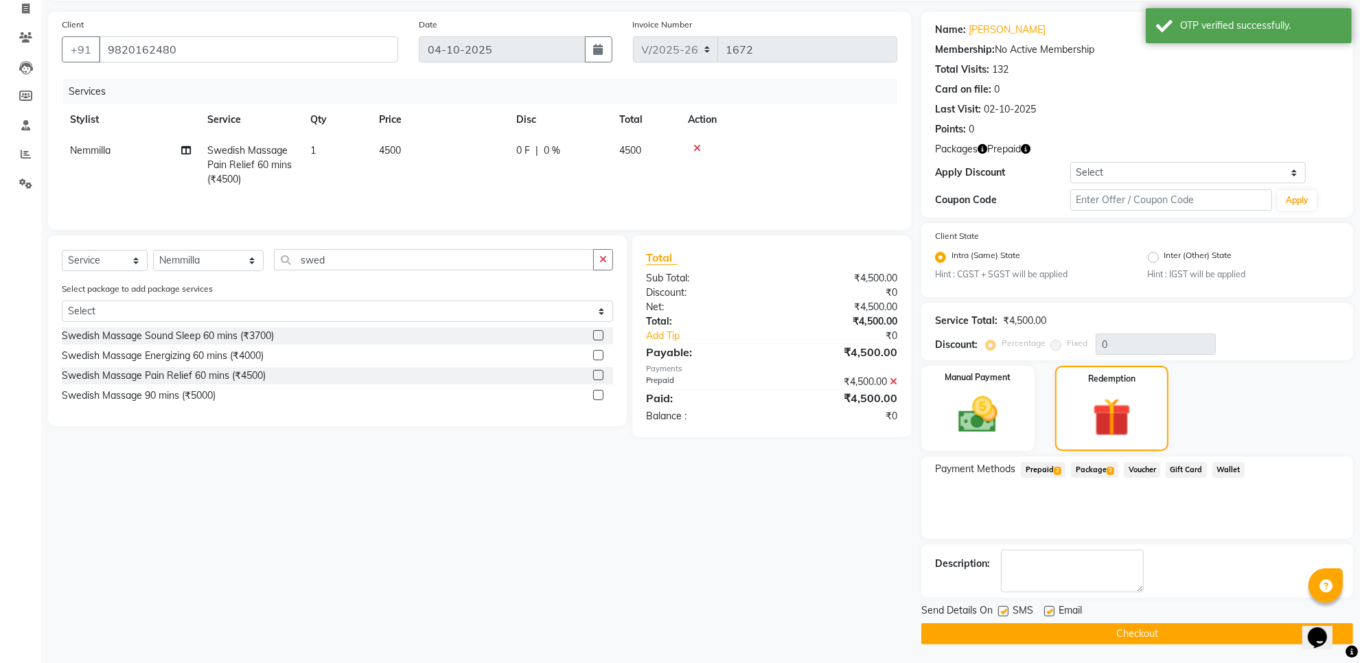
click at [1157, 634] on button "Checkout" at bounding box center [1137, 633] width 432 height 21
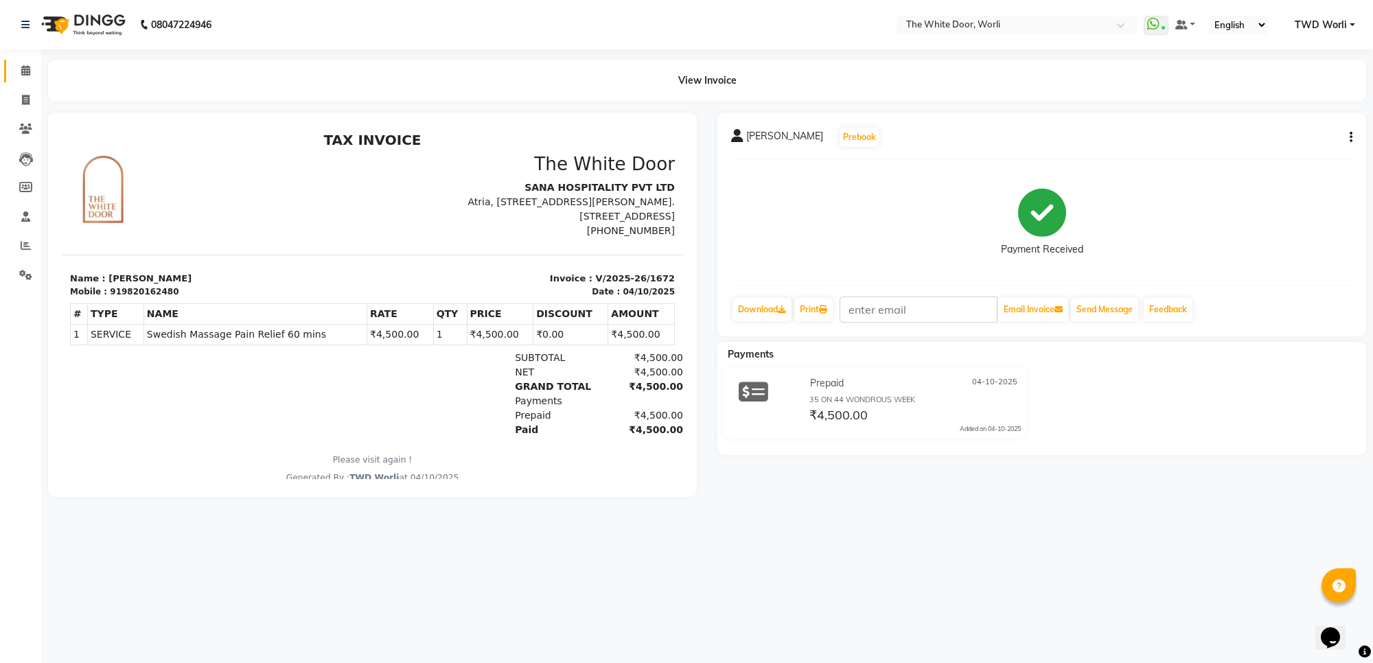
click at [19, 81] on link "Calendar" at bounding box center [20, 71] width 33 height 23
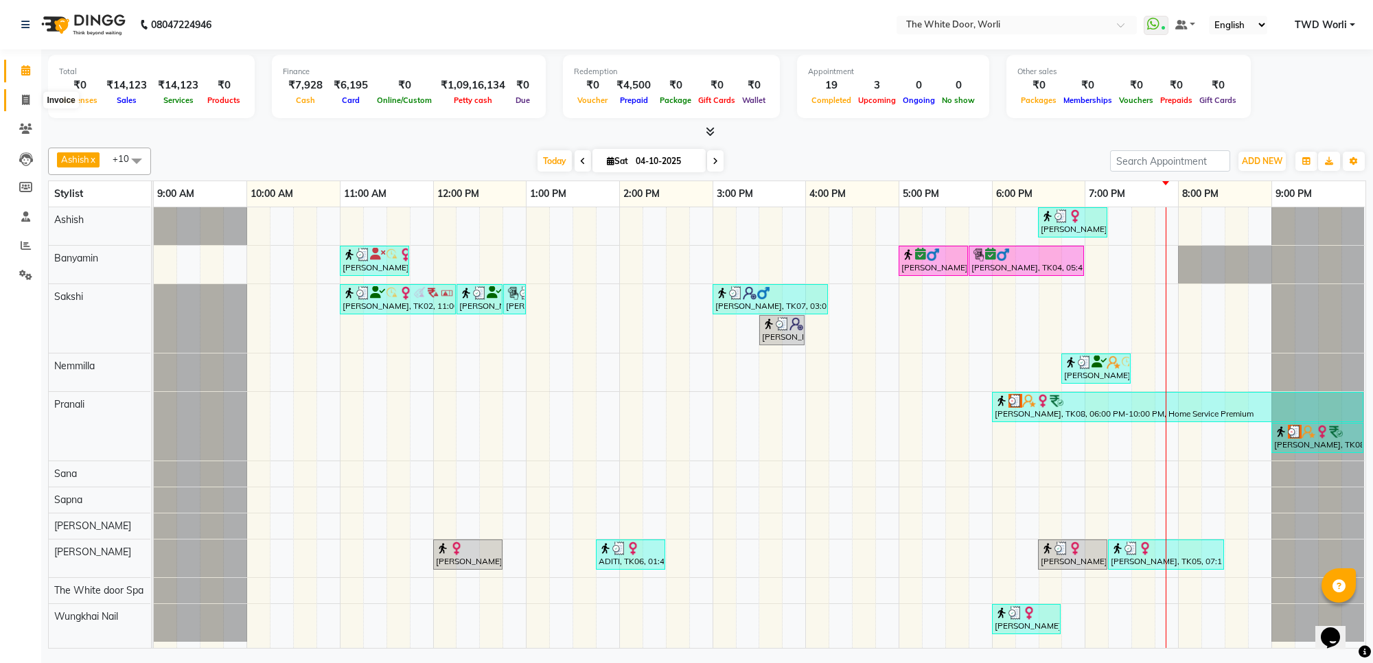
click at [25, 95] on icon at bounding box center [26, 100] width 8 height 10
select select "service"
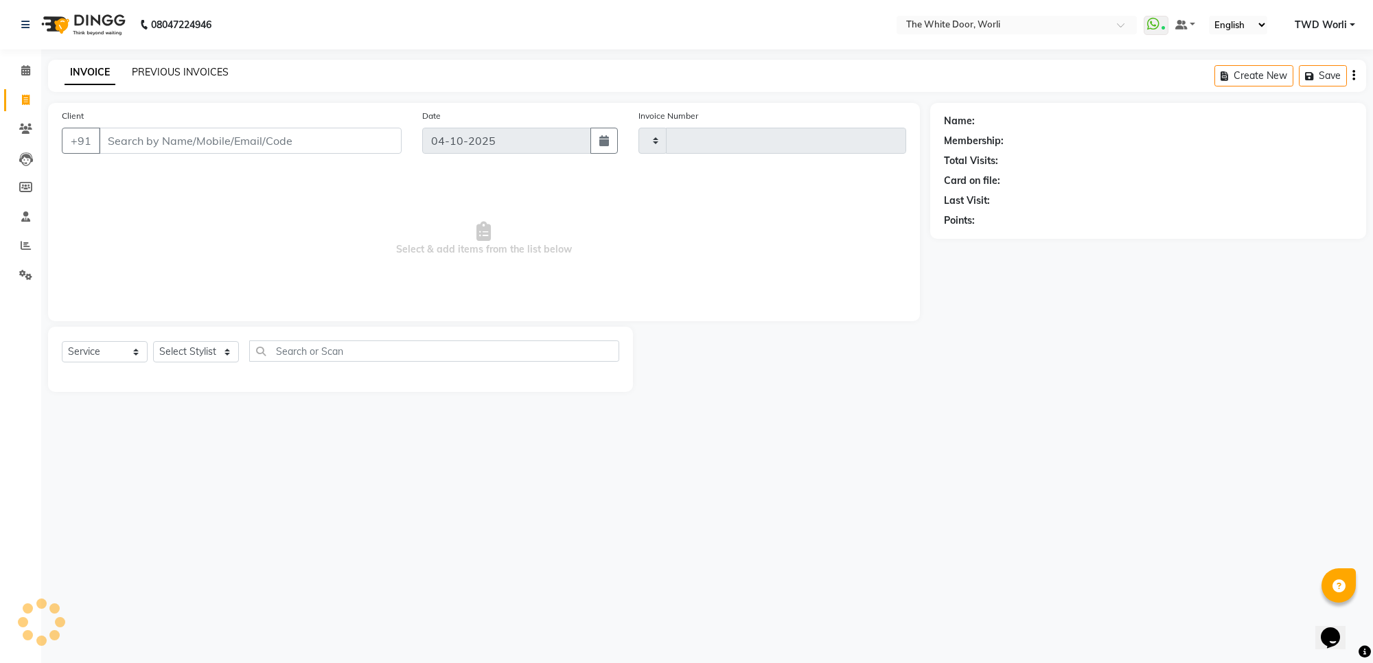
click at [208, 69] on link "PREVIOUS INVOICES" at bounding box center [180, 72] width 97 height 12
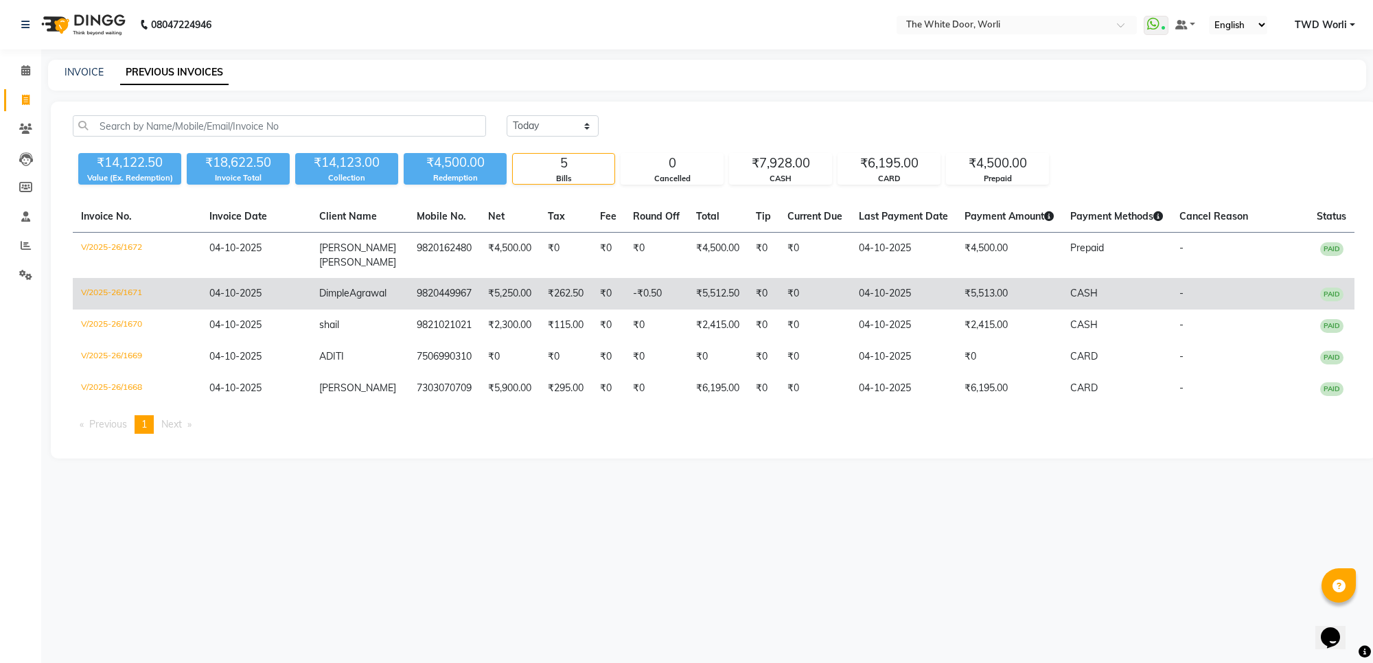
click at [459, 297] on td "9820449967" at bounding box center [443, 294] width 71 height 32
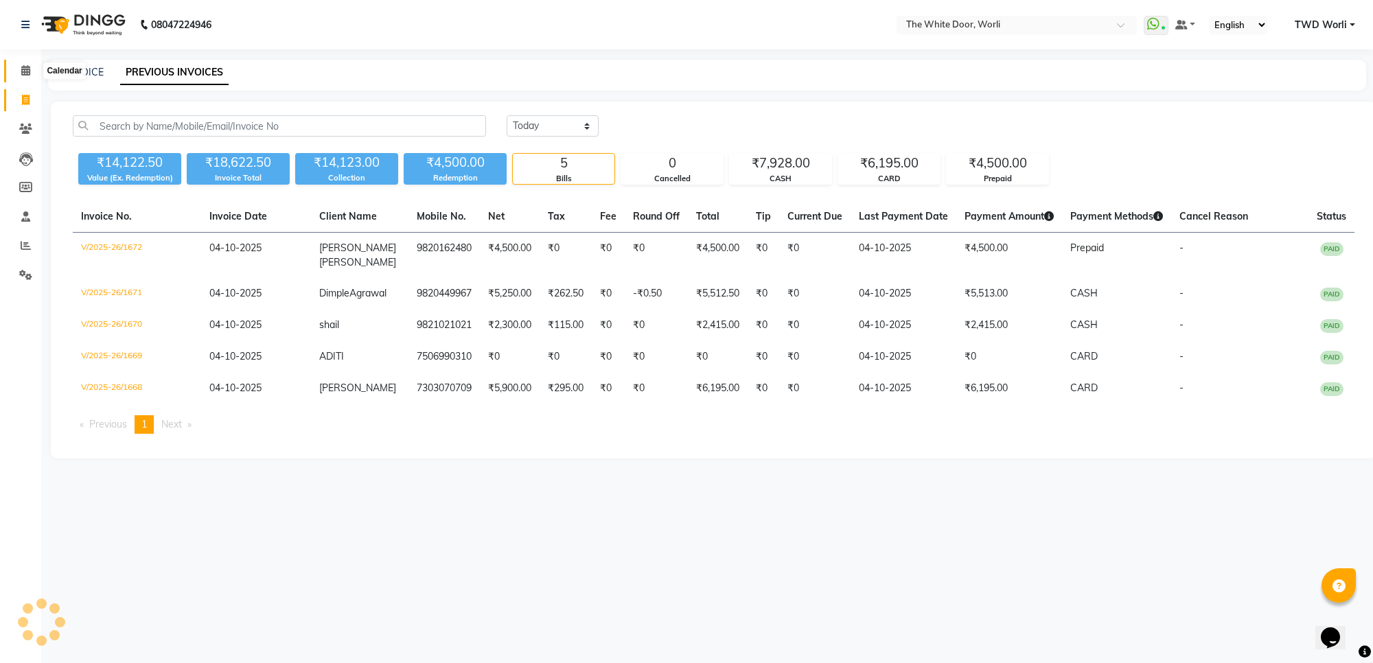
click at [23, 69] on icon at bounding box center [25, 70] width 9 height 10
